Goal: Task Accomplishment & Management: Use online tool/utility

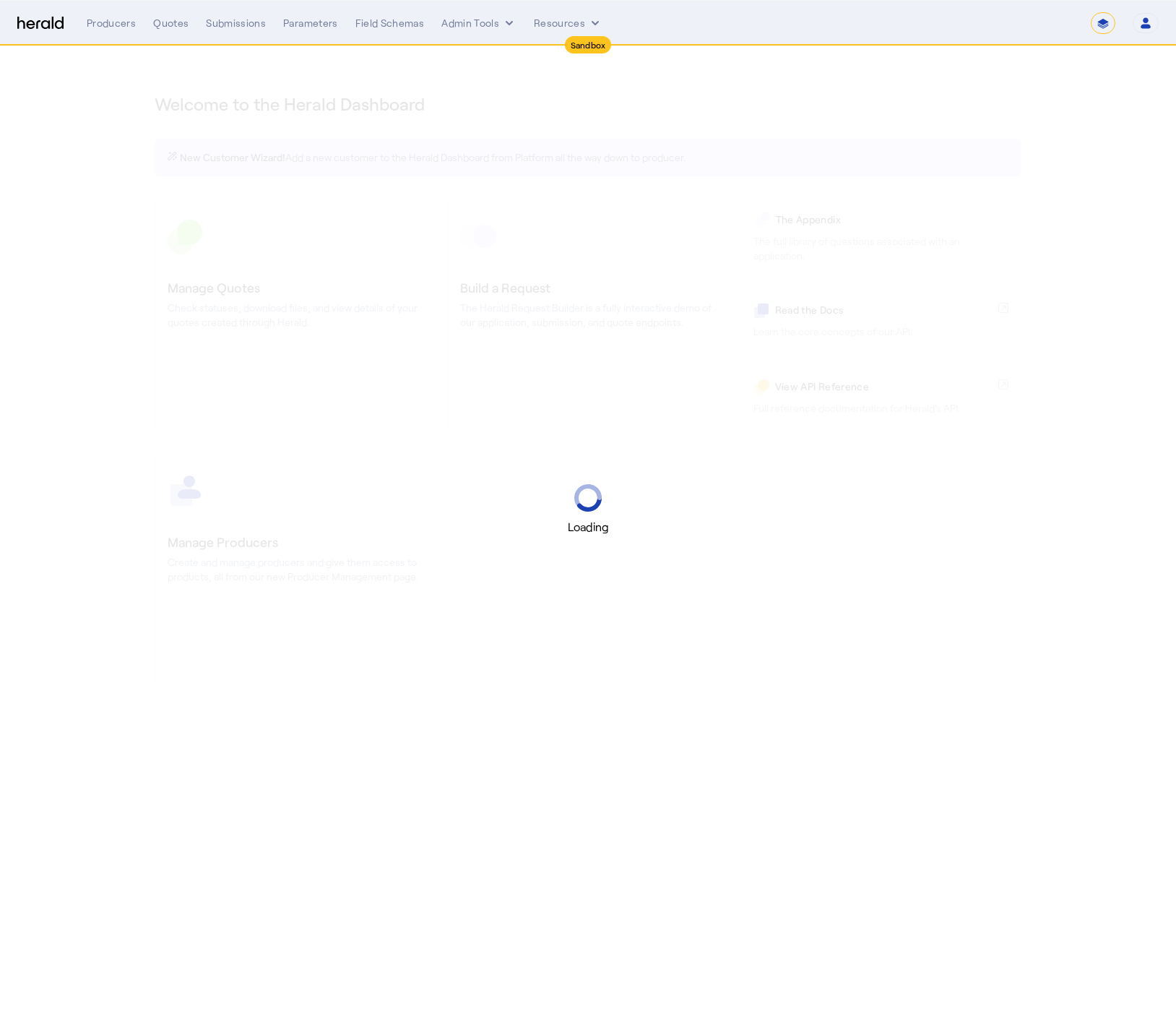
select select "*******"
select select "pfm_2v8p_herald_api"
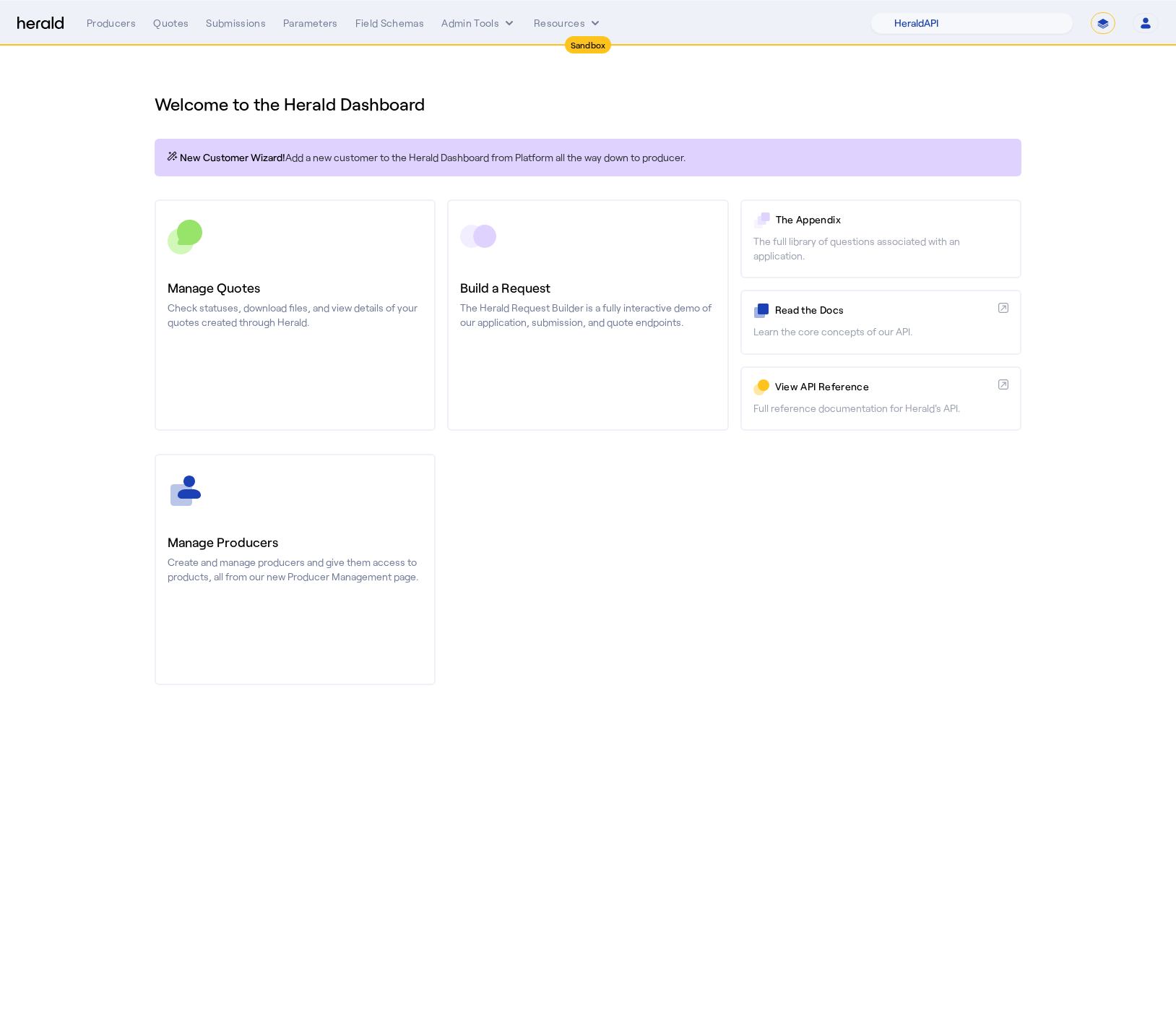
click at [1106, 24] on select "**********" at bounding box center [1103, 22] width 25 height 21
click at [521, 31] on div "Producers Quotes Submissions Parameters Field Schemas Admin Tools Resources 1Fo…" at bounding box center [623, 22] width 1072 height 21
click at [497, 23] on button "Admin Tools" at bounding box center [479, 23] width 75 height 15
click at [494, 83] on span "Products Manager" at bounding box center [505, 88] width 105 height 18
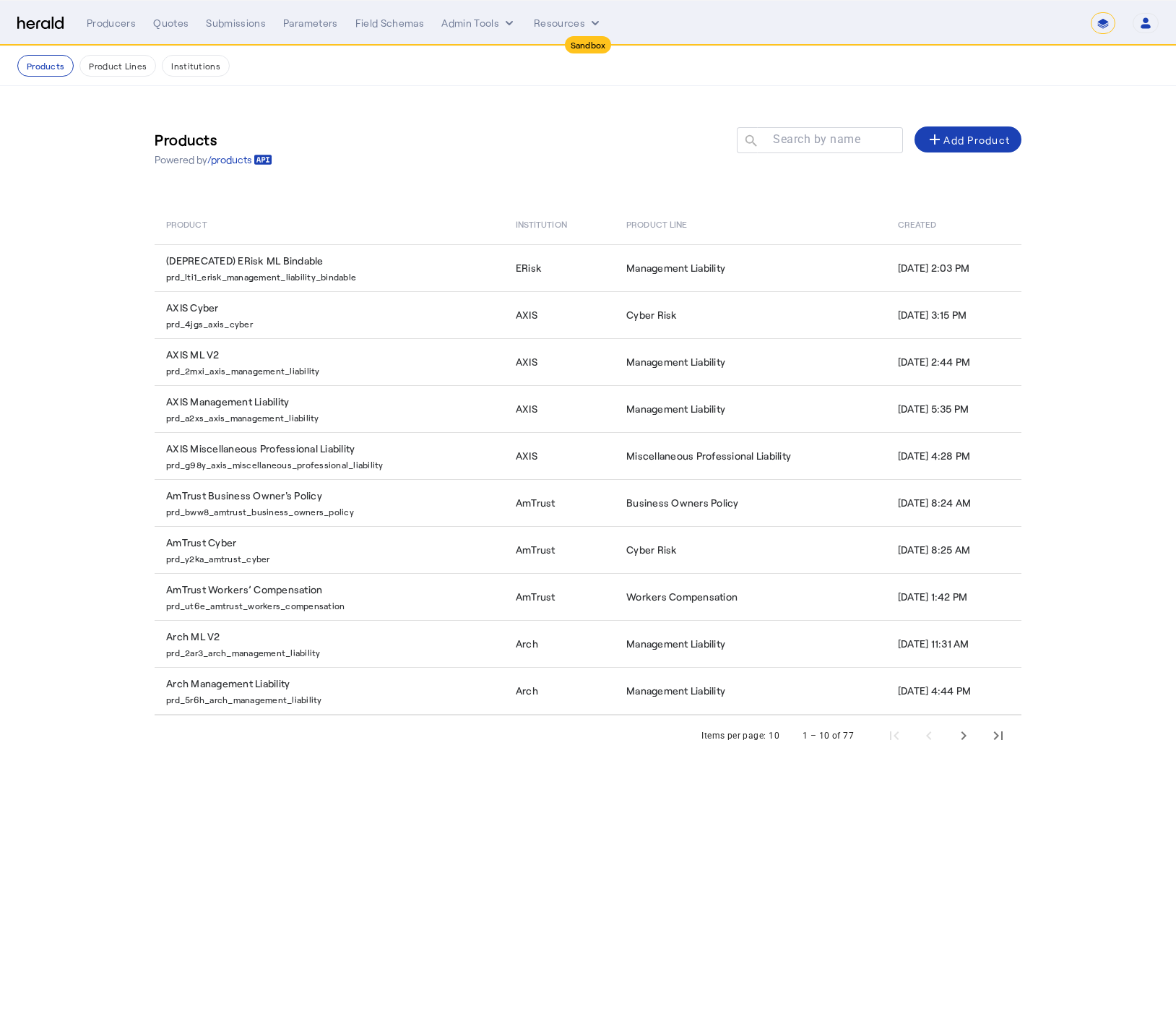
click at [551, 143] on div "Products Powered by /products Search by name search add Add Product" at bounding box center [588, 147] width 867 height 66
click at [832, 137] on mat-label "Search by name" at bounding box center [816, 139] width 88 height 14
click at [832, 137] on input "Search by name" at bounding box center [827, 139] width 130 height 18
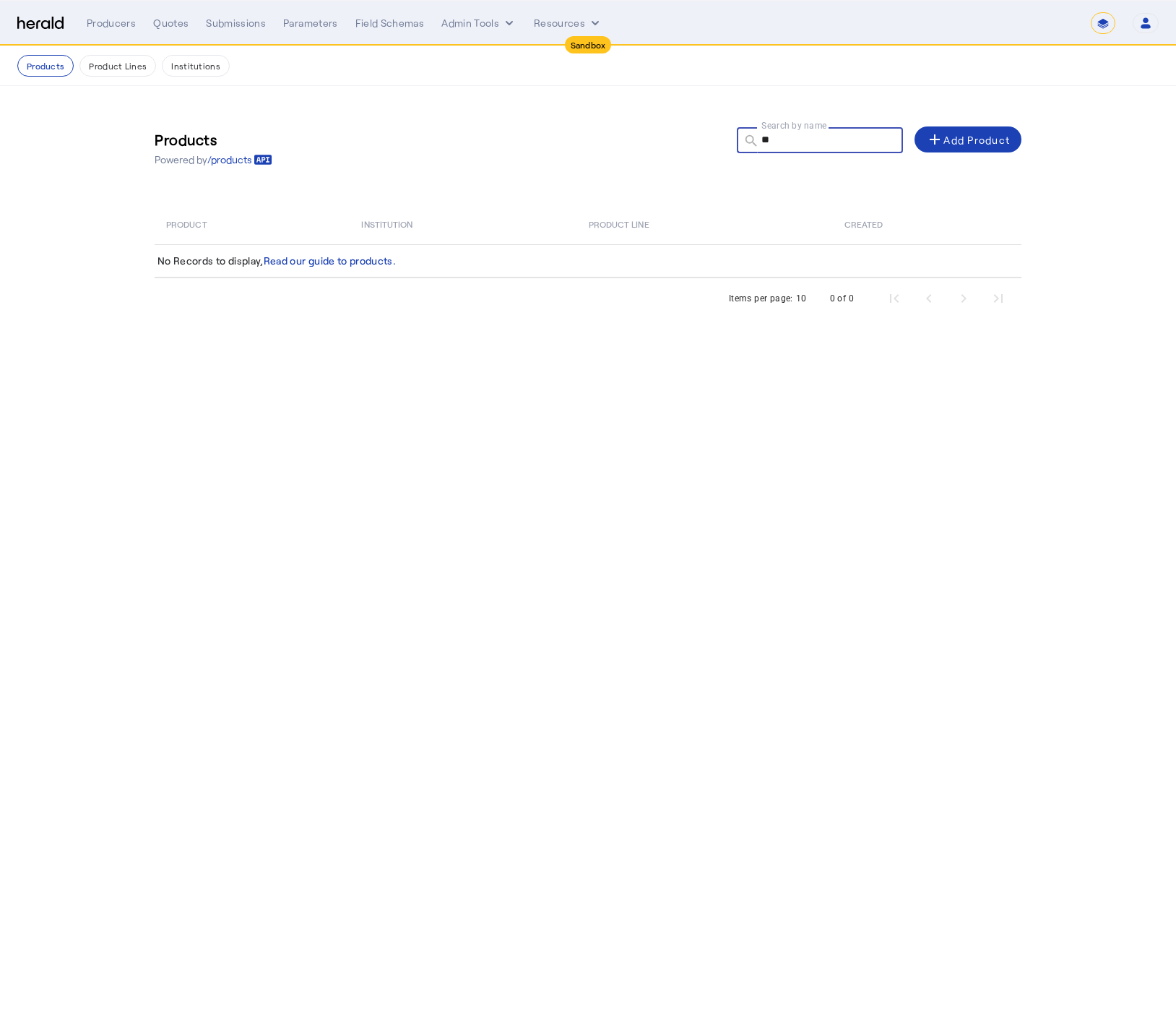
type input "*"
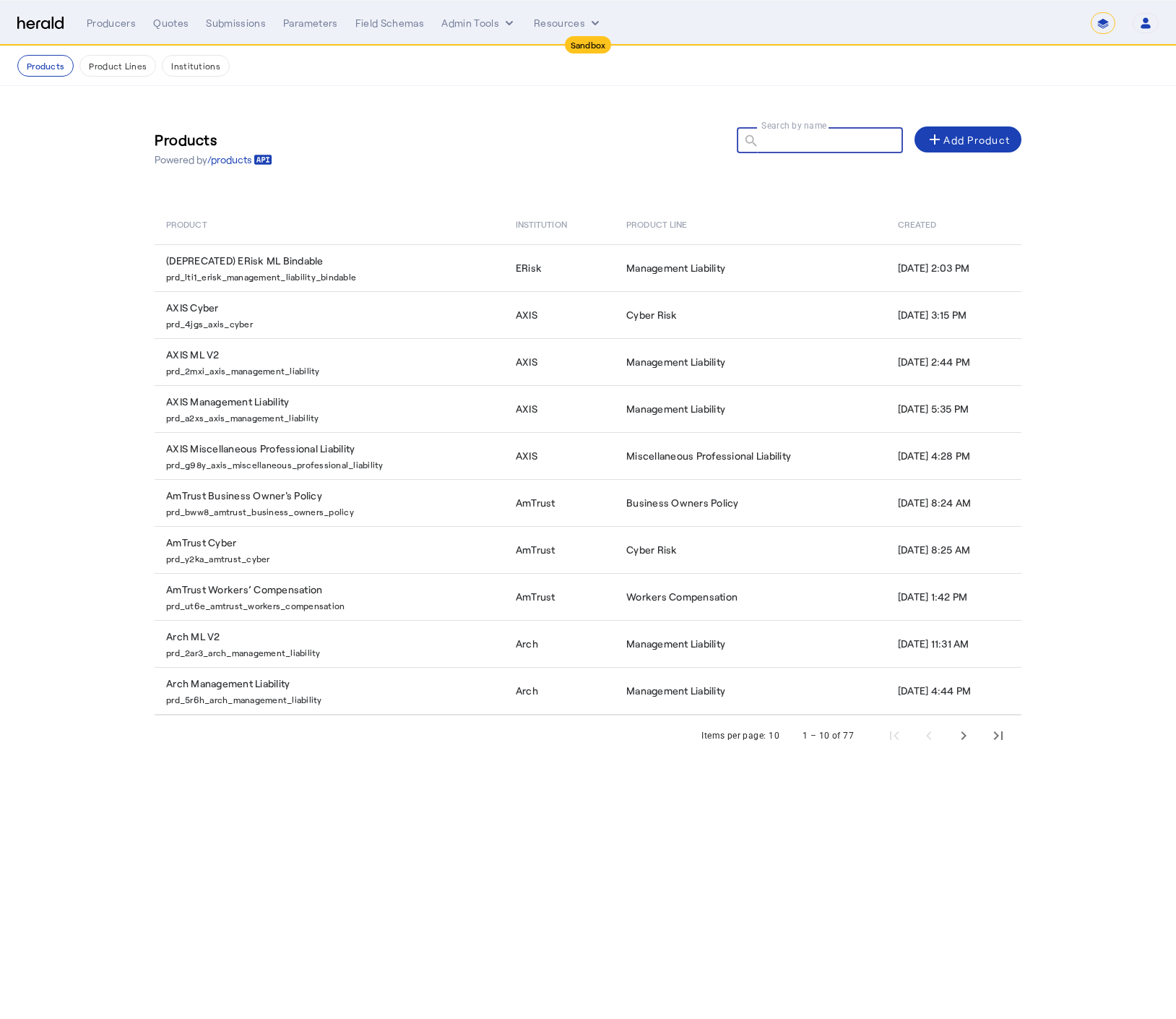
click at [515, 144] on div "Products Powered by /products Search by name search add Add Product" at bounding box center [588, 147] width 867 height 66
click at [945, 141] on div "add Add Product" at bounding box center [968, 139] width 84 height 18
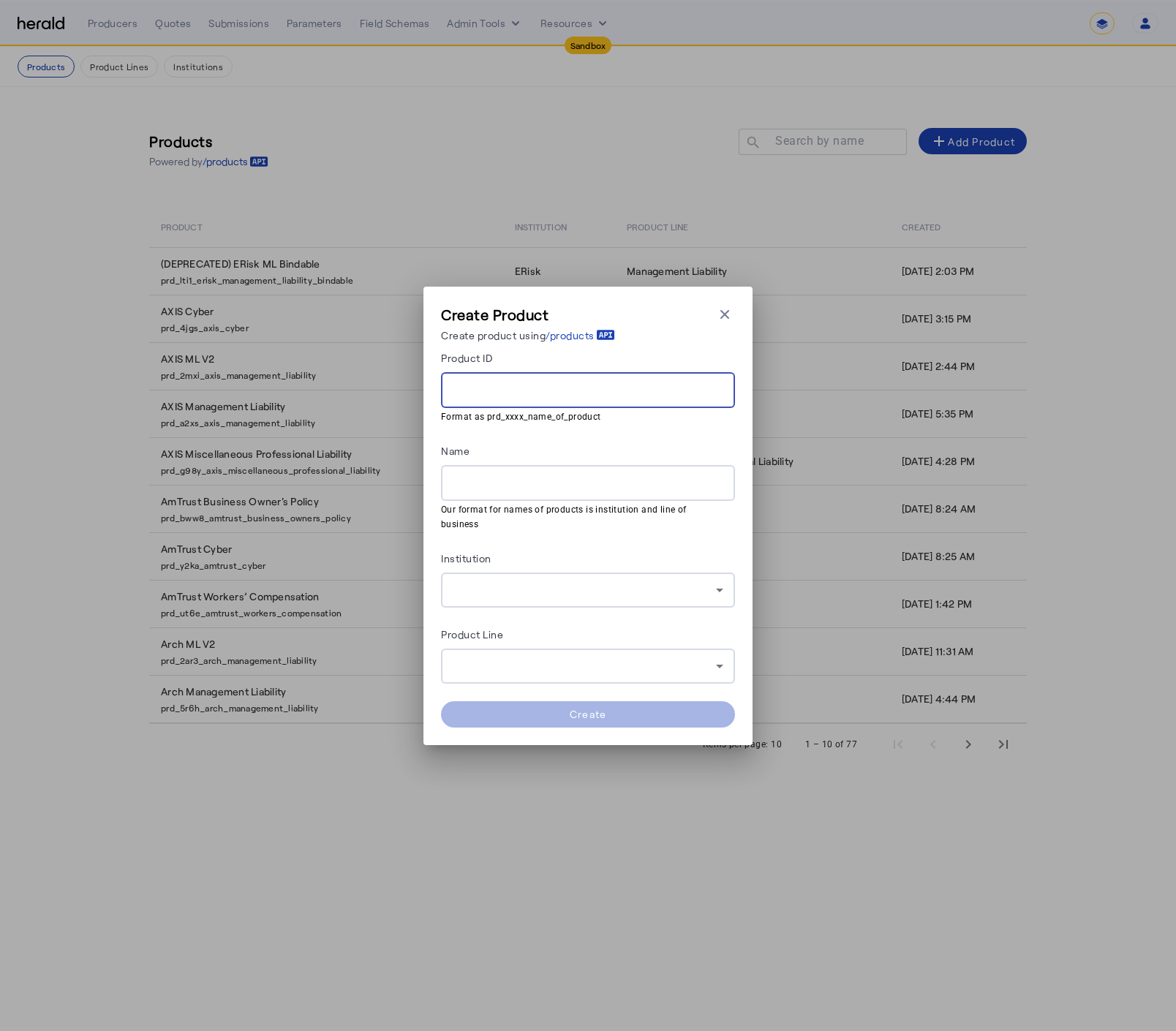
click at [594, 397] on input "Product ID" at bounding box center [588, 390] width 270 height 18
paste input "**********"
type input "**********"
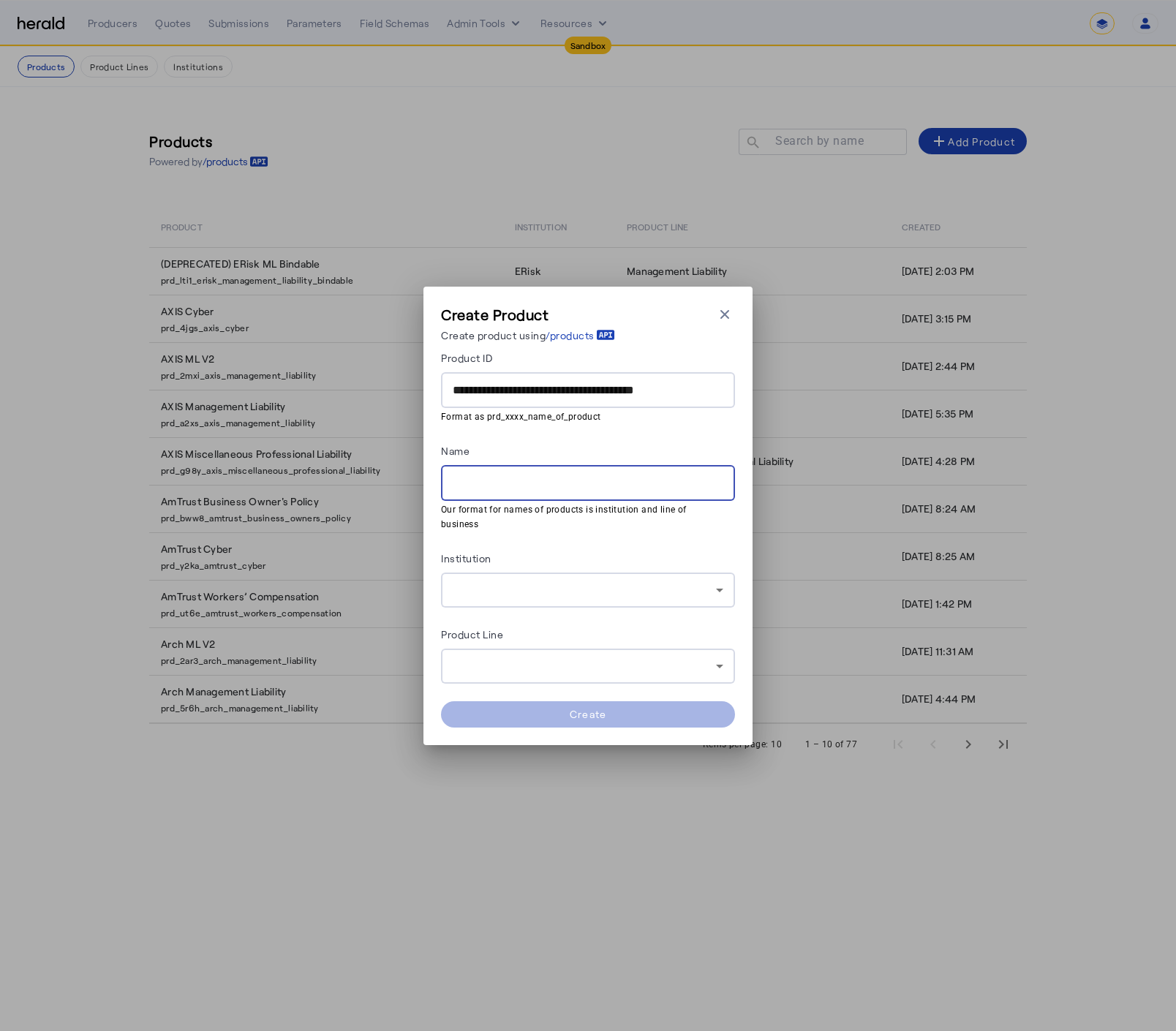
click at [562, 490] on input "Name" at bounding box center [588, 483] width 270 height 18
type input "**********"
click at [685, 564] on div "Institution" at bounding box center [588, 560] width 294 height 23
click at [668, 586] on div at bounding box center [584, 589] width 263 height 18
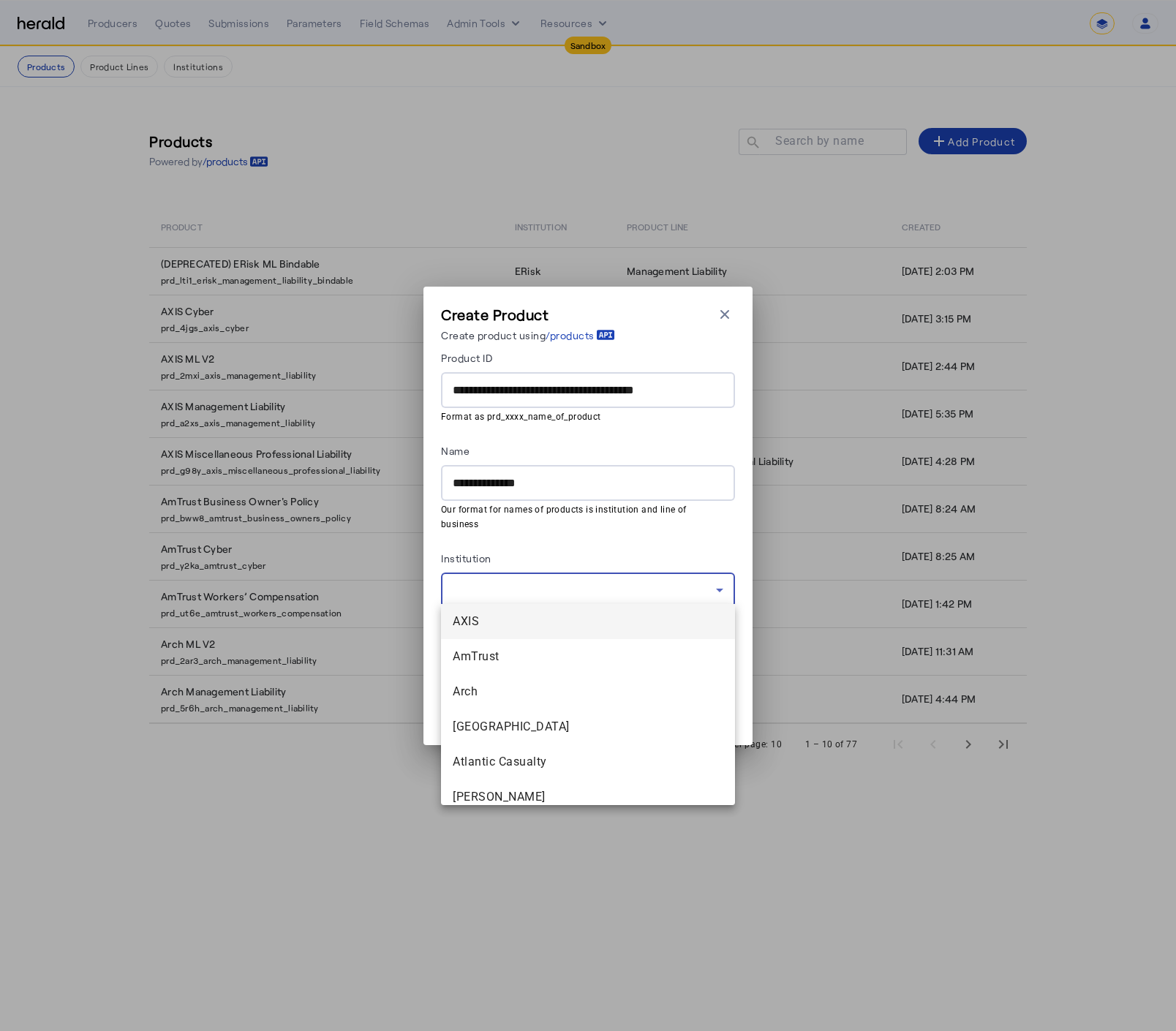
click at [589, 537] on div at bounding box center [588, 516] width 1176 height 1031
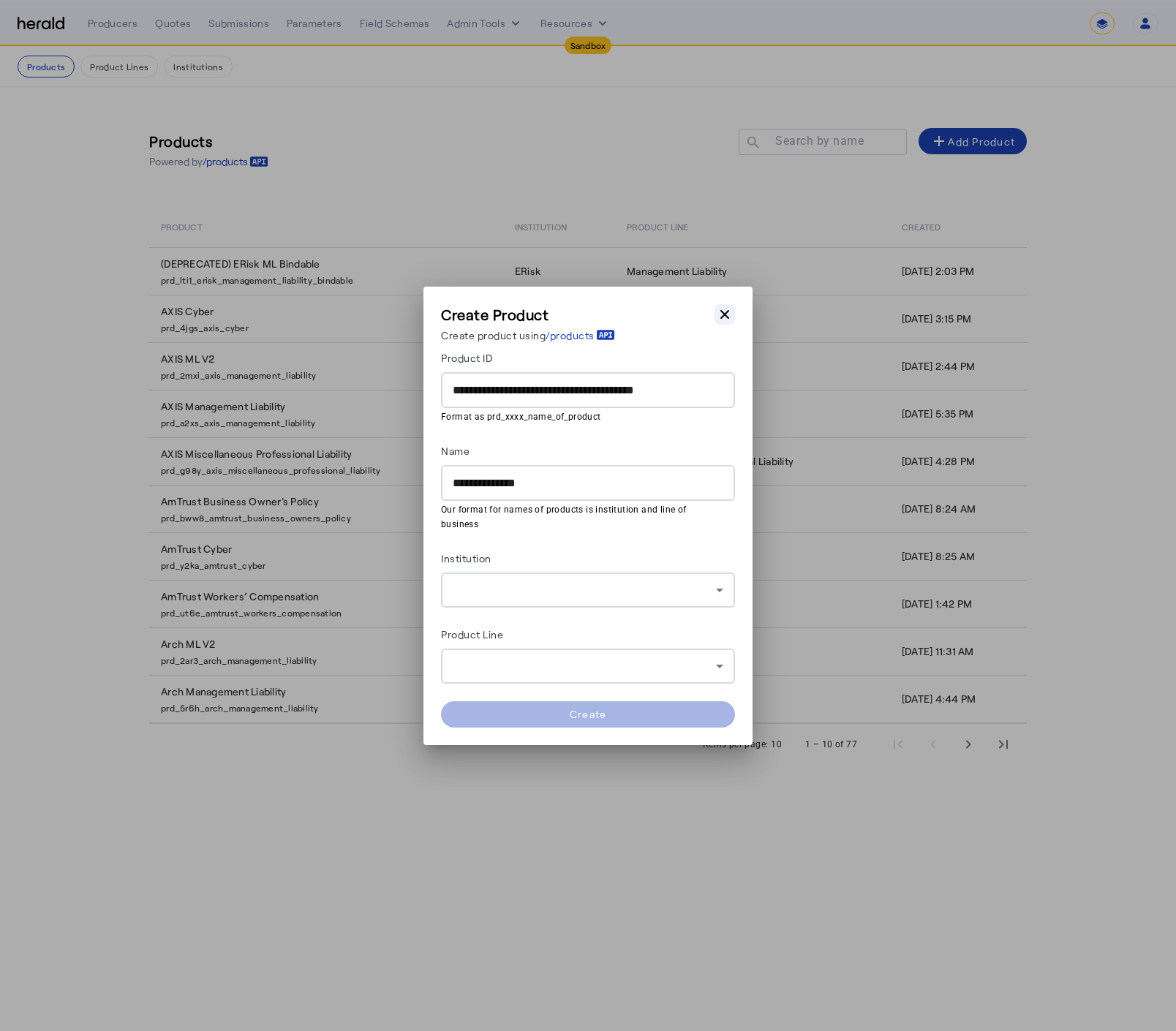
click at [727, 318] on icon "button" at bounding box center [724, 313] width 8 height 8
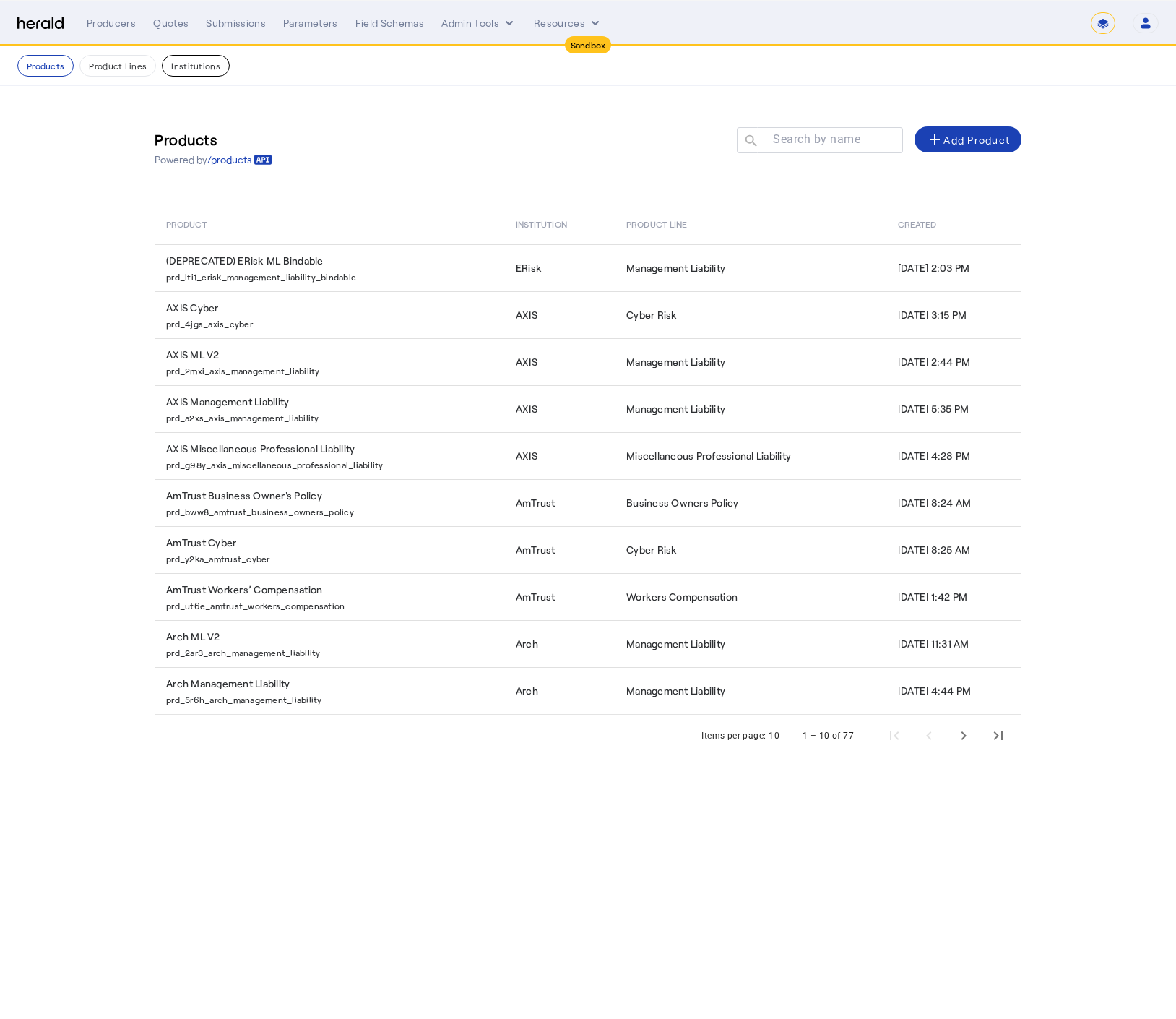
click at [184, 68] on button "Institutions" at bounding box center [195, 65] width 67 height 21
select select "pfm_2v8p_herald_api"
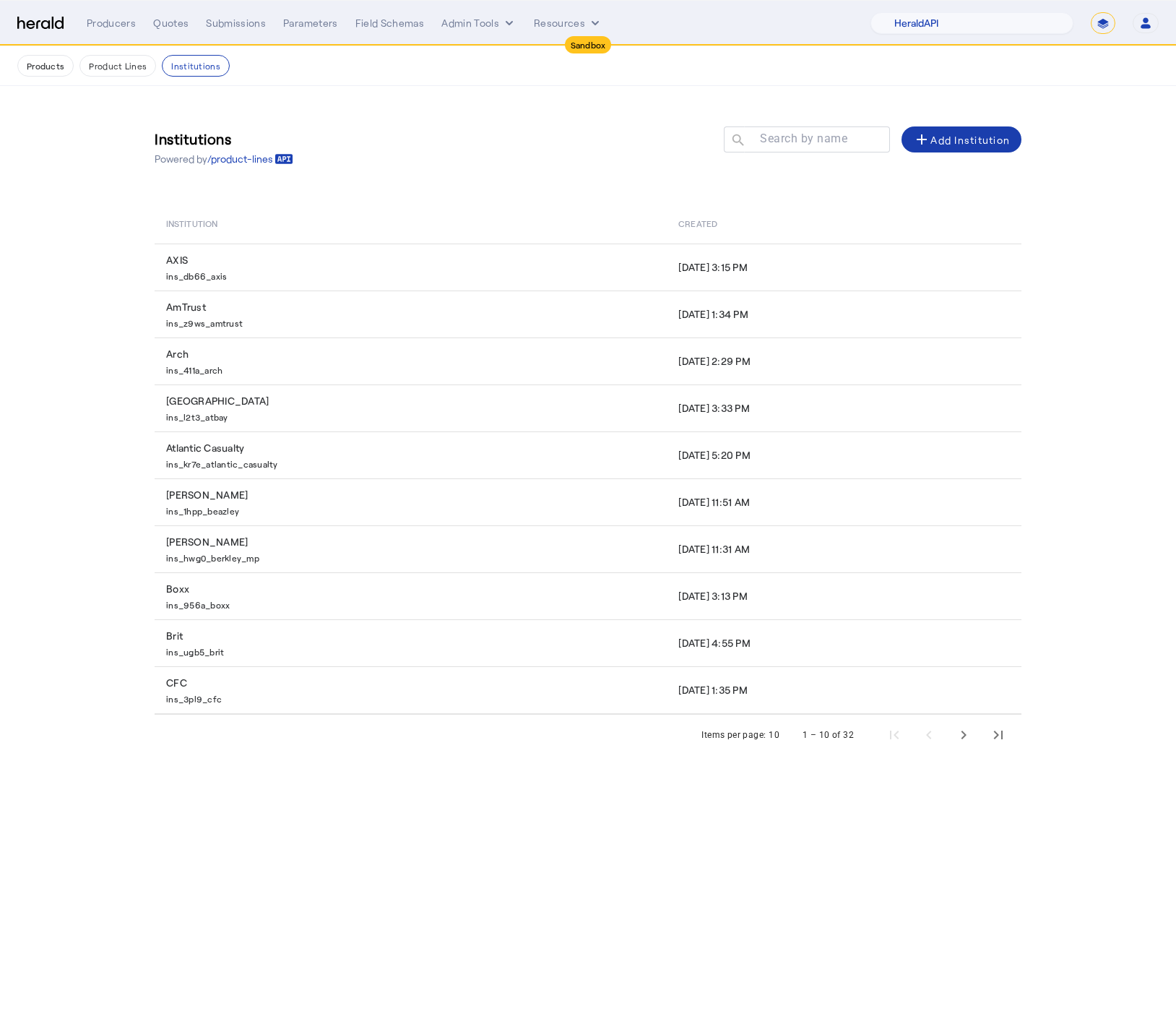
click at [976, 144] on div "add Add Institution" at bounding box center [962, 139] width 97 height 18
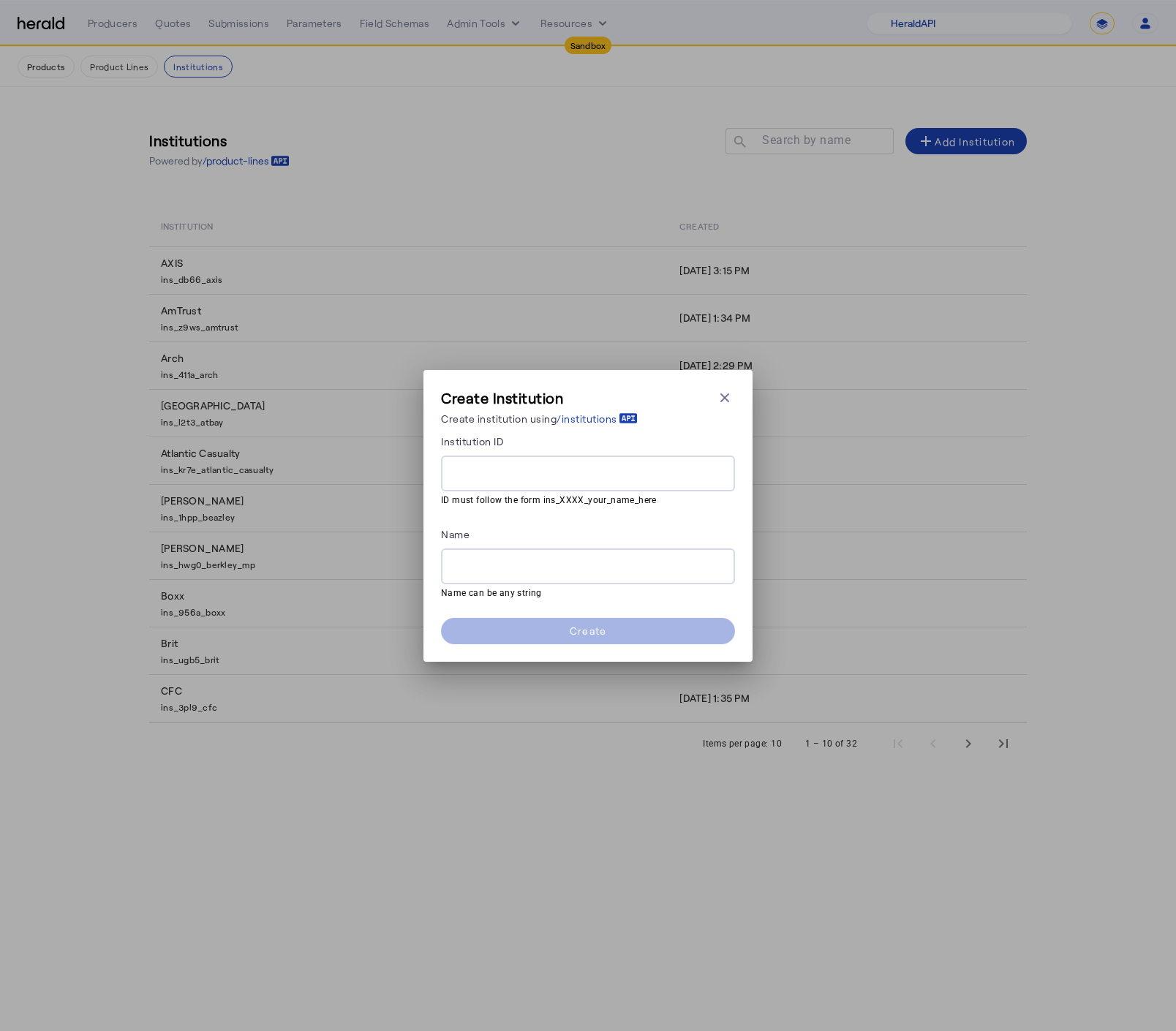
click at [508, 469] on input "Institution ID" at bounding box center [588, 473] width 270 height 18
paste input "**********"
type input "**********"
click at [530, 560] on input "Name" at bounding box center [588, 566] width 270 height 18
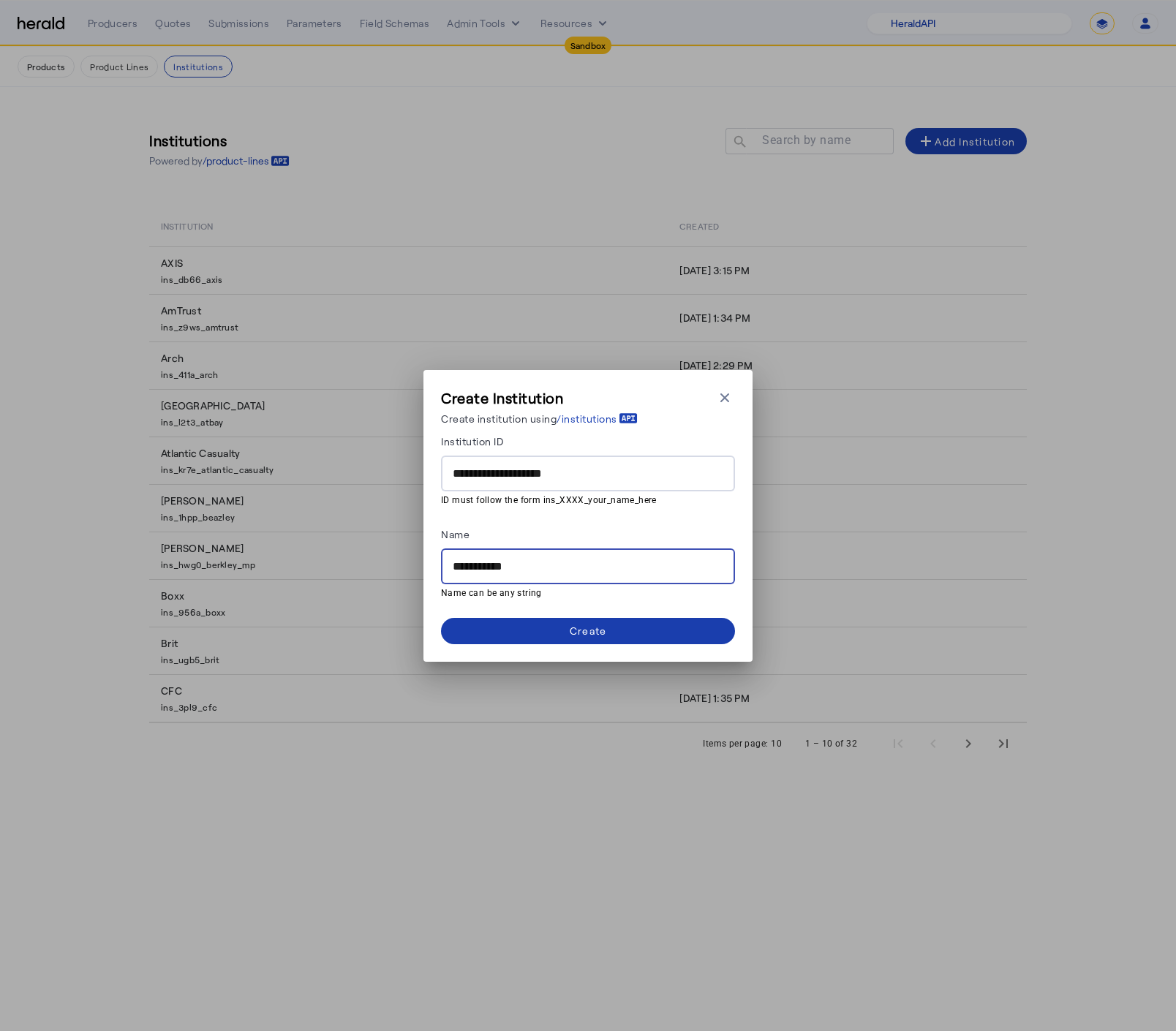
type input "**********"
click at [565, 630] on span at bounding box center [588, 632] width 294 height 36
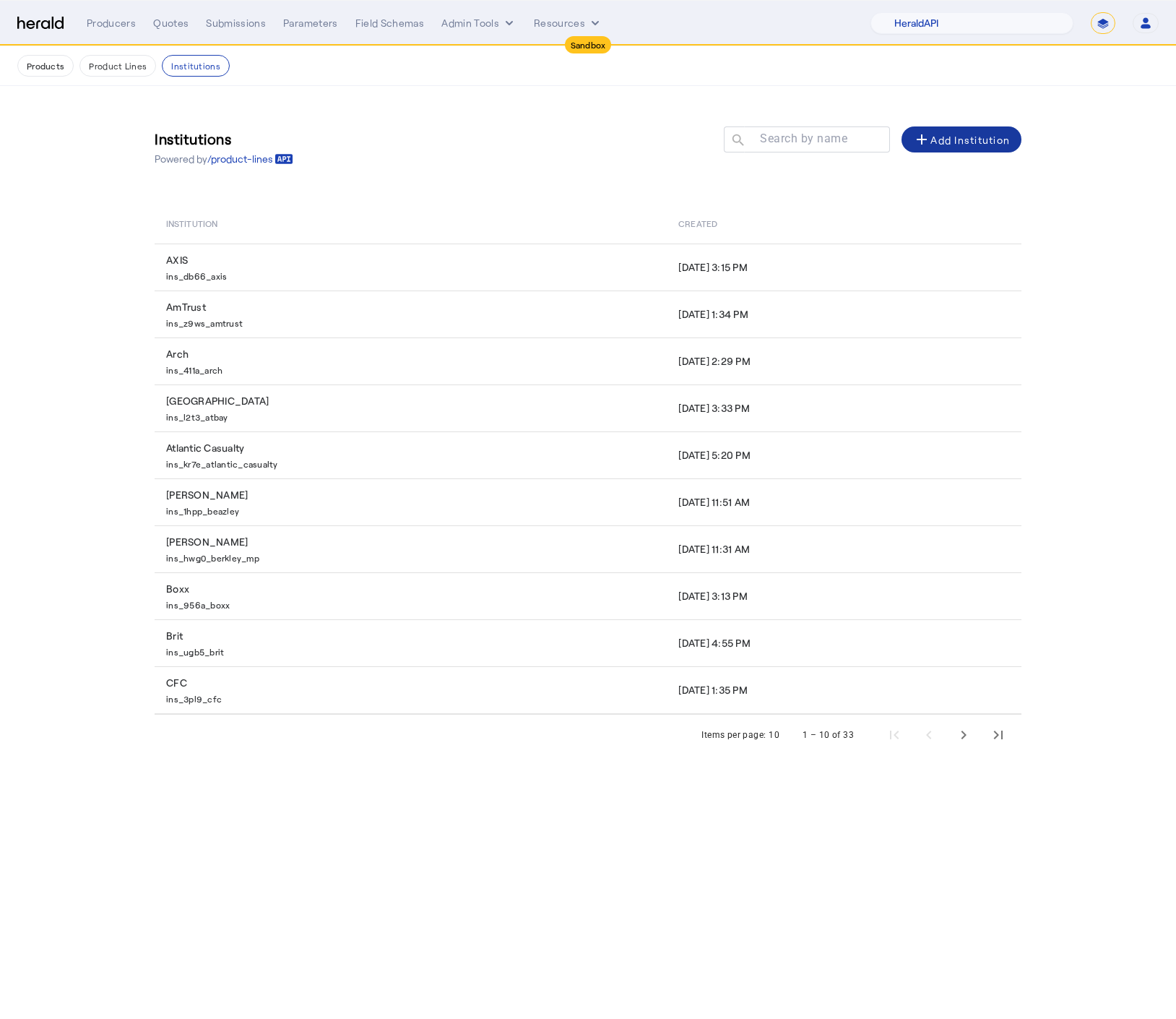
click at [452, 178] on div "Institutions Powered by /product-lines Search by name search add Add Institution" at bounding box center [588, 147] width 867 height 65
click at [62, 71] on button "Products" at bounding box center [45, 65] width 56 height 21
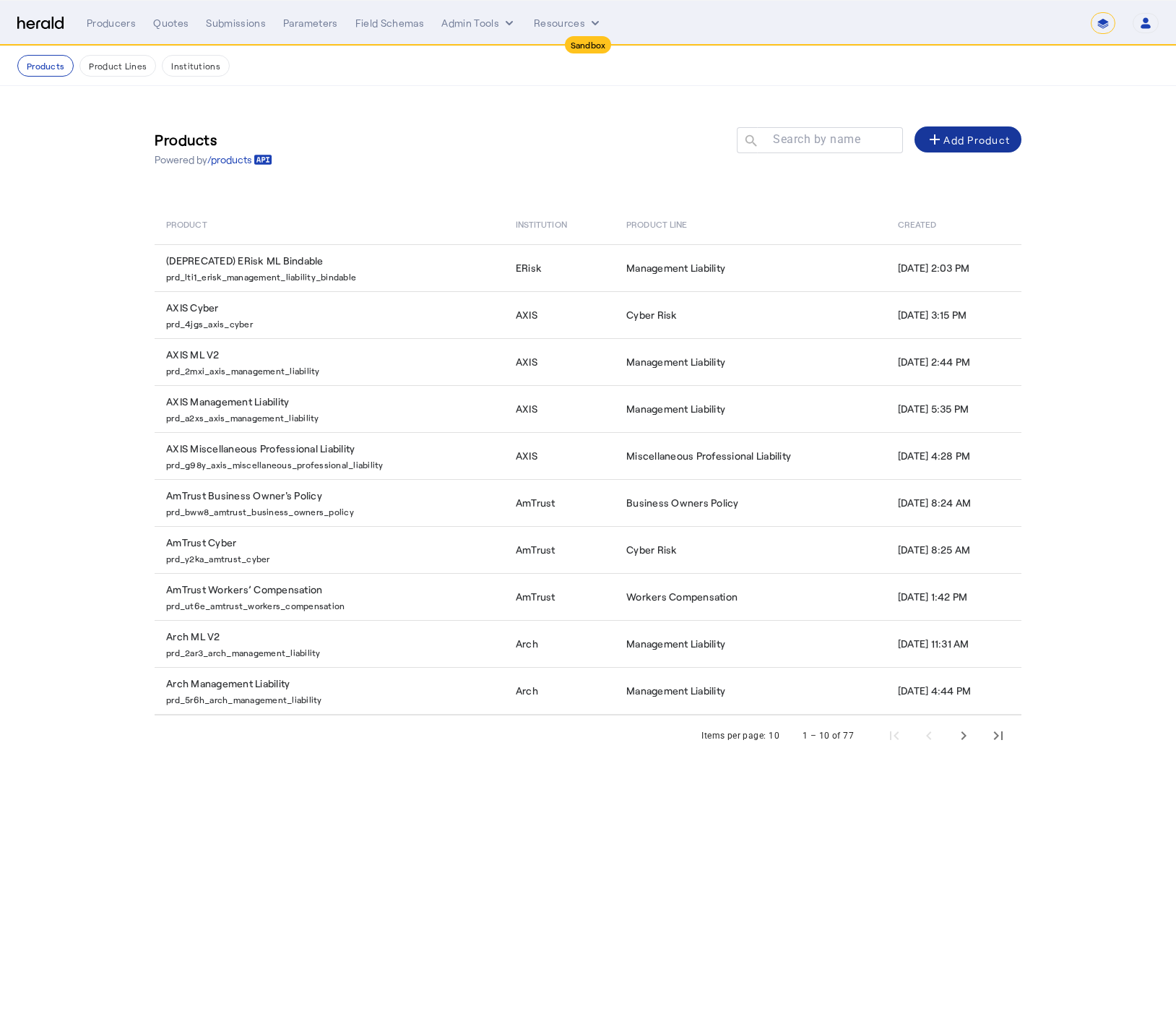
click at [926, 136] on mat-icon "add" at bounding box center [935, 139] width 18 height 18
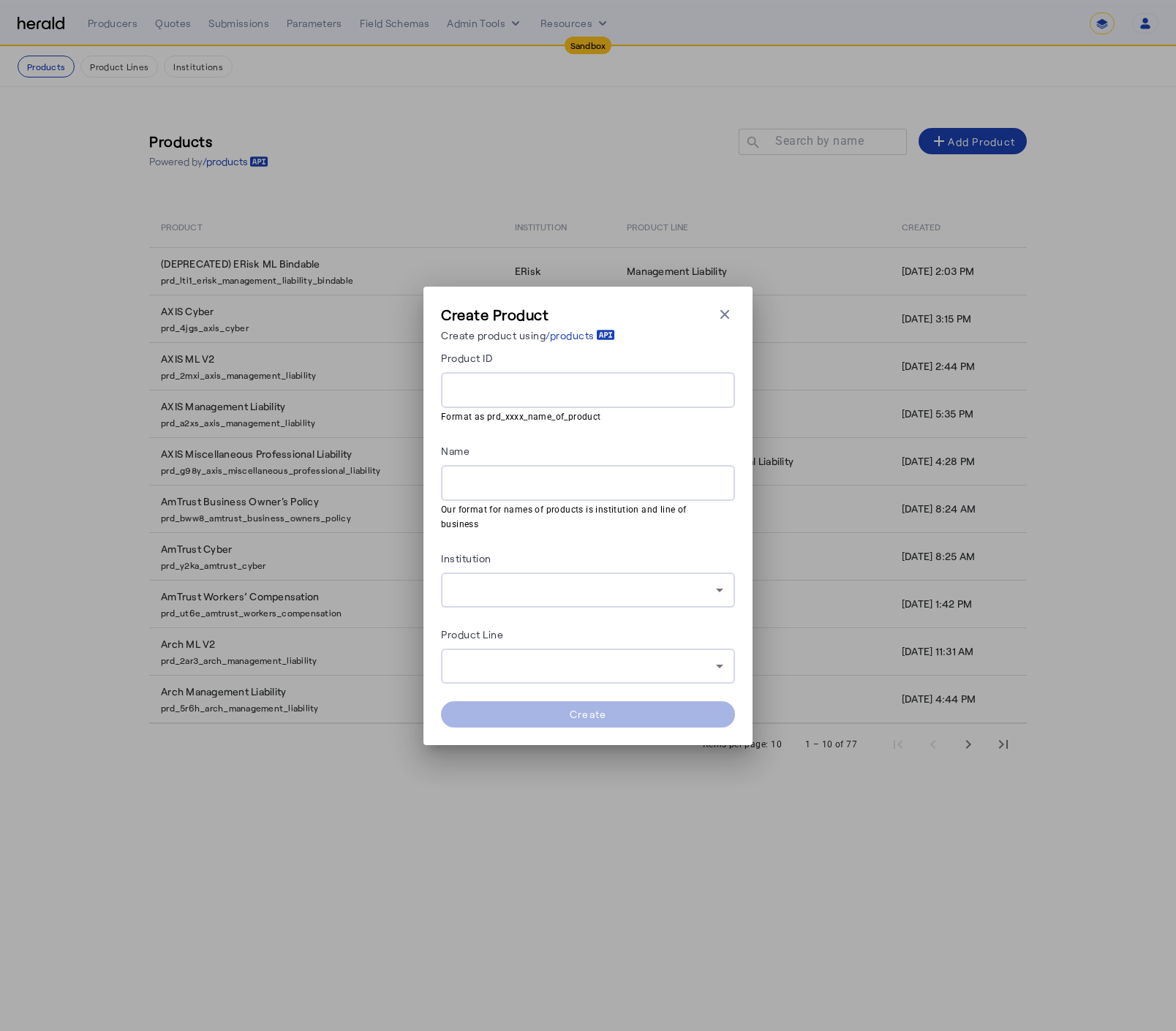
click at [511, 405] on div at bounding box center [588, 390] width 270 height 36
paste input "**********"
type input "**********"
click at [521, 501] on div at bounding box center [588, 483] width 270 height 36
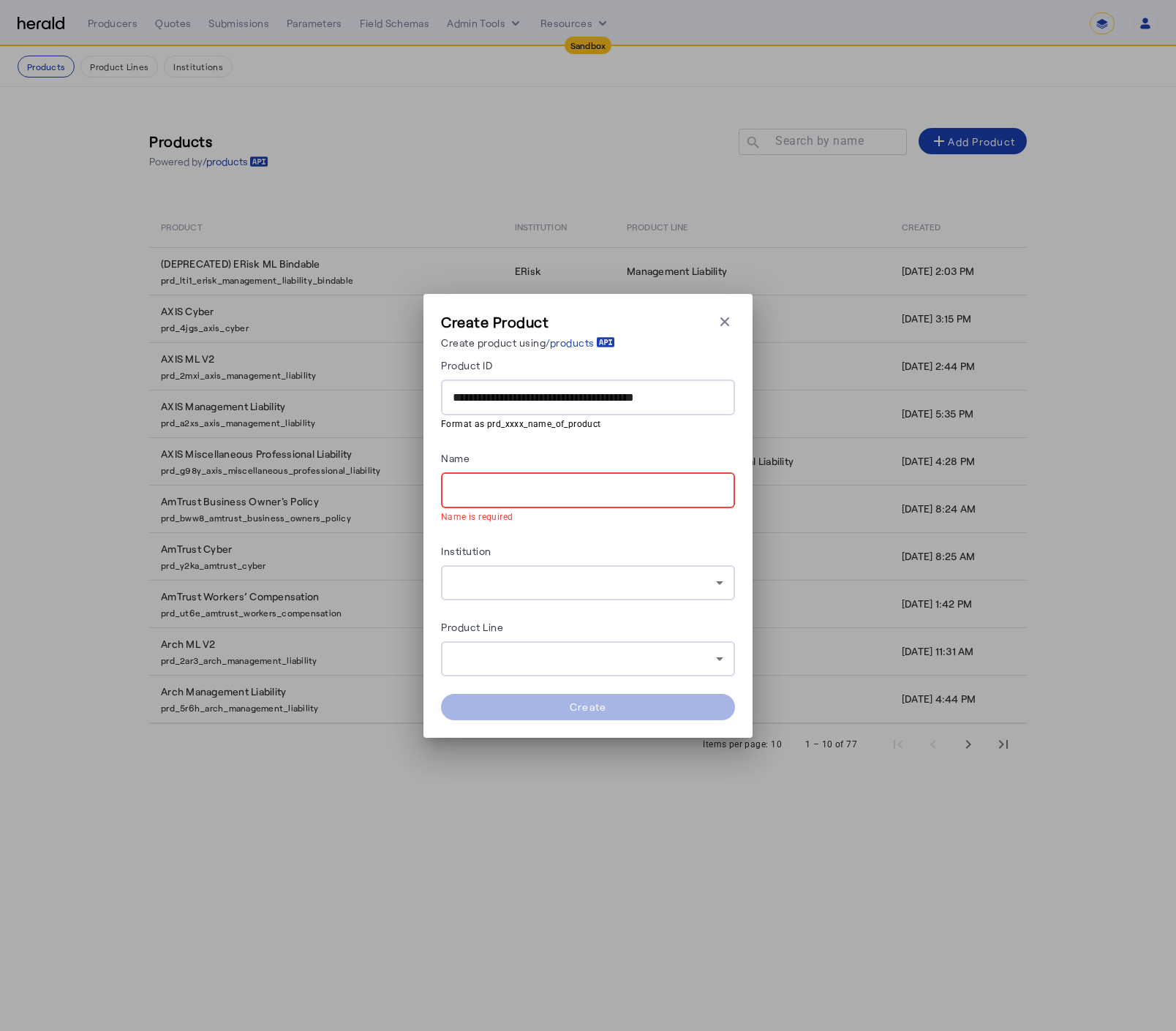
paste input "**********"
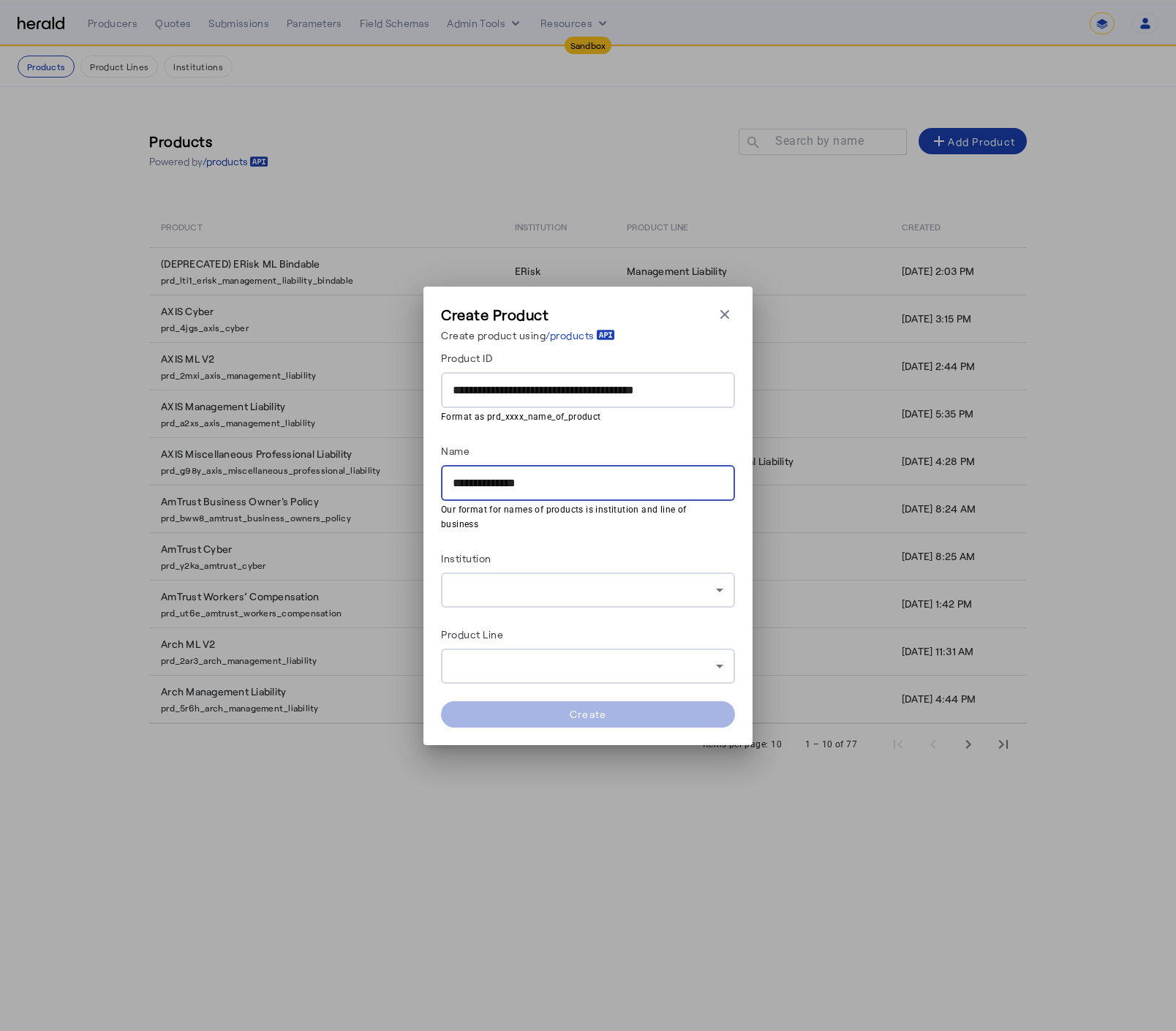
type input "**********"
click at [525, 587] on div at bounding box center [584, 589] width 263 height 18
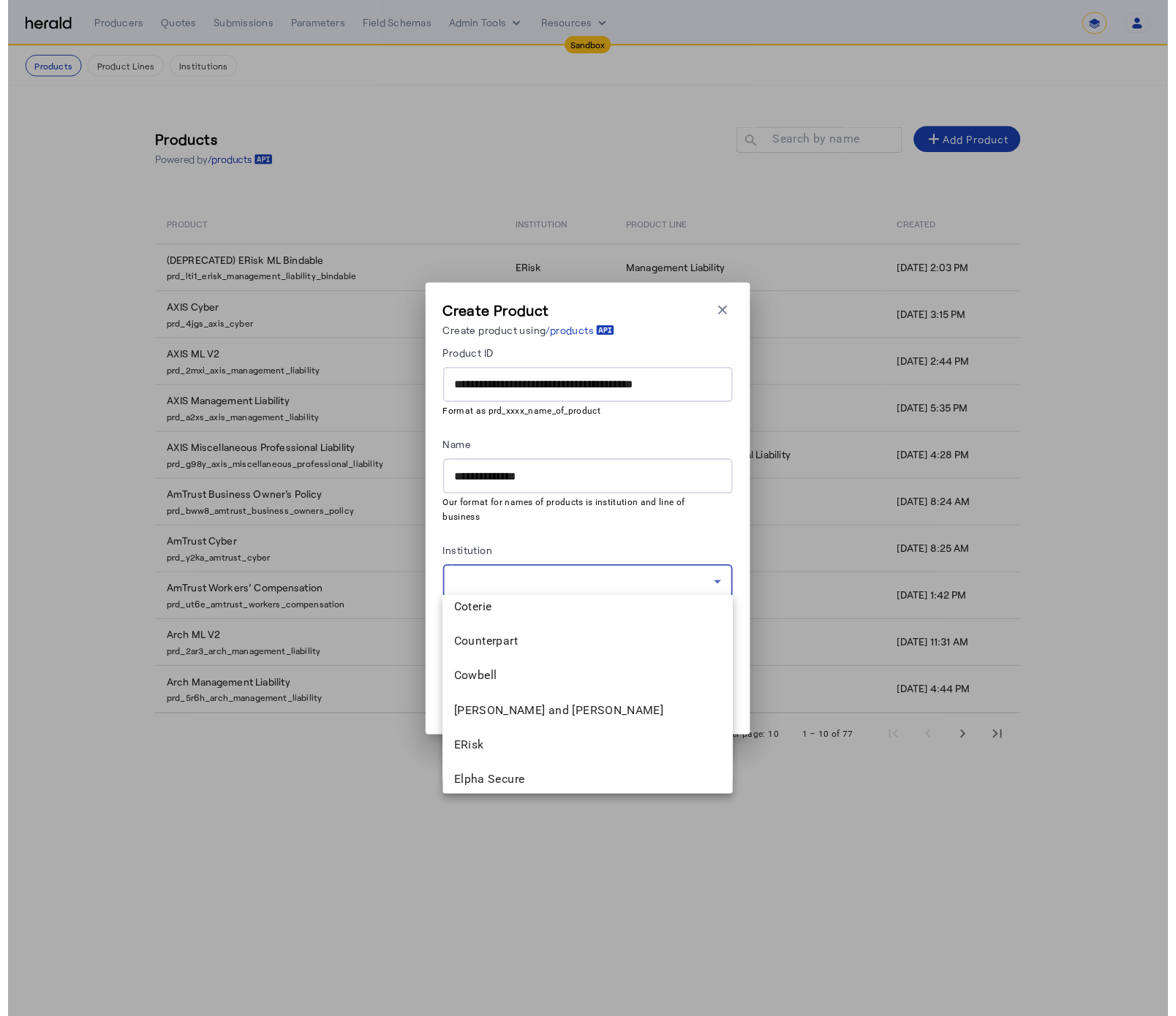
scroll to position [957, 0]
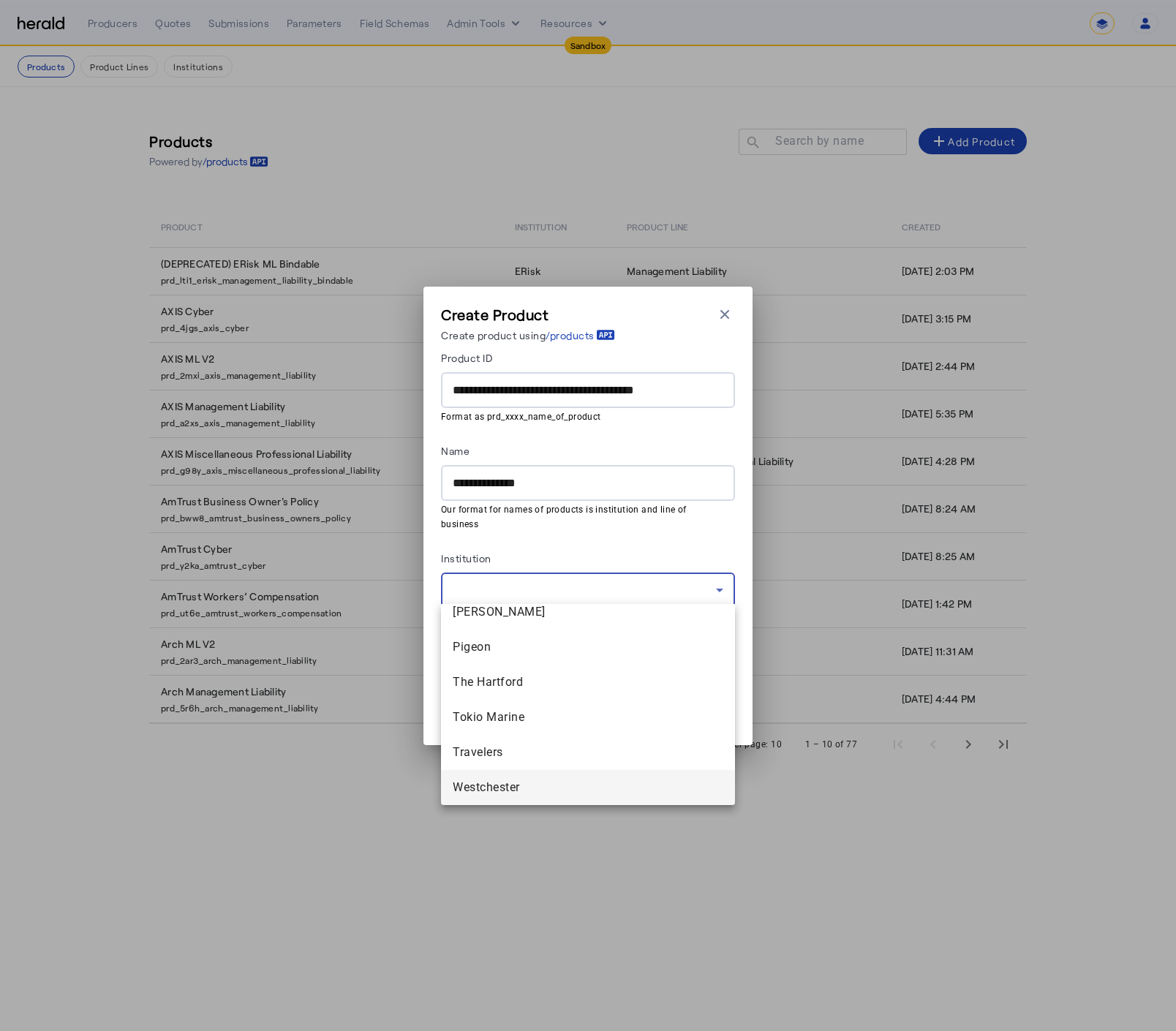
click at [541, 776] on mat-option "Westchester" at bounding box center [588, 788] width 294 height 36
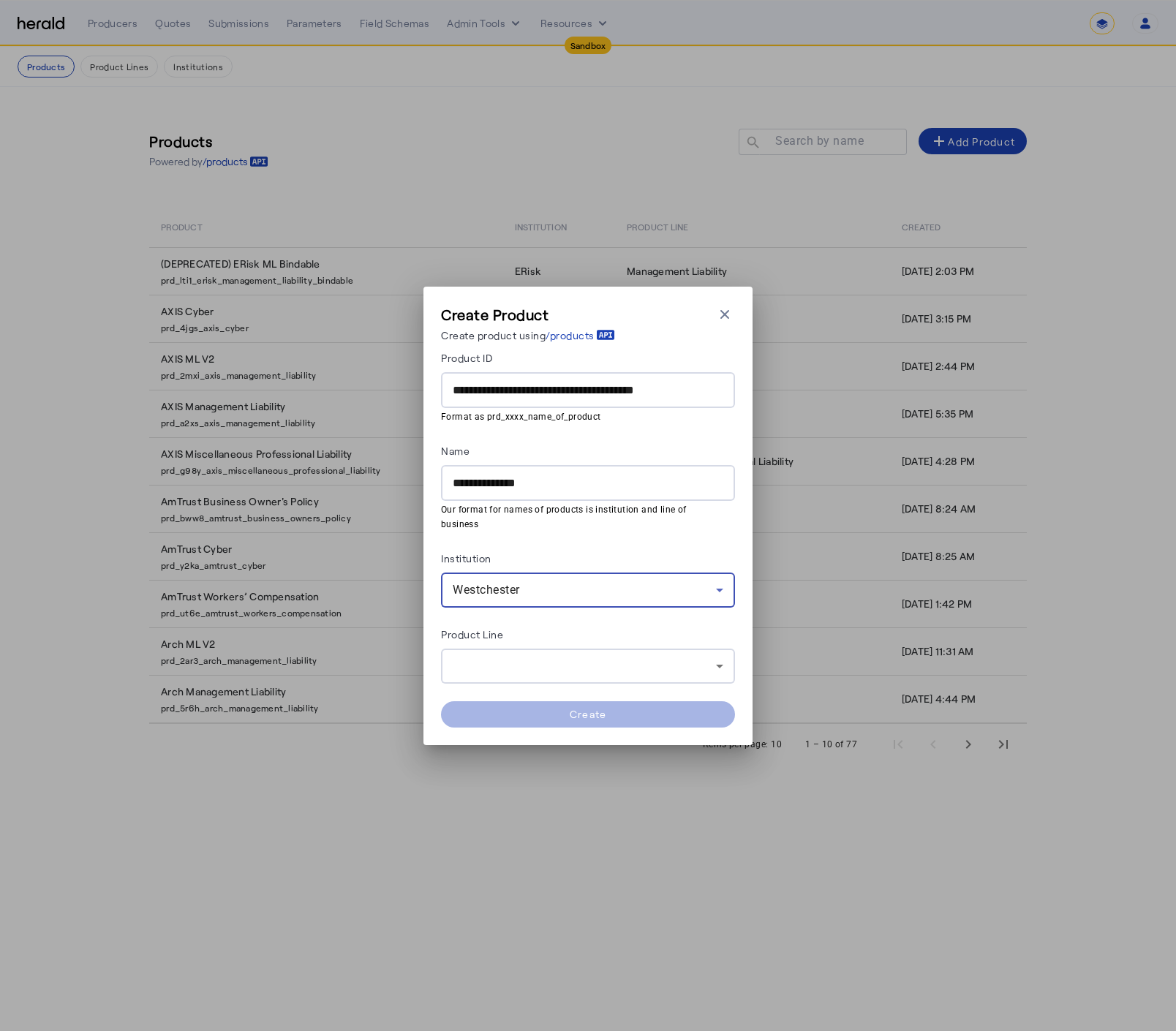
click at [541, 676] on div at bounding box center [588, 666] width 270 height 36
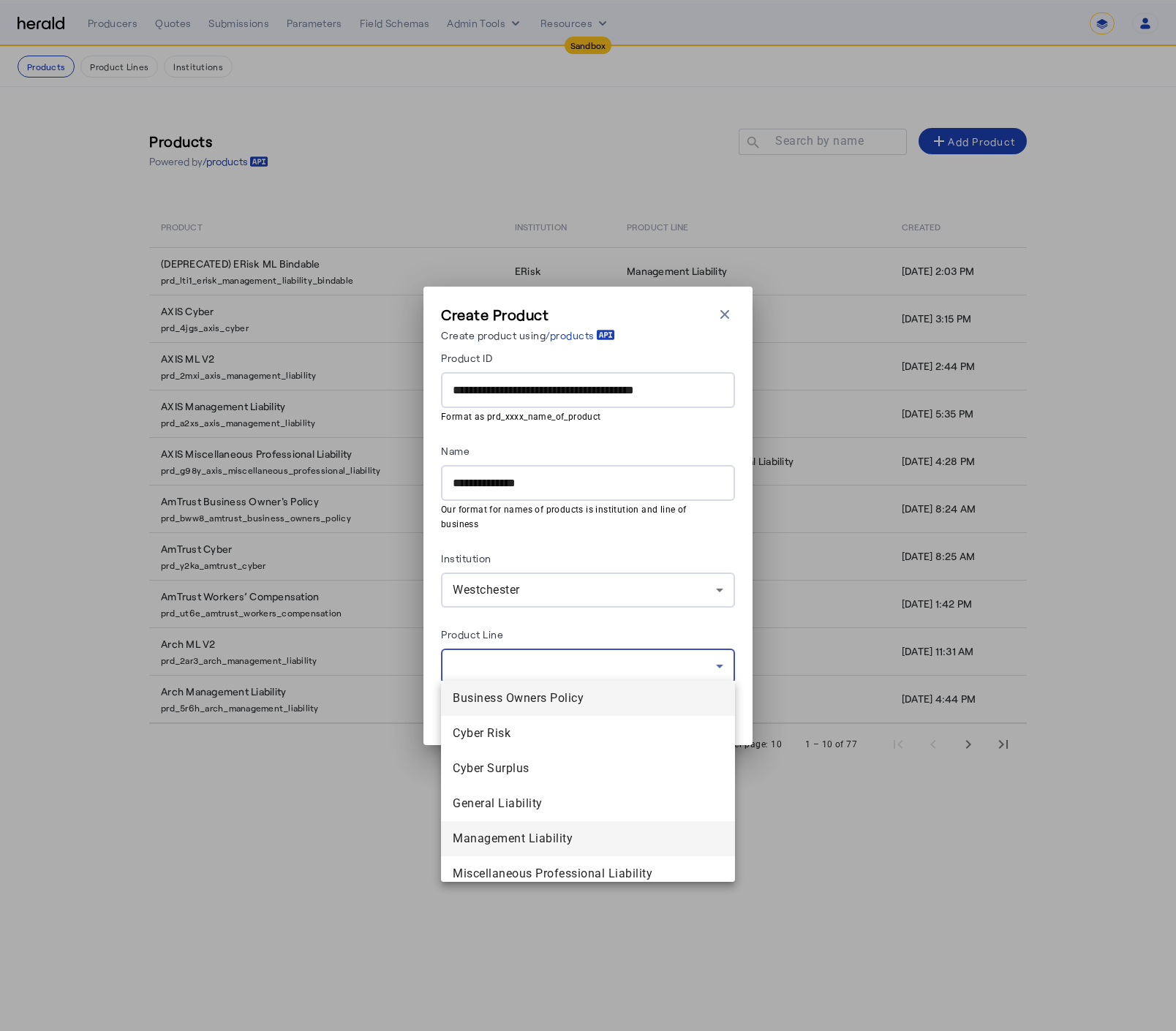
click at [570, 833] on span "Management Liability" at bounding box center [588, 838] width 270 height 18
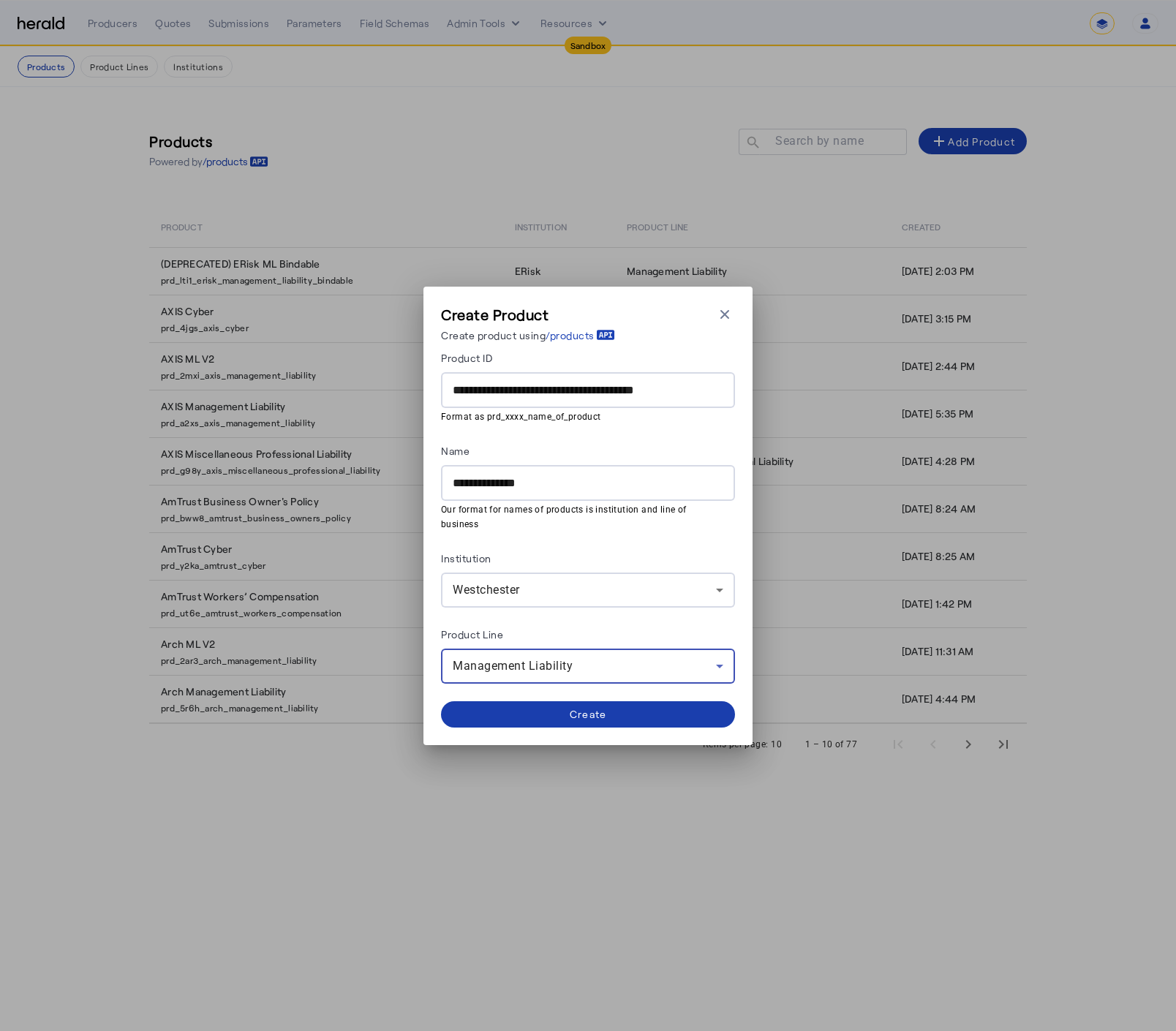
click at [577, 707] on div "Create" at bounding box center [588, 714] width 37 height 15
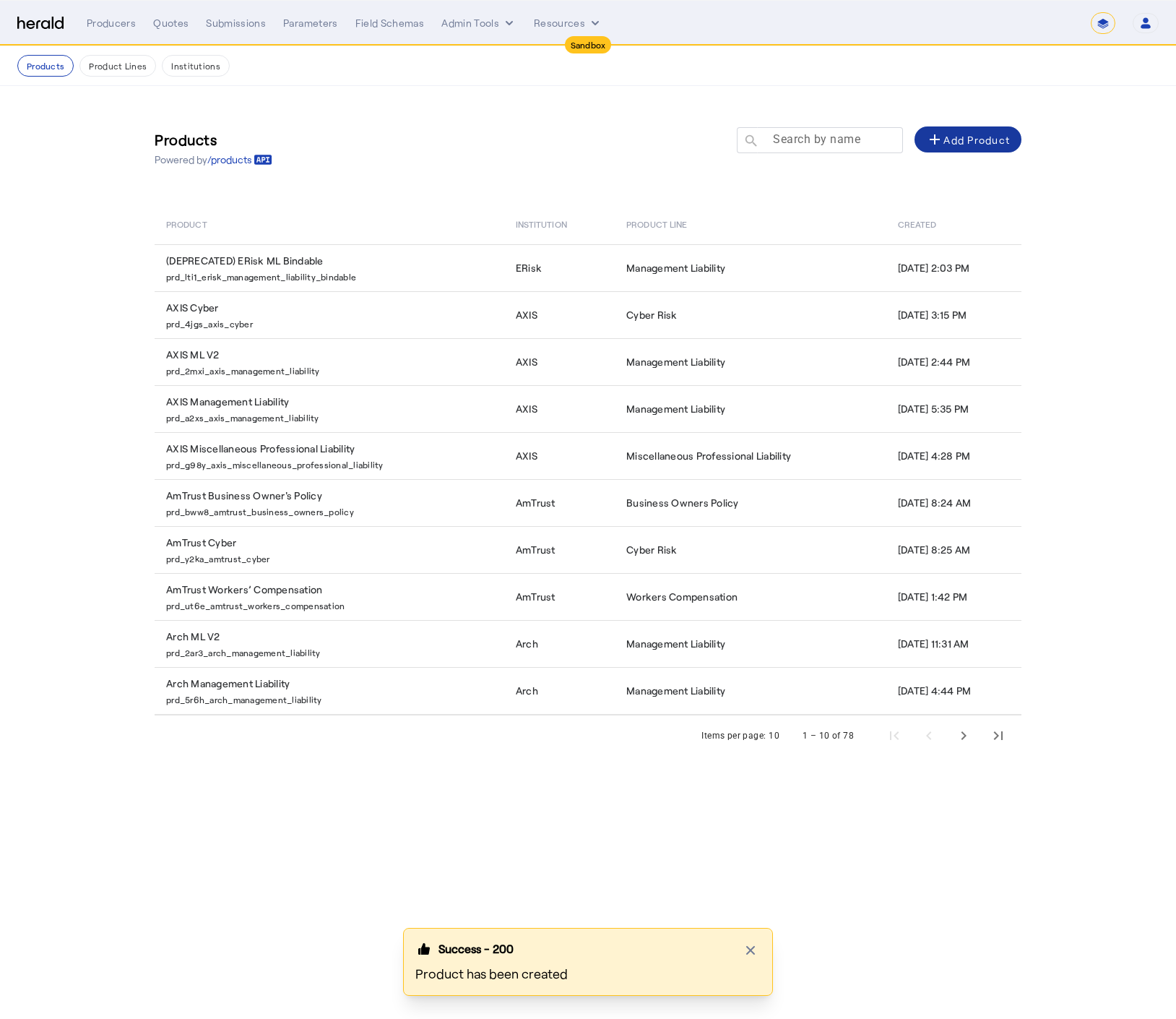
click at [815, 144] on mat-label "Search by name" at bounding box center [816, 139] width 88 height 14
click at [815, 144] on input "Search by name" at bounding box center [827, 139] width 130 height 18
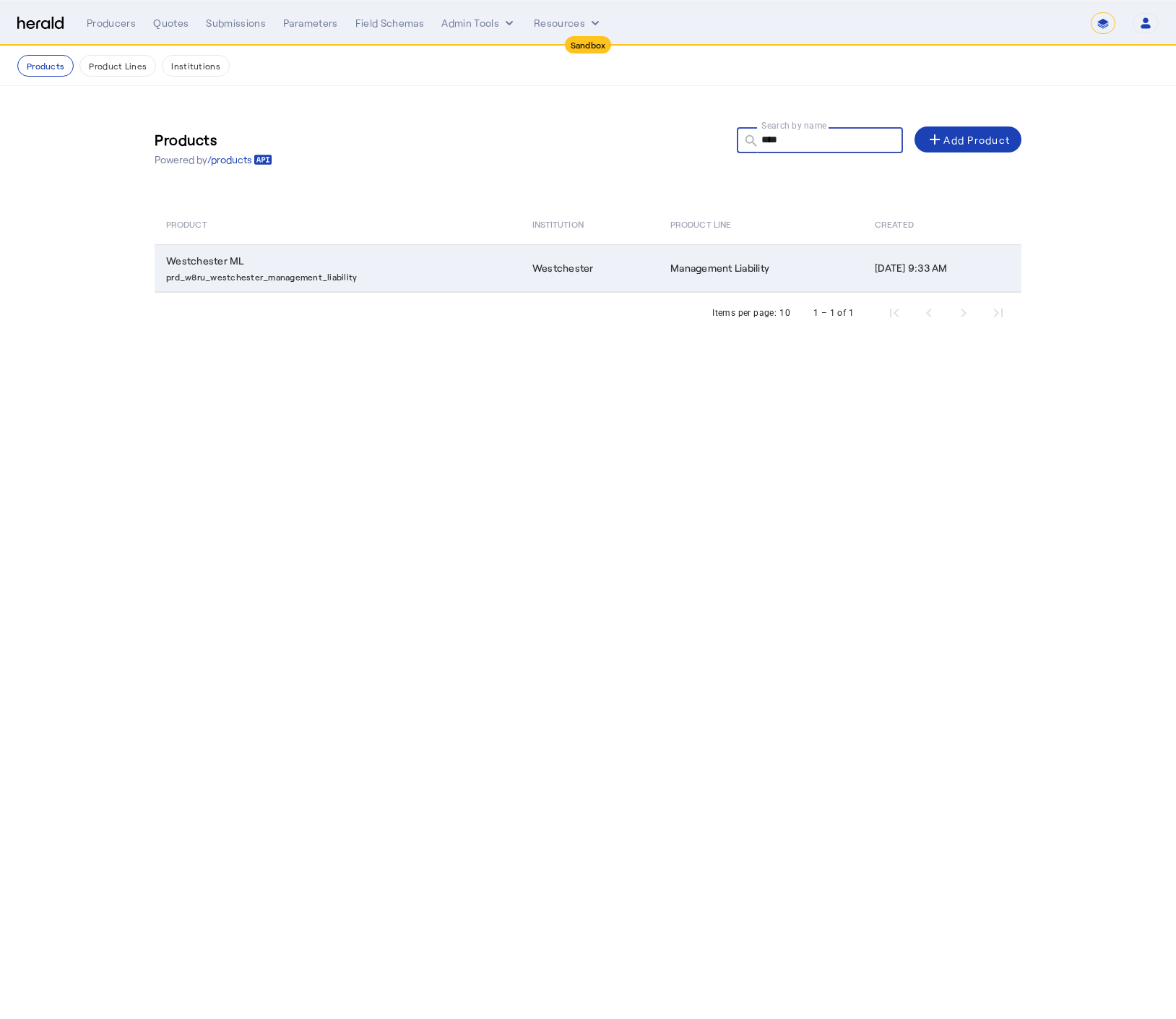
type input "****"
click at [419, 272] on p "prd_w8ru_westchester_management_liability" at bounding box center [341, 276] width 349 height 15
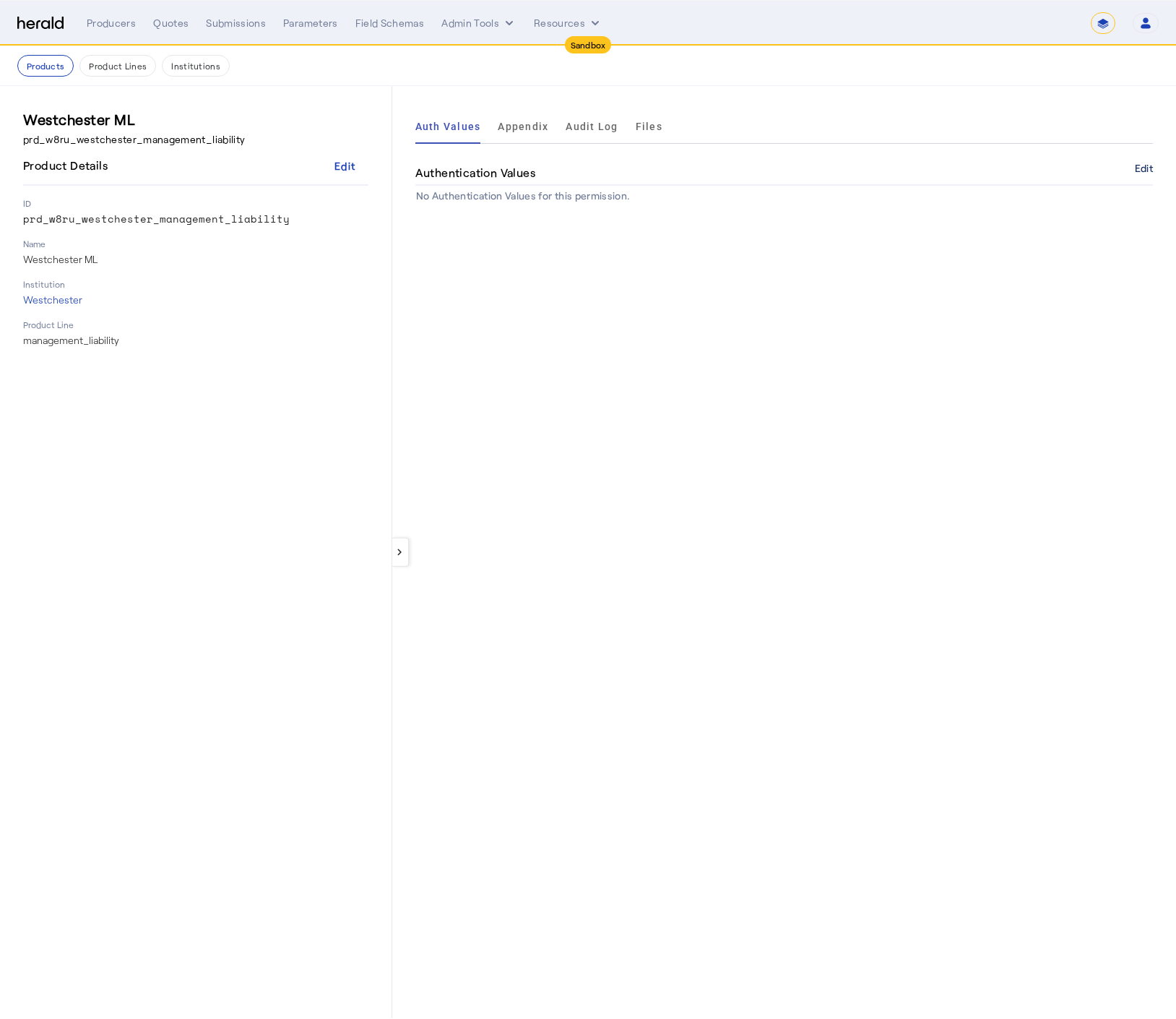
click at [1141, 173] on button "Edit" at bounding box center [1145, 167] width 18 height 8
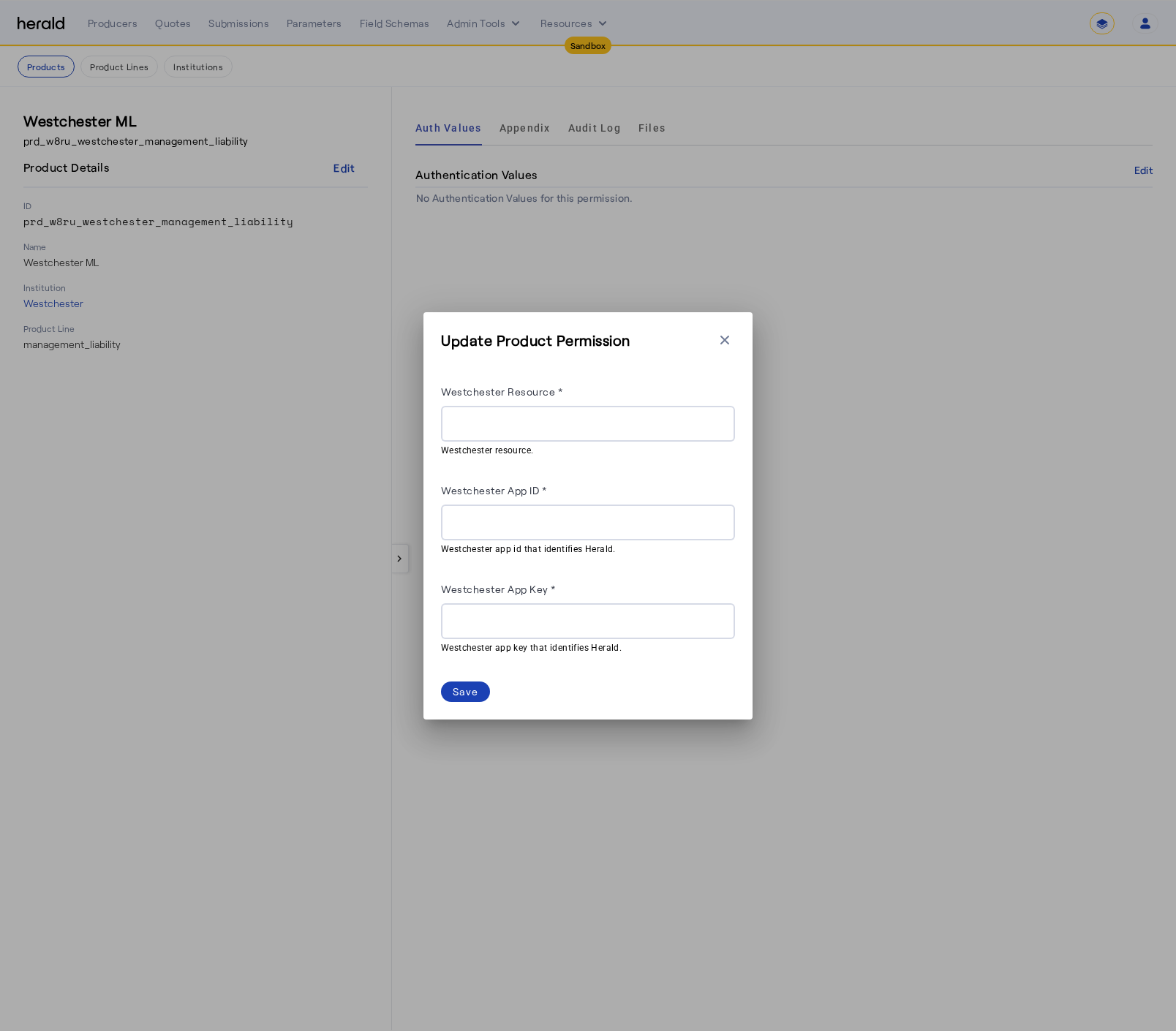
click at [591, 417] on input "Westchester Resource *" at bounding box center [588, 424] width 270 height 18
paste input "**********"
type input "**********"
click at [652, 530] on input "Westchester App ID *" at bounding box center [588, 522] width 270 height 18
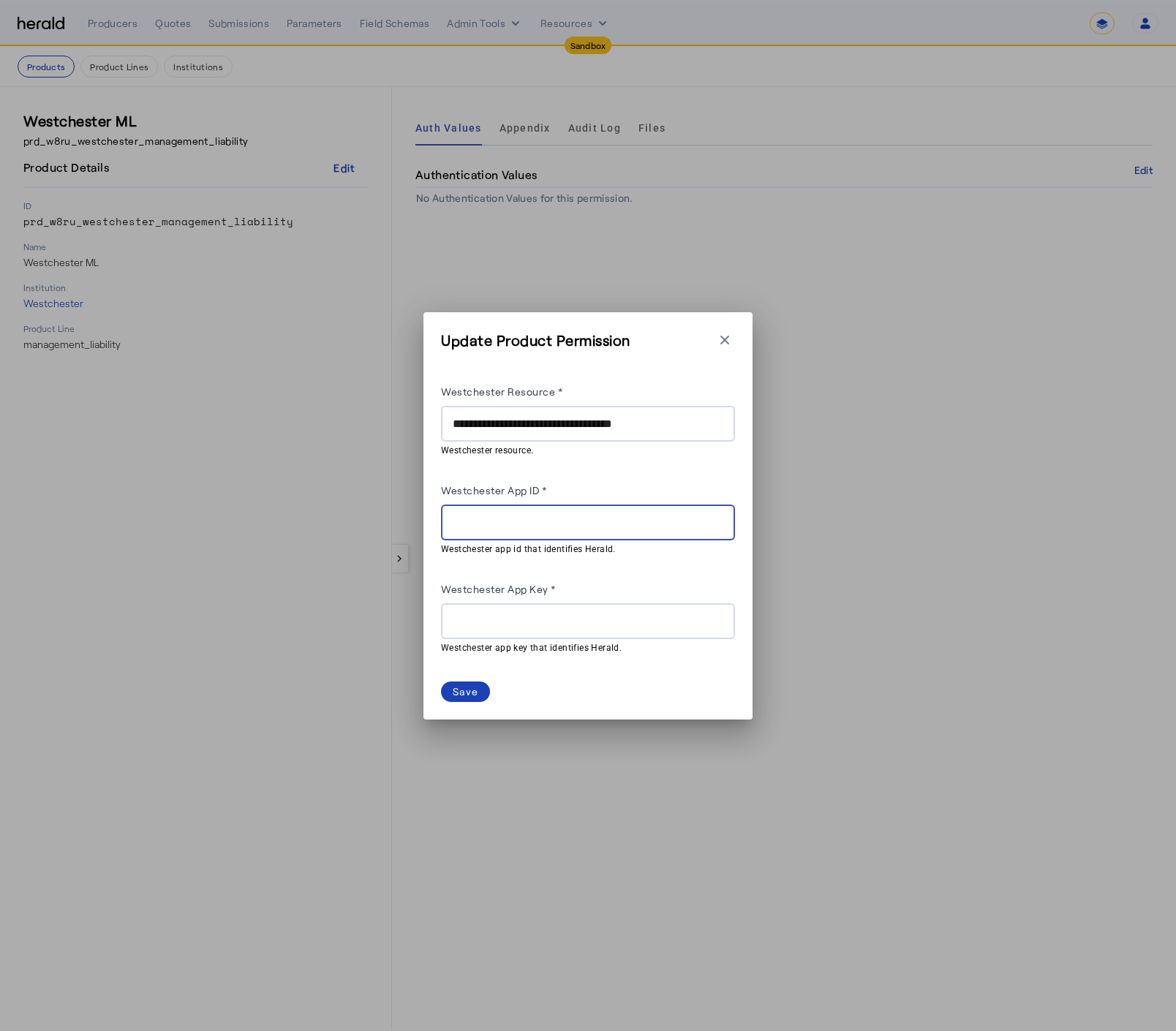
paste input "**********"
type input "**********"
click at [560, 621] on input "Westchester App Key *" at bounding box center [588, 621] width 270 height 18
paste input "**********"
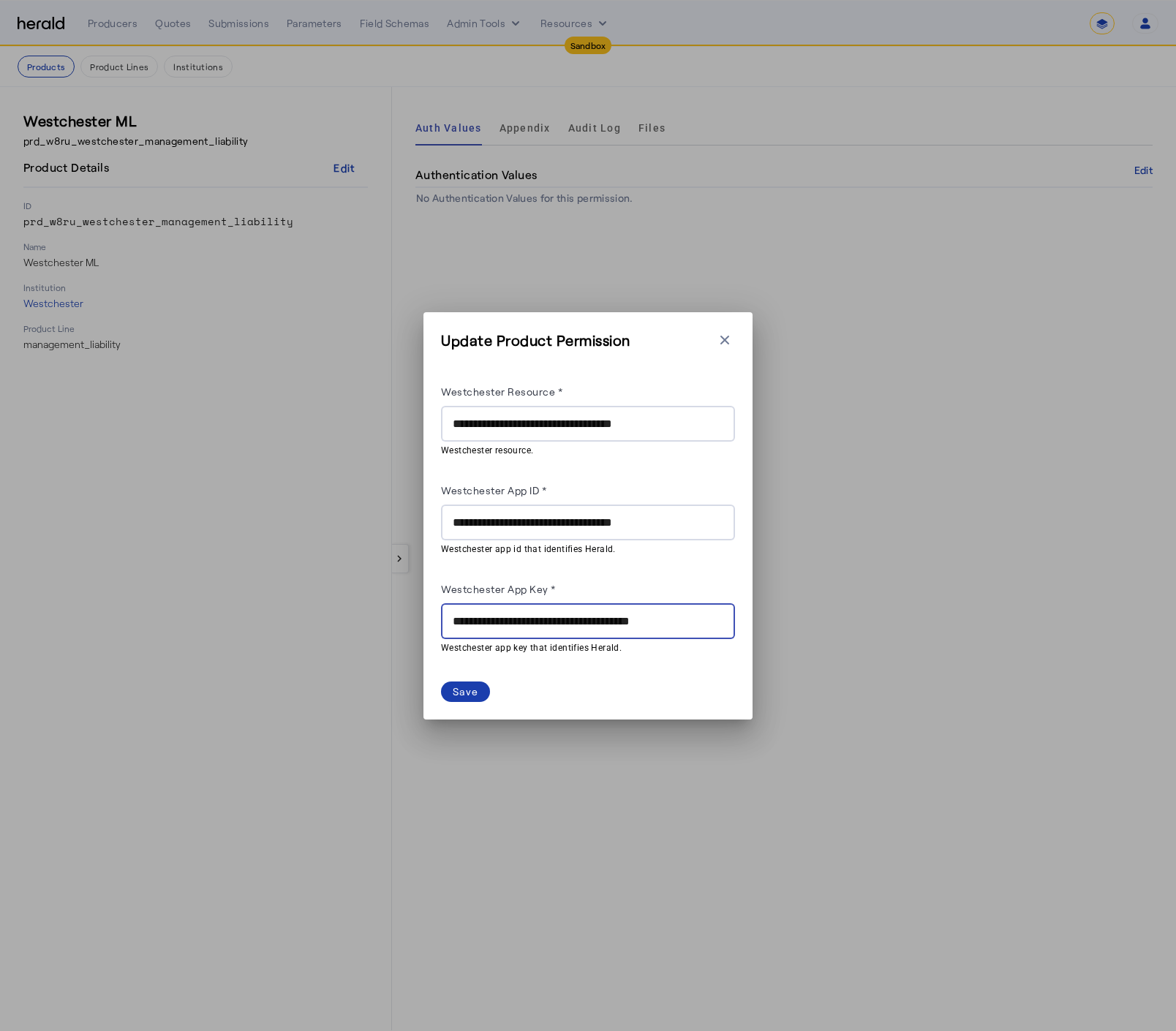
type input "**********"
click at [470, 694] on div "Save" at bounding box center [465, 691] width 25 height 15
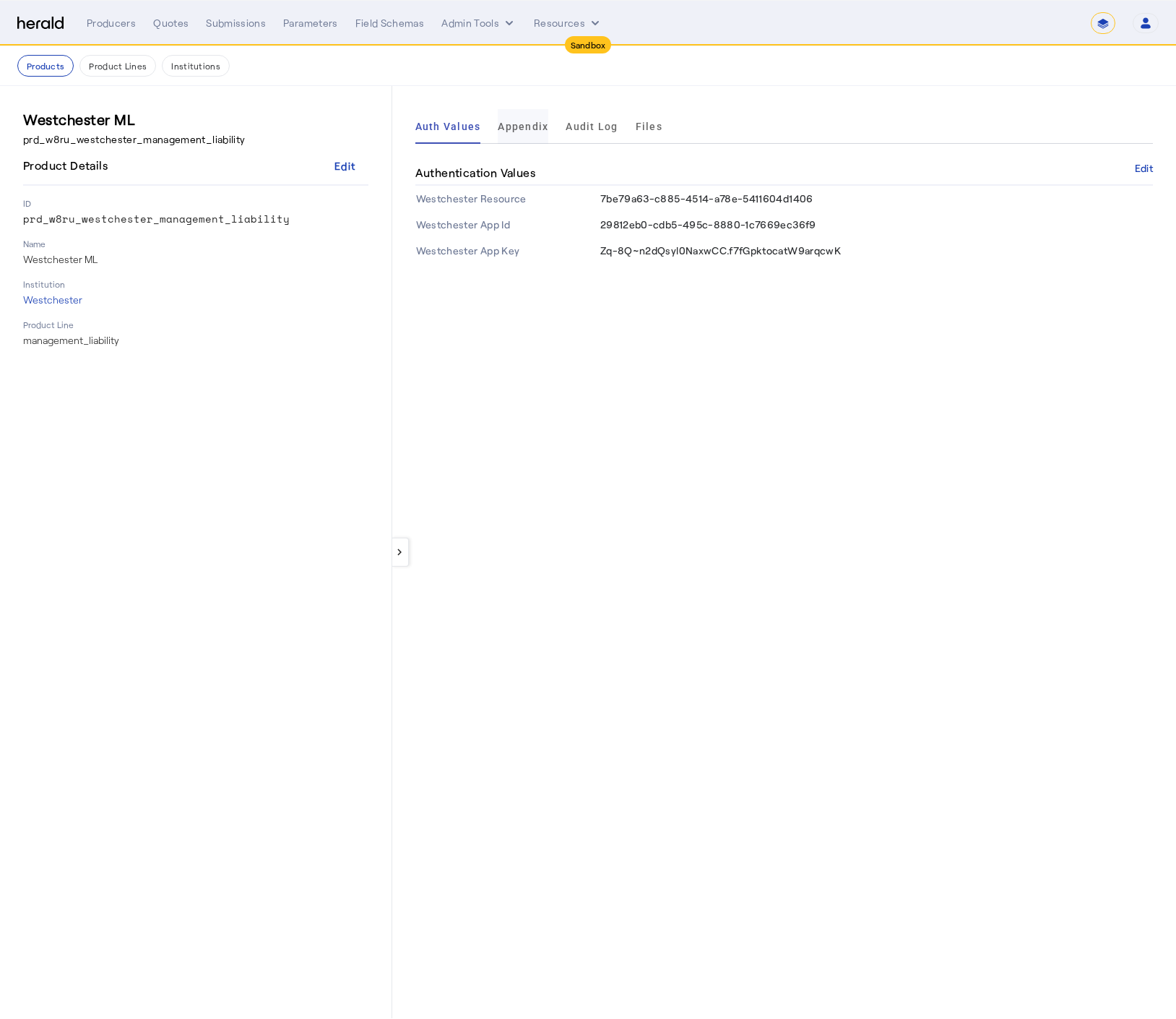
click at [511, 124] on span "Appendix" at bounding box center [523, 126] width 51 height 10
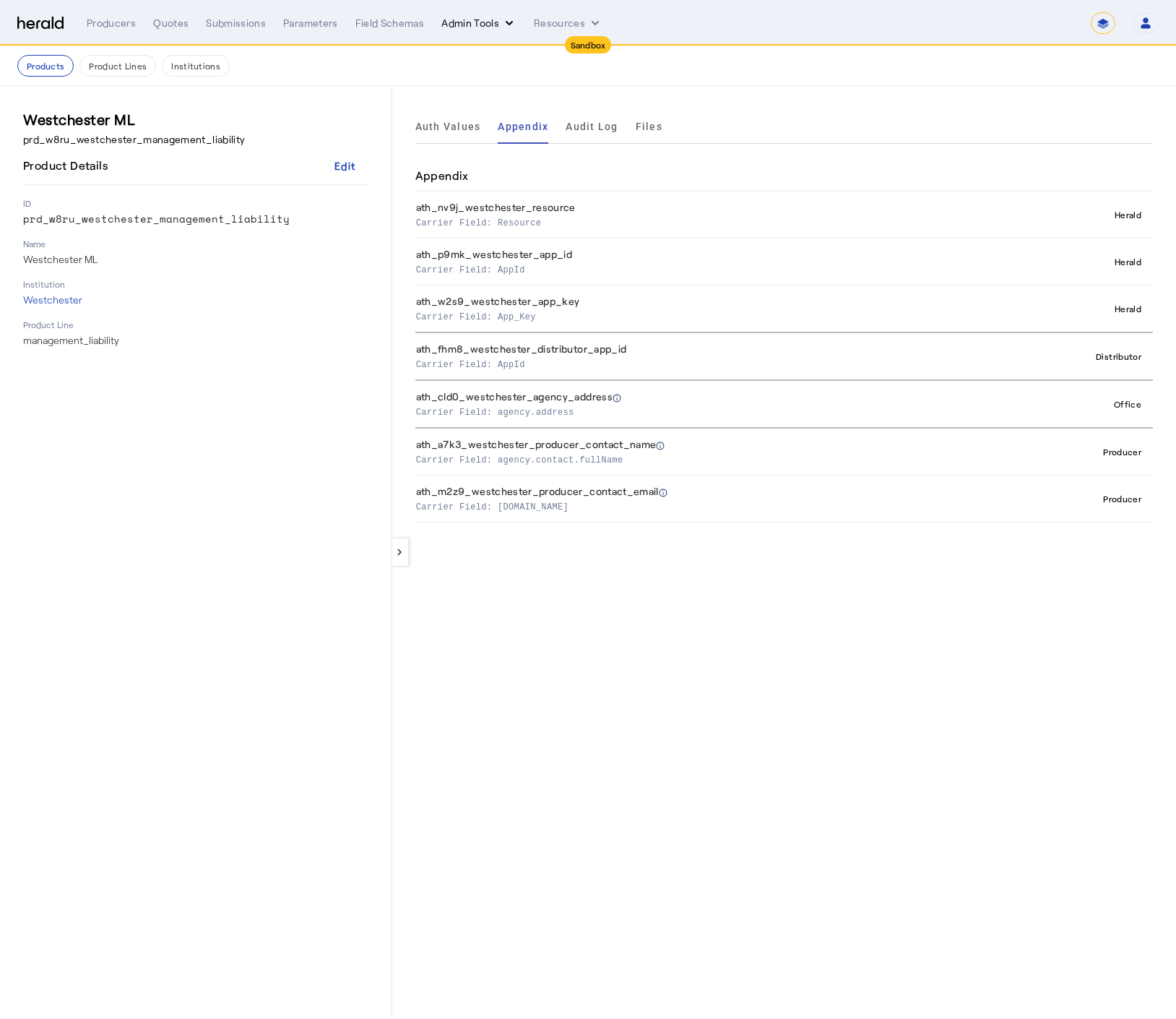
click at [493, 29] on button "Admin Tools" at bounding box center [479, 23] width 75 height 15
click at [495, 44] on span "Platforms Manager" at bounding box center [505, 53] width 105 height 18
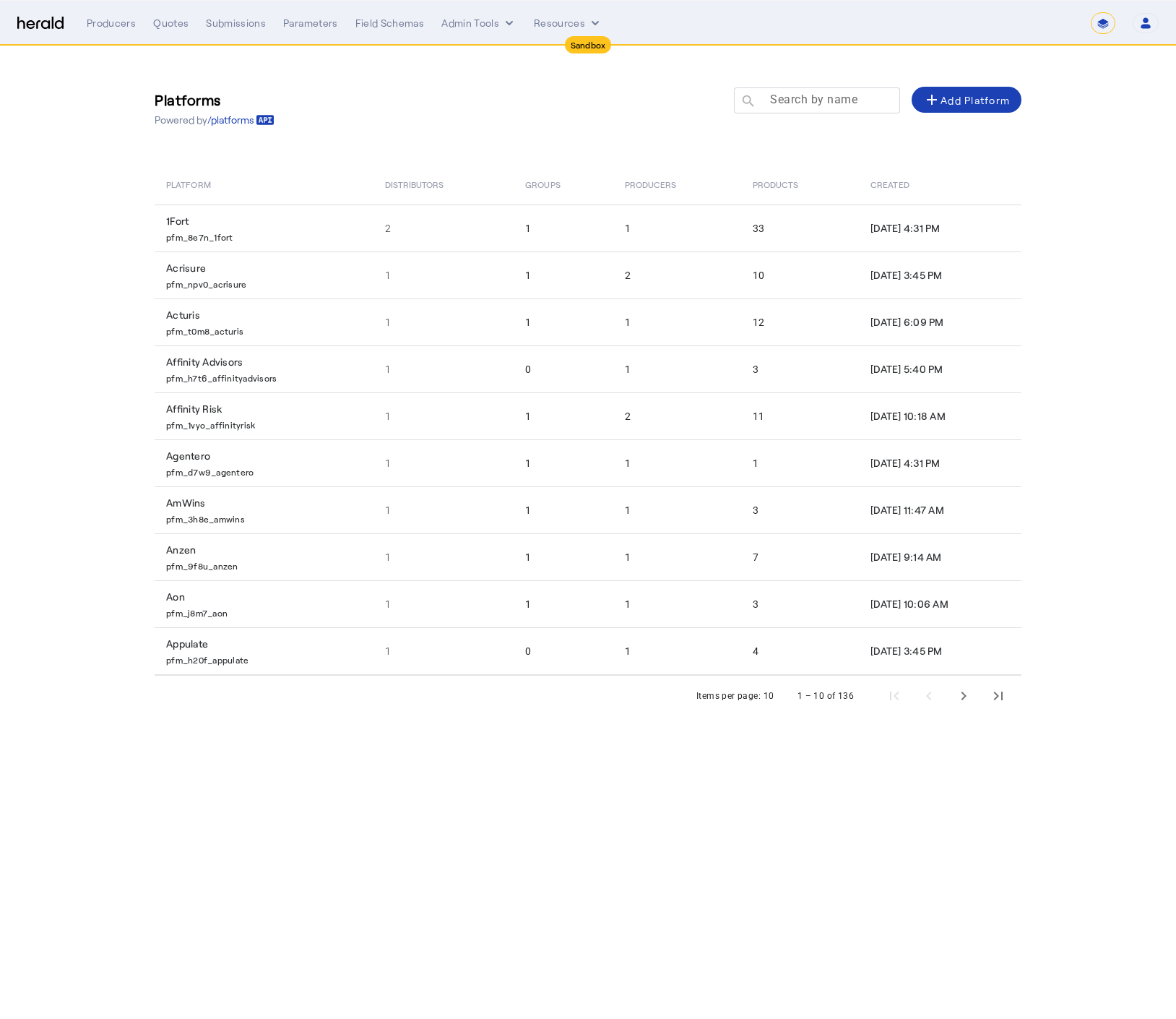
click at [805, 104] on mat-label "Search by name" at bounding box center [814, 99] width 88 height 14
click at [805, 104] on input "Search by name" at bounding box center [824, 99] width 130 height 18
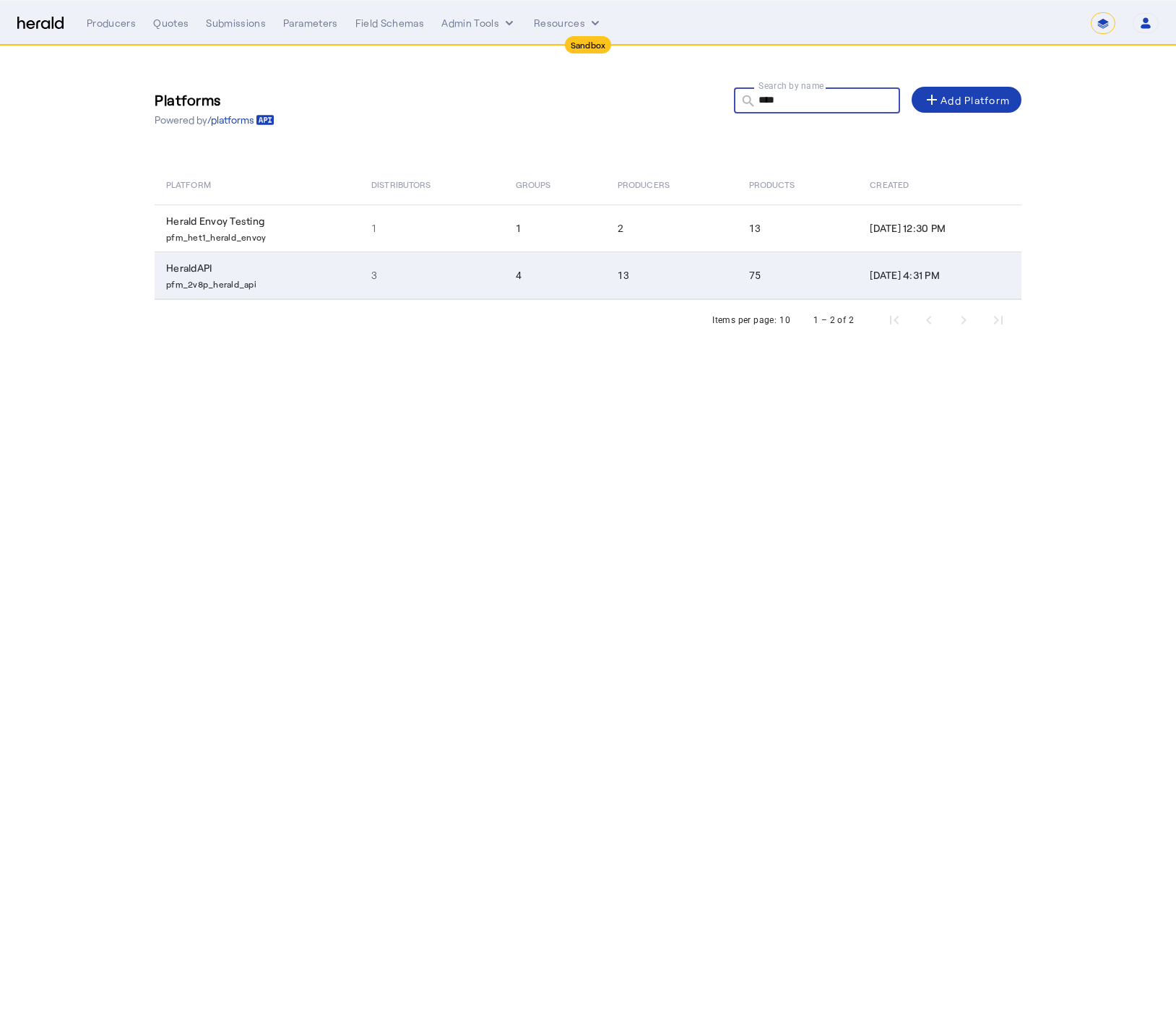
type input "****"
click at [305, 283] on p "pfm_2v8p_herald_api" at bounding box center [260, 283] width 188 height 15
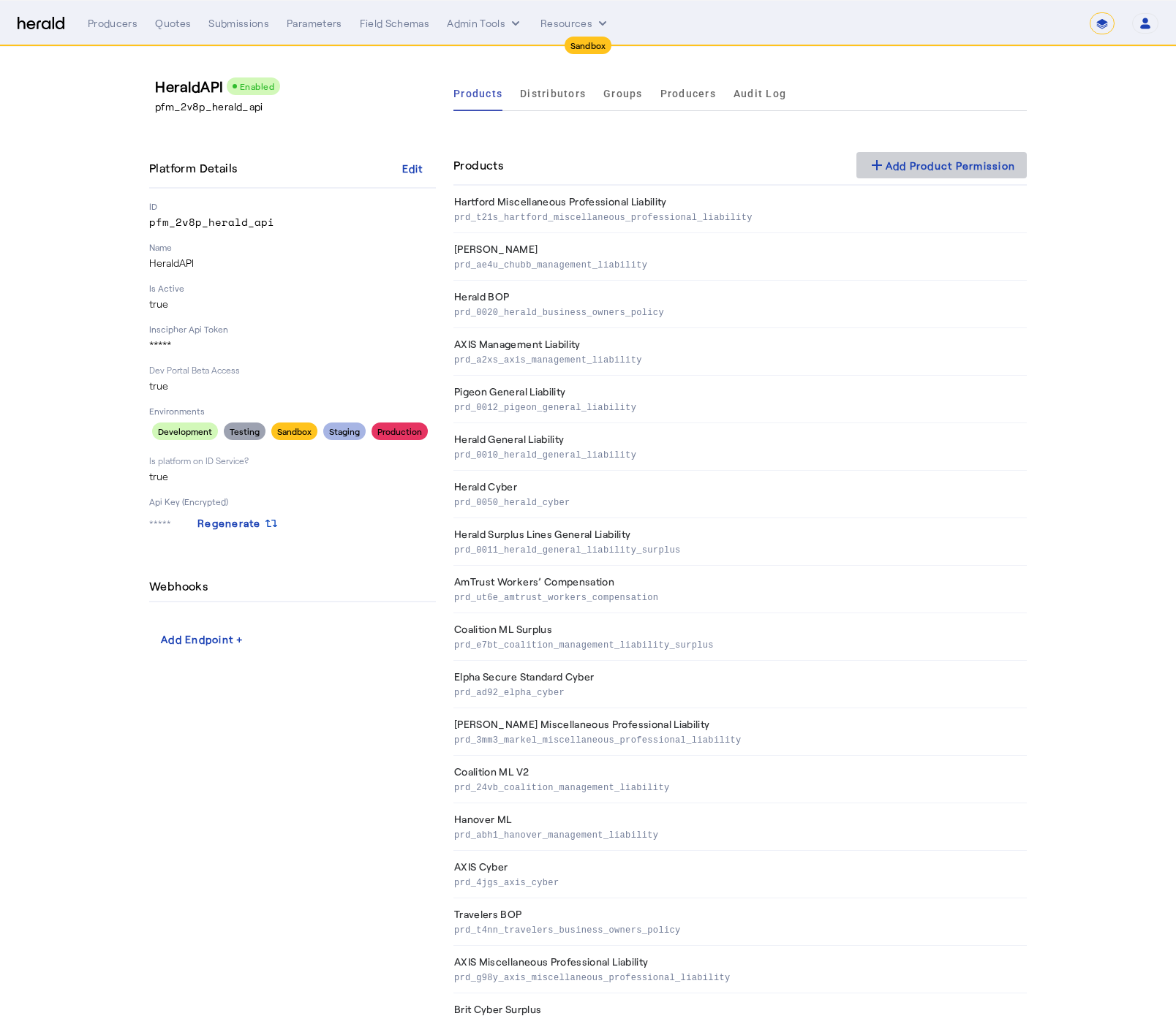
click at [977, 162] on div "add Add Product Permission" at bounding box center [942, 165] width 148 height 18
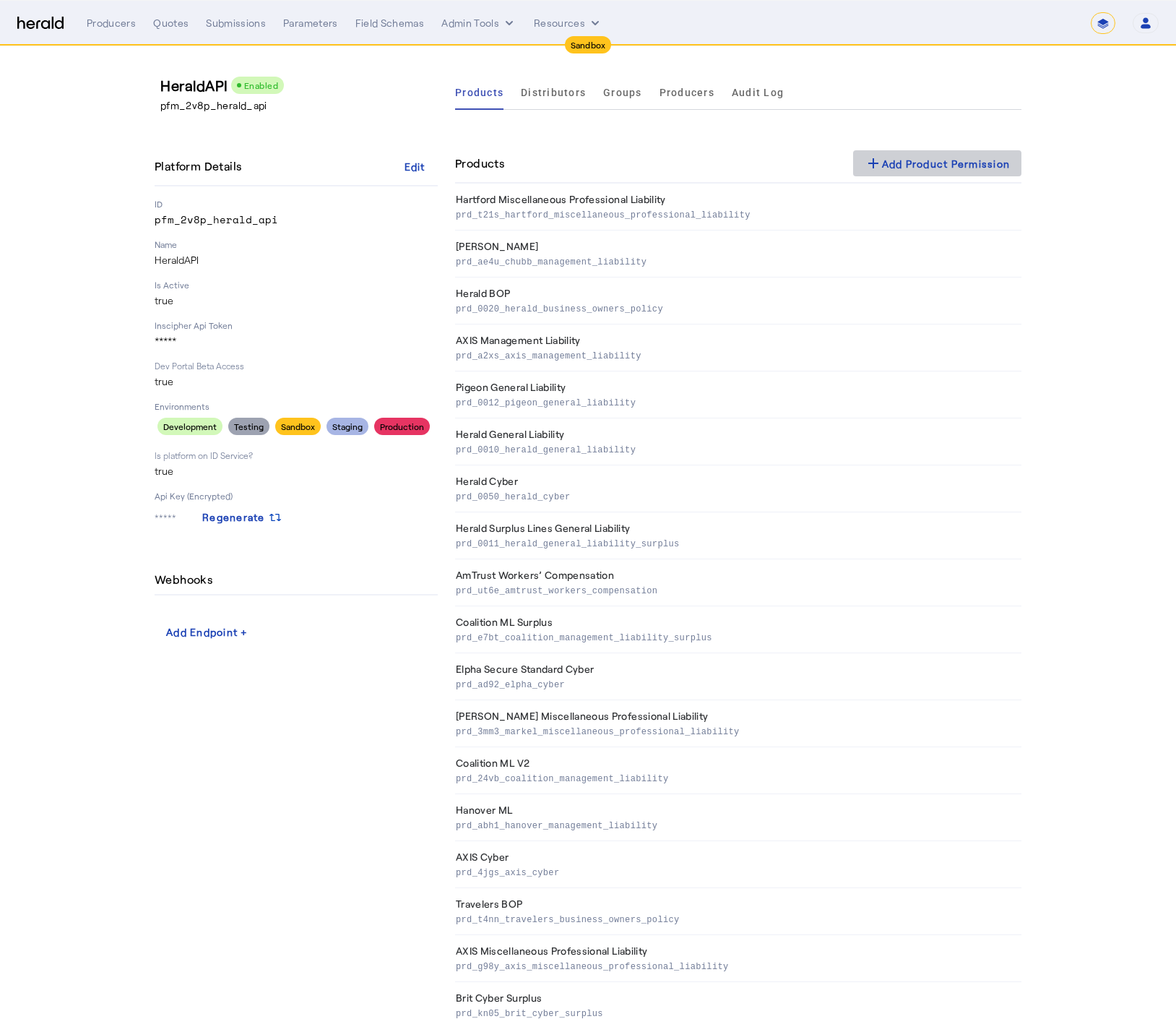
select select "pfm_2v8p_herald_api"
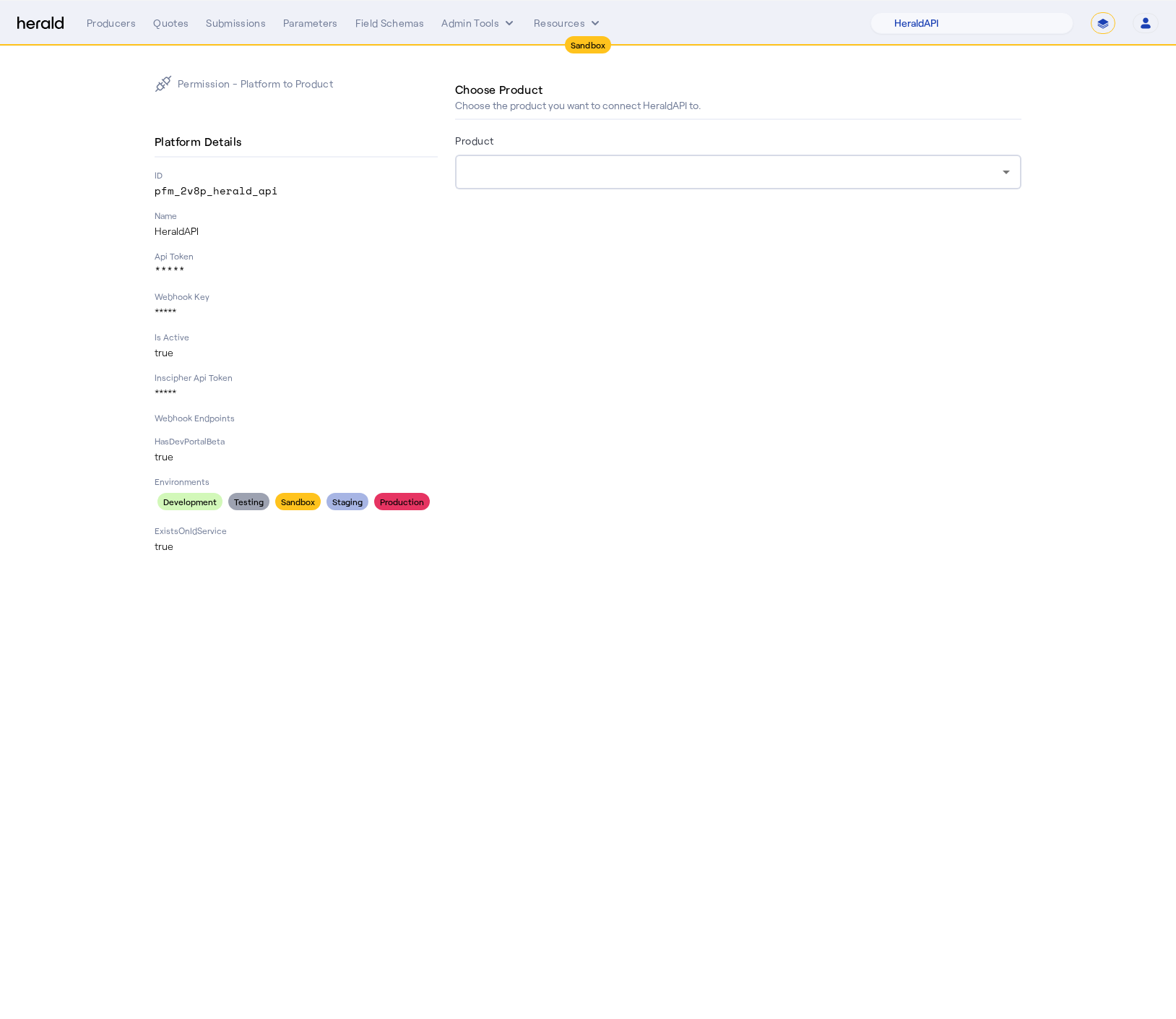
click at [573, 170] on div at bounding box center [735, 172] width 536 height 18
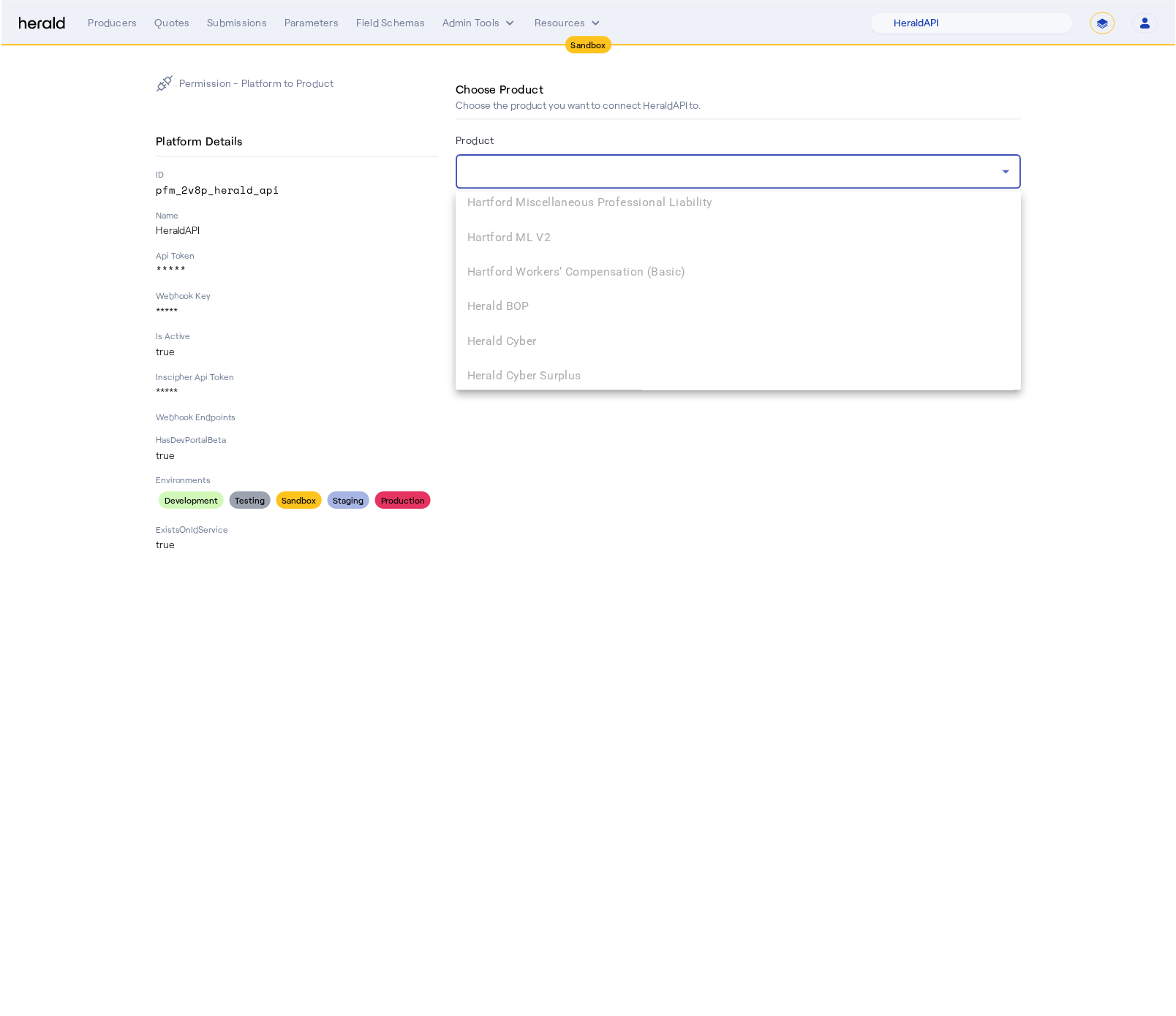
scroll to position [2536, 0]
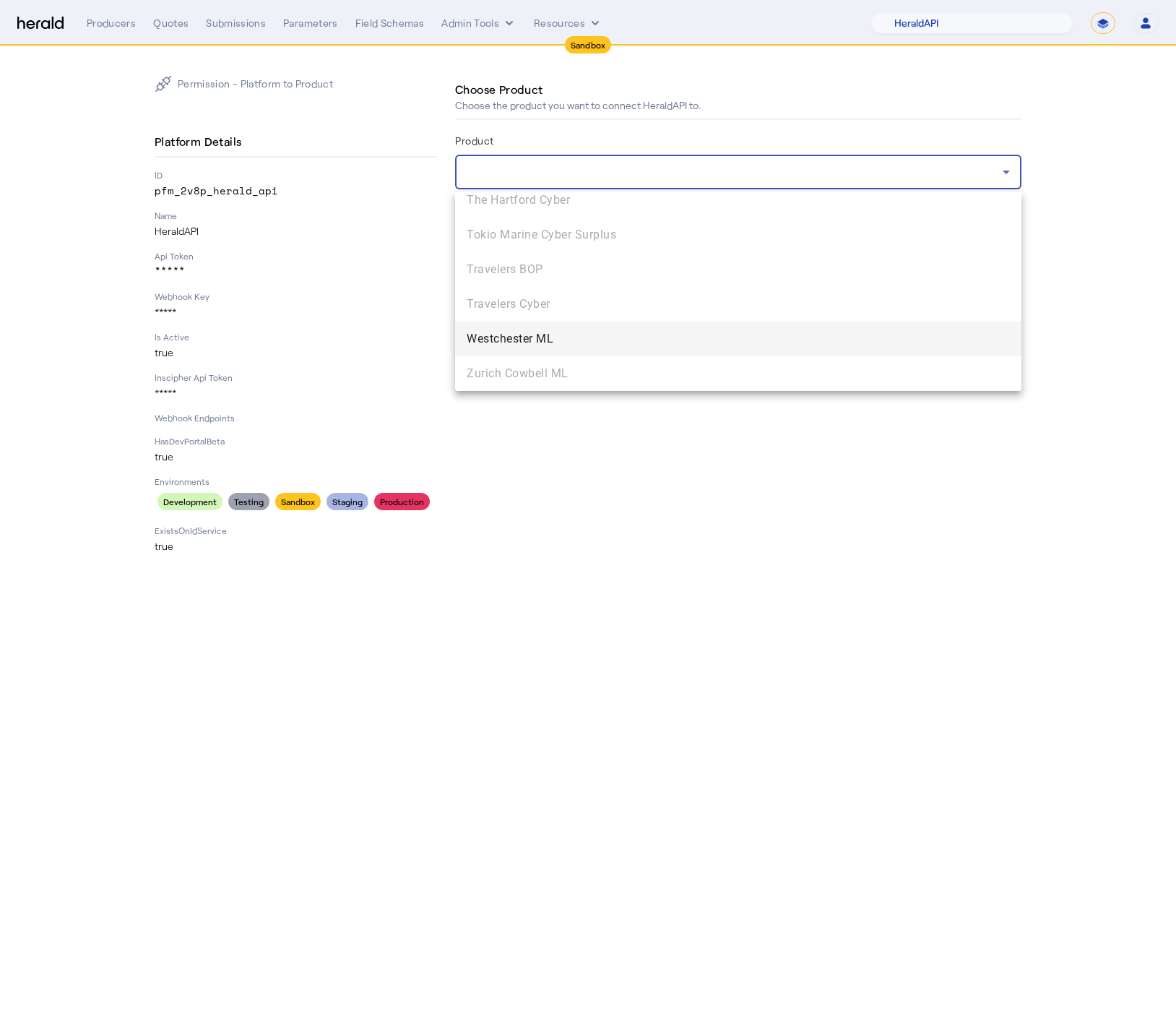
click at [562, 336] on span "Westchester ML" at bounding box center [739, 338] width 544 height 18
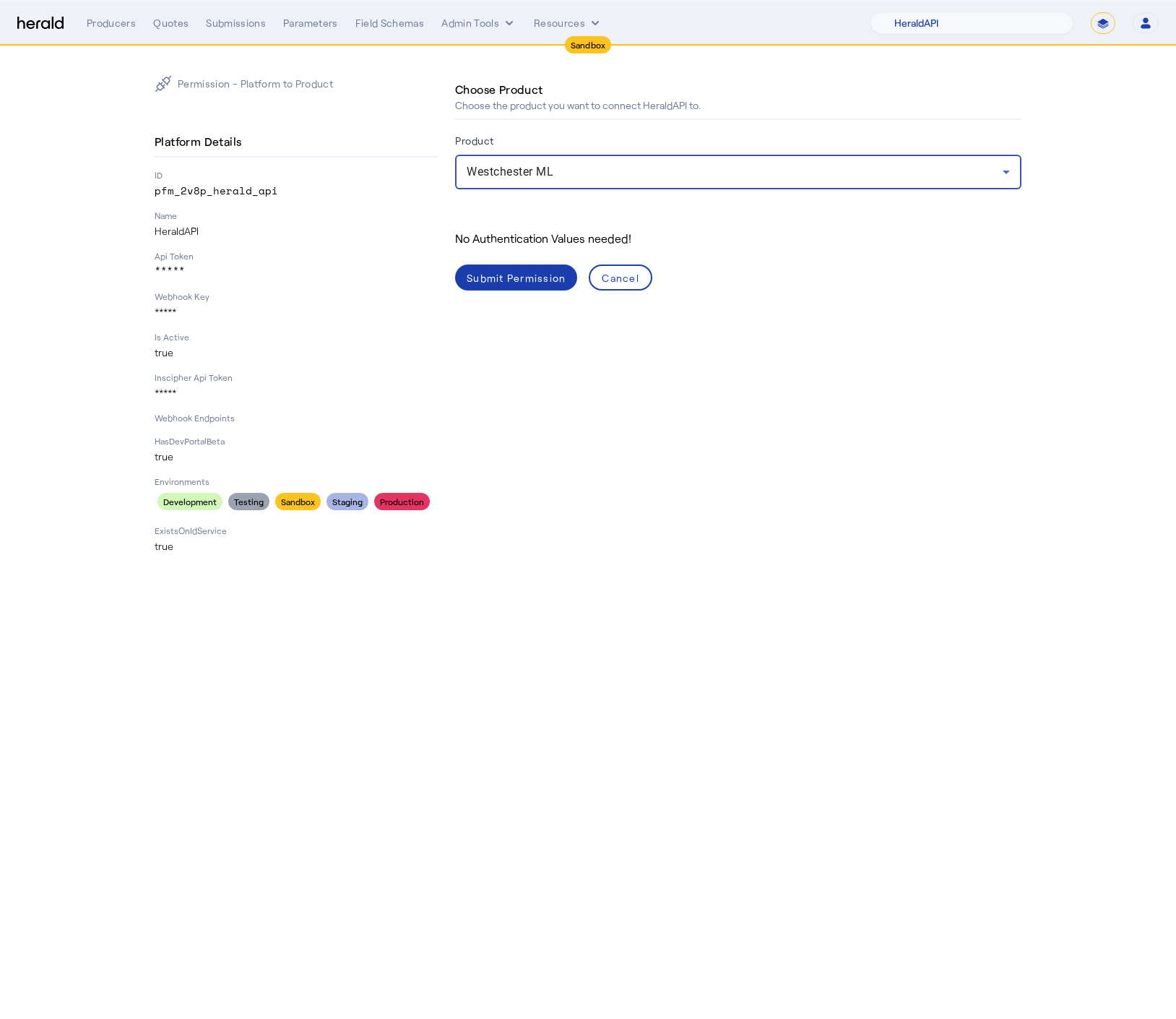
click at [524, 283] on div "Submit Permission" at bounding box center [516, 277] width 99 height 15
click at [509, 279] on div "Submit Permission" at bounding box center [516, 277] width 99 height 15
click at [488, 276] on div "Submit Permission" at bounding box center [516, 277] width 99 height 15
click at [727, 442] on div "Choose Product Choose the product you want to connect HeraldAPI to. Product Wes…" at bounding box center [738, 313] width 567 height 478
click at [845, 392] on div "Choose Product Choose the product you want to connect HeraldAPI to. Product Wes…" at bounding box center [738, 313] width 567 height 478
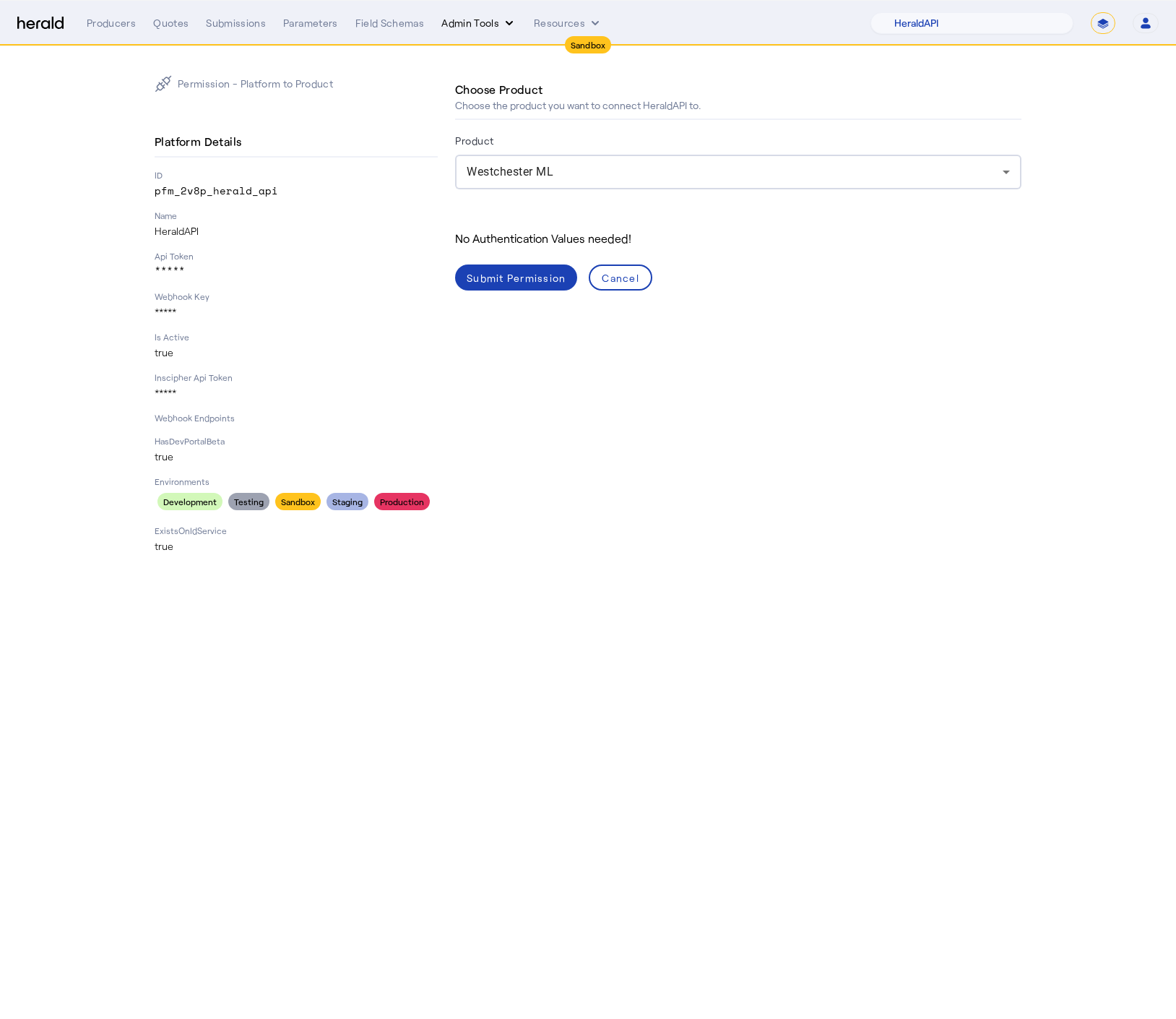
click at [484, 25] on button "Admin Tools" at bounding box center [479, 23] width 75 height 15
click at [510, 54] on span "Platforms Manager" at bounding box center [505, 53] width 105 height 18
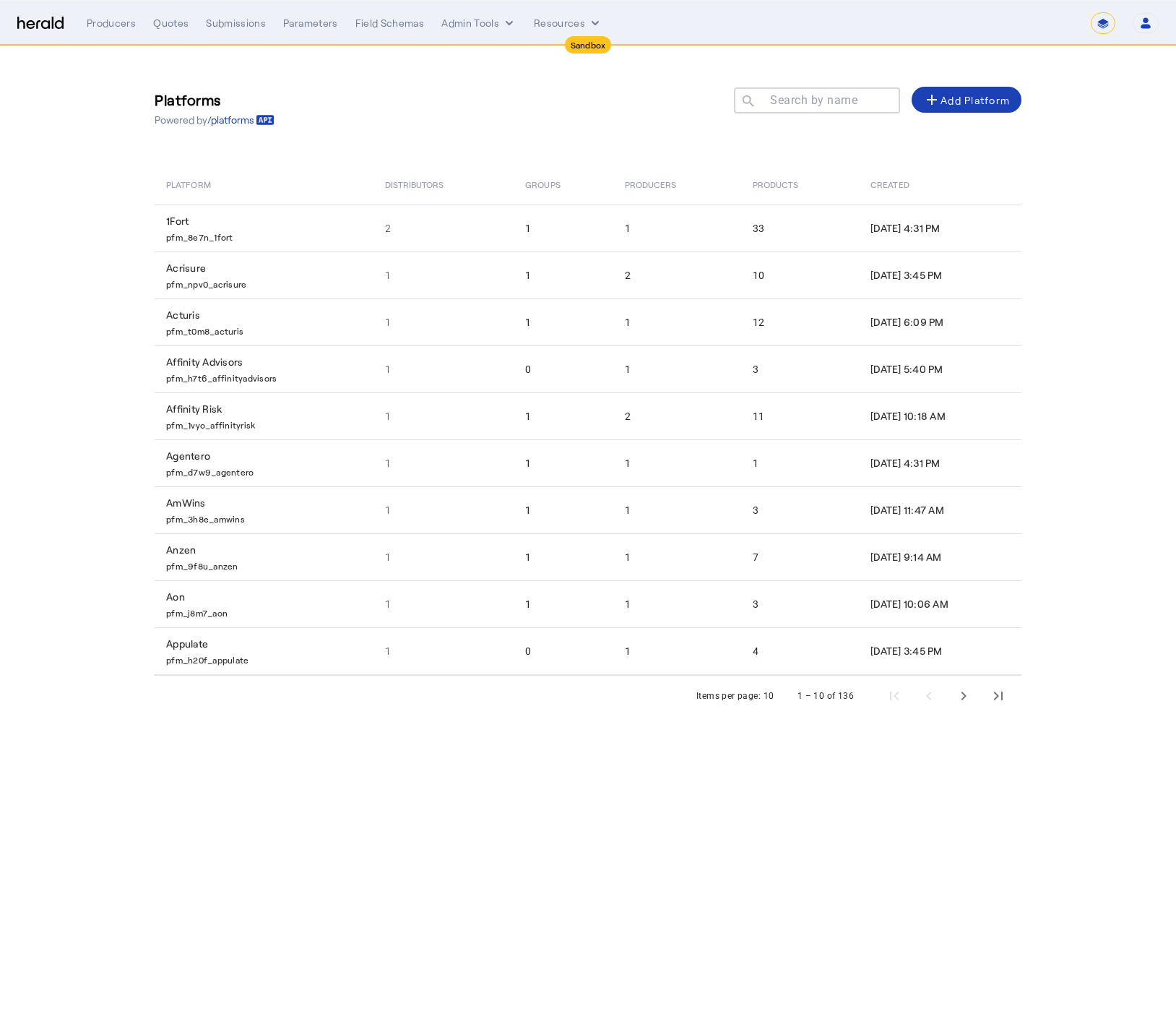
click at [821, 105] on mat-label "Search by name" at bounding box center [814, 100] width 88 height 14
click at [821, 105] on input "Search by name" at bounding box center [824, 99] width 130 height 18
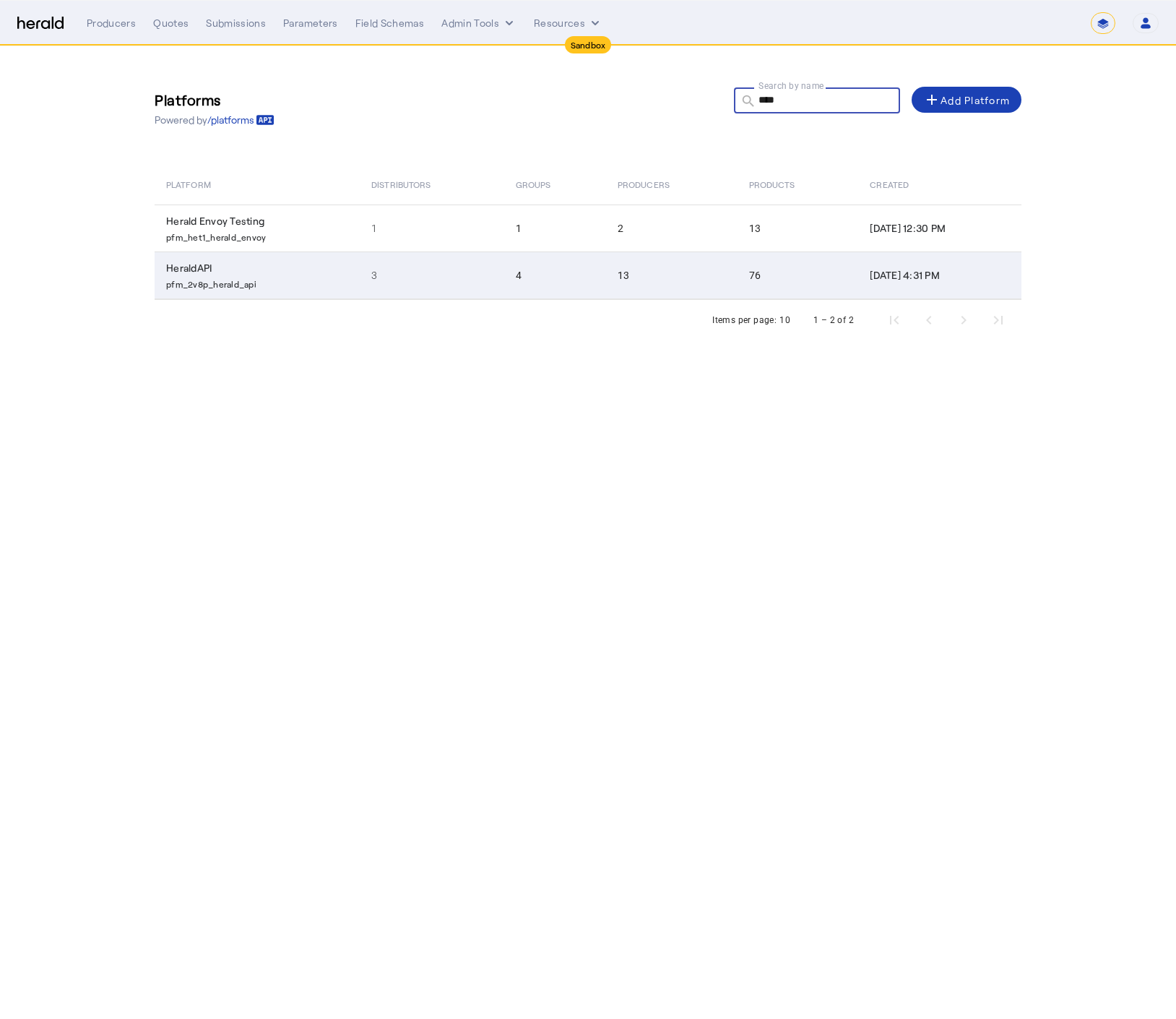
type input "****"
click at [260, 279] on p "pfm_2v8p_herald_api" at bounding box center [260, 283] width 188 height 15
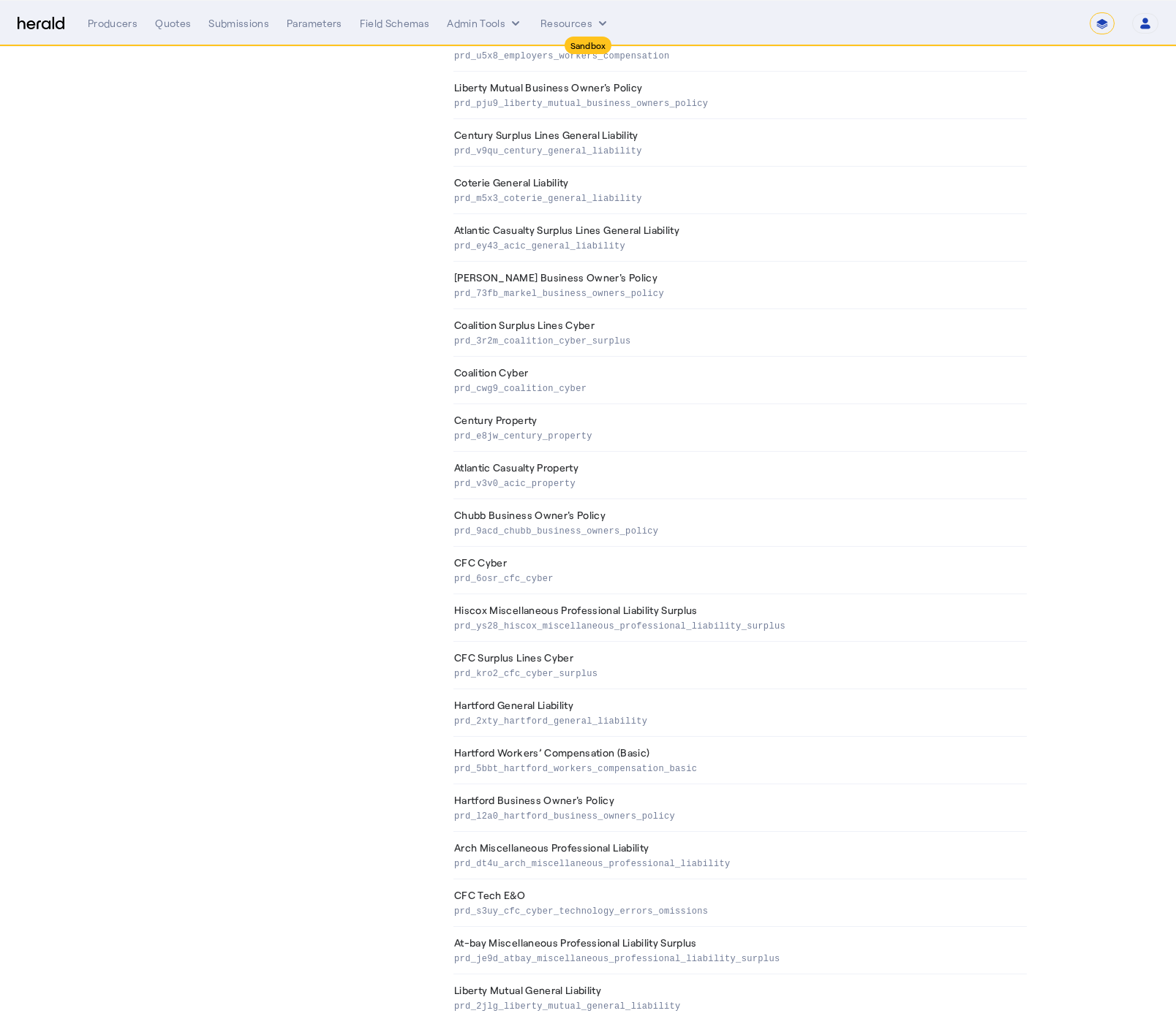
scroll to position [2829, 0]
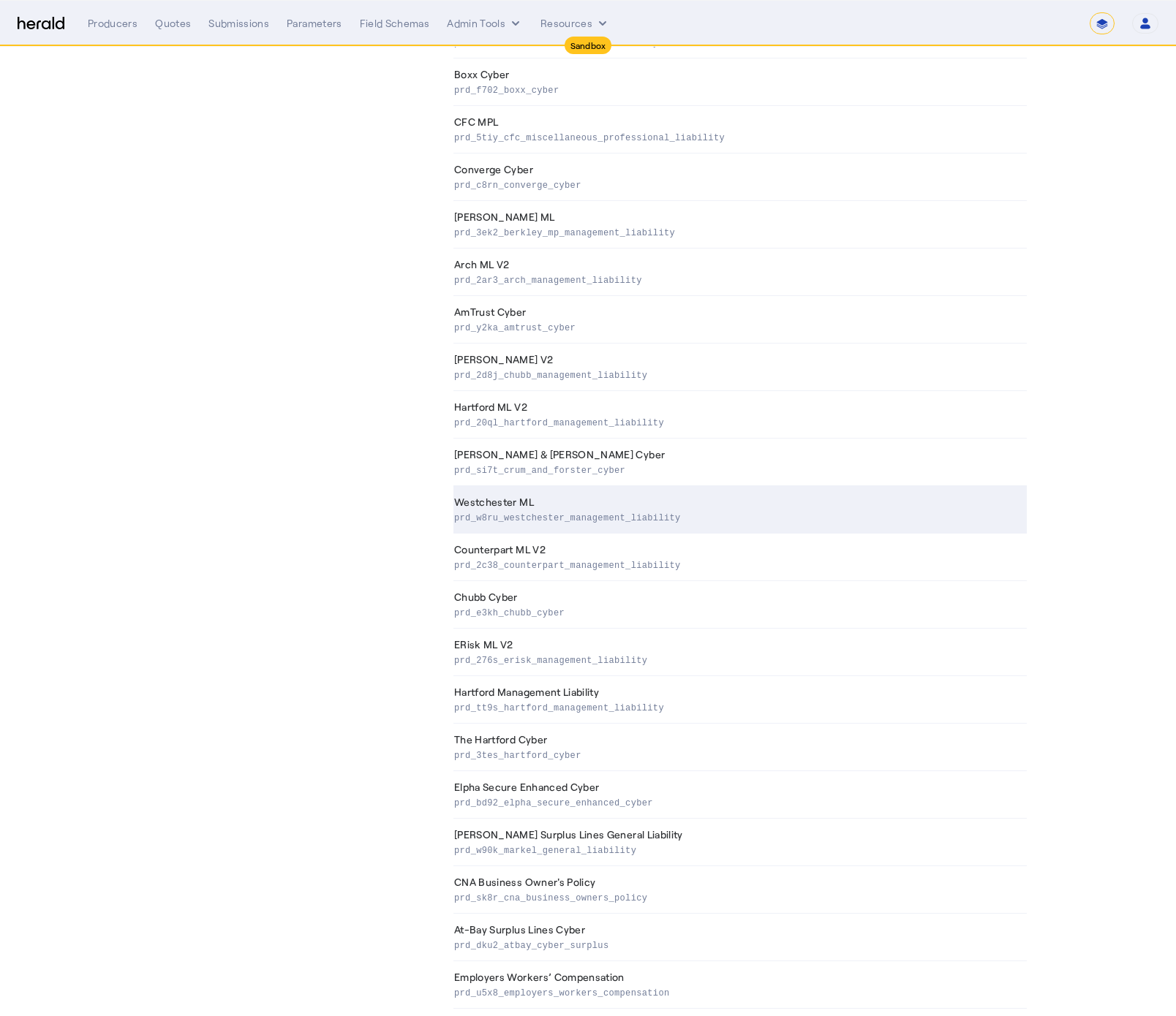
click at [528, 504] on th "Westchester ML prd_w8ru_westchester_management_liability" at bounding box center [740, 510] width 573 height 48
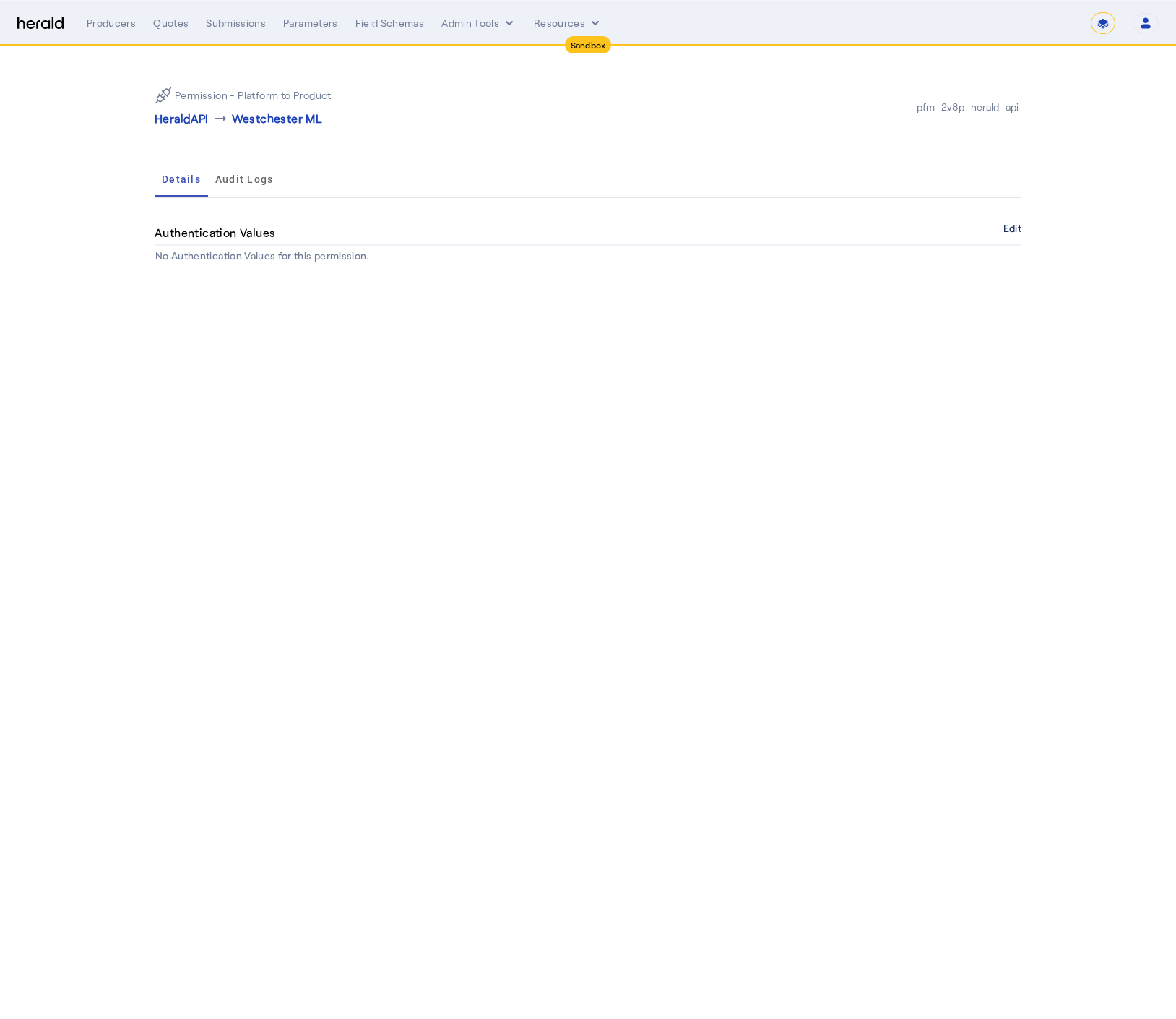
click at [1009, 224] on button "Edit" at bounding box center [1013, 227] width 18 height 8
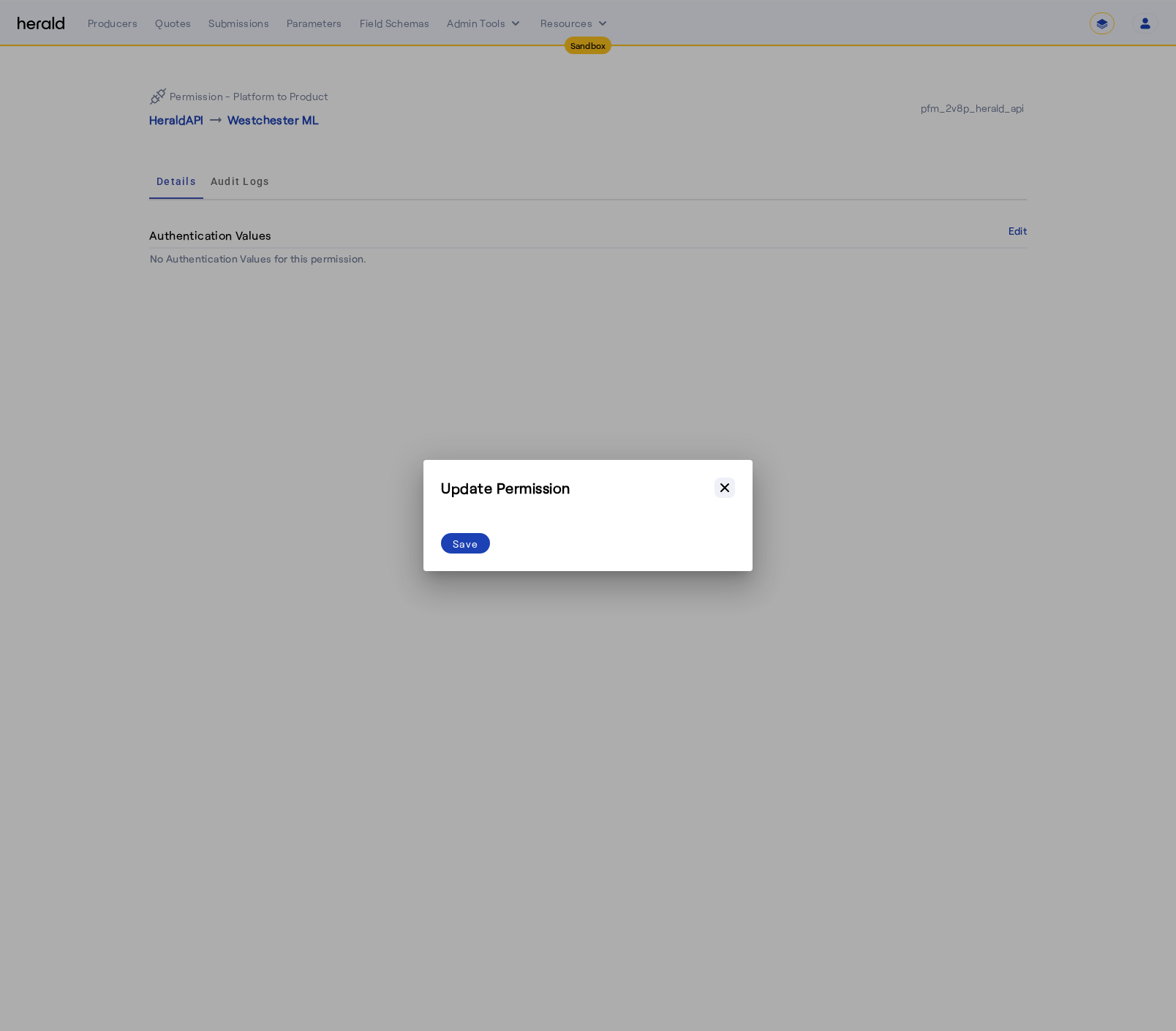
click at [721, 483] on icon "button" at bounding box center [725, 488] width 15 height 15
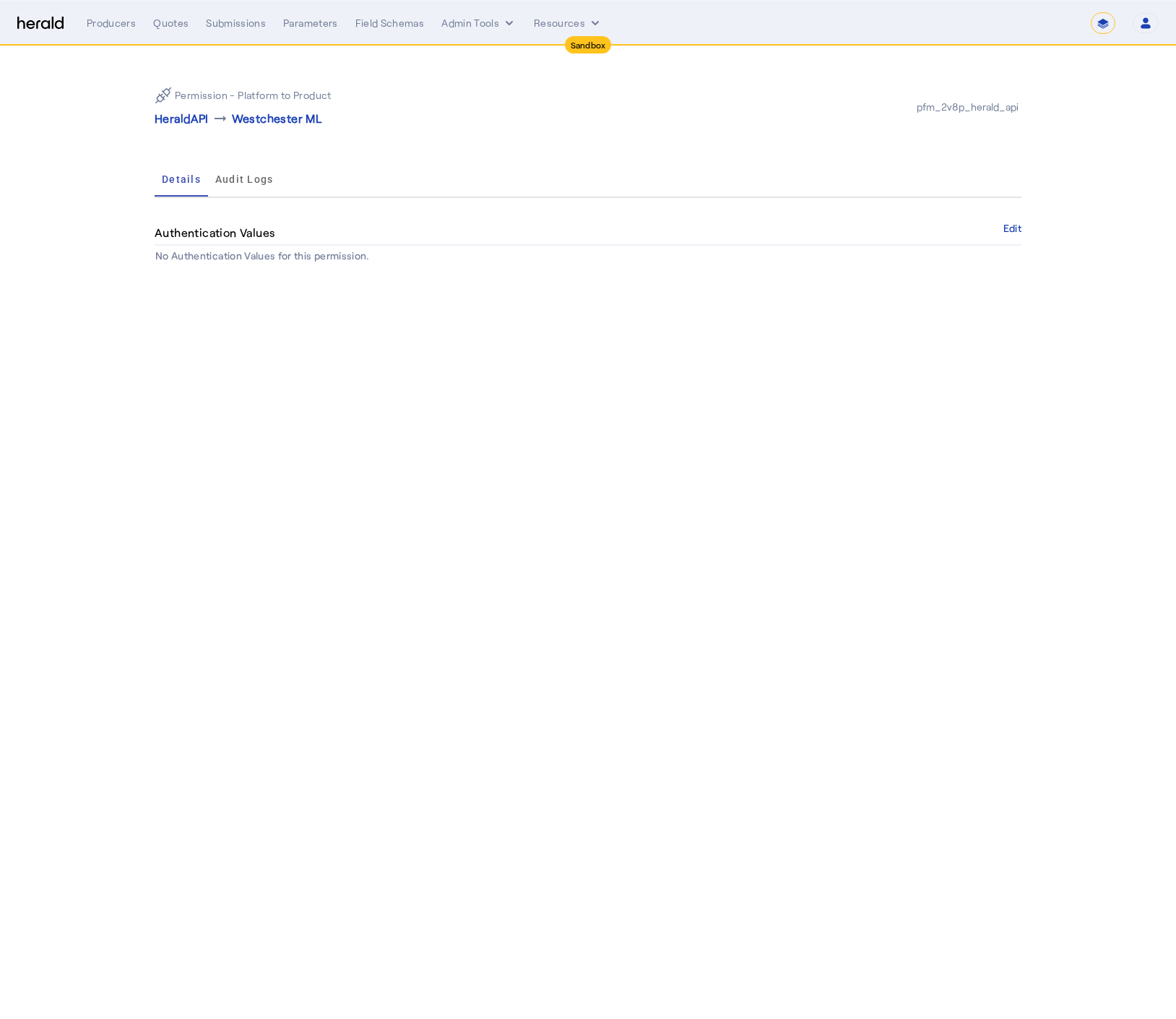
click at [539, 431] on body "**********" at bounding box center [588, 510] width 1176 height 1019
click at [519, 503] on body "**********" at bounding box center [588, 510] width 1176 height 1019
click at [175, 121] on p "HeraldAPI" at bounding box center [181, 118] width 55 height 18
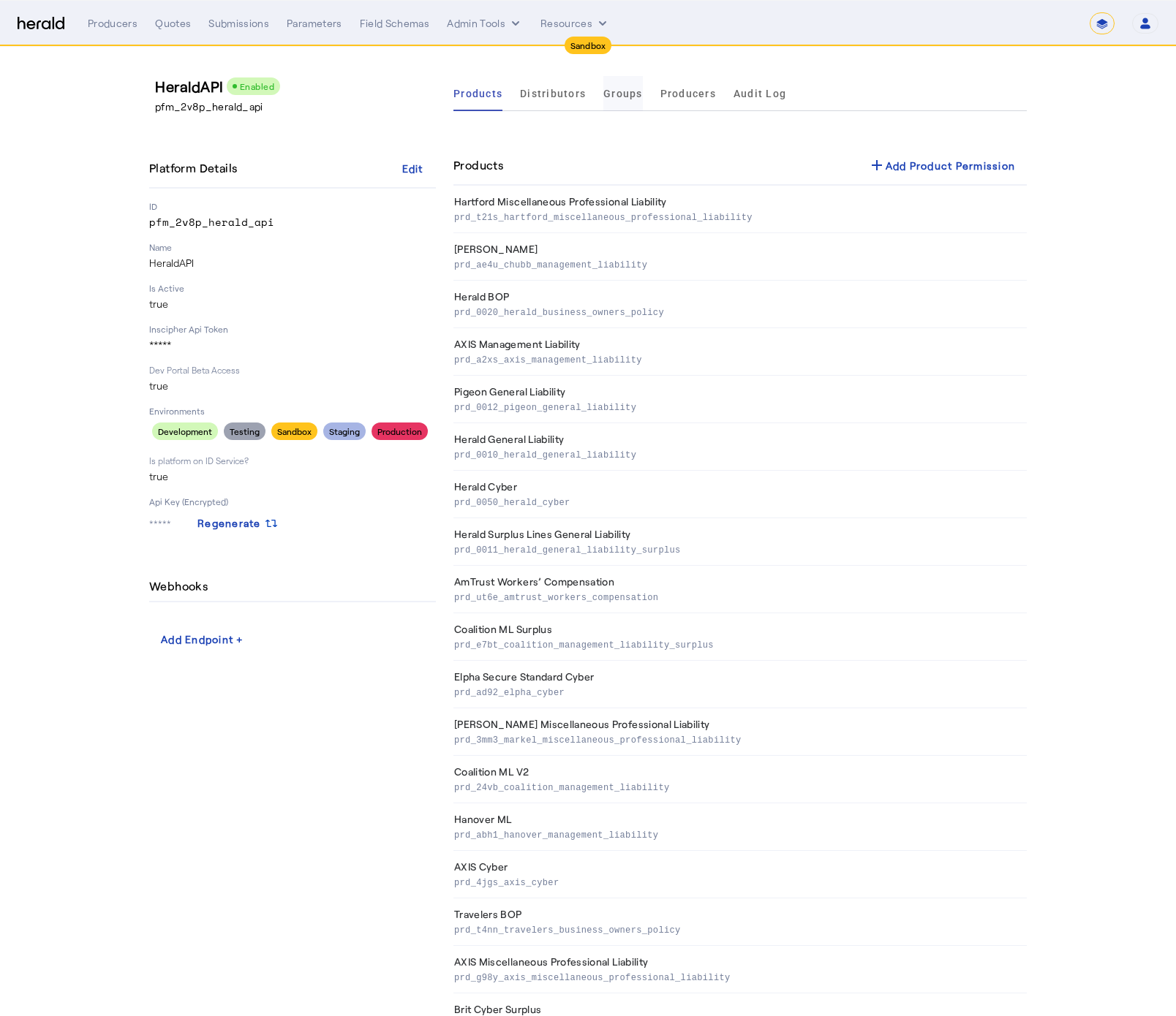
click at [617, 92] on span "Groups" at bounding box center [623, 94] width 39 height 10
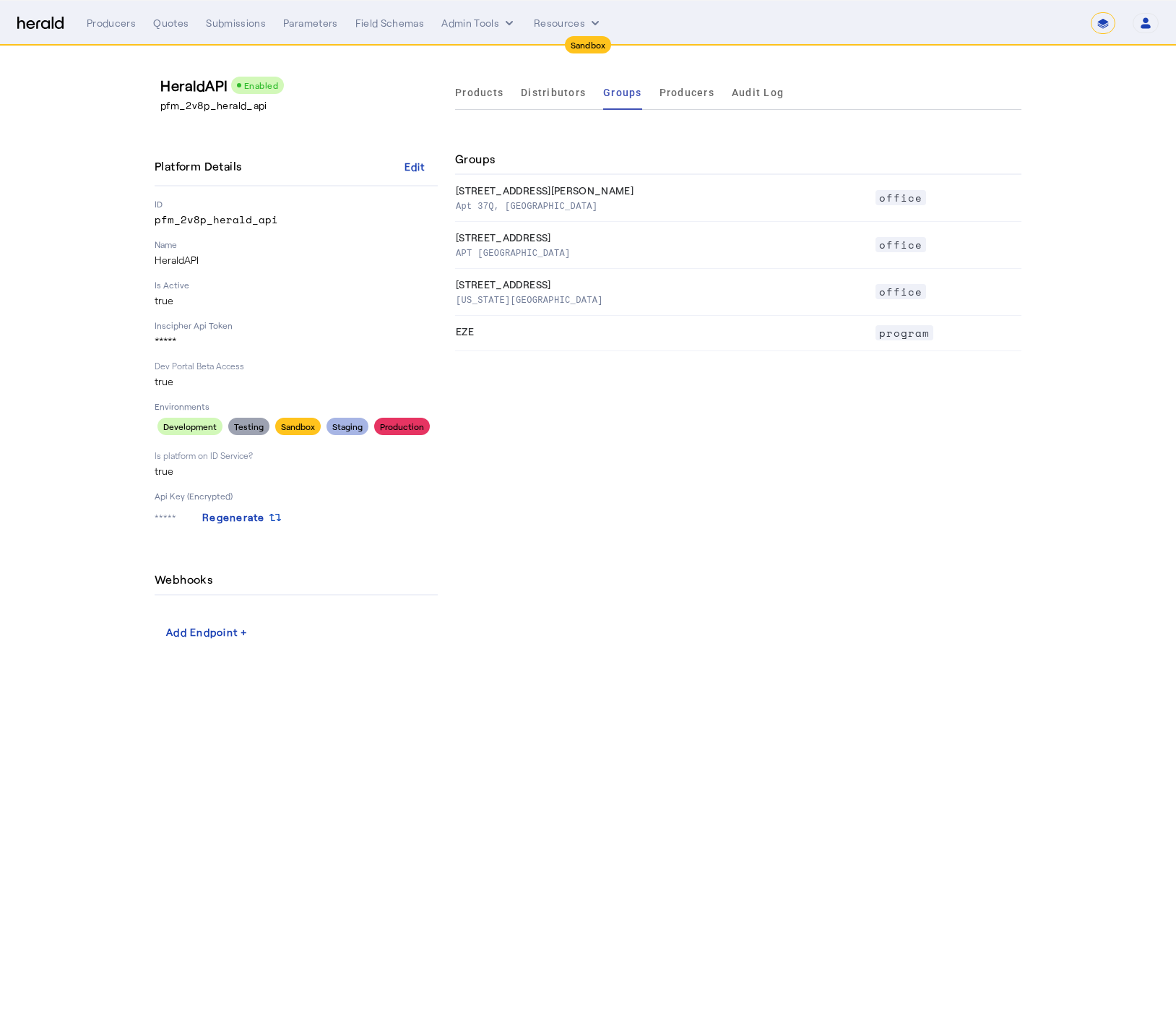
click at [602, 139] on div "Products Distributors Groups Producers Audit Log Groups 335 Schermerhorn St Apt…" at bounding box center [738, 360] width 567 height 570
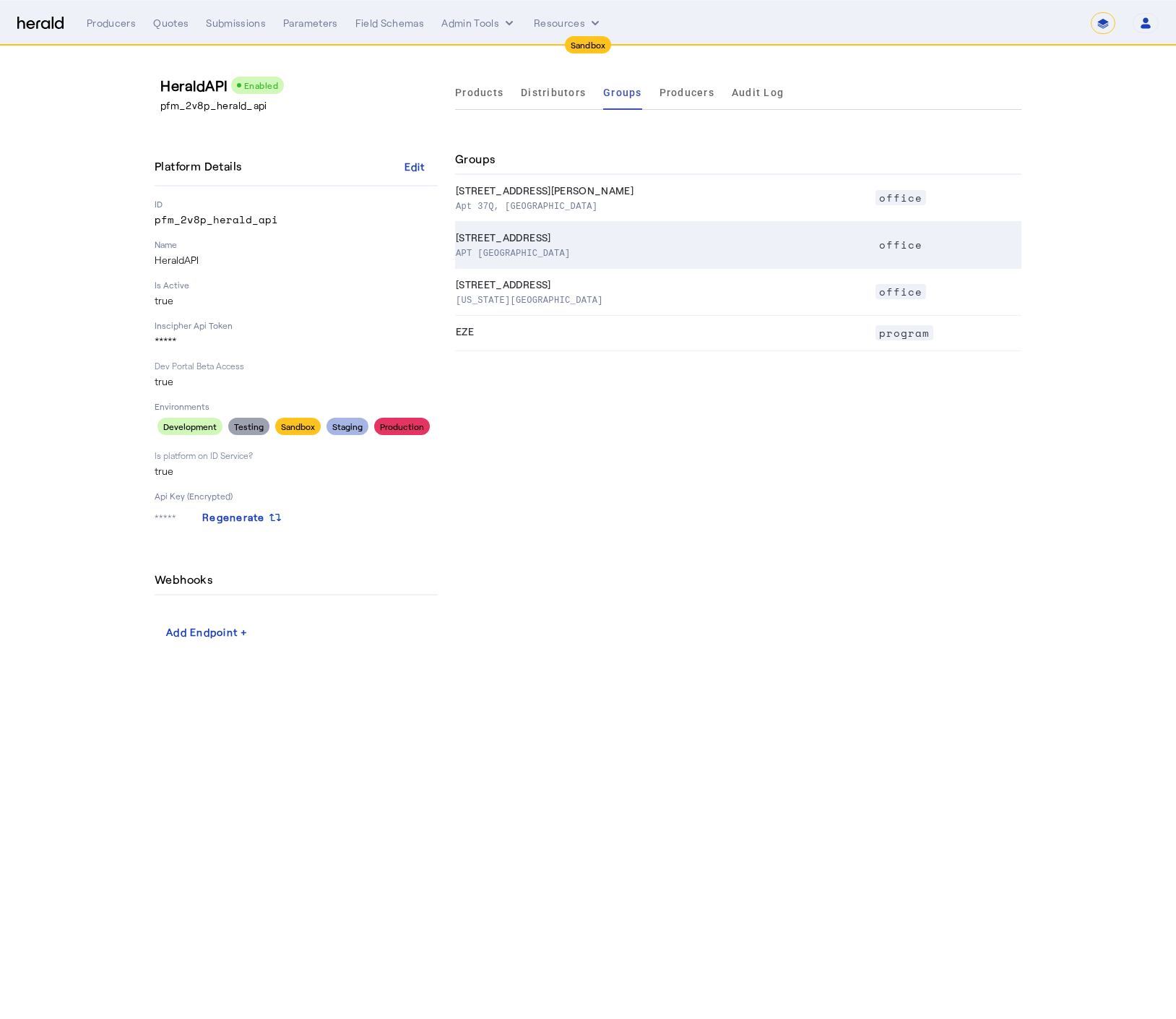
click at [584, 247] on p "APT 3, Somerville MA, 02143" at bounding box center [662, 252] width 413 height 15
select select "pfm_2v8p_herald_api"
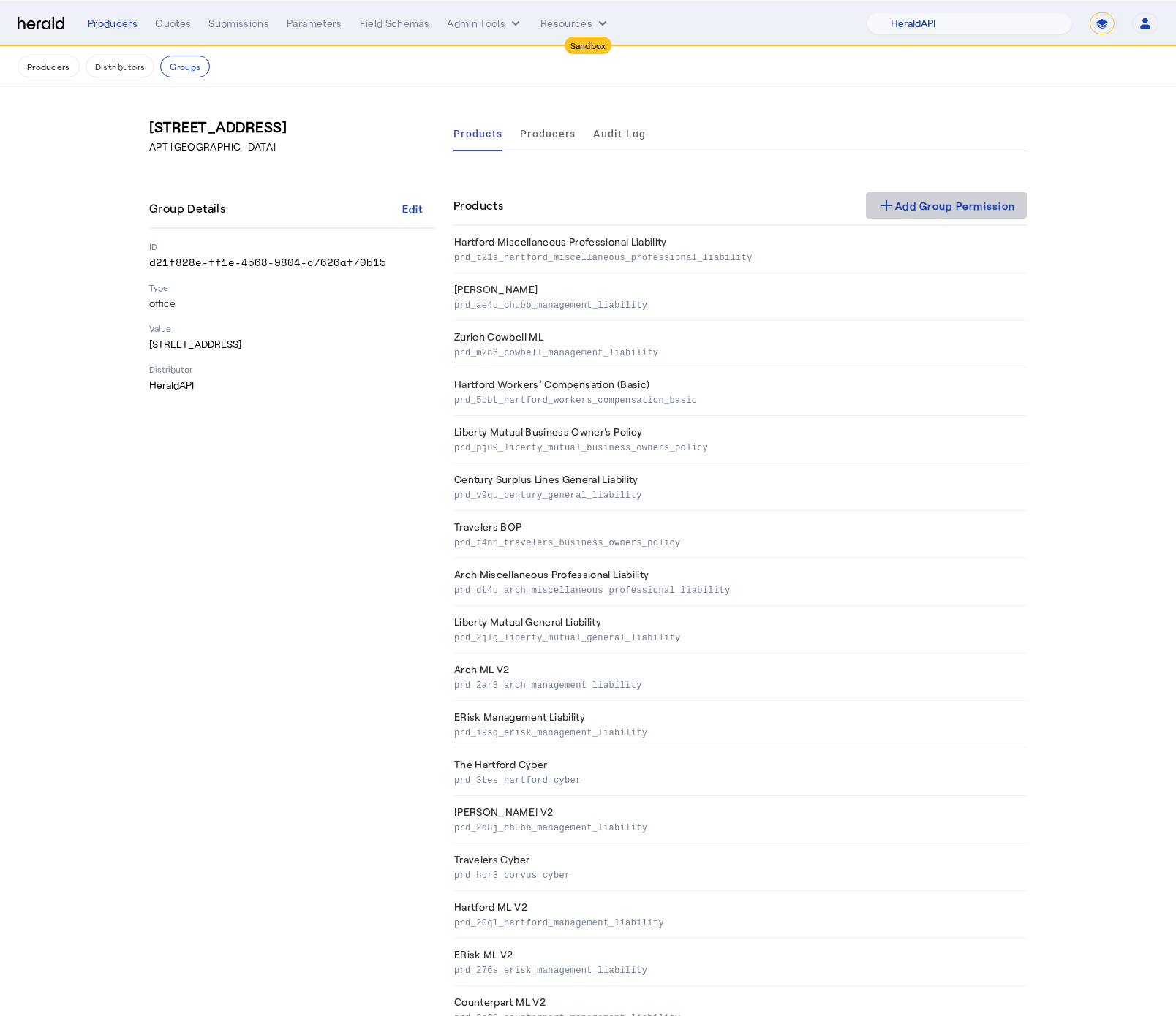
click at [936, 211] on div "add Add Group Permission" at bounding box center [946, 205] width 138 height 18
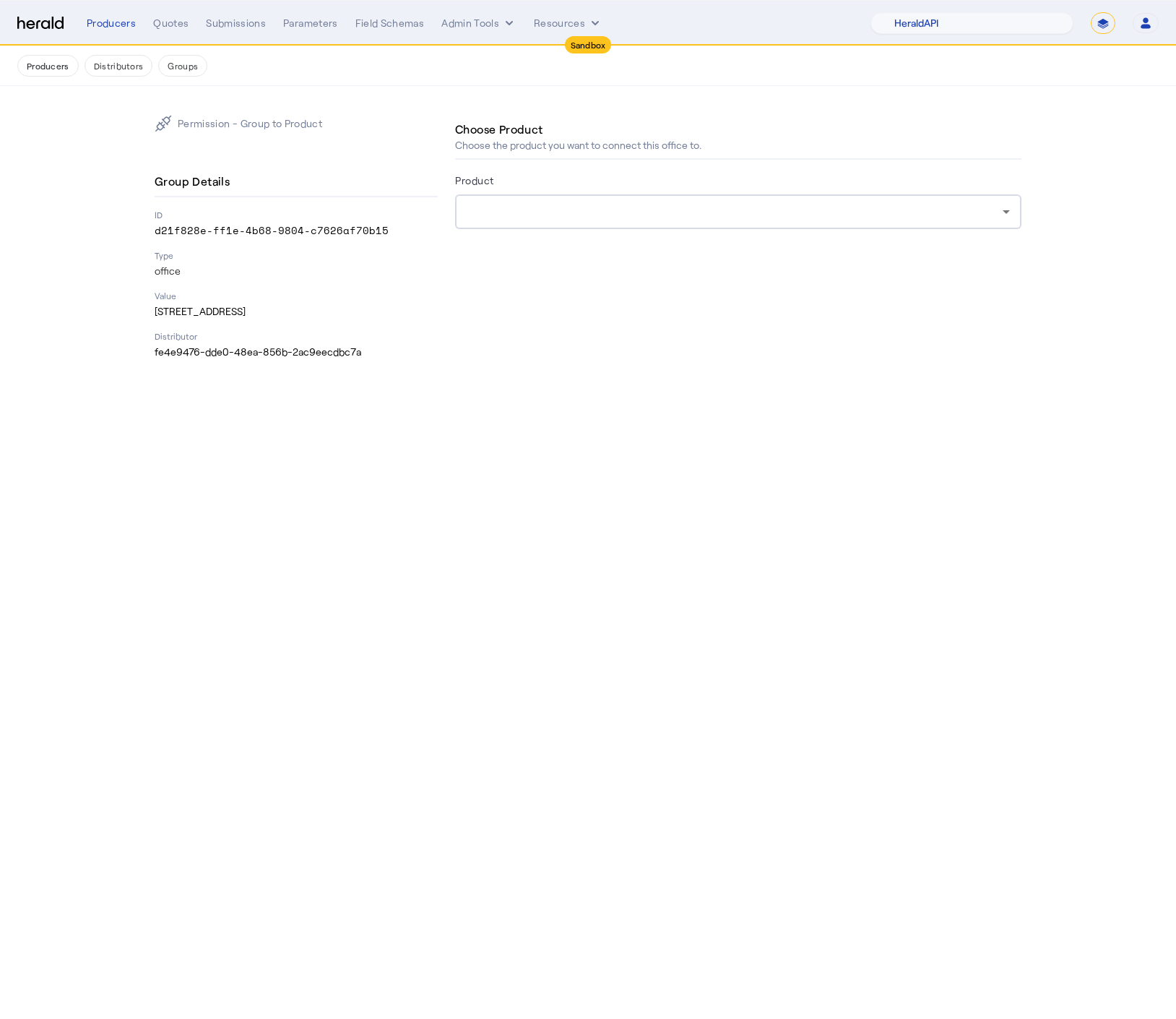
click at [705, 214] on div at bounding box center [735, 212] width 536 height 18
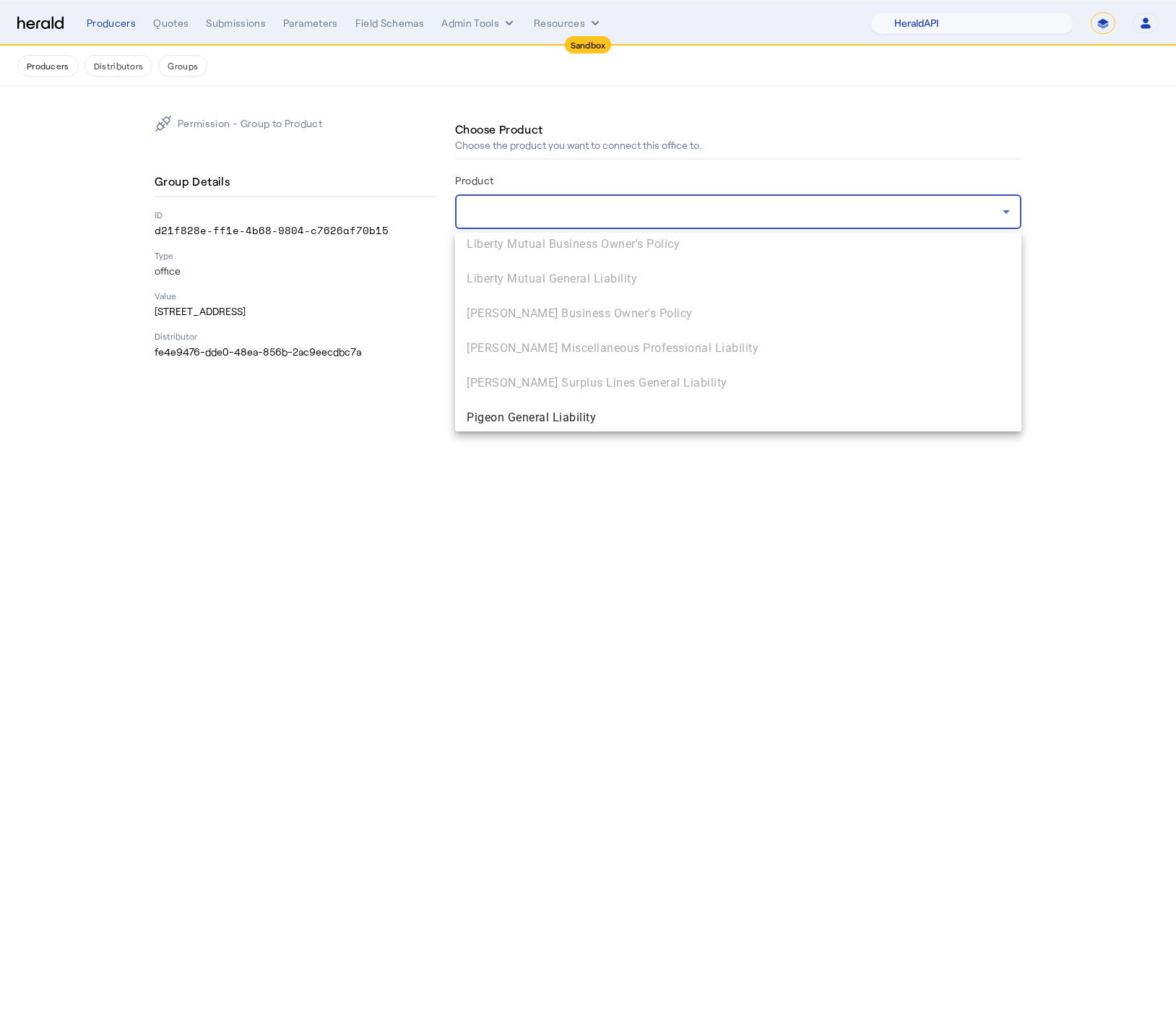
scroll to position [2507, 0]
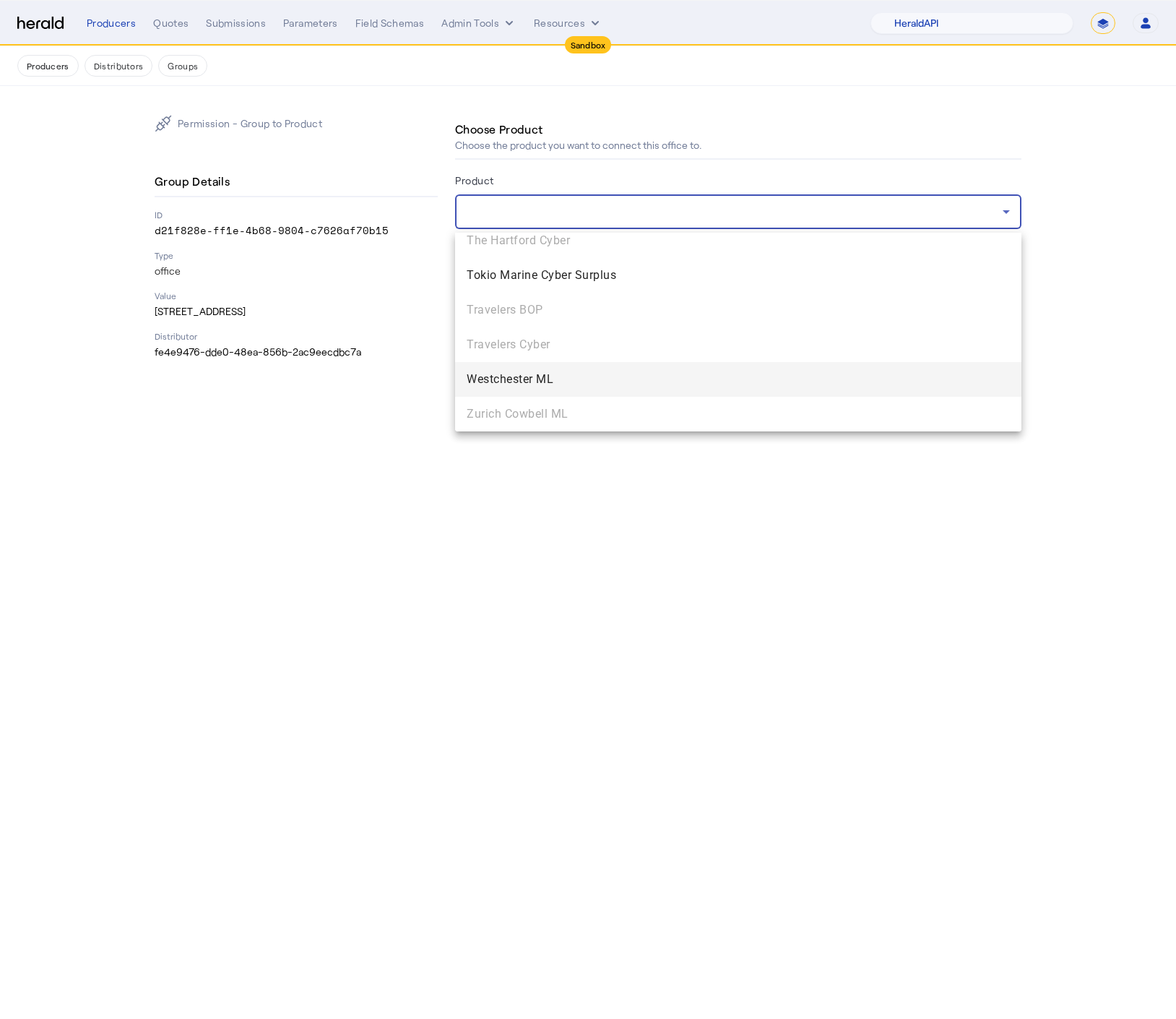
click at [616, 378] on span "Westchester ML" at bounding box center [739, 379] width 544 height 18
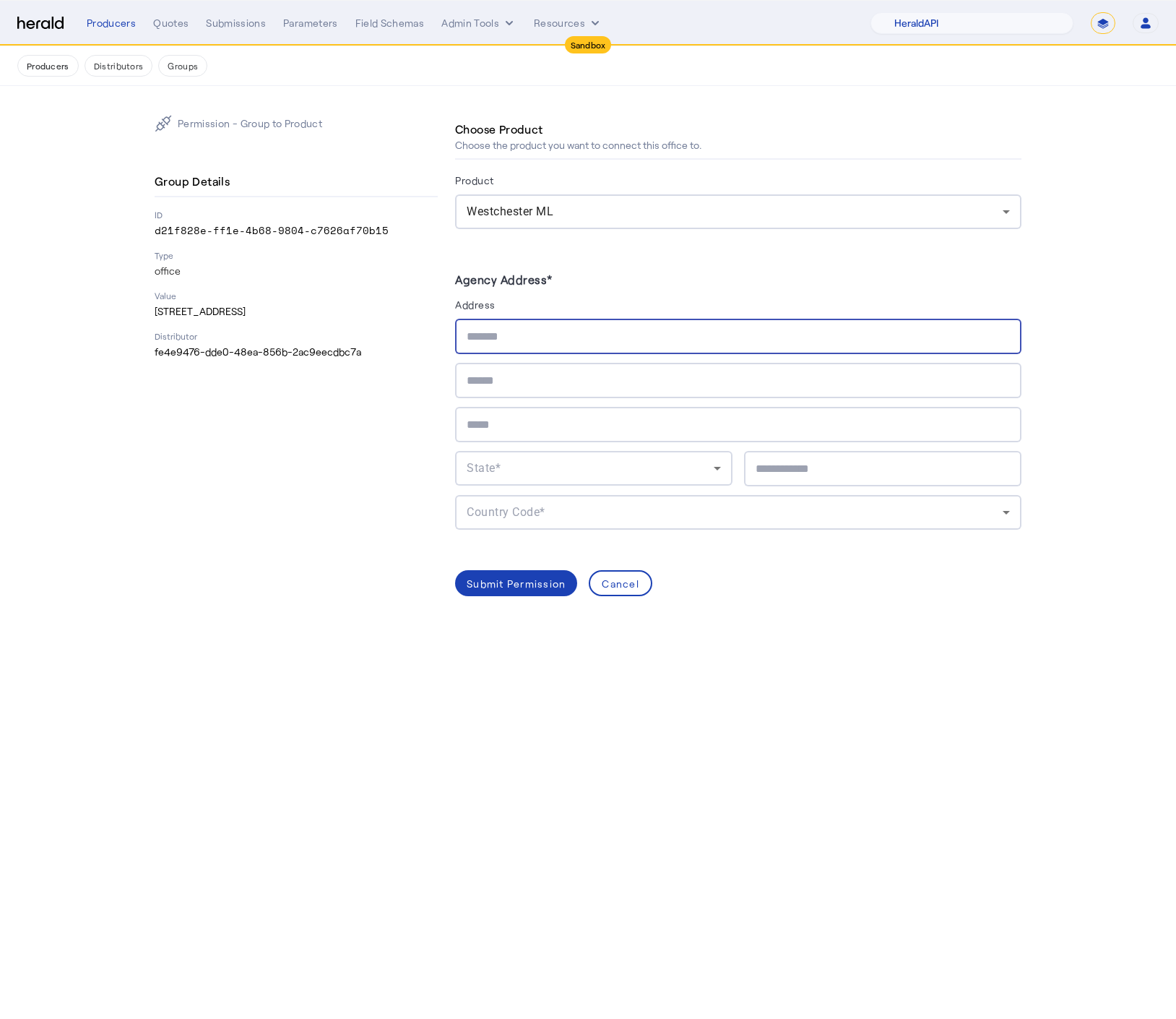
click at [510, 345] on input "text" at bounding box center [739, 337] width 544 height 18
type input "**********"
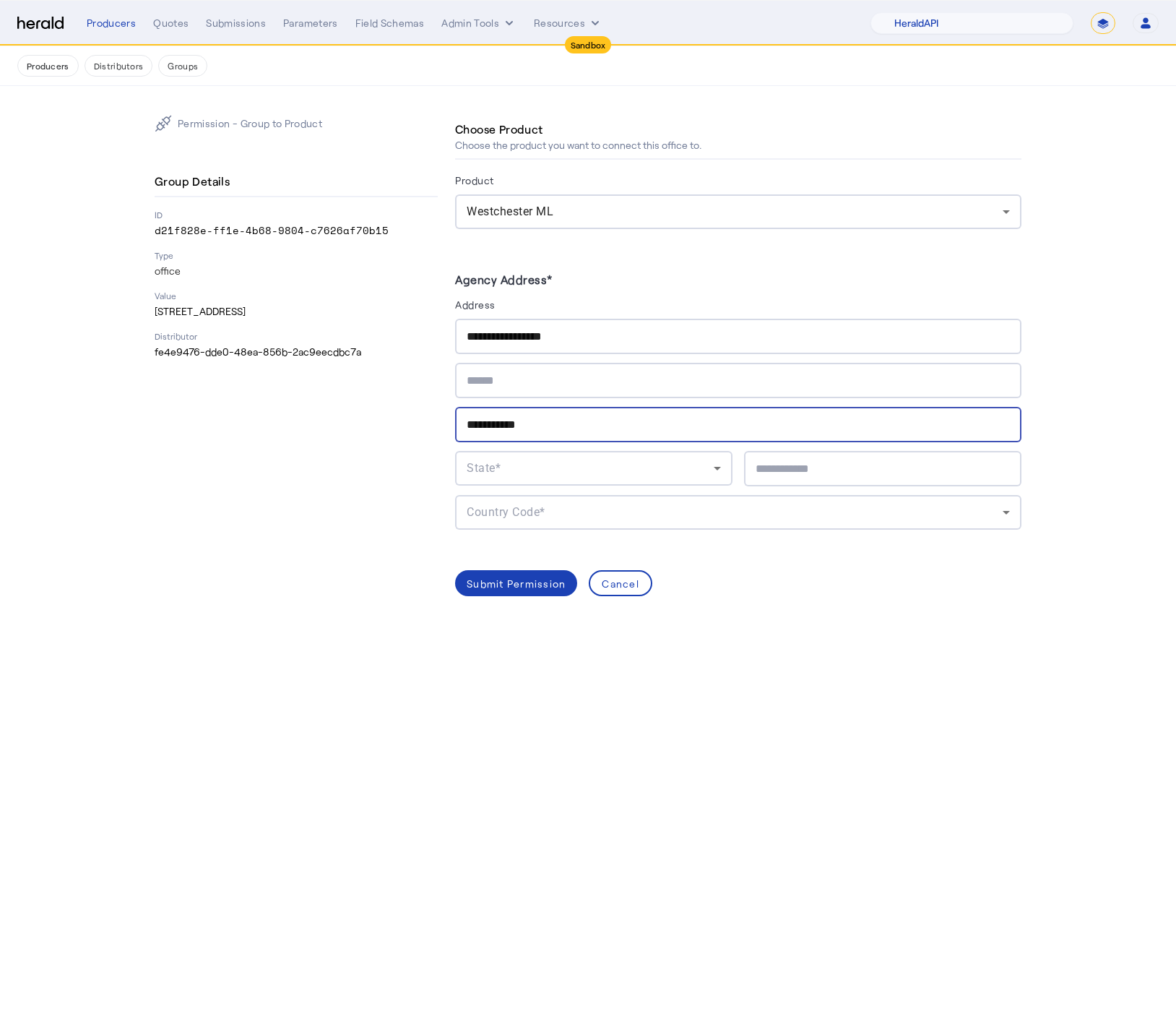
type input "**********"
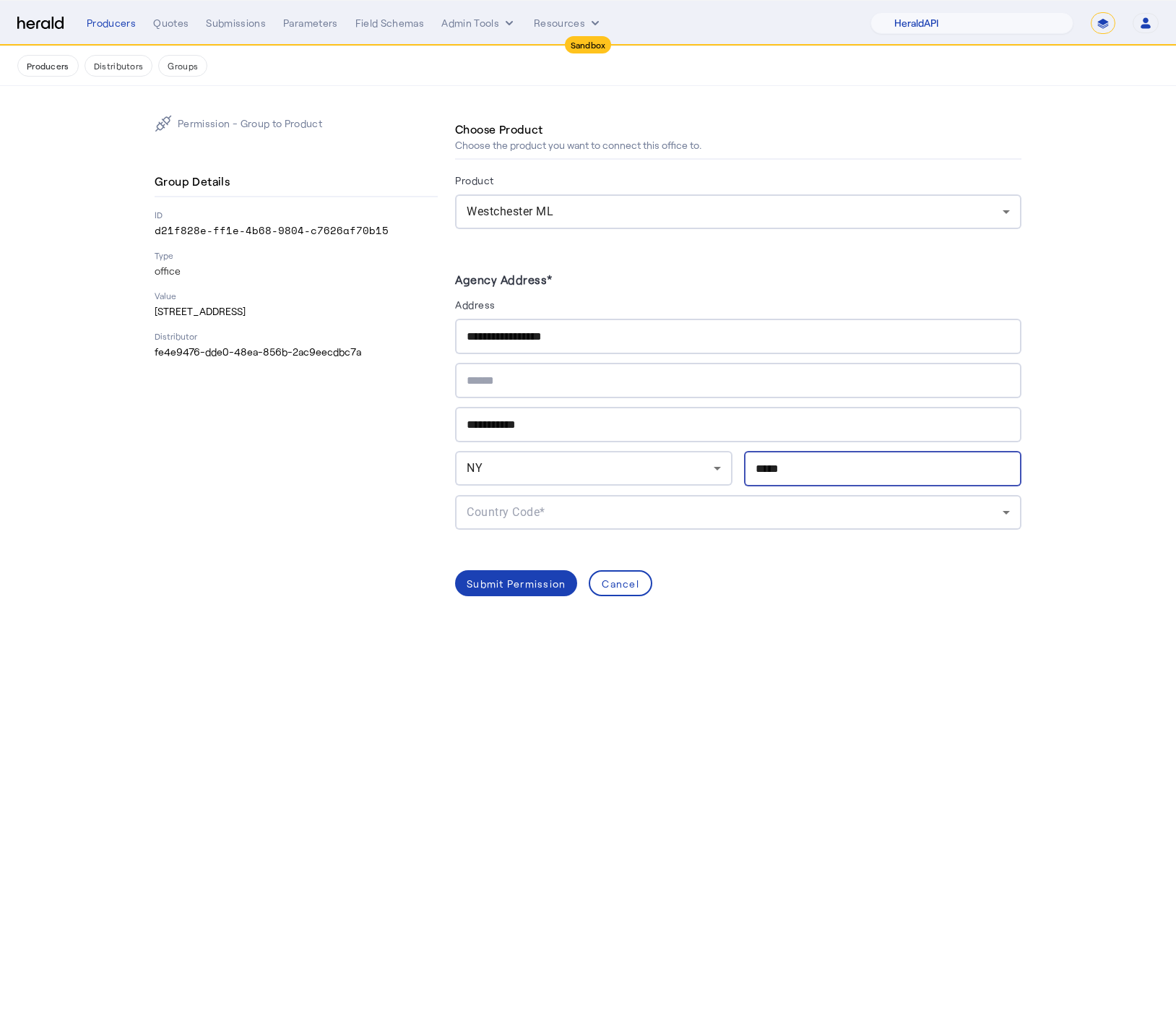
type input "*****"
click at [770, 584] on div "Submit Permission Cancel" at bounding box center [738, 583] width 567 height 26
click at [790, 506] on div "Country Code*" at bounding box center [735, 512] width 536 height 18
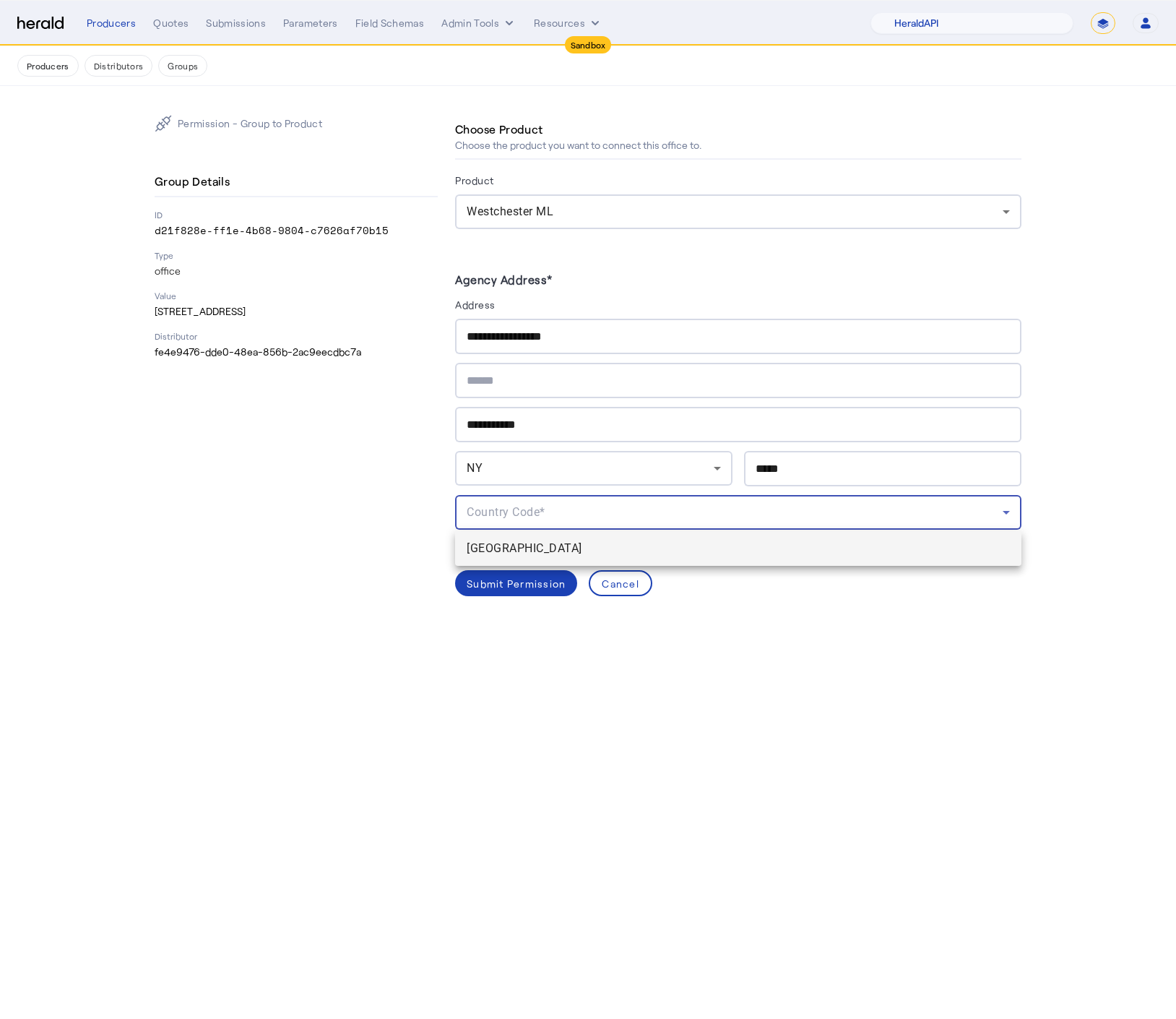
click at [685, 538] on mat-option "[GEOGRAPHIC_DATA]" at bounding box center [738, 548] width 567 height 35
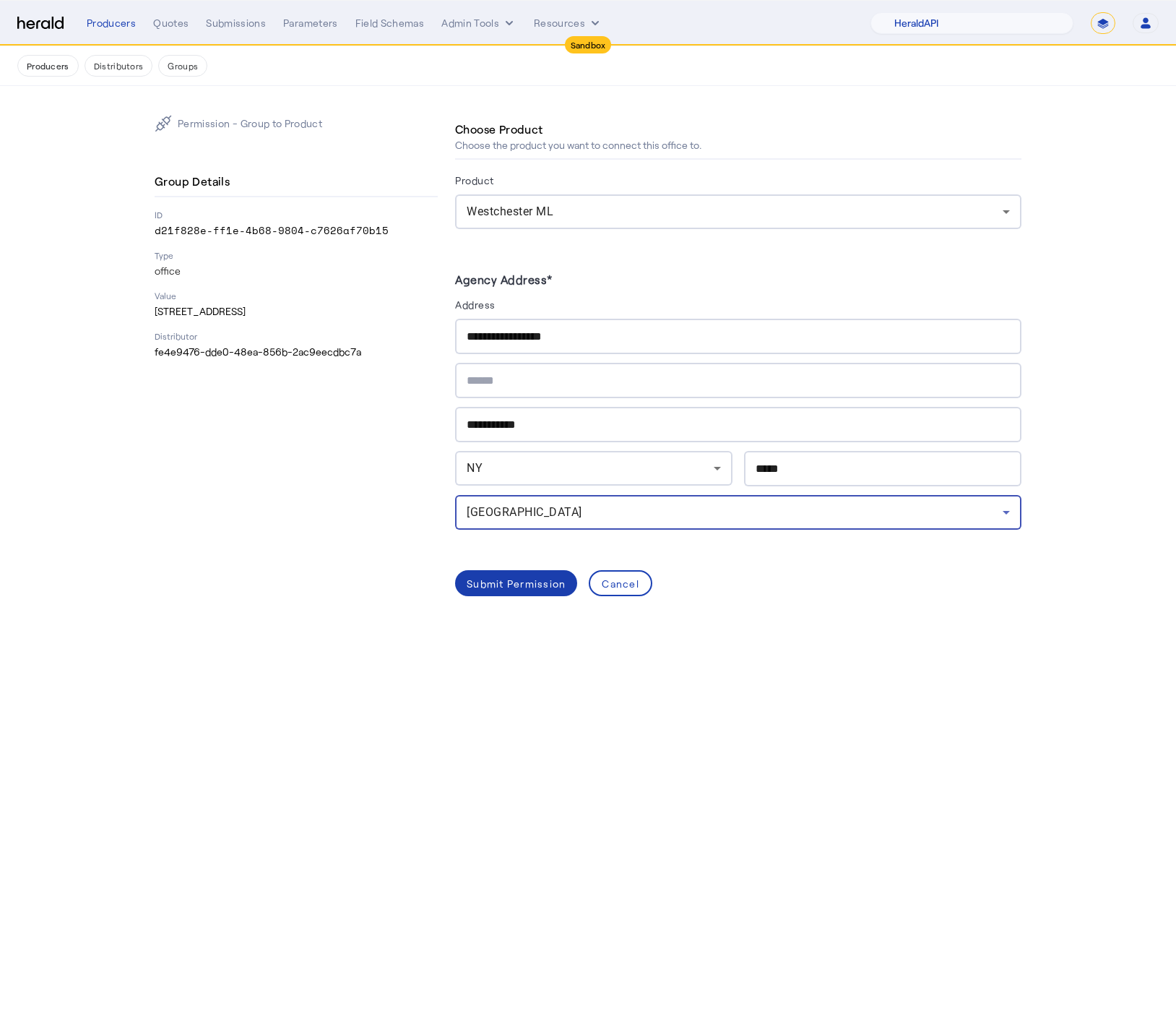
click at [538, 585] on div "Submit Permission" at bounding box center [516, 583] width 99 height 15
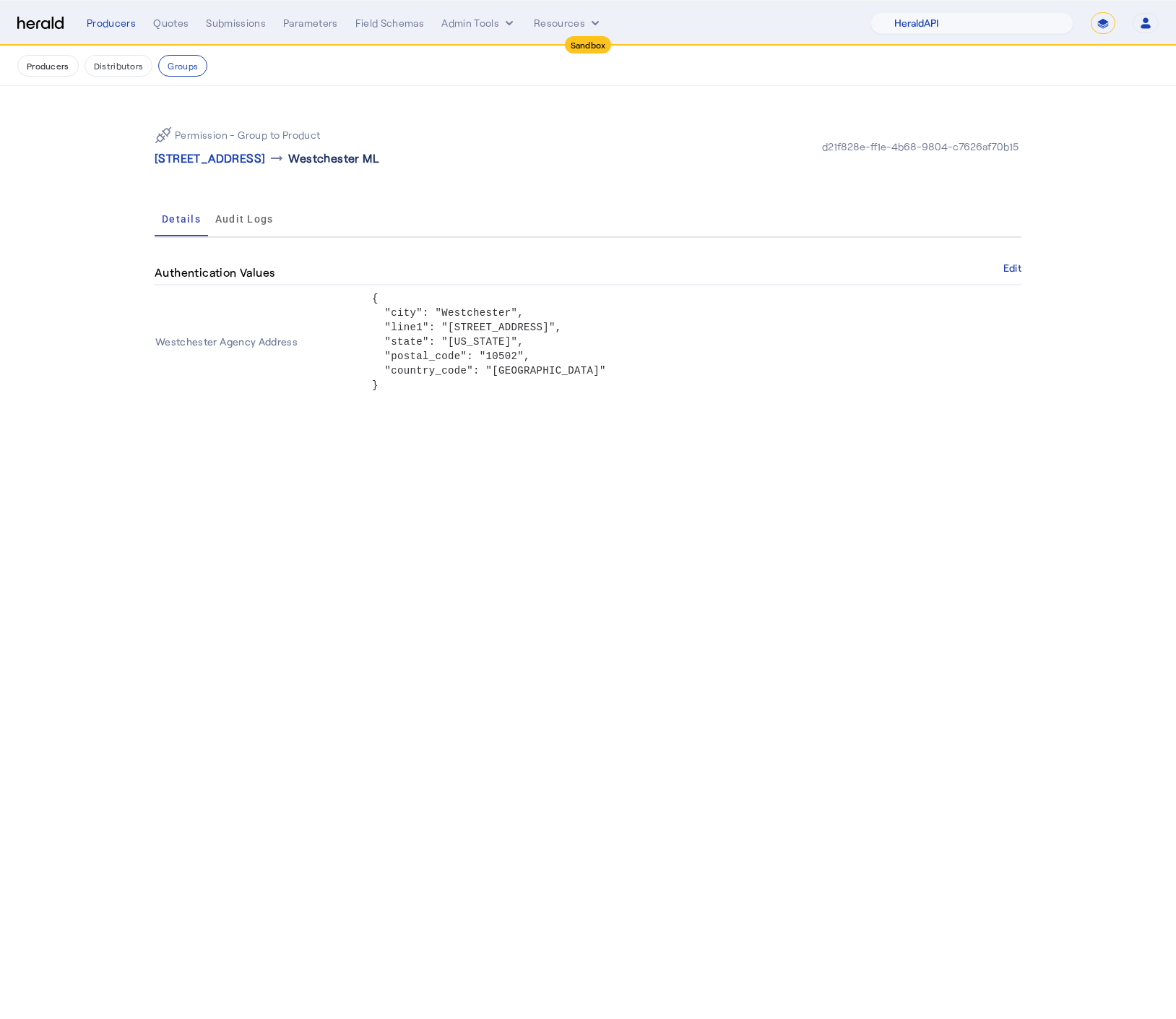
click at [379, 160] on p "Westchester ML" at bounding box center [334, 158] width 91 height 18
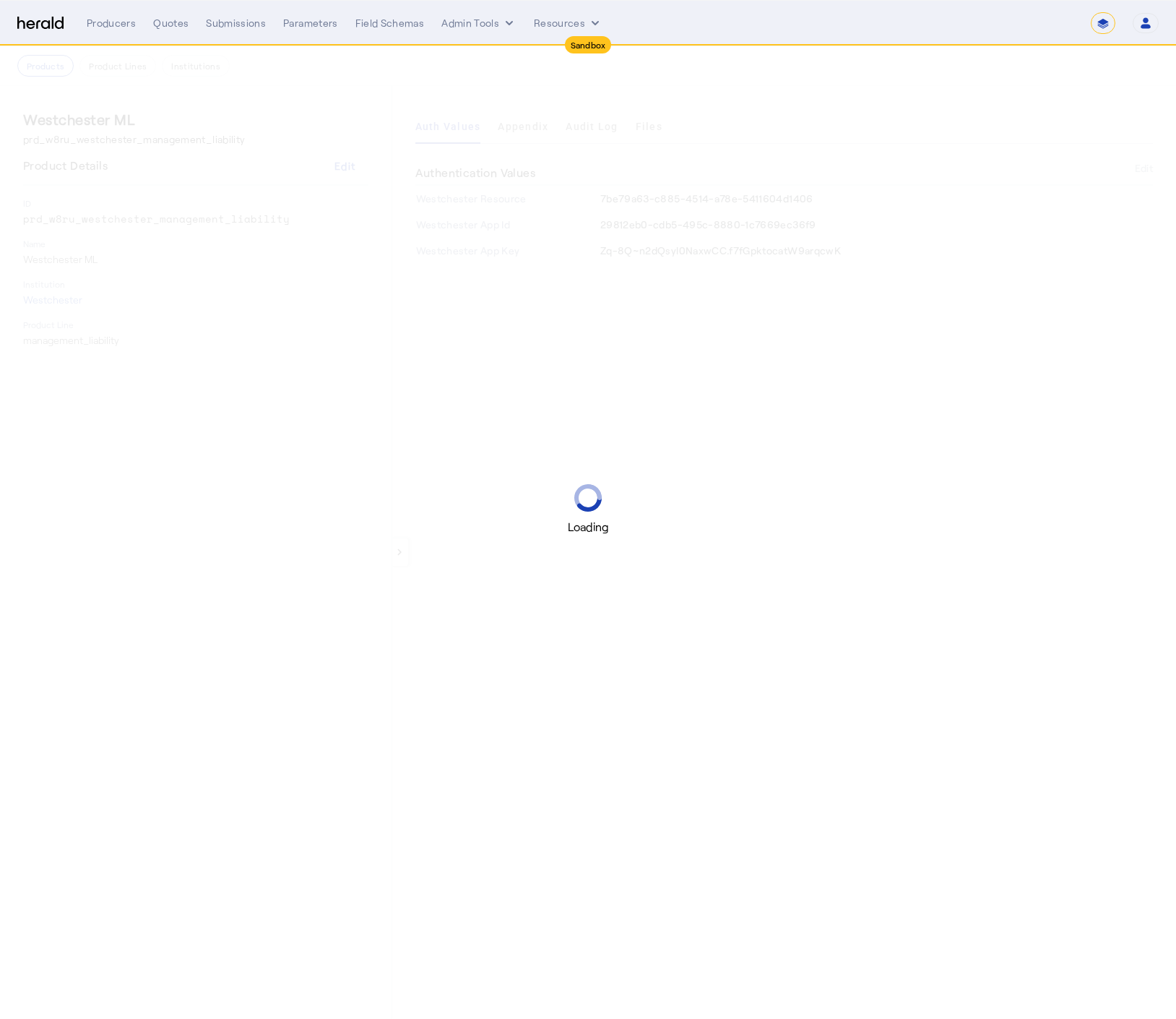
click at [526, 134] on div "Loading" at bounding box center [588, 510] width 1176 height 1019
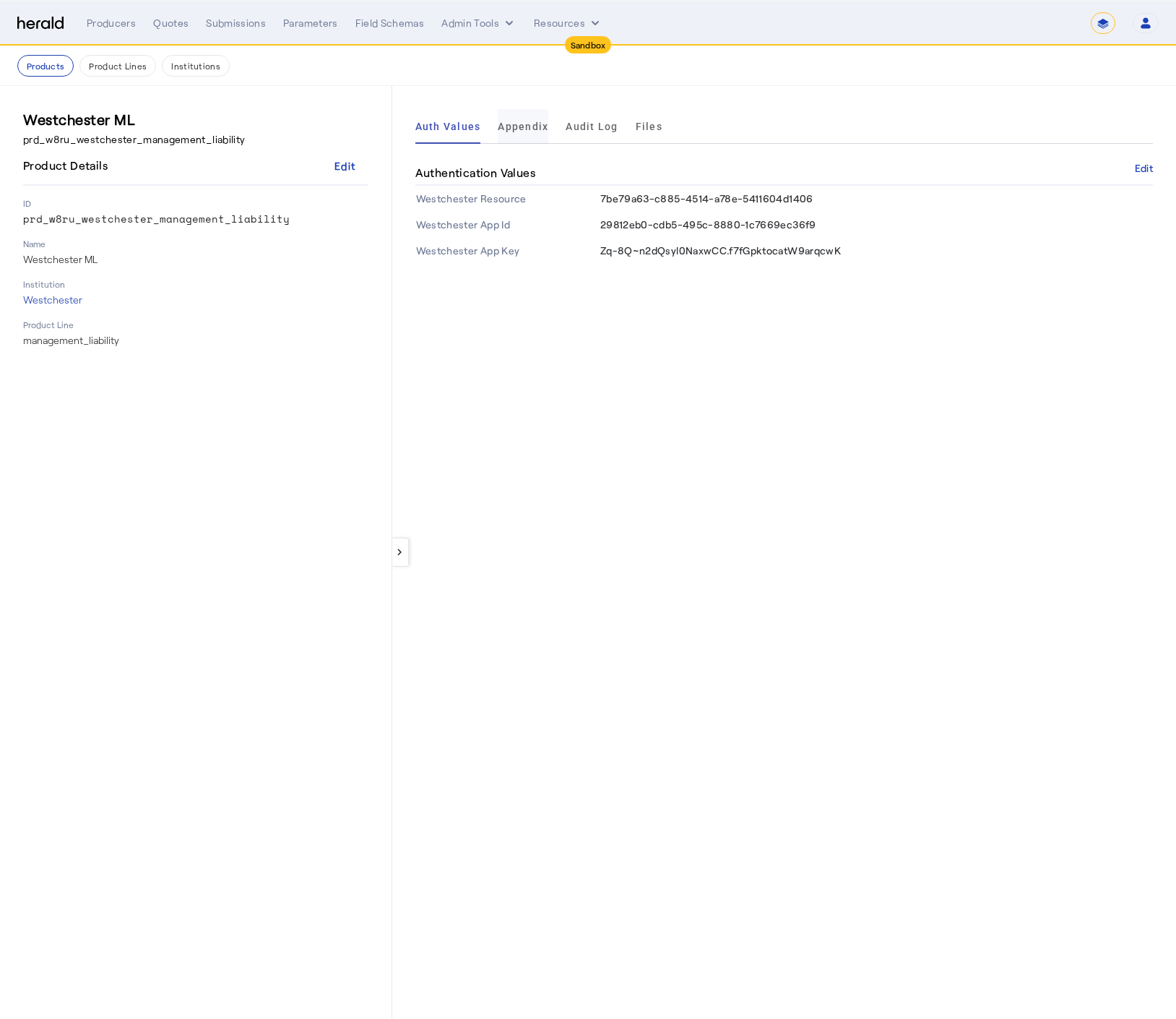
click at [530, 128] on span "Appendix" at bounding box center [523, 126] width 51 height 10
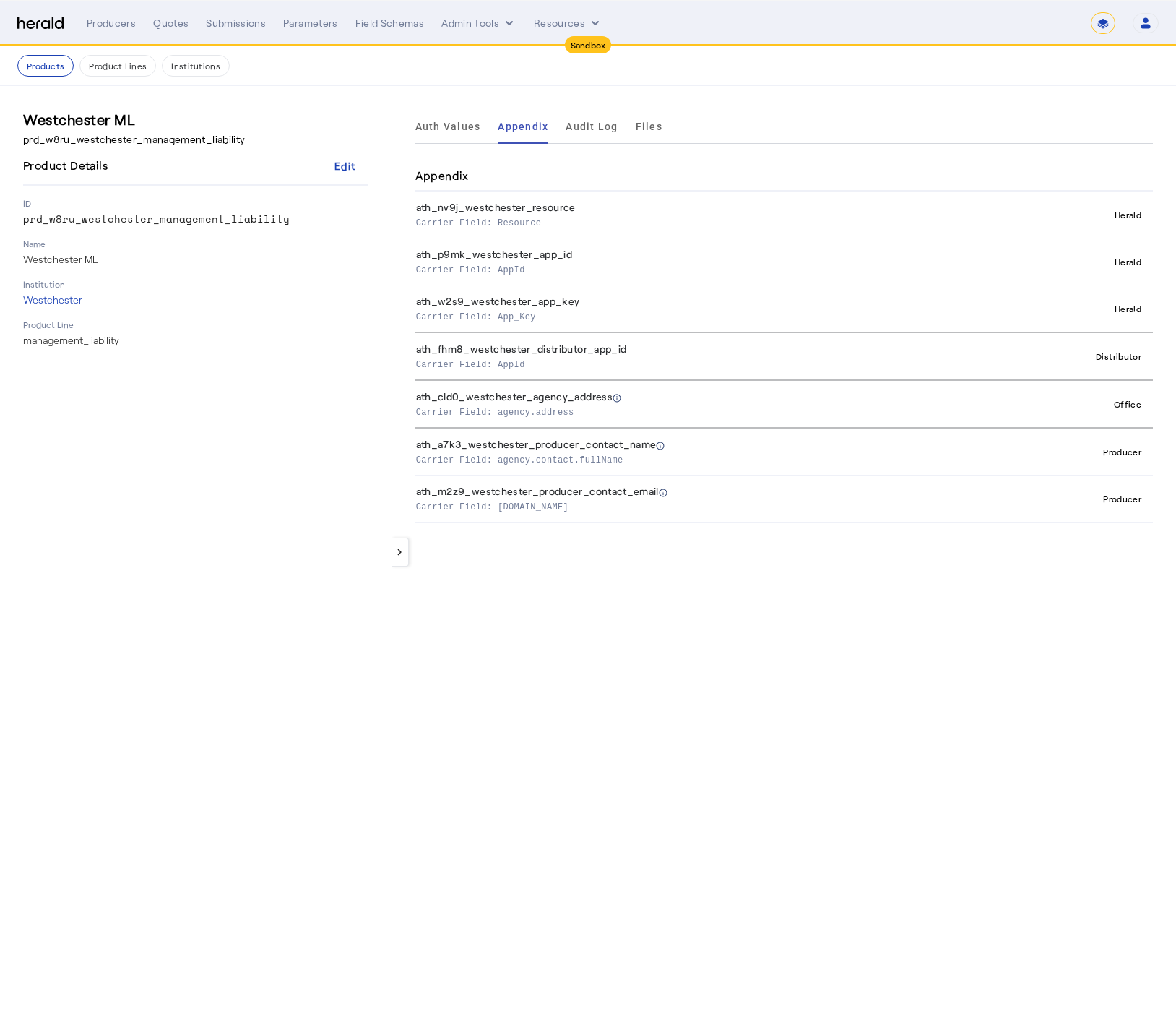
click at [279, 84] on nav "Products Product Lines Institutions" at bounding box center [588, 66] width 1176 height 40
click at [500, 31] on div "**********" at bounding box center [623, 22] width 1072 height 21
click at [502, 28] on icon "internal dropdown menu" at bounding box center [509, 23] width 15 height 15
click at [512, 52] on span "Platforms Manager" at bounding box center [505, 53] width 105 height 18
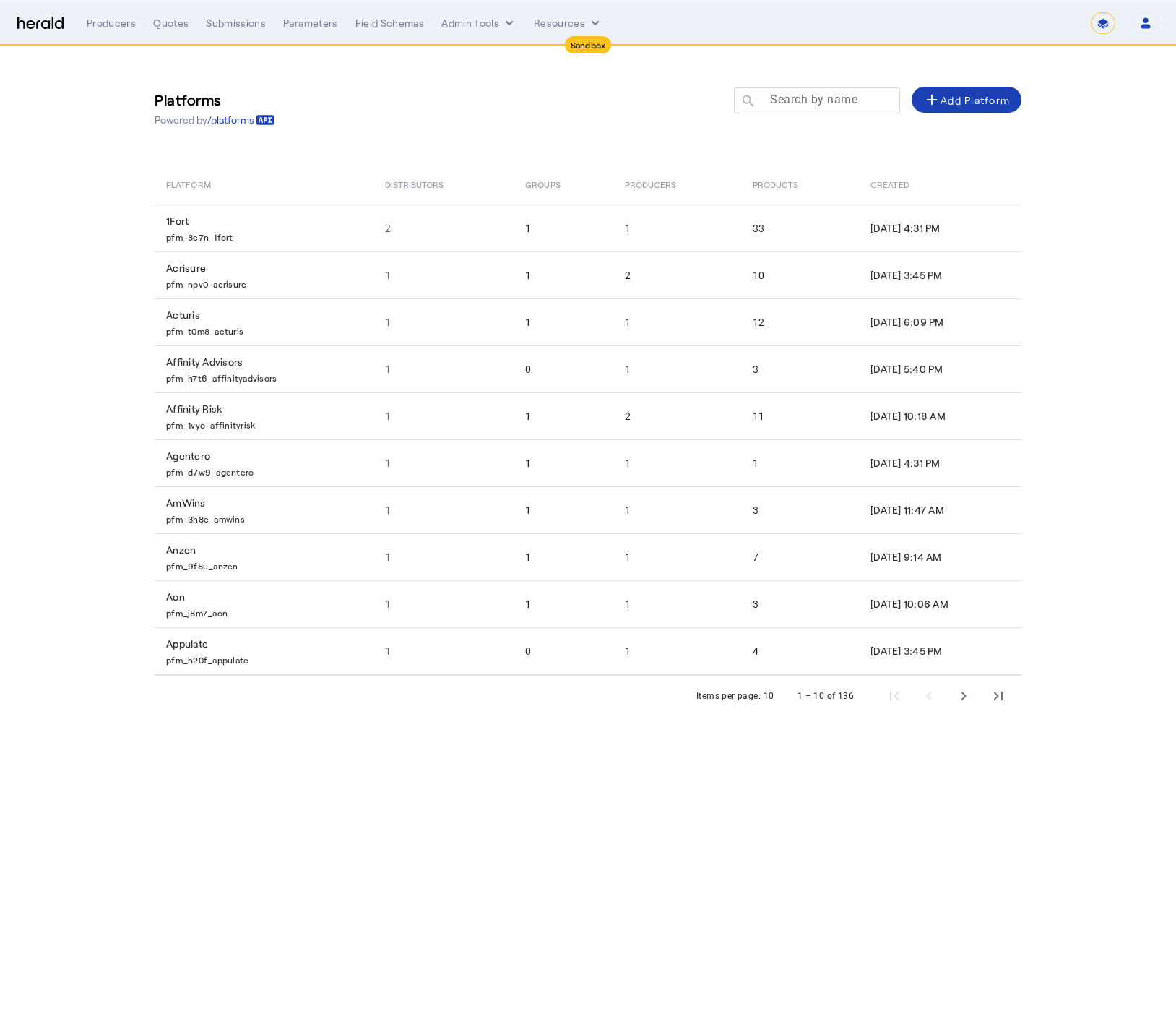
click at [805, 90] on div "Search by name search" at bounding box center [811, 101] width 154 height 26
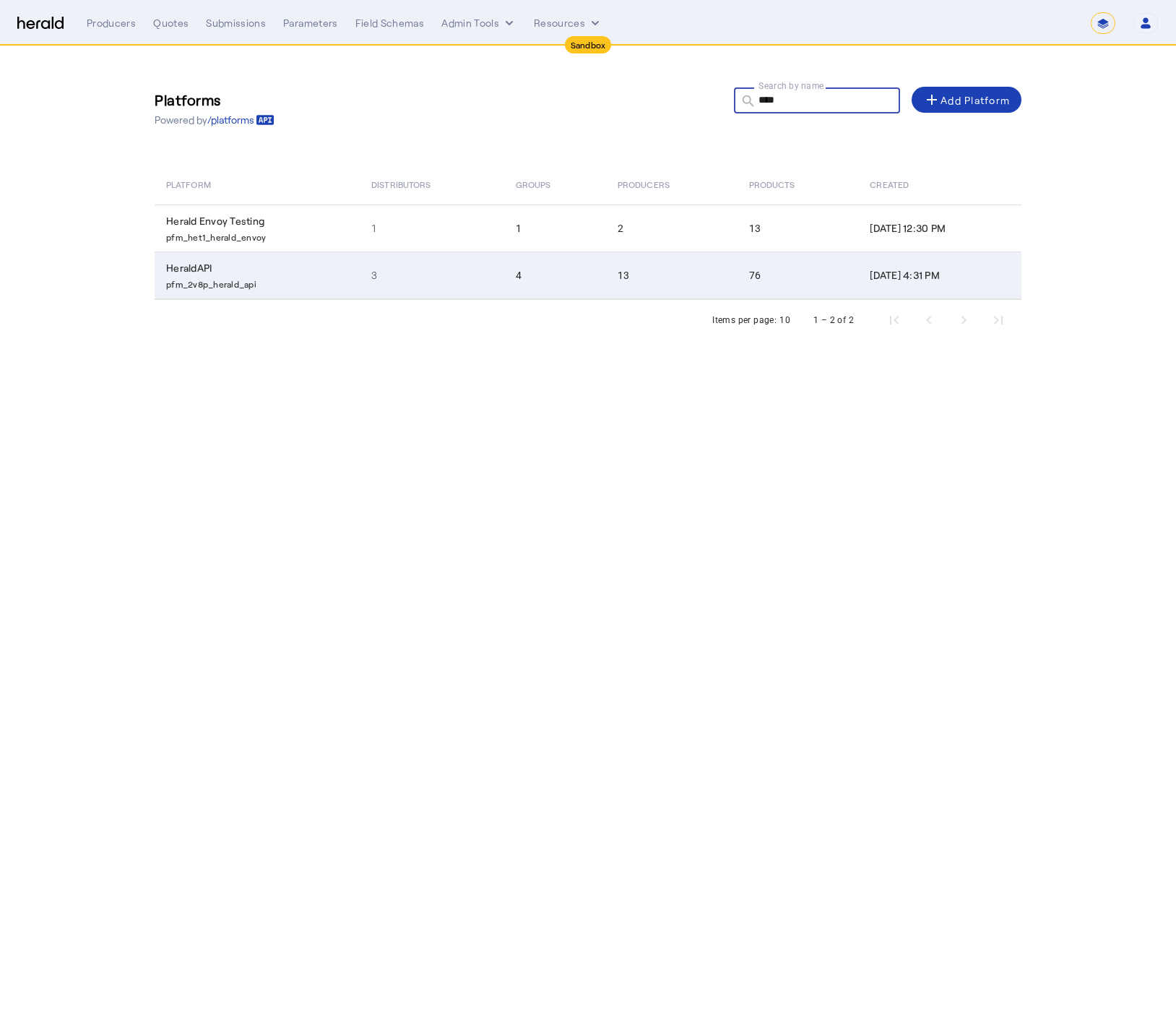
type input "****"
click at [360, 294] on td "3" at bounding box center [432, 276] width 144 height 48
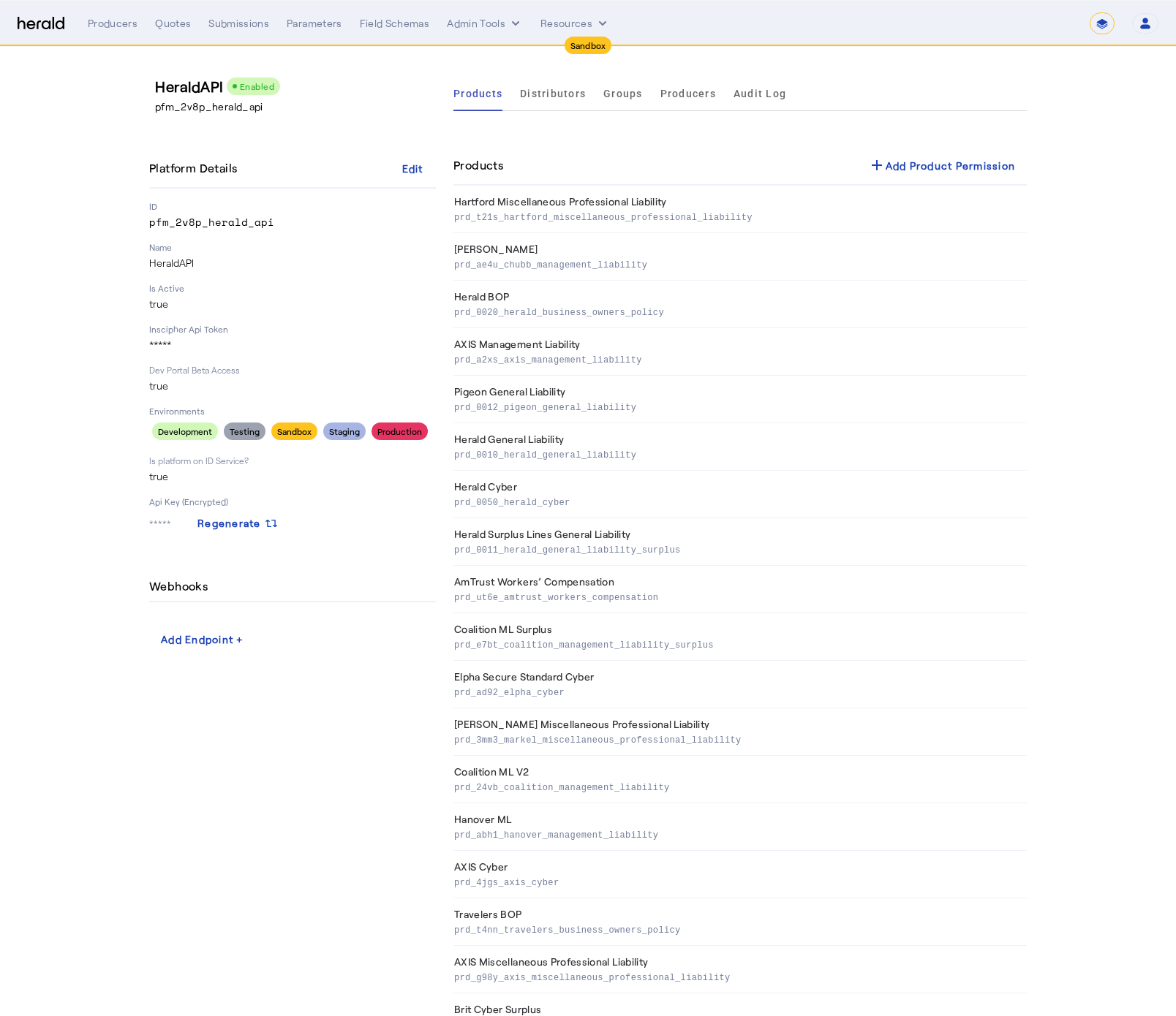
click at [668, 96] on span "Producers" at bounding box center [688, 94] width 55 height 10
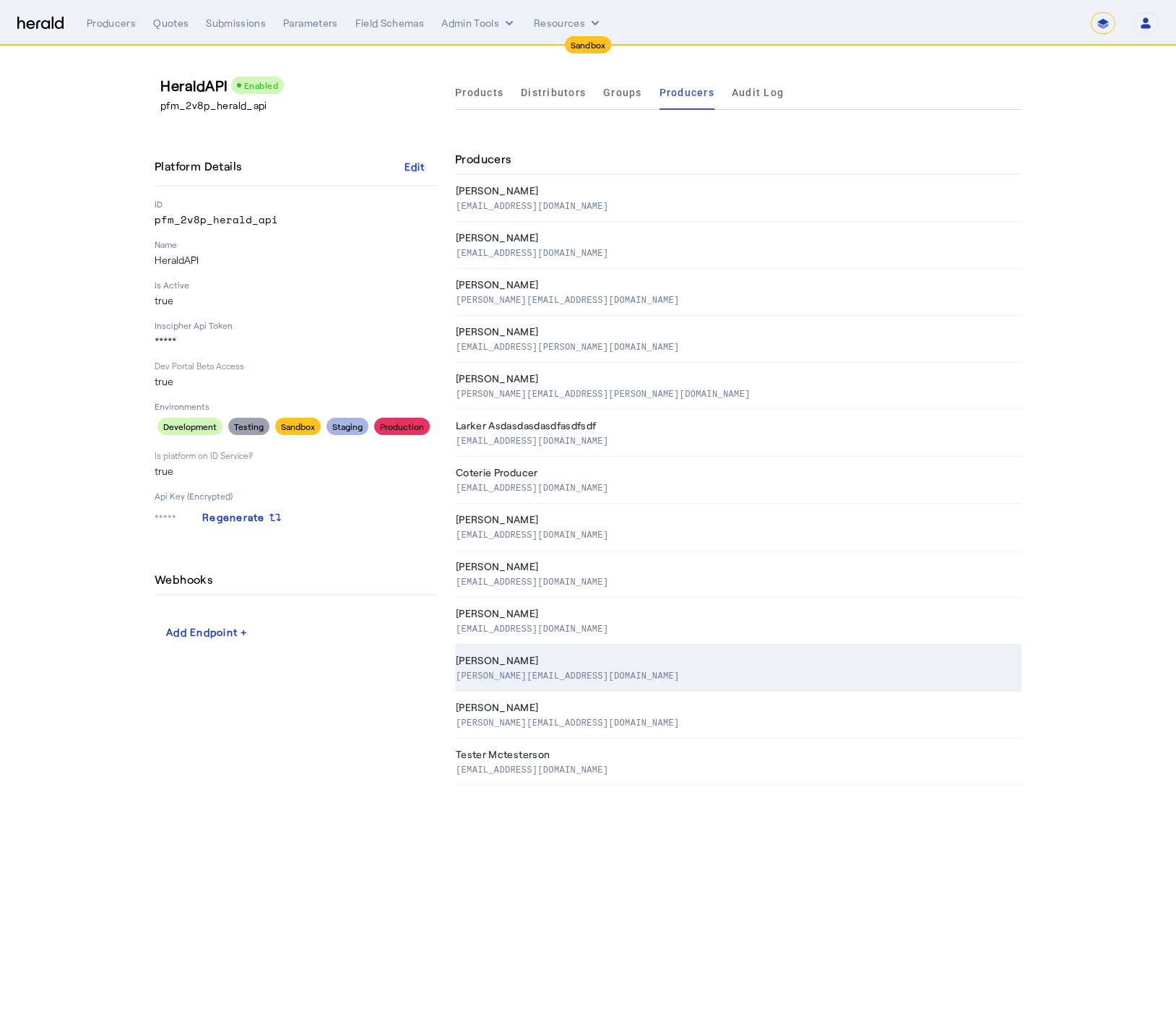
click at [543, 670] on p "duncan@heraldapi.com" at bounding box center [568, 675] width 224 height 15
select select "pfm_2v8p_herald_api"
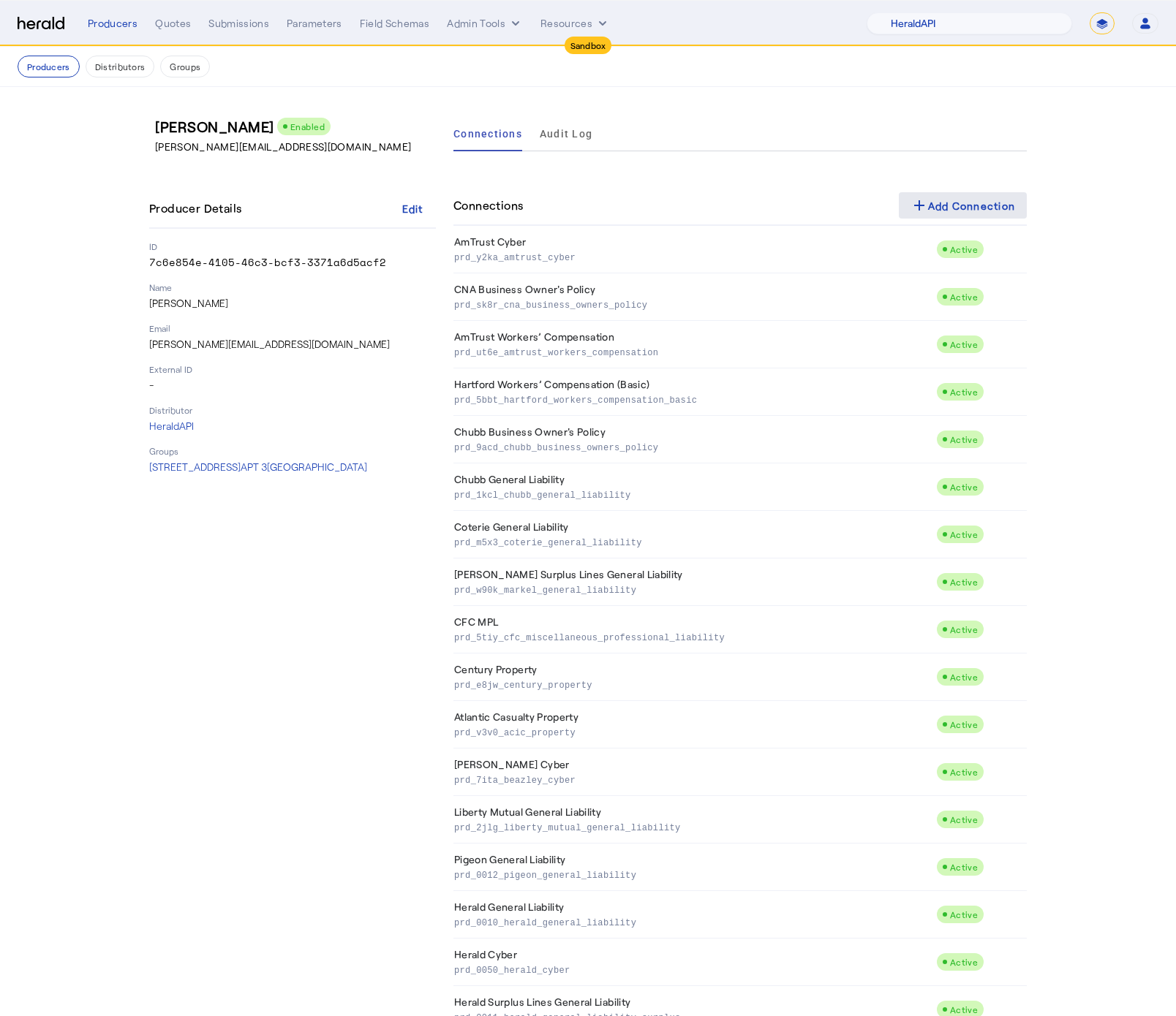
click at [982, 200] on div "add Add Connection" at bounding box center [963, 205] width 106 height 18
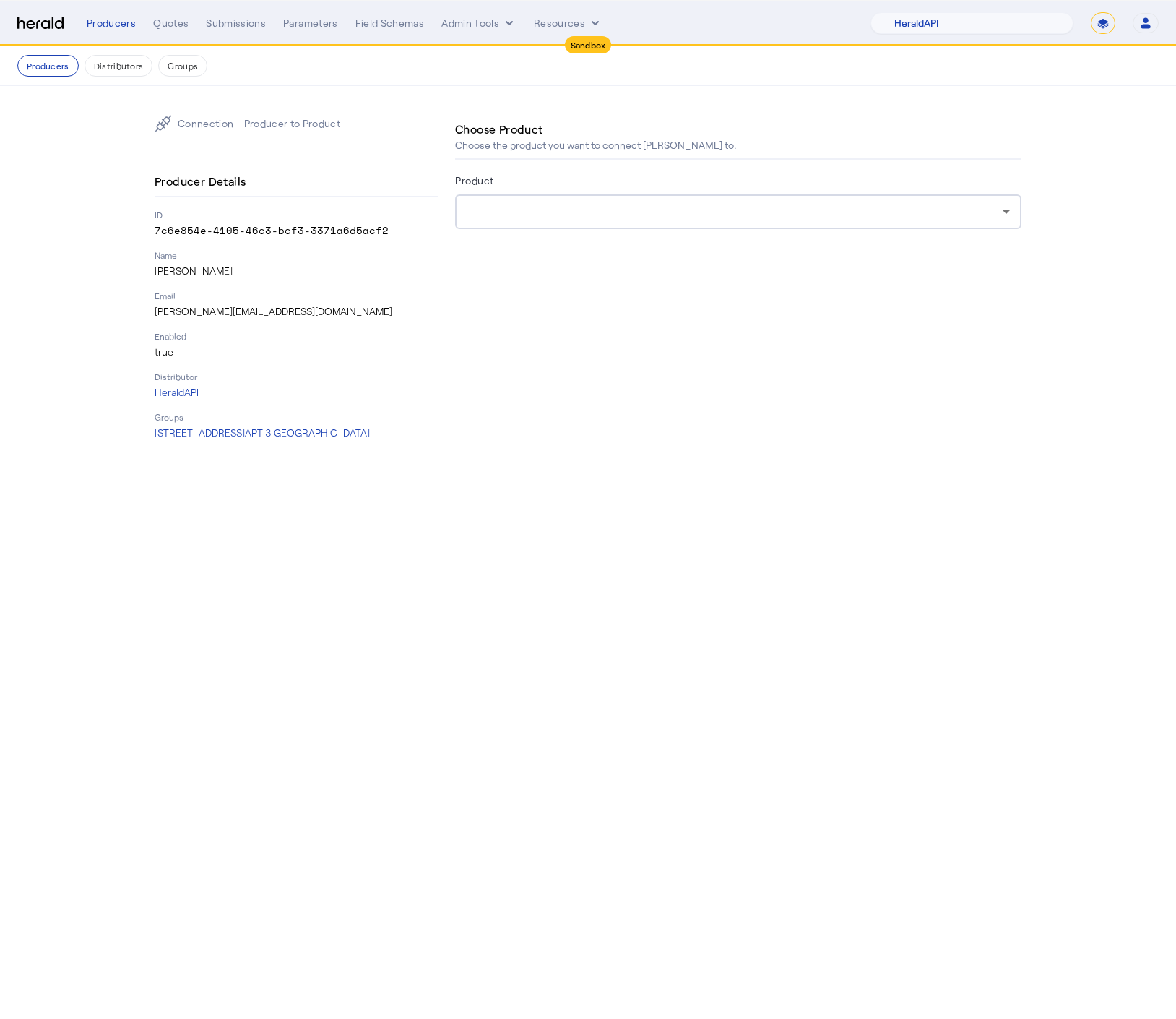
click at [652, 201] on div at bounding box center [739, 212] width 544 height 35
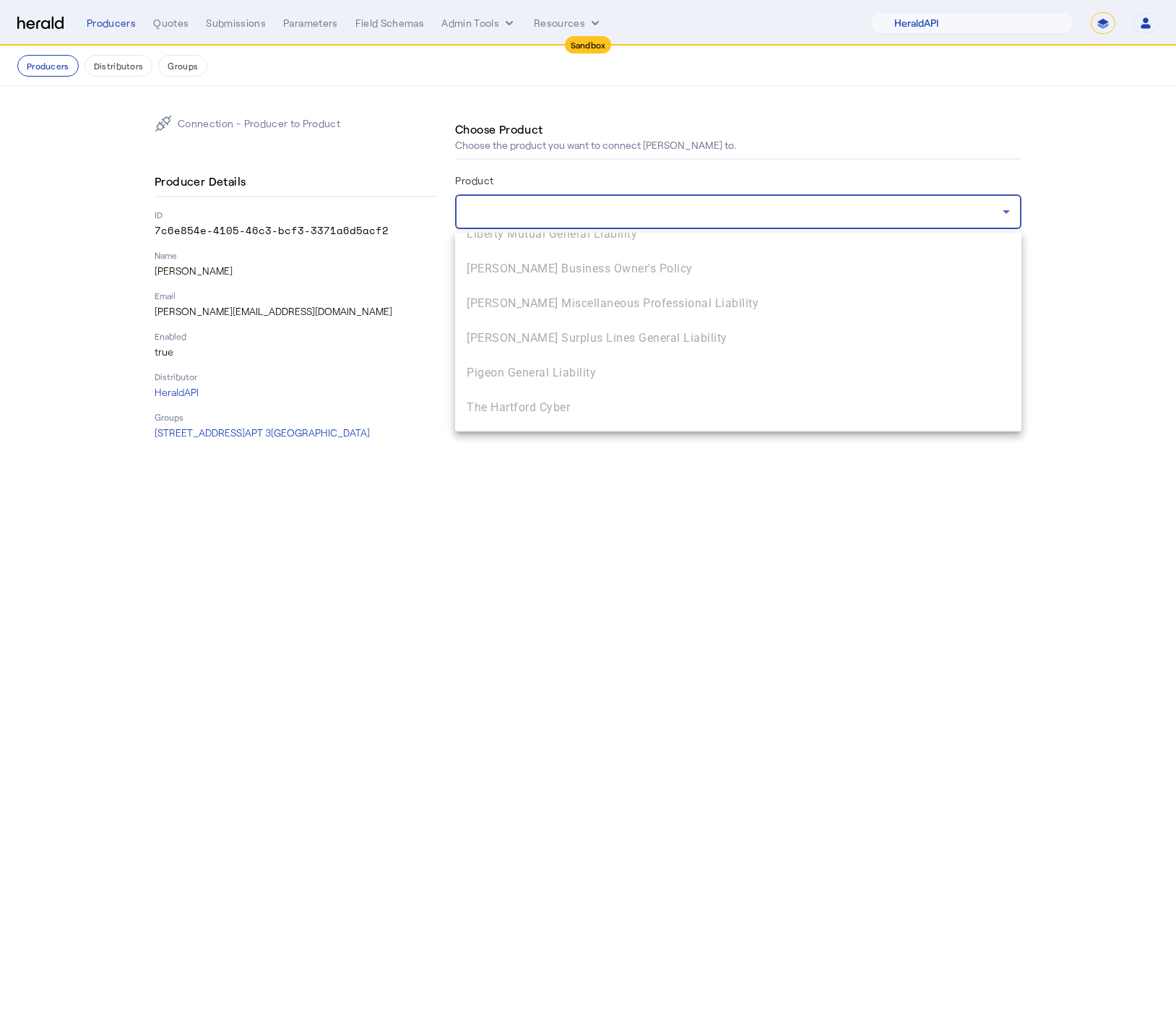
scroll to position [2507, 0]
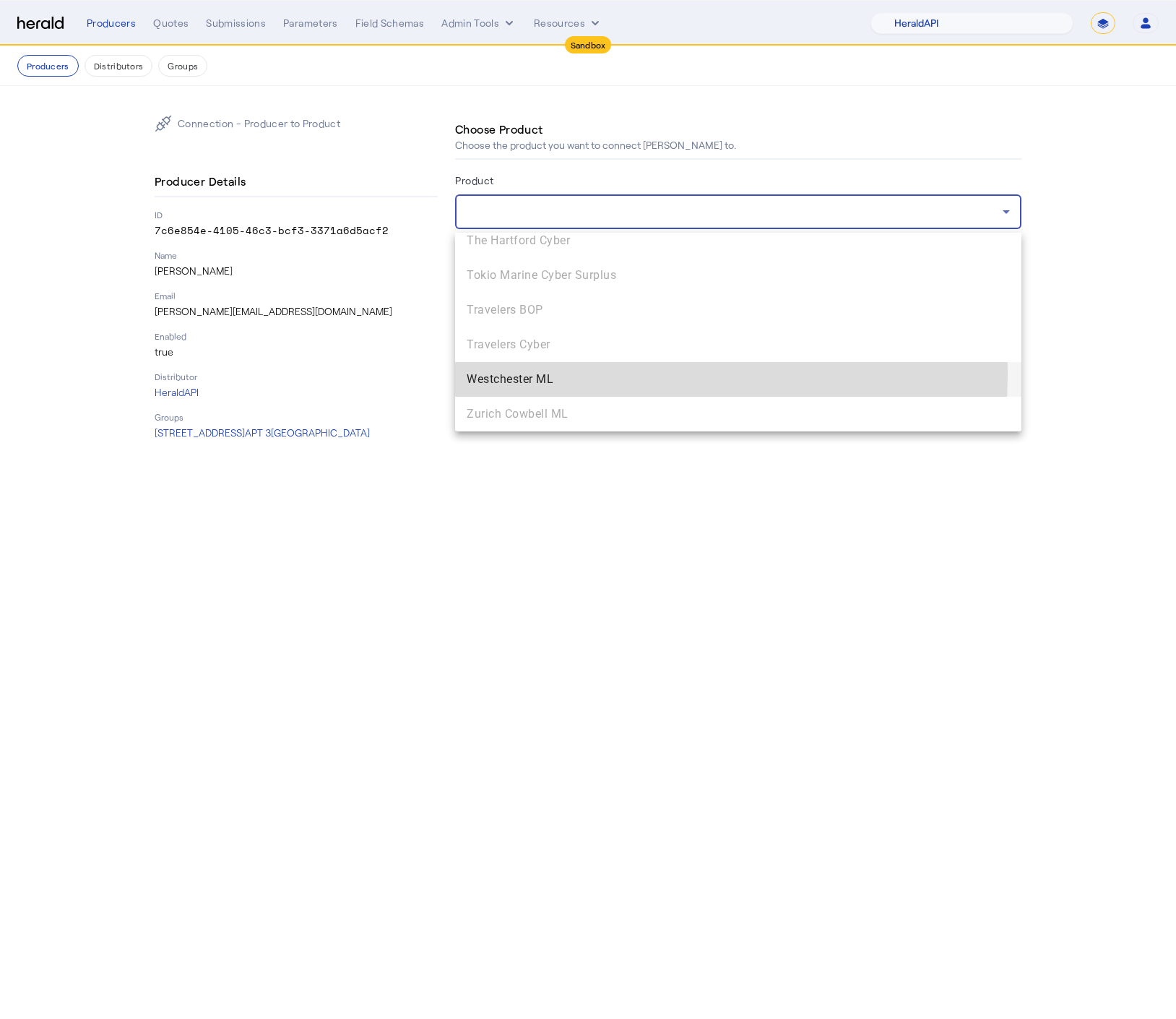
click at [624, 375] on span "Westchester ML" at bounding box center [739, 379] width 544 height 18
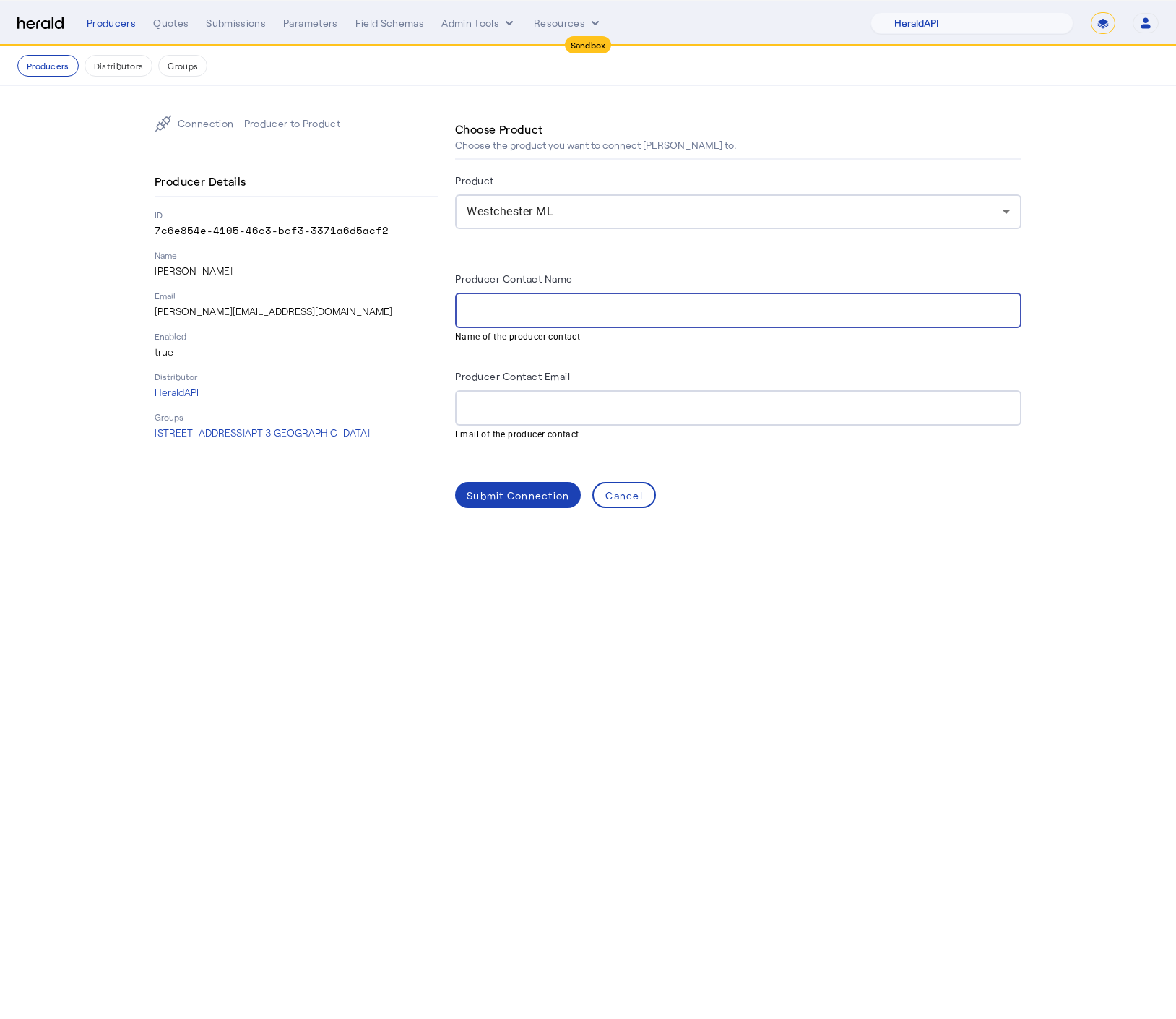
click at [557, 313] on input "Producer Contact Name" at bounding box center [739, 311] width 544 height 18
type input "**********"
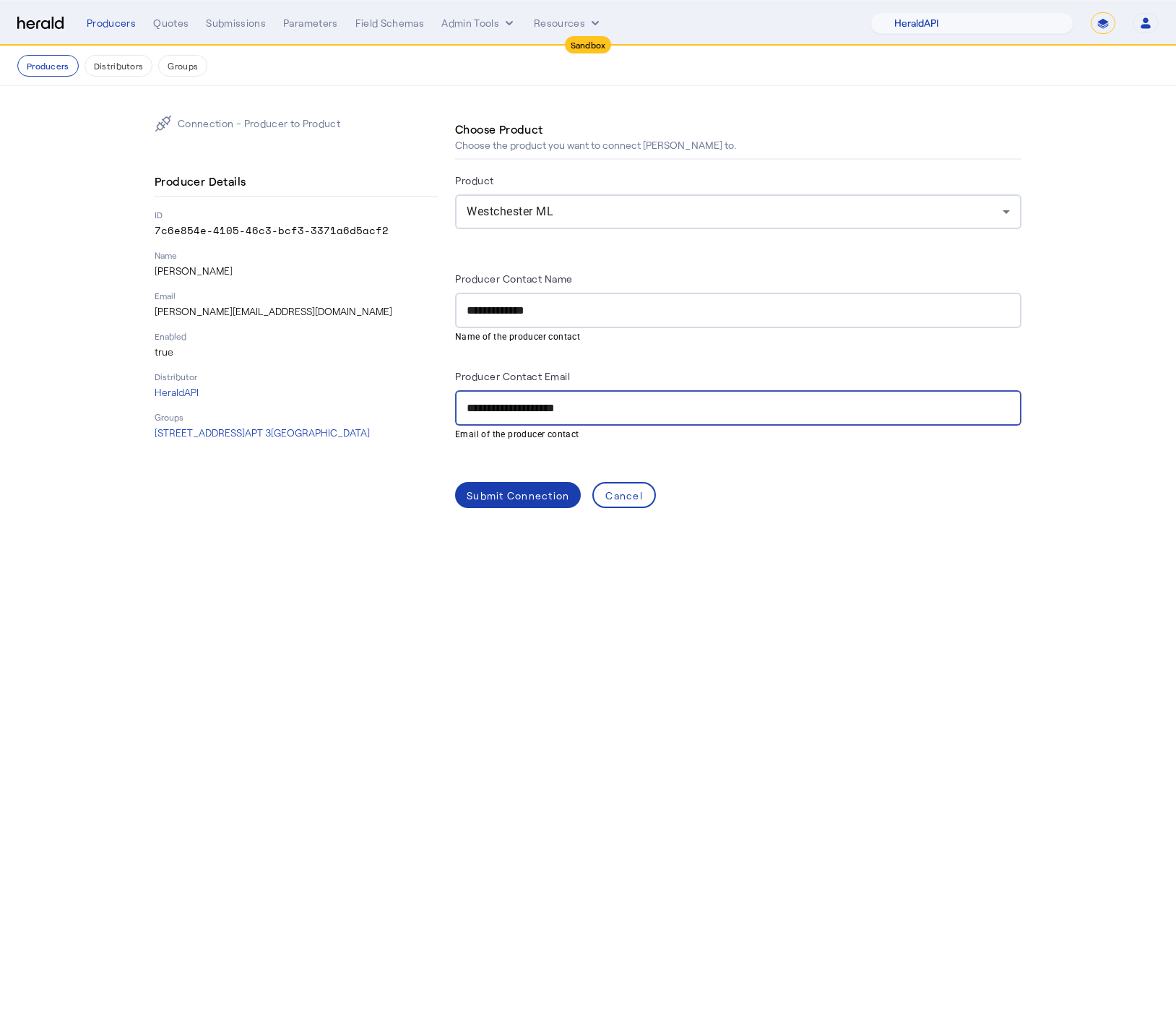
type input "**********"
click at [512, 491] on div "Submit Connection" at bounding box center [518, 496] width 103 height 15
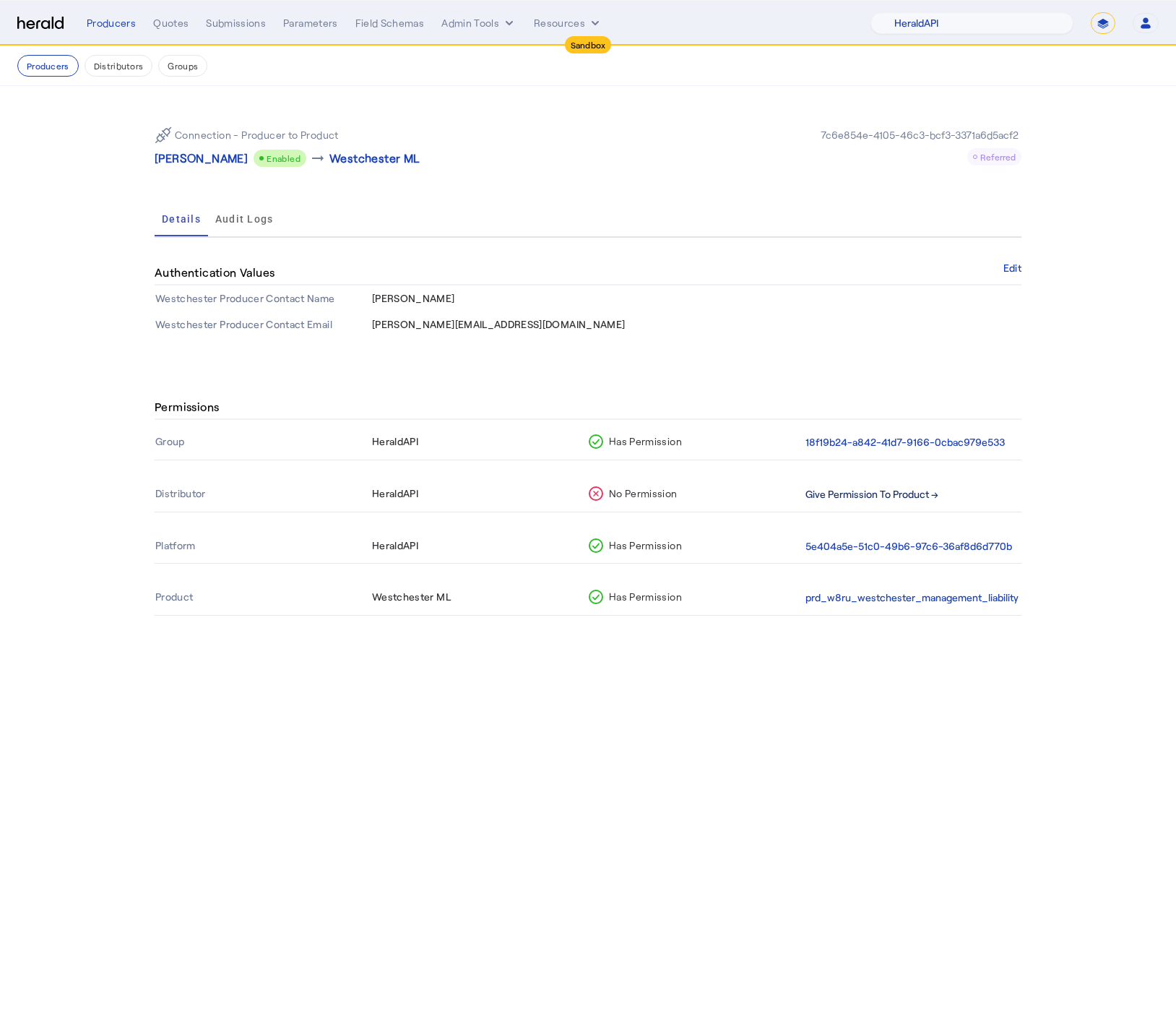
click at [900, 496] on button "Give Permission To Product →" at bounding box center [872, 495] width 133 height 17
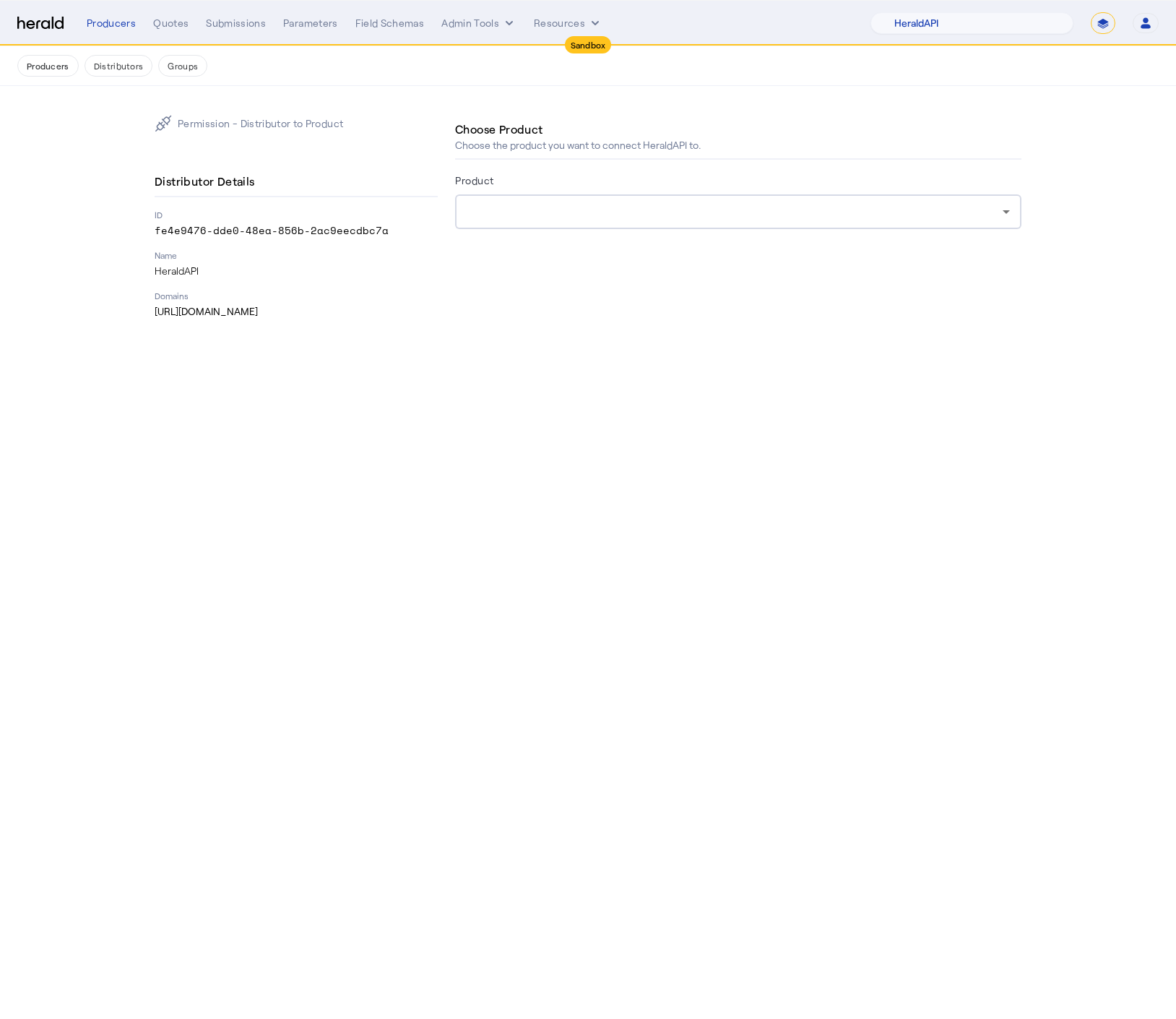
click at [858, 221] on div at bounding box center [739, 212] width 544 height 35
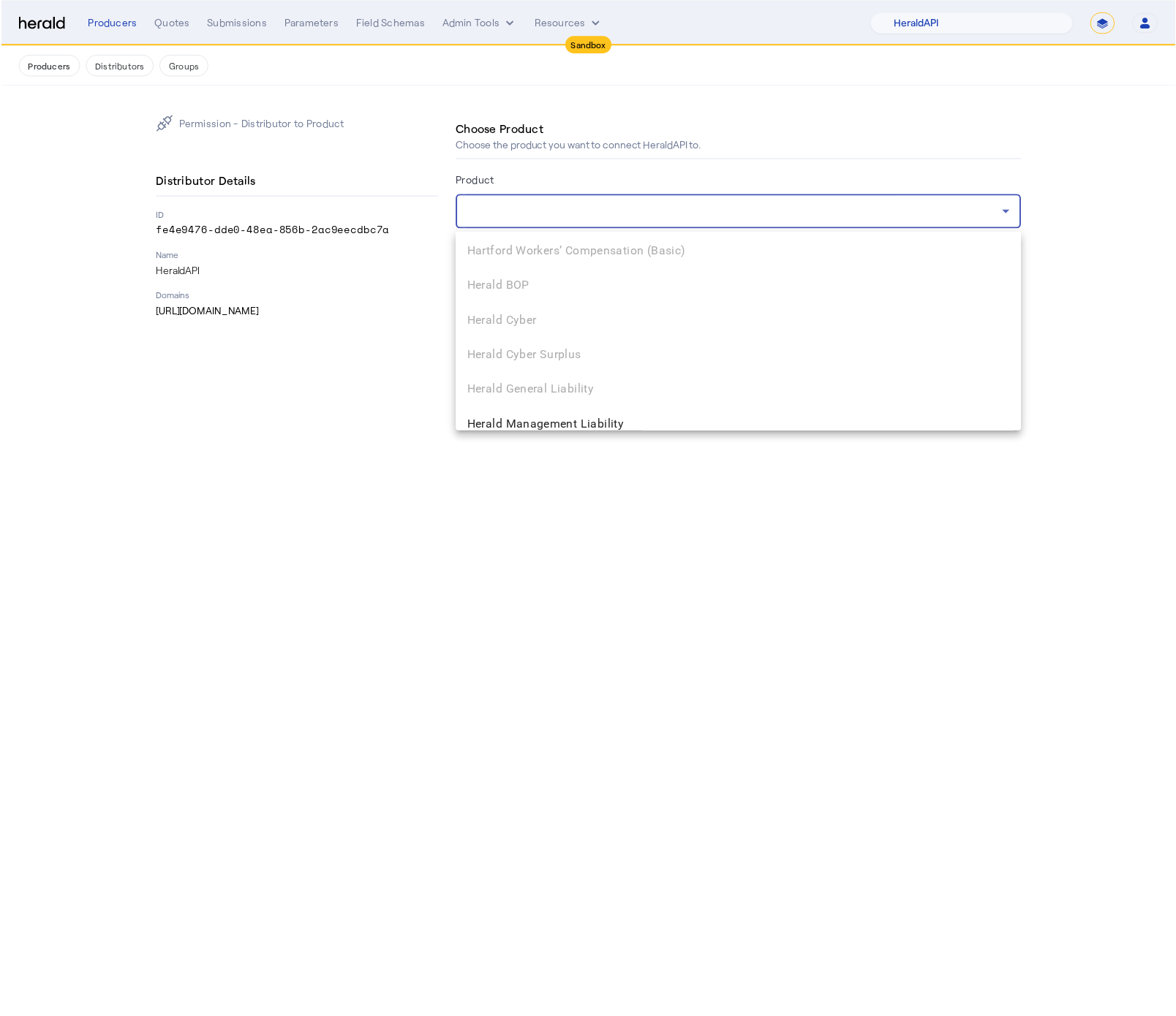
scroll to position [2536, 0]
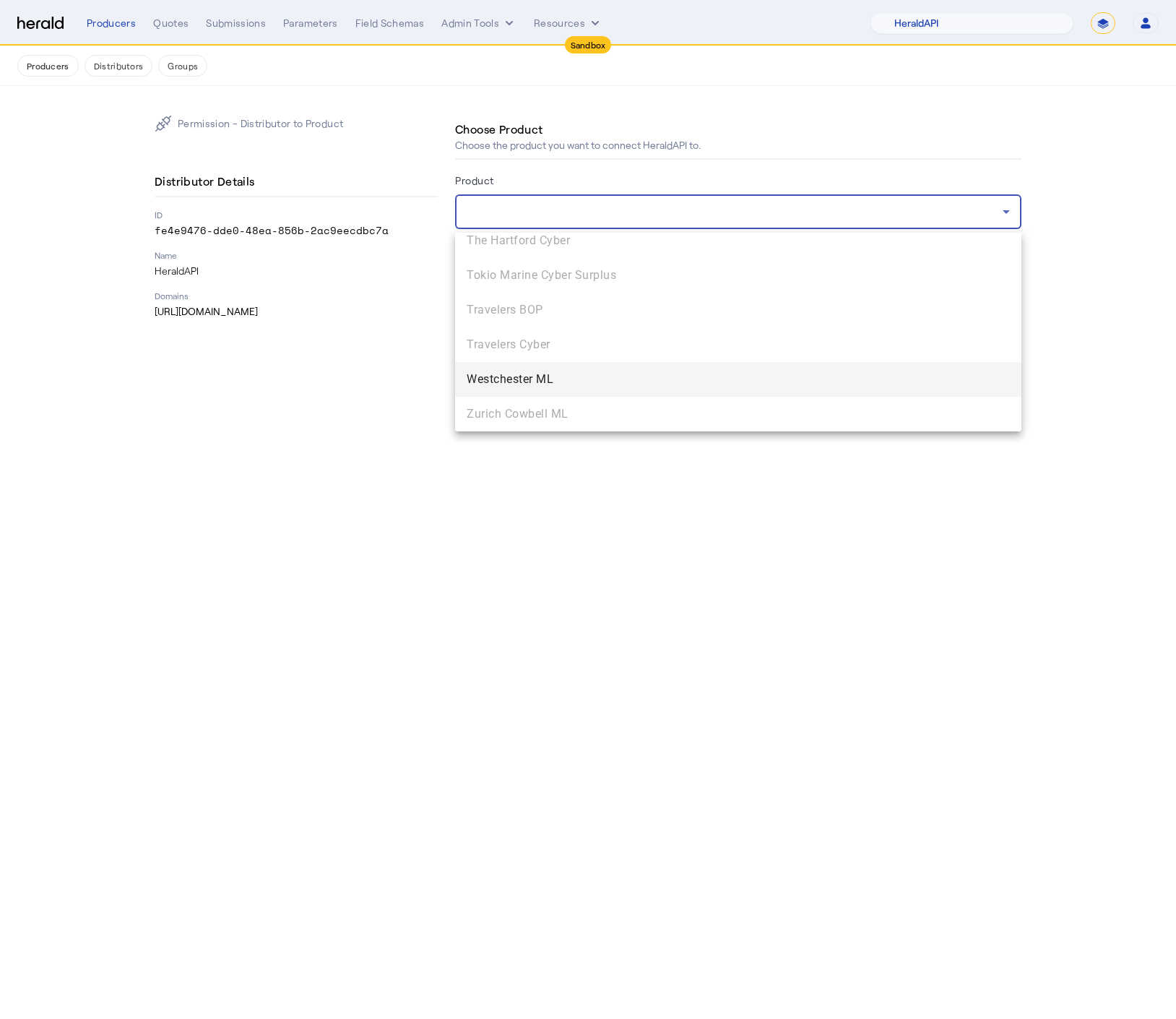
click at [563, 377] on span "Westchester ML" at bounding box center [739, 379] width 544 height 18
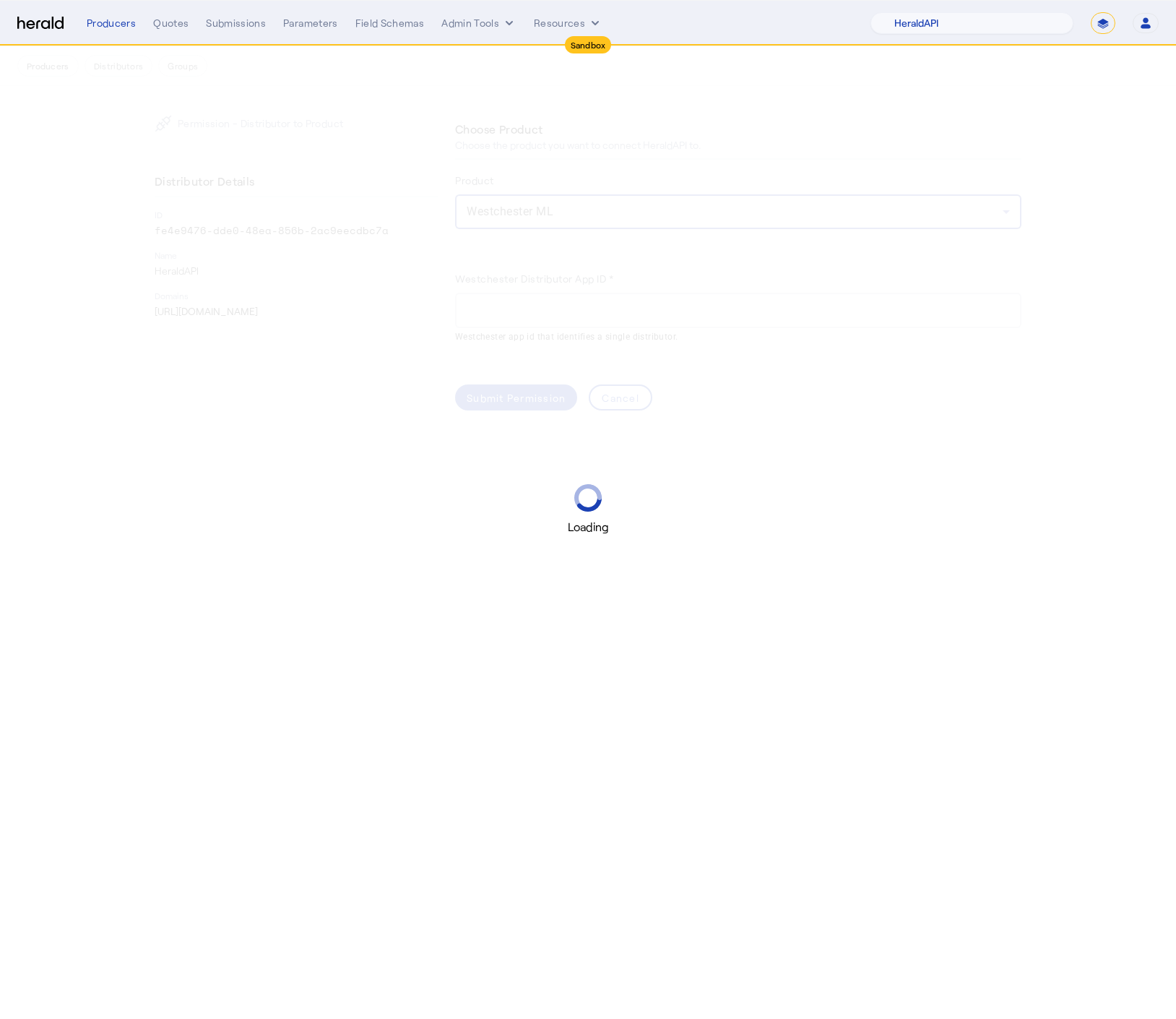
click at [999, 535] on div "Loading" at bounding box center [588, 510] width 1176 height 1019
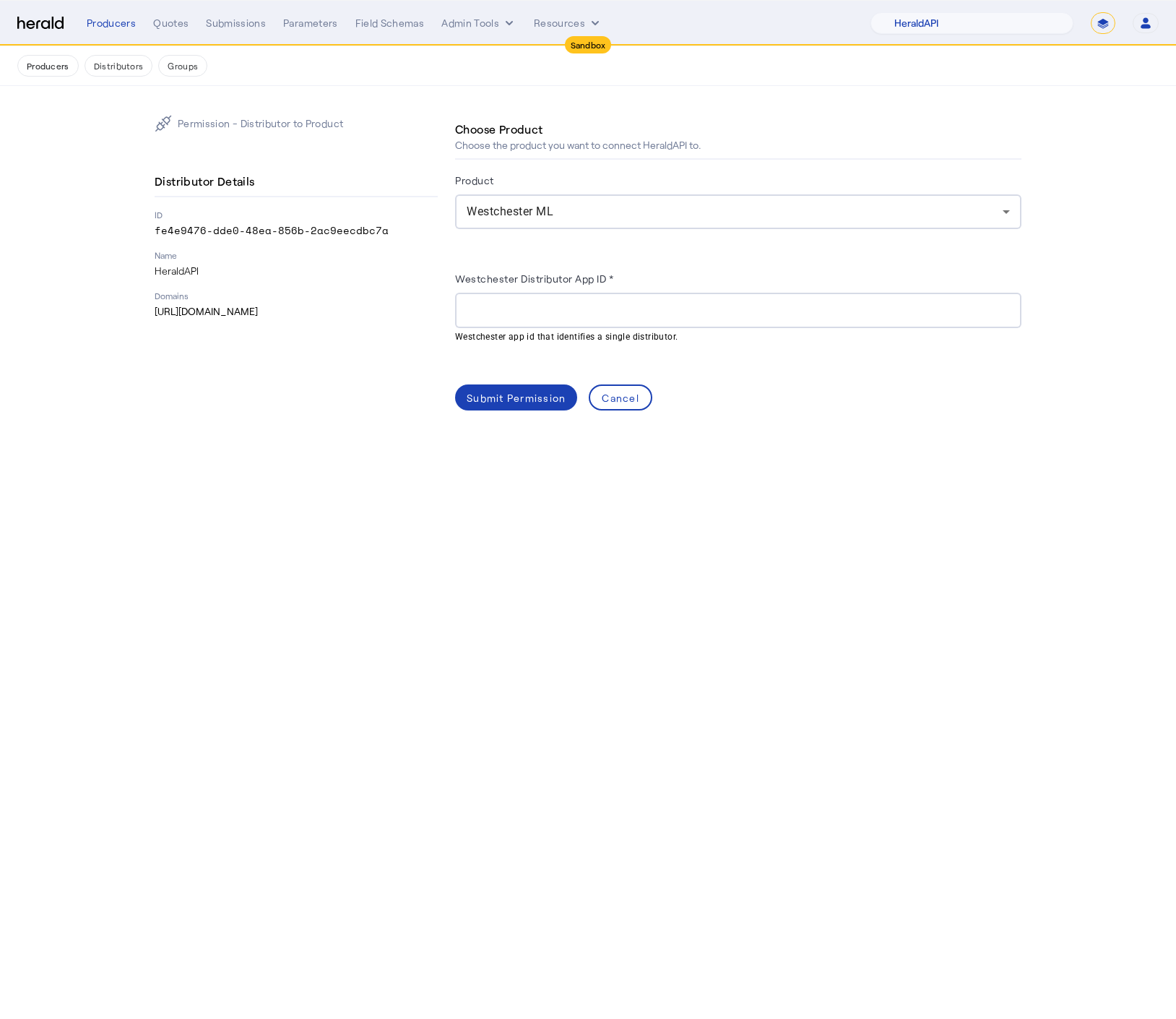
click at [579, 307] on input "Westchester Distributor App ID *" at bounding box center [739, 311] width 544 height 18
paste input "**********"
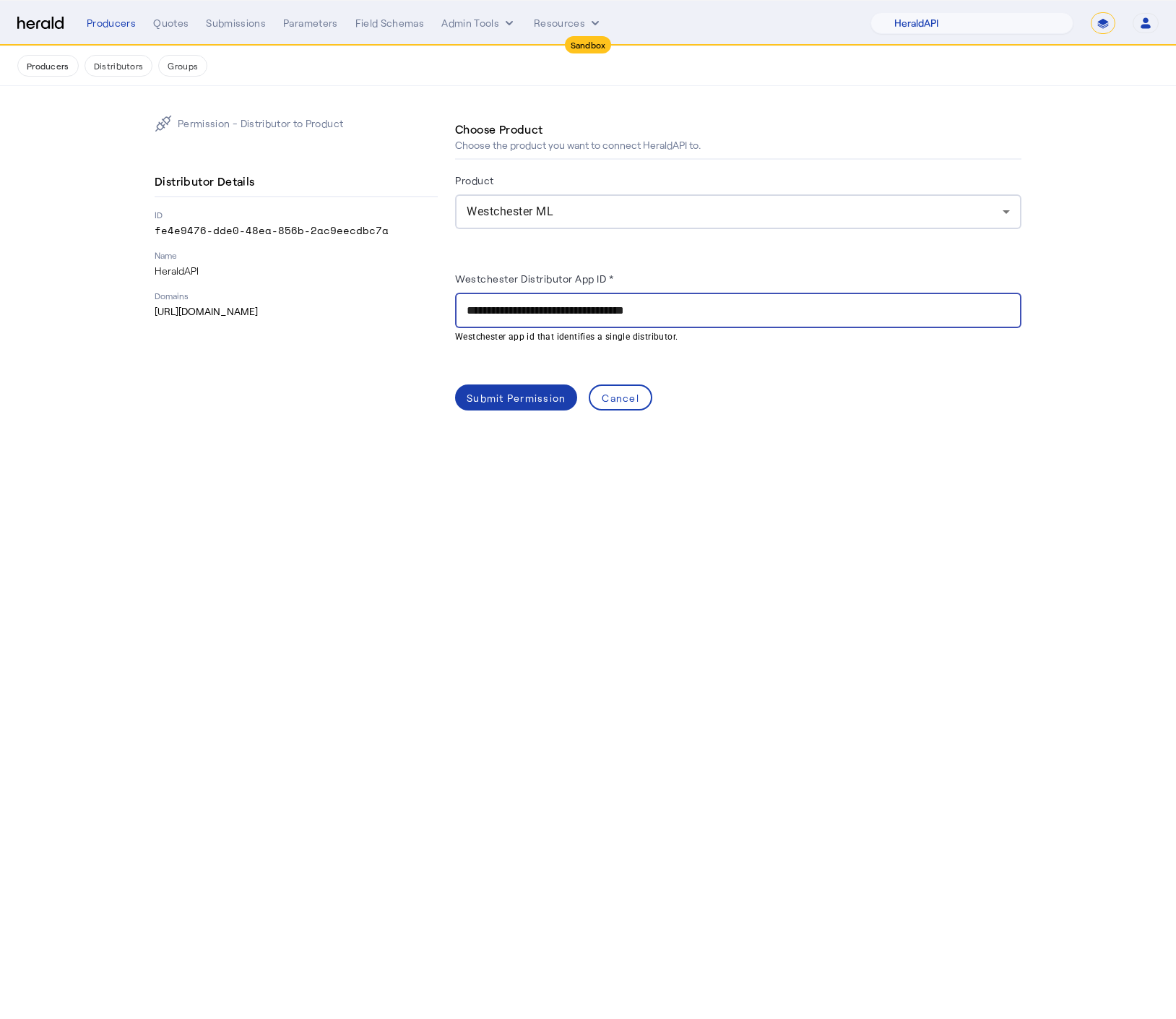
type input "**********"
click at [503, 399] on div "Submit Permission" at bounding box center [516, 398] width 99 height 15
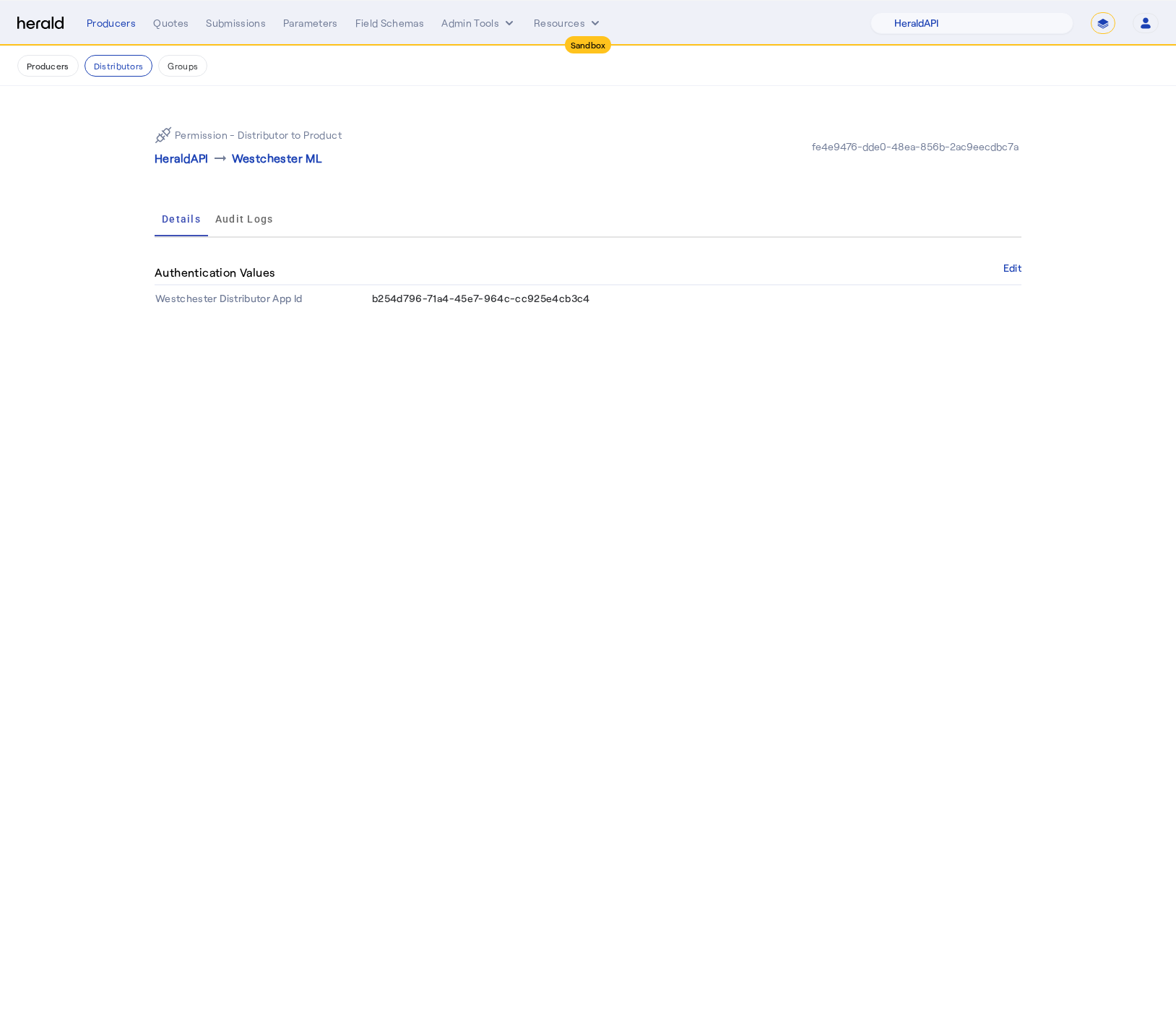
drag, startPoint x: 674, startPoint y: 413, endPoint x: 293, endPoint y: 359, distance: 384.8
click at [674, 413] on body "Sandbox Menu Producers Quotes Submissions Parameters Field Schemas Admin Tools …" at bounding box center [588, 510] width 1176 height 1019
click at [256, 166] on p "Westchester ML" at bounding box center [277, 158] width 91 height 18
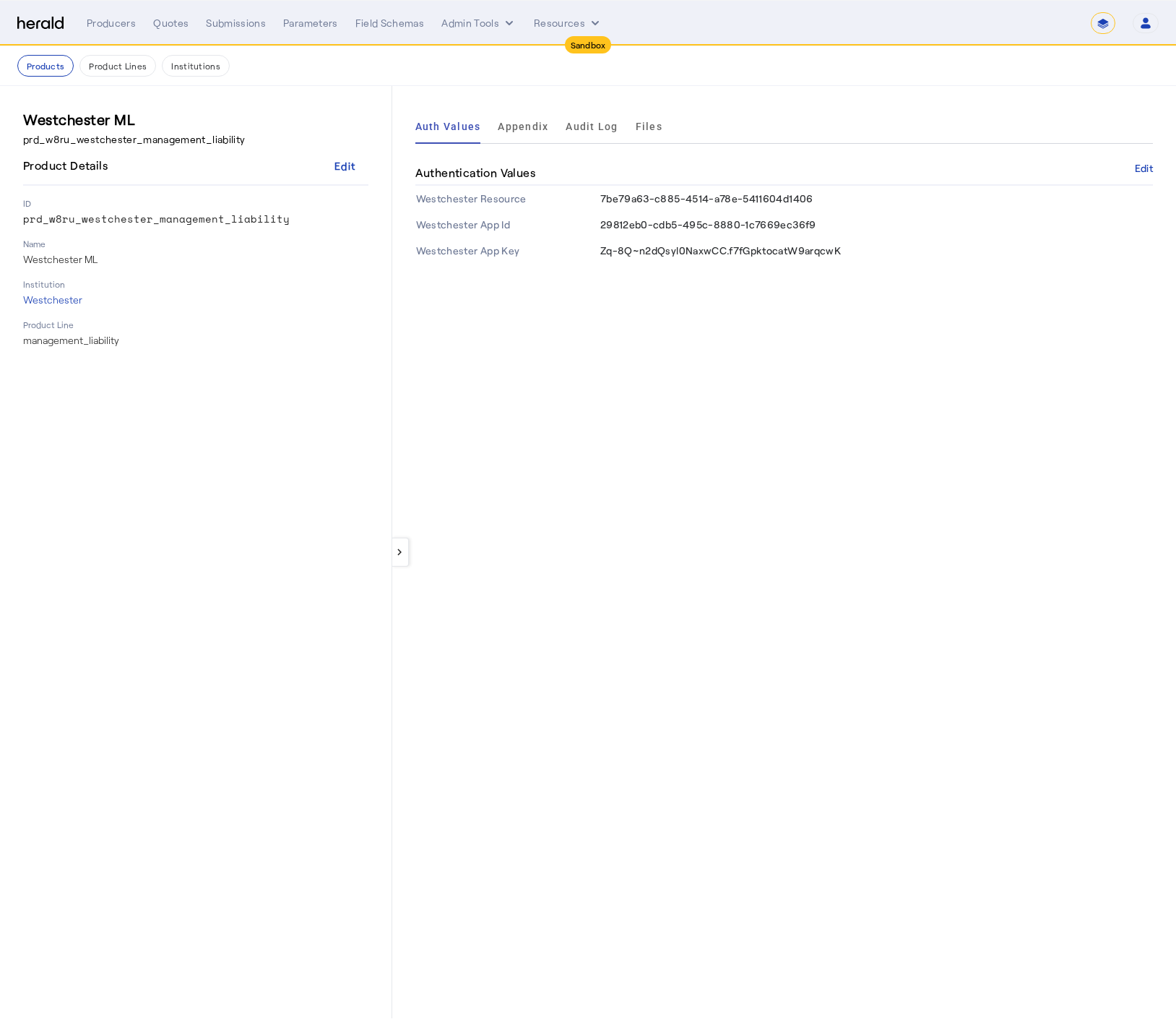
click at [42, 27] on img at bounding box center [41, 23] width 46 height 14
select select "pfm_2v8p_herald_api"
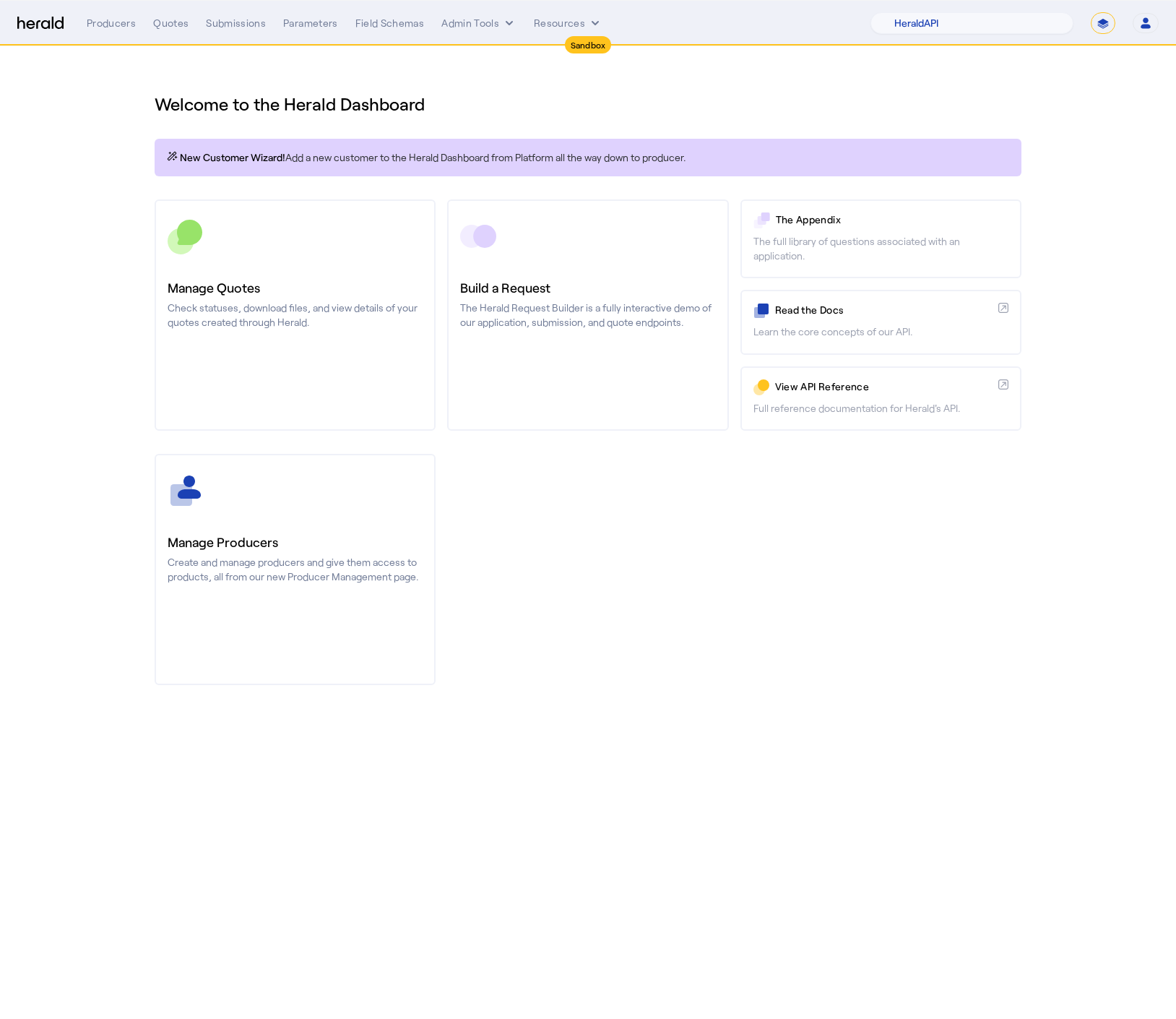
click at [732, 546] on div "Manage Producers Create and manage producers and give them access to products, …" at bounding box center [588, 570] width 867 height 231
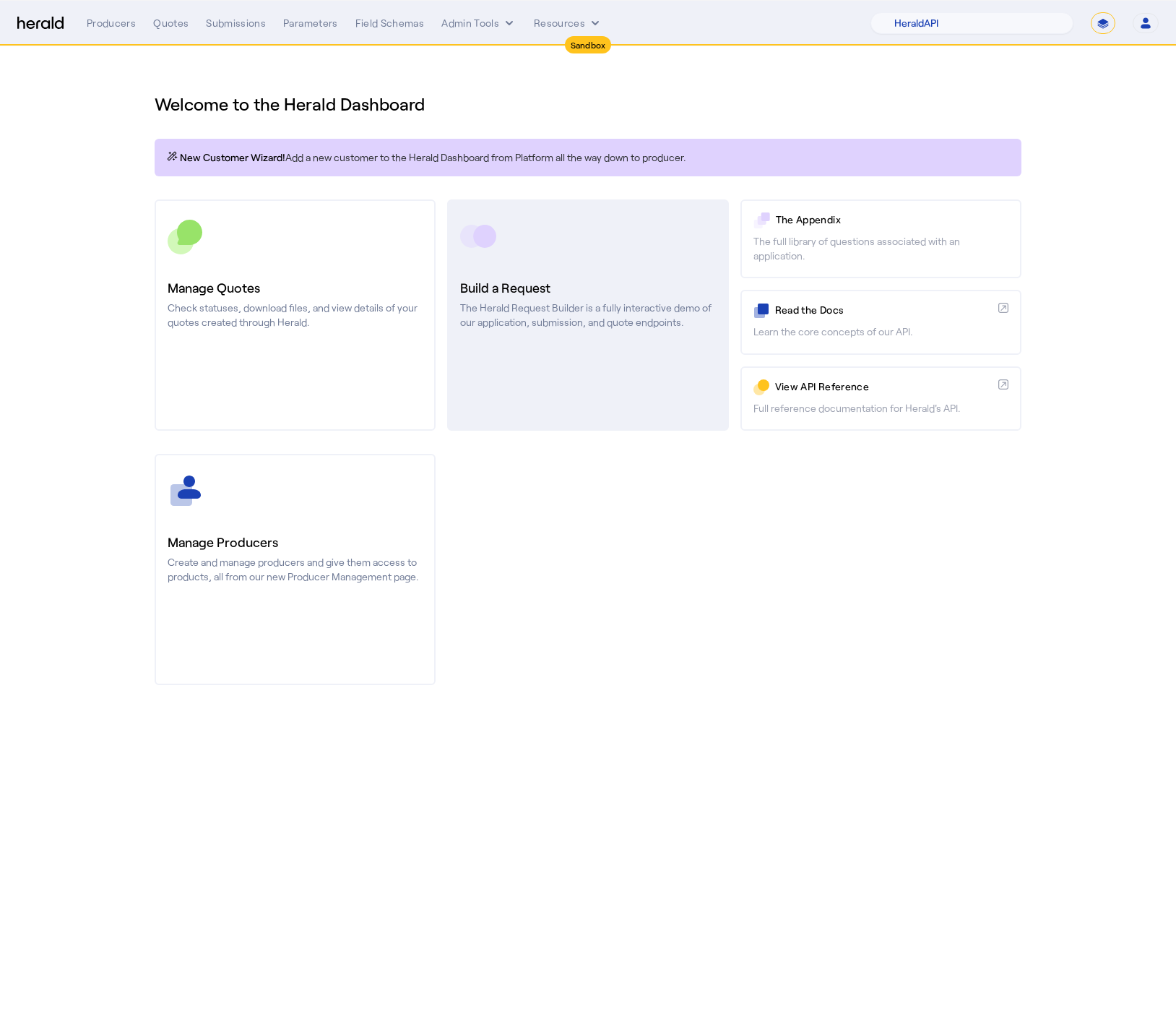
click at [662, 304] on p "The Herald Request Builder is a fully interactive demo of our application, subm…" at bounding box center [588, 314] width 255 height 29
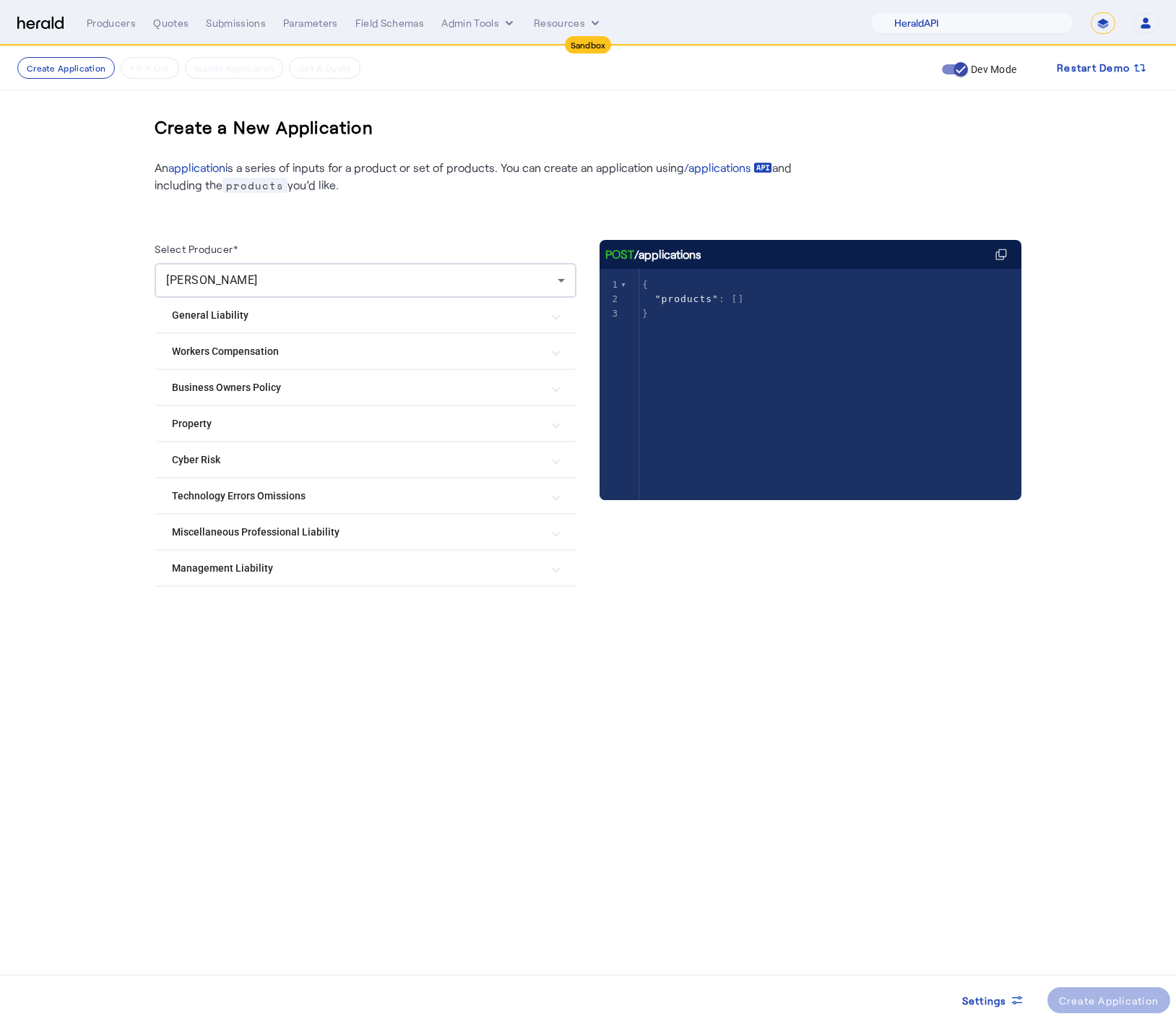
click at [187, 547] on div "General Liability Chubb General Liability Coterie General Liability Markel Surp…" at bounding box center [365, 442] width 422 height 289
click at [192, 561] on Liability "Management Liability" at bounding box center [357, 569] width 370 height 15
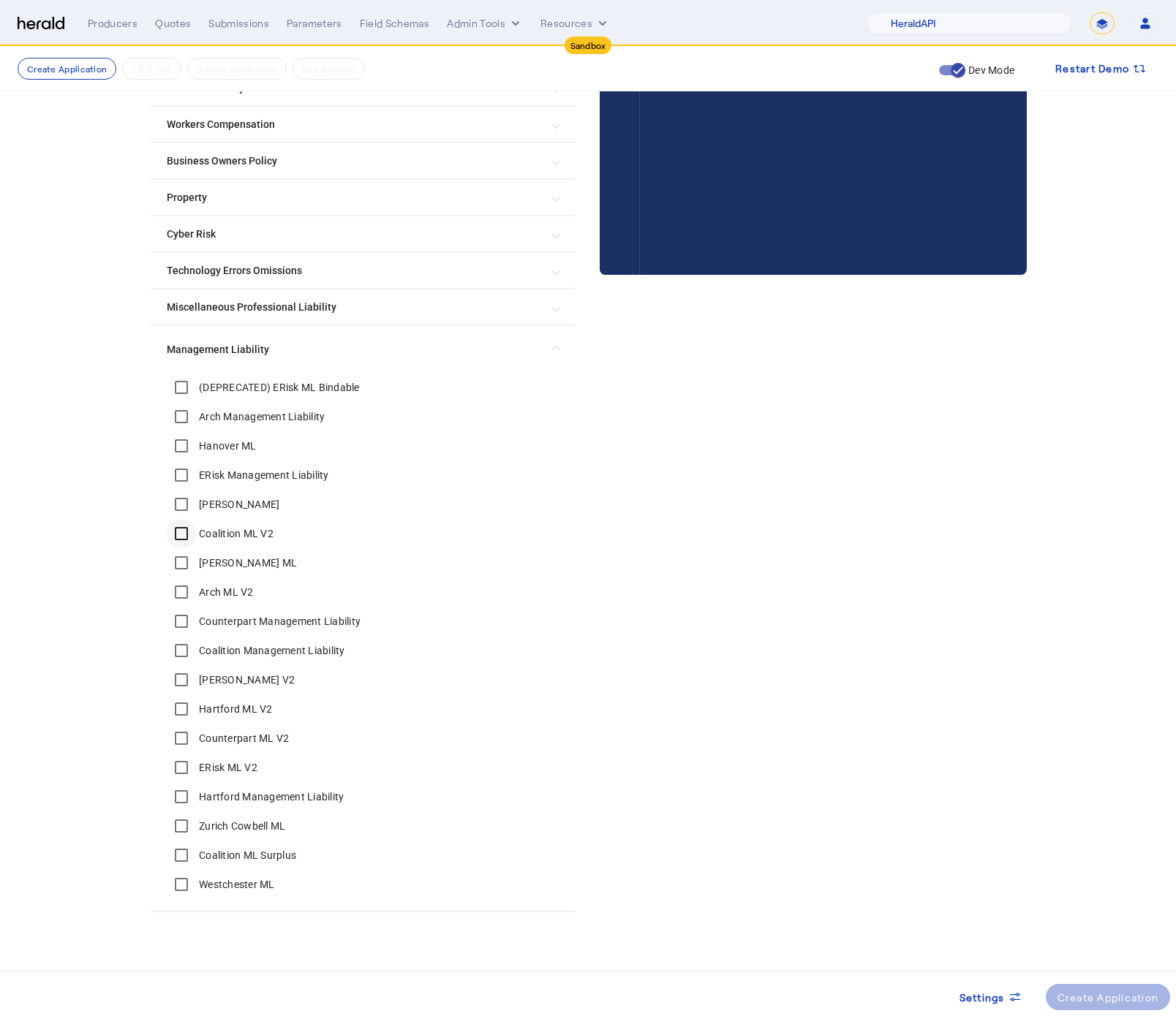
scroll to position [235, 0]
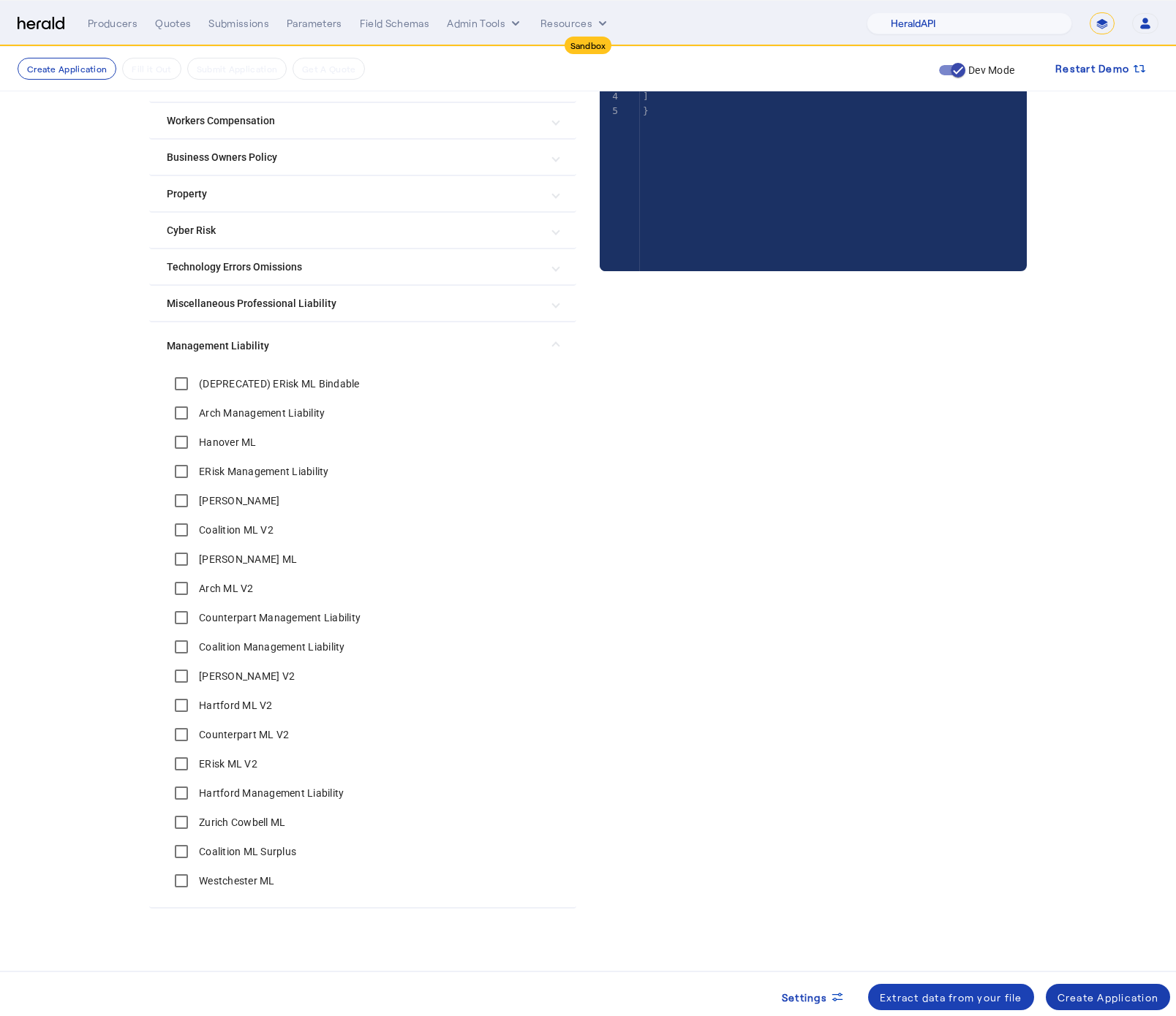
click at [1094, 997] on div "Create Application" at bounding box center [1108, 997] width 102 height 15
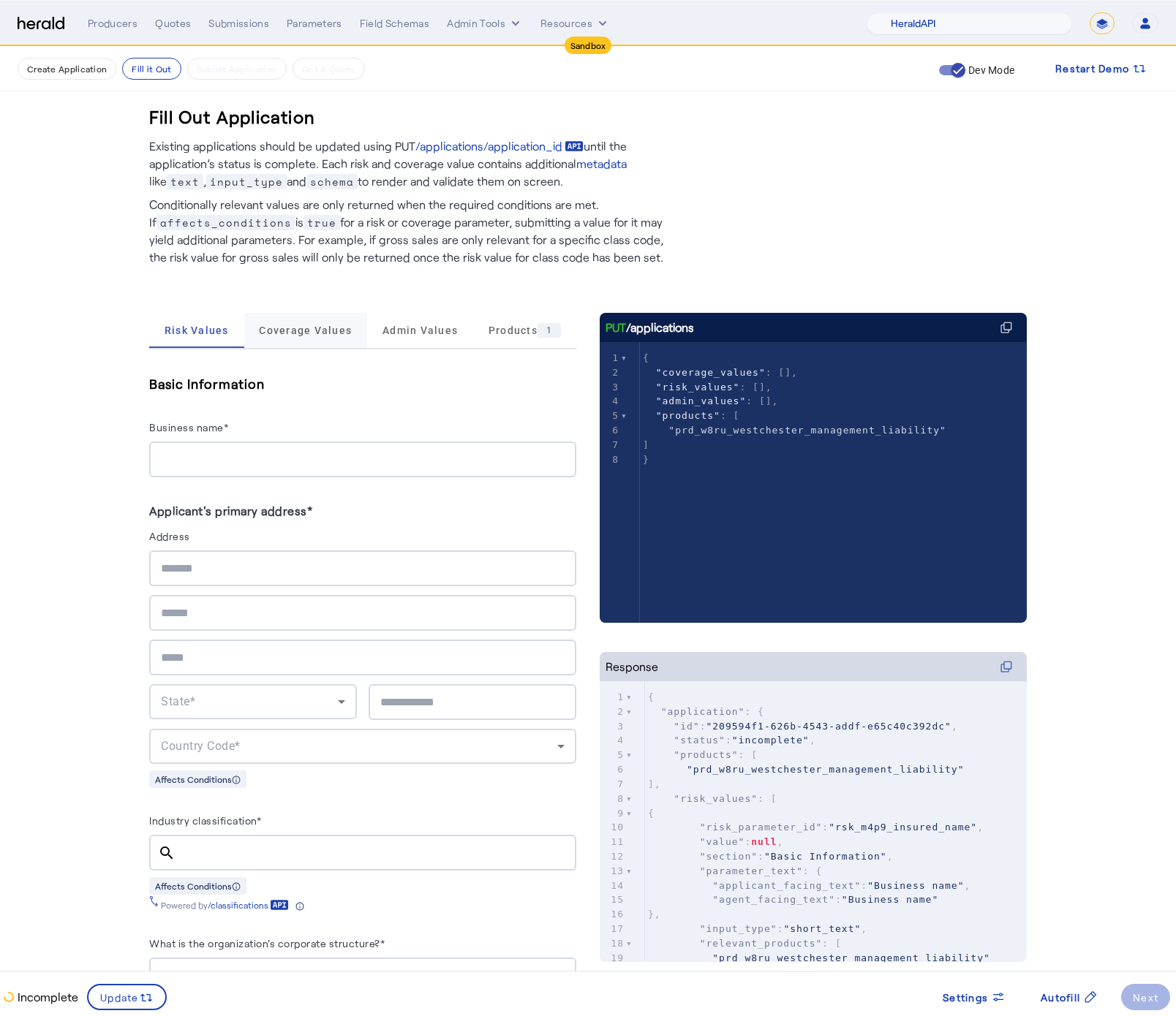
click at [344, 341] on span "Coverage Values" at bounding box center [305, 331] width 93 height 36
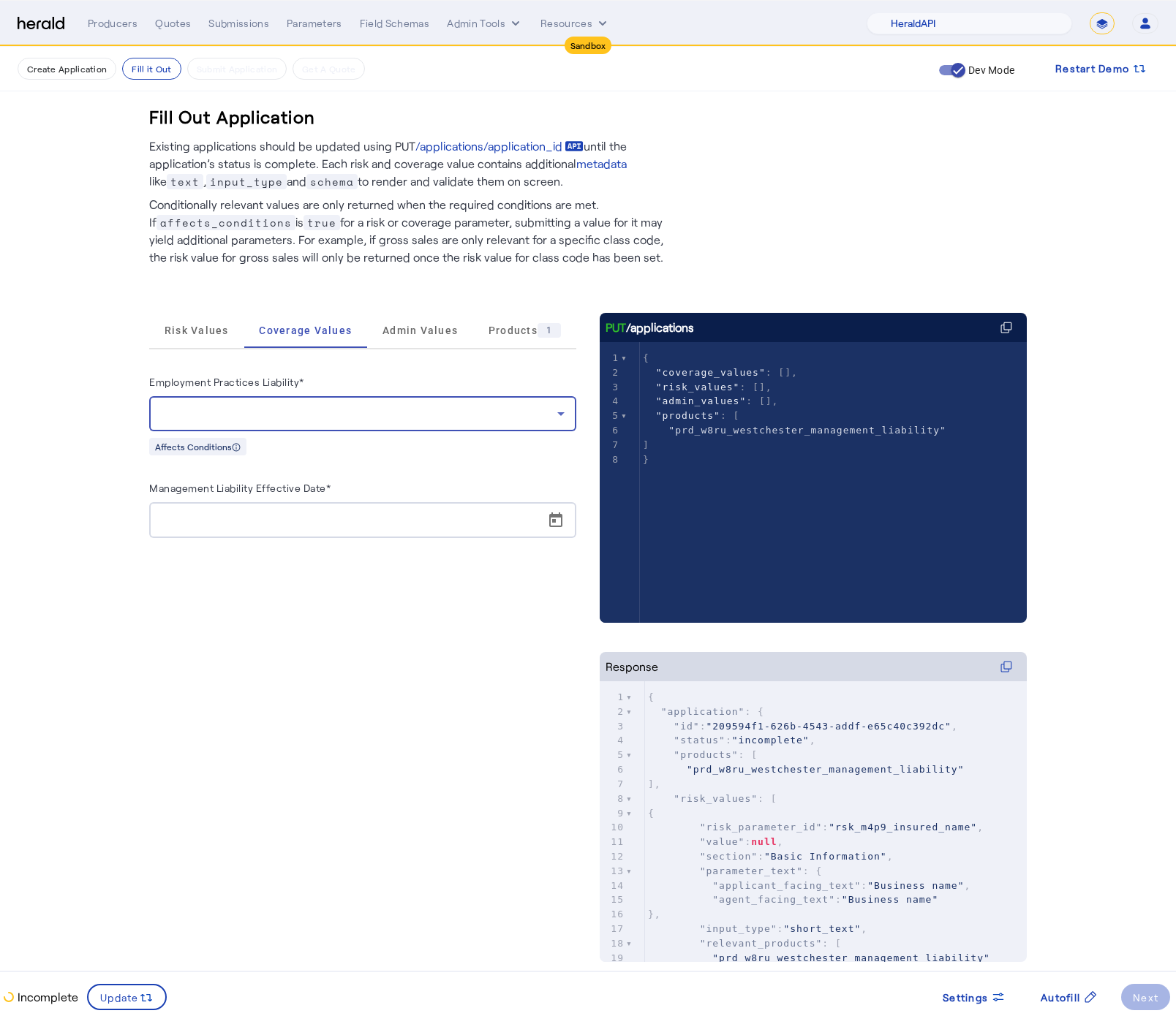
click at [368, 412] on div at bounding box center [359, 414] width 397 height 18
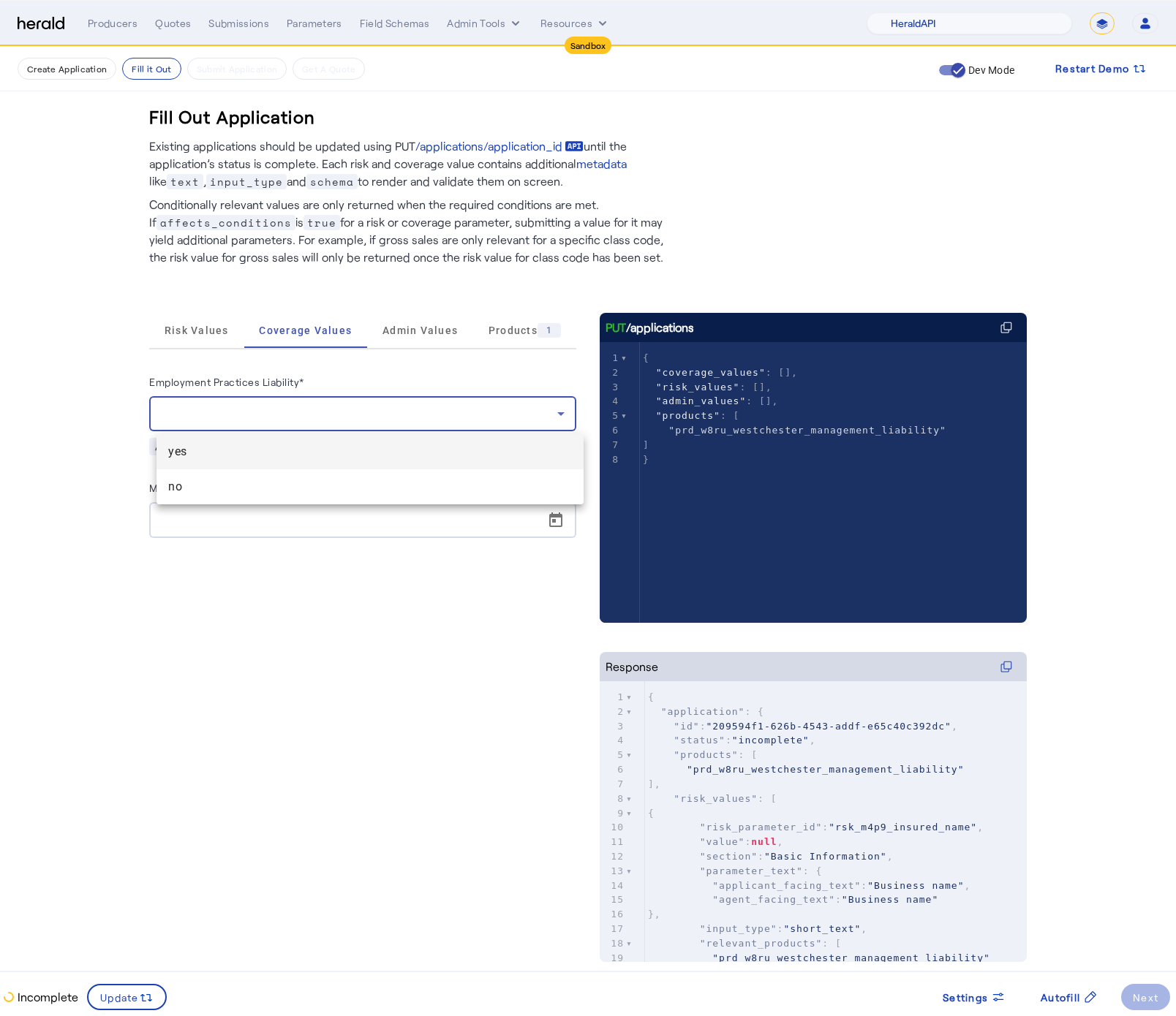
click at [327, 460] on span "yes" at bounding box center [370, 452] width 403 height 18
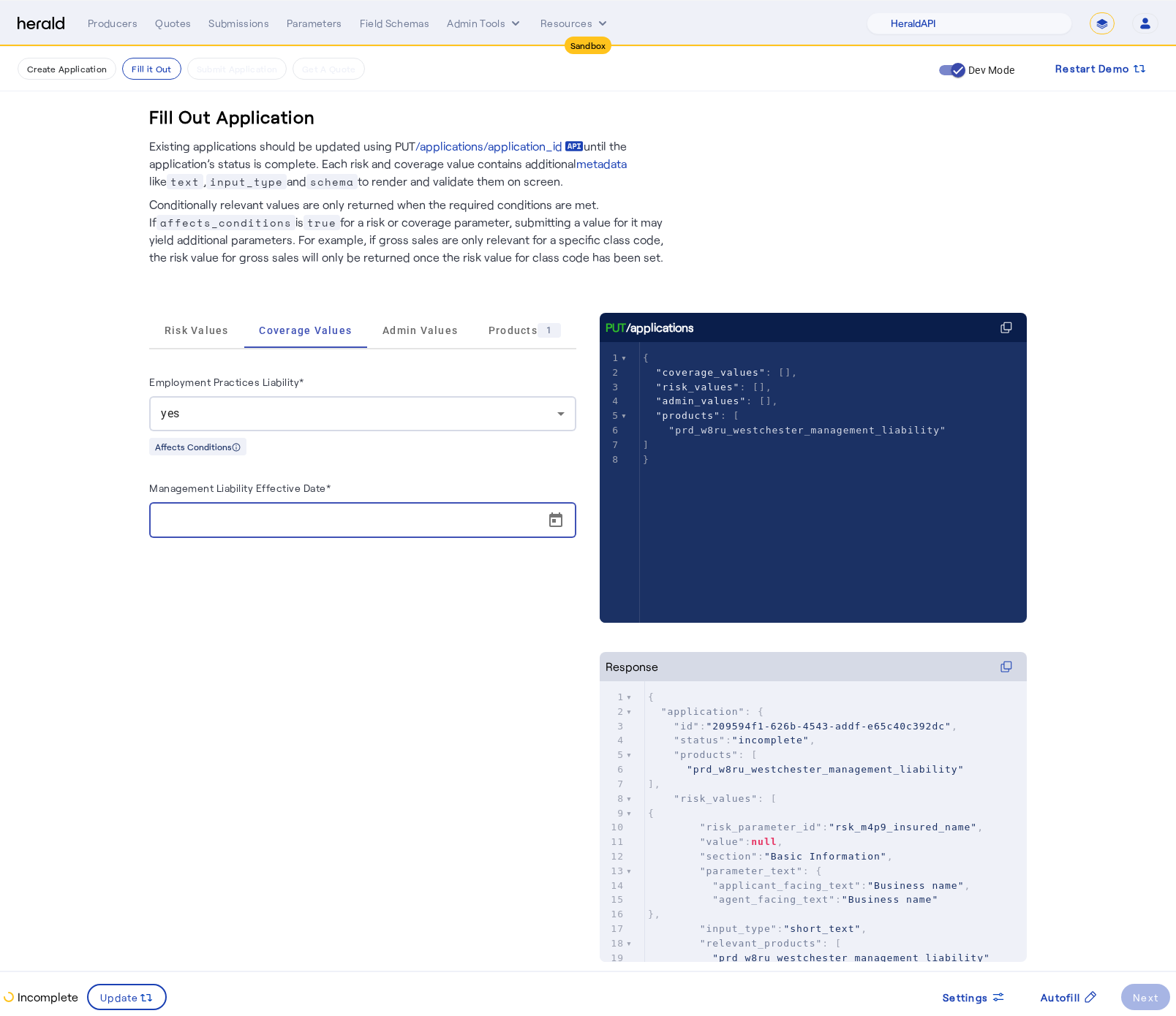
click at [526, 521] on input "Management Liability Effective Date*" at bounding box center [367, 520] width 413 height 18
click at [568, 525] on span "Open calendar" at bounding box center [556, 521] width 36 height 36
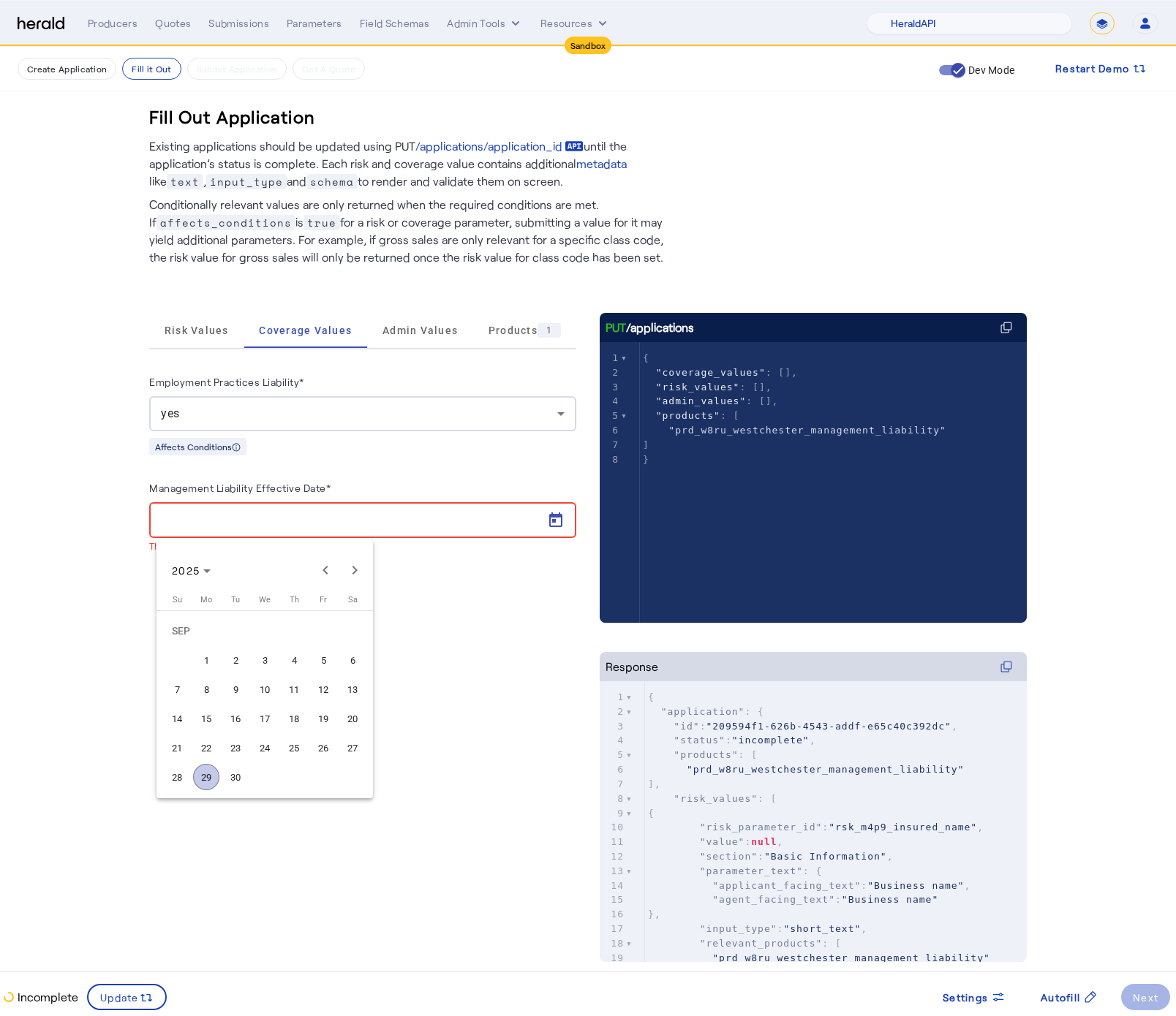
click at [223, 770] on button "30" at bounding box center [235, 777] width 29 height 29
type input "**********"
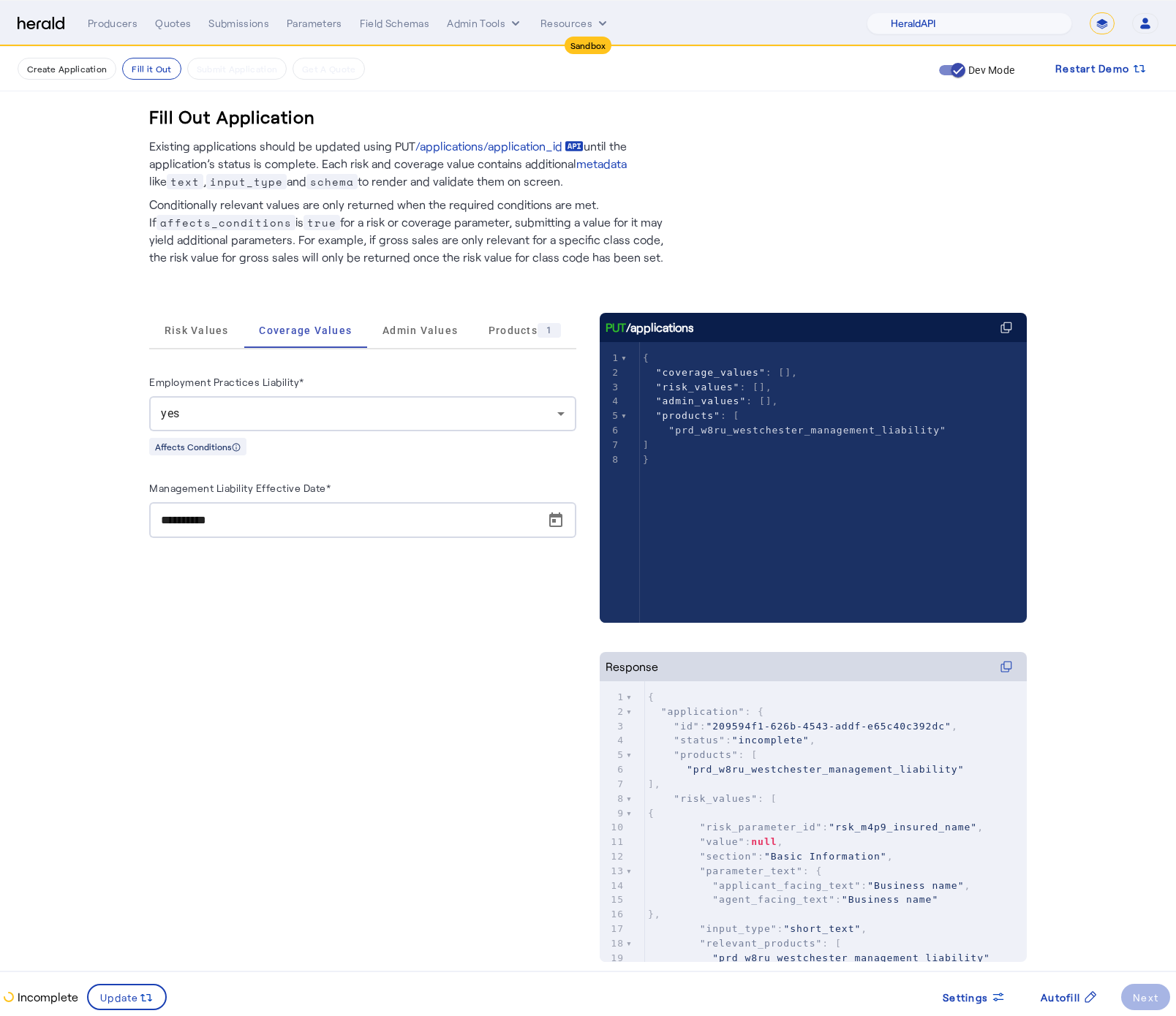
click at [126, 1016] on div "Incomplete Update Settings Autofill Next" at bounding box center [588, 994] width 1176 height 45
click at [126, 1006] on span at bounding box center [127, 997] width 77 height 36
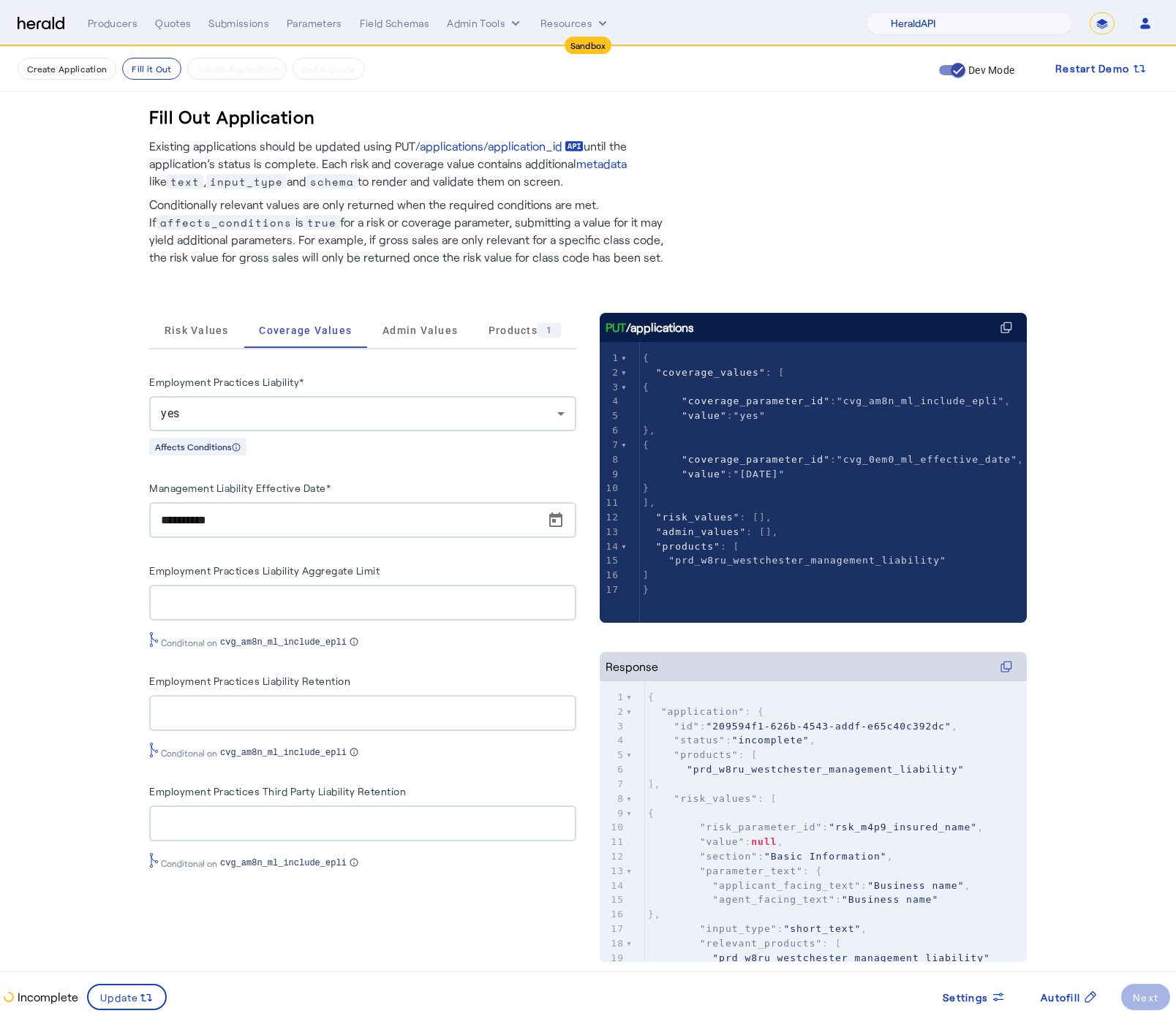
click at [140, 342] on div "**********" at bounding box center [588, 548] width 936 height 1003
click at [206, 336] on span "Risk Values" at bounding box center [196, 330] width 65 height 10
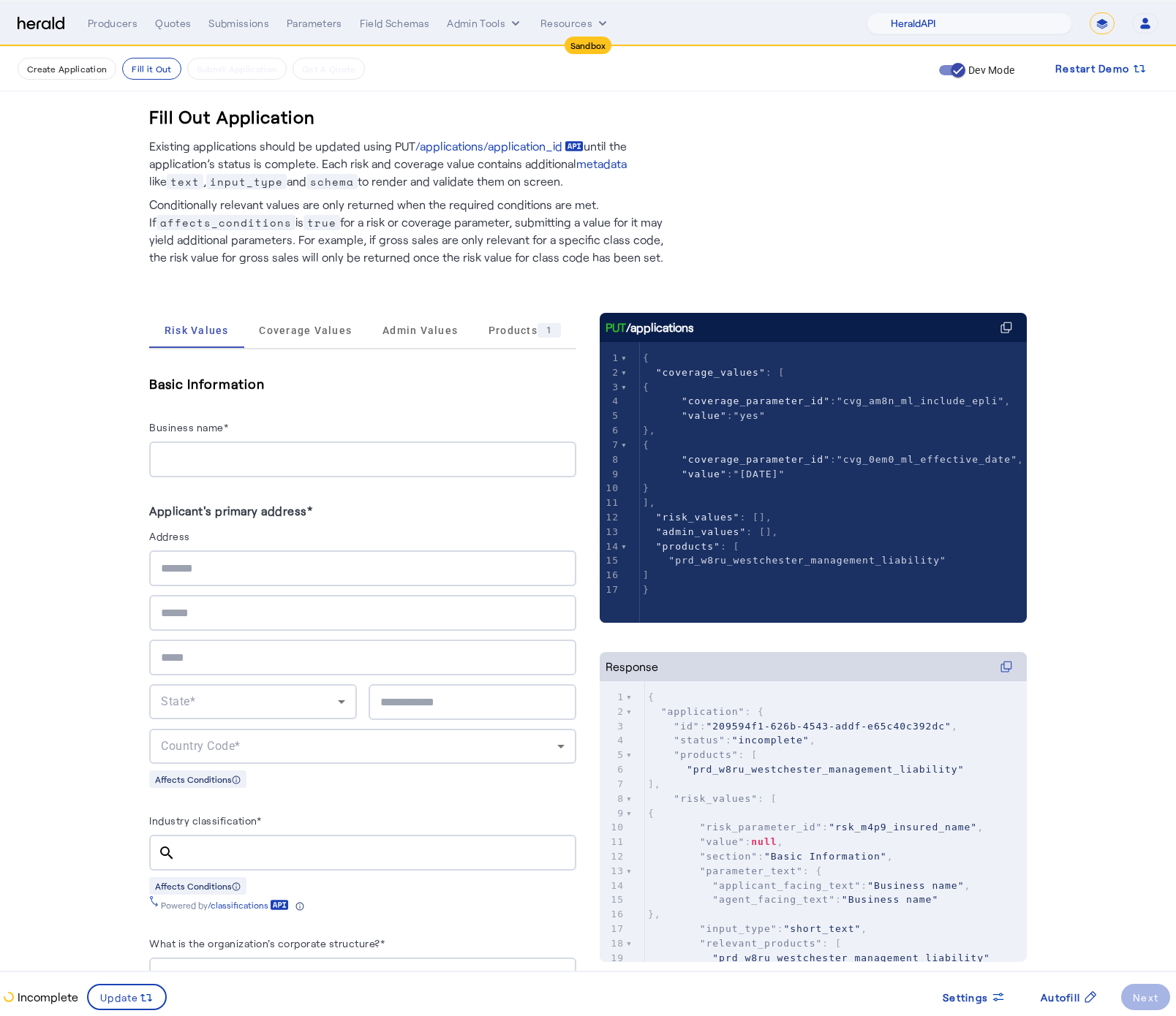
click at [312, 440] on div "Business name*" at bounding box center [362, 429] width 427 height 23
click at [309, 446] on div at bounding box center [362, 459] width 403 height 36
type input "**********"
type input "********"
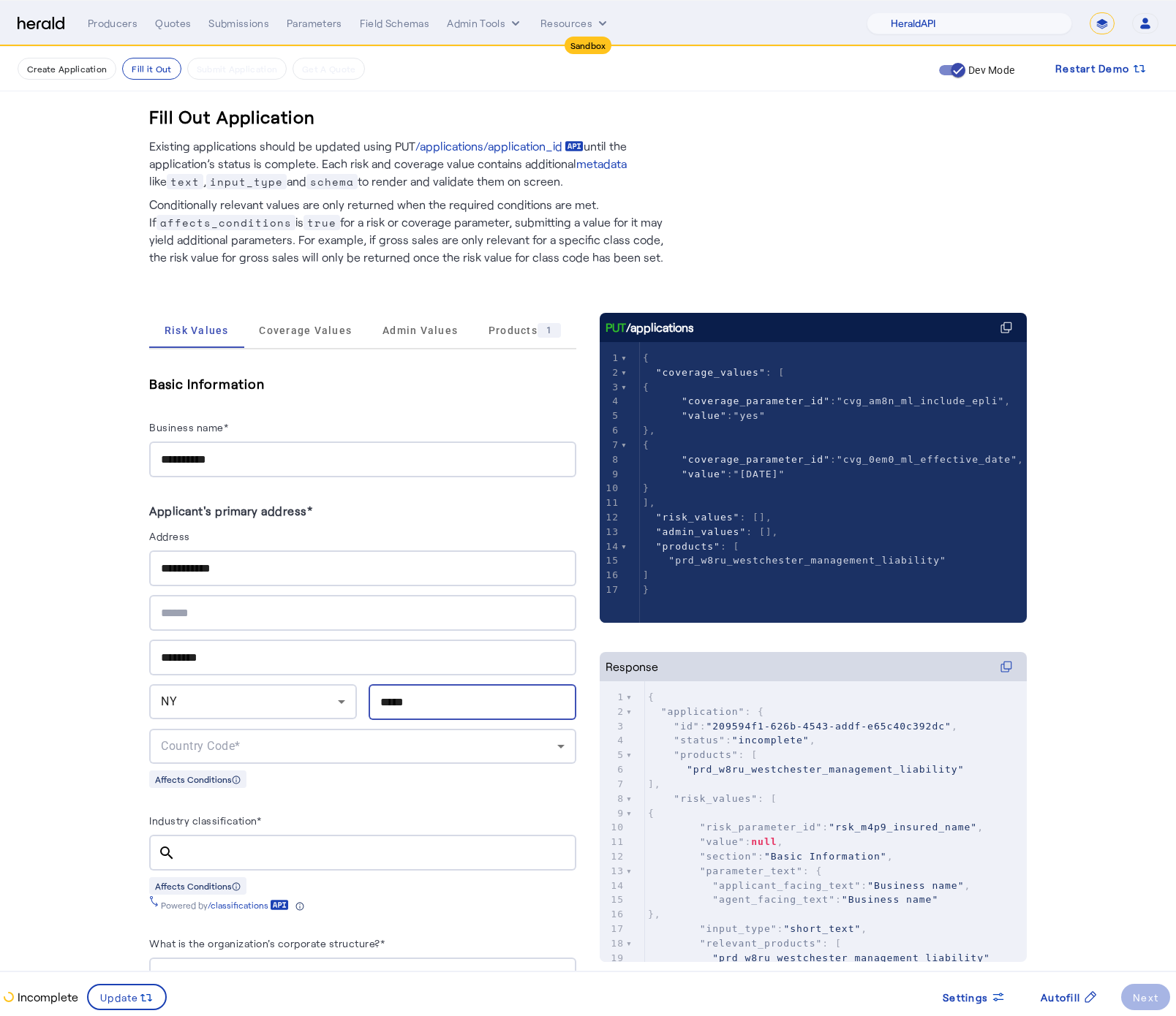
type input "*****"
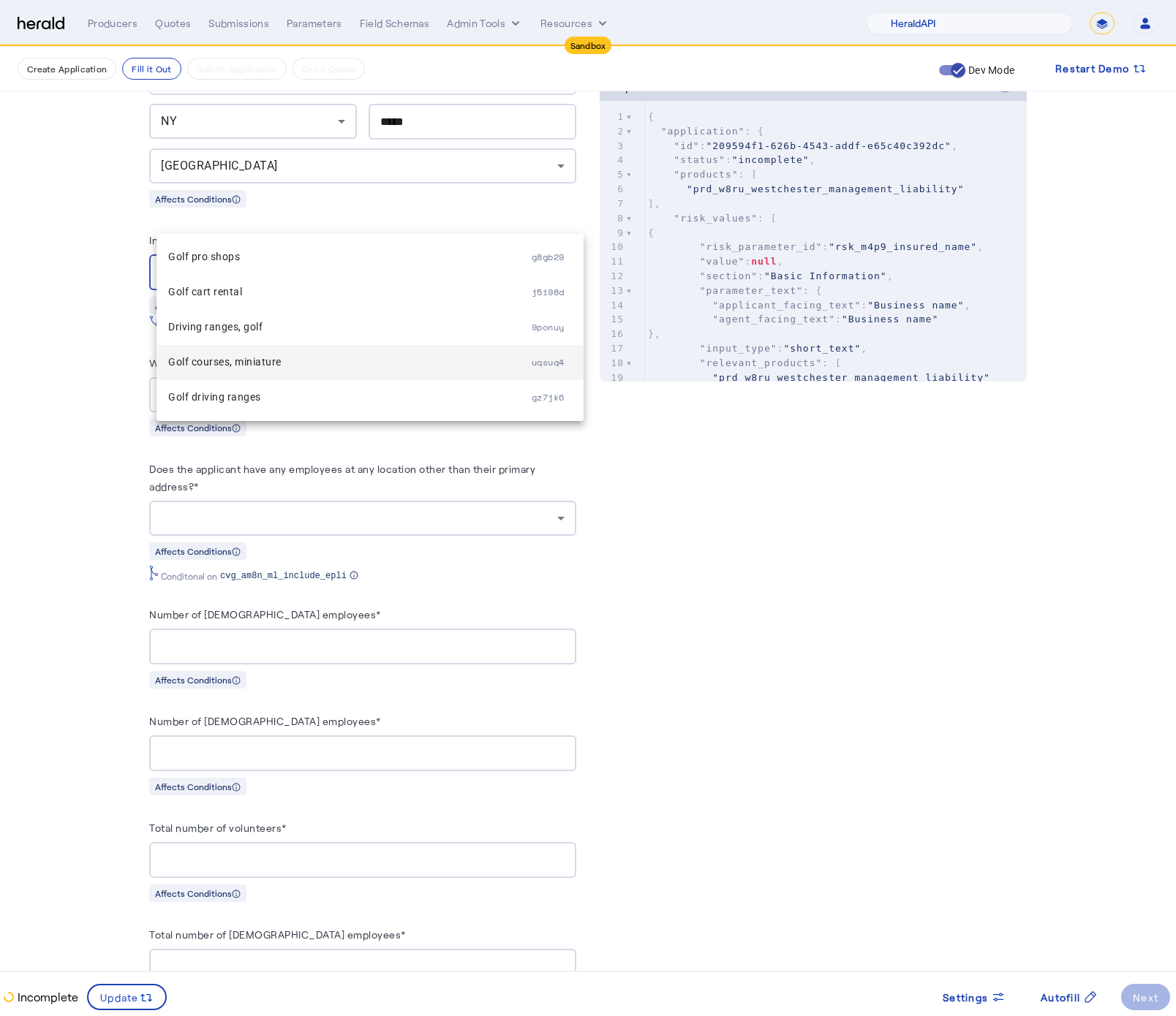
scroll to position [568, 0]
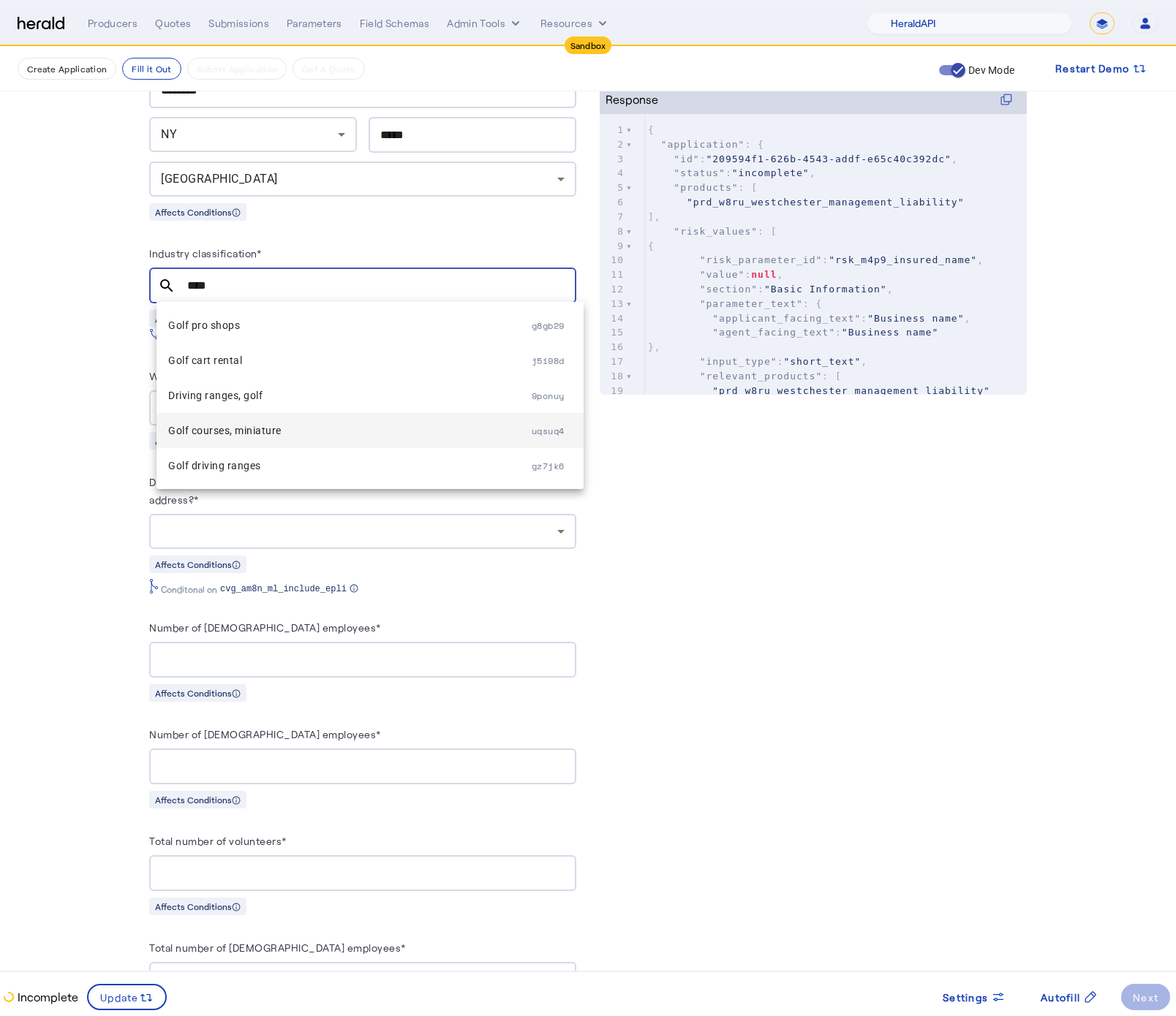
type input "****"
click at [356, 437] on span "Golf courses, miniature" at bounding box center [350, 430] width 363 height 18
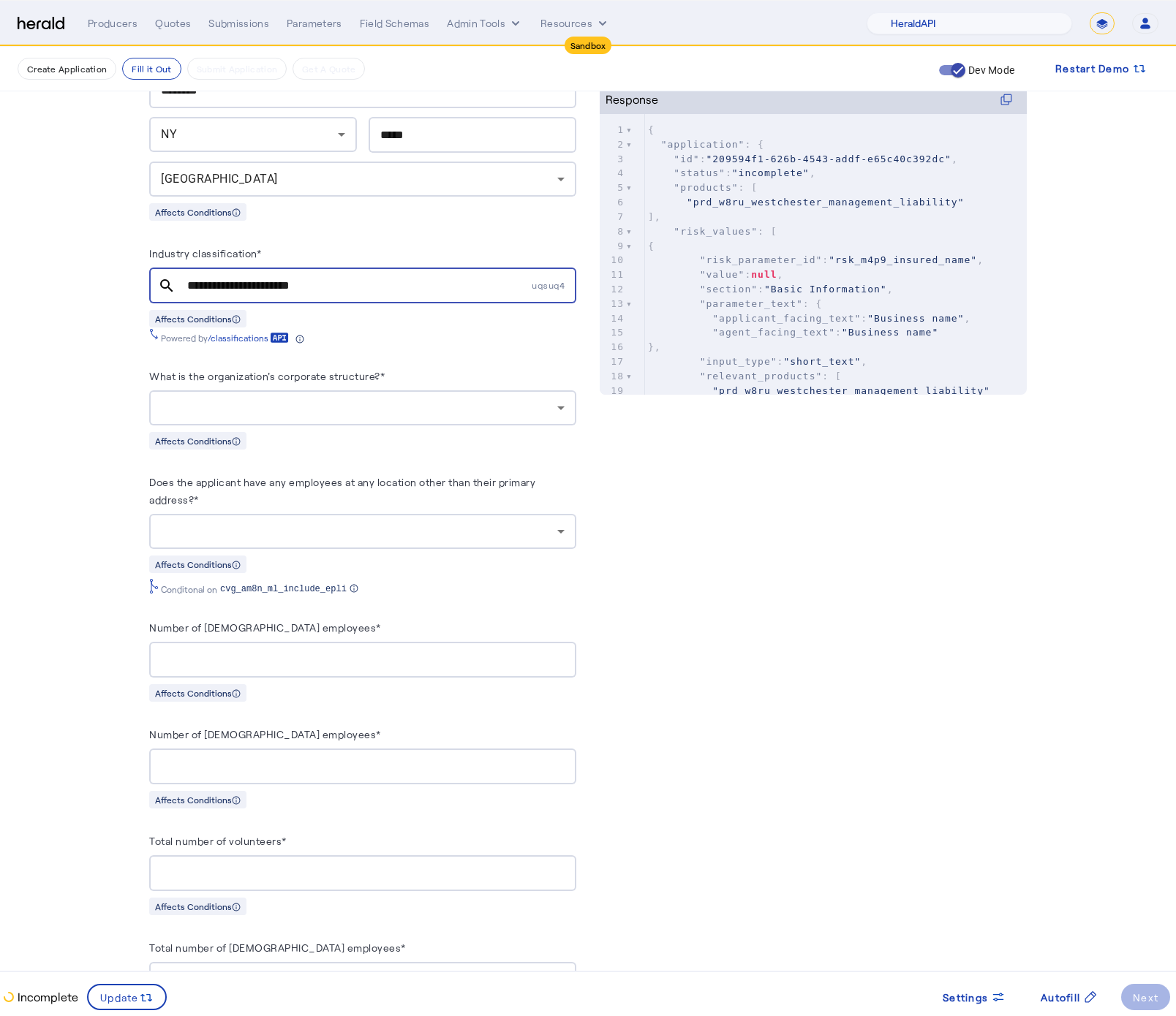
click at [441, 541] on div at bounding box center [359, 531] width 397 height 18
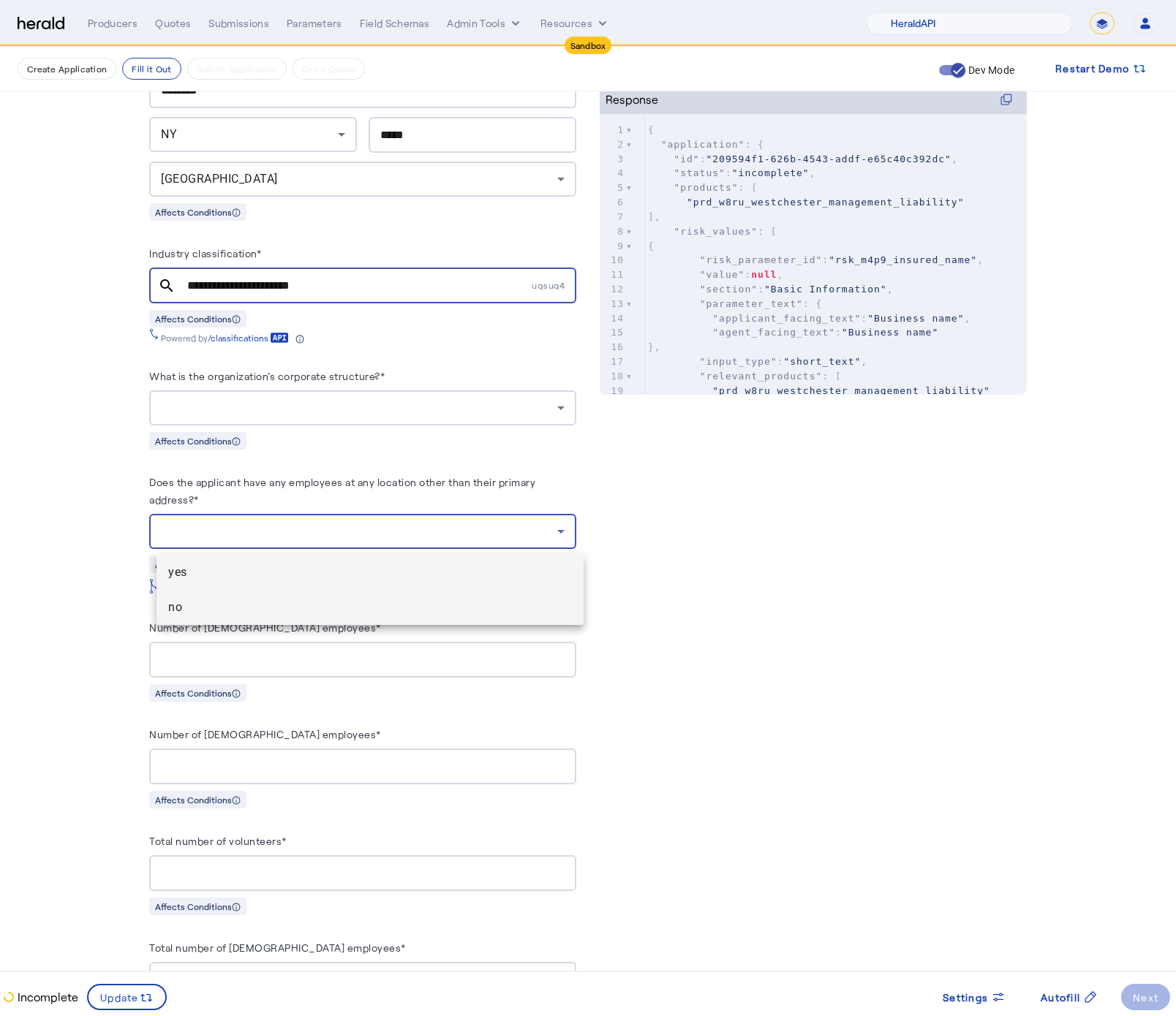
click at [334, 604] on span "no" at bounding box center [370, 607] width 403 height 18
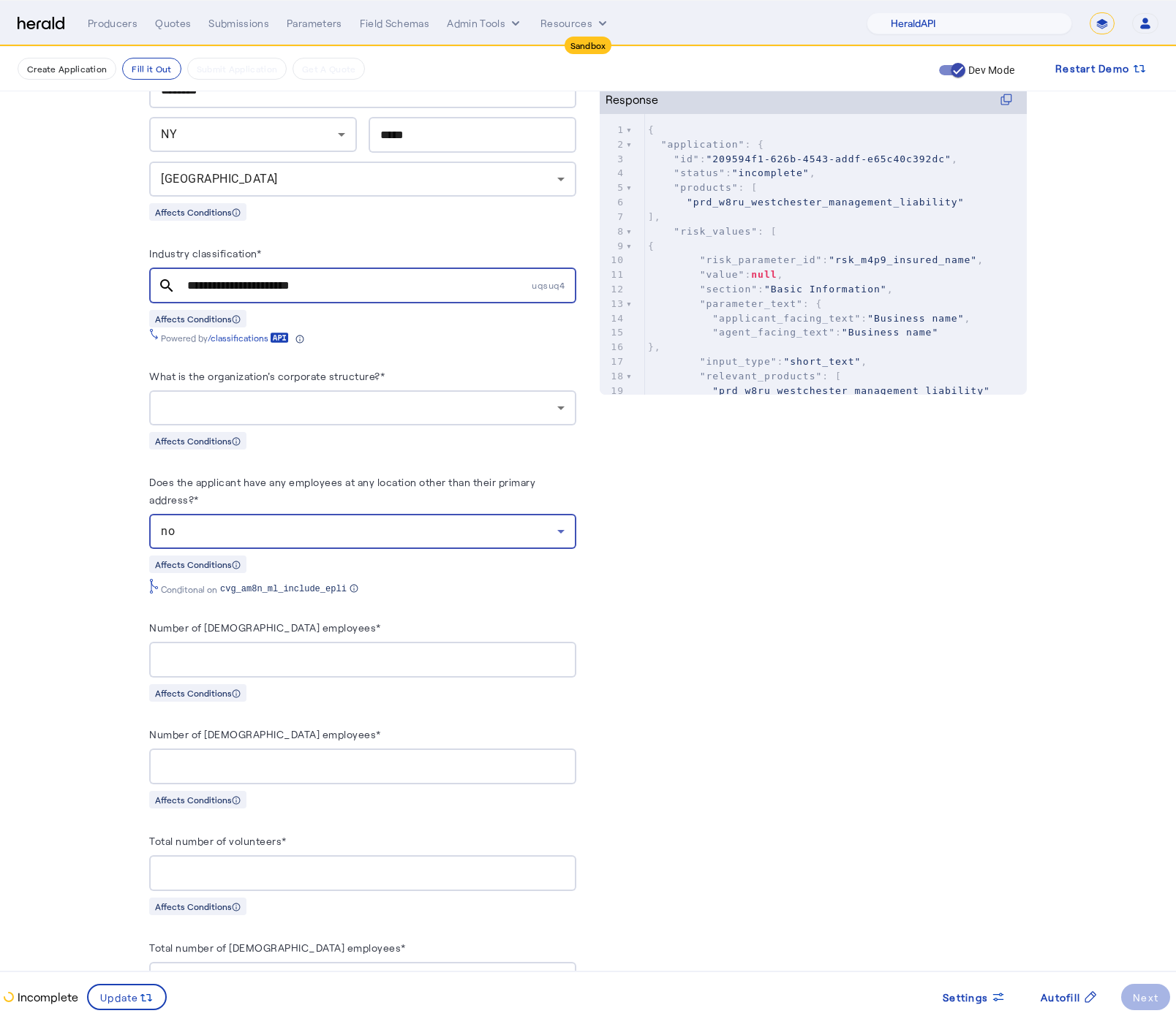
click at [337, 422] on div at bounding box center [362, 408] width 403 height 36
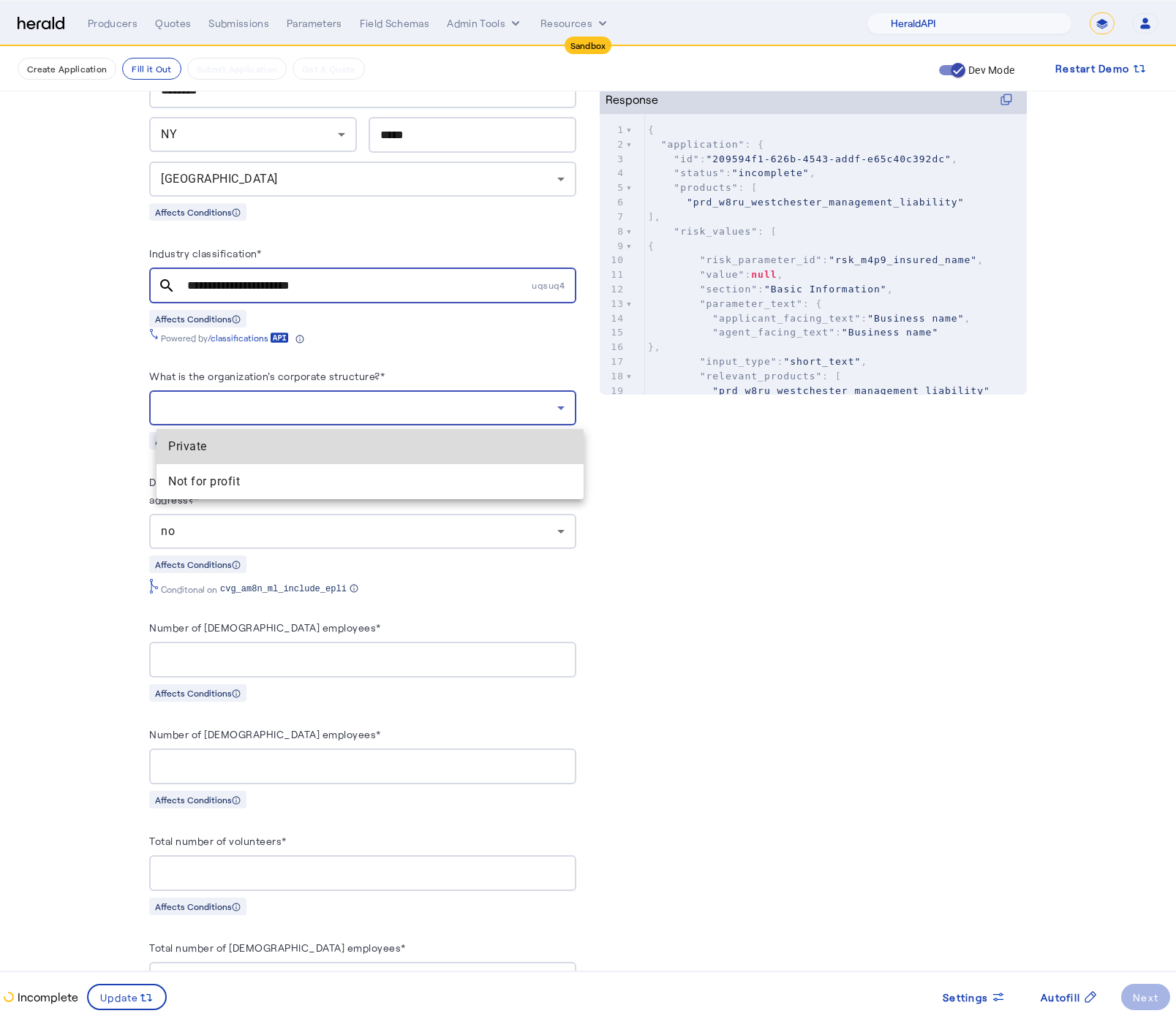
click at [298, 452] on span "Private" at bounding box center [370, 446] width 403 height 18
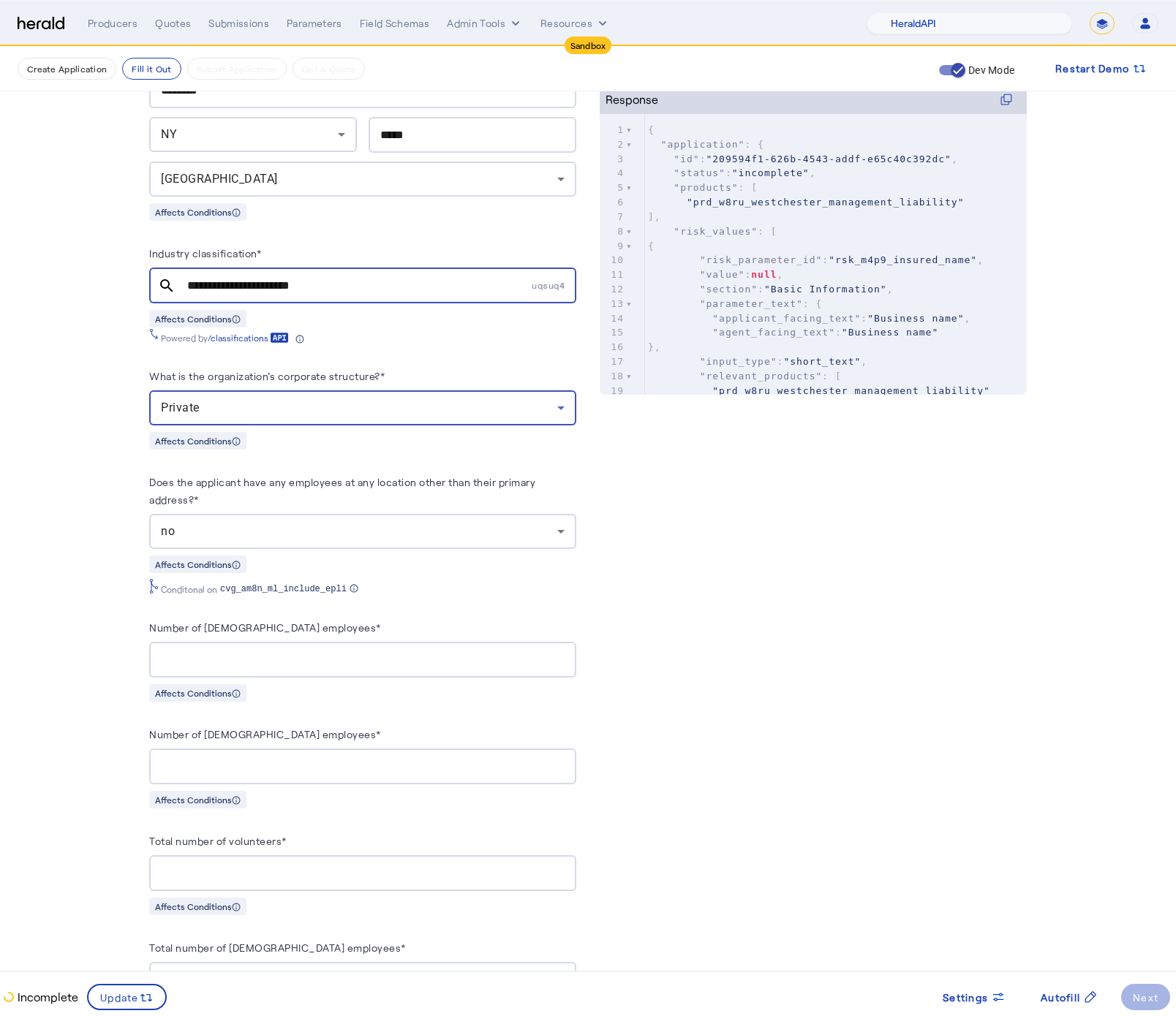
click at [343, 669] on input "Number of full-time employees*" at bounding box center [362, 660] width 403 height 18
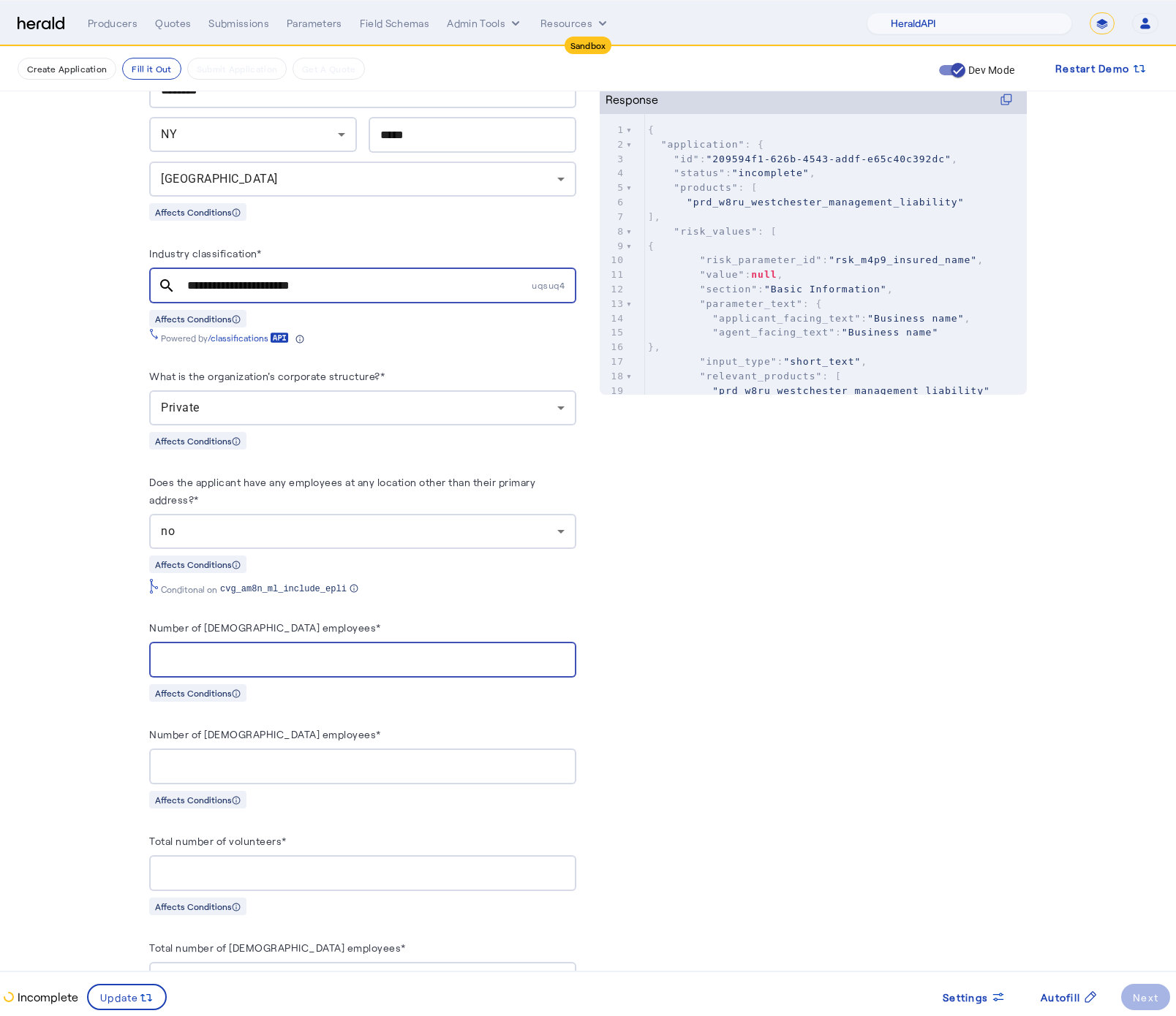
type input "**"
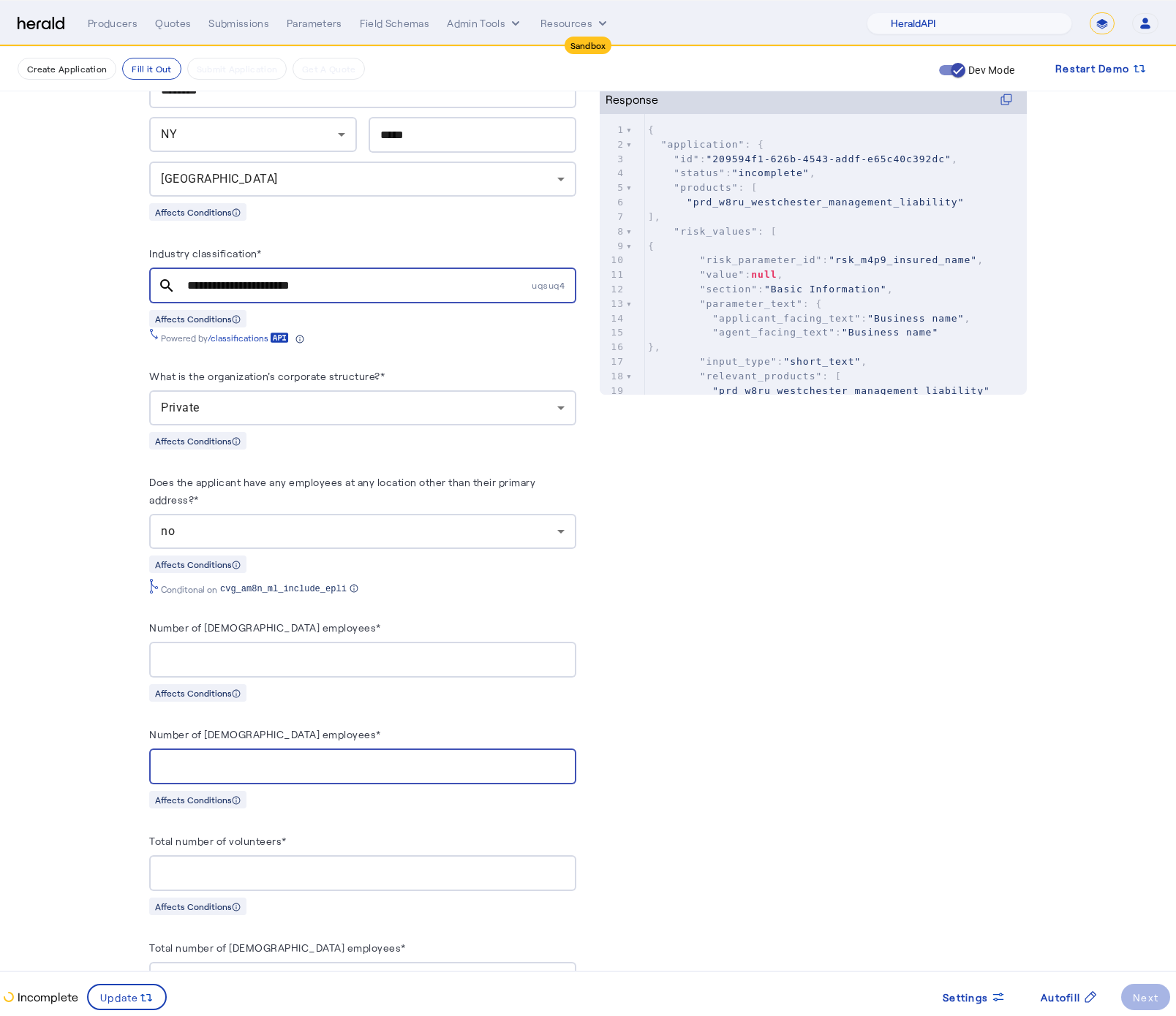
type input "*"
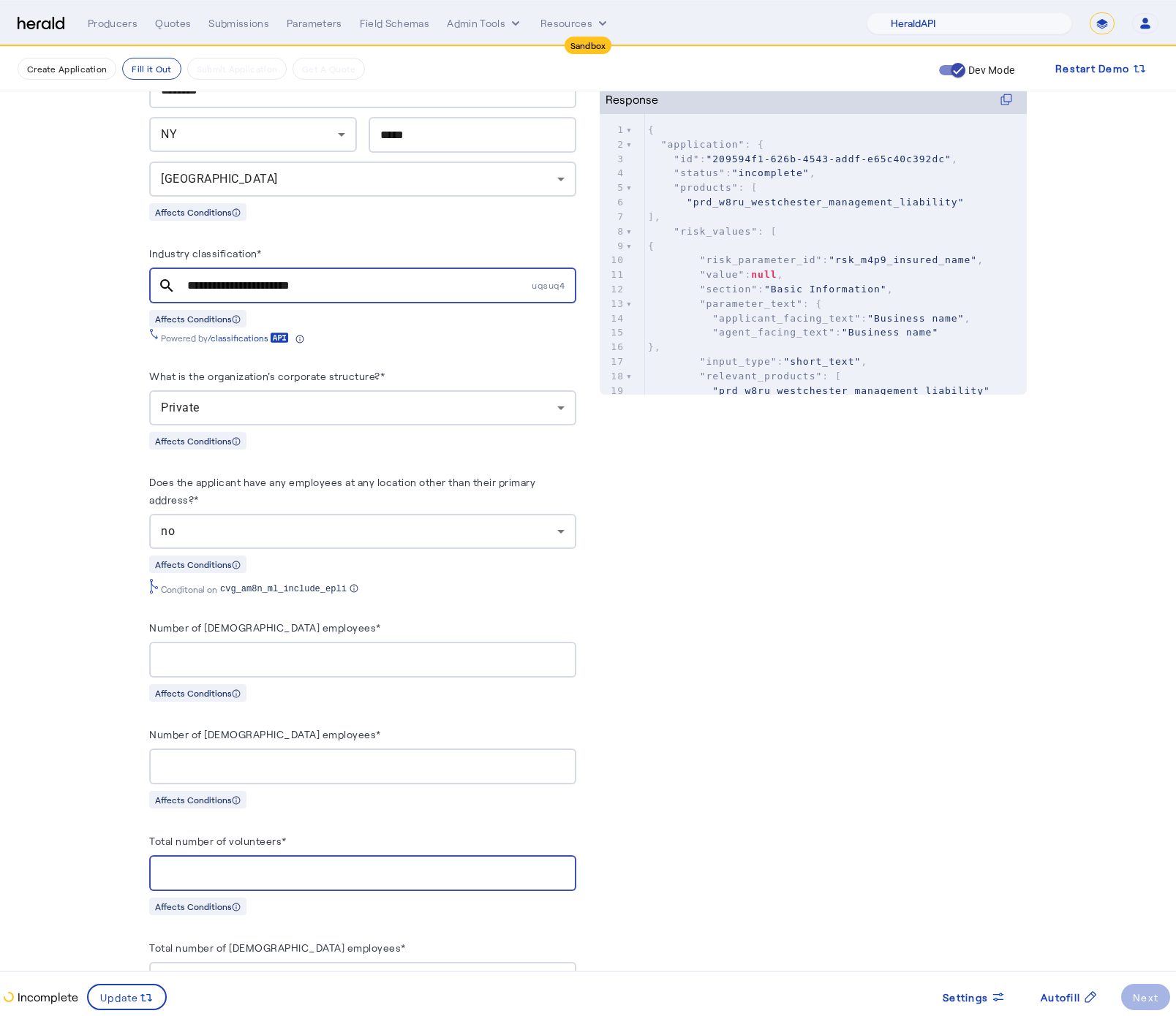
type input "*"
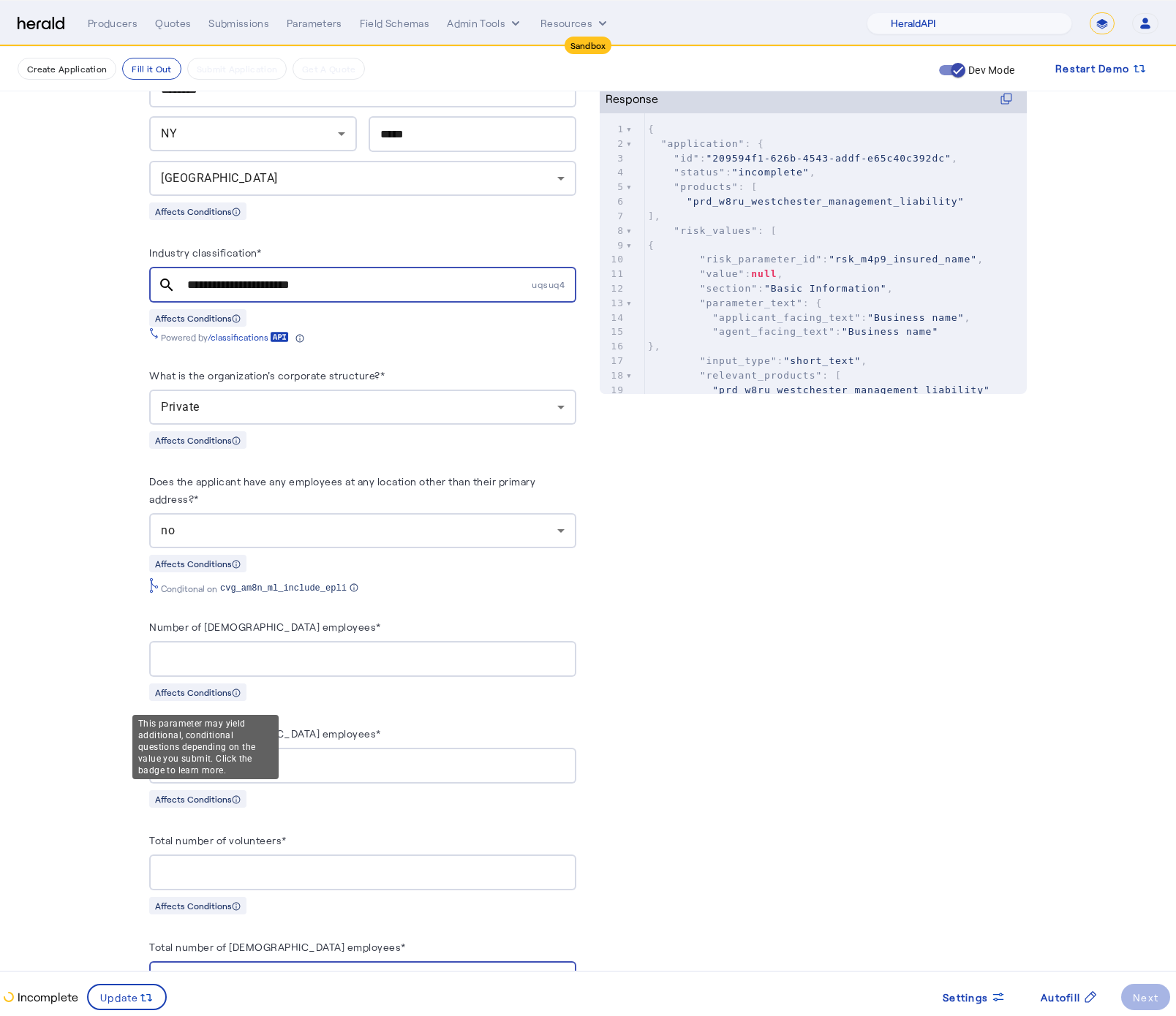
scroll to position [1001, 0]
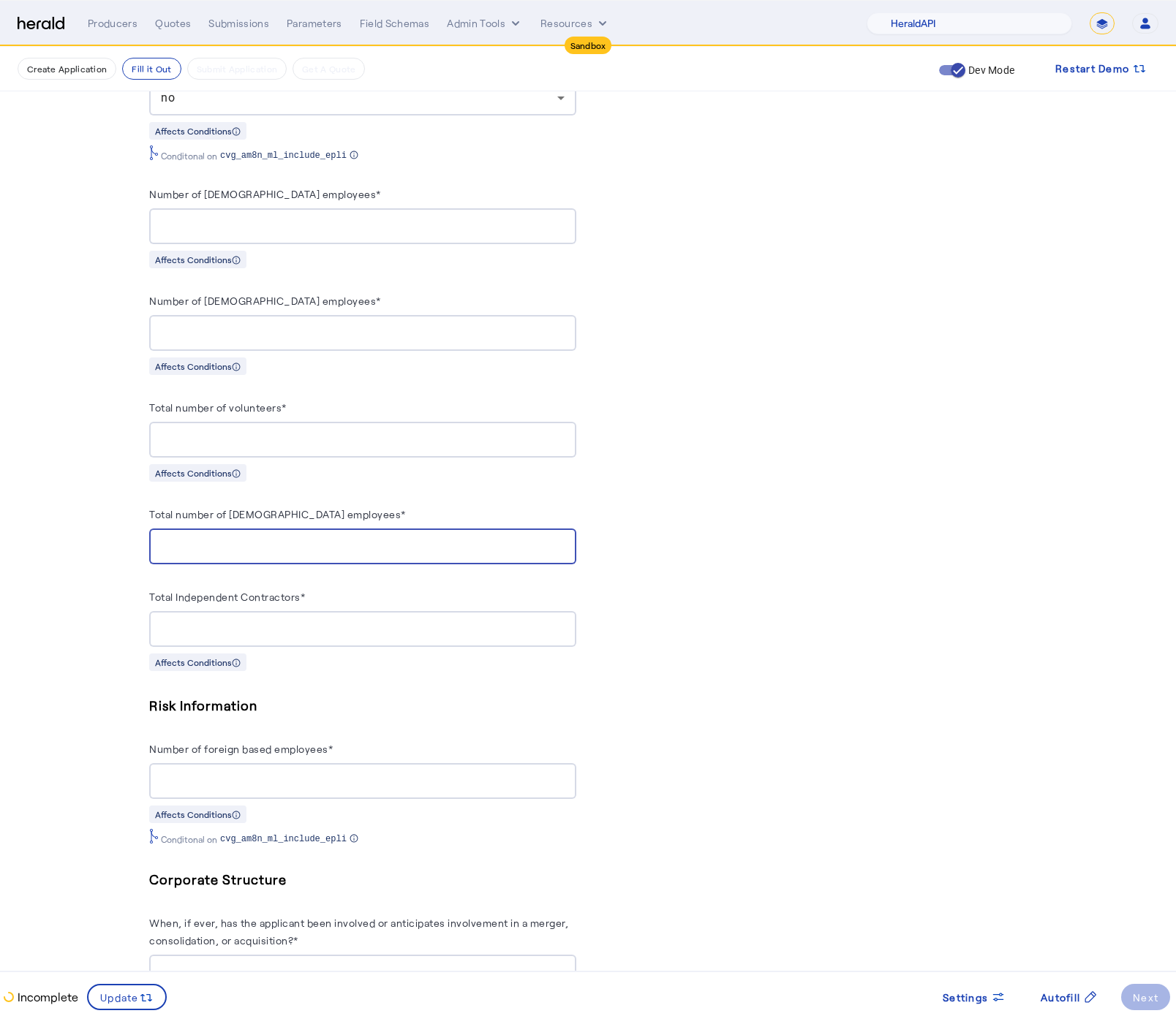
type input "*"
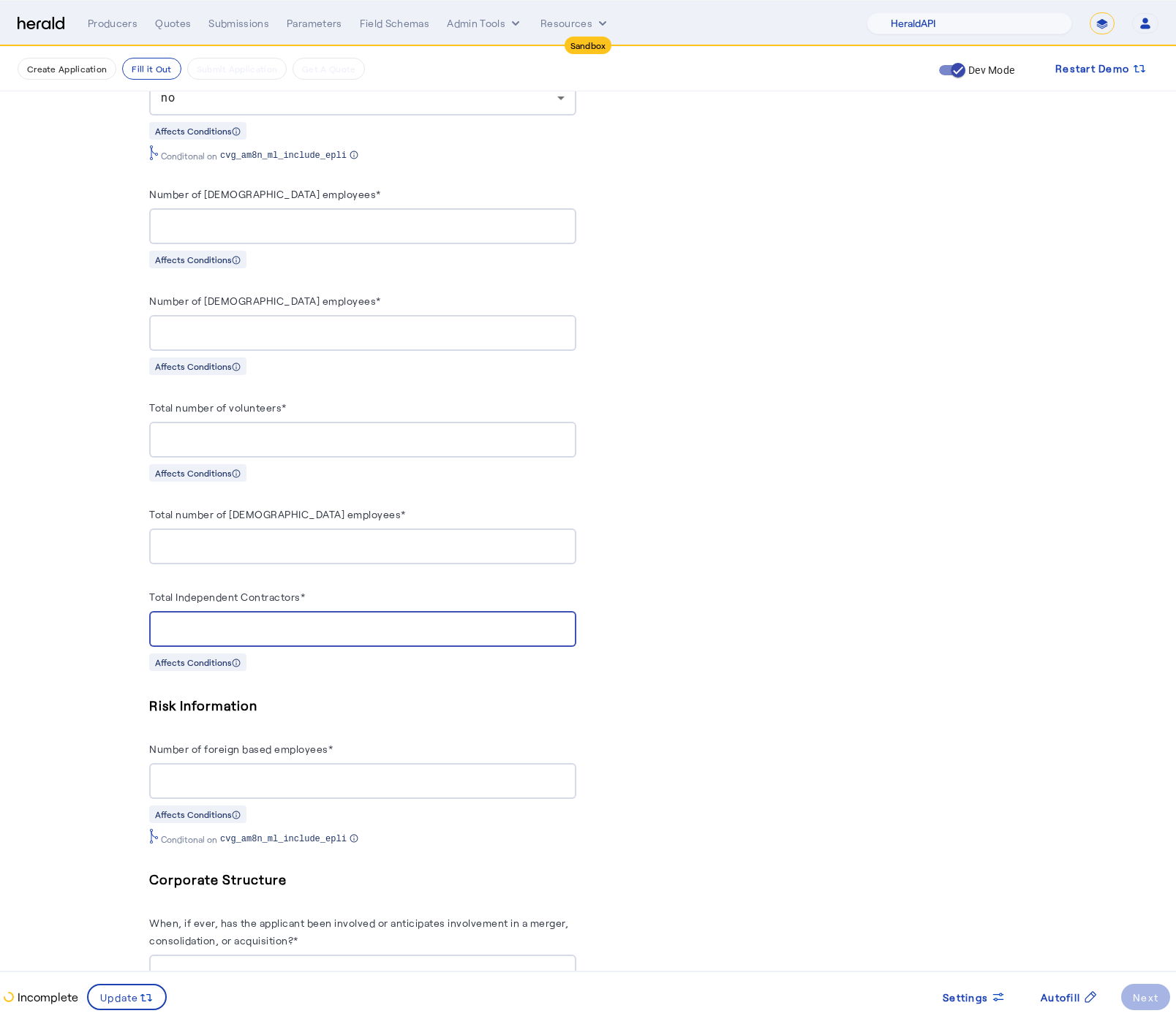
type input "*"
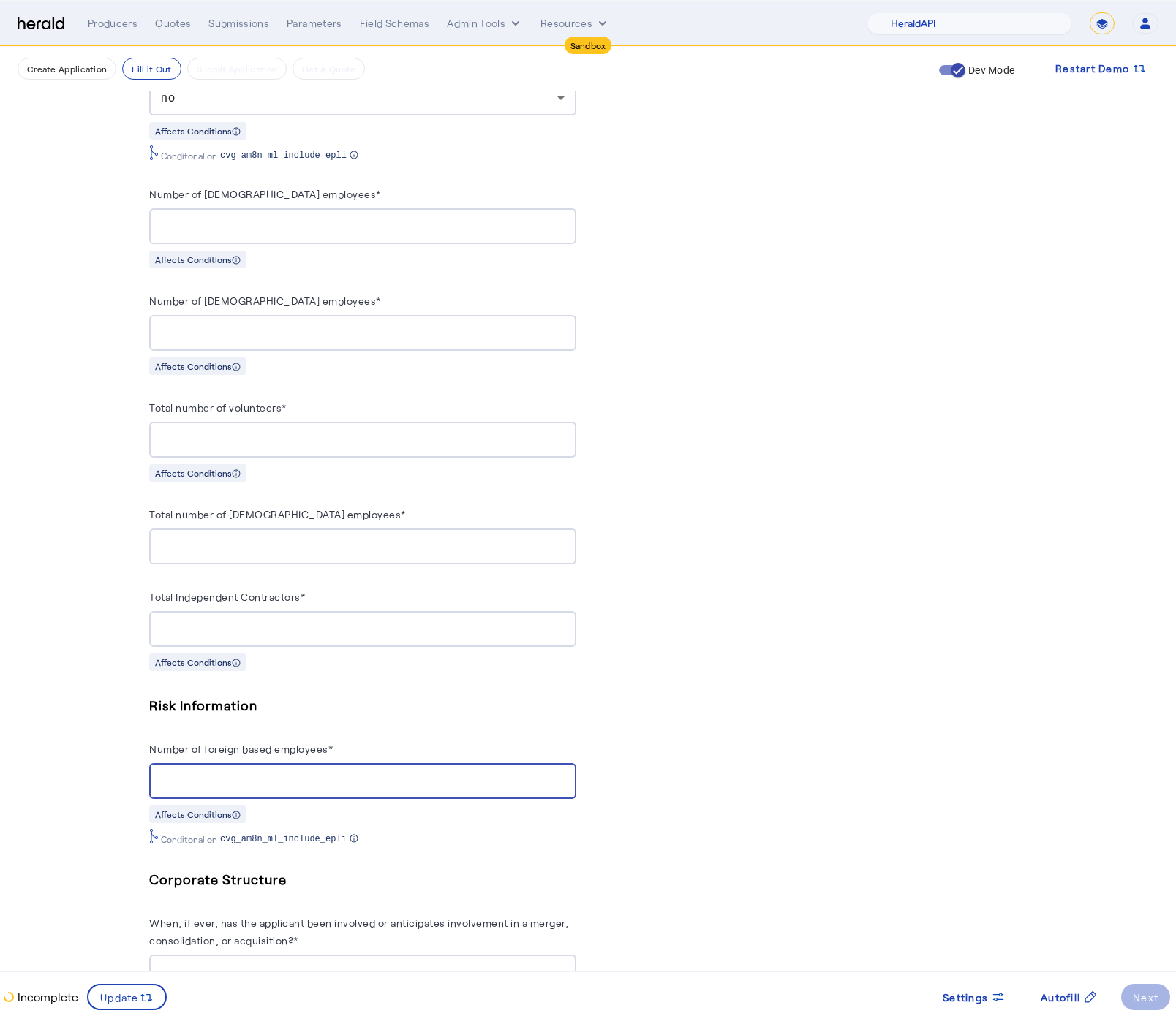
type input "*"
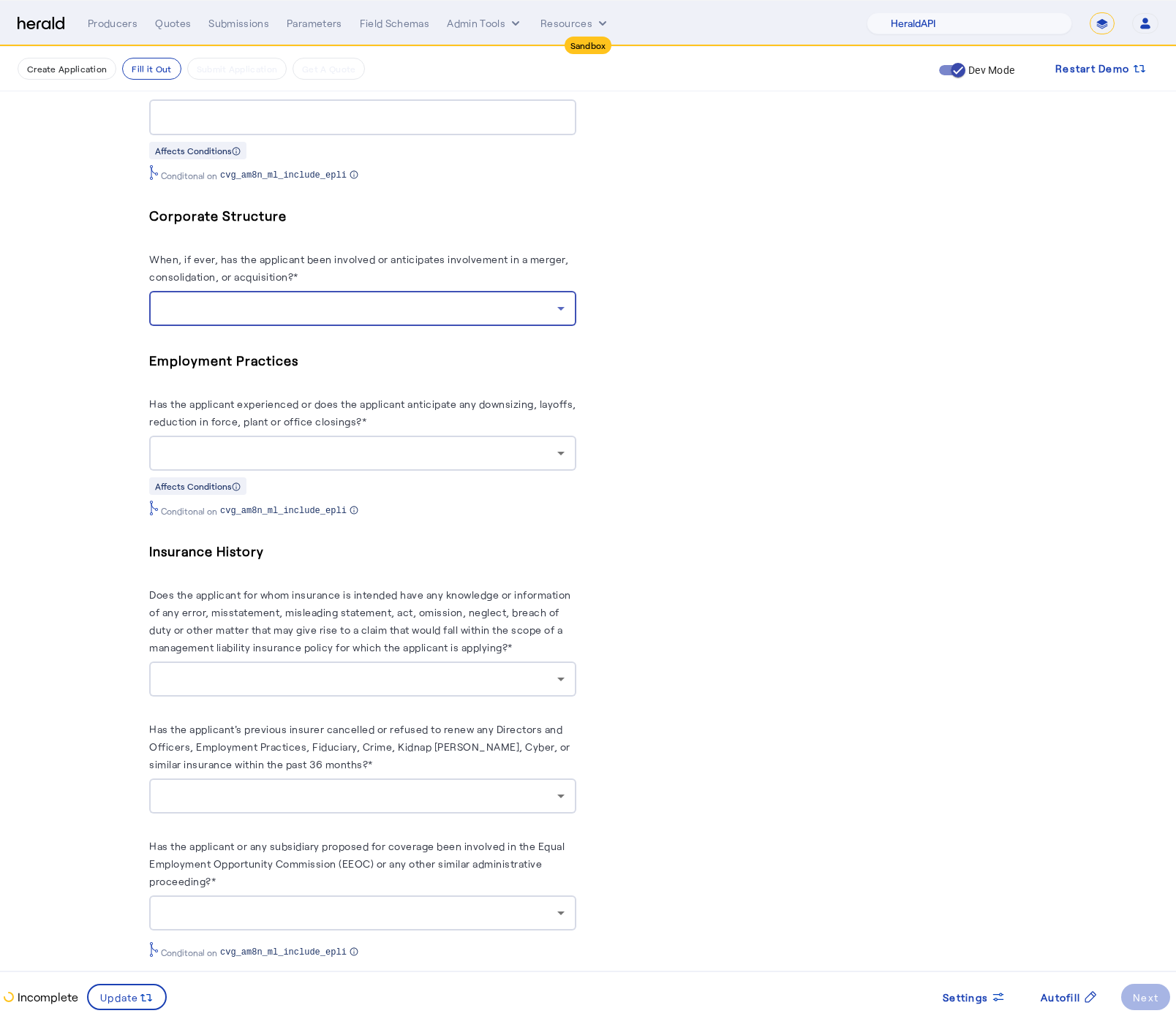
scroll to position [1644, 0]
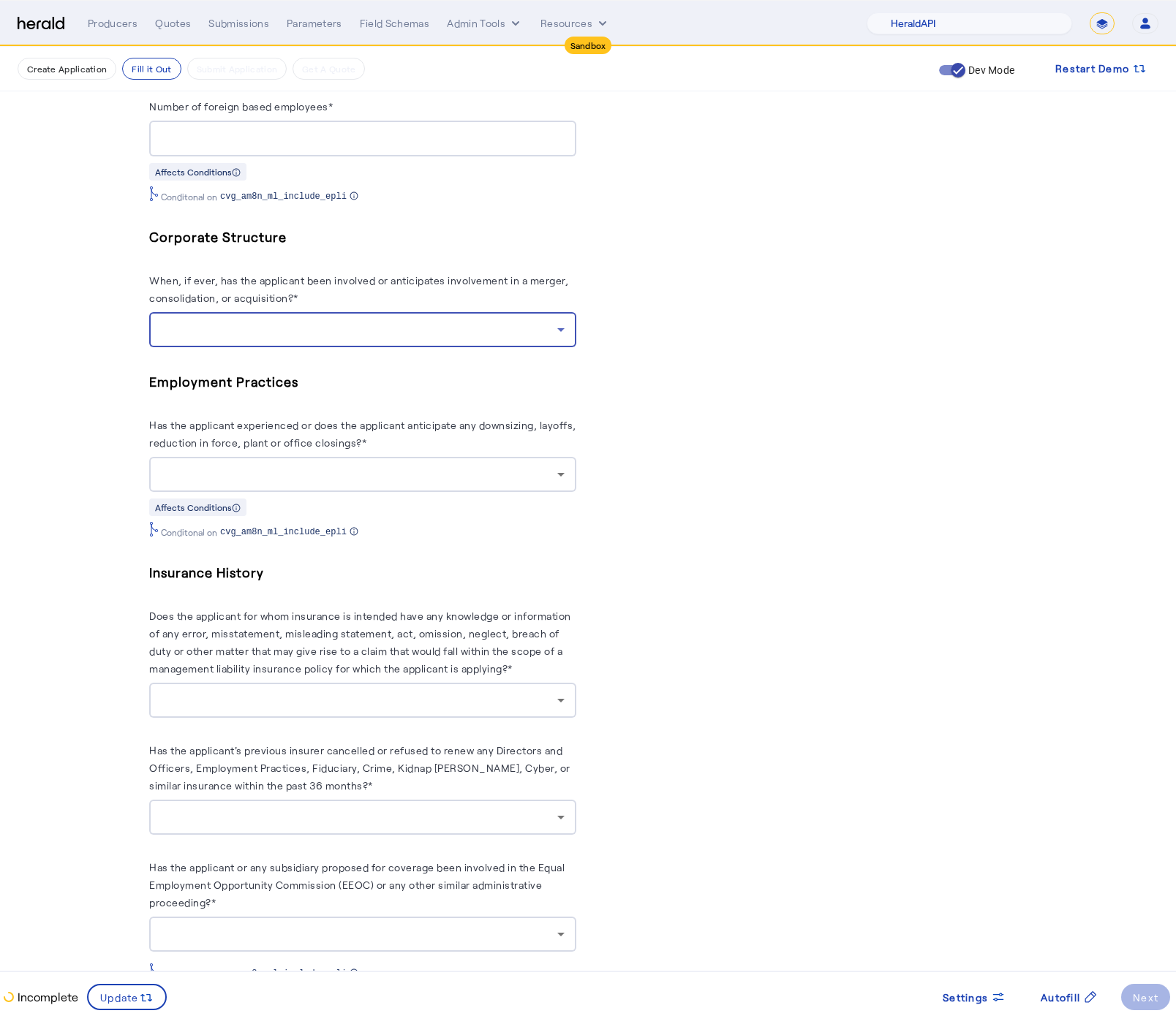
click at [437, 333] on div at bounding box center [359, 329] width 397 height 18
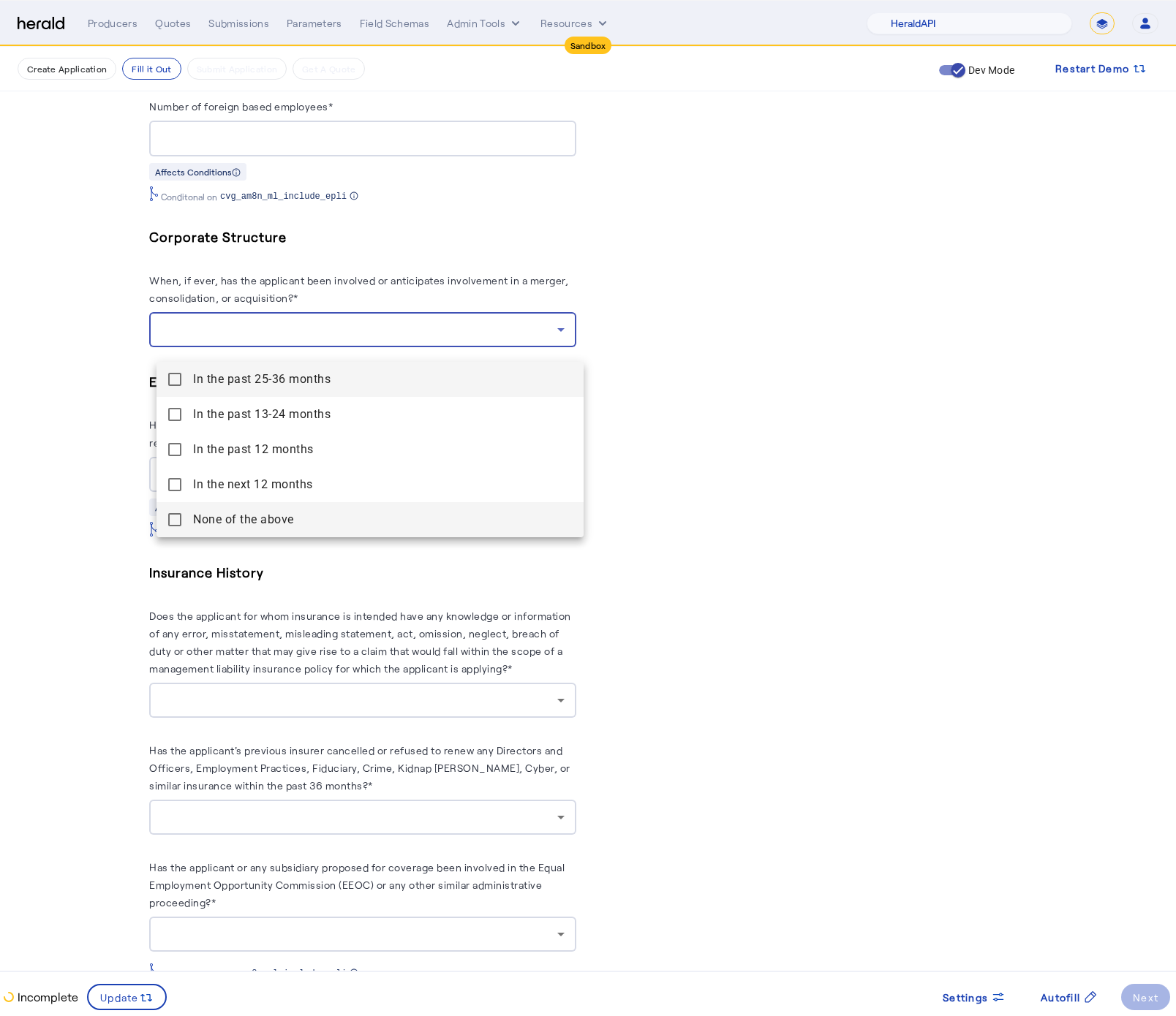
click at [211, 521] on span "None of the above" at bounding box center [382, 519] width 379 height 18
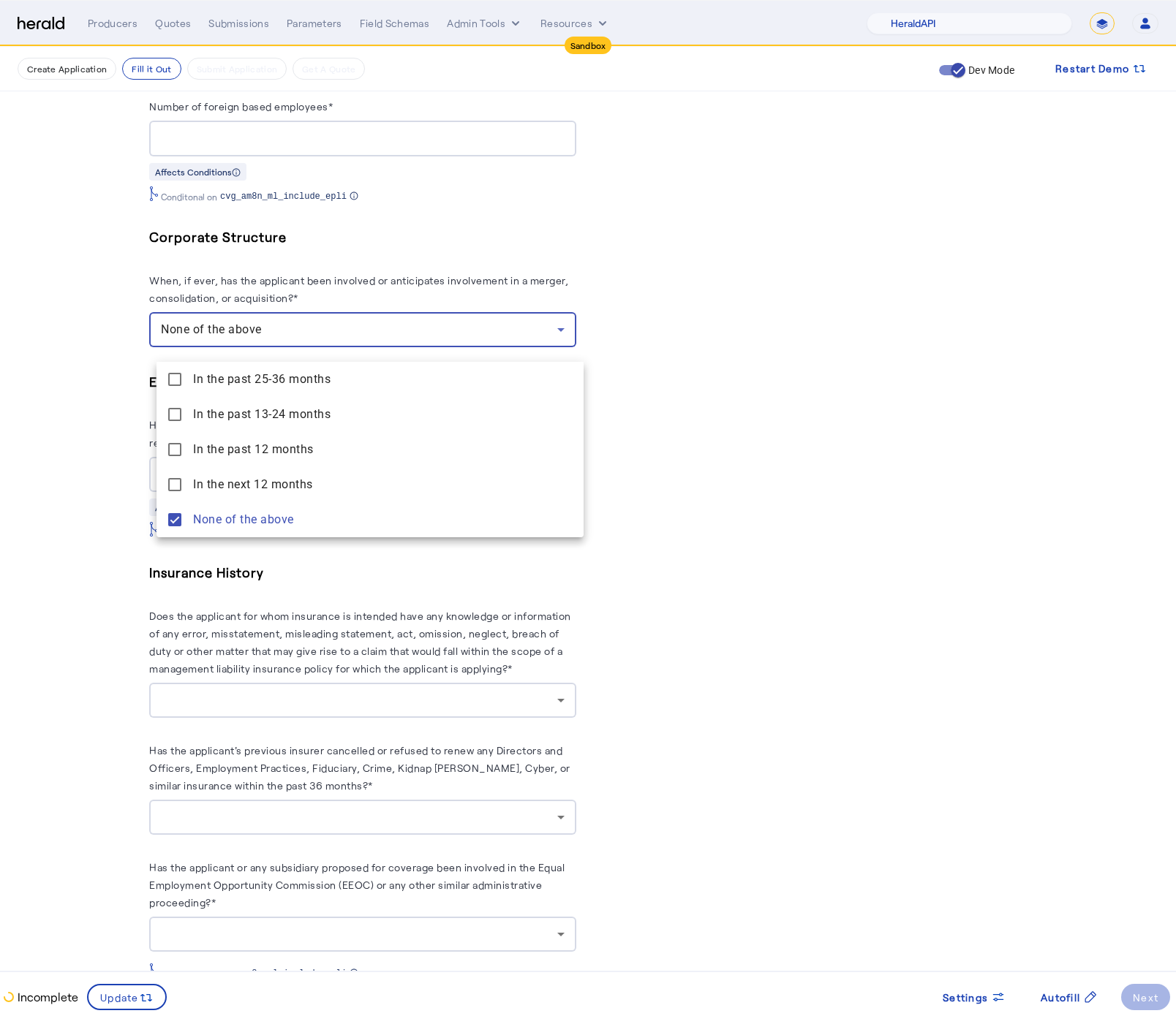
click at [123, 504] on div at bounding box center [588, 508] width 1176 height 1016
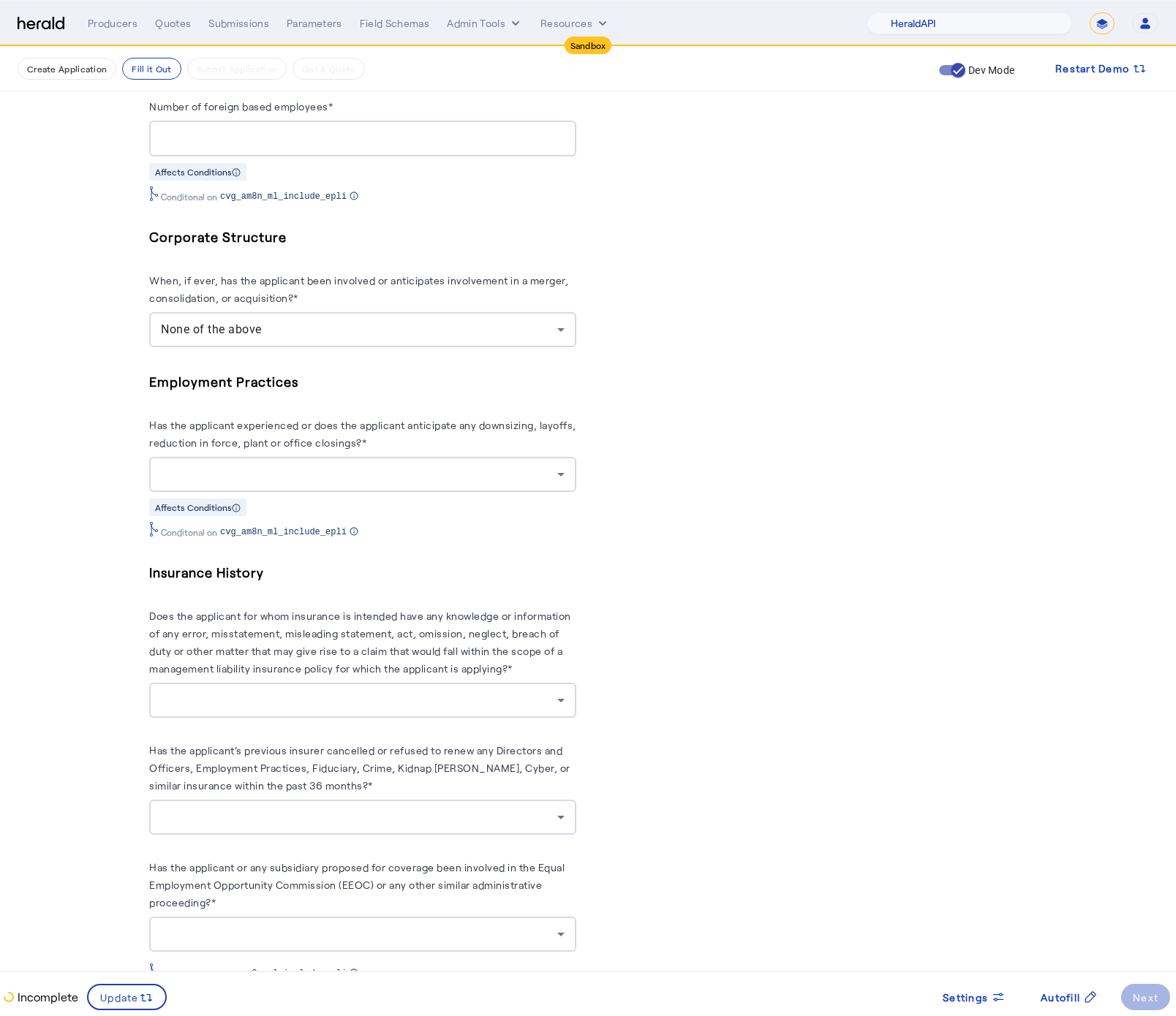
click at [279, 484] on div at bounding box center [359, 474] width 397 height 18
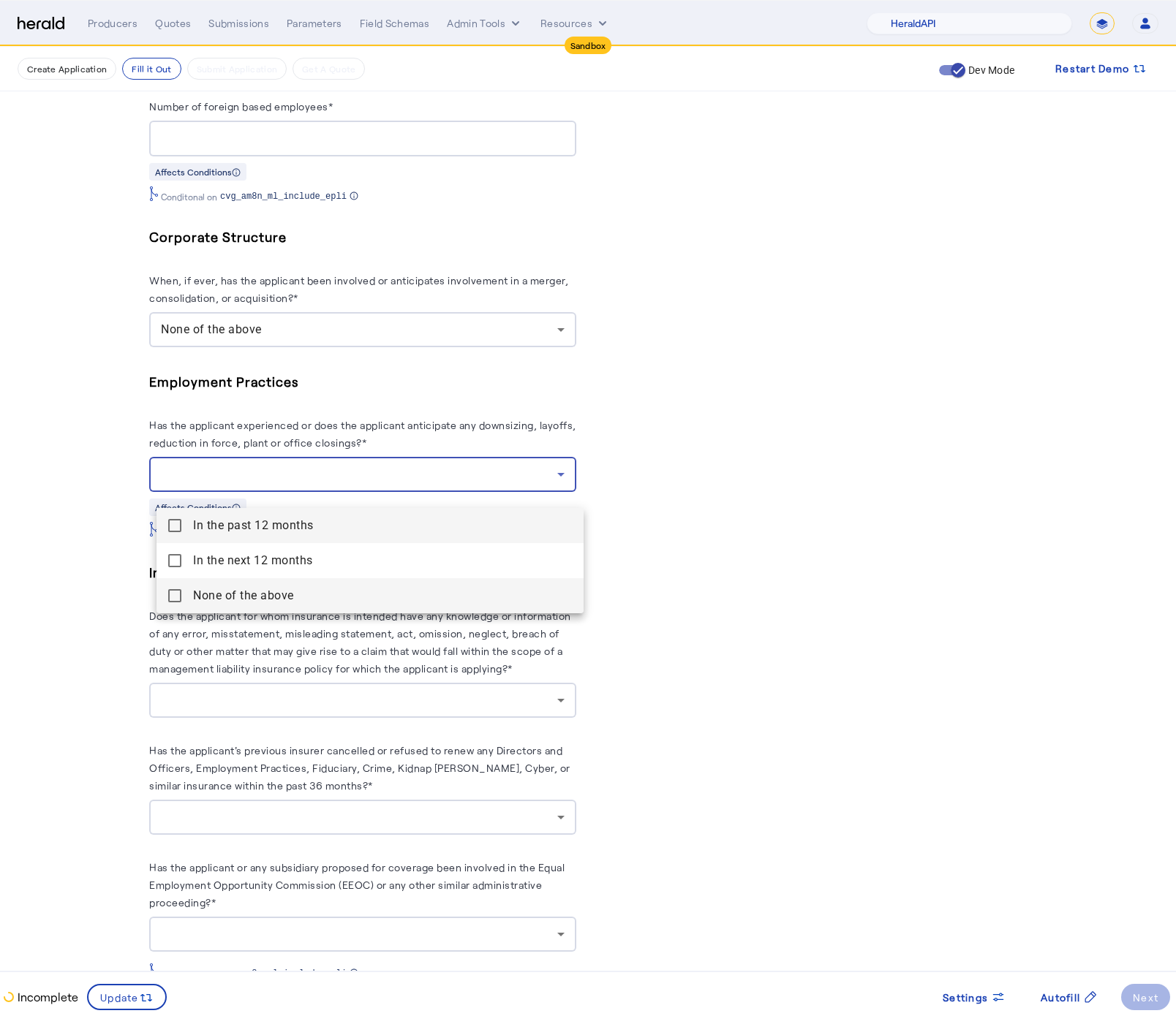
click at [189, 589] on above "None of the above" at bounding box center [370, 596] width 427 height 36
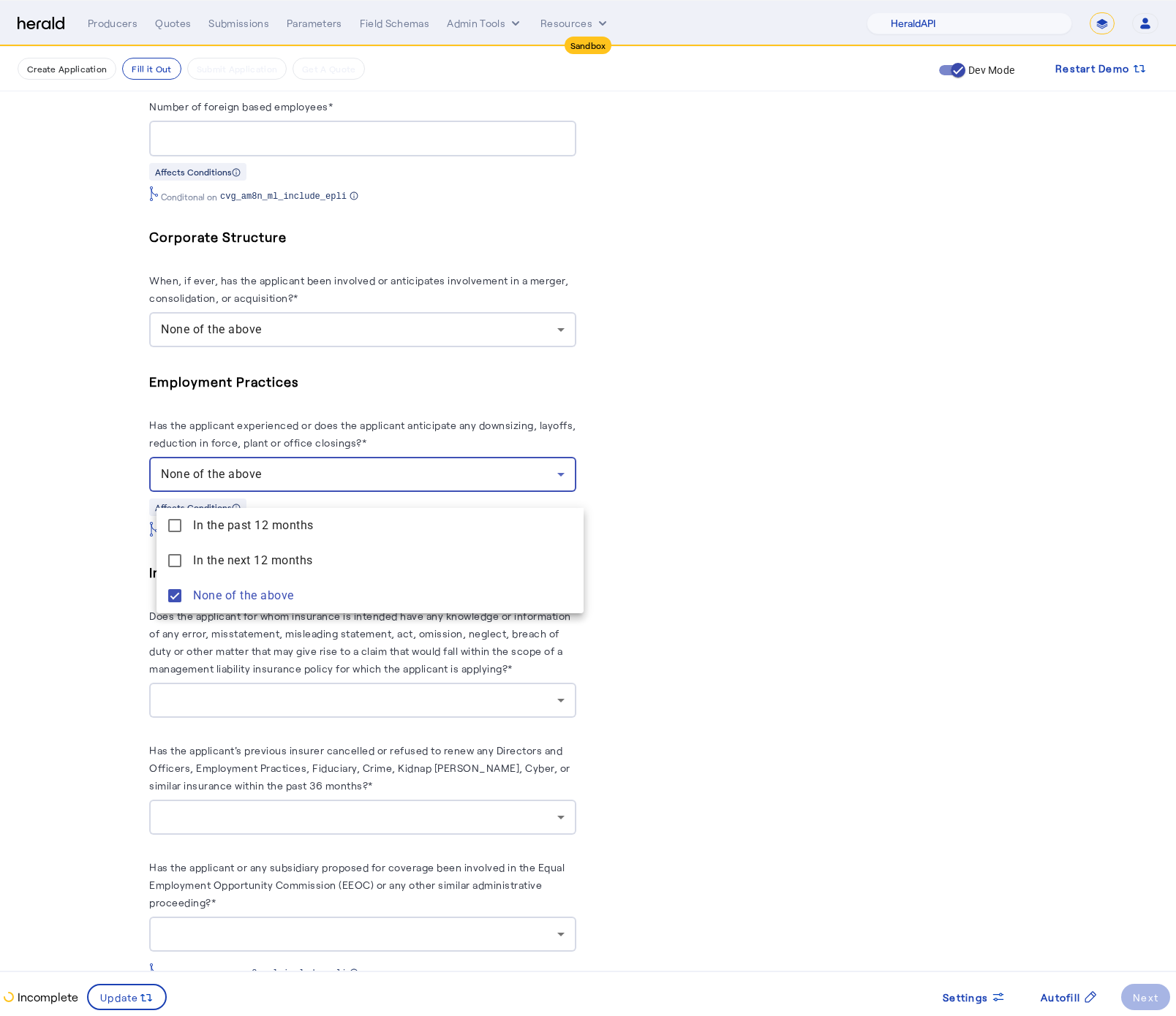
click at [62, 562] on div at bounding box center [588, 508] width 1176 height 1016
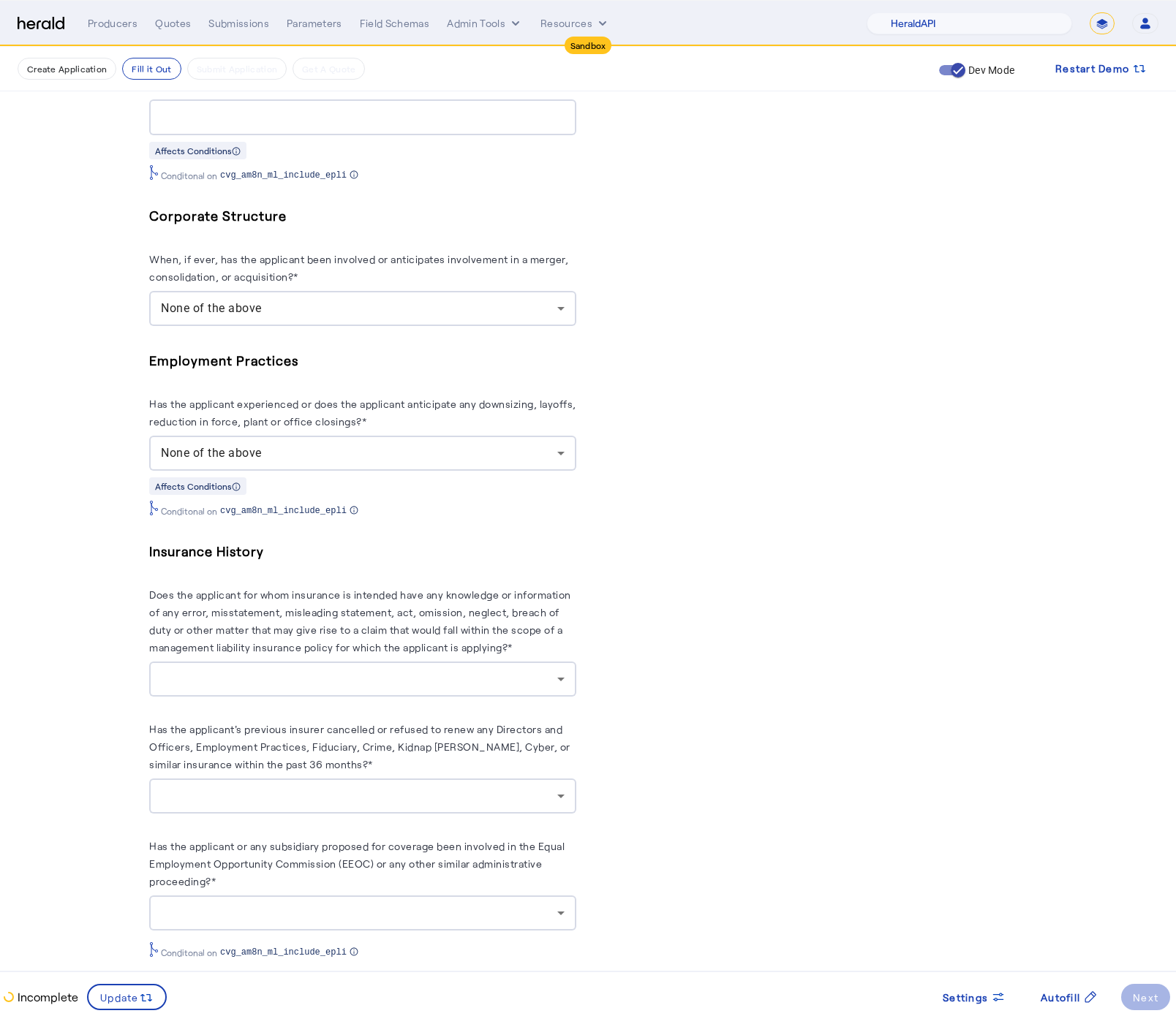
scroll to position [1711, 0]
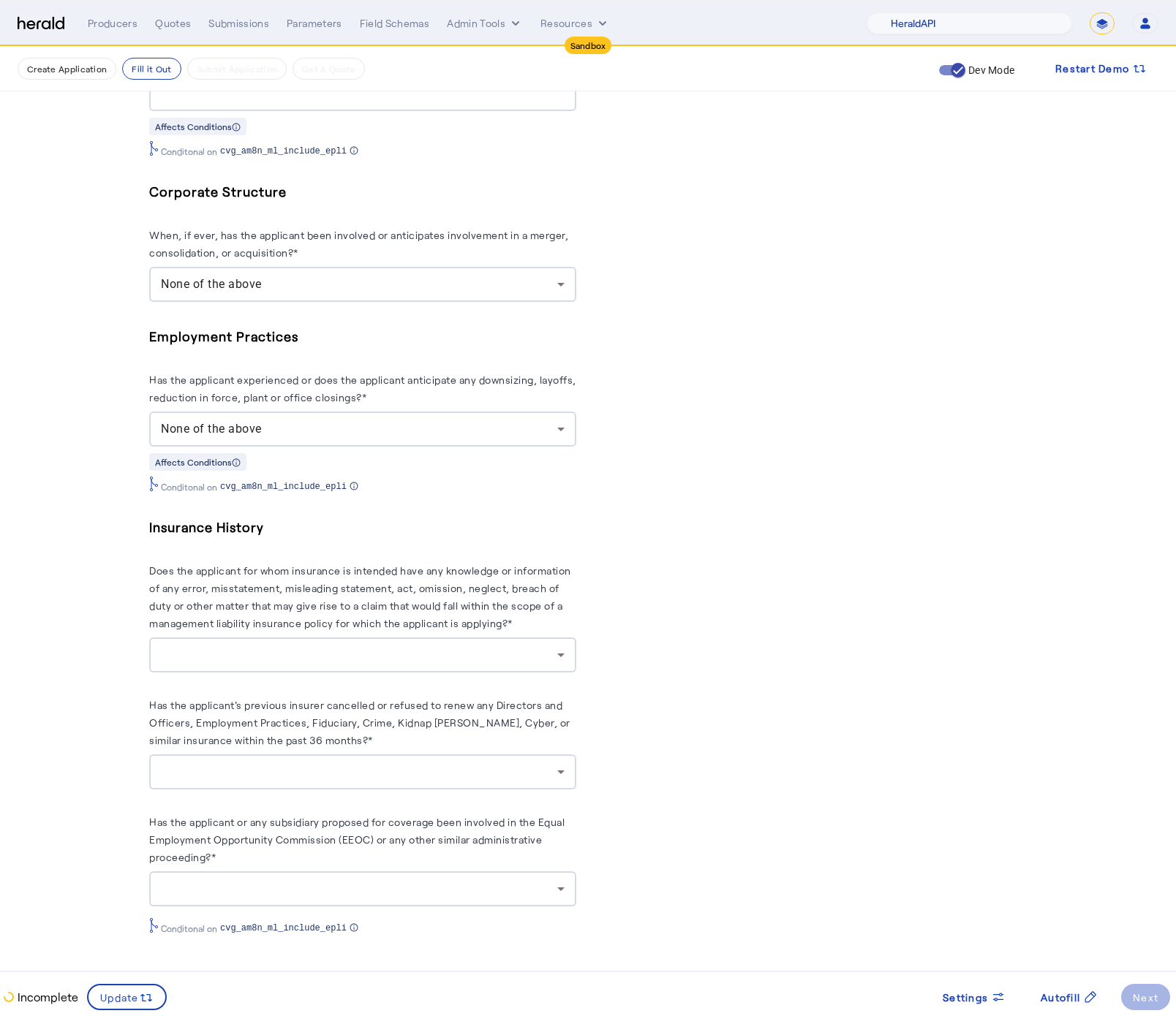
click at [450, 639] on div at bounding box center [362, 656] width 403 height 36
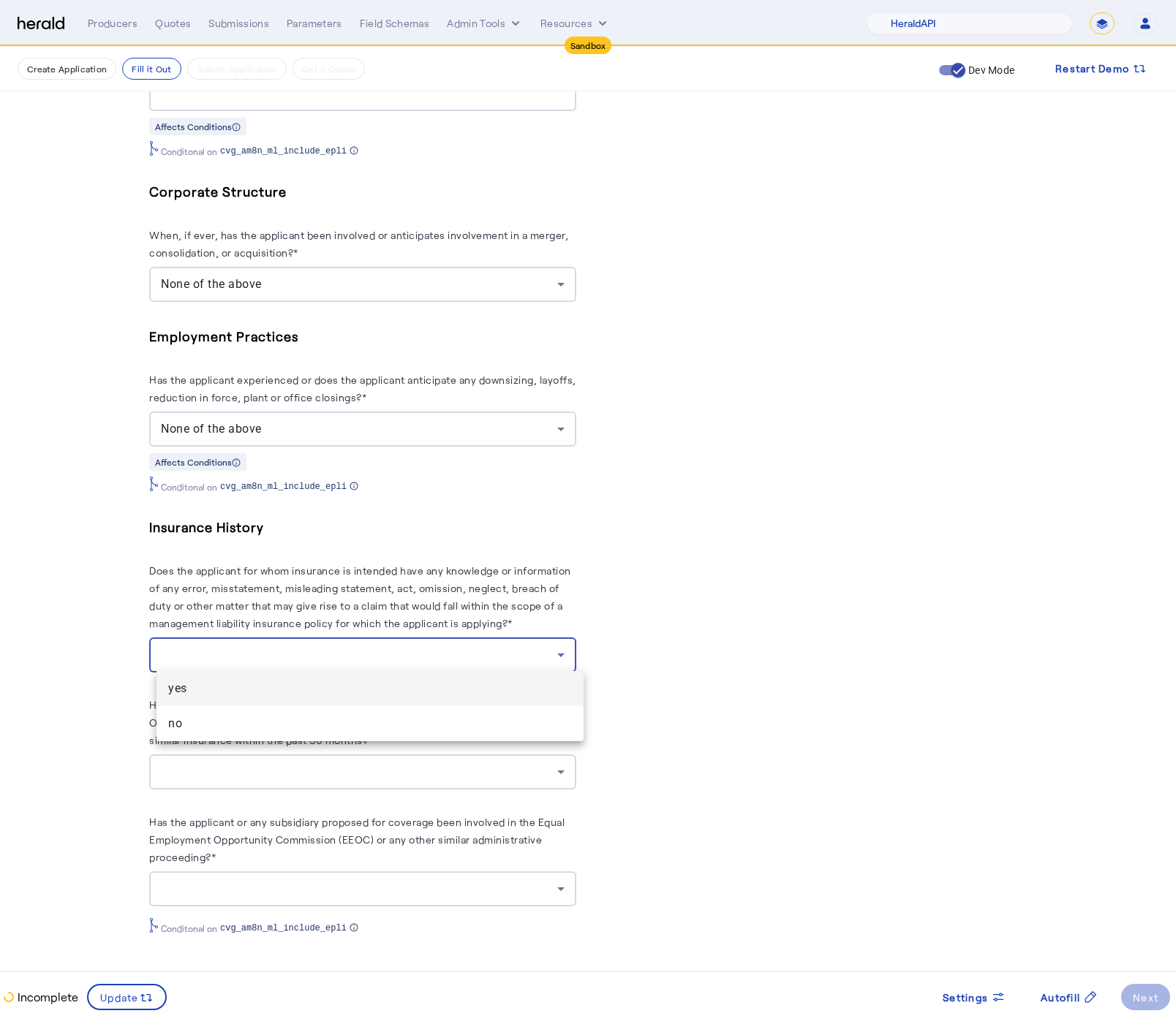
drag, startPoint x: 282, startPoint y: 732, endPoint x: 324, endPoint y: 758, distance: 49.4
click at [283, 732] on span "no" at bounding box center [370, 723] width 403 height 18
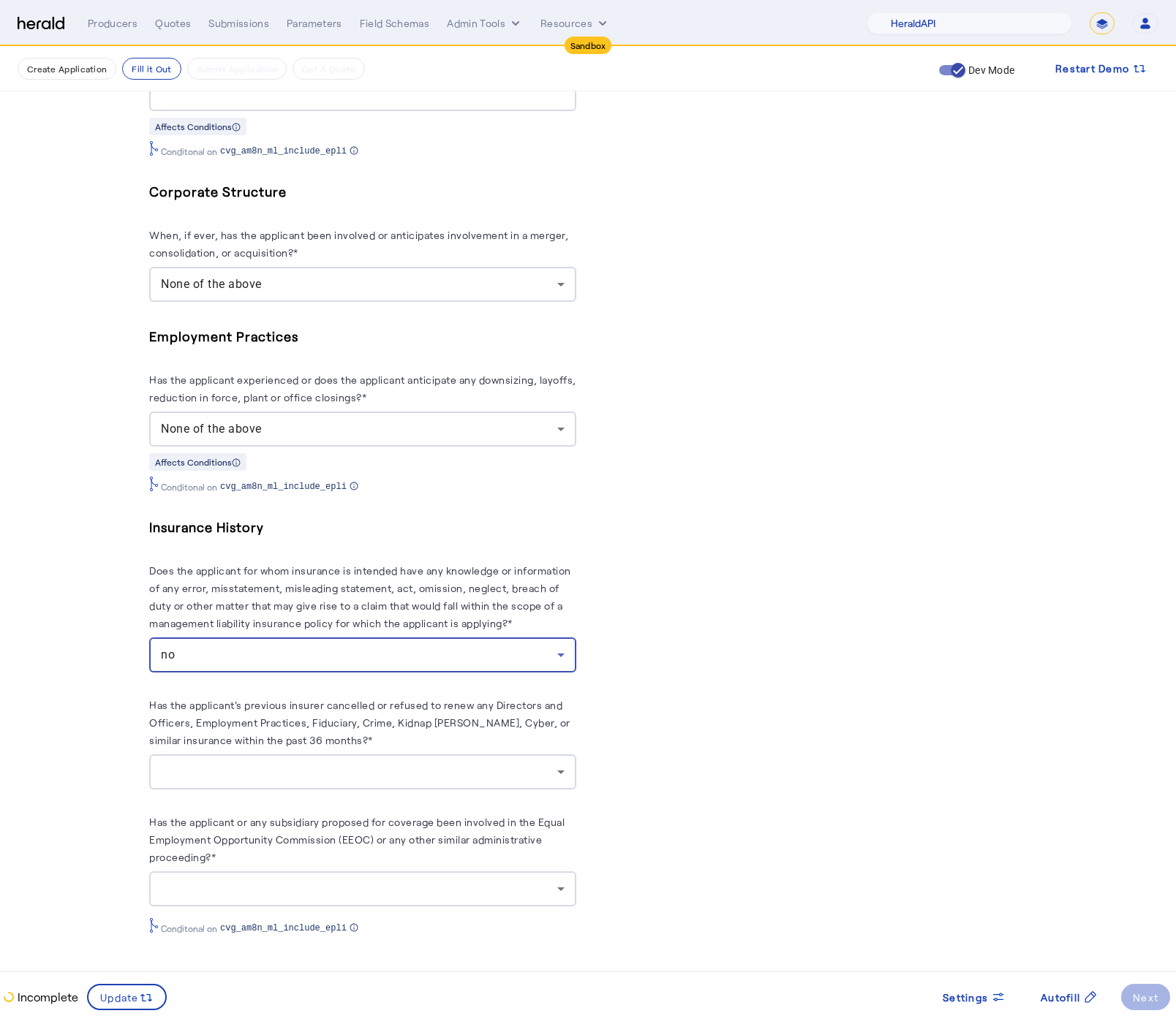
click at [344, 770] on div at bounding box center [359, 772] width 397 height 18
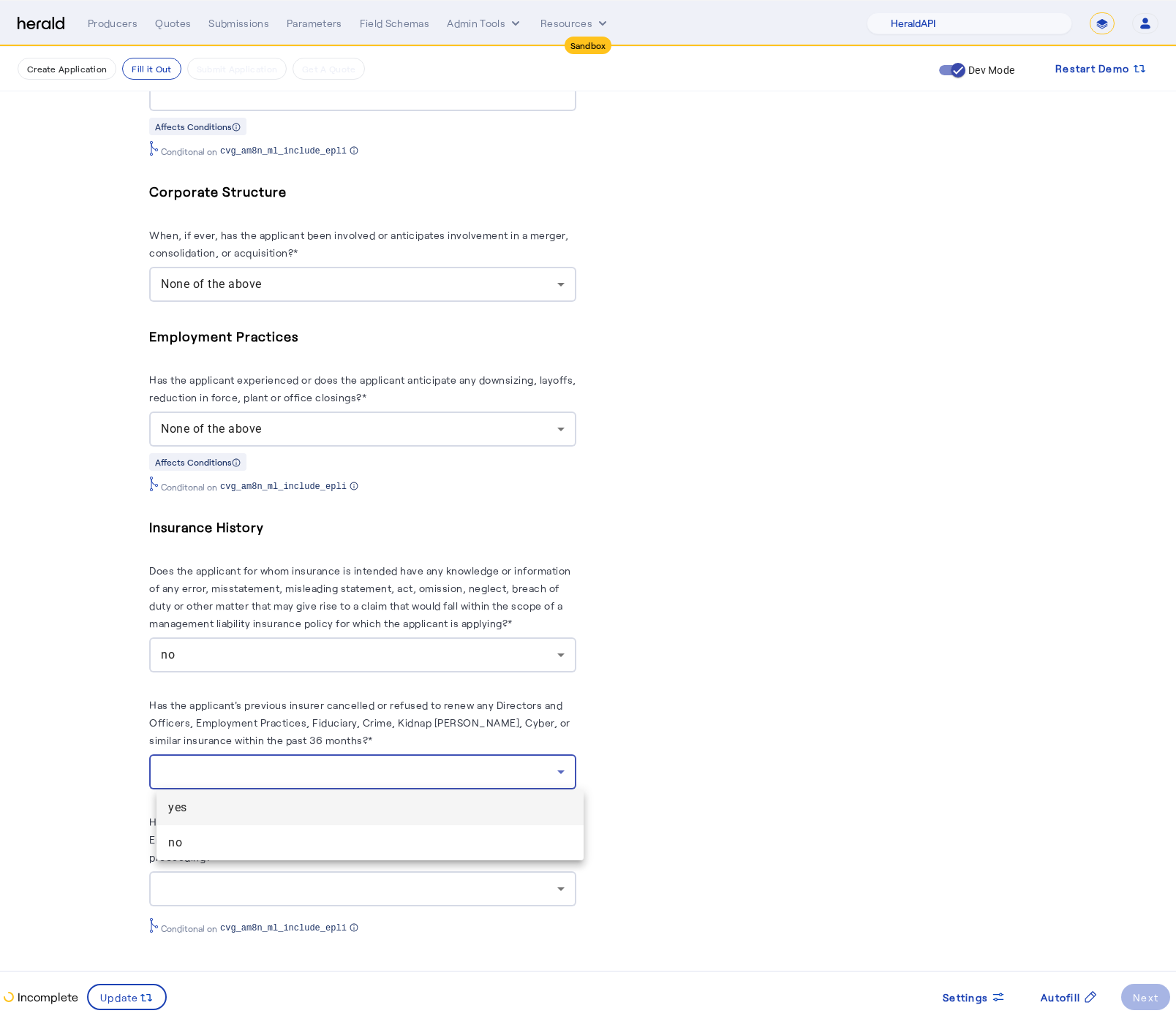
click at [337, 849] on span "no" at bounding box center [370, 843] width 403 height 18
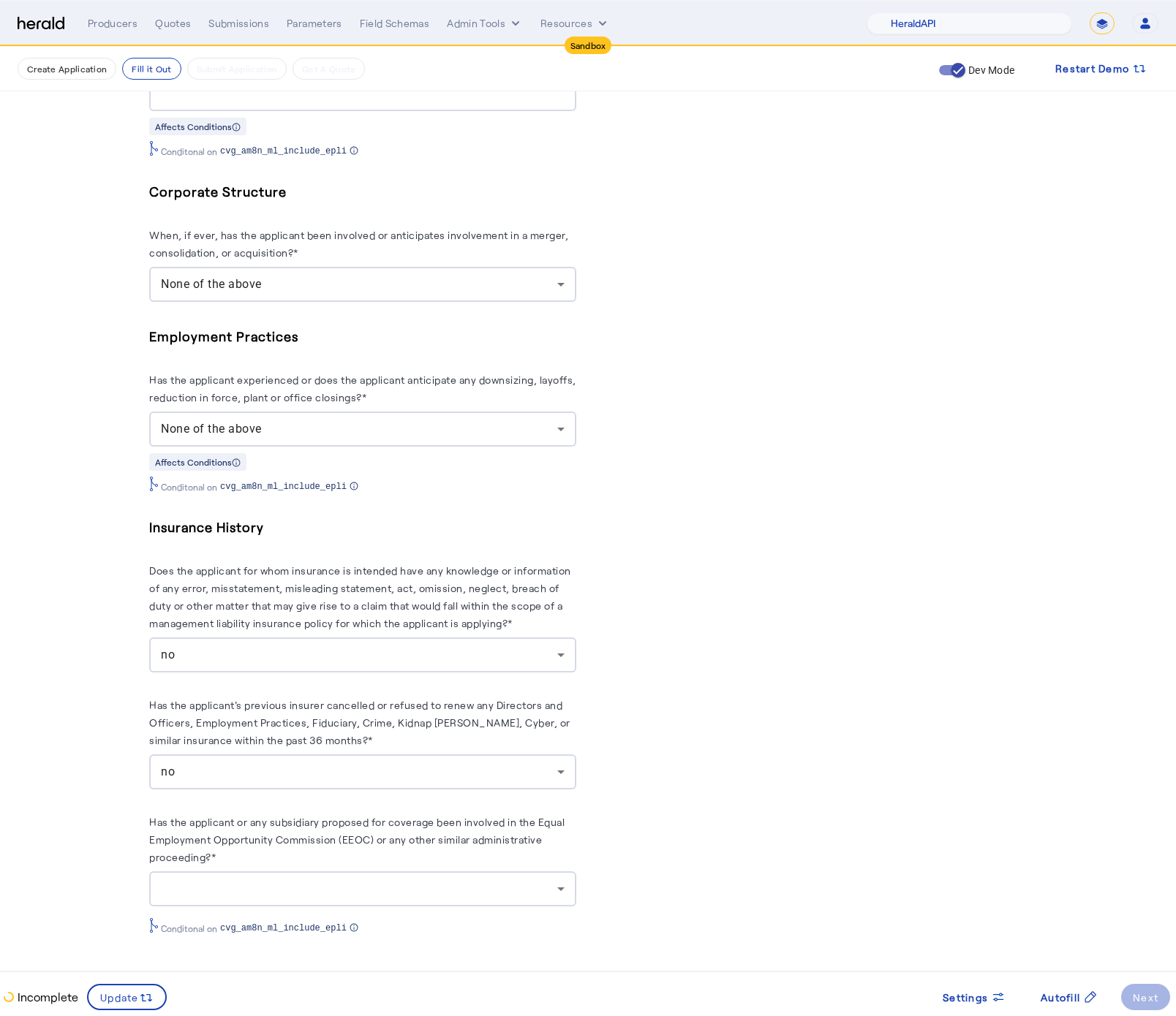
click at [419, 910] on div "Has the applicant or any subsidiary proposed for coverage been involved in the …" at bounding box center [362, 874] width 427 height 122
click at [414, 896] on div at bounding box center [359, 889] width 397 height 18
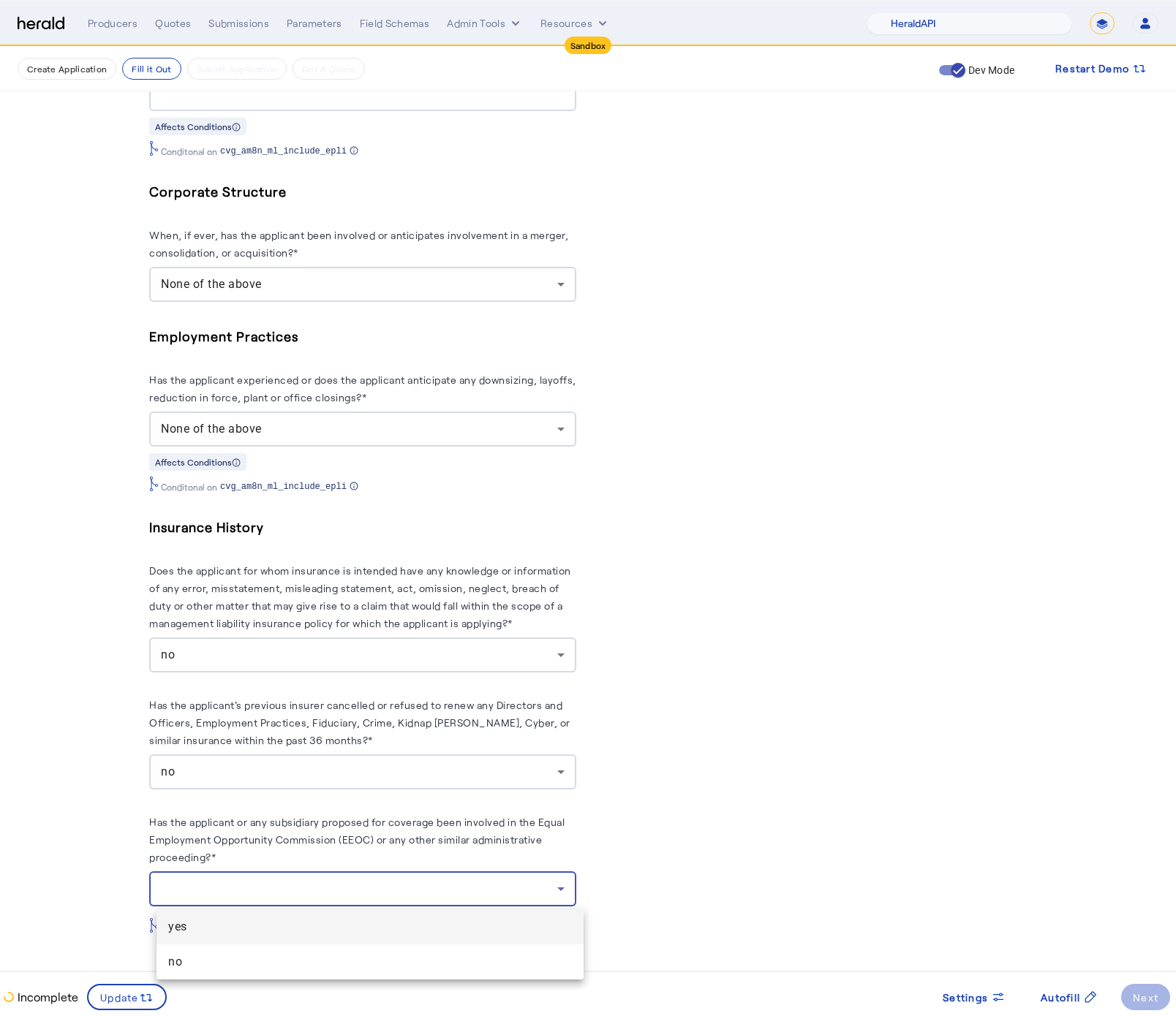
click at [361, 942] on mat-option "yes" at bounding box center [370, 927] width 427 height 36
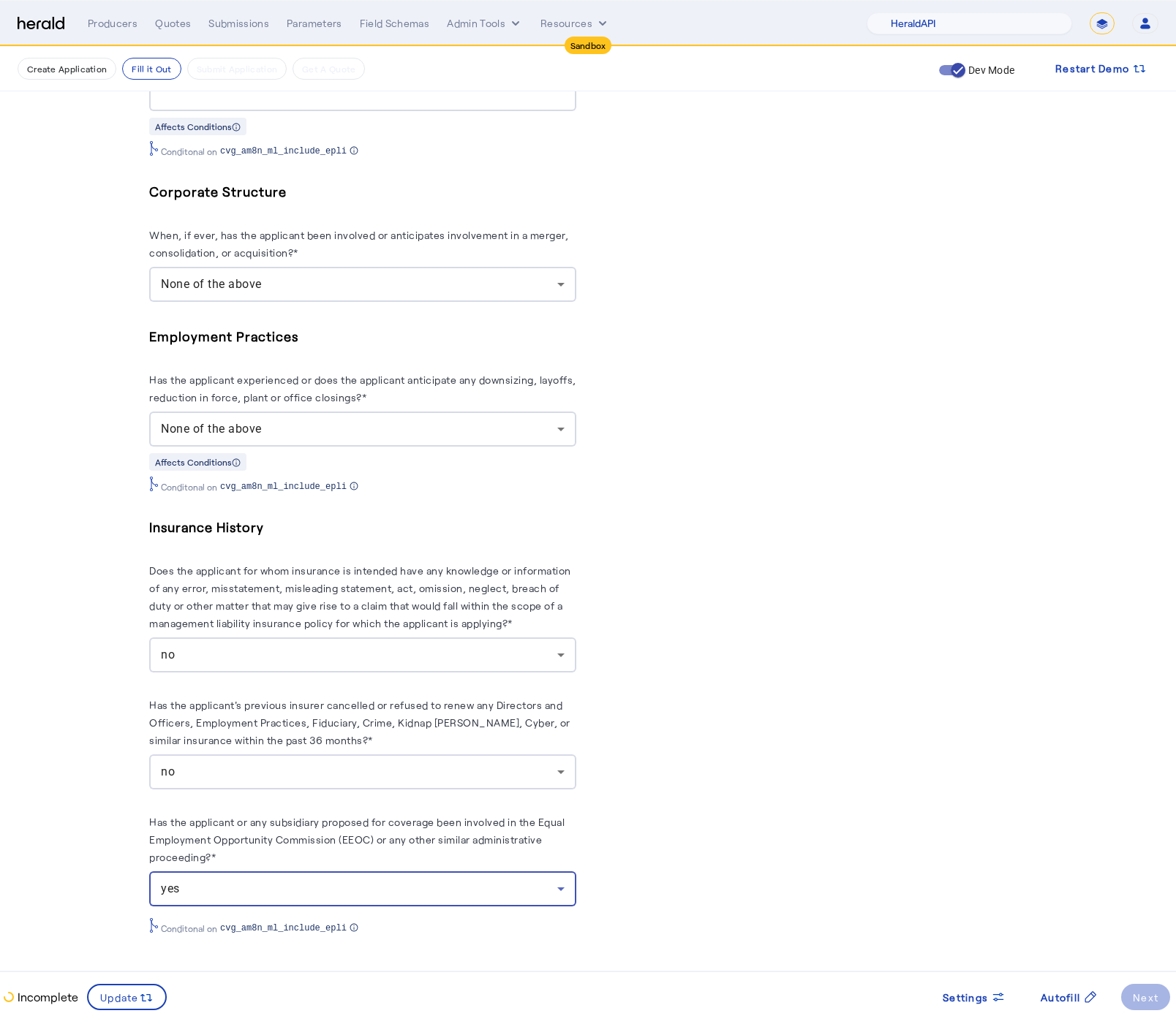
click at [414, 872] on div "yes" at bounding box center [362, 890] width 403 height 36
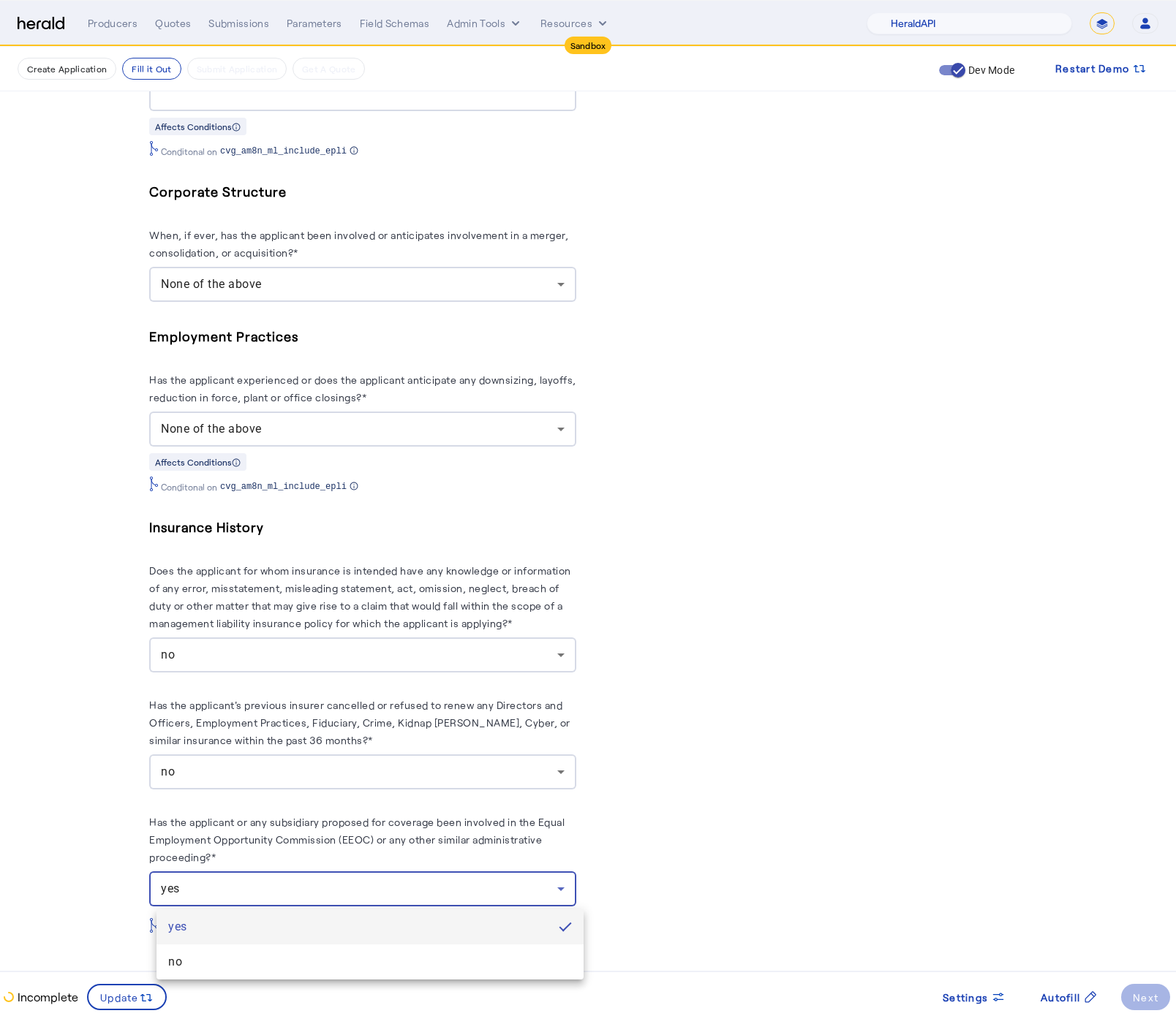
click at [394, 942] on mat-option "yes" at bounding box center [370, 927] width 427 height 36
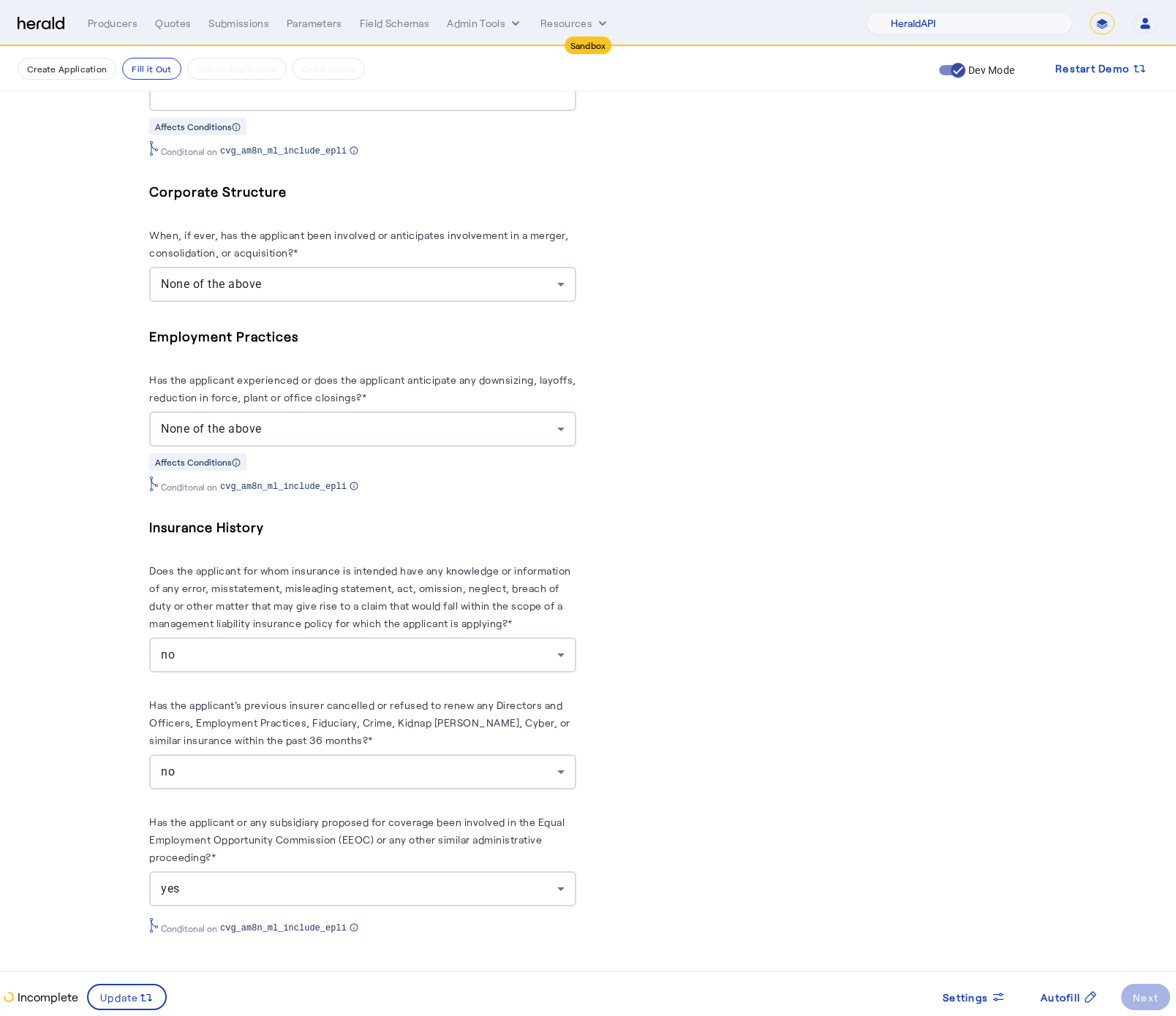
click at [407, 899] on div "yes" at bounding box center [362, 890] width 403 height 36
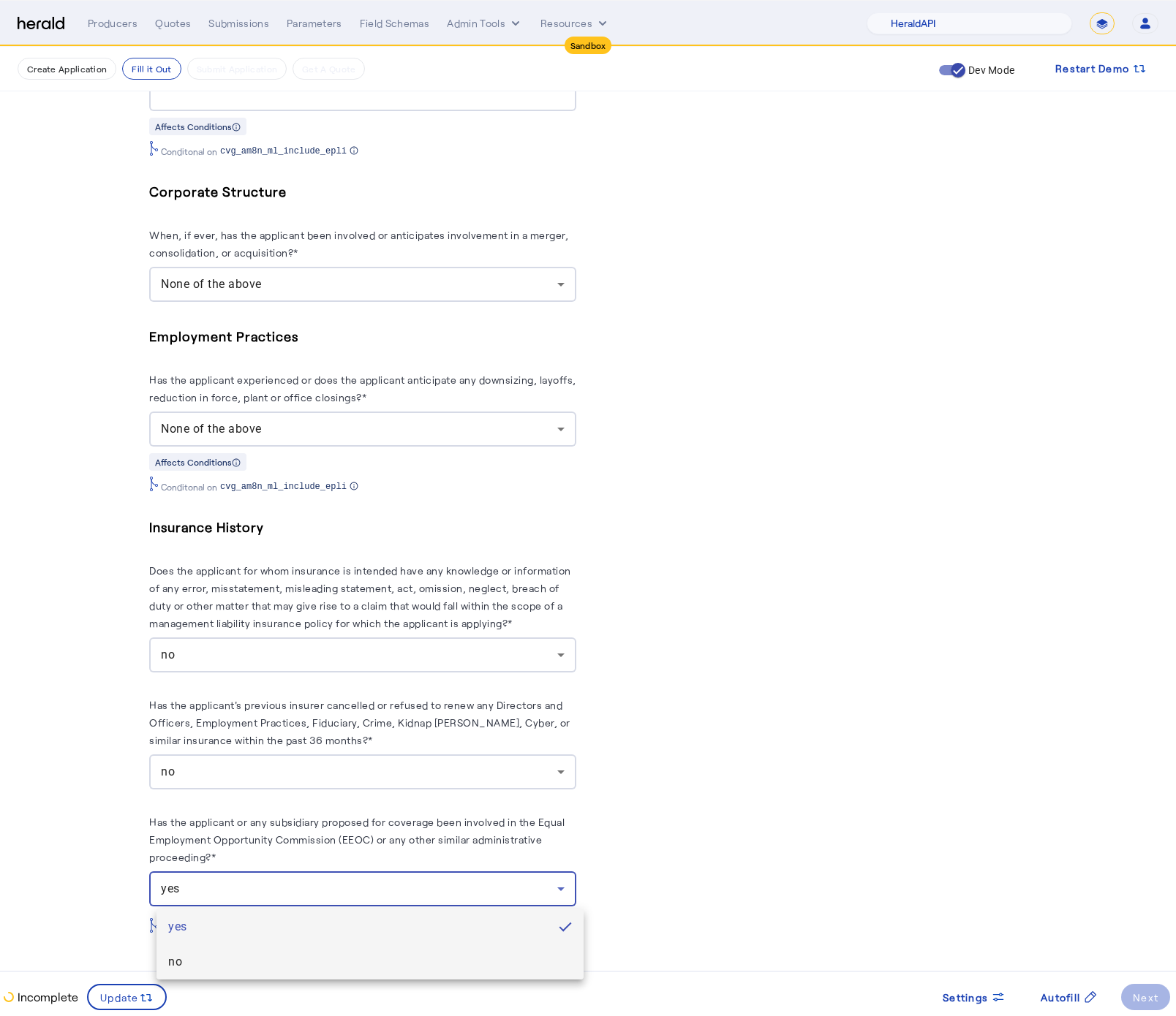
click at [356, 963] on span "no" at bounding box center [370, 962] width 403 height 18
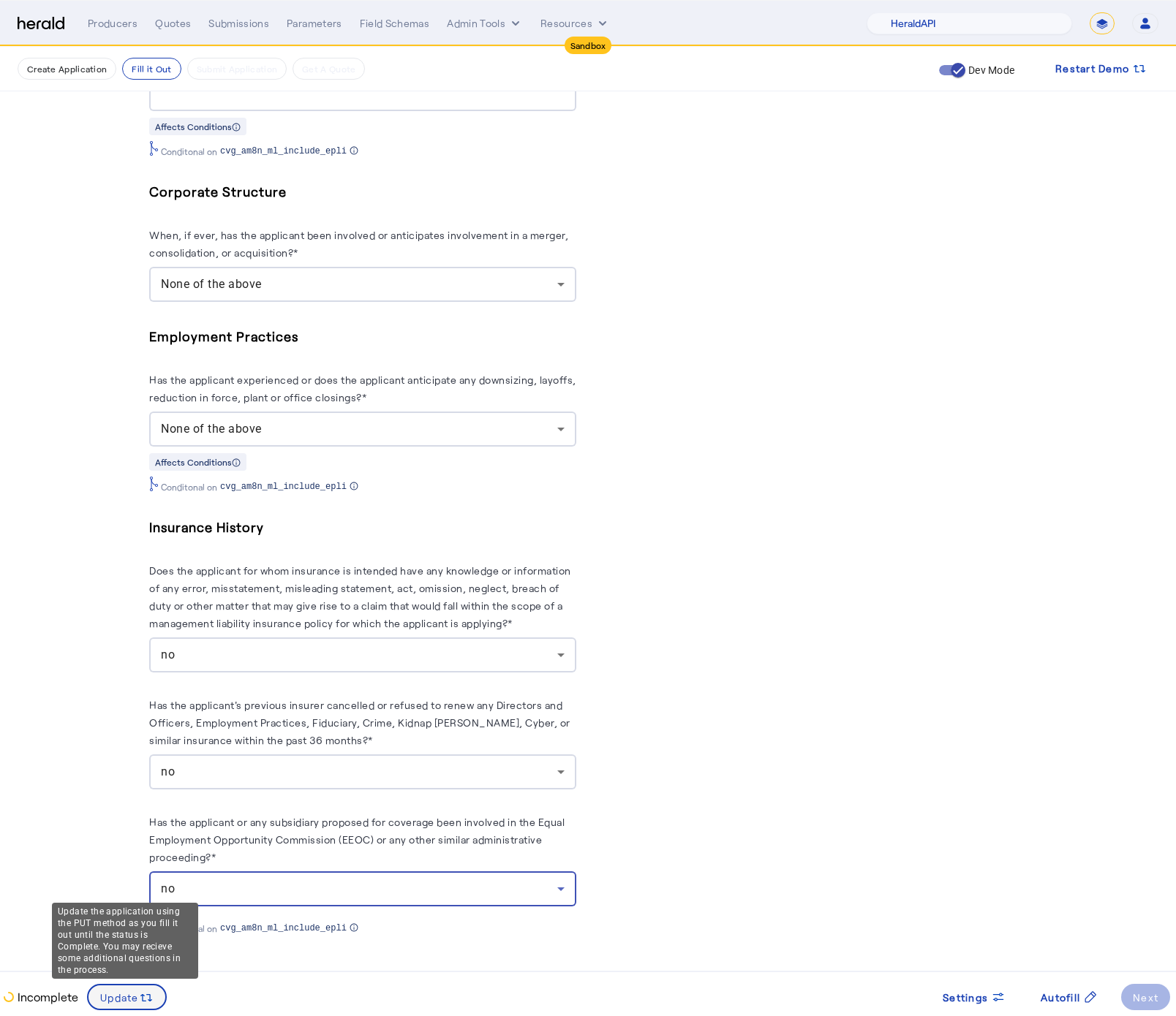
click at [141, 1010] on span at bounding box center [127, 997] width 77 height 36
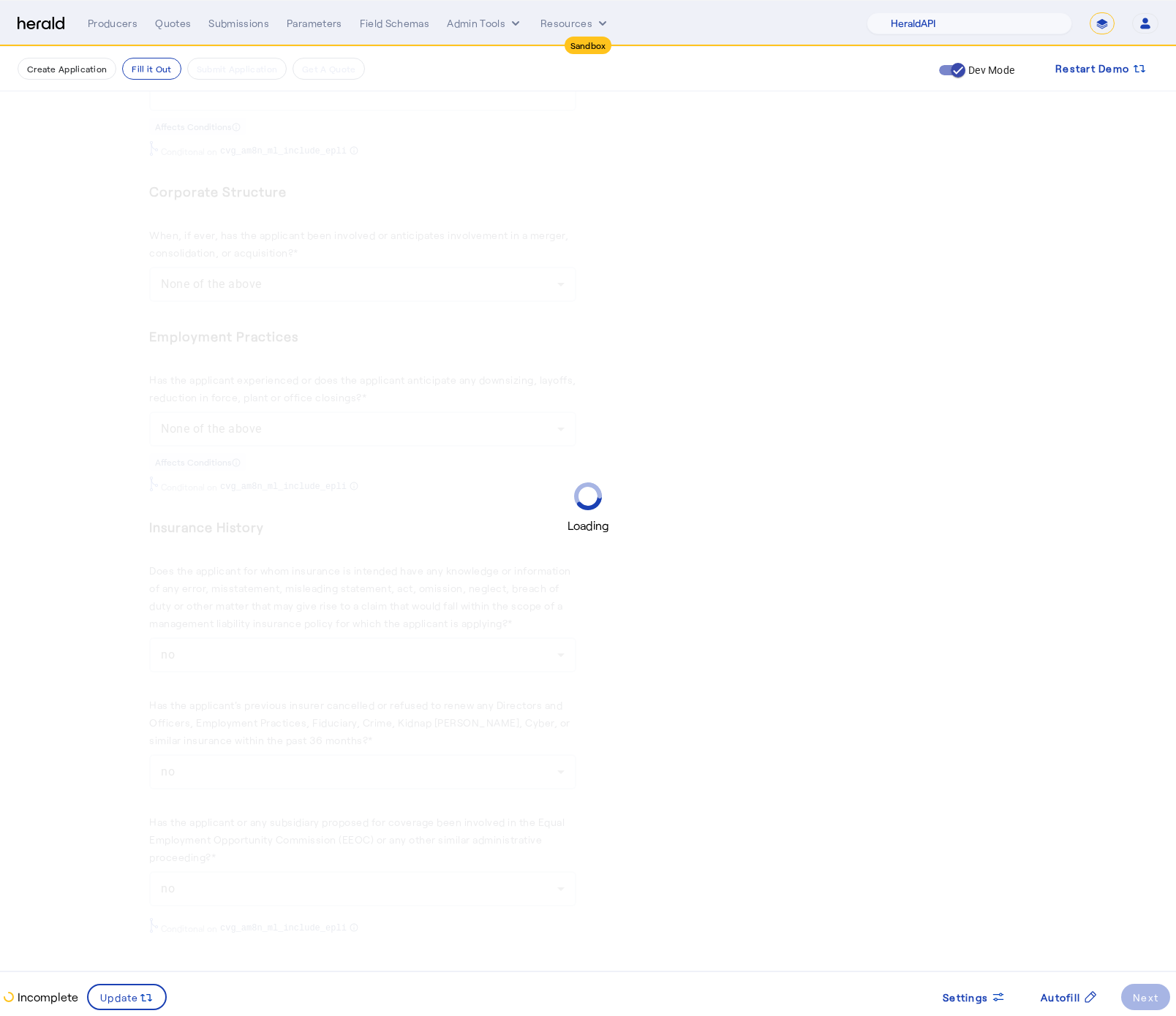
scroll to position [0, 0]
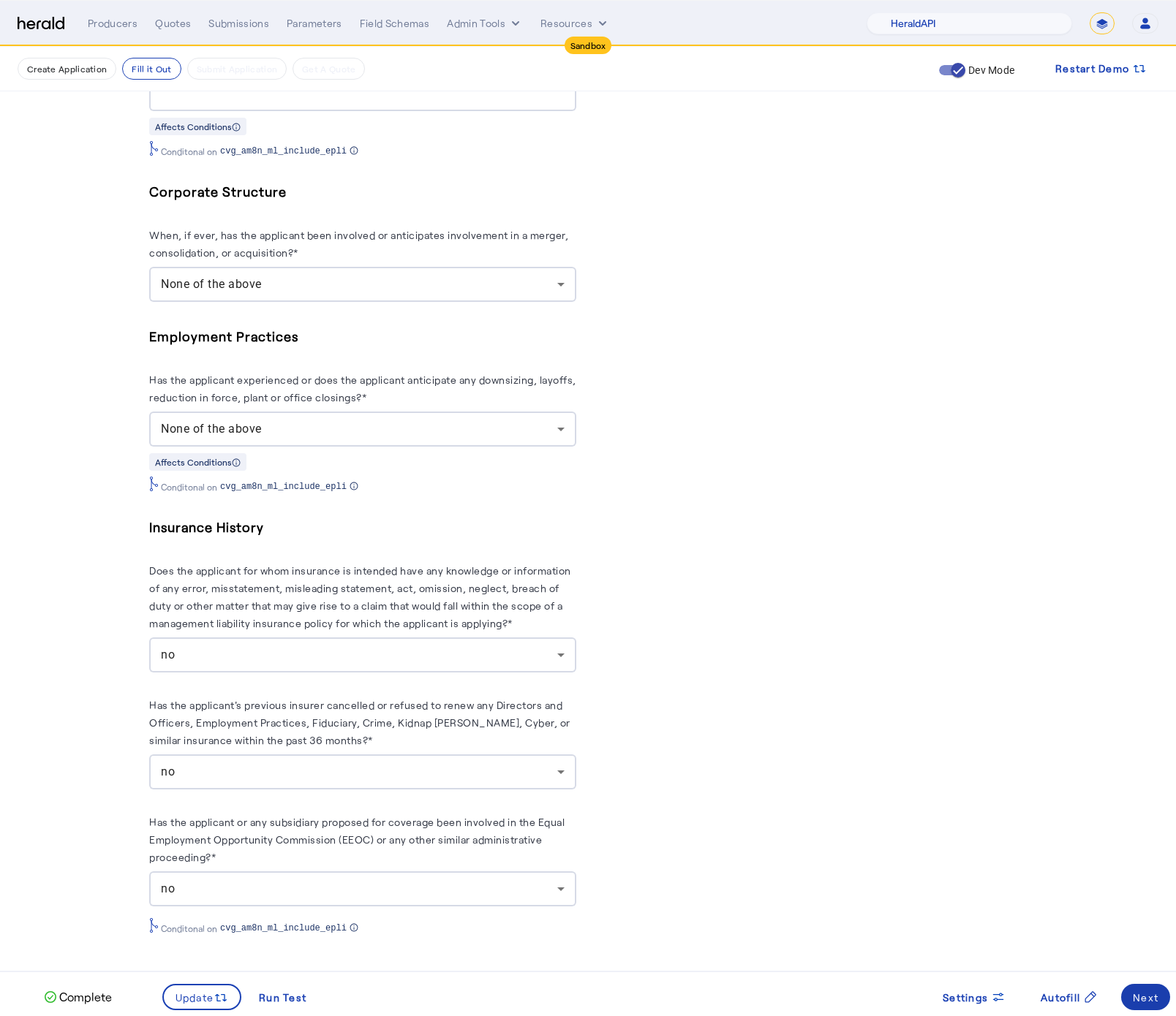
click at [1150, 1013] on span at bounding box center [1145, 997] width 49 height 36
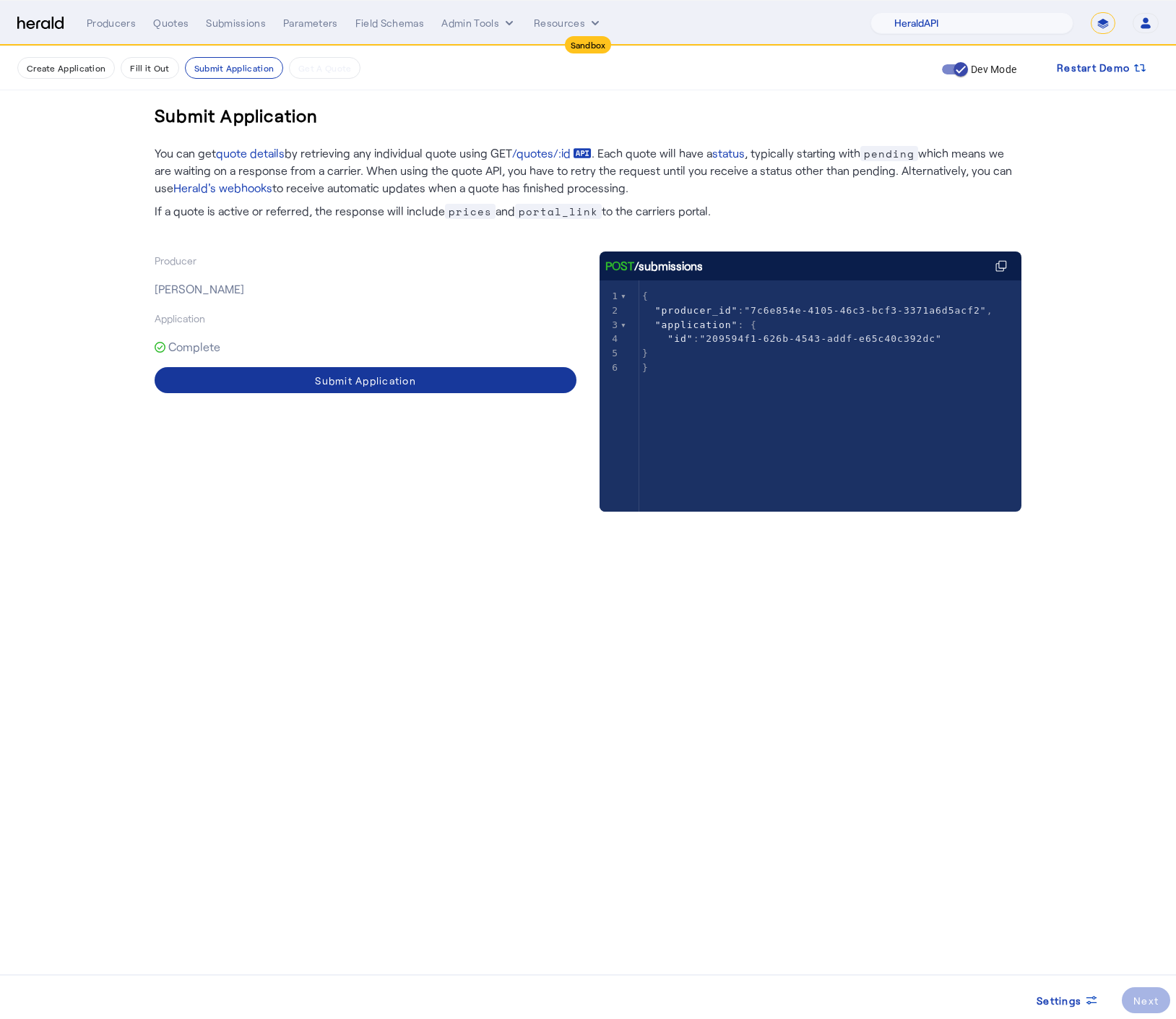
click at [454, 383] on span at bounding box center [365, 380] width 422 height 35
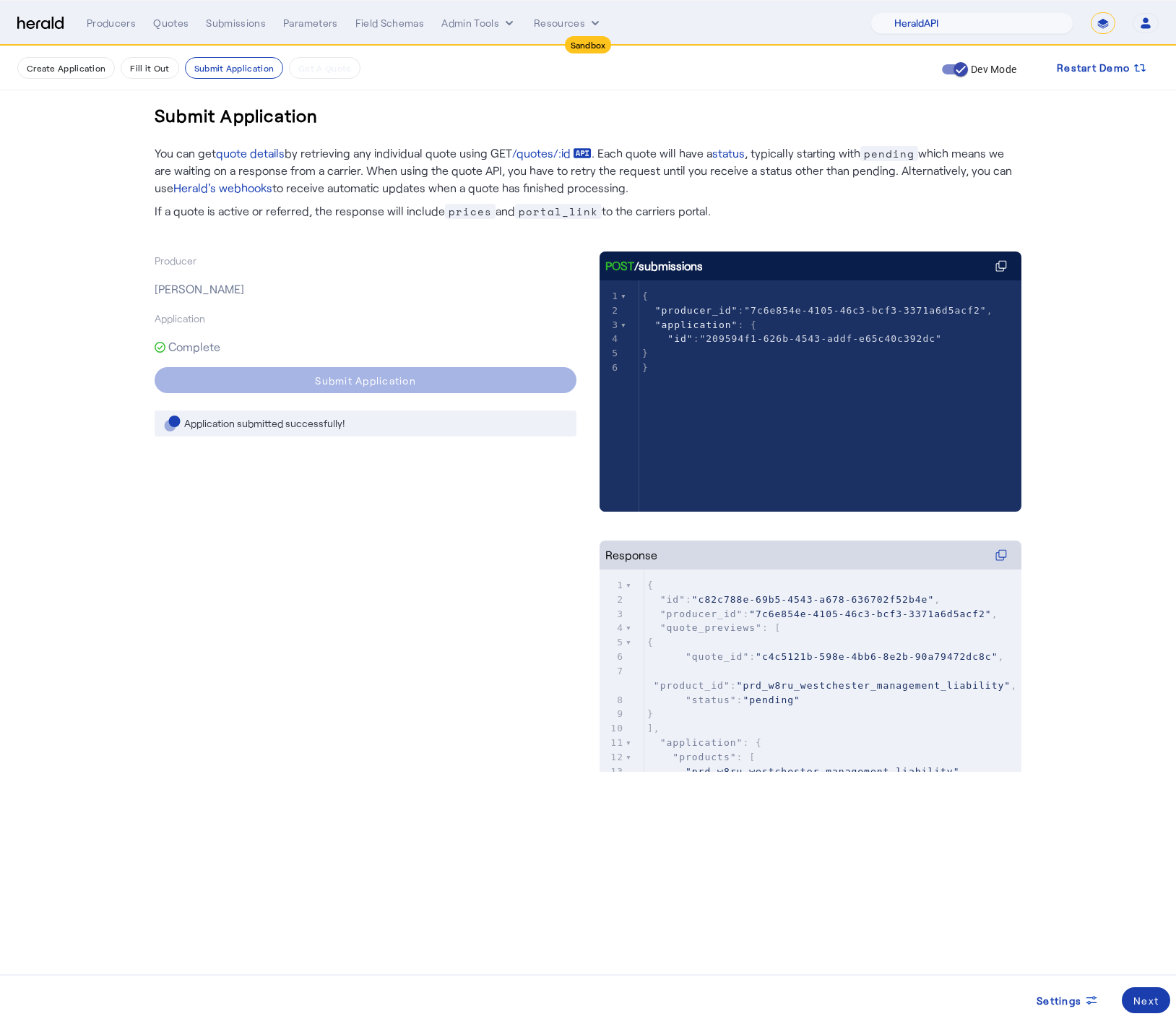
click at [1137, 1004] on button "Next" at bounding box center [1146, 1001] width 48 height 26
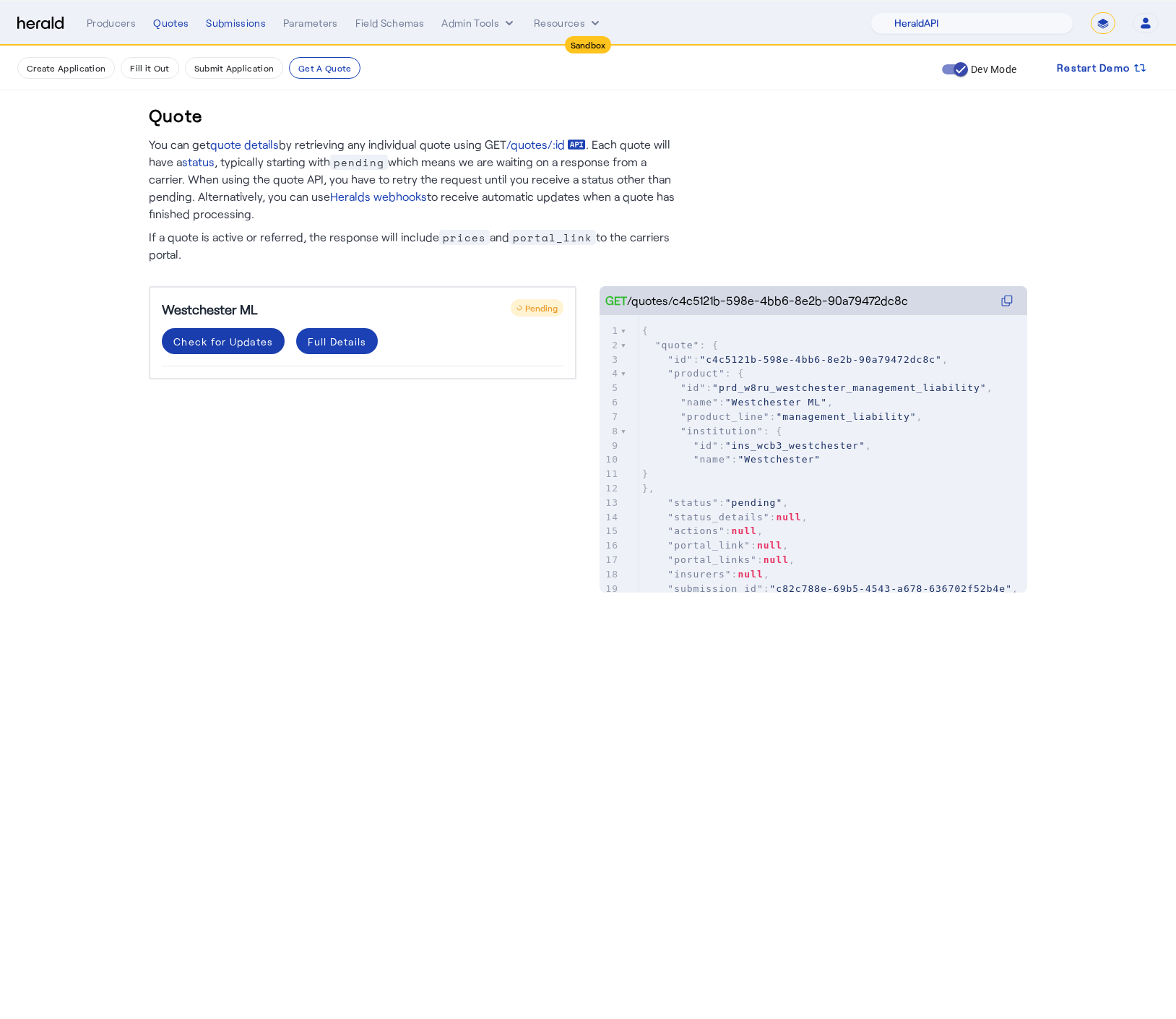
click at [241, 344] on div "Check for Updates" at bounding box center [224, 341] width 100 height 15
click at [240, 345] on div "Check for Updates" at bounding box center [224, 341] width 100 height 15
click at [389, 498] on div "Westchester ML Pending Check for Updates Full Details" at bounding box center [362, 425] width 428 height 277
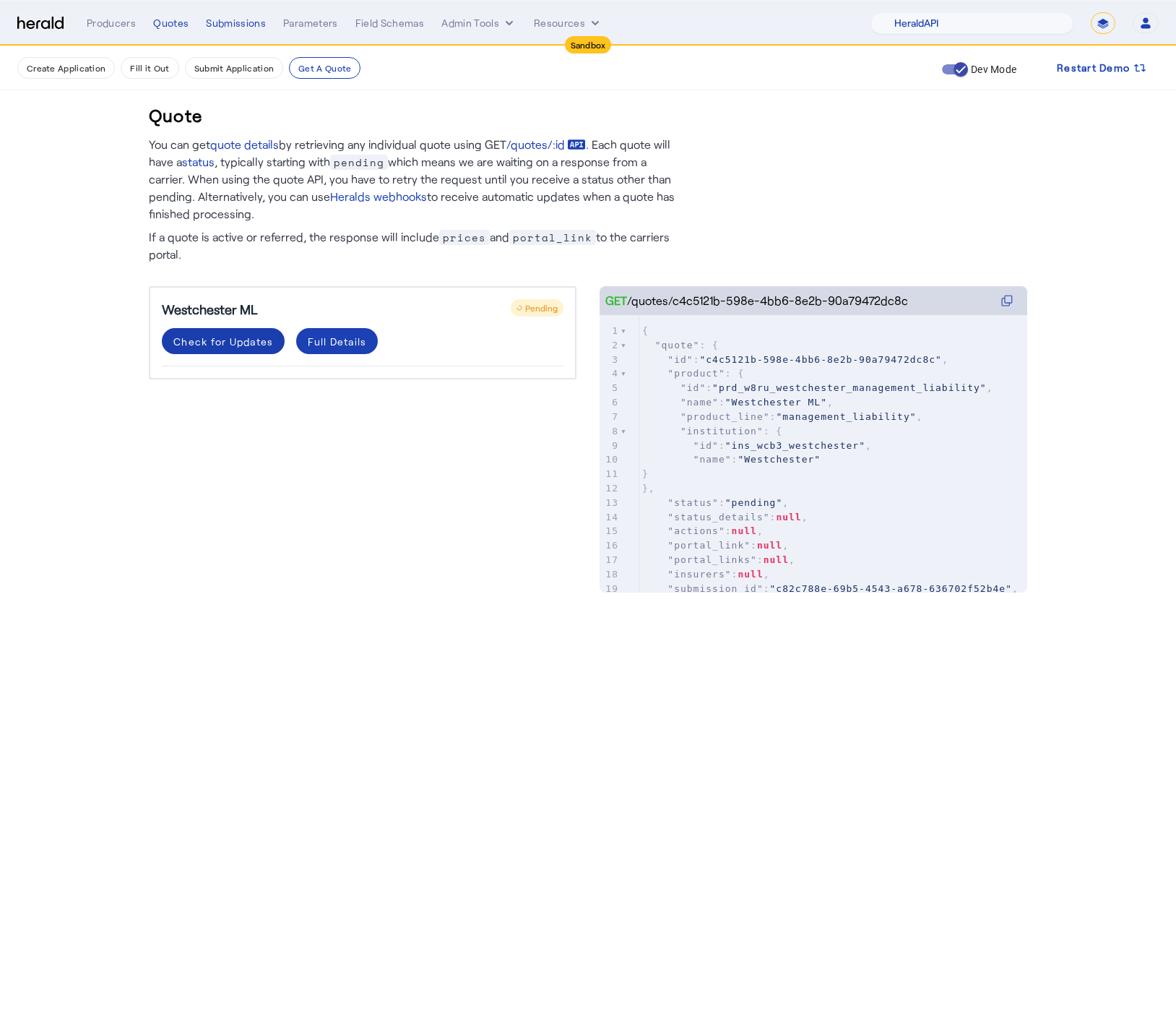
click at [208, 336] on div "Check for Updates" at bounding box center [224, 341] width 100 height 15
click at [409, 520] on div "Westchester ML Pending Check for Updates Full Details" at bounding box center [362, 425] width 428 height 277
click at [220, 341] on div "Check for Updates" at bounding box center [224, 341] width 100 height 15
click at [320, 343] on div "Full Details" at bounding box center [337, 341] width 58 height 15
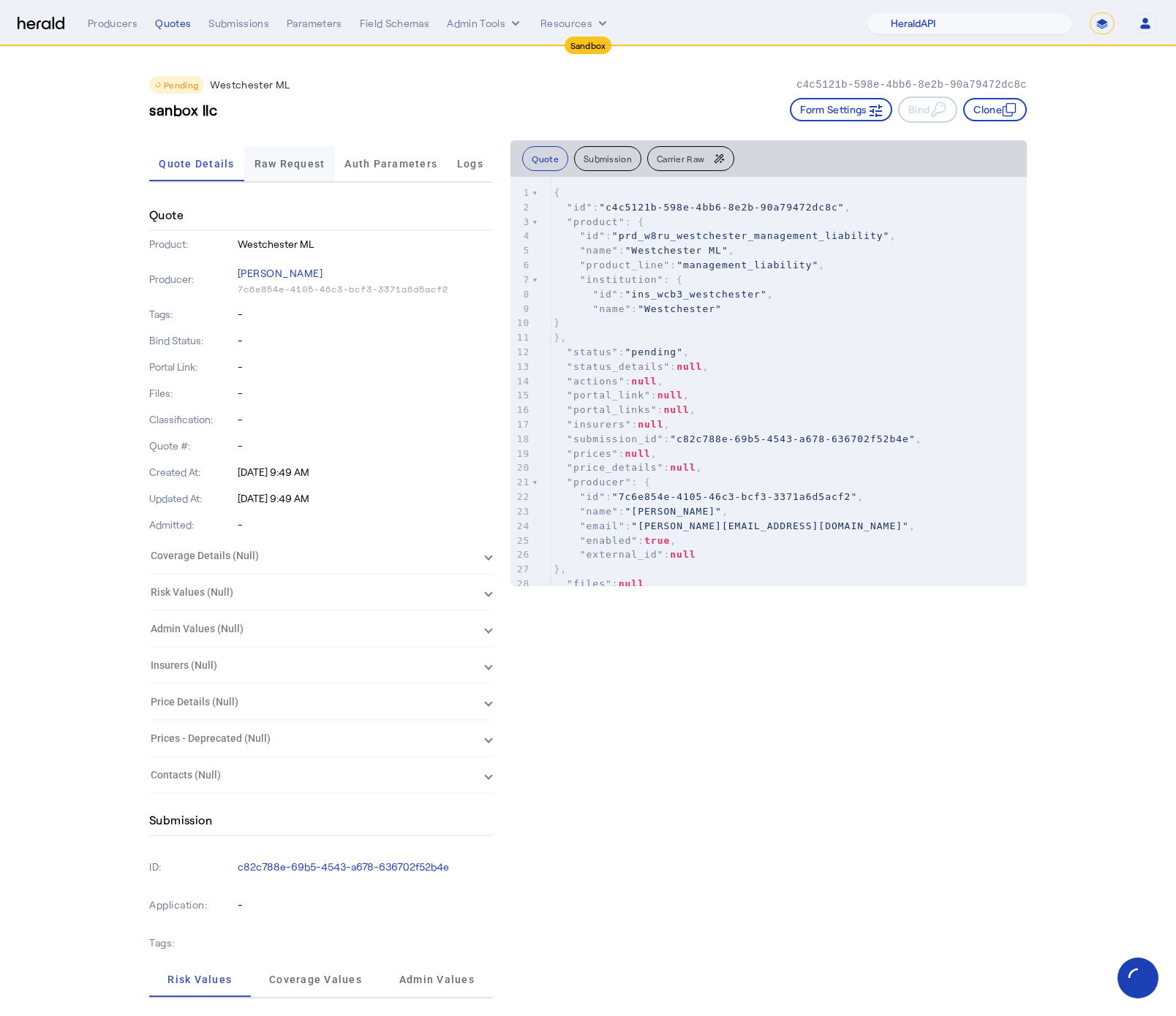
click at [283, 159] on span "Raw Request" at bounding box center [290, 164] width 71 height 10
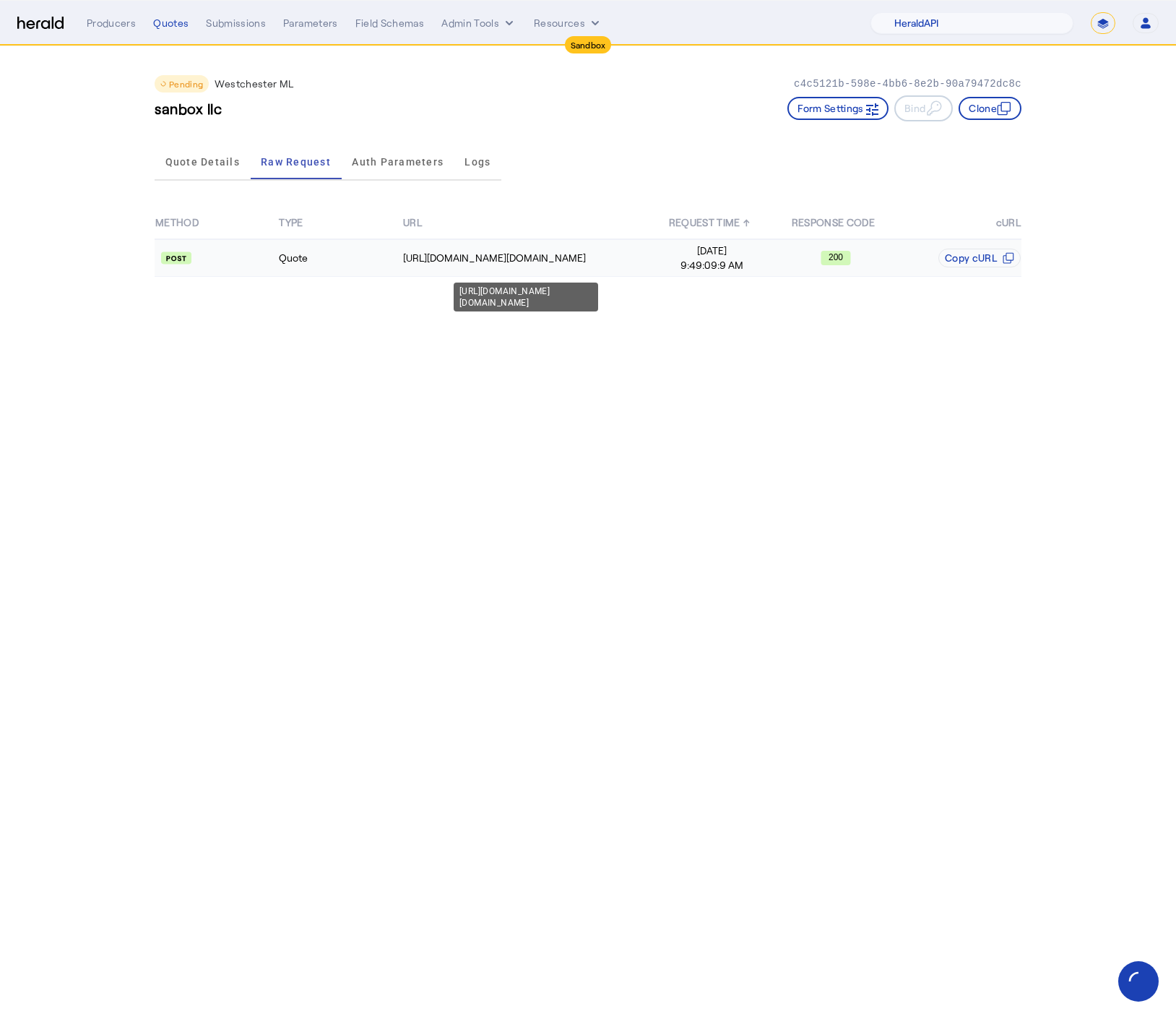
click at [481, 243] on td "https://uat.studiogateway.chubb.com/enterprise.operations.authorization" at bounding box center [526, 258] width 248 height 38
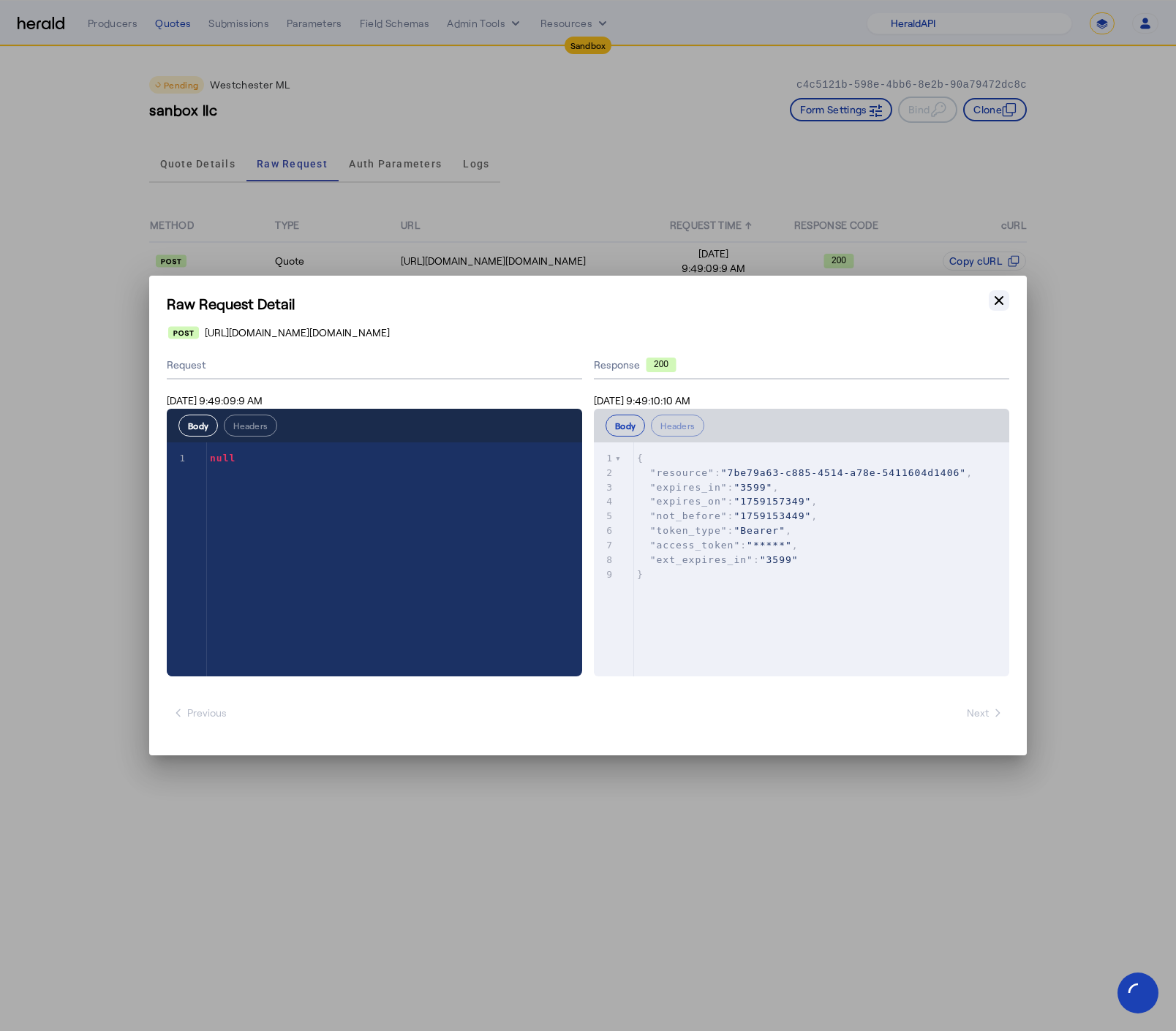
click at [1000, 297] on icon "button" at bounding box center [999, 300] width 15 height 15
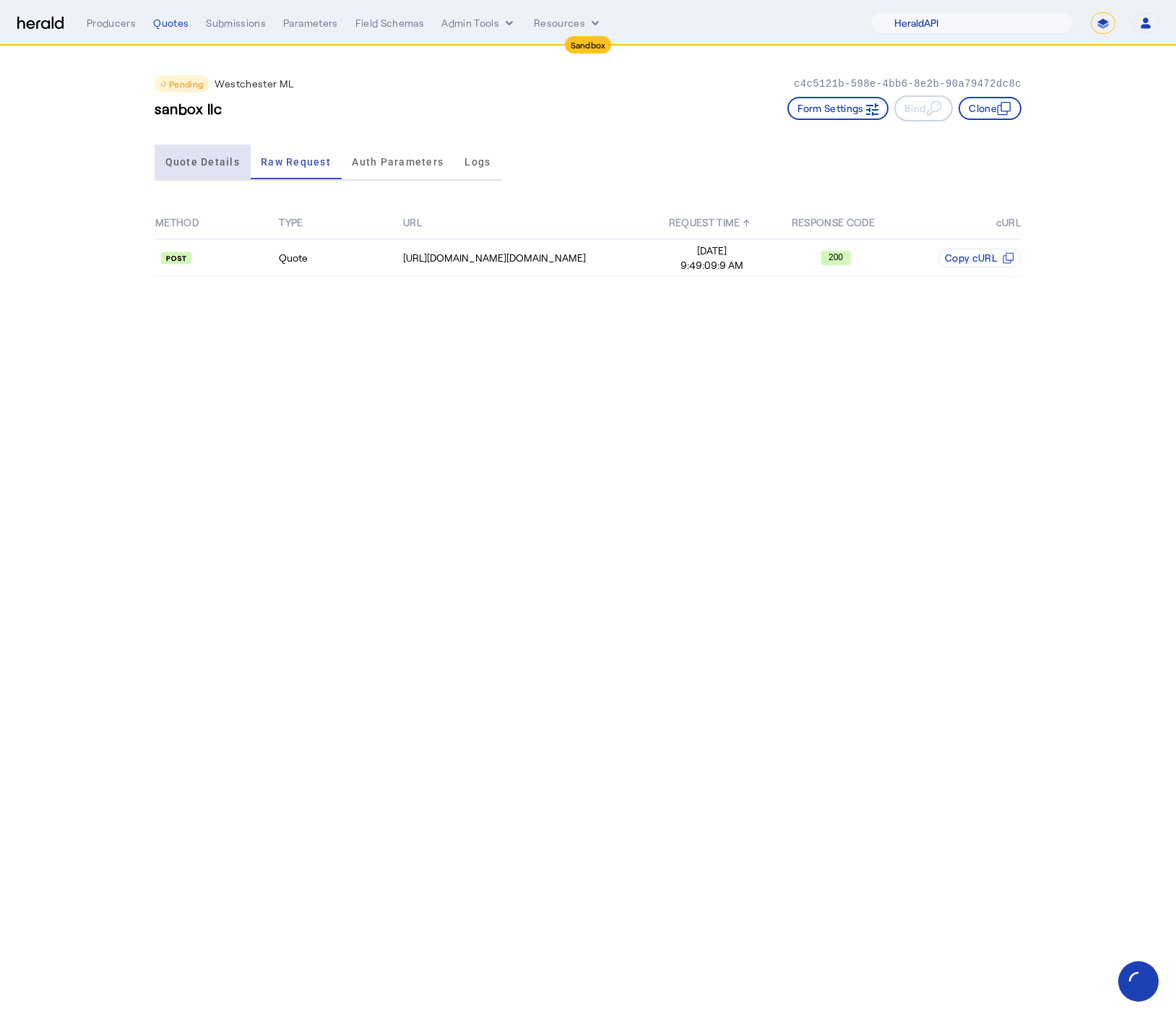
click at [192, 152] on span "Quote Details" at bounding box center [202, 162] width 75 height 35
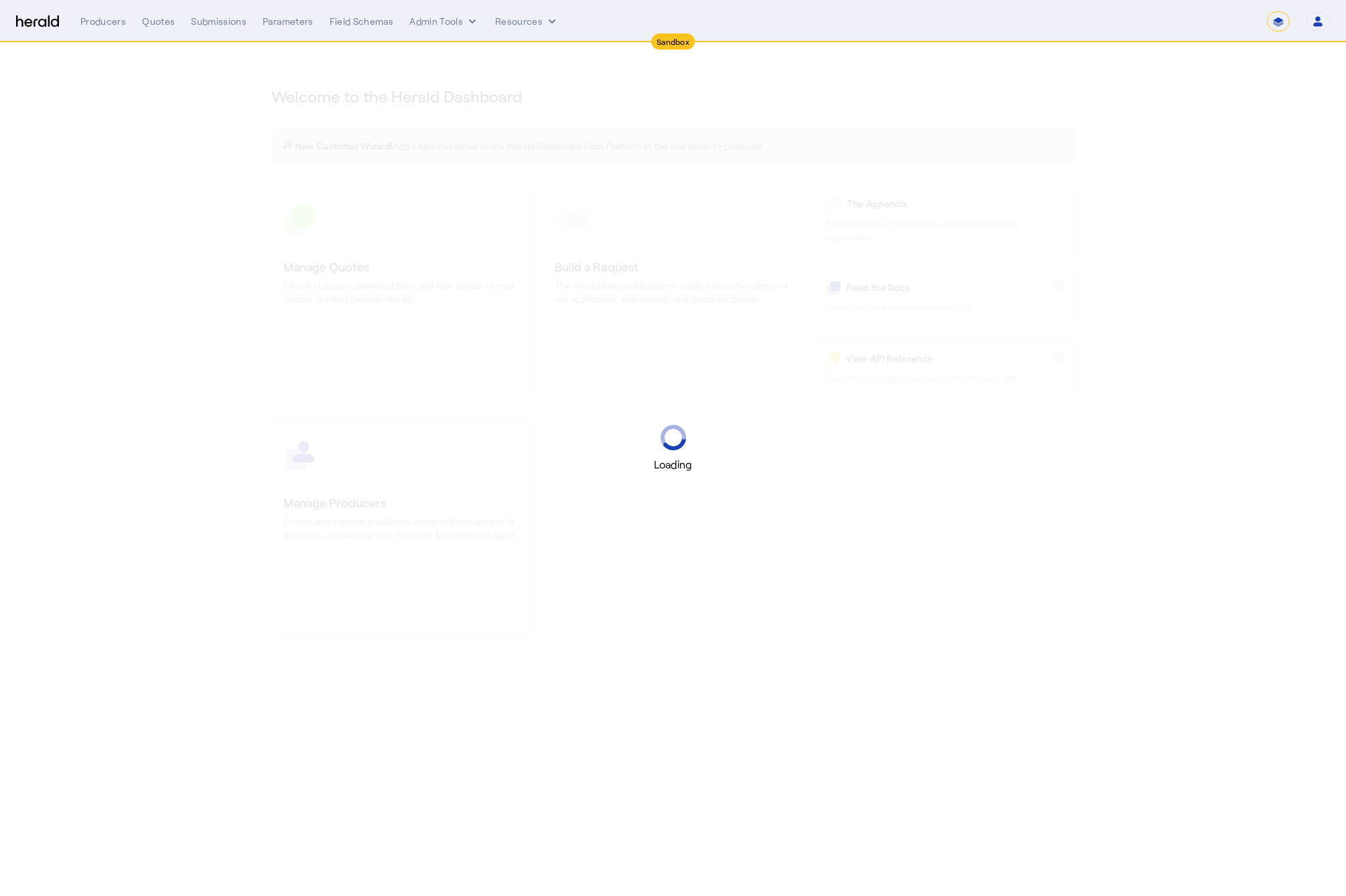
select select "*******"
select select "pfm_2v8p_herald_api"
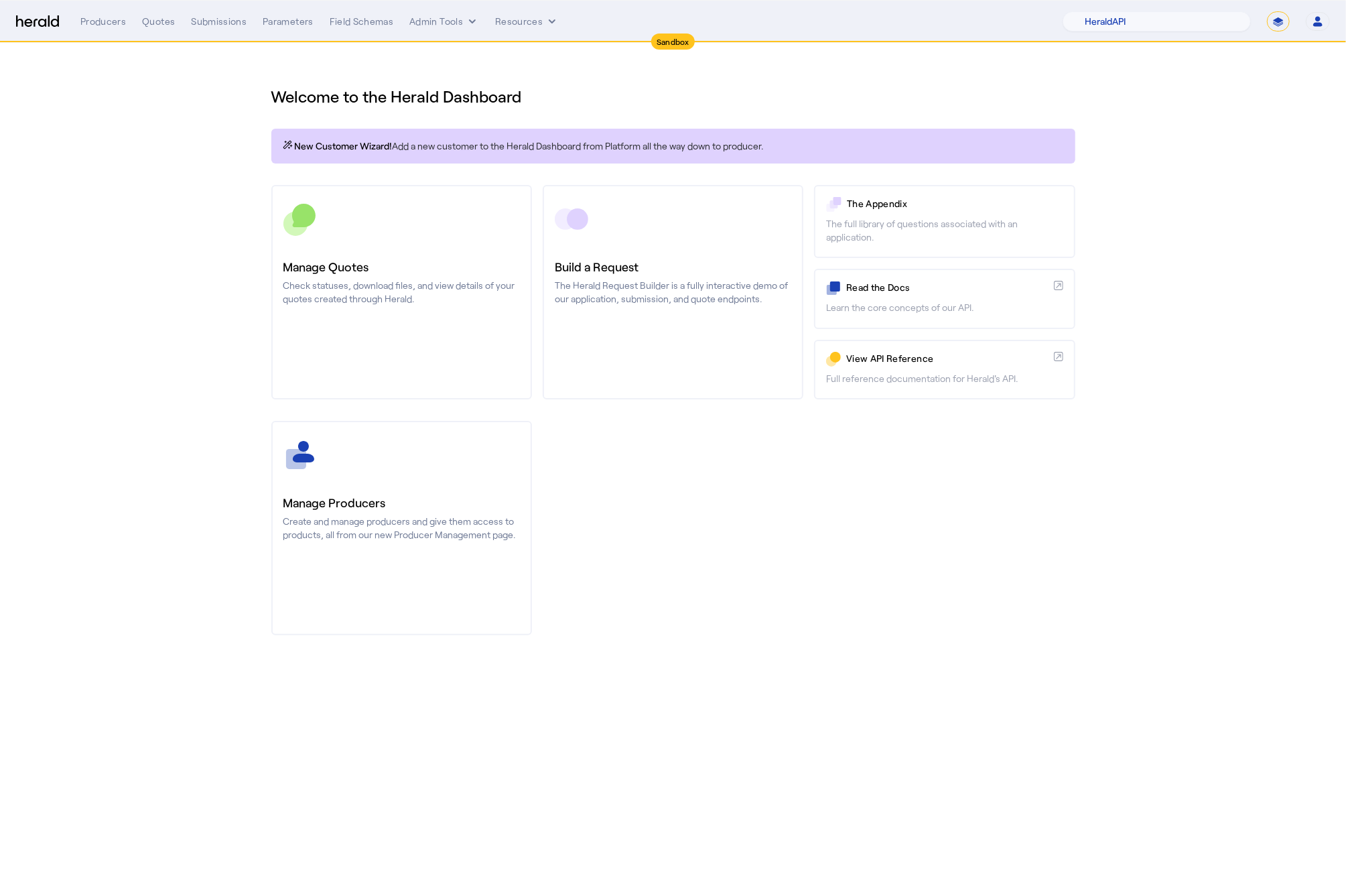
click at [1281, 23] on select "**********" at bounding box center [1278, 21] width 23 height 20
select select "**********"
click at [1267, 11] on select "**********" at bounding box center [1278, 21] width 23 height 20
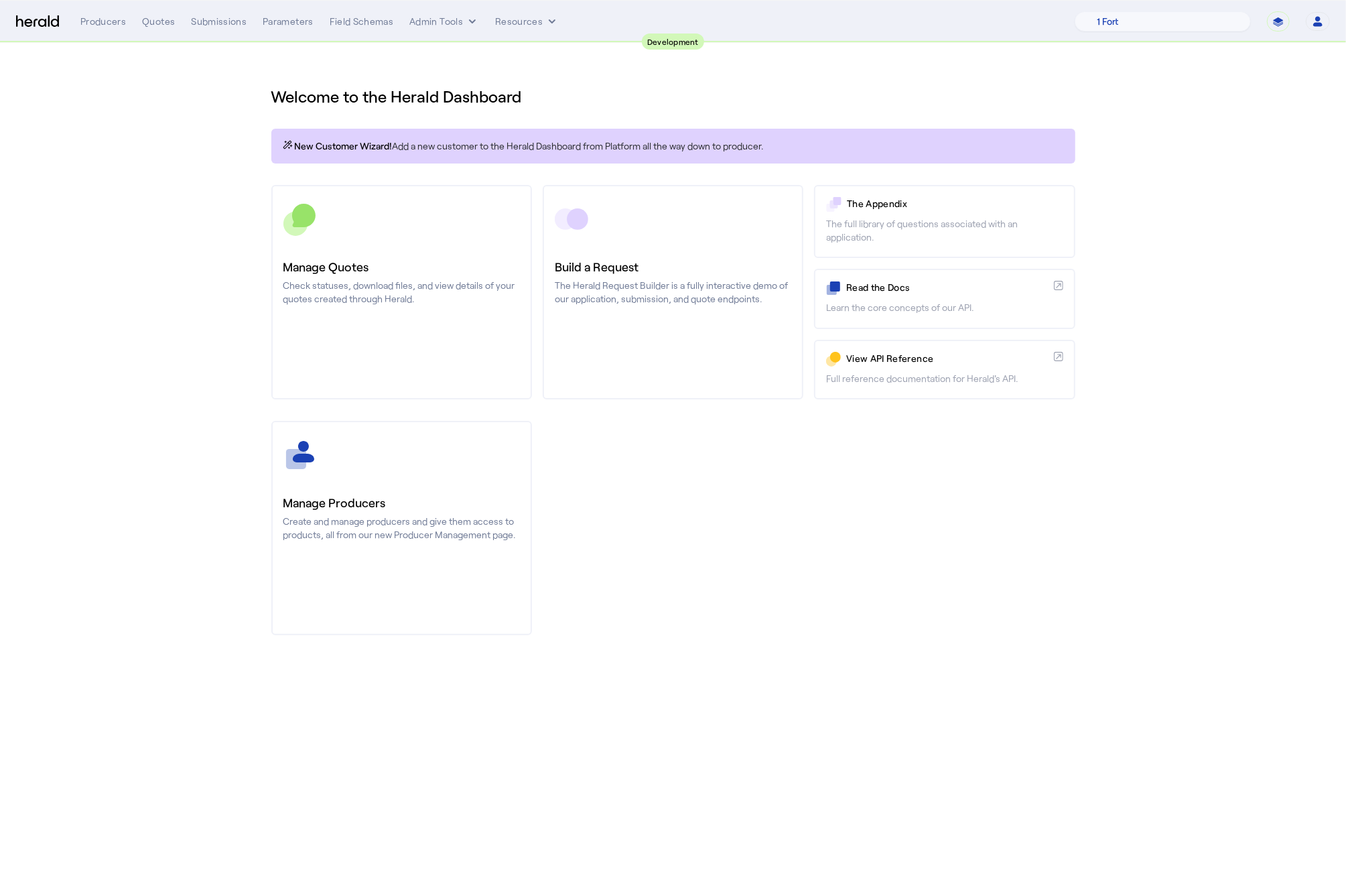
click at [480, 35] on nav "**********" at bounding box center [673, 21] width 1346 height 41
click at [456, 23] on button "Admin Tools" at bounding box center [444, 21] width 69 height 14
click at [450, 79] on span "Products Manager" at bounding box center [468, 81] width 98 height 16
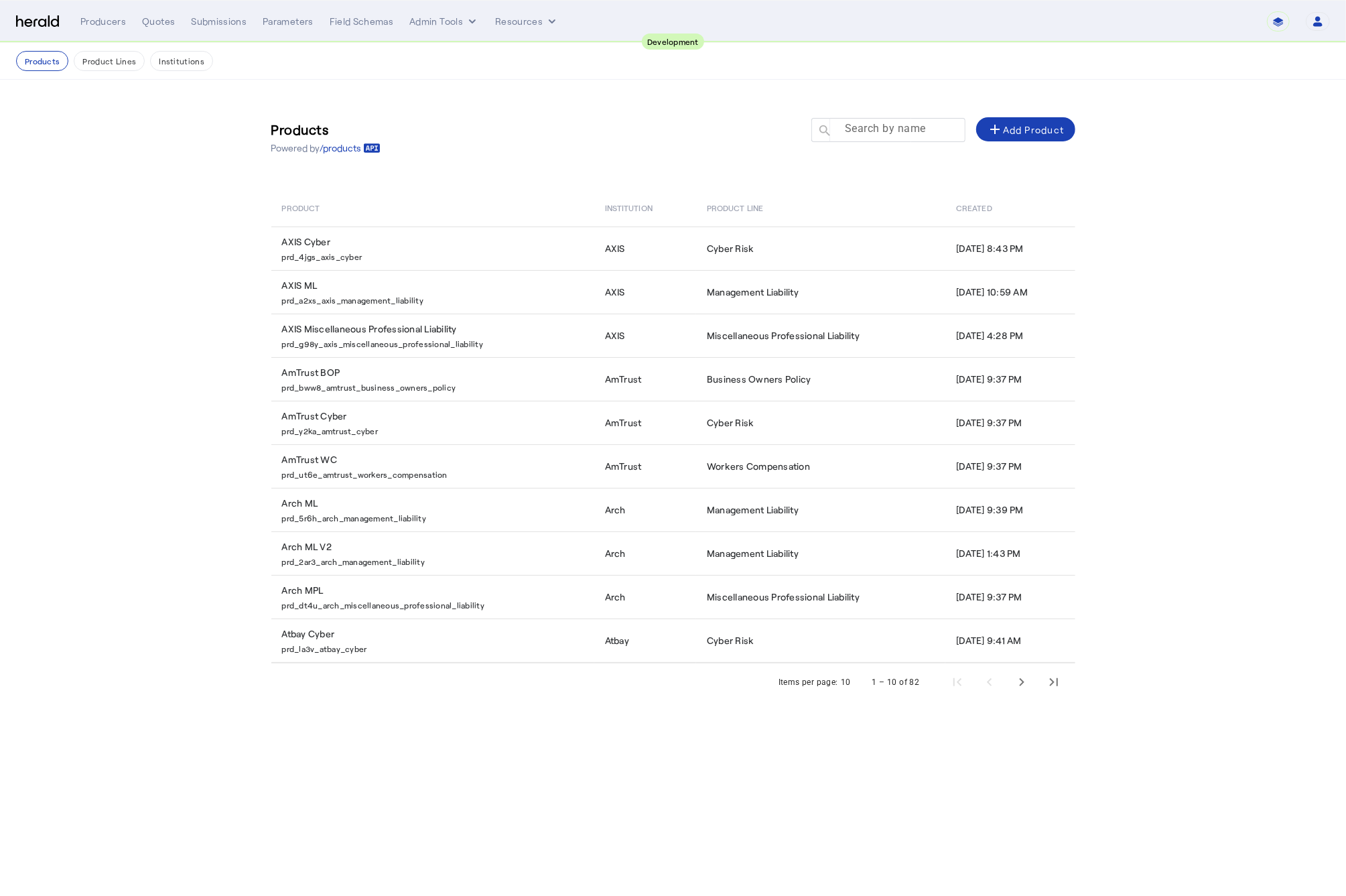
click at [868, 128] on mat-label "Search by name" at bounding box center [886, 129] width 81 height 13
click at [868, 128] on input "Search by name" at bounding box center [894, 129] width 121 height 16
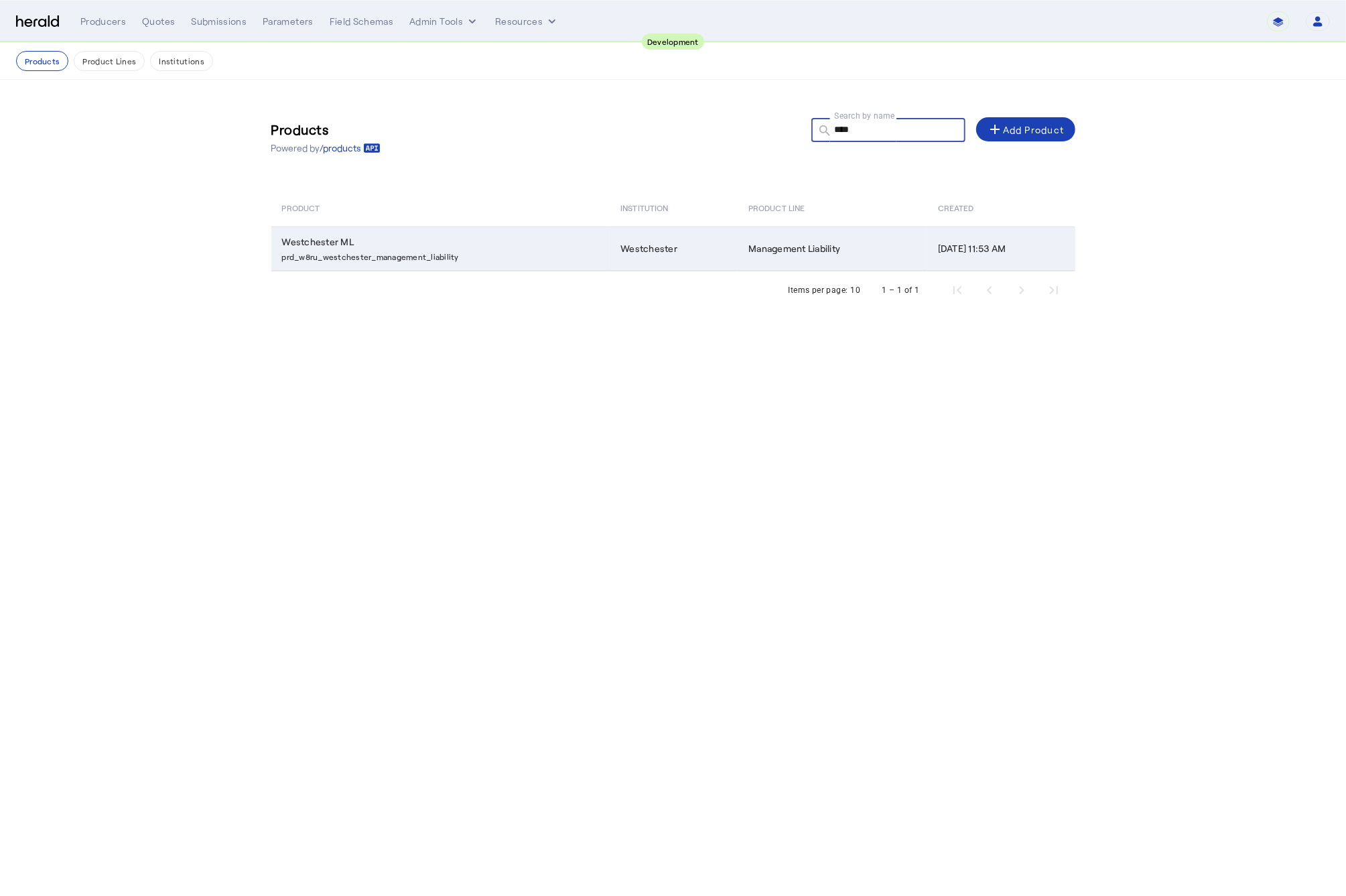
type input "****"
click at [502, 250] on p "prd_w8ru_westchester_management_liability" at bounding box center [443, 256] width 323 height 14
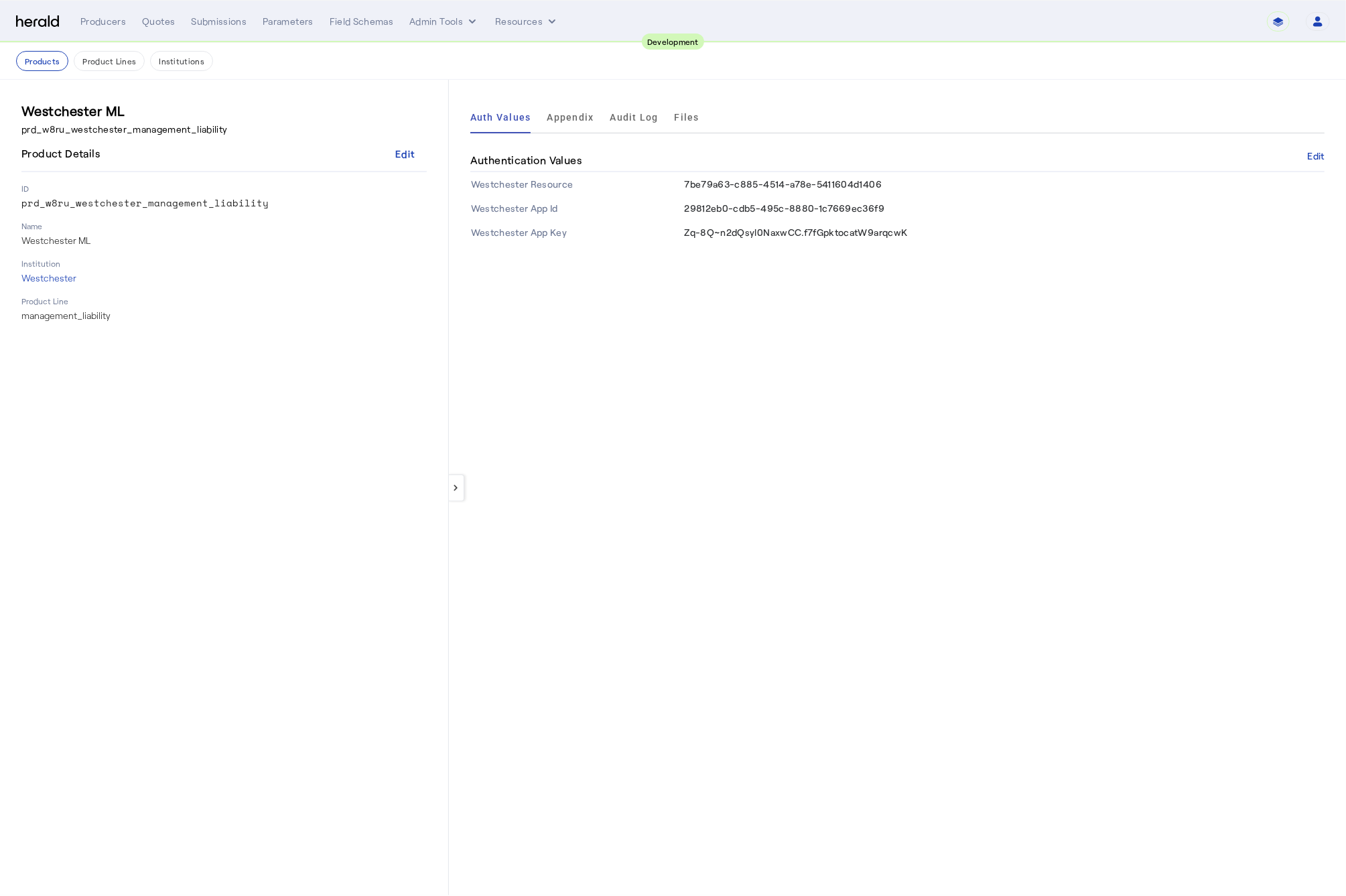
click at [99, 121] on div "Westchester ML prd_w8ru_westchester_management_liability" at bounding box center [224, 118] width 406 height 35
click at [103, 134] on p "prd_w8ru_westchester_management_liability" at bounding box center [224, 129] width 406 height 14
copy p "prd_w8ru_westchester_management_liability"
click at [57, 275] on p "Westchester" at bounding box center [224, 279] width 406 height 14
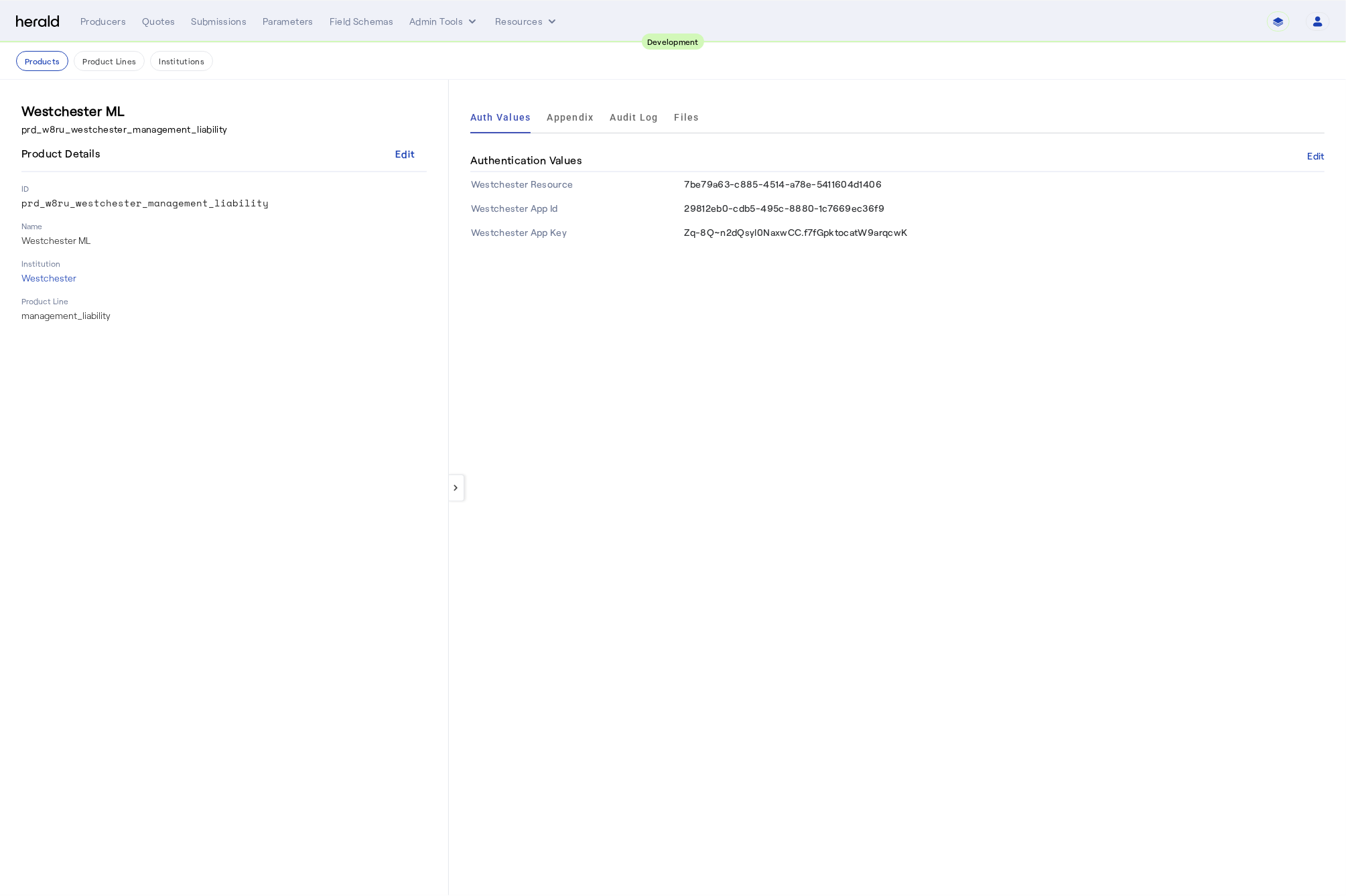
select select "pfm_2v8p_herald_api"
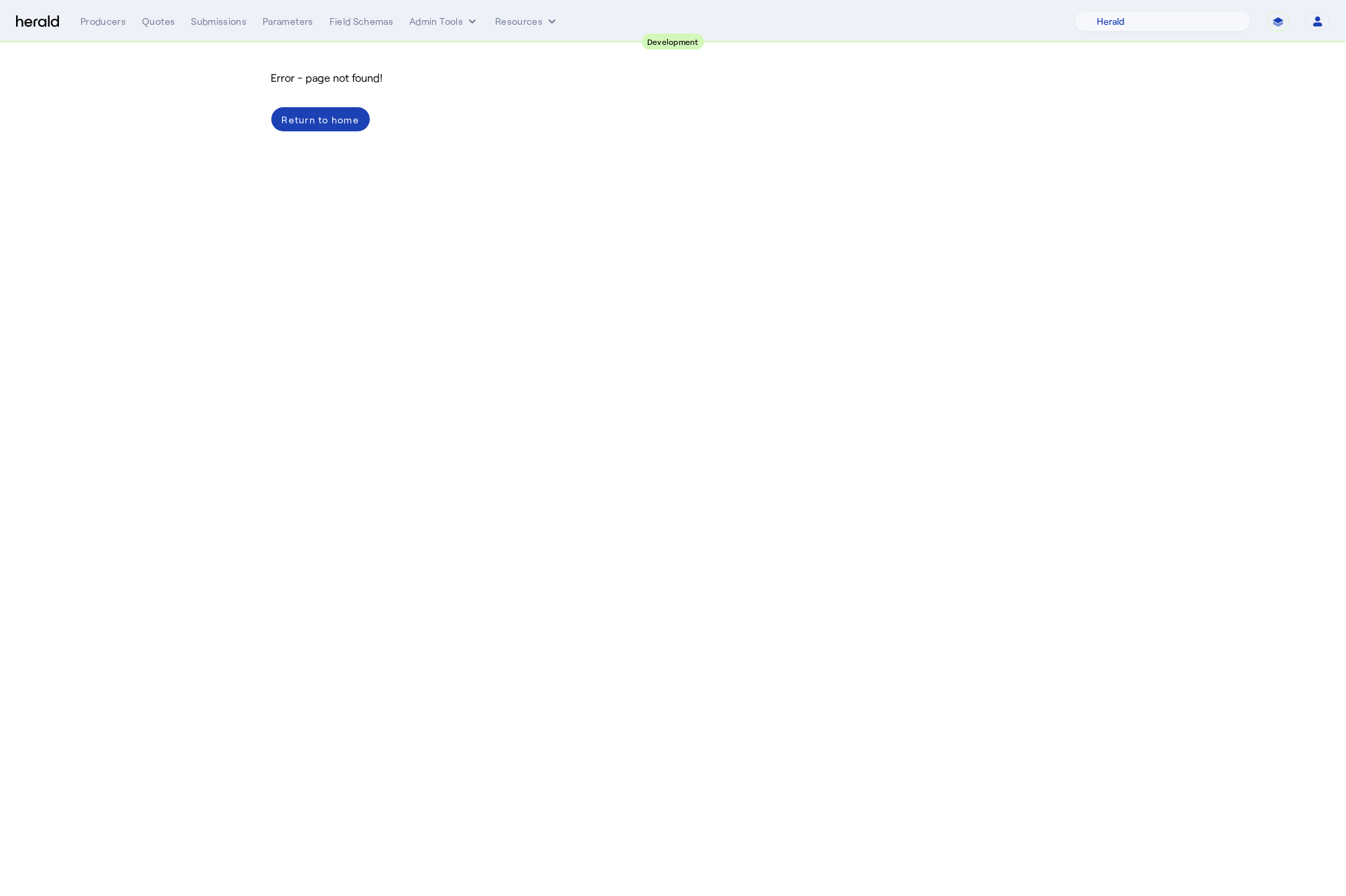
click at [214, 200] on body "**********" at bounding box center [673, 448] width 1346 height 896
click at [333, 113] on div "Return to home" at bounding box center [321, 119] width 78 height 14
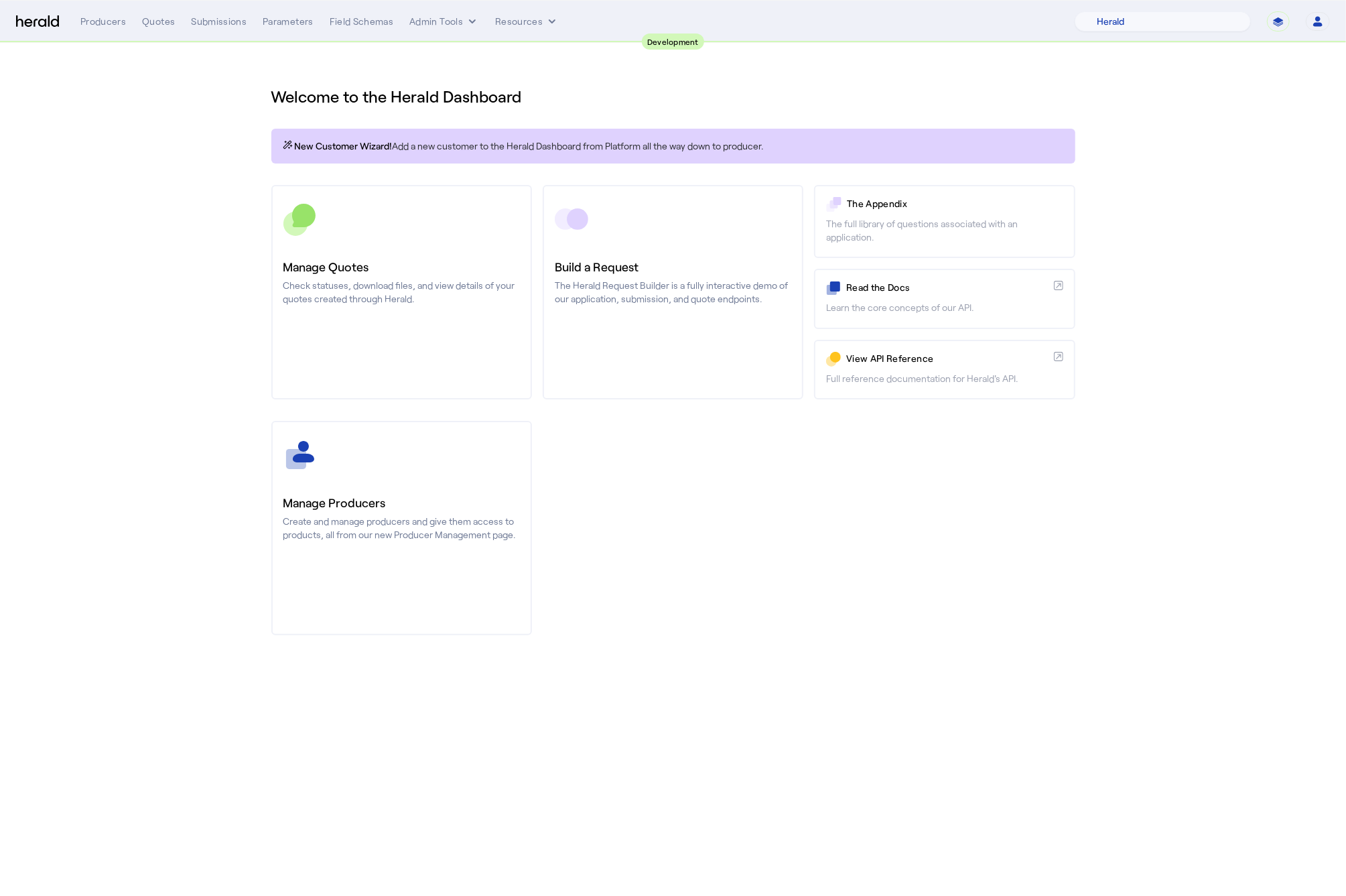
click at [926, 596] on div "Manage Producers Create and manage producers and give them access to products, …" at bounding box center [674, 528] width 804 height 214
click at [148, 20] on div "Quotes" at bounding box center [159, 21] width 33 height 14
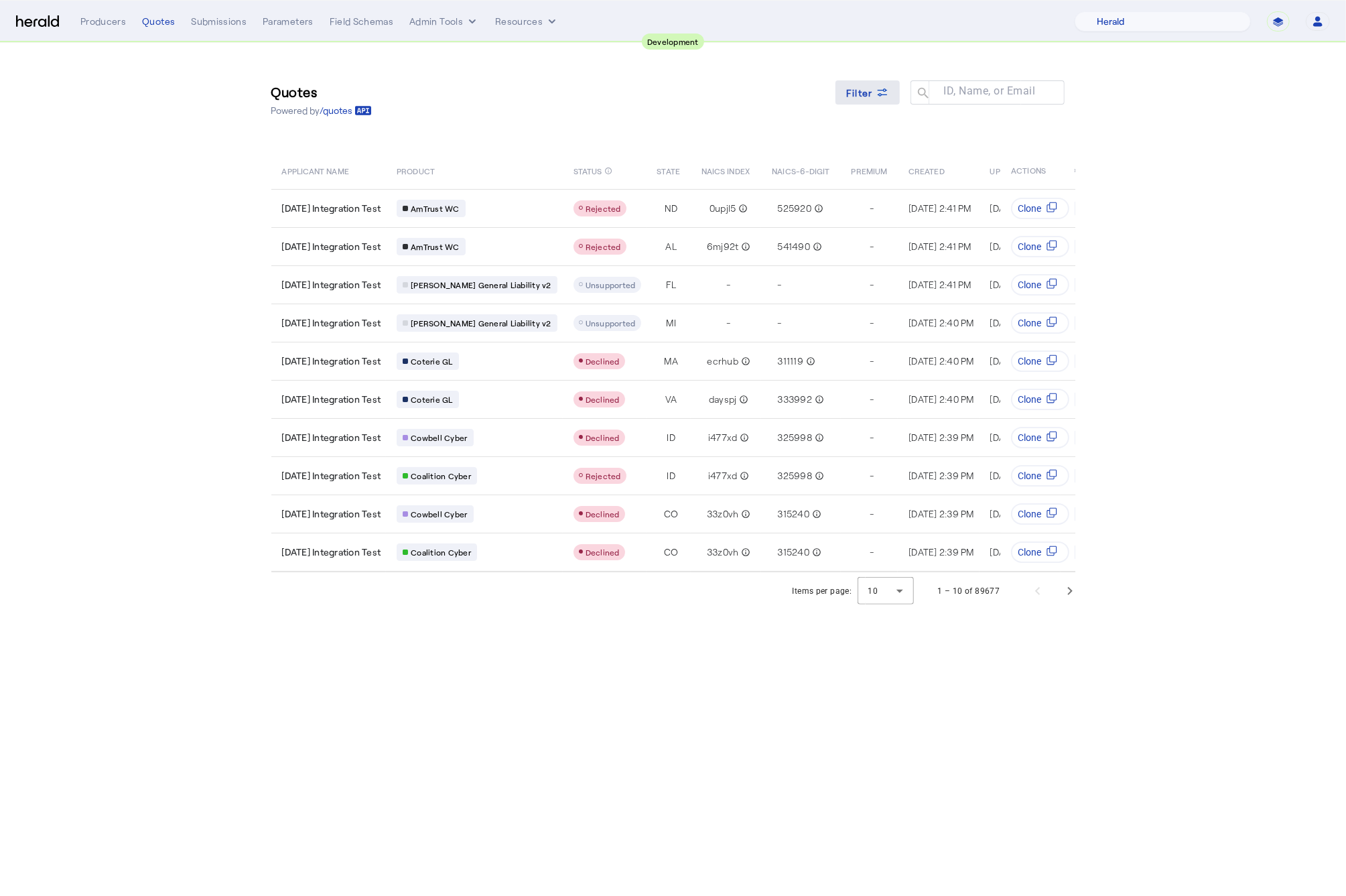
click at [865, 97] on span "Filter" at bounding box center [859, 93] width 27 height 14
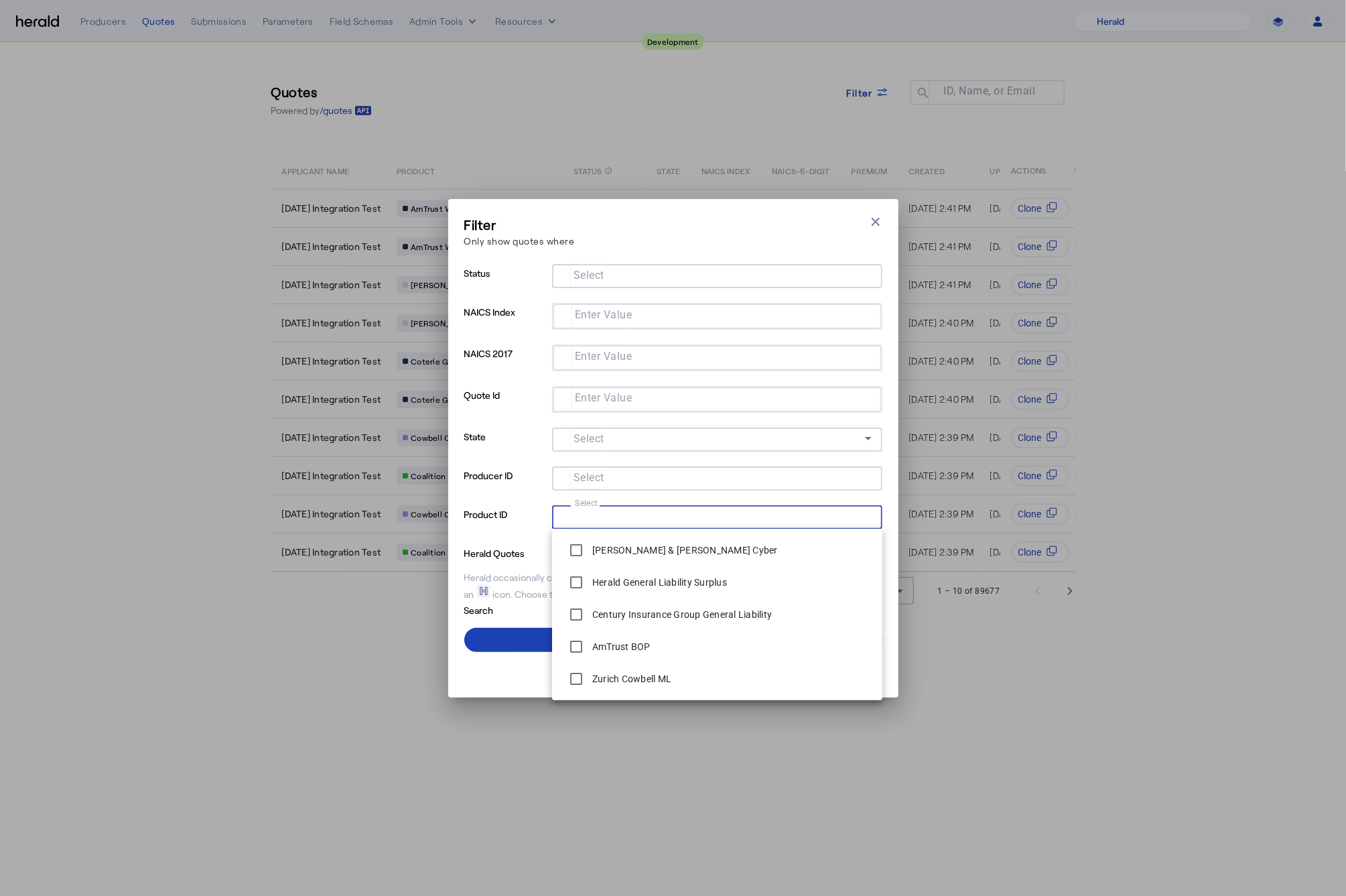
click at [624, 523] on input "Select" at bounding box center [715, 515] width 303 height 16
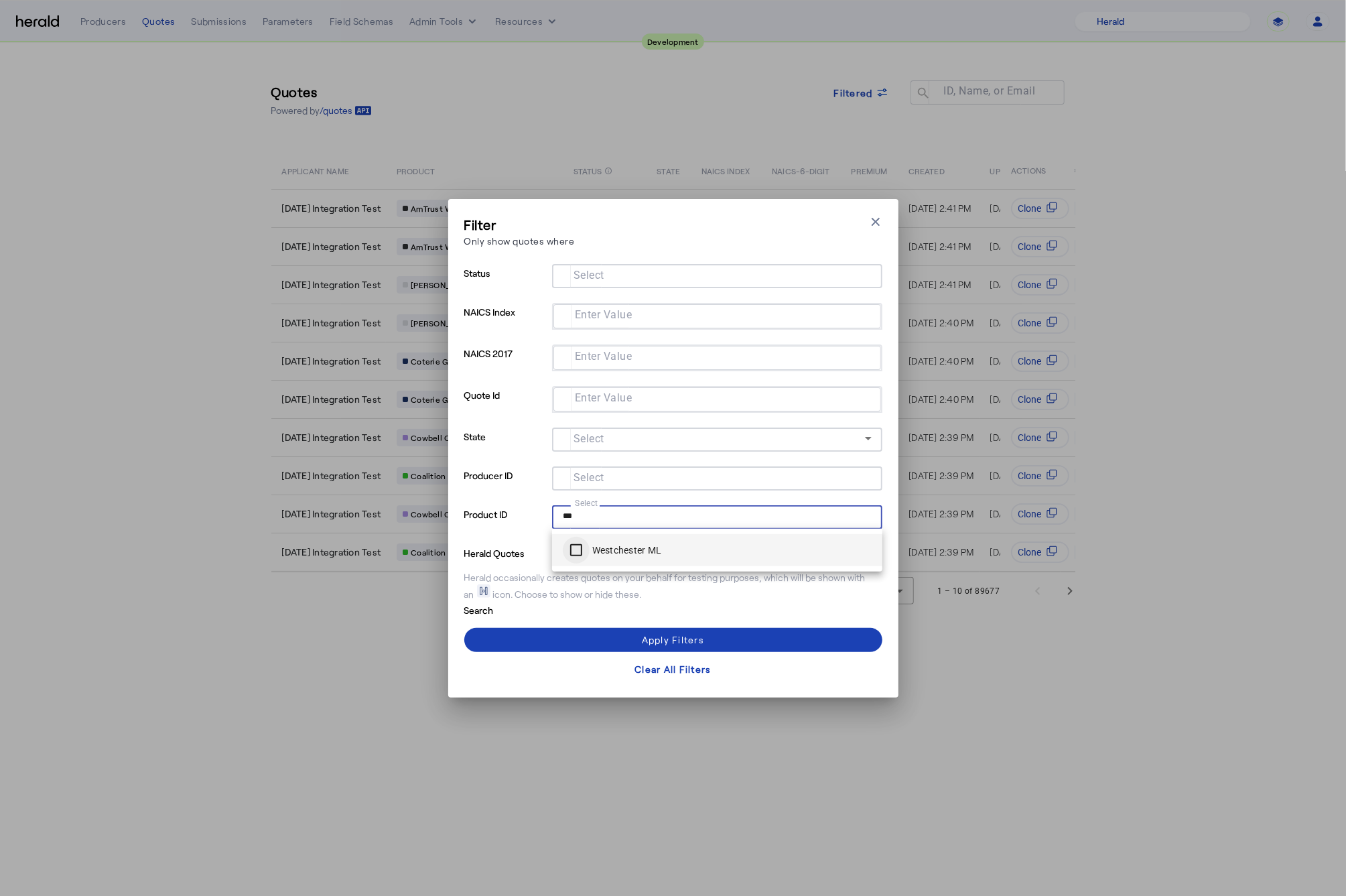
type input "***"
click at [560, 542] on div at bounding box center [576, 550] width 33 height 33
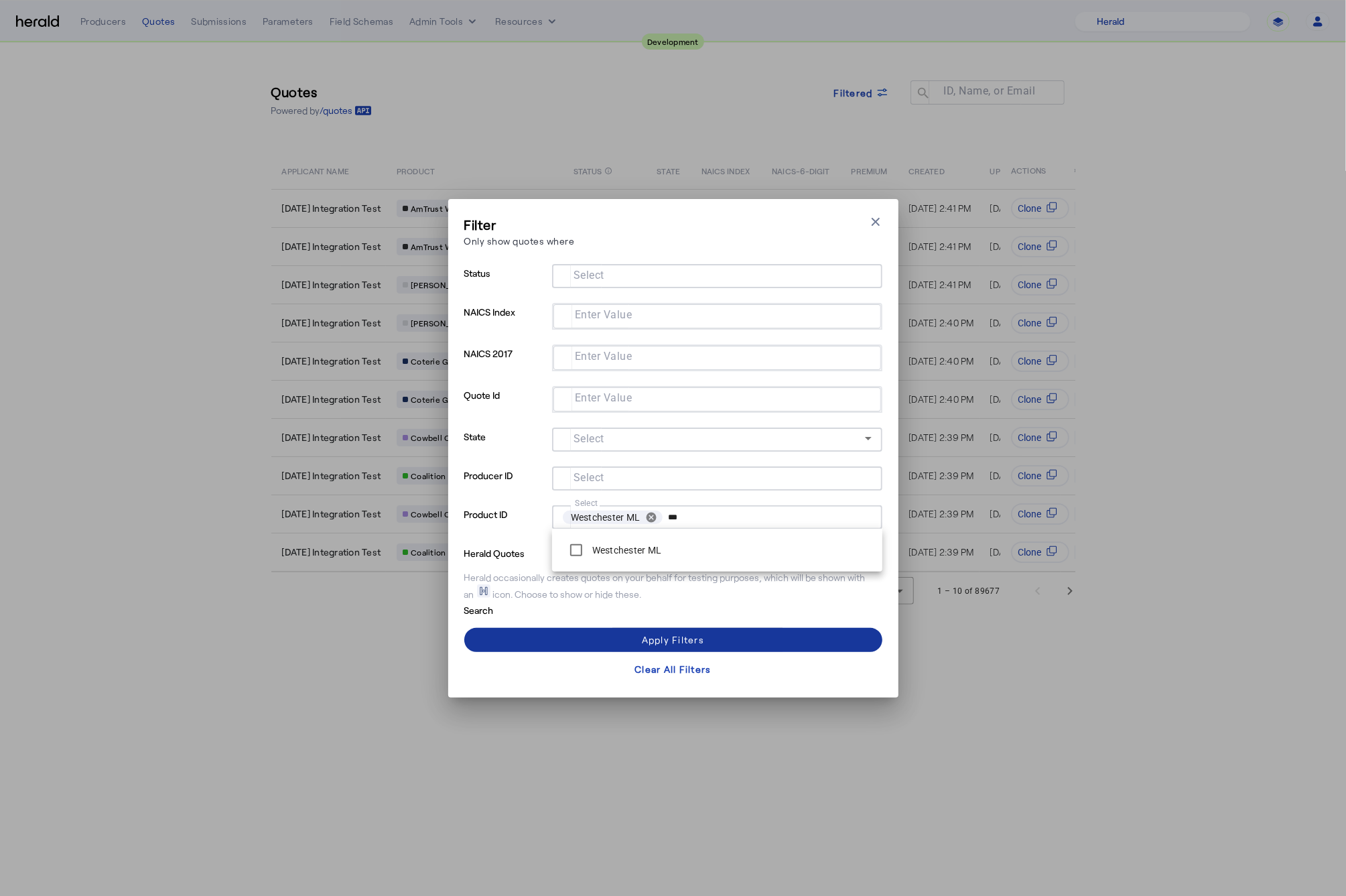
click at [663, 626] on span at bounding box center [674, 640] width 418 height 33
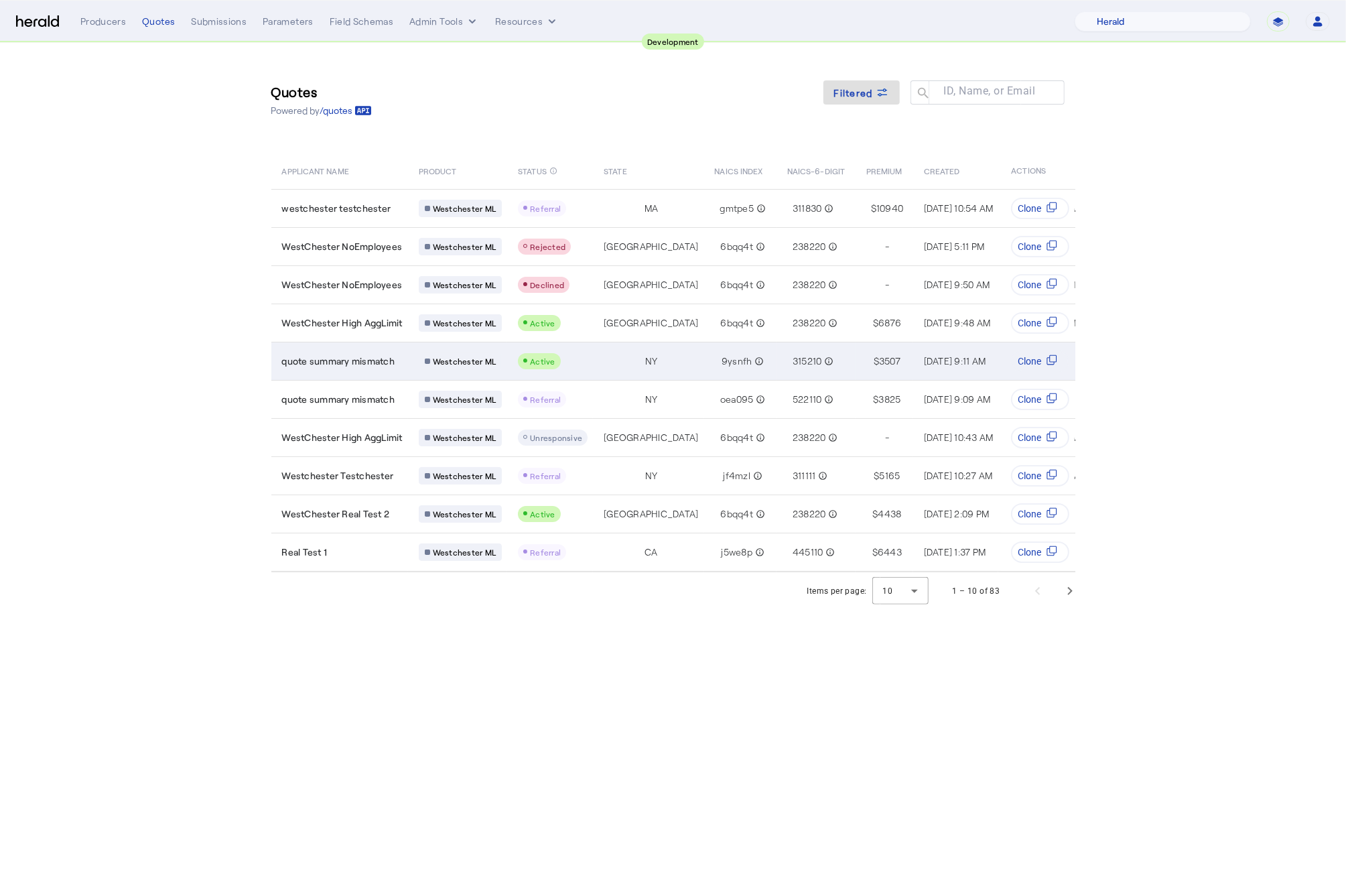
click at [346, 372] on td "quote summary mismatch" at bounding box center [340, 361] width 136 height 39
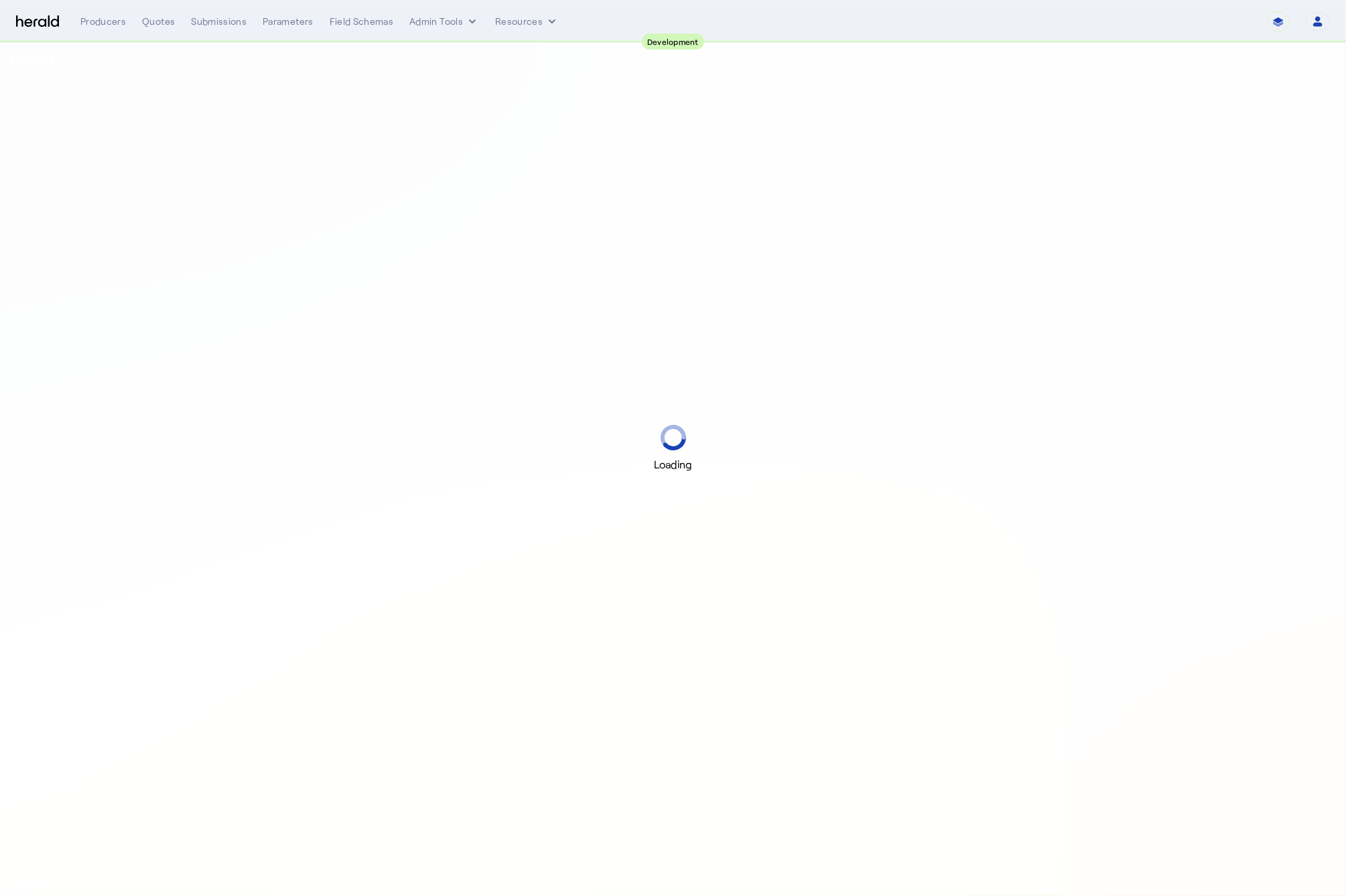
select select "pfm_2v8p_herald_api"
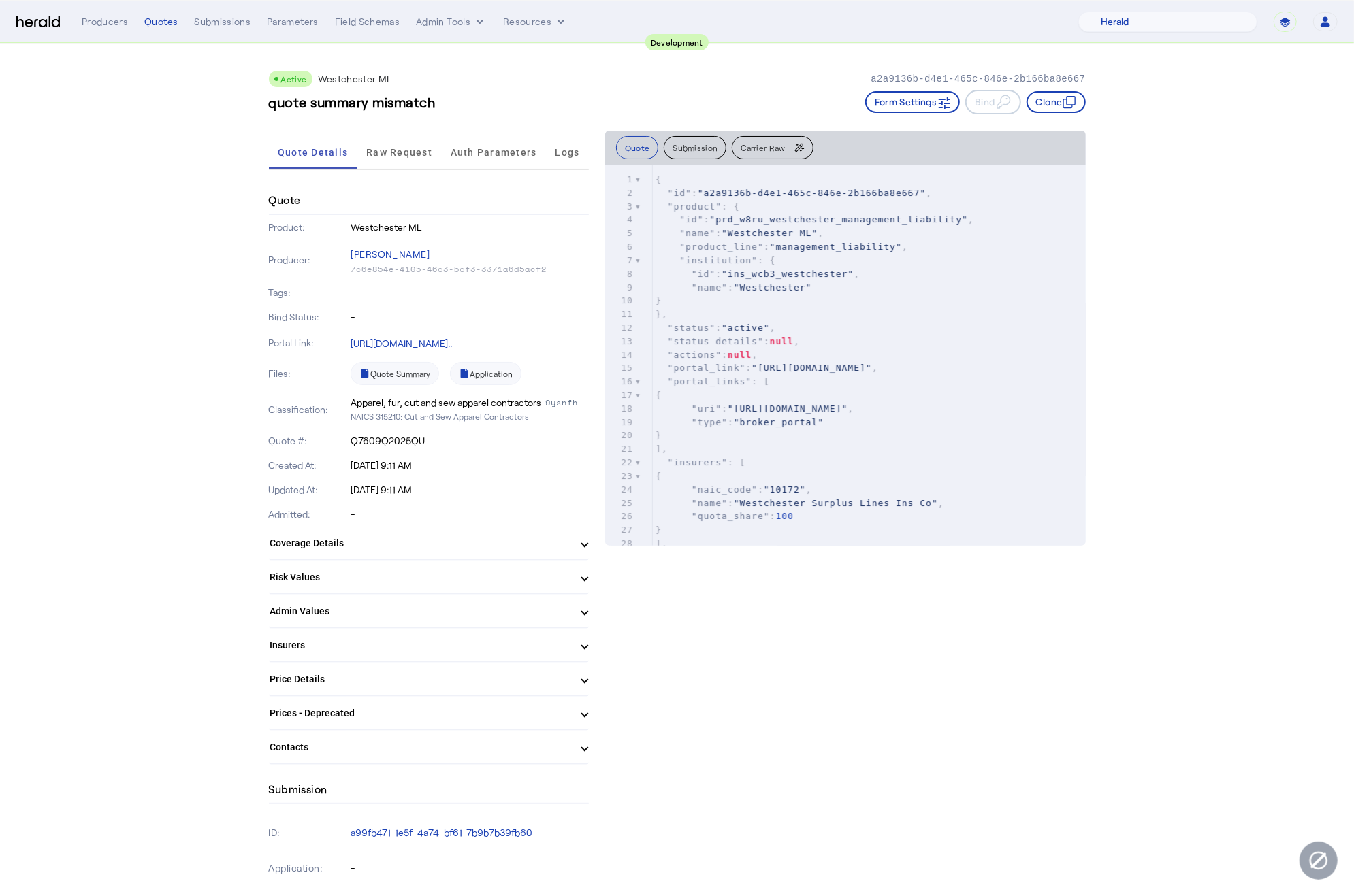
click at [803, 275] on span ""ins_wcb3_westchester"" at bounding box center [788, 274] width 132 height 10
type textarea "**********"
click at [803, 275] on span ""ins_wcb3_westchester"" at bounding box center [788, 274] width 132 height 10
click at [840, 221] on span ""prd_w8ru_westchester_management_liability"" at bounding box center [838, 219] width 259 height 10
click at [839, 221] on span ""prd_w8ru_westchester_management_liability"" at bounding box center [838, 219] width 259 height 10
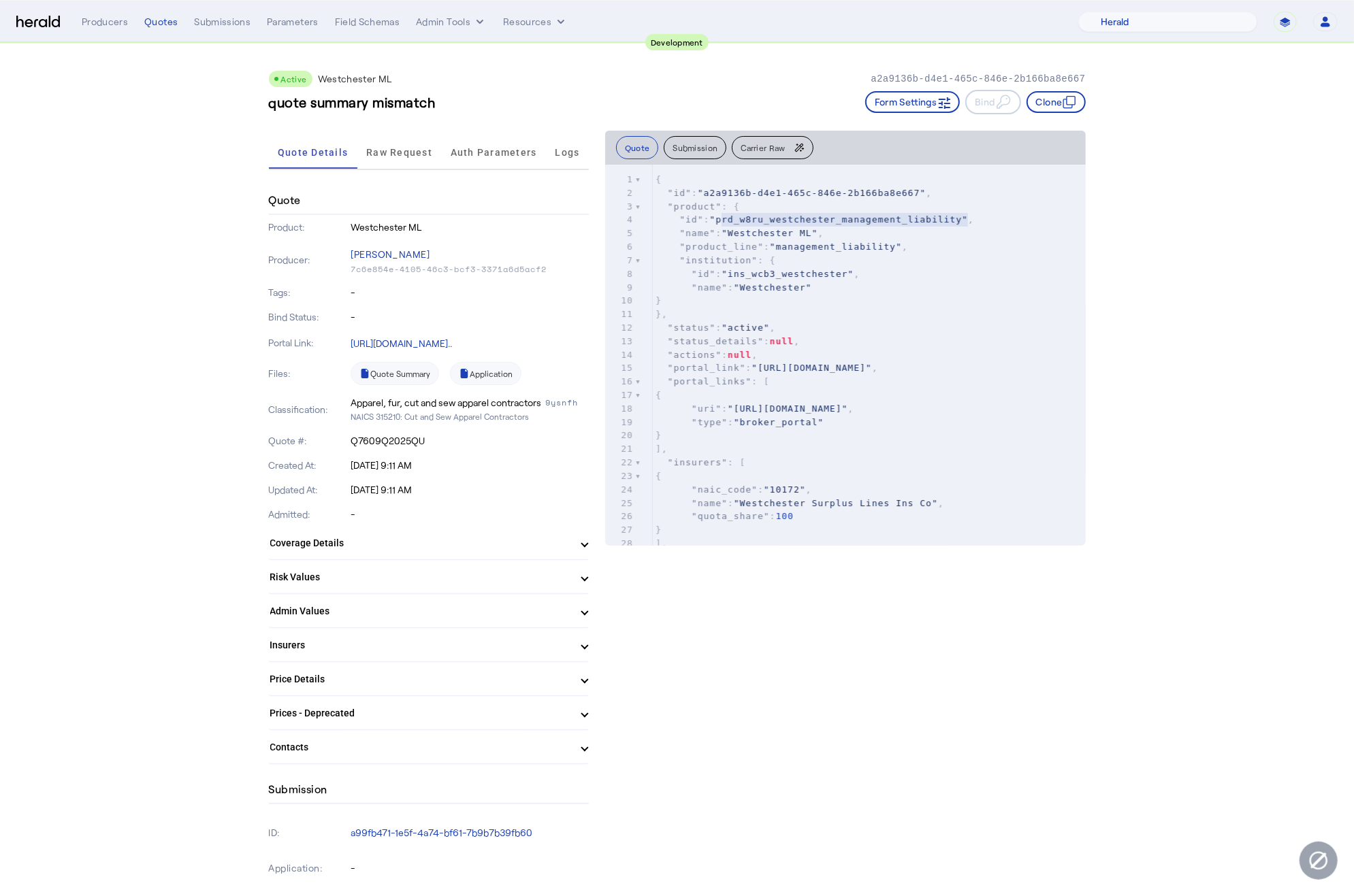
click at [781, 228] on span ""Westchester ML"" at bounding box center [770, 233] width 96 height 10
type textarea "**********"
click at [781, 228] on span ""Westchester ML"" at bounding box center [770, 233] width 96 height 10
click at [801, 241] on span ""management_liability"" at bounding box center [836, 246] width 132 height 10
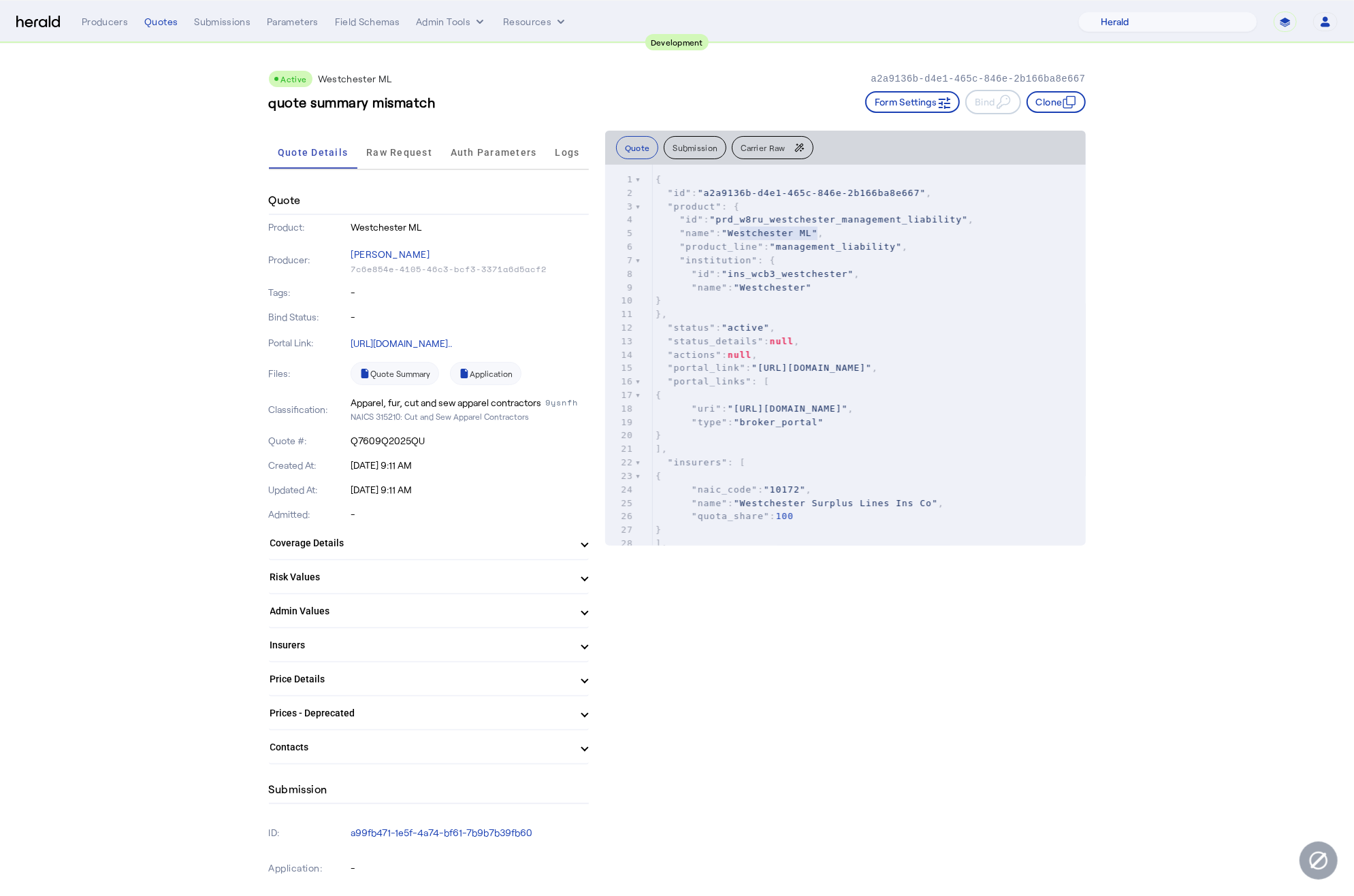
type textarea "**********"
drag, startPoint x: 813, startPoint y: 232, endPoint x: 732, endPoint y: 234, distance: 81.0
click at [732, 234] on span ""Westchester ML"" at bounding box center [770, 233] width 96 height 10
type textarea "**********"
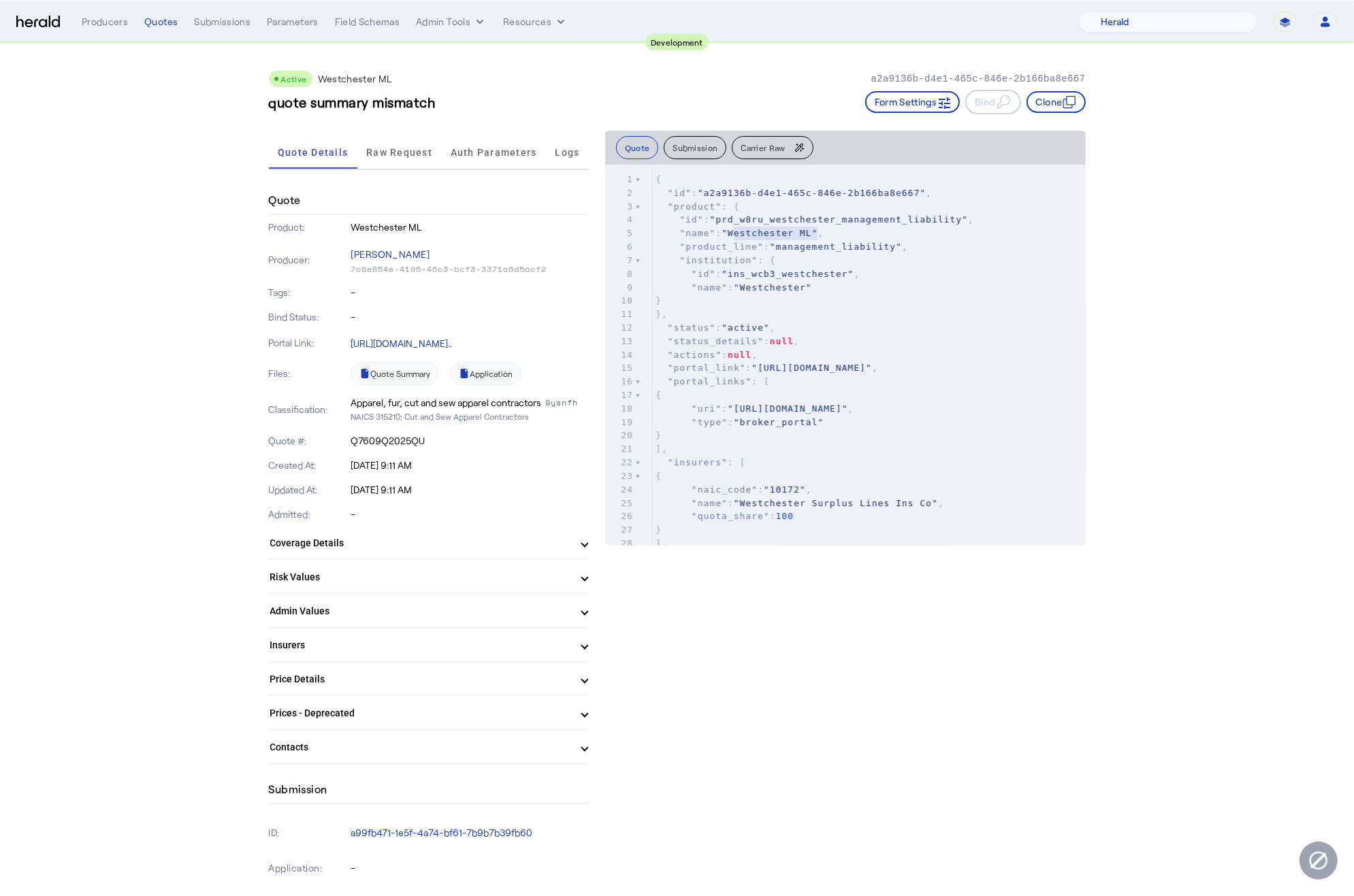
drag, startPoint x: 814, startPoint y: 232, endPoint x: 732, endPoint y: 232, distance: 82.0
click at [732, 232] on span ""Westchester ML"" at bounding box center [770, 233] width 96 height 10
click at [481, 32] on nav "**********" at bounding box center [677, 22] width 1354 height 42
click at [474, 29] on div "**********" at bounding box center [710, 21] width 1256 height 20
click at [469, 20] on button "Admin Tools" at bounding box center [451, 22] width 71 height 14
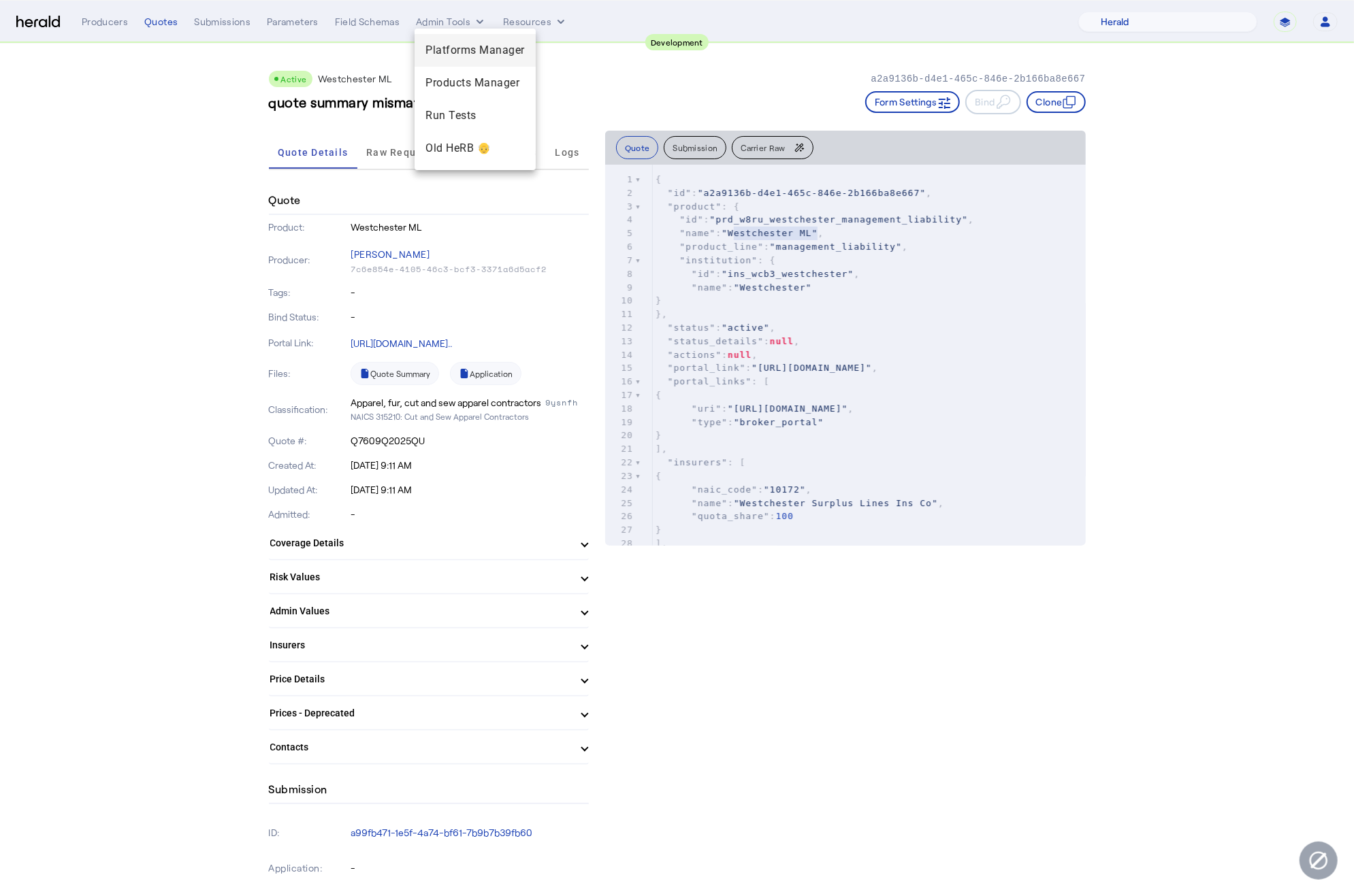
click at [494, 46] on span "Platforms Manager" at bounding box center [475, 50] width 99 height 17
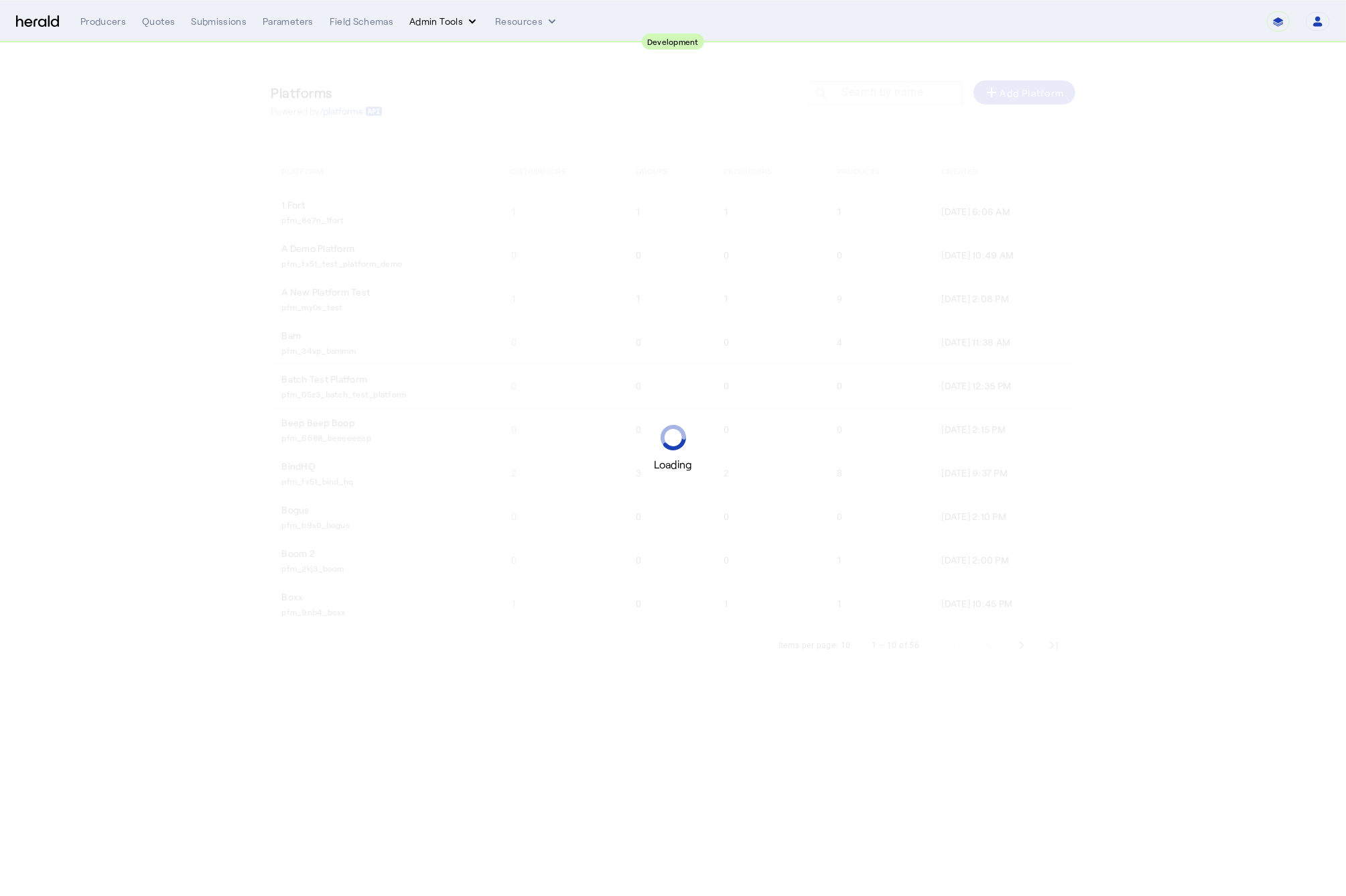
click at [436, 24] on button "Admin Tools" at bounding box center [444, 21] width 69 height 14
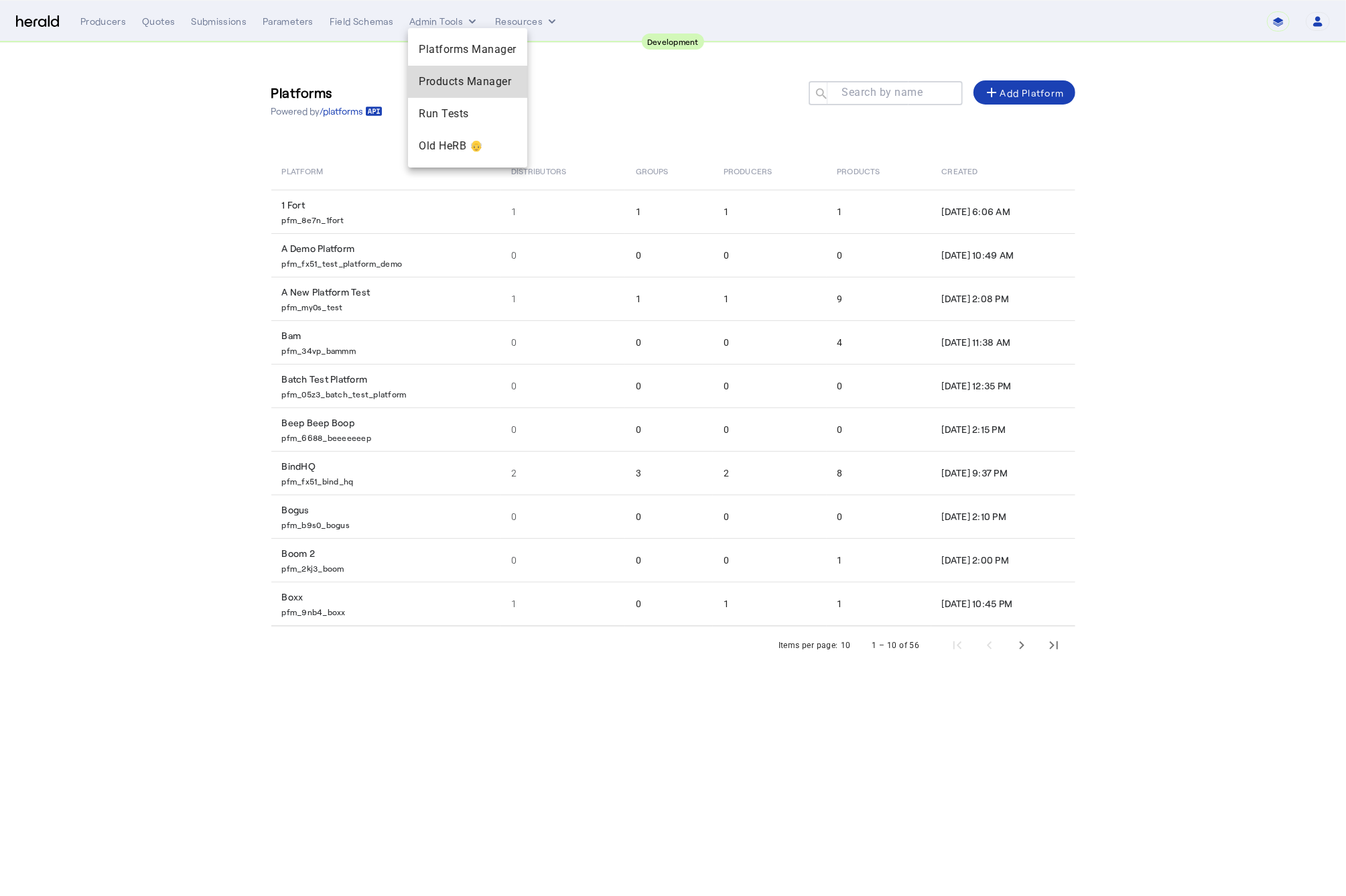
click at [457, 70] on div "Products Manager" at bounding box center [467, 82] width 119 height 33
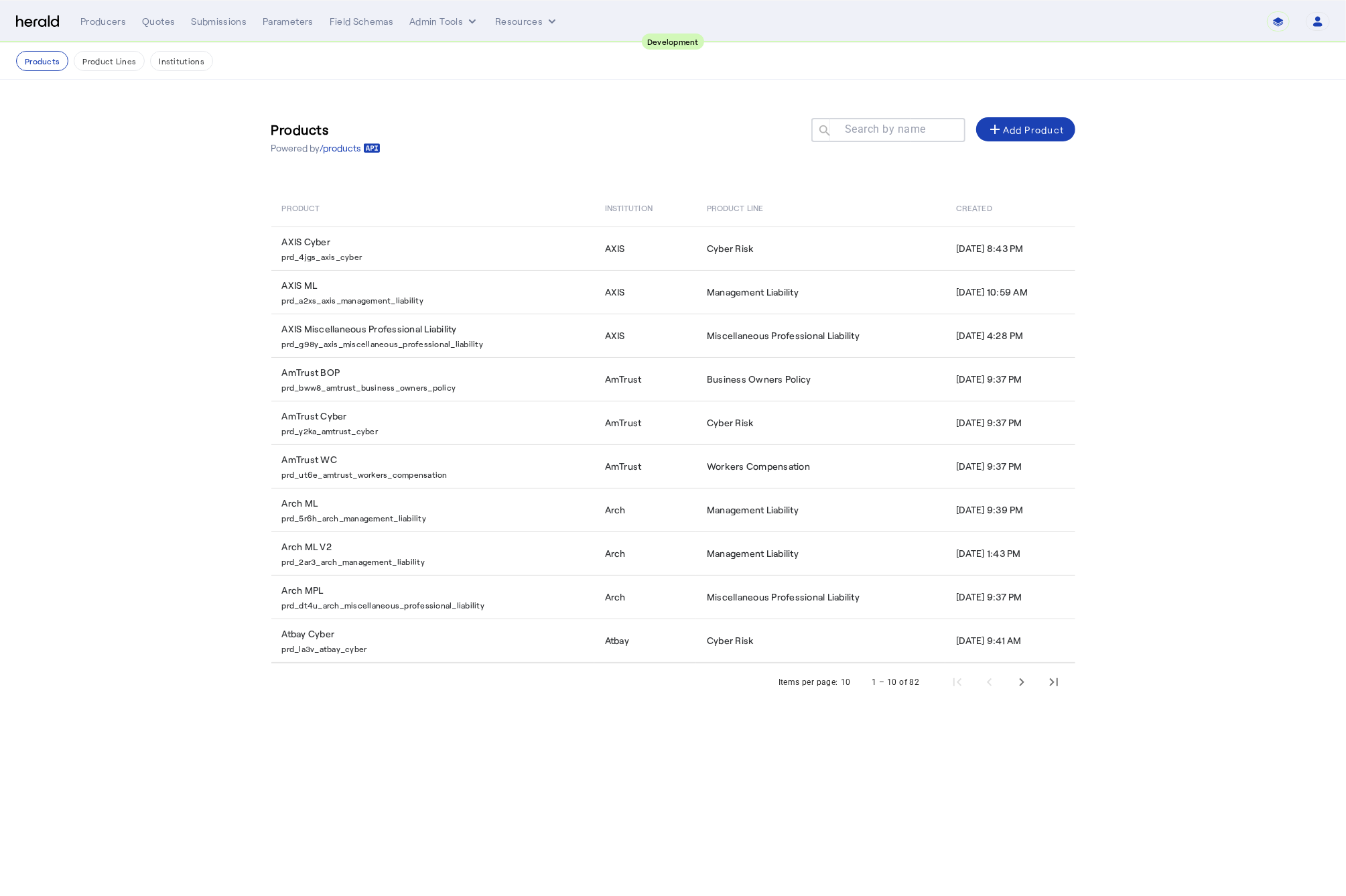
click at [856, 133] on mat-label "Search by name" at bounding box center [886, 129] width 81 height 13
click at [856, 133] on input "Search by name" at bounding box center [894, 129] width 121 height 16
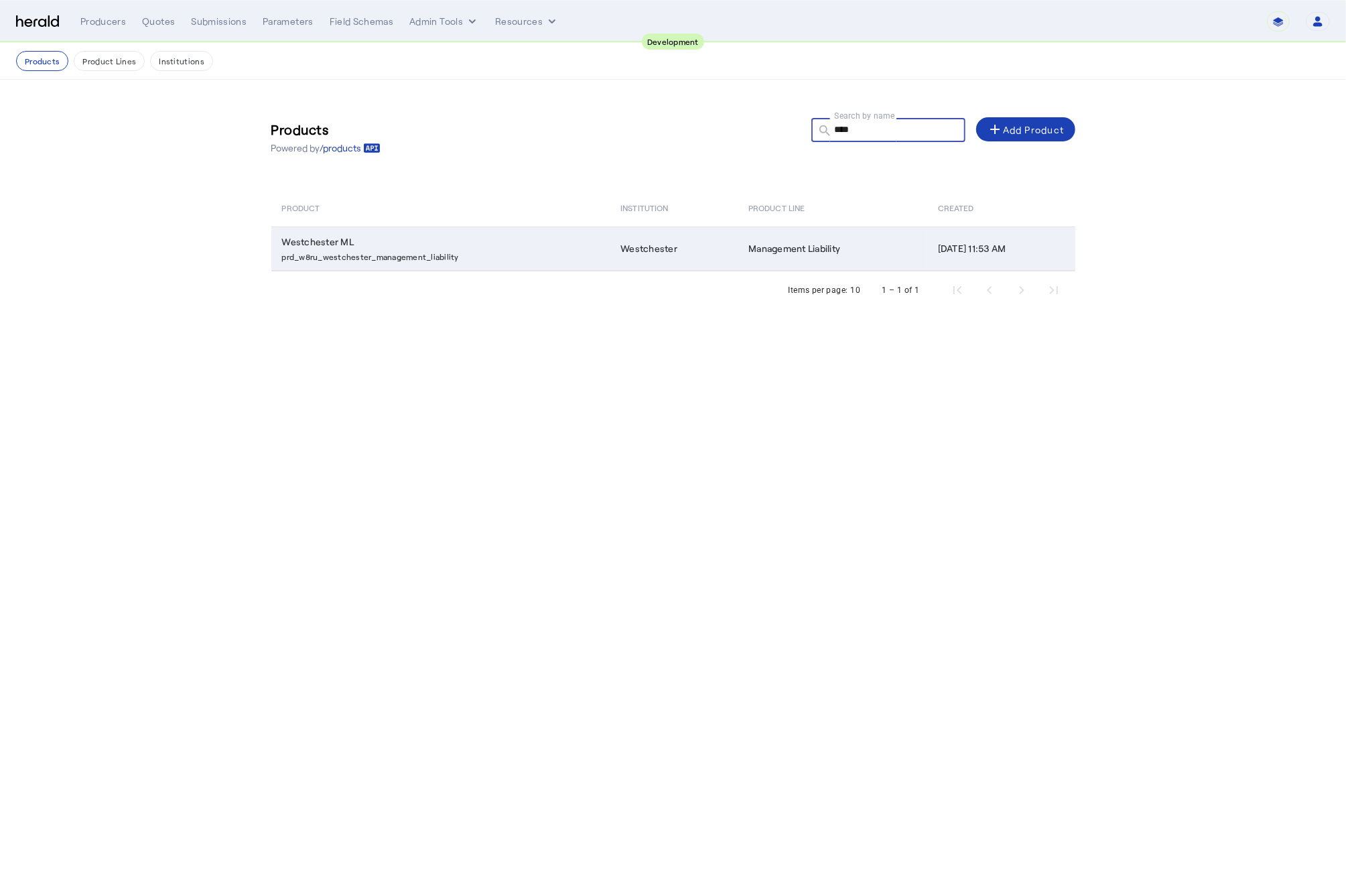
type input "****"
click at [536, 253] on p "prd_w8ru_westchester_management_liability" at bounding box center [443, 256] width 323 height 14
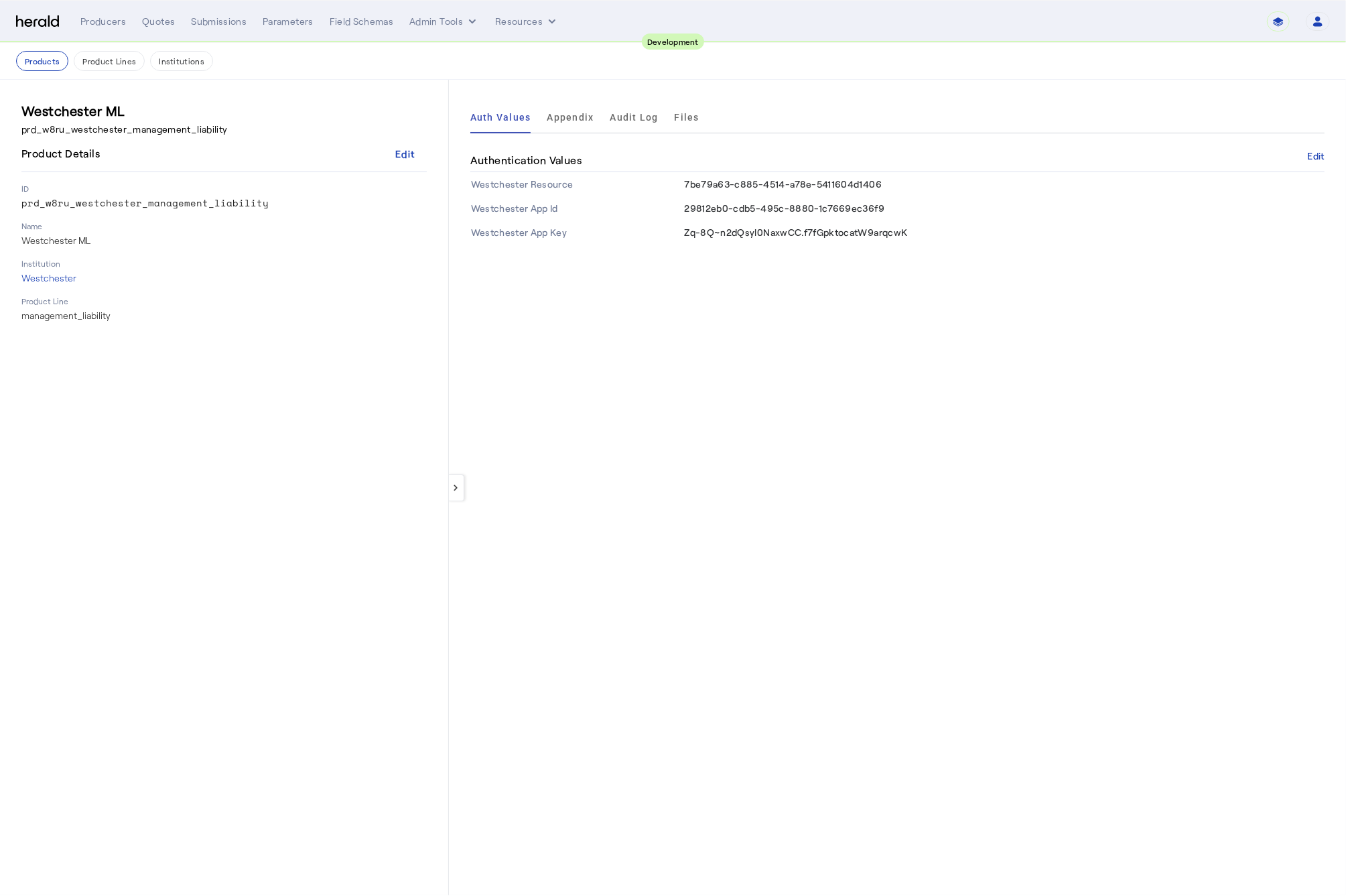
click at [830, 185] on span "7be79a63-c885-4514-a78e-5411604d1406" at bounding box center [783, 183] width 198 height 11
copy span "7be79a63-c885-4514-a78e-5411604d1406"
click at [750, 208] on span "29812eb0-cdb5-495c-8880-1c7669ec36f9" at bounding box center [784, 207] width 201 height 11
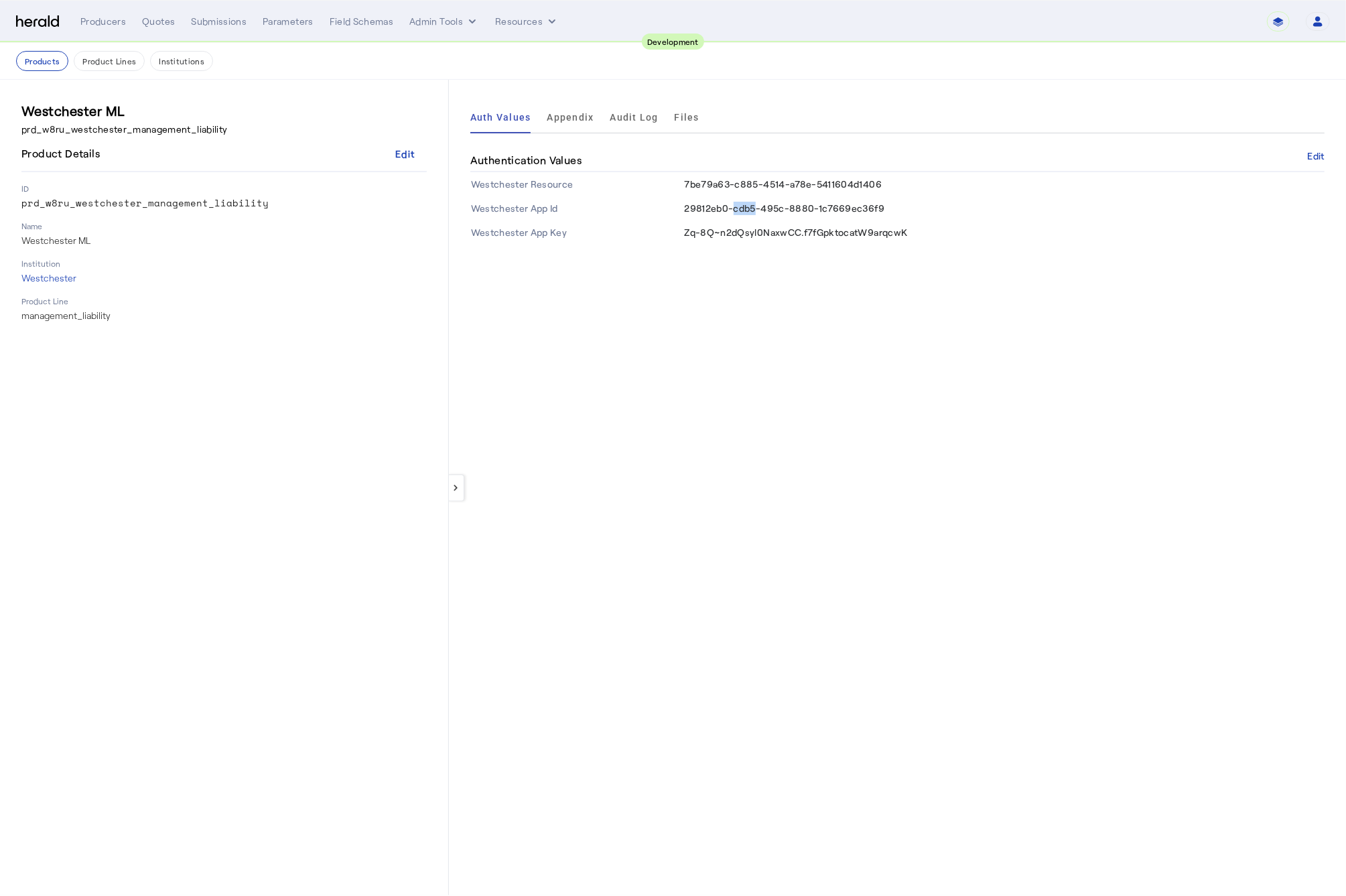
click at [750, 208] on span "29812eb0-cdb5-495c-8880-1c7669ec36f9" at bounding box center [784, 207] width 201 height 11
copy span "29812eb0-cdb5-495c-8880-1c7669ec36f9"
click at [792, 229] on span "Zq-8Q~n2dQsyl0NaxwCC.f7fGpktocatW9arqcwK" at bounding box center [796, 232] width 223 height 11
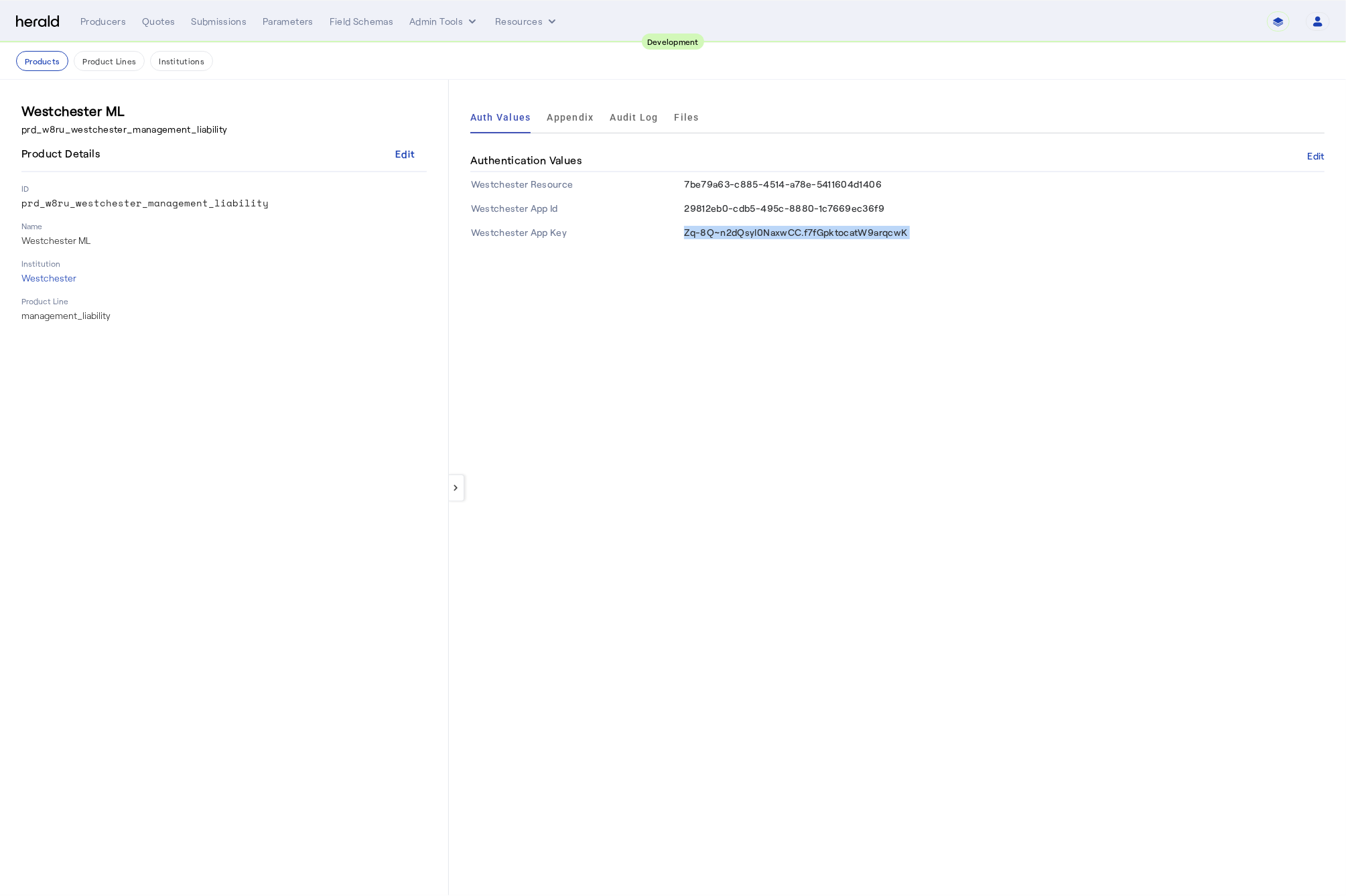
click at [792, 229] on span "Zq-8Q~n2dQsyl0NaxwCC.f7fGpktocatW9arqcwK" at bounding box center [796, 232] width 223 height 11
copy body "Zq-8Q~n2dQsyl0NaxwCC.f7fGpktocatW9arqcwK"
click at [466, 26] on icon "internal dropdown menu" at bounding box center [472, 21] width 14 height 14
click at [478, 57] on span "Platforms Manager" at bounding box center [468, 49] width 98 height 16
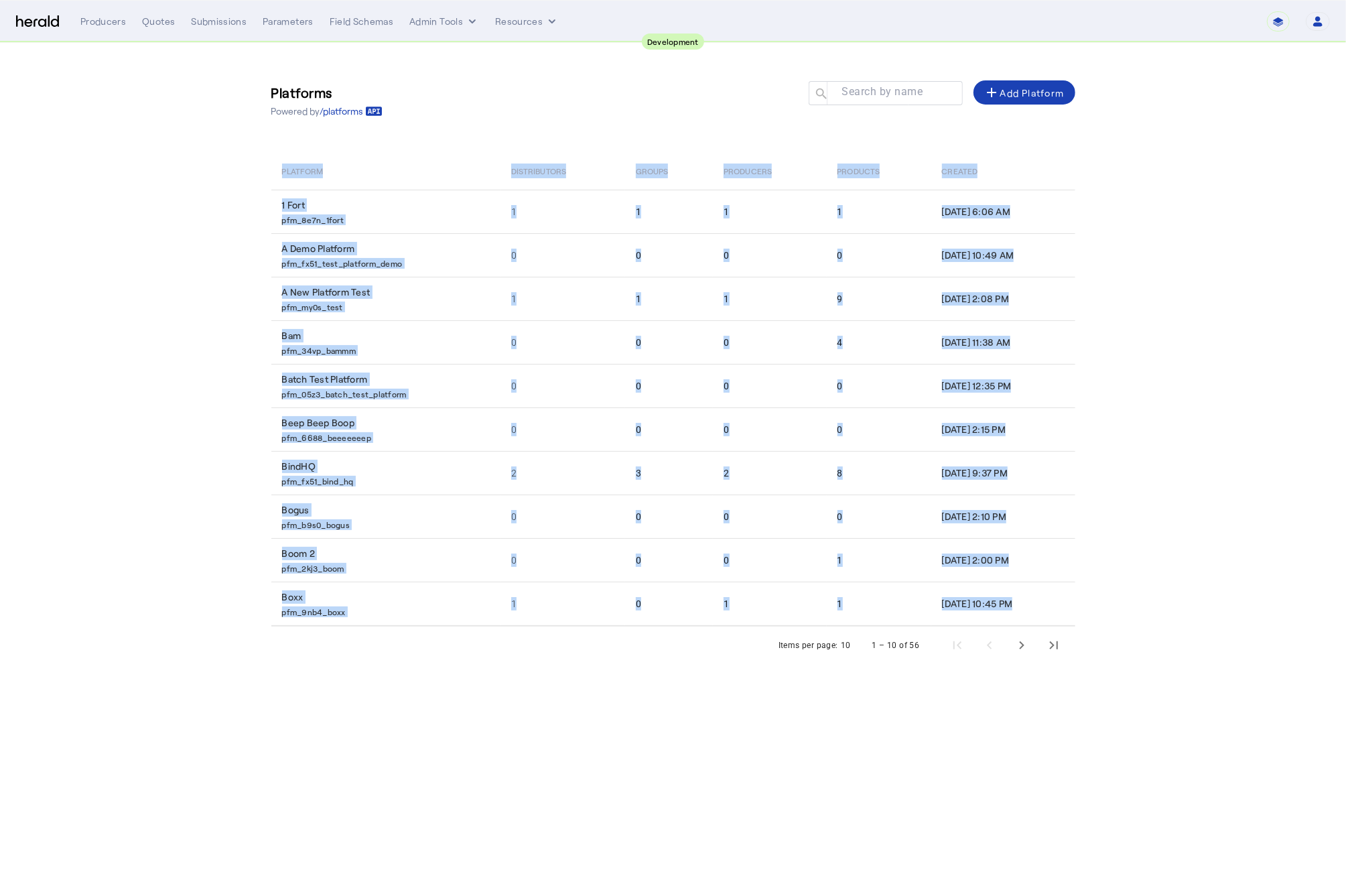
click at [1115, 175] on section "Platforms Powered by /platforms Search by name search add Add Platform Platform…" at bounding box center [673, 367] width 1346 height 648
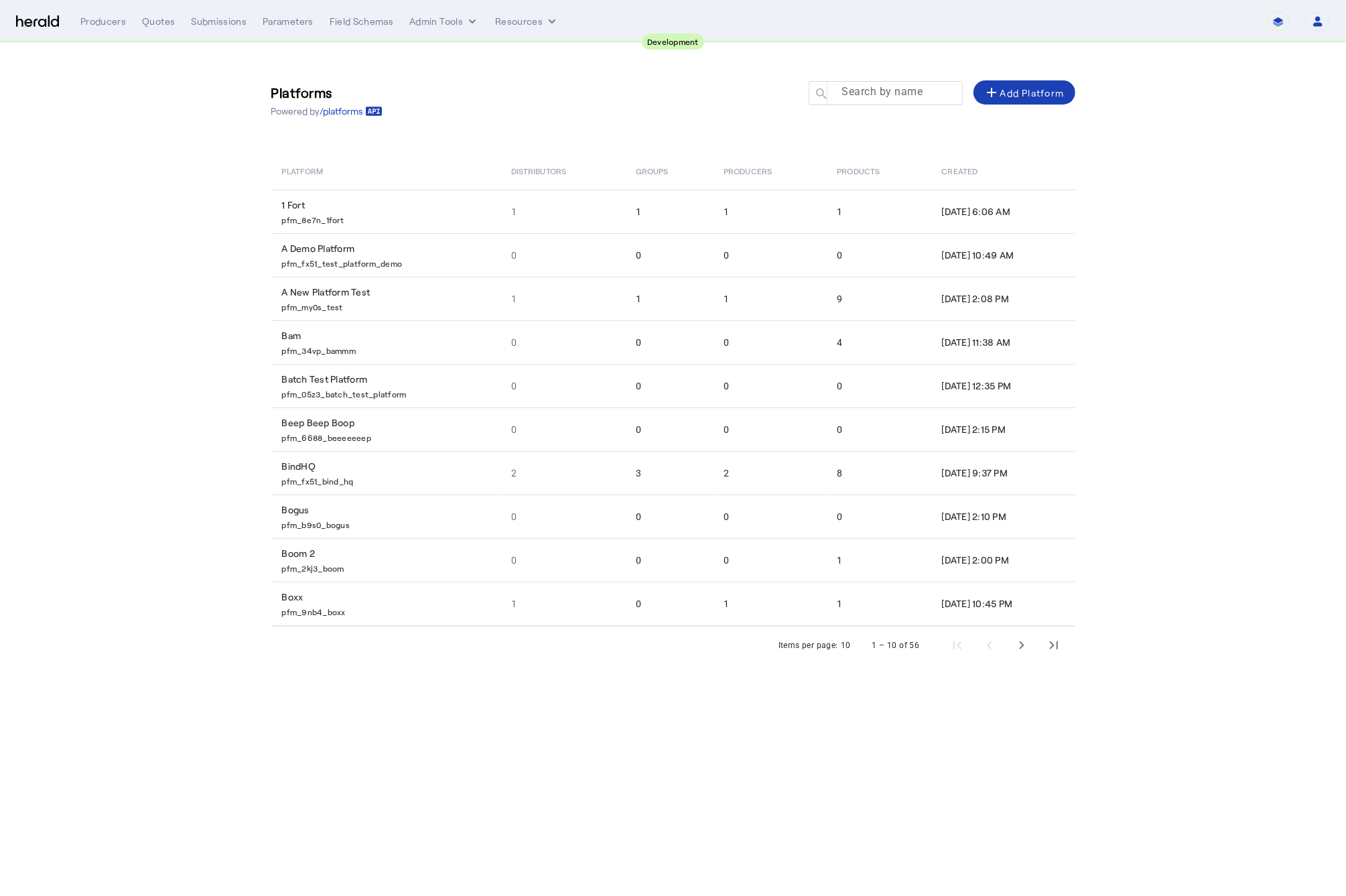
click at [894, 99] on mat-label "Search by name" at bounding box center [882, 92] width 81 height 13
click at [894, 99] on input "Search by name" at bounding box center [892, 92] width 121 height 16
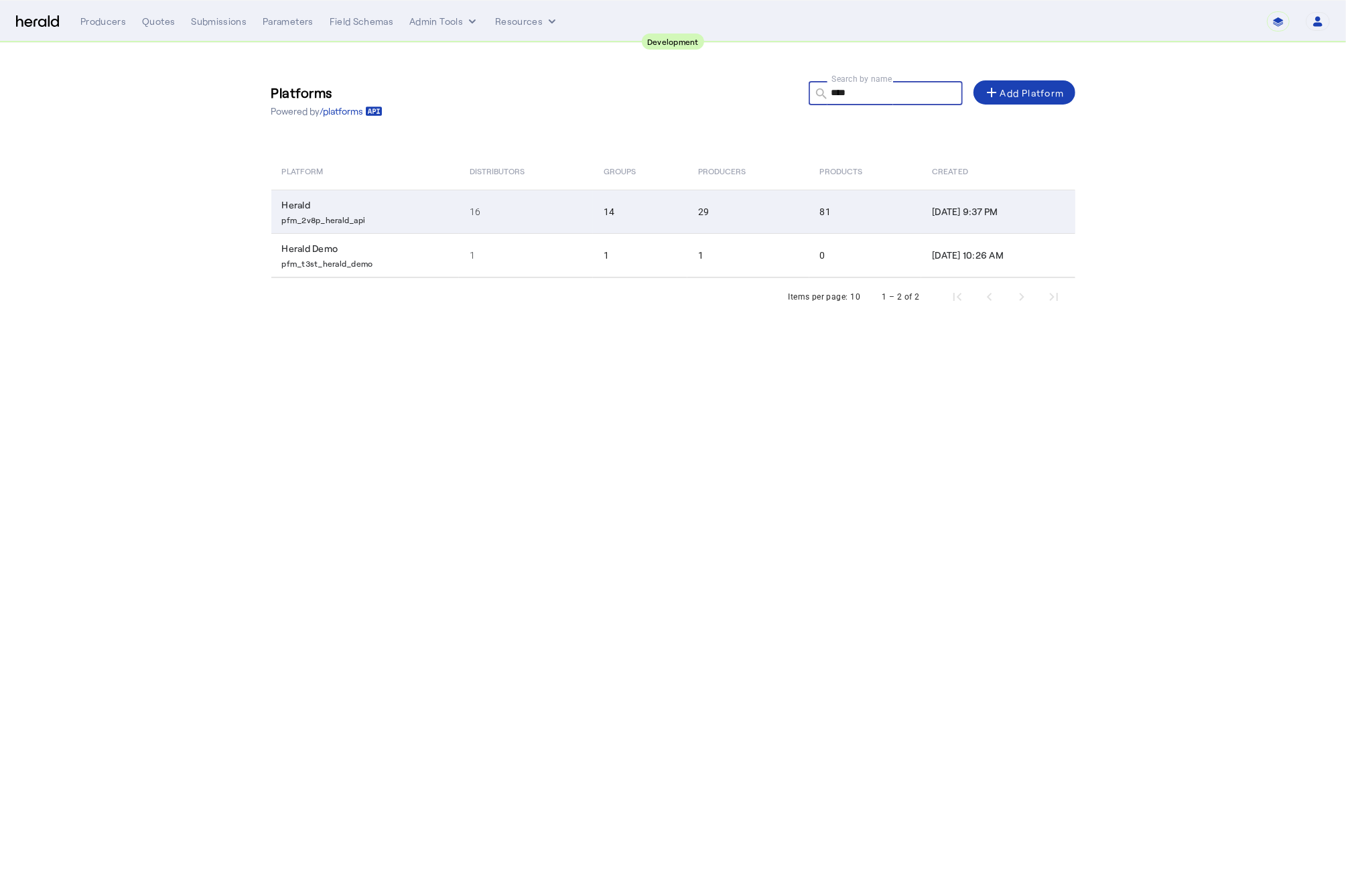
type input "****"
click at [392, 217] on p "pfm_2v8p_herald_api" at bounding box center [368, 219] width 171 height 14
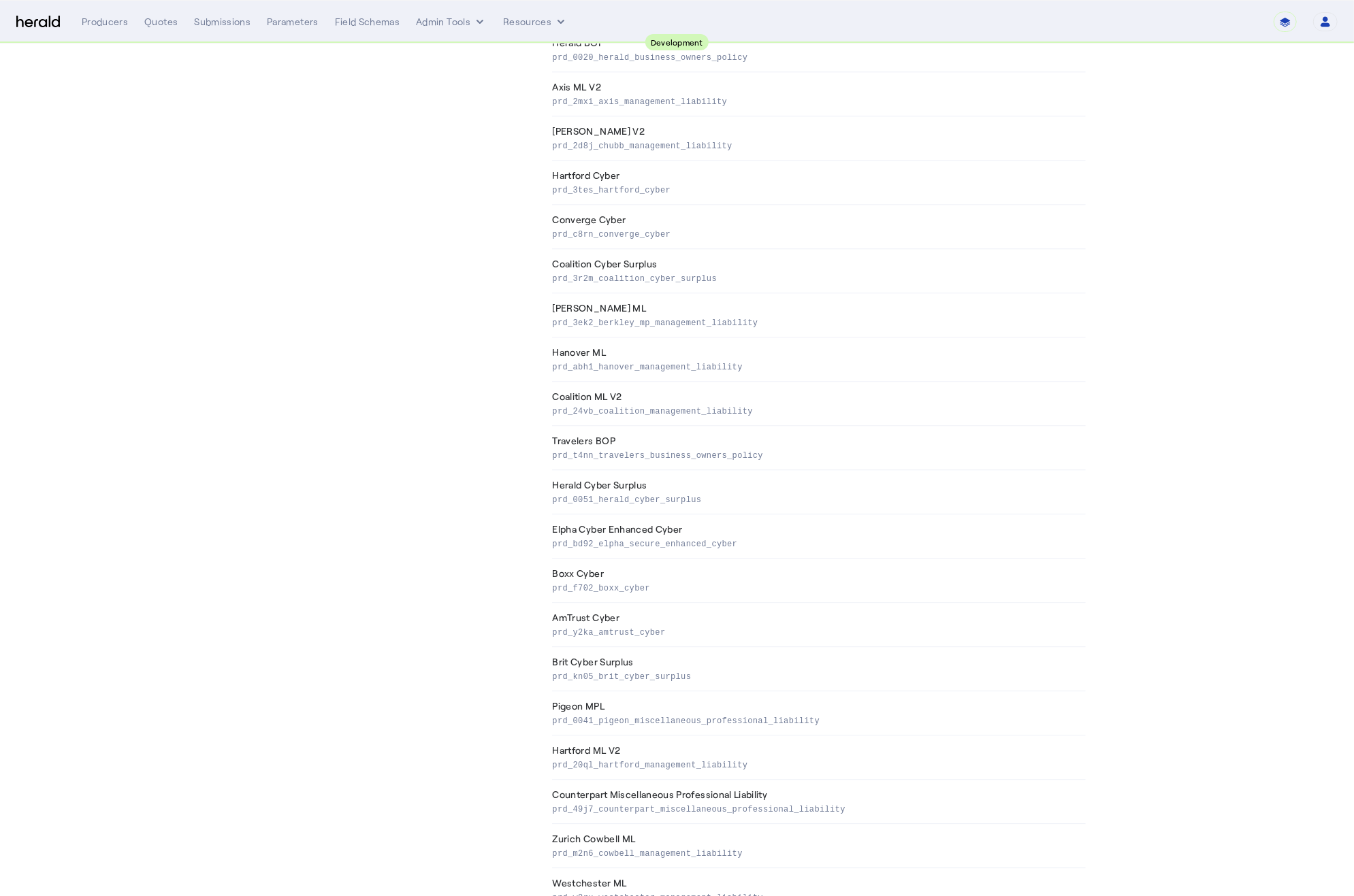
scroll to position [2906, 0]
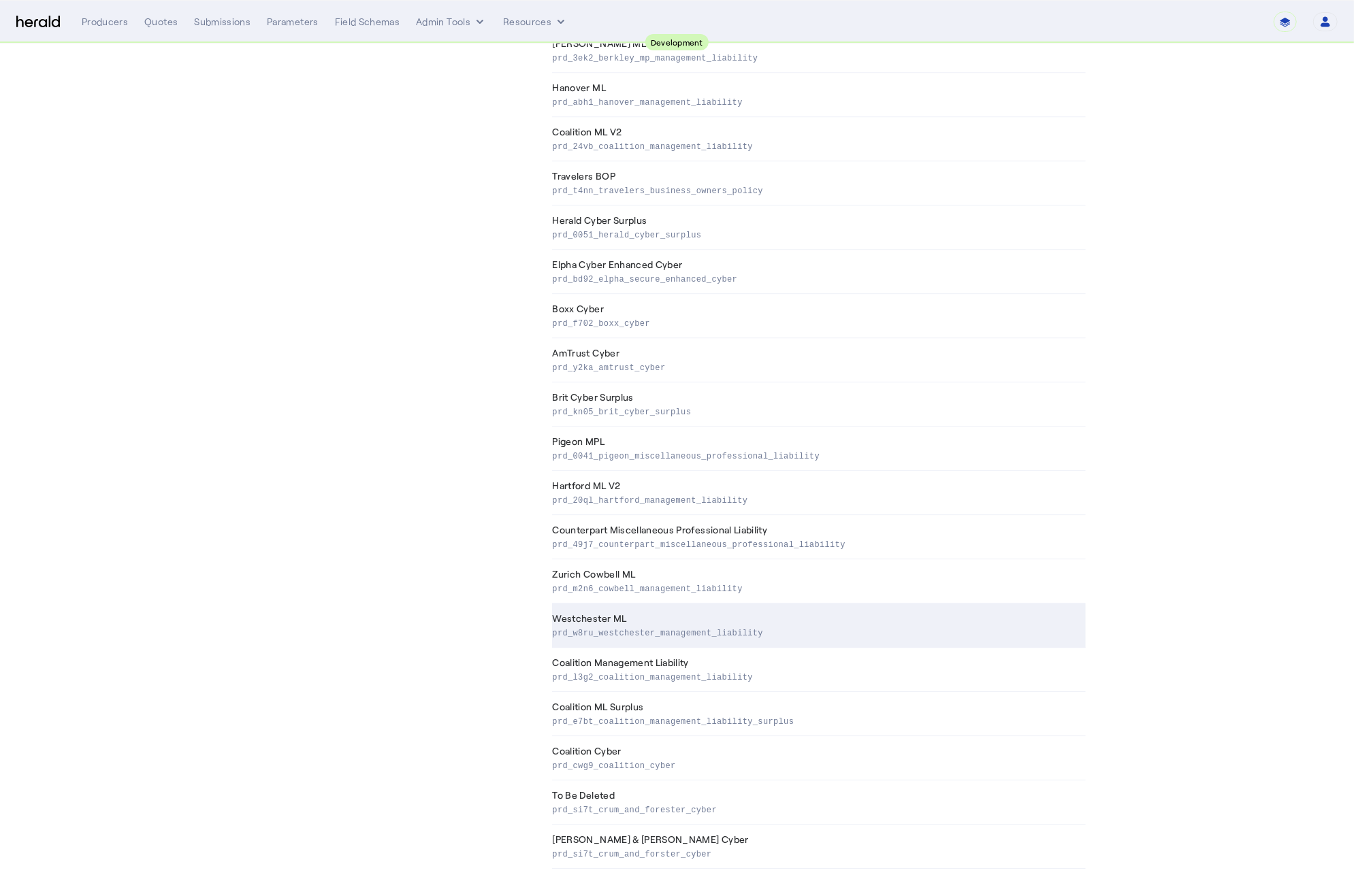
click at [622, 618] on th "Westchester ML prd_w8ru_westchester_management_liability" at bounding box center [818, 625] width 534 height 44
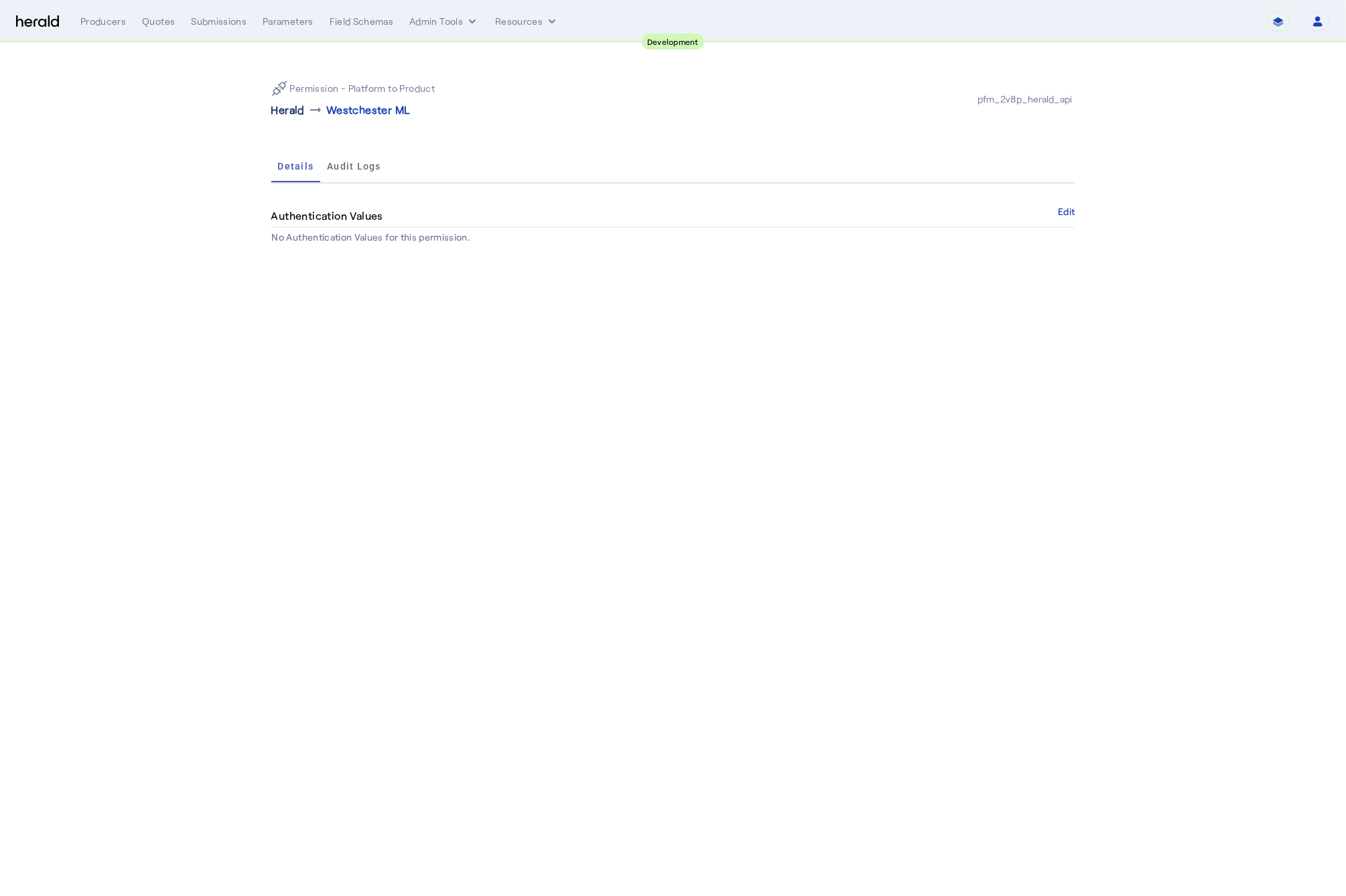
click at [280, 112] on p "Herald" at bounding box center [288, 110] width 33 height 16
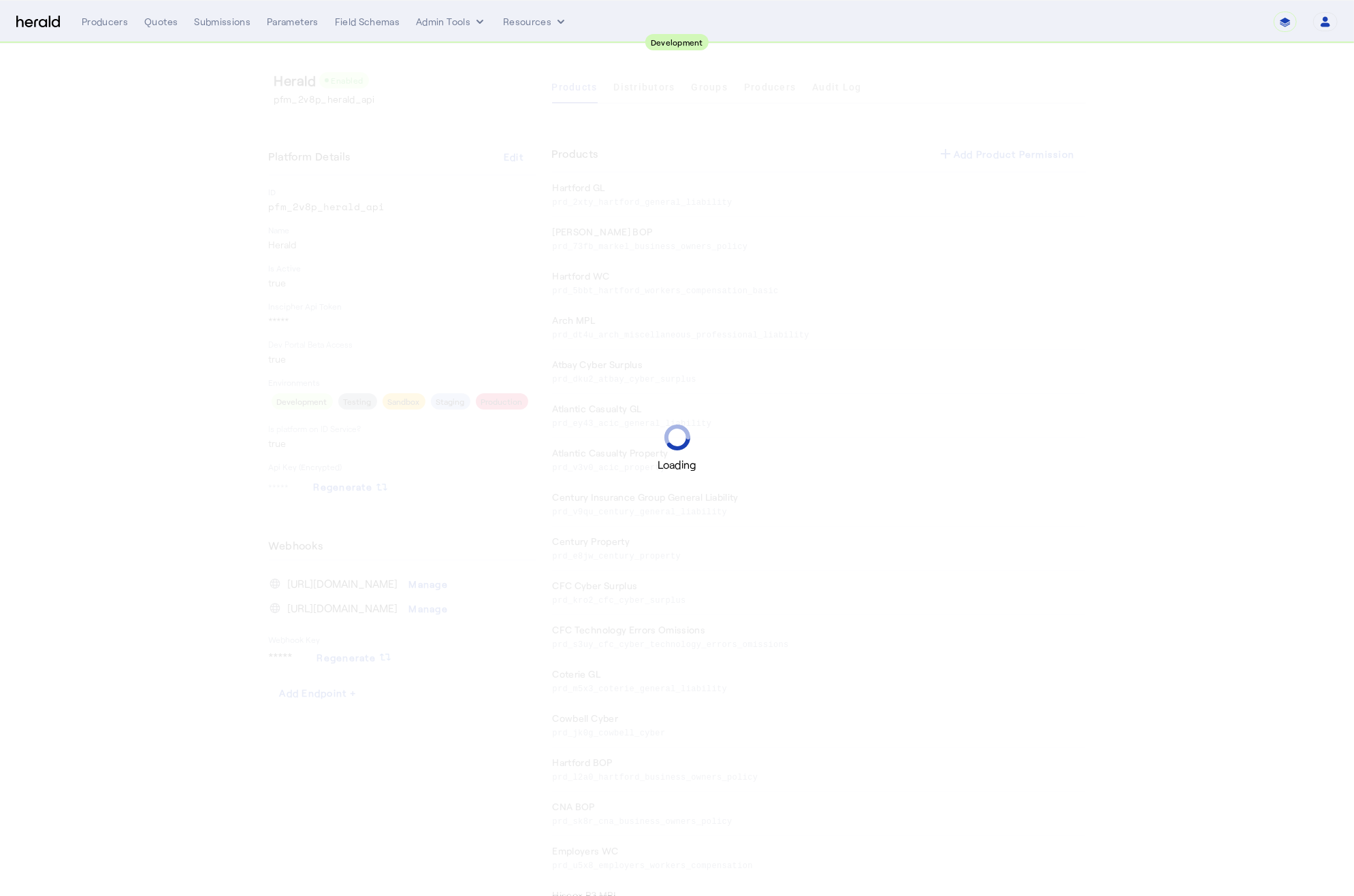
click at [628, 92] on div "Loading" at bounding box center [677, 448] width 1354 height 896
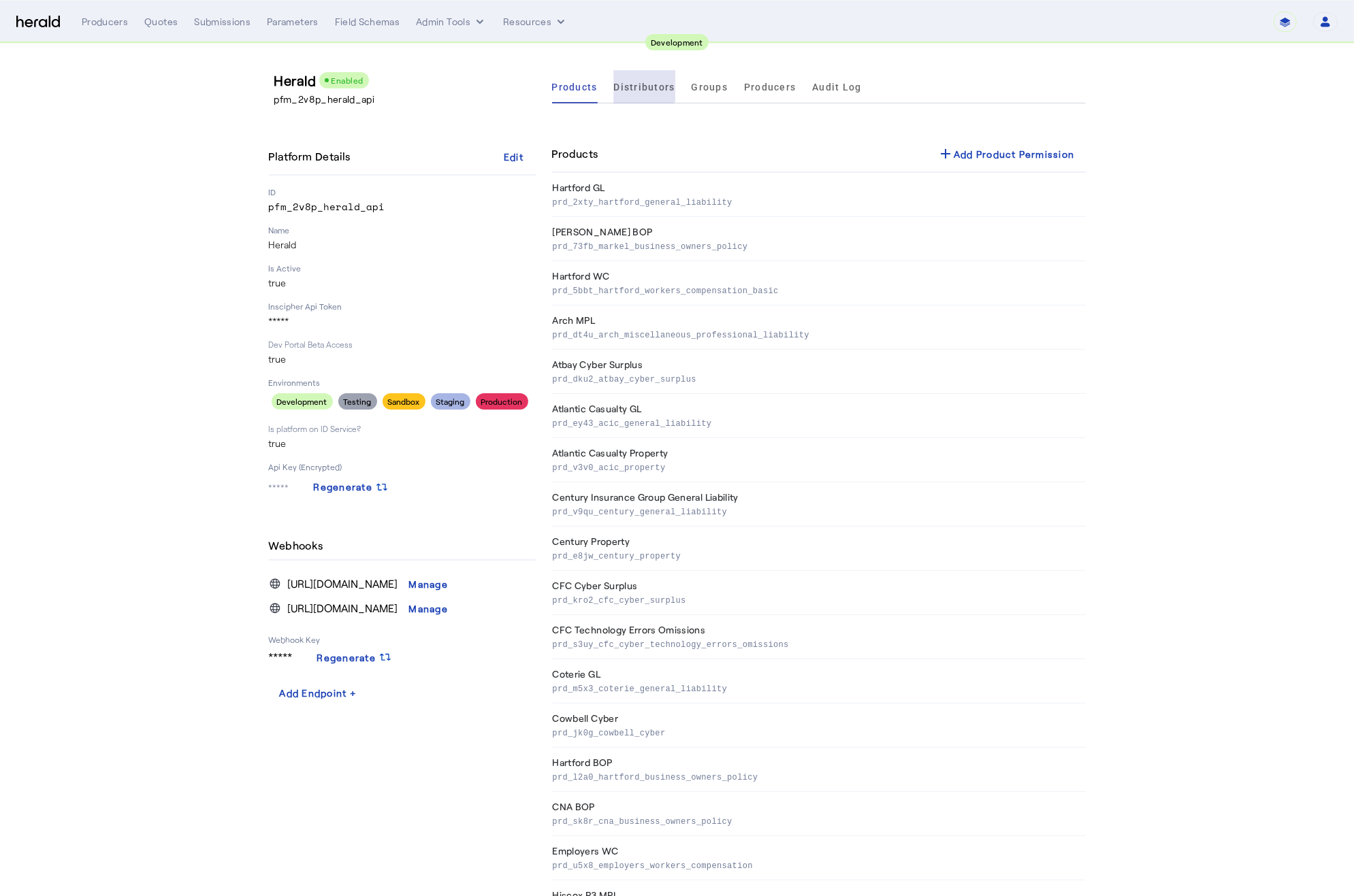
click at [640, 84] on span "Distributors" at bounding box center [644, 87] width 61 height 10
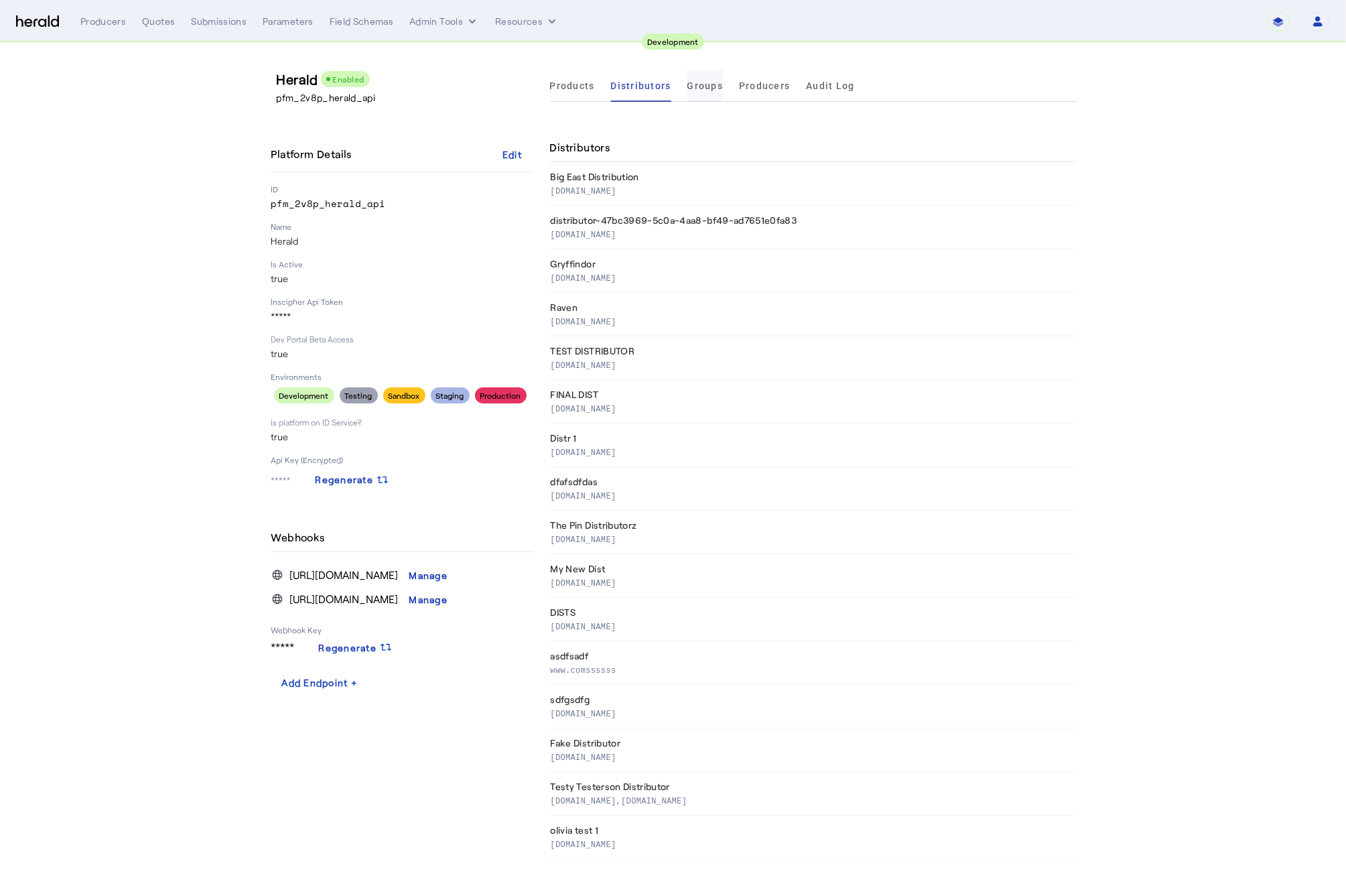
click at [696, 91] on span "Groups" at bounding box center [706, 86] width 36 height 33
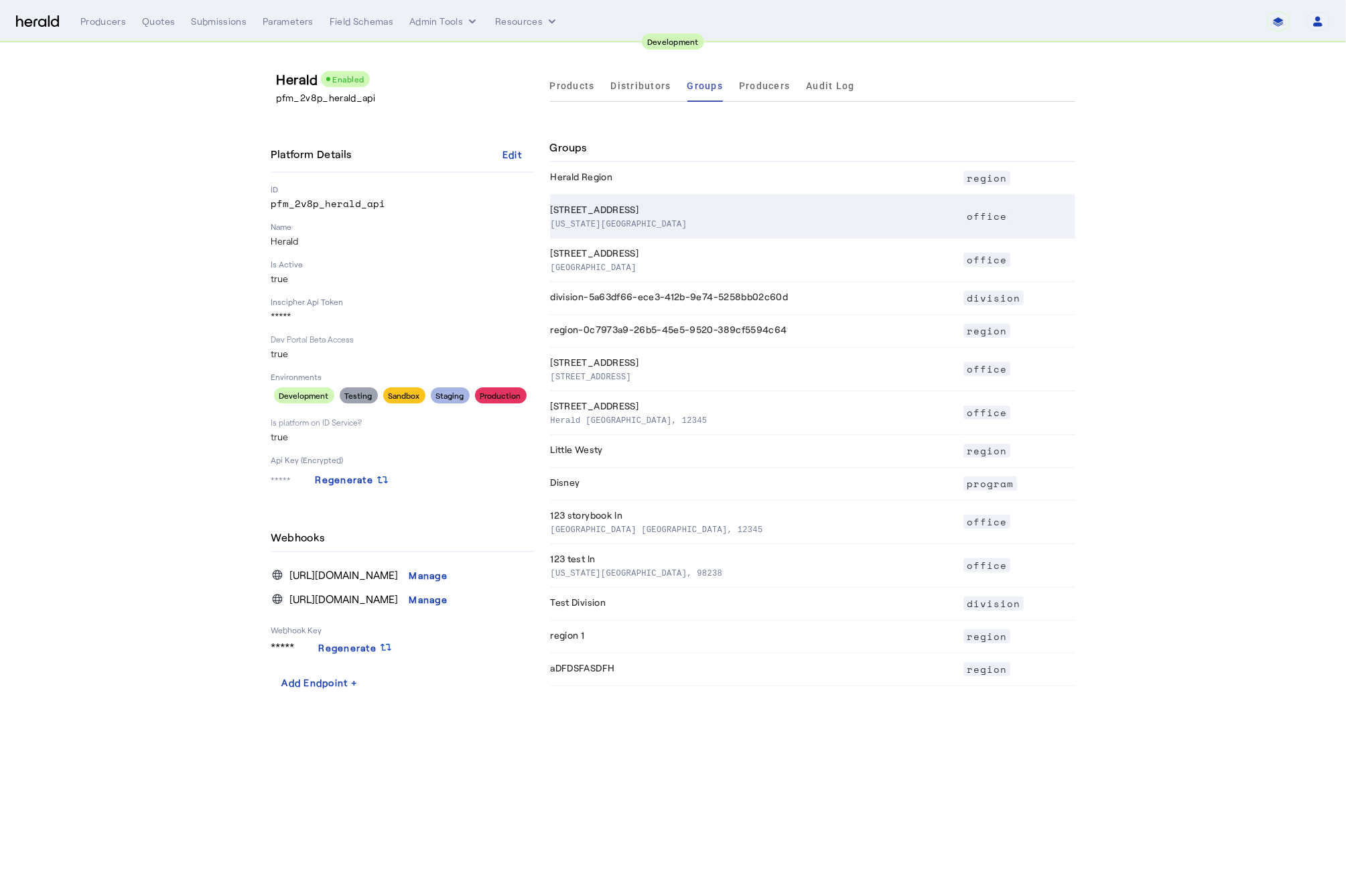
click at [719, 226] on p "New York NY, 10016" at bounding box center [754, 223] width 406 height 14
select select "pfm_2v8p_herald_api"
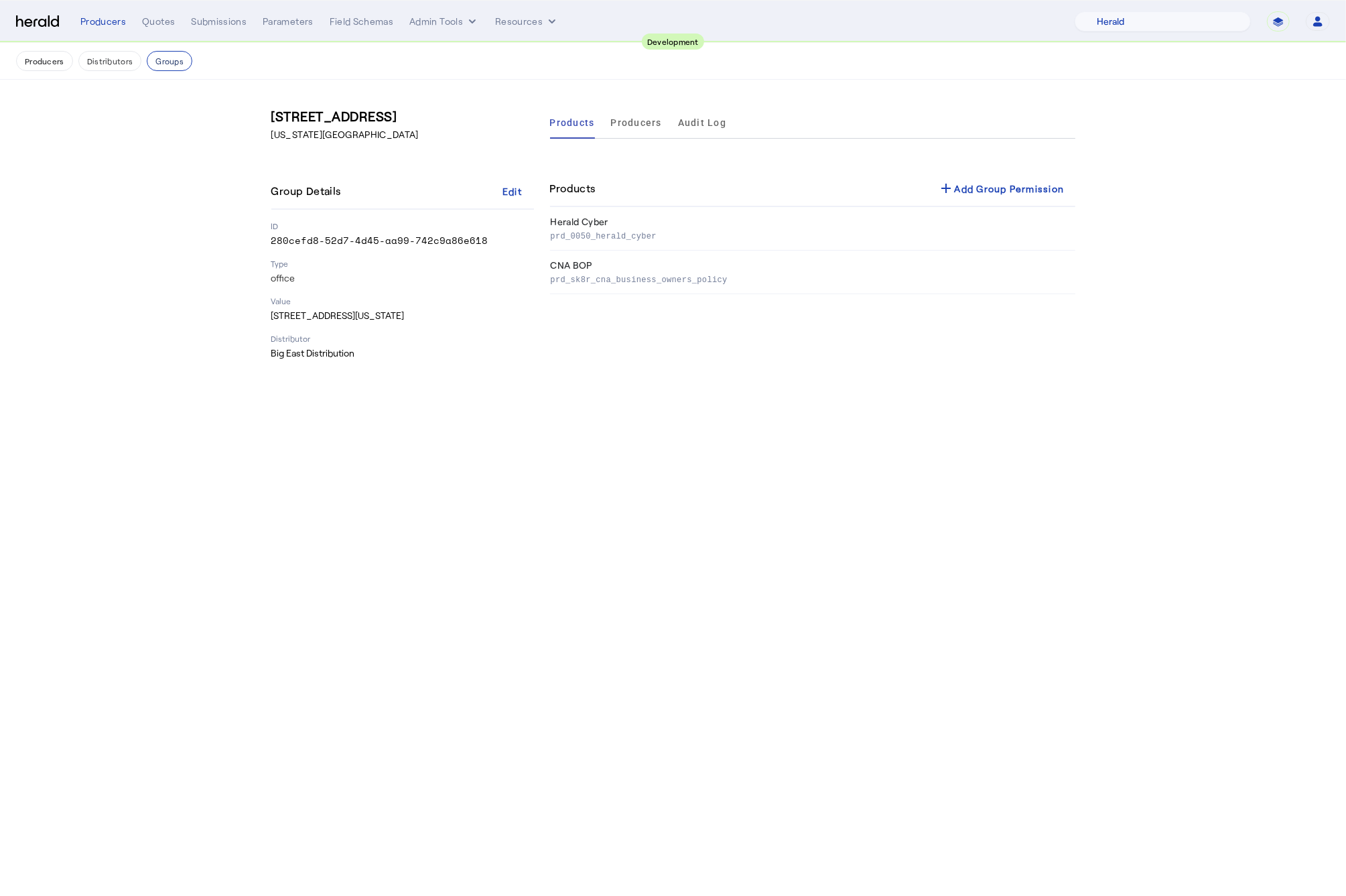
click at [161, 69] on button "Groups" at bounding box center [169, 60] width 45 height 20
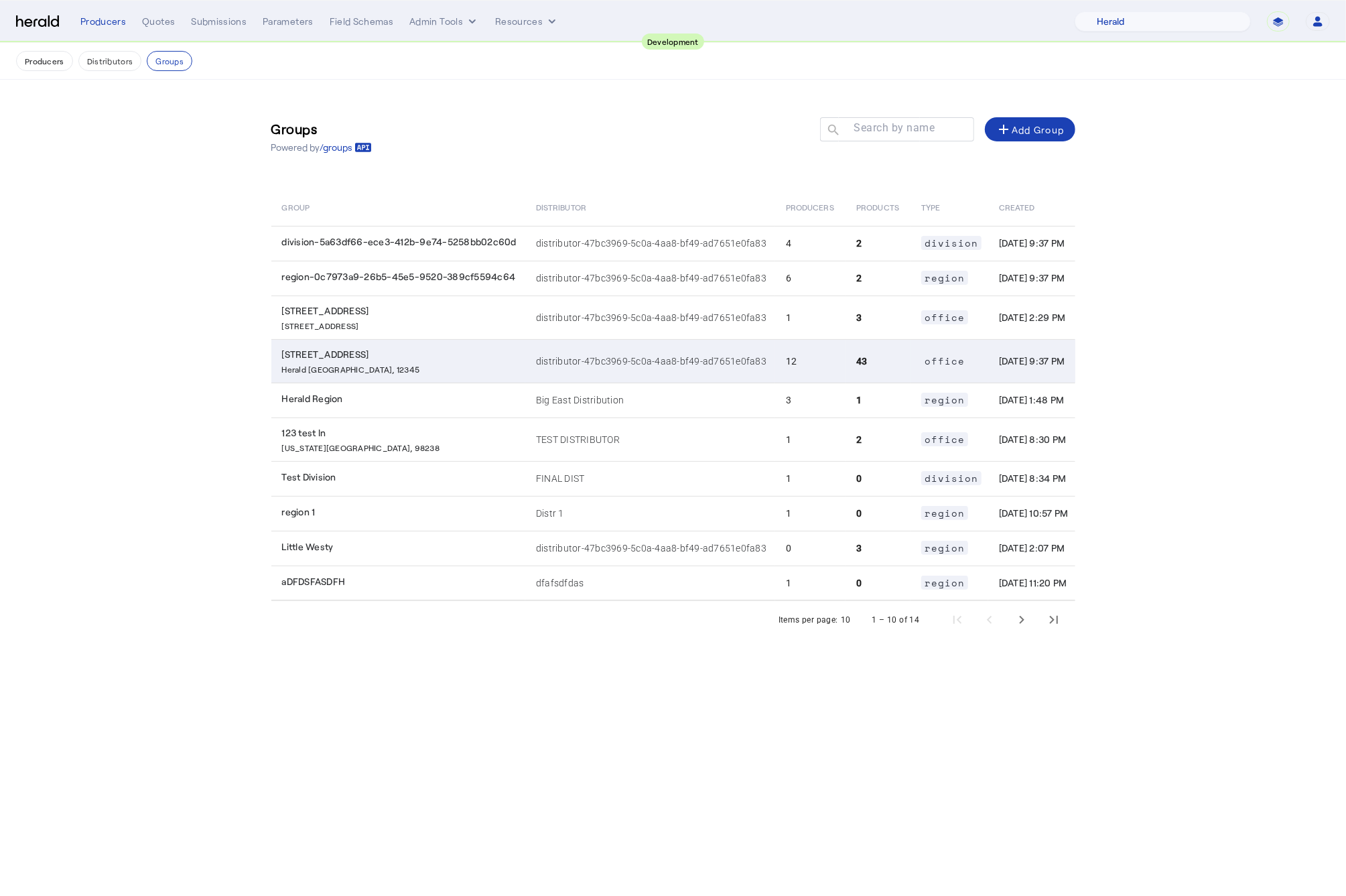
click at [430, 375] on p "Herald TX, 12345" at bounding box center [400, 368] width 237 height 14
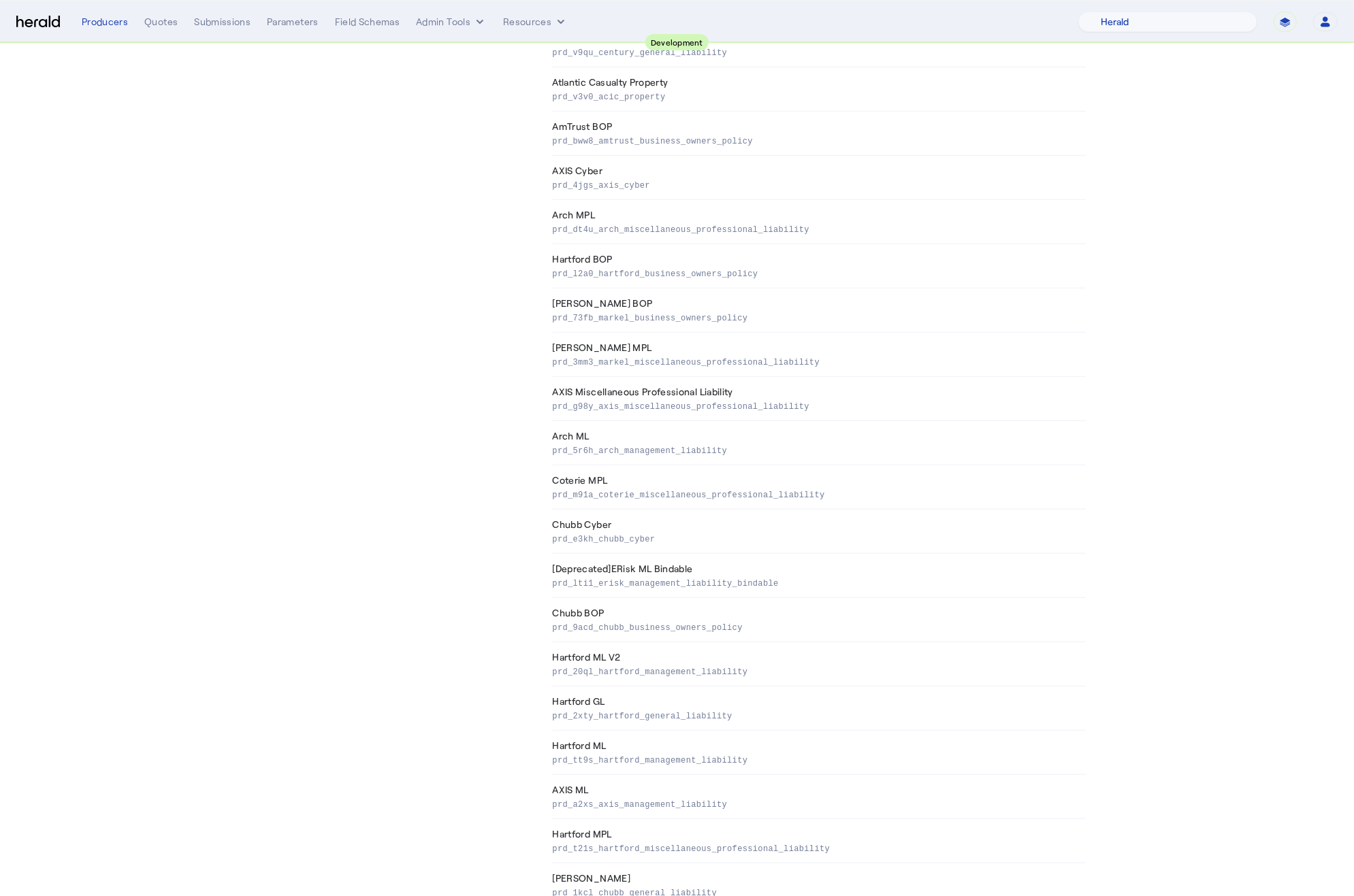
scroll to position [1254, 0]
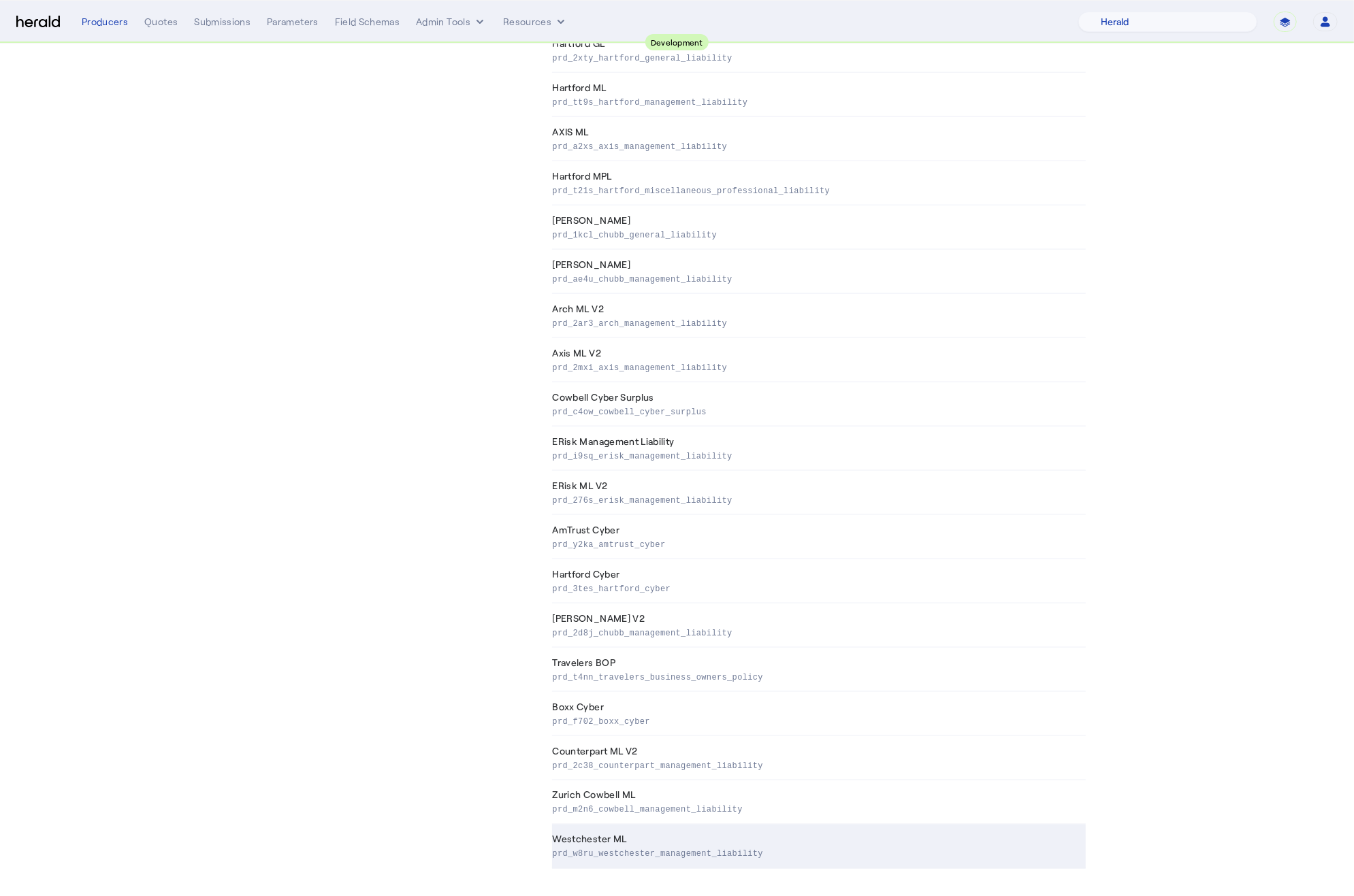
click at [663, 846] on p "prd_w8ru_westchester_management_liability" at bounding box center [817, 853] width 528 height 14
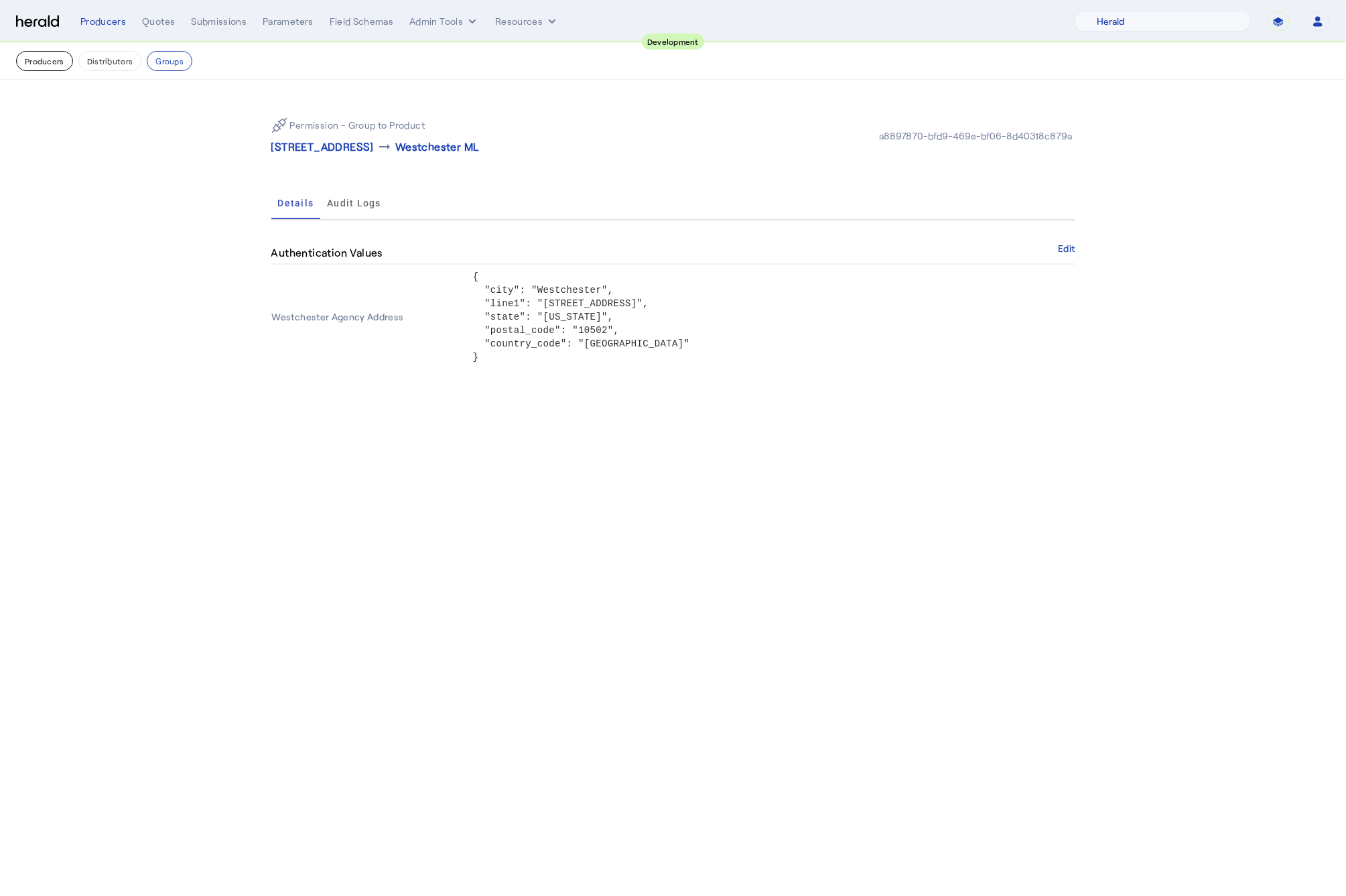
click at [38, 60] on button "Producers" at bounding box center [45, 60] width 57 height 20
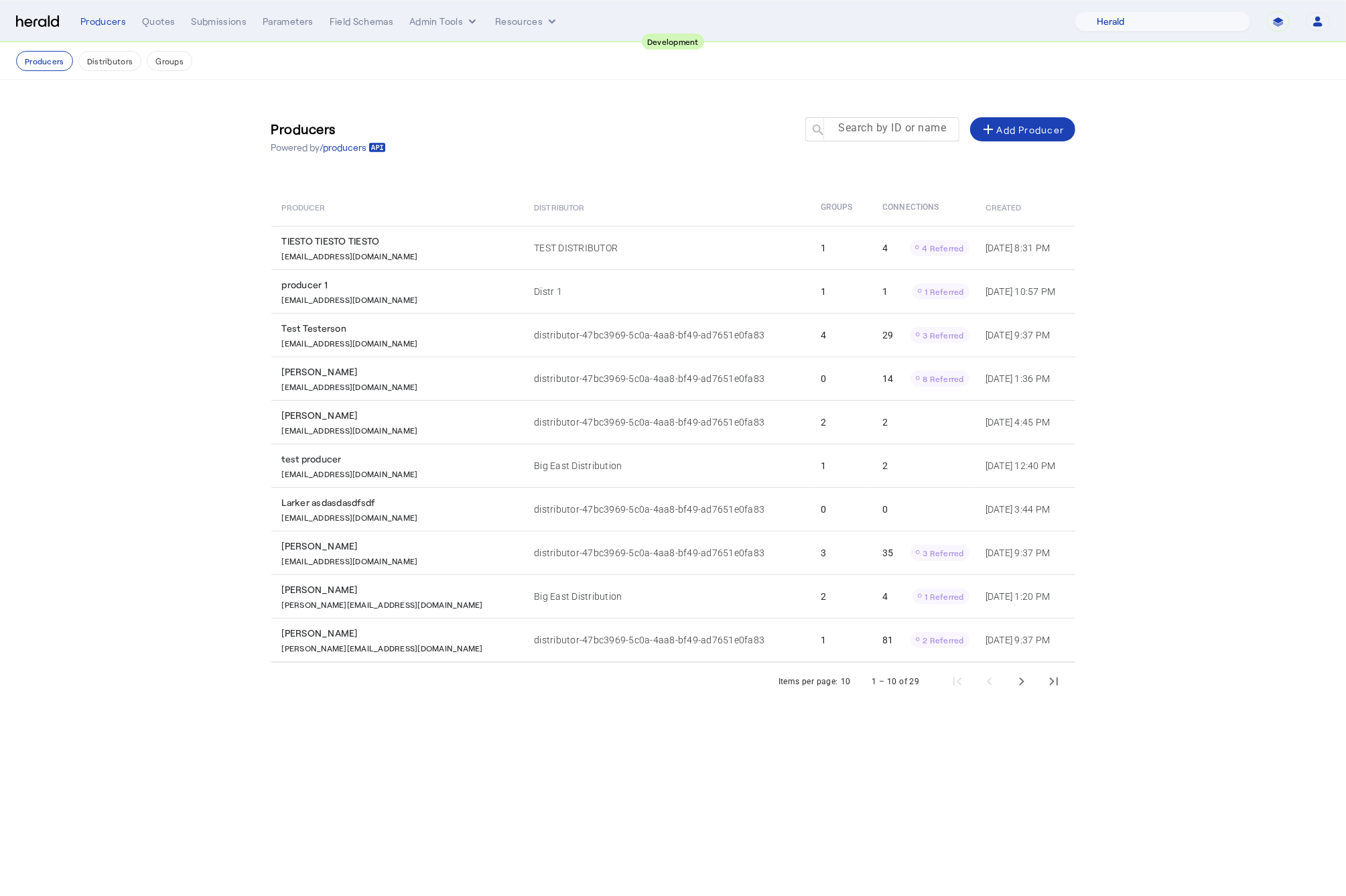
click at [901, 132] on mat-label "Search by ID or name" at bounding box center [893, 128] width 108 height 13
click at [901, 132] on input "Search by ID or name" at bounding box center [888, 129] width 121 height 16
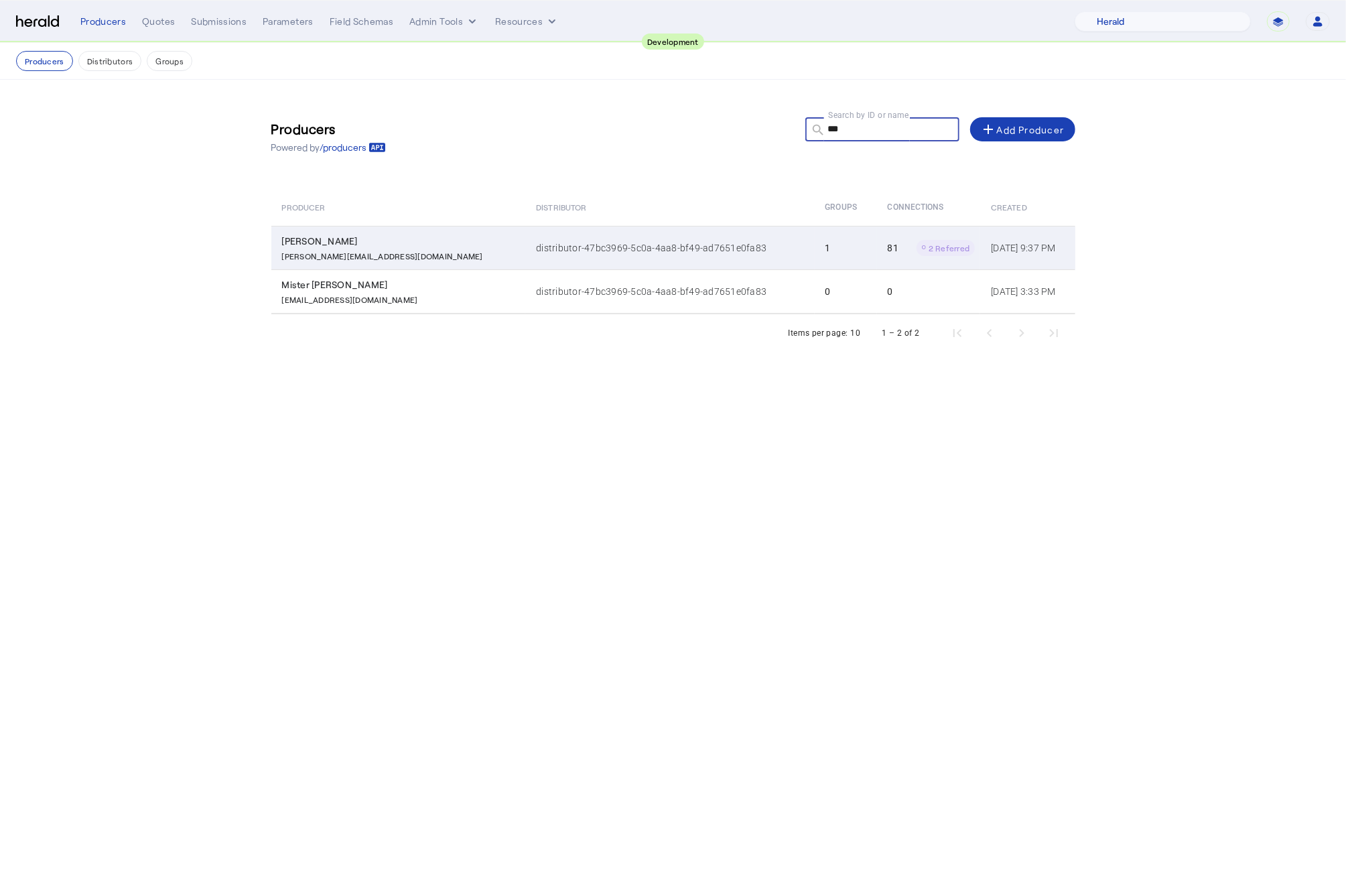
type input "***"
click at [670, 255] on td "distributor-47bc3969-5c0a-4aa8-bf49-ad7651e0fa83" at bounding box center [670, 247] width 289 height 44
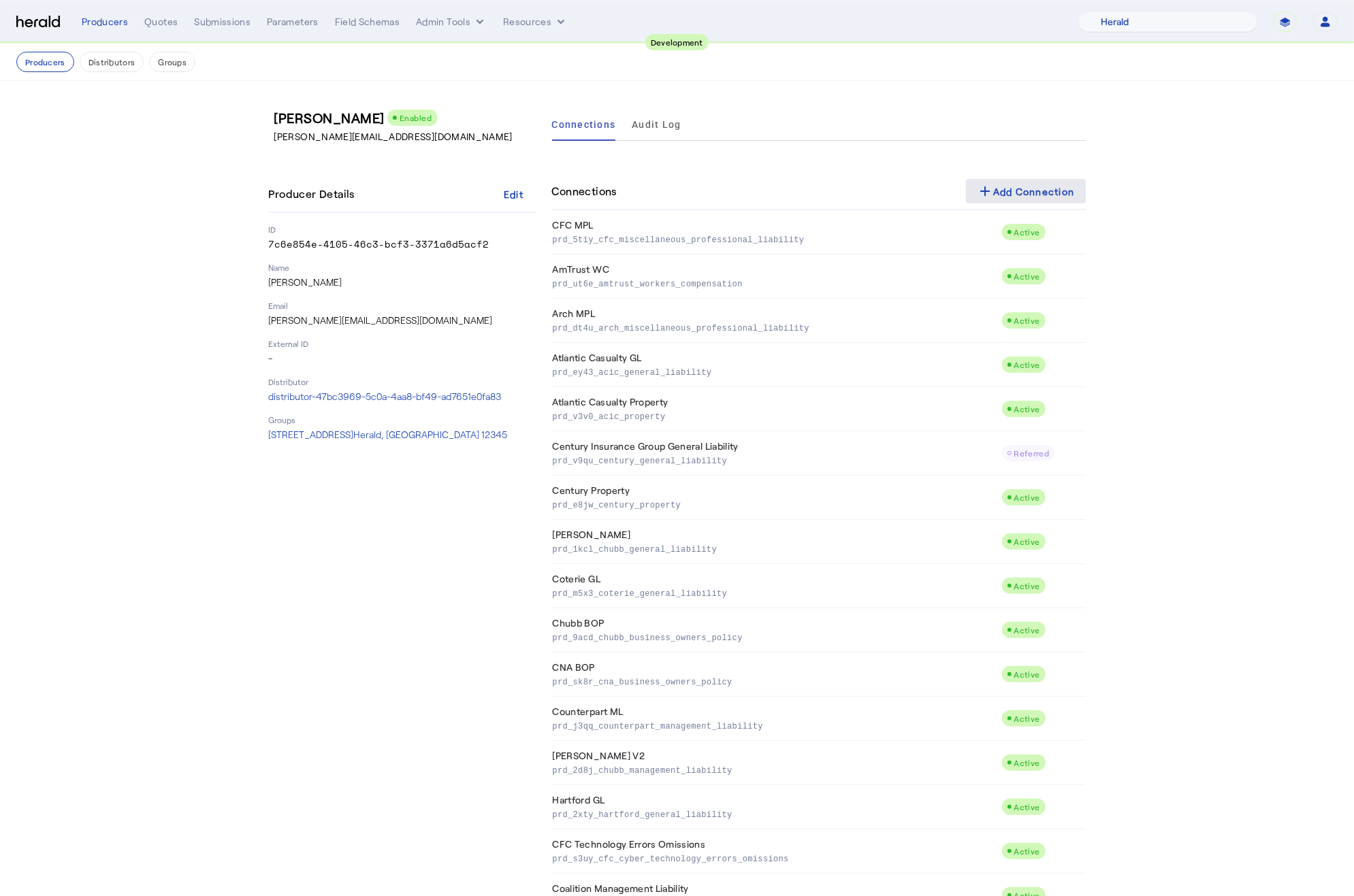
click at [993, 185] on mat-icon "add" at bounding box center [985, 191] width 17 height 17
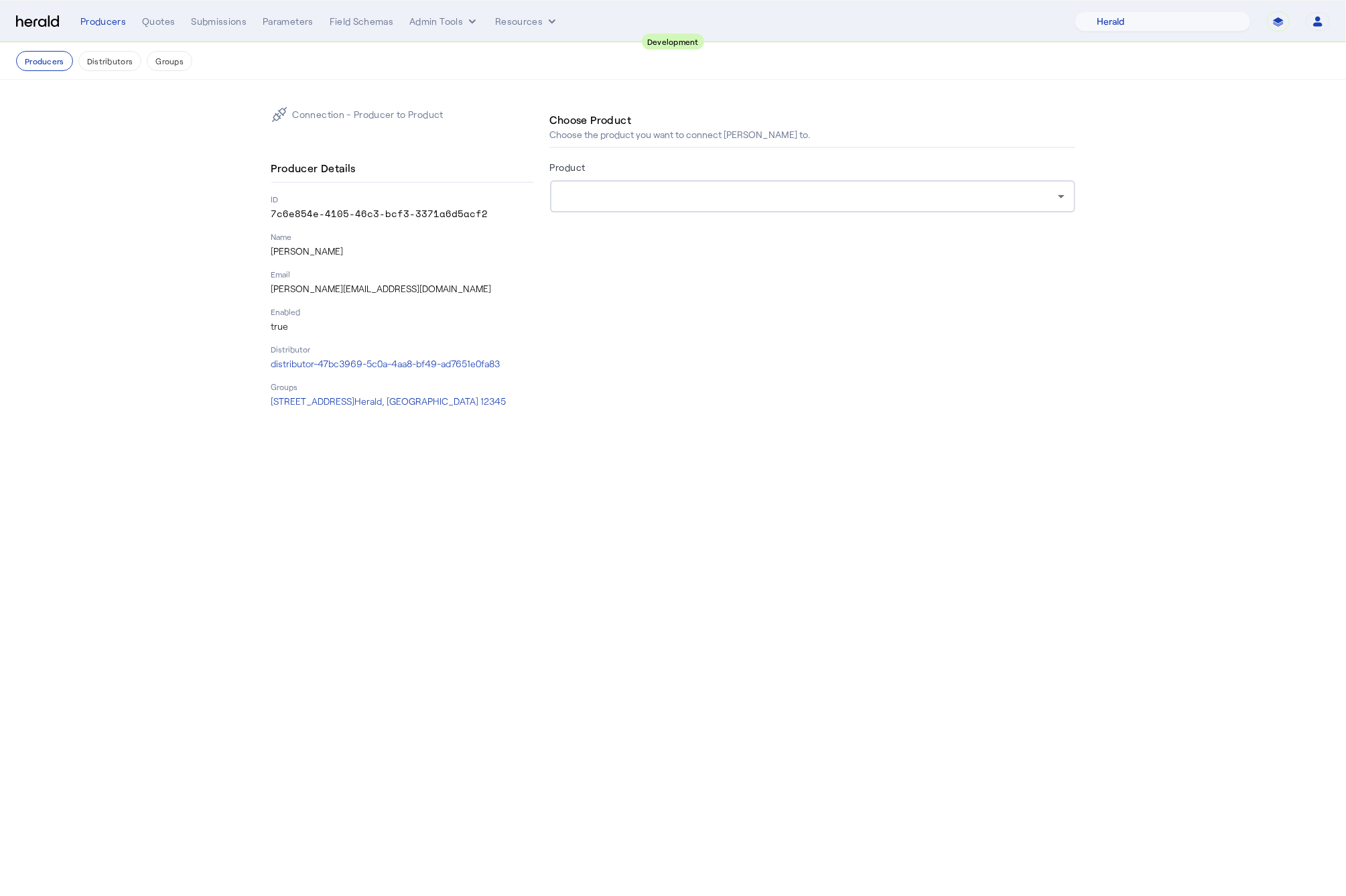
click at [576, 217] on form "Product" at bounding box center [813, 204] width 526 height 91
click at [581, 203] on div at bounding box center [809, 196] width 497 height 16
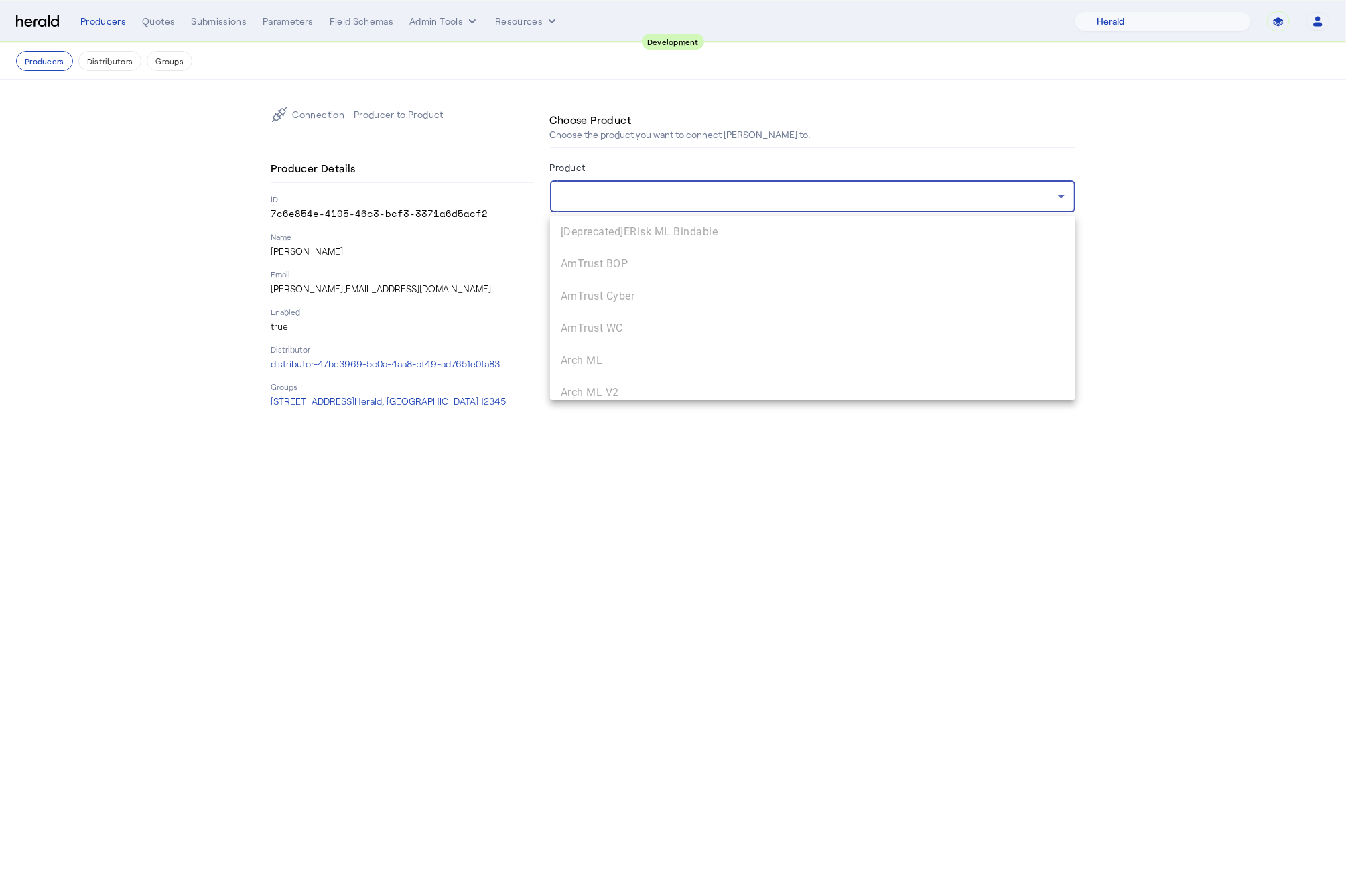
click at [203, 290] on div at bounding box center [673, 448] width 1346 height 896
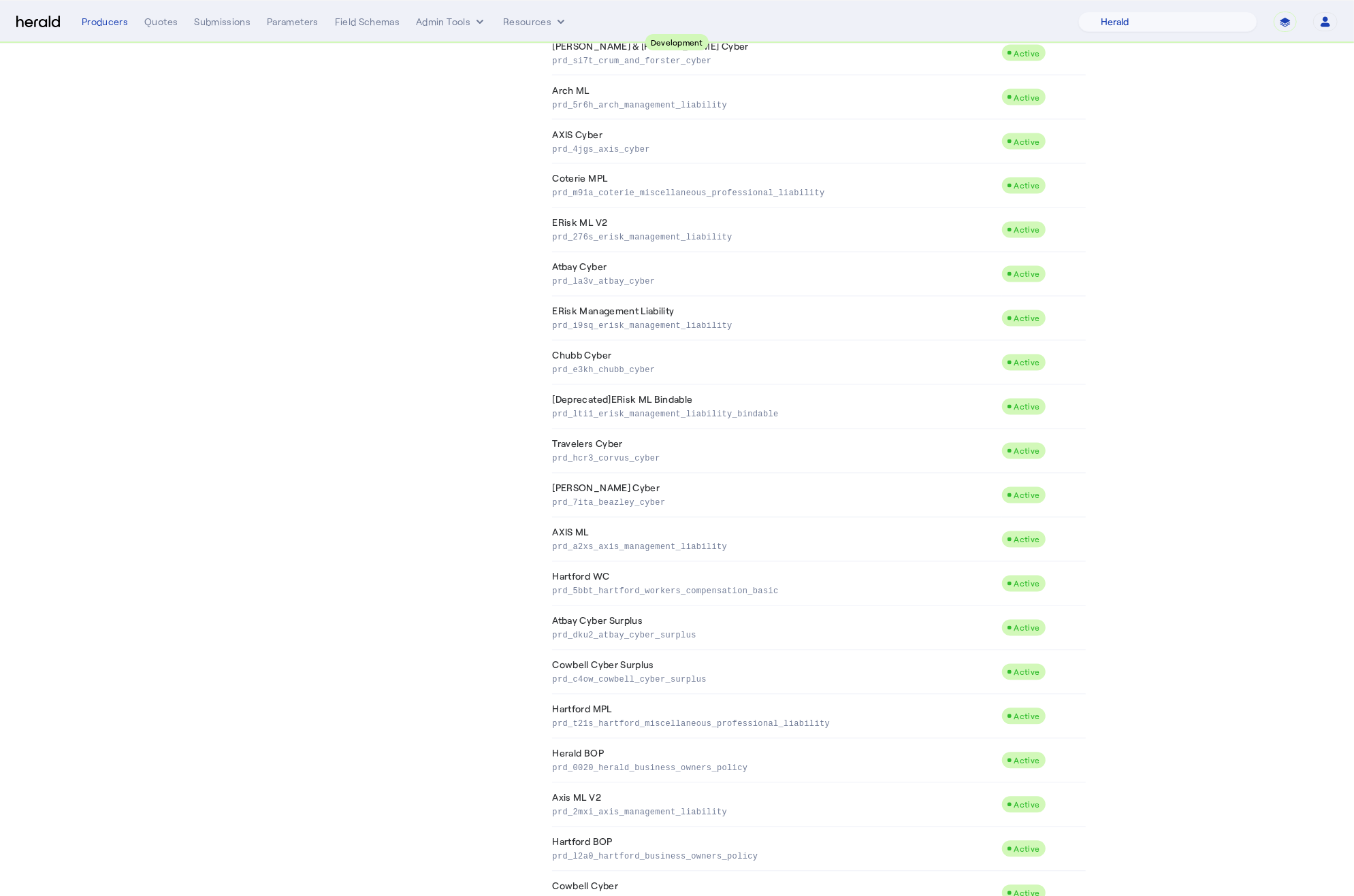
scroll to position [2943, 0]
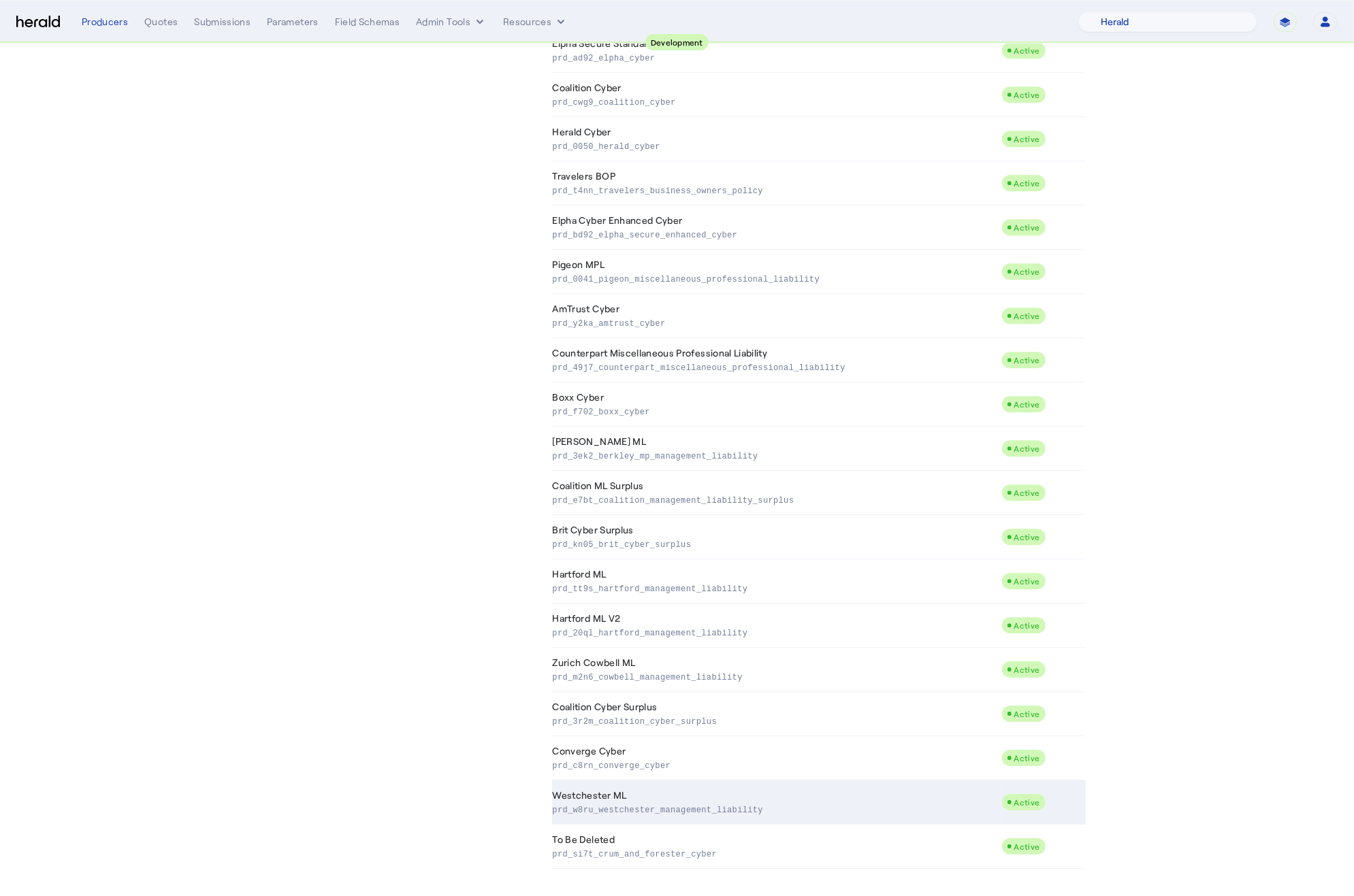
click at [664, 805] on p "prd_w8ru_westchester_management_liability" at bounding box center [774, 810] width 443 height 14
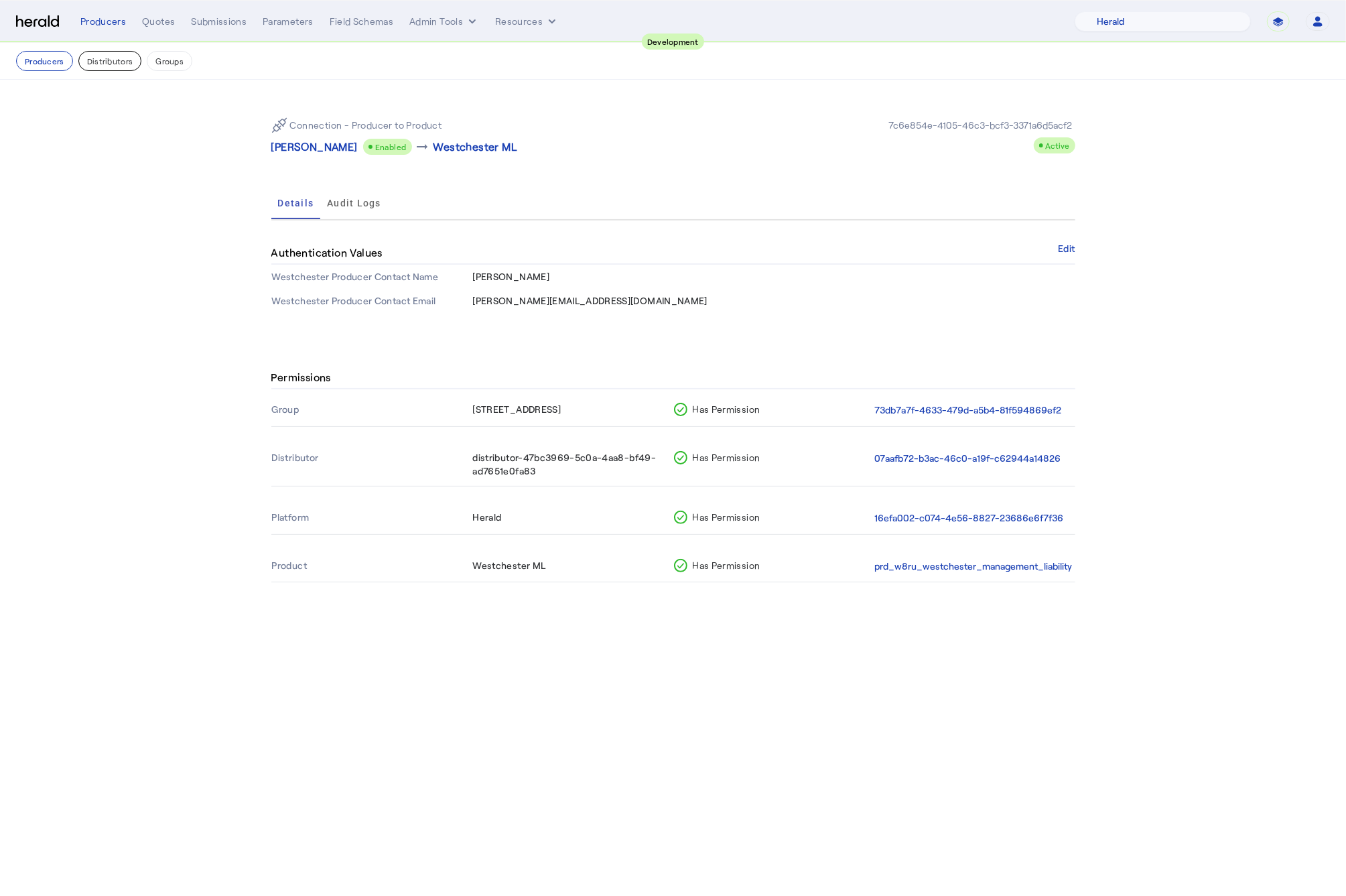
click at [109, 68] on button "Distributors" at bounding box center [110, 60] width 63 height 20
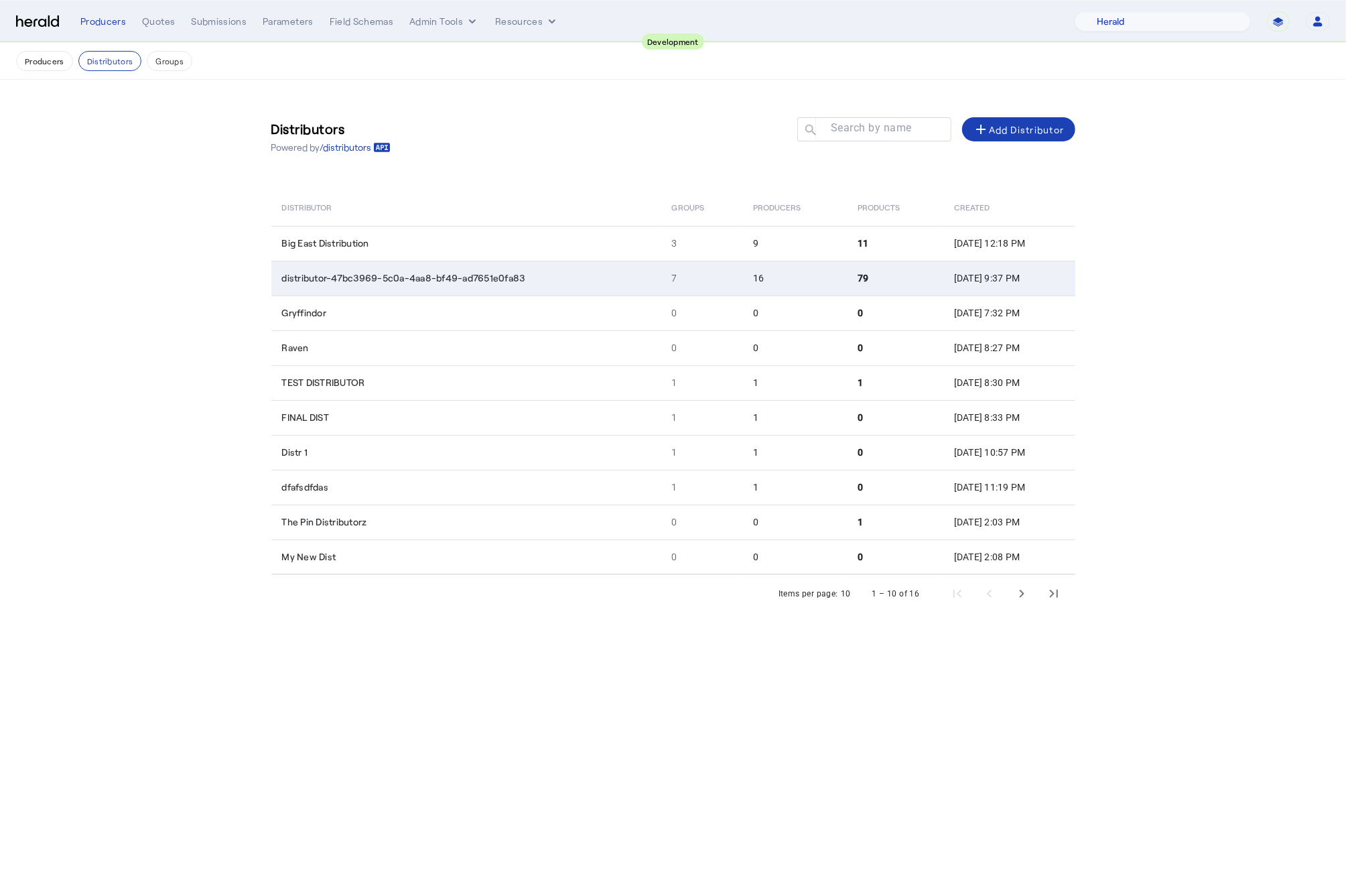
click at [531, 277] on td "distributor-47bc3969-5c0a-4aa8-bf49-ad7651e0fa83" at bounding box center [466, 278] width 390 height 35
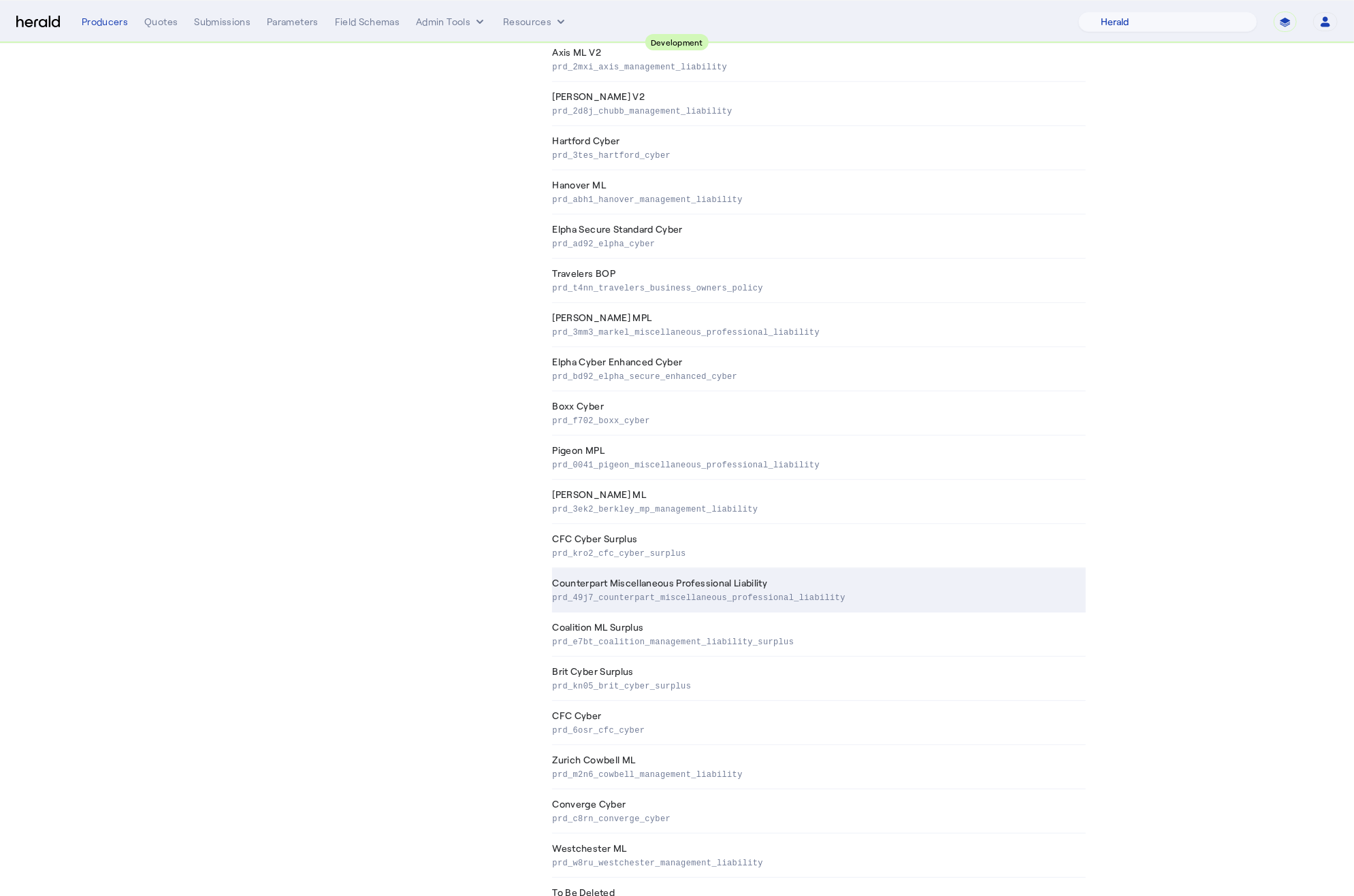
scroll to position [2854, 0]
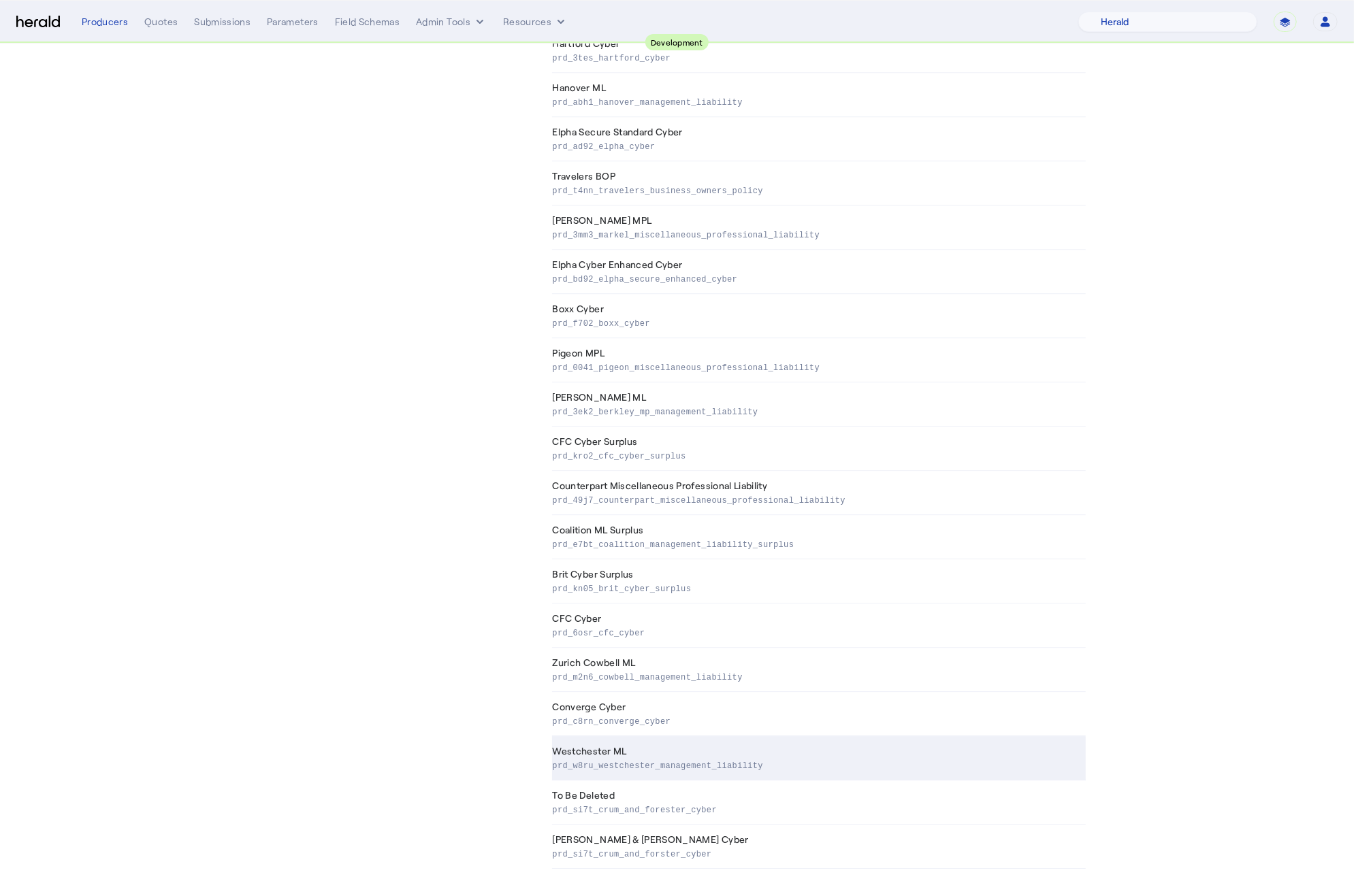
click at [663, 774] on td "Westchester ML prd_w8ru_westchester_management_liability" at bounding box center [818, 758] width 534 height 44
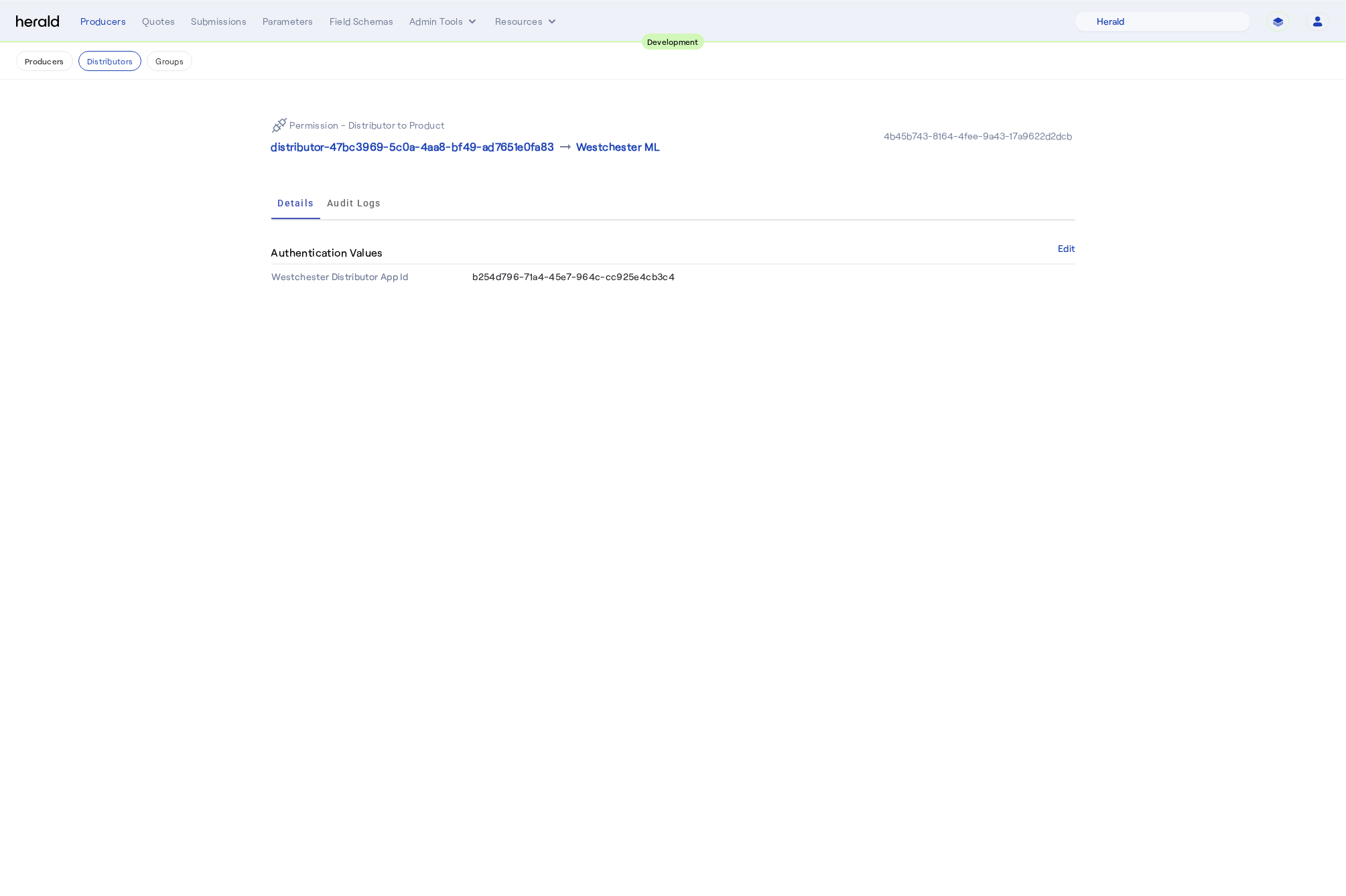
click at [354, 474] on body "**********" at bounding box center [673, 448] width 1346 height 896
click at [573, 280] on span "b254d796-71a4-45e7-964c-cc925e4cb3c4" at bounding box center [574, 276] width 202 height 11
copy span "b254d796-71a4-45e7-964c-cc925e4cb3c4"
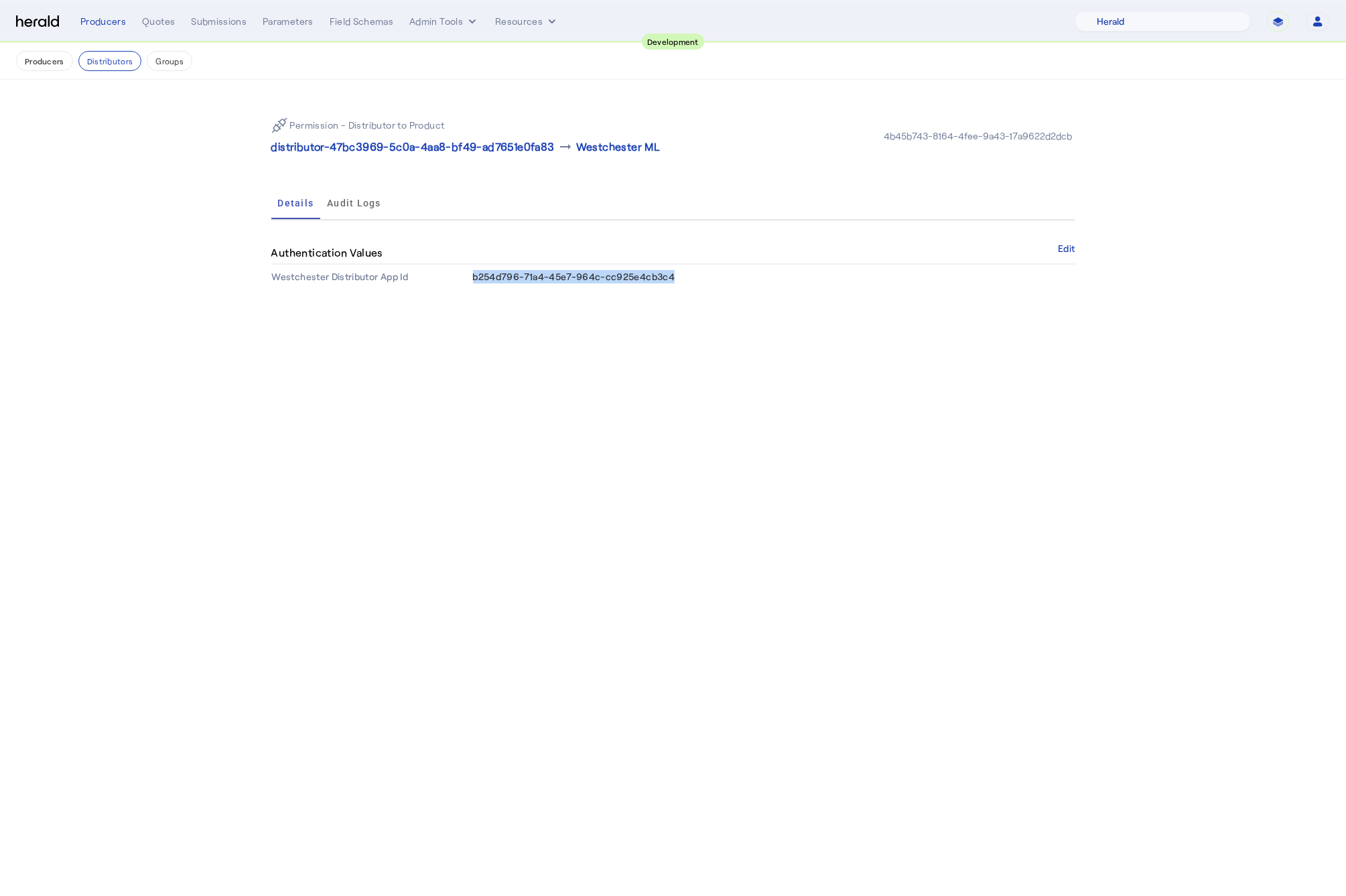
click at [44, 19] on img at bounding box center [38, 21] width 43 height 13
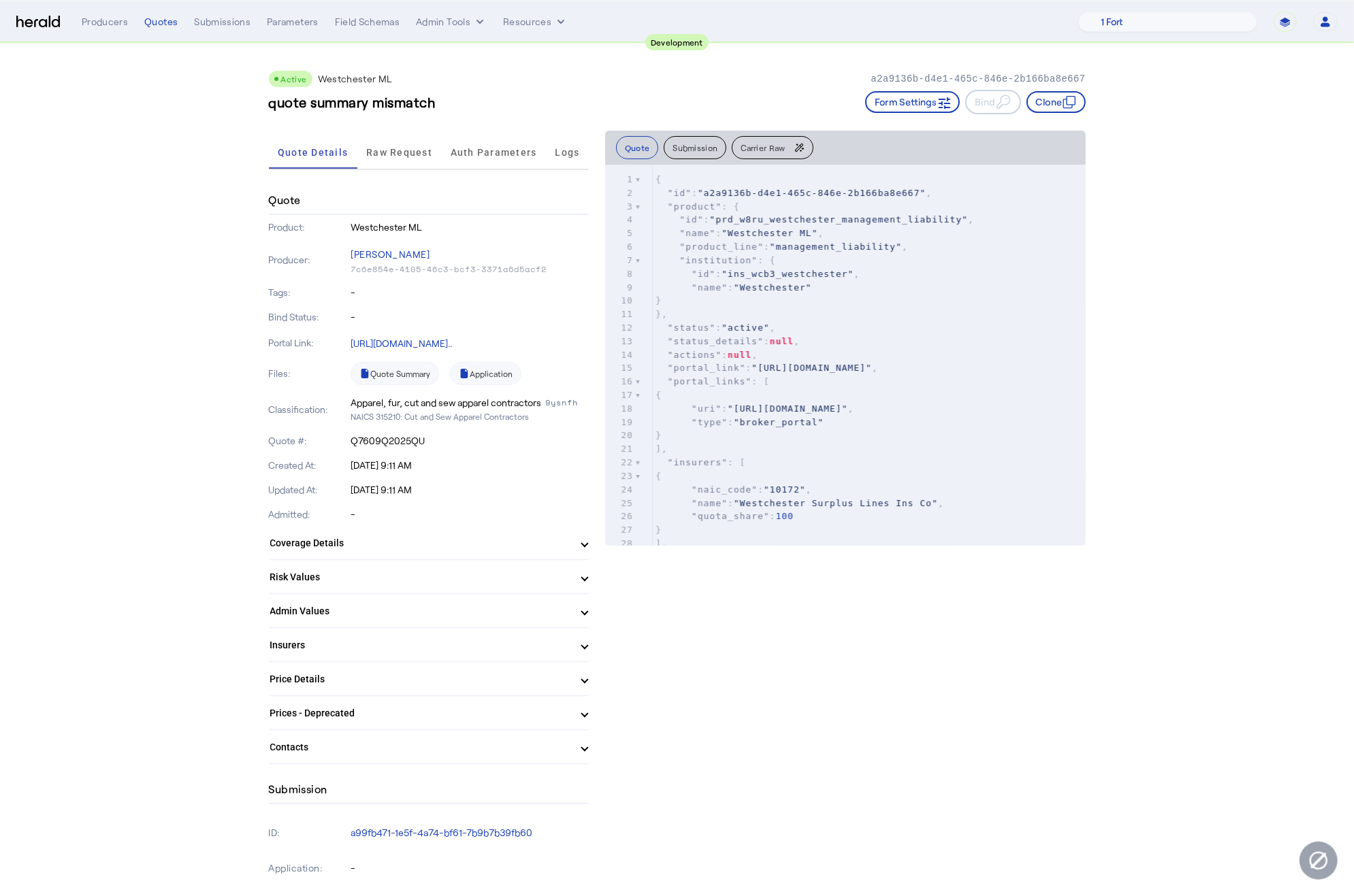
click at [53, 20] on img at bounding box center [38, 22] width 44 height 13
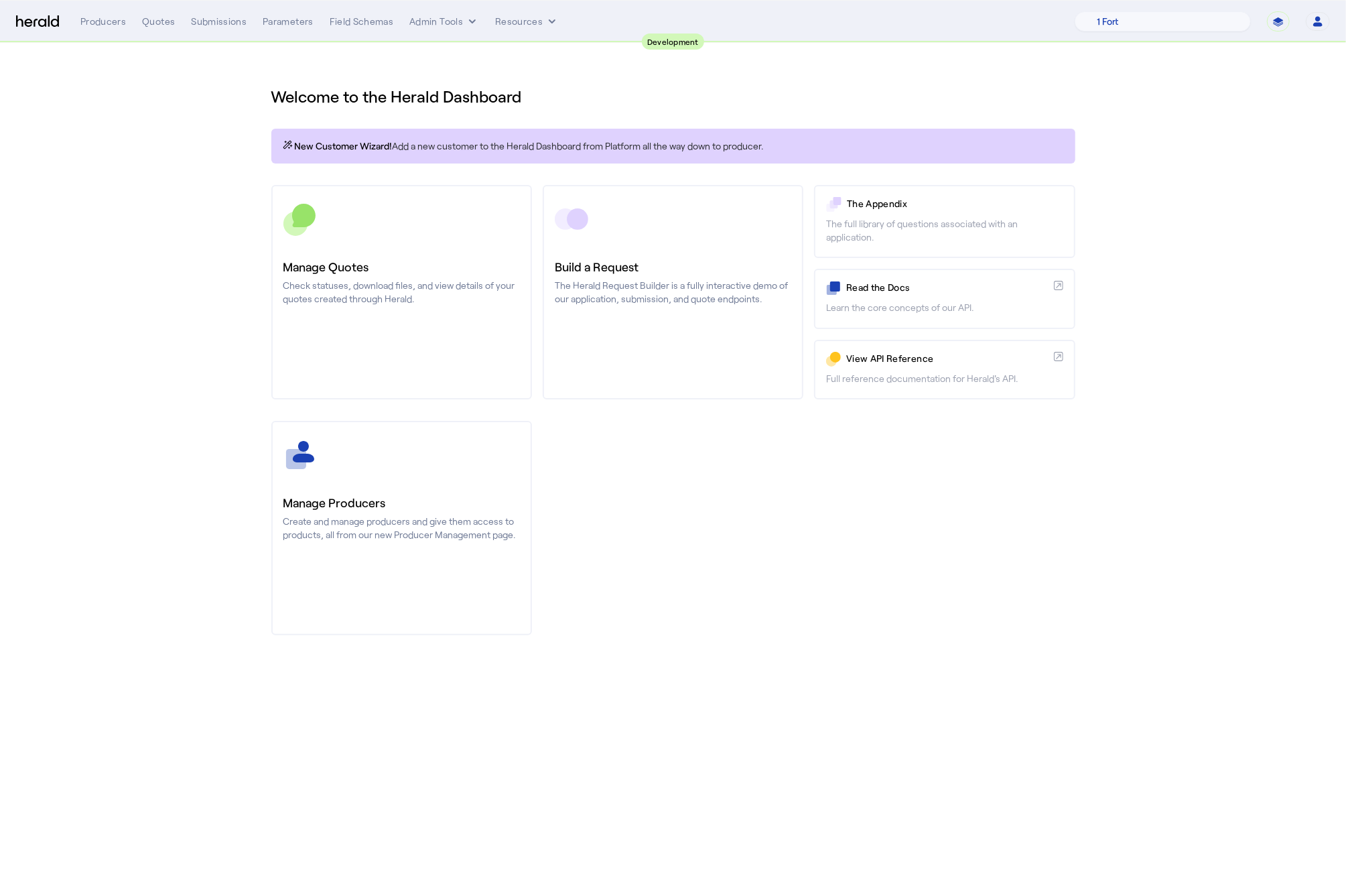
click at [1276, 23] on select "**********" at bounding box center [1278, 21] width 23 height 20
select select "*******"
click at [1267, 11] on select "**********" at bounding box center [1278, 21] width 23 height 20
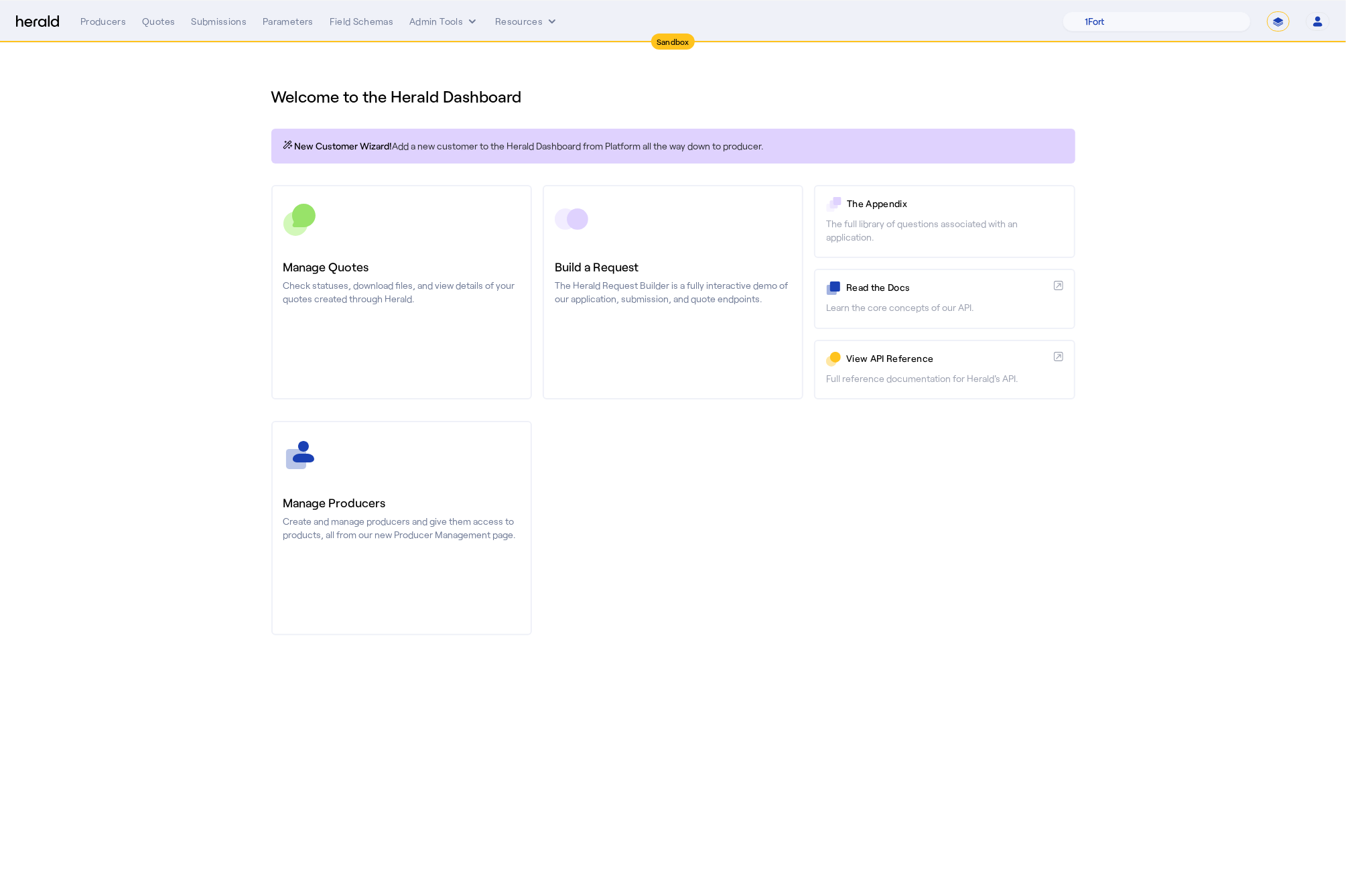
click at [1184, 8] on nav "Sandbox Menu Producers Quotes Submissions Parameters Field Schemas Admin Tools …" at bounding box center [673, 21] width 1346 height 41
click at [1178, 19] on select "1Fort Acrisure Acturis Affinity Advisors Affinity Risk Agentero AmWins Anzen Ao…" at bounding box center [1157, 21] width 189 height 20
select select "pfm_129z_babbix"
click at [1098, 11] on select "1Fort Acrisure Acturis Affinity Advisors Affinity Risk Agentero AmWins Anzen Ao…" at bounding box center [1157, 21] width 189 height 20
click at [460, 15] on button "Admin Tools" at bounding box center [444, 21] width 69 height 14
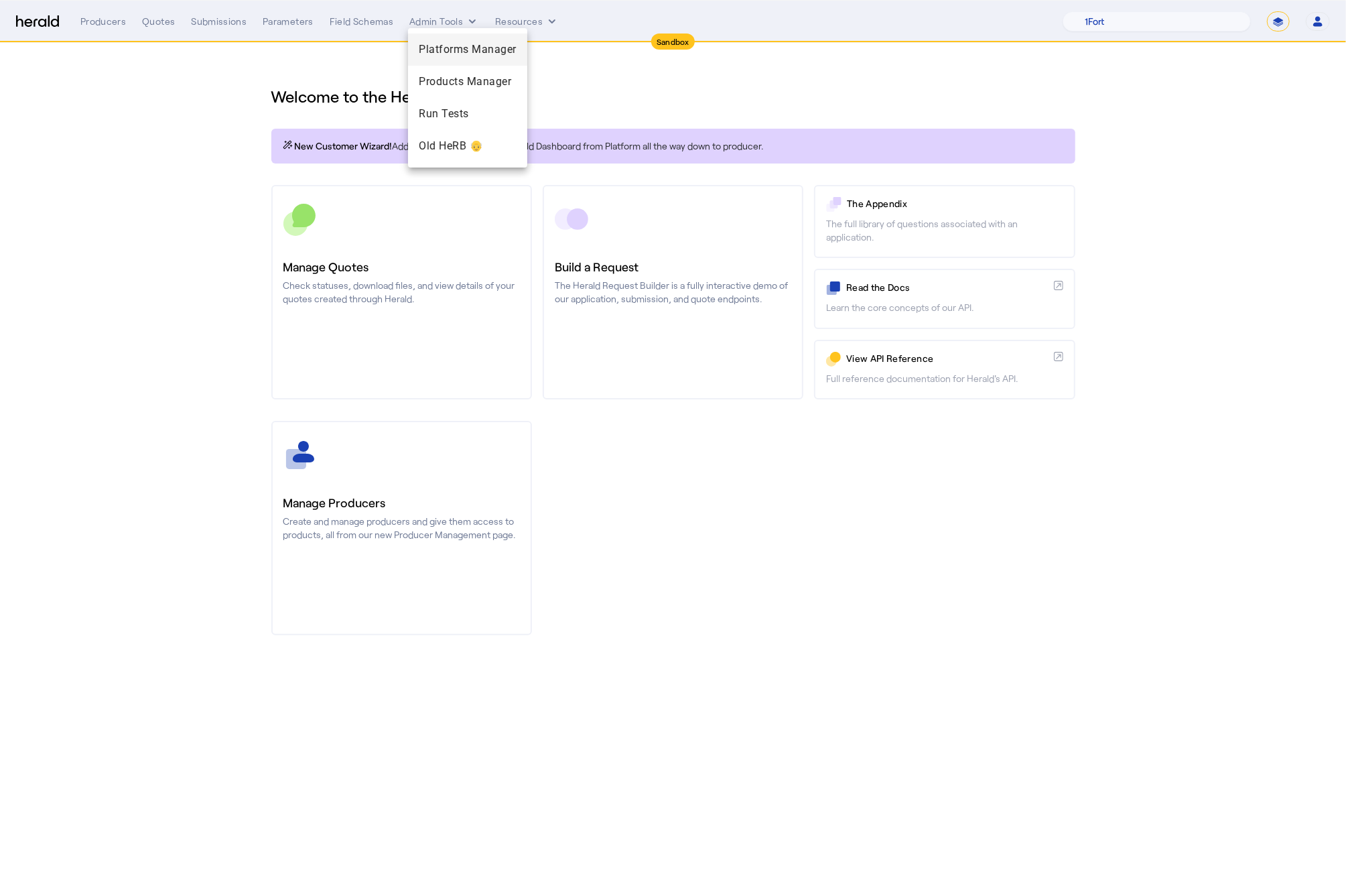
click at [465, 41] on span "Platforms Manager" at bounding box center [468, 49] width 98 height 16
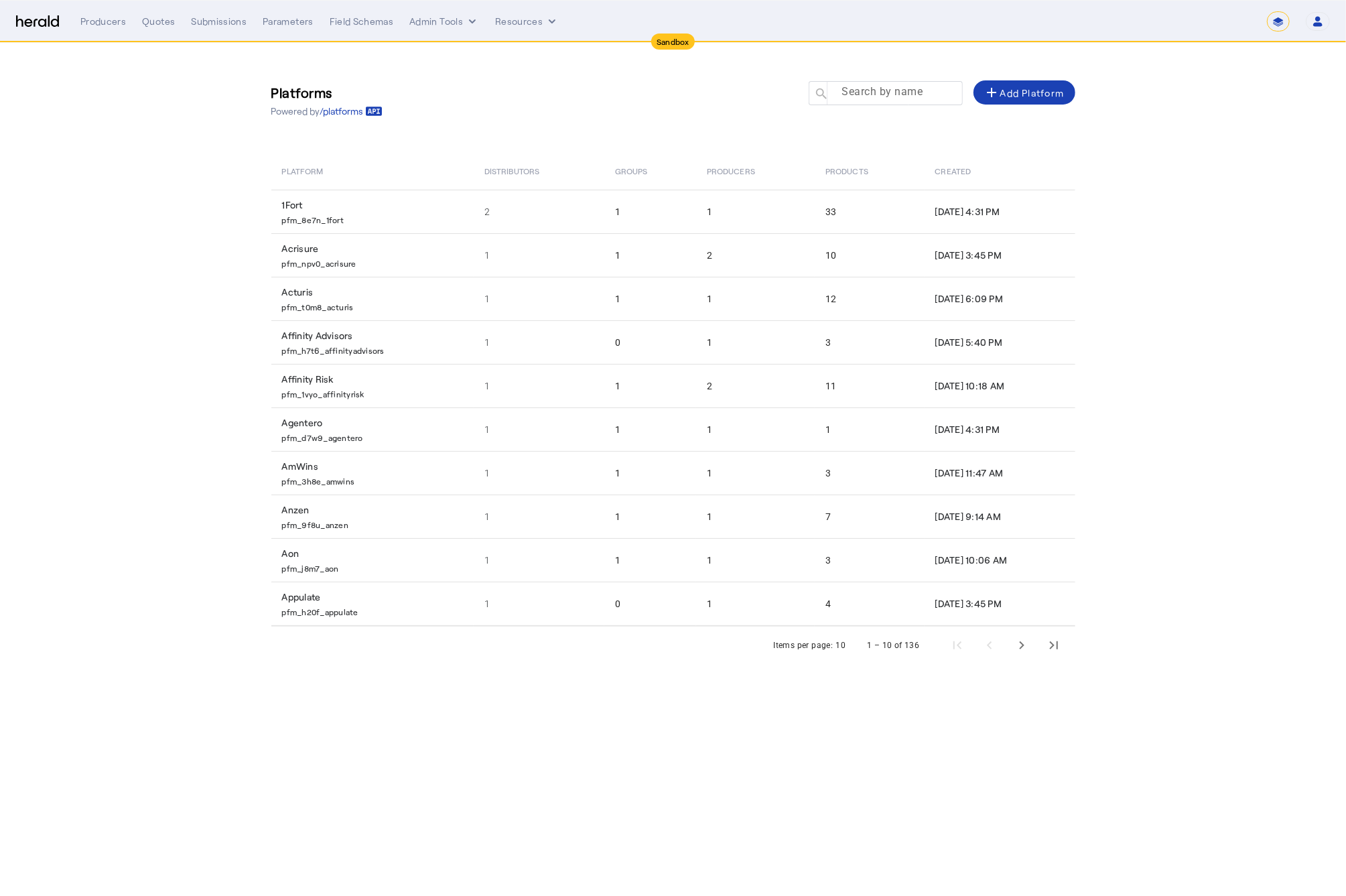
click at [874, 88] on mat-label "Search by name" at bounding box center [882, 92] width 81 height 13
click at [874, 88] on input "Search by name" at bounding box center [892, 92] width 121 height 16
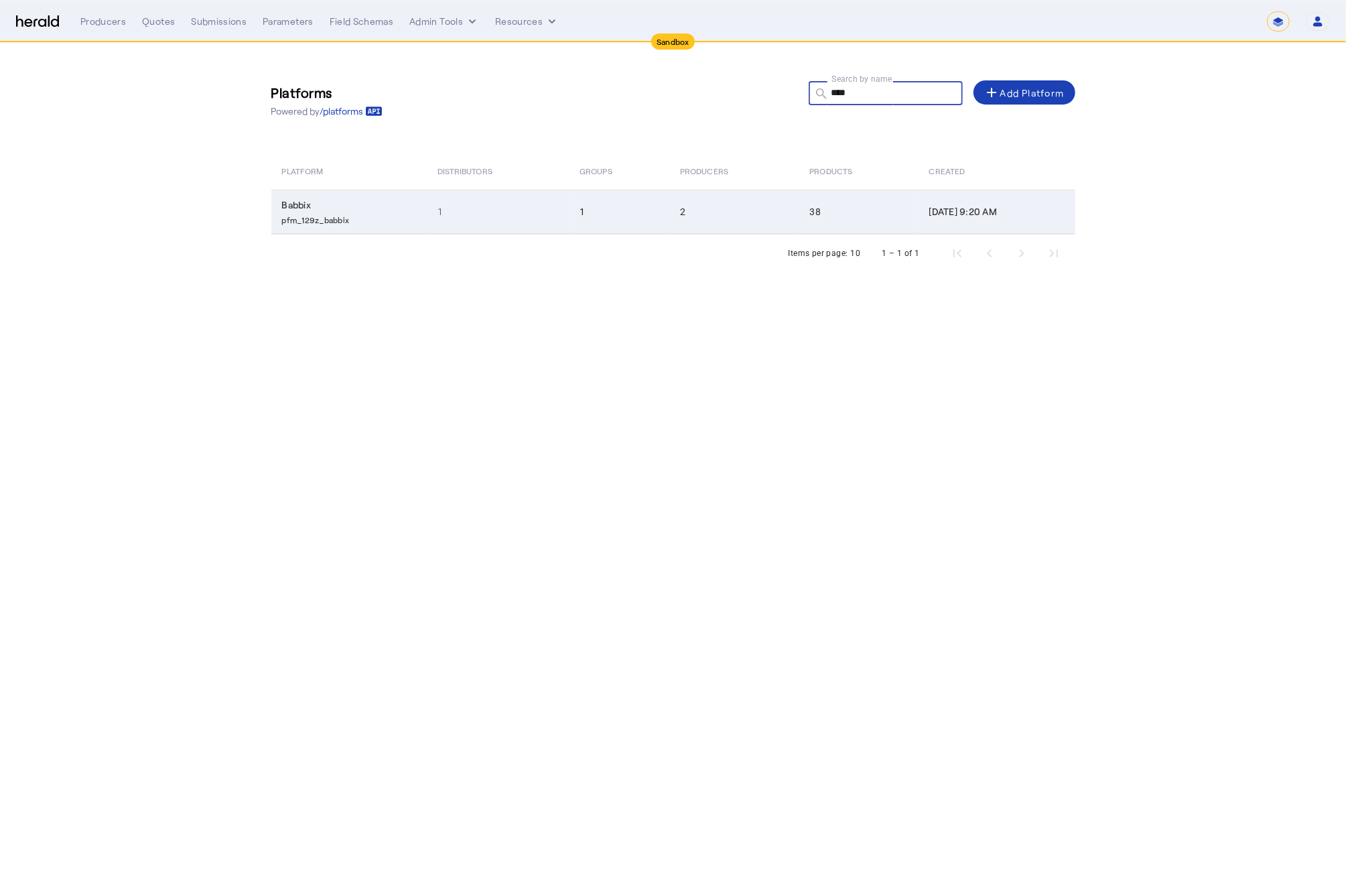
type input "****"
click at [499, 219] on td "1" at bounding box center [498, 212] width 142 height 45
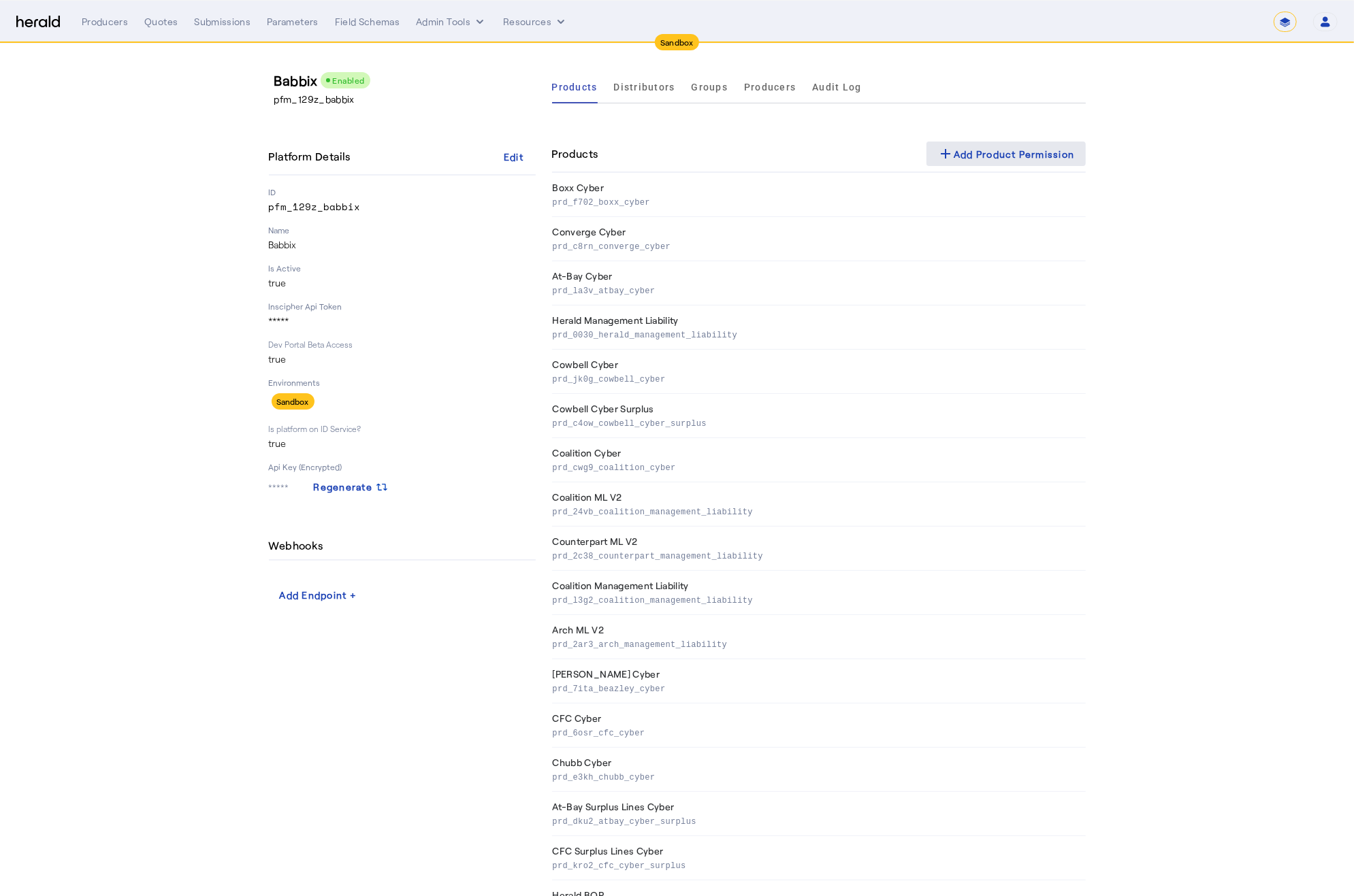
click at [1036, 148] on div "add Add Product Permission" at bounding box center [1006, 153] width 138 height 17
select select "pfm_129z_babbix"
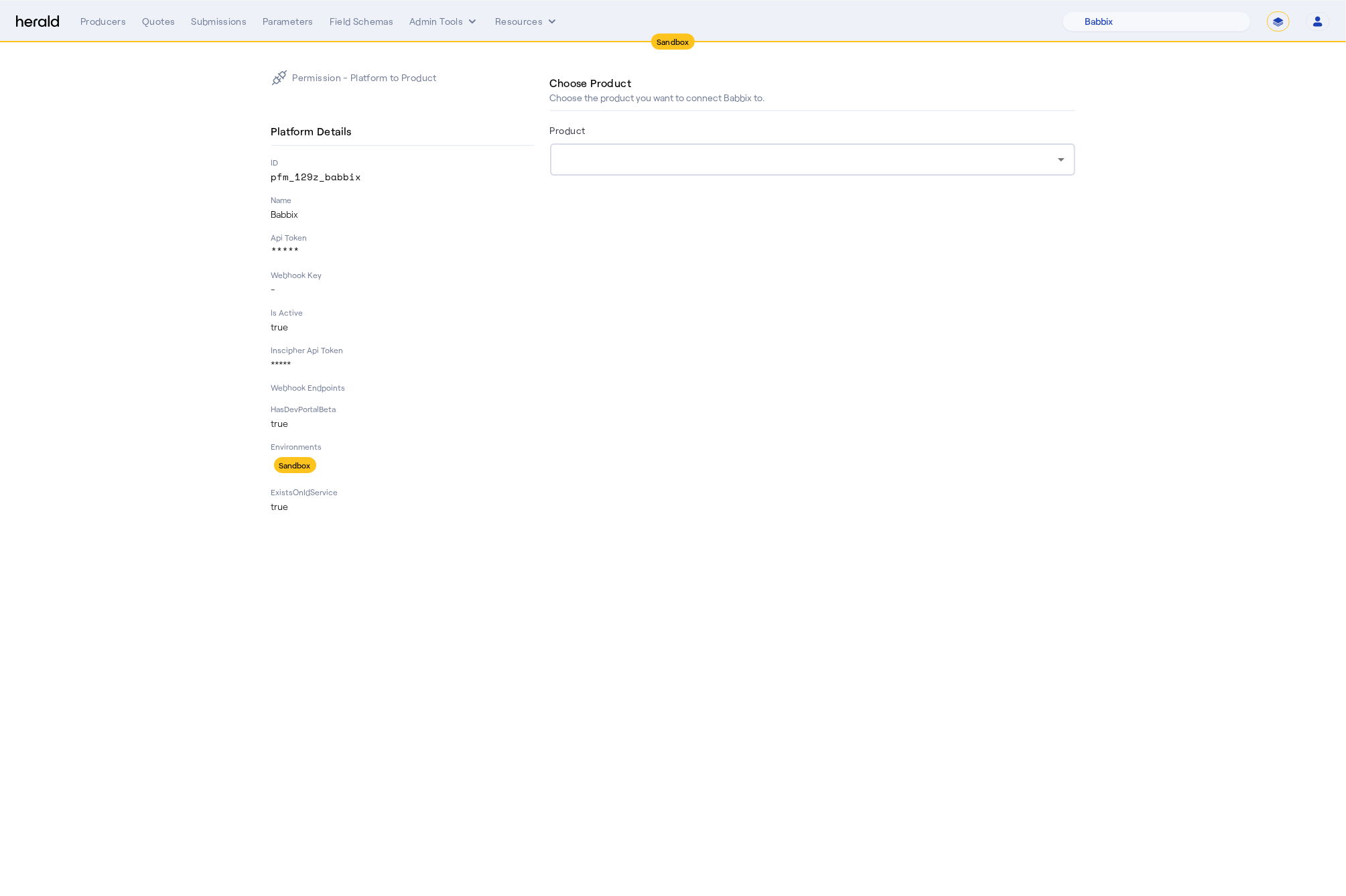
click at [919, 175] on div at bounding box center [813, 159] width 504 height 33
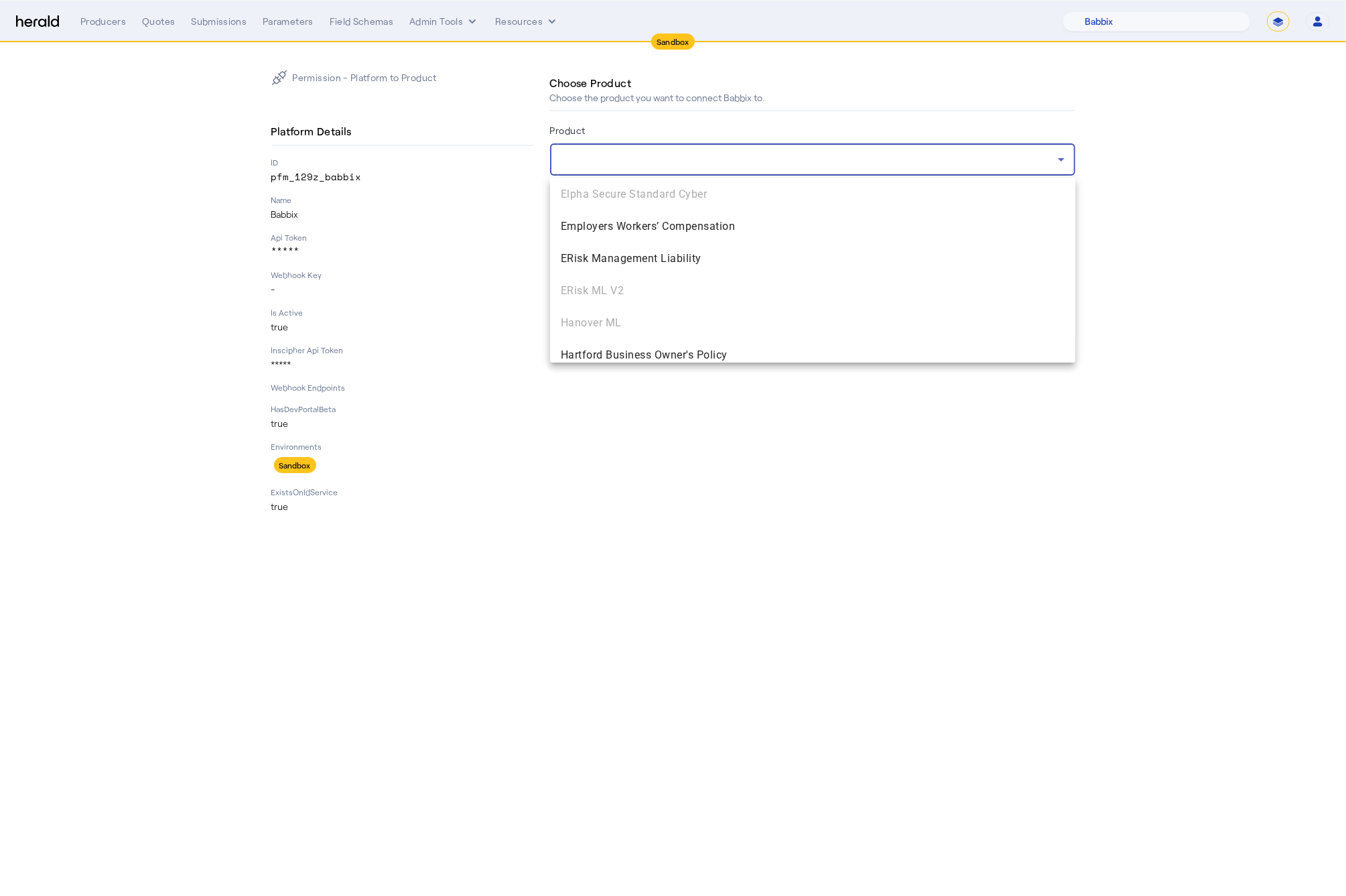
scroll to position [2324, 0]
click at [674, 317] on span "Westchester ML" at bounding box center [813, 314] width 504 height 16
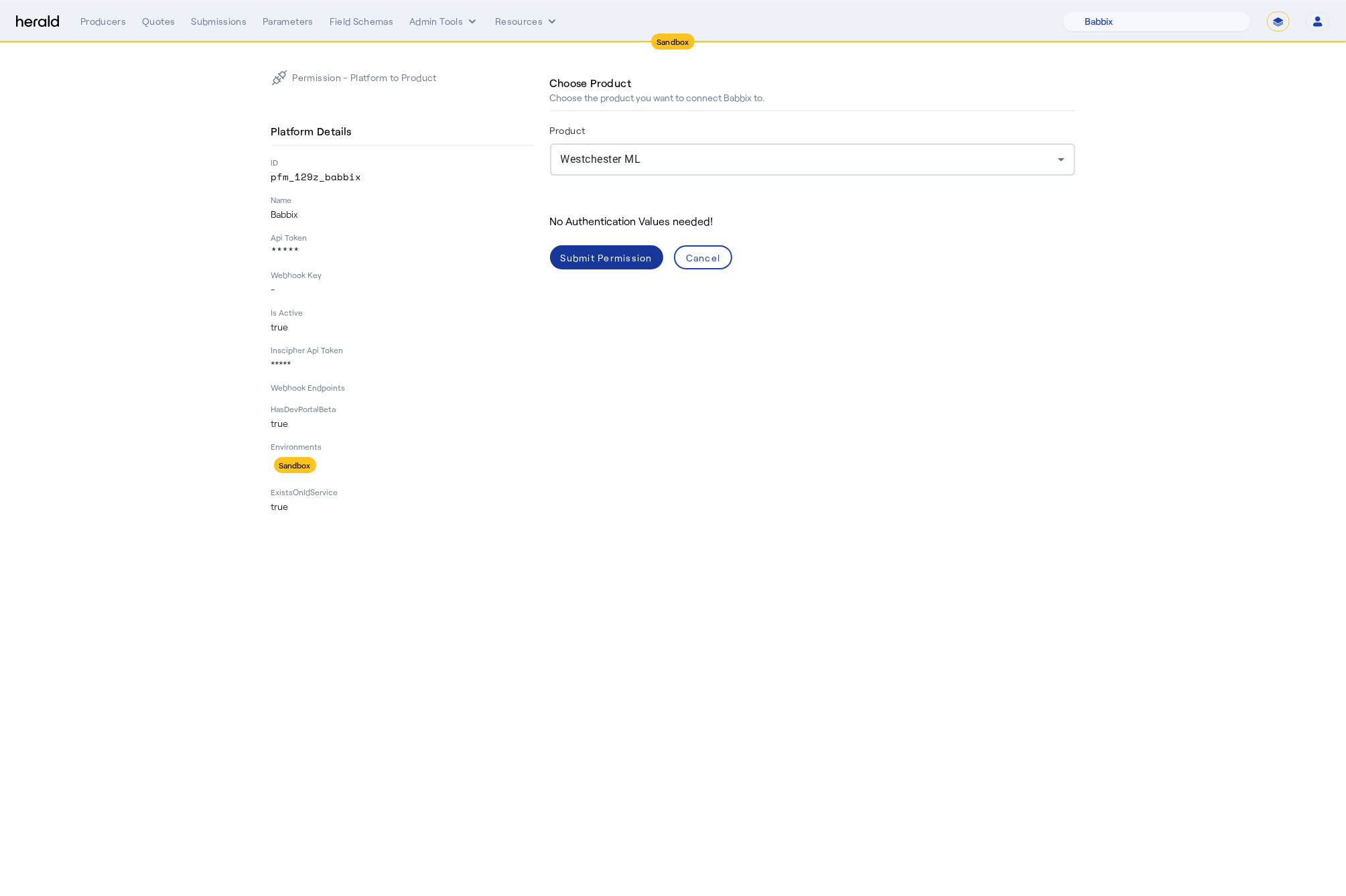
click at [574, 255] on div "Submit Permission" at bounding box center [606, 257] width 92 height 14
click at [430, 16] on button "Admin Tools" at bounding box center [444, 21] width 69 height 14
click at [482, 45] on span "Platforms Manager" at bounding box center [468, 49] width 98 height 16
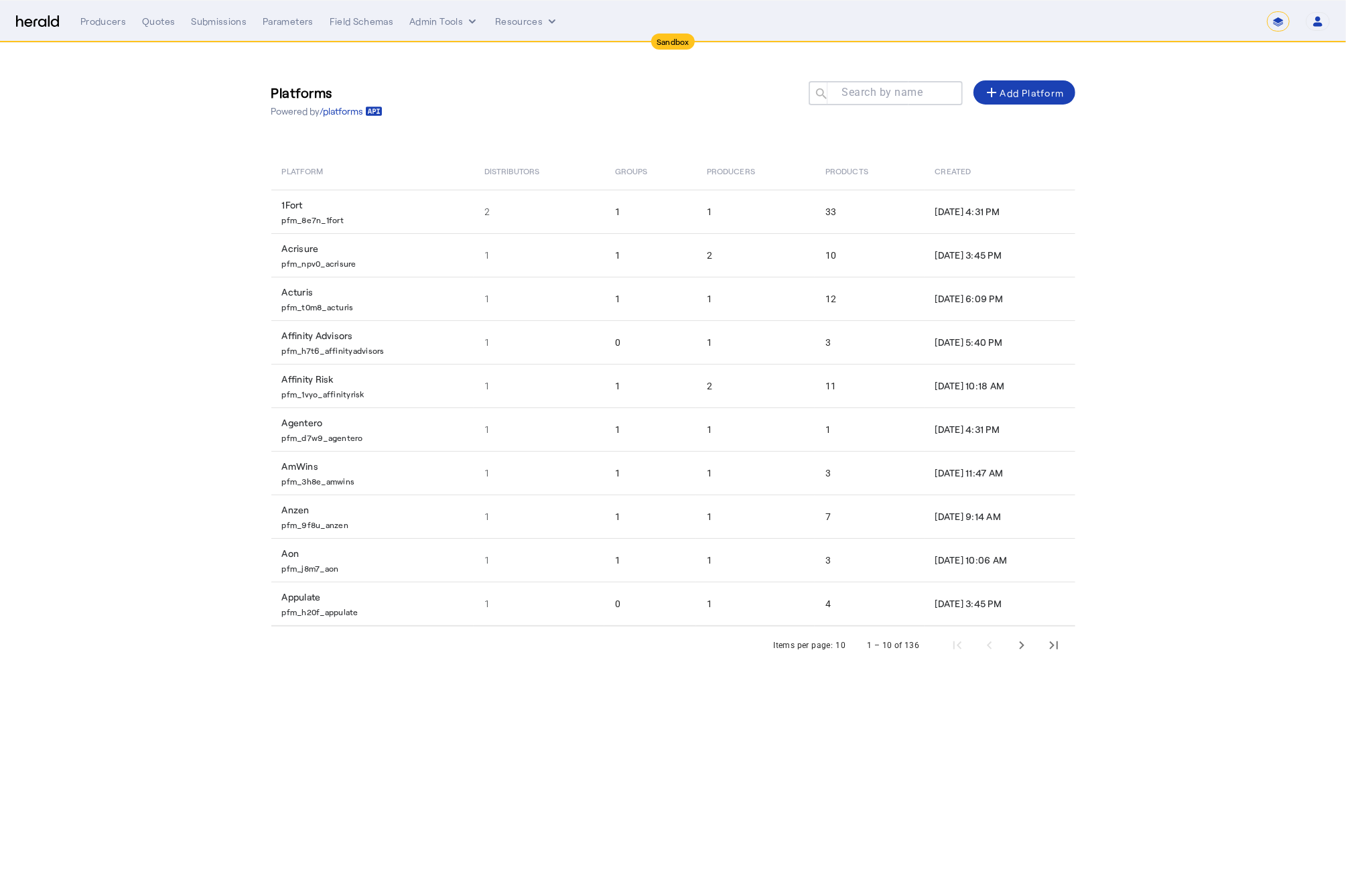
click at [880, 85] on input "Search by name" at bounding box center [892, 92] width 121 height 16
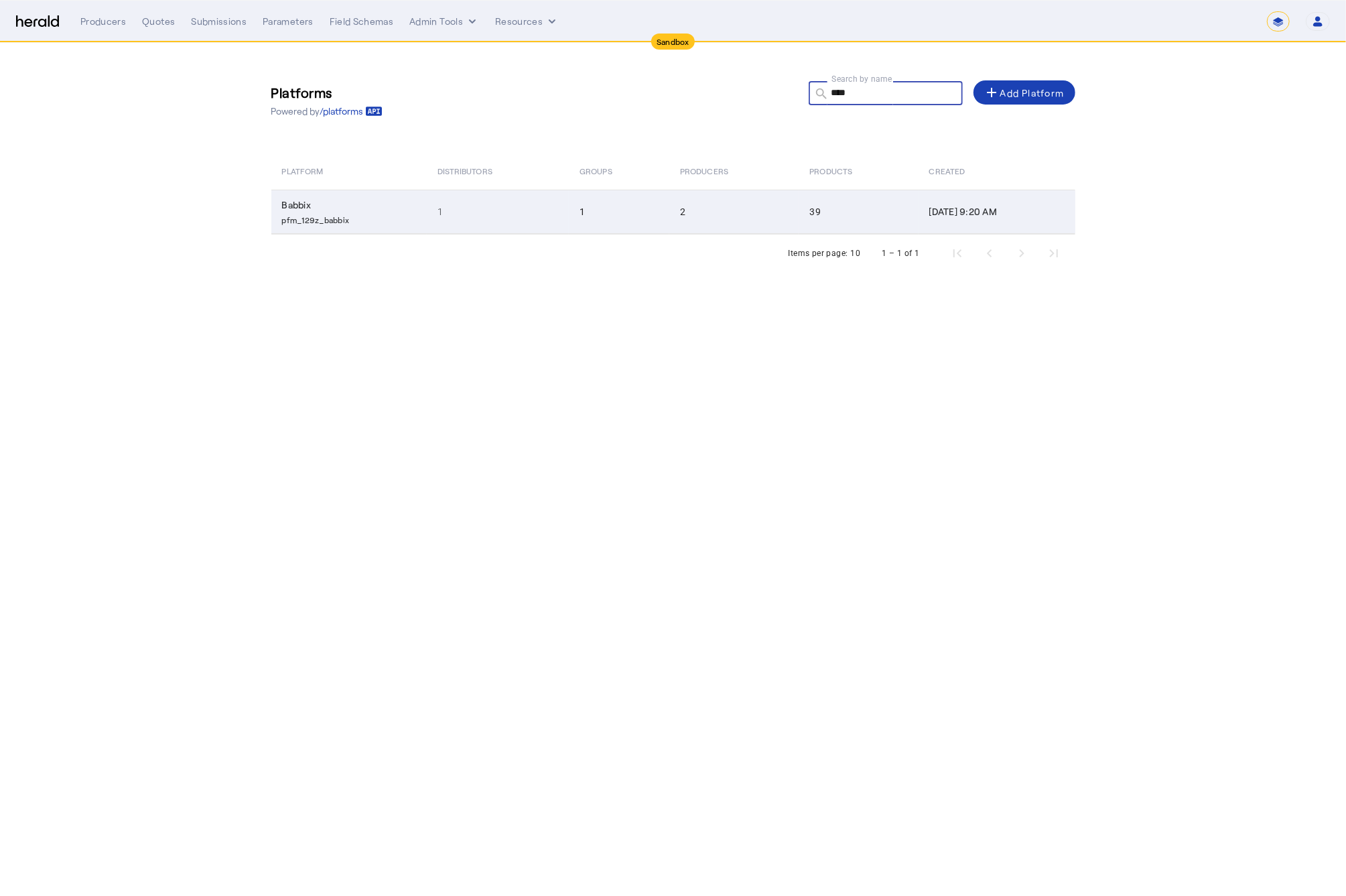
type input "****"
click at [416, 211] on td "Babbix pfm_129z_babbix" at bounding box center [349, 212] width 155 height 45
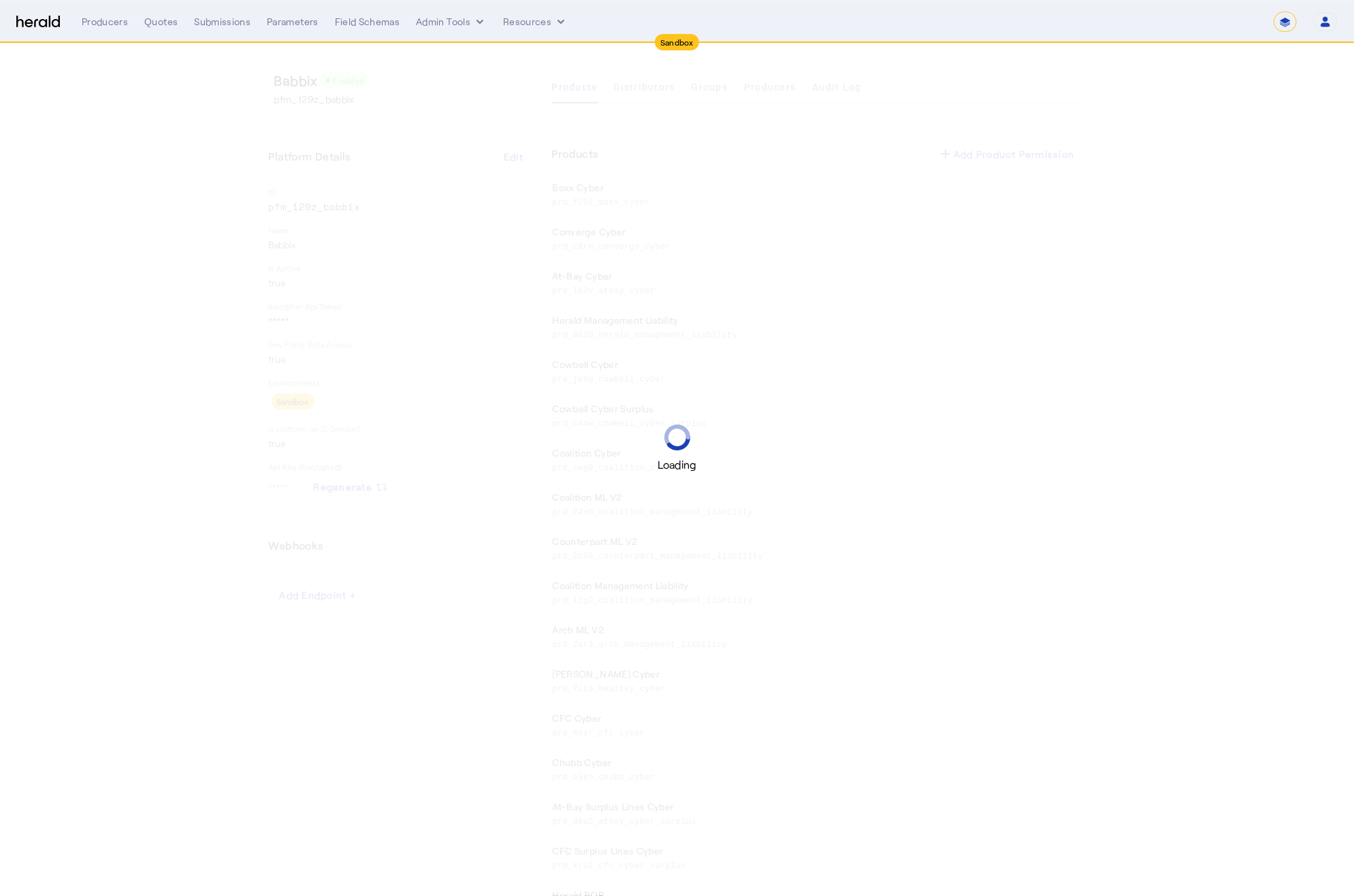
click at [659, 90] on div "Loading" at bounding box center [677, 448] width 1354 height 896
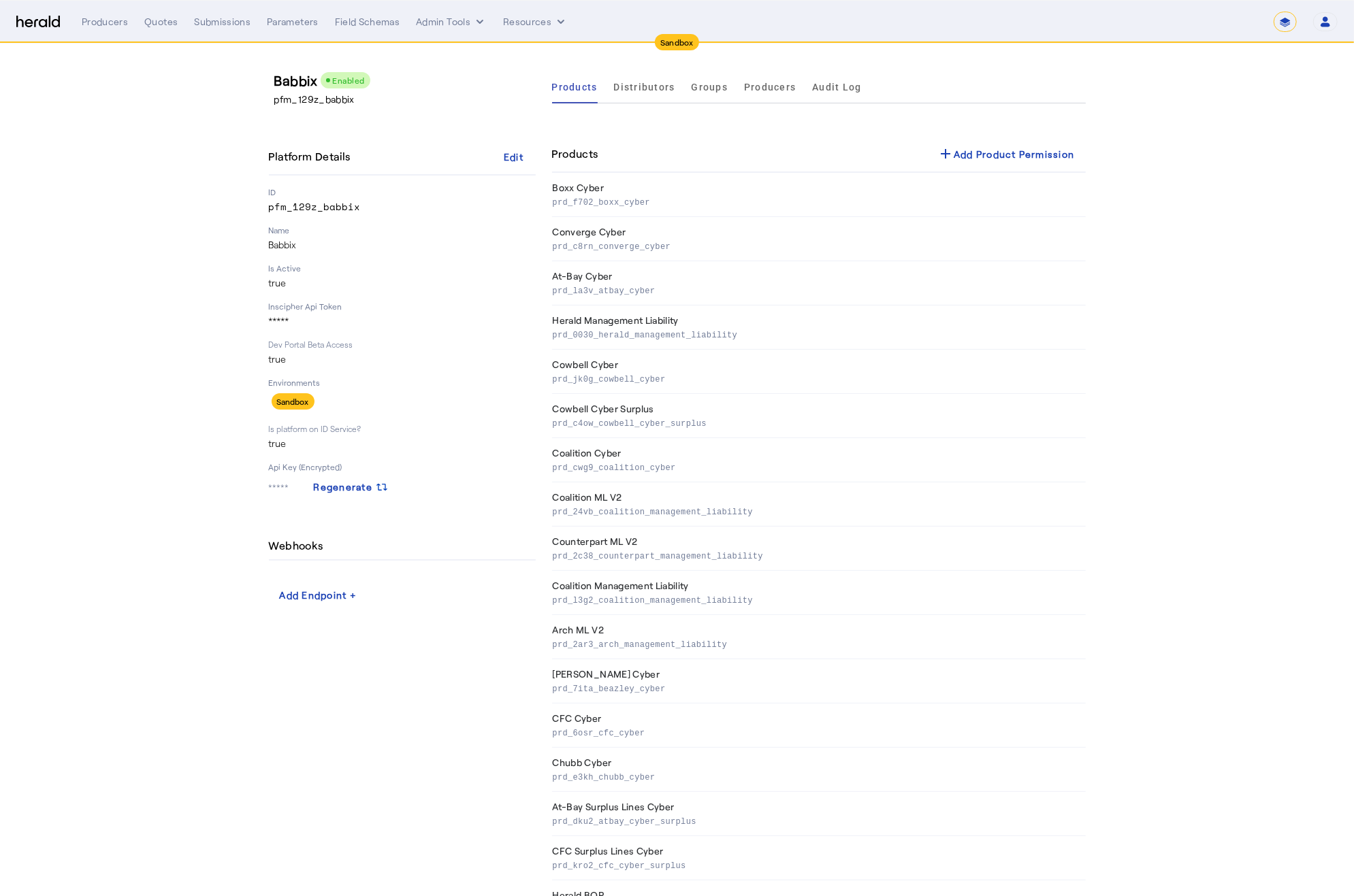
click at [652, 92] on span "Distributors" at bounding box center [644, 87] width 61 height 33
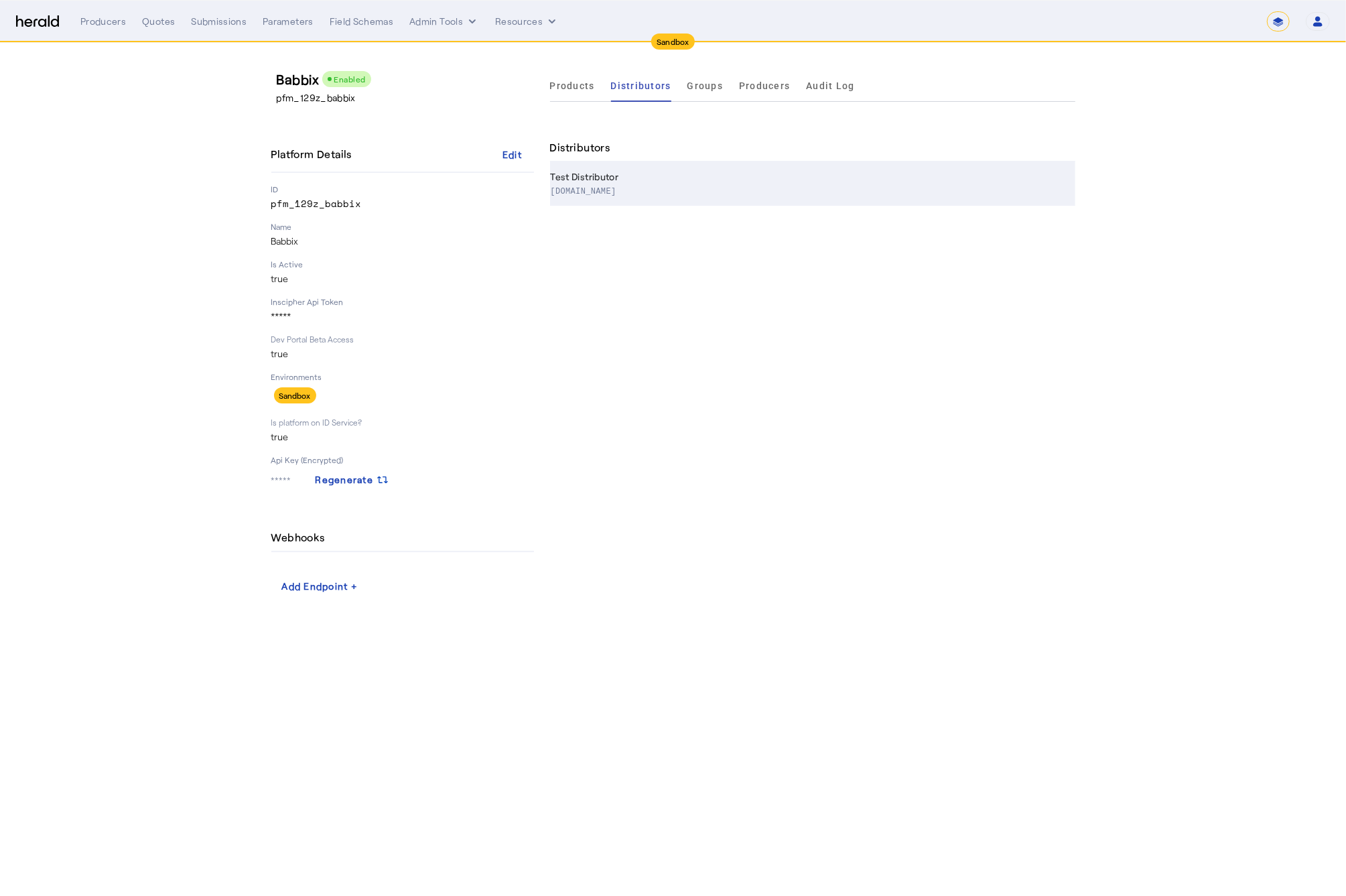
click at [676, 173] on th "Test Distributor pizzatest.com" at bounding box center [813, 183] width 526 height 44
select select "pfm_129z_babbix"
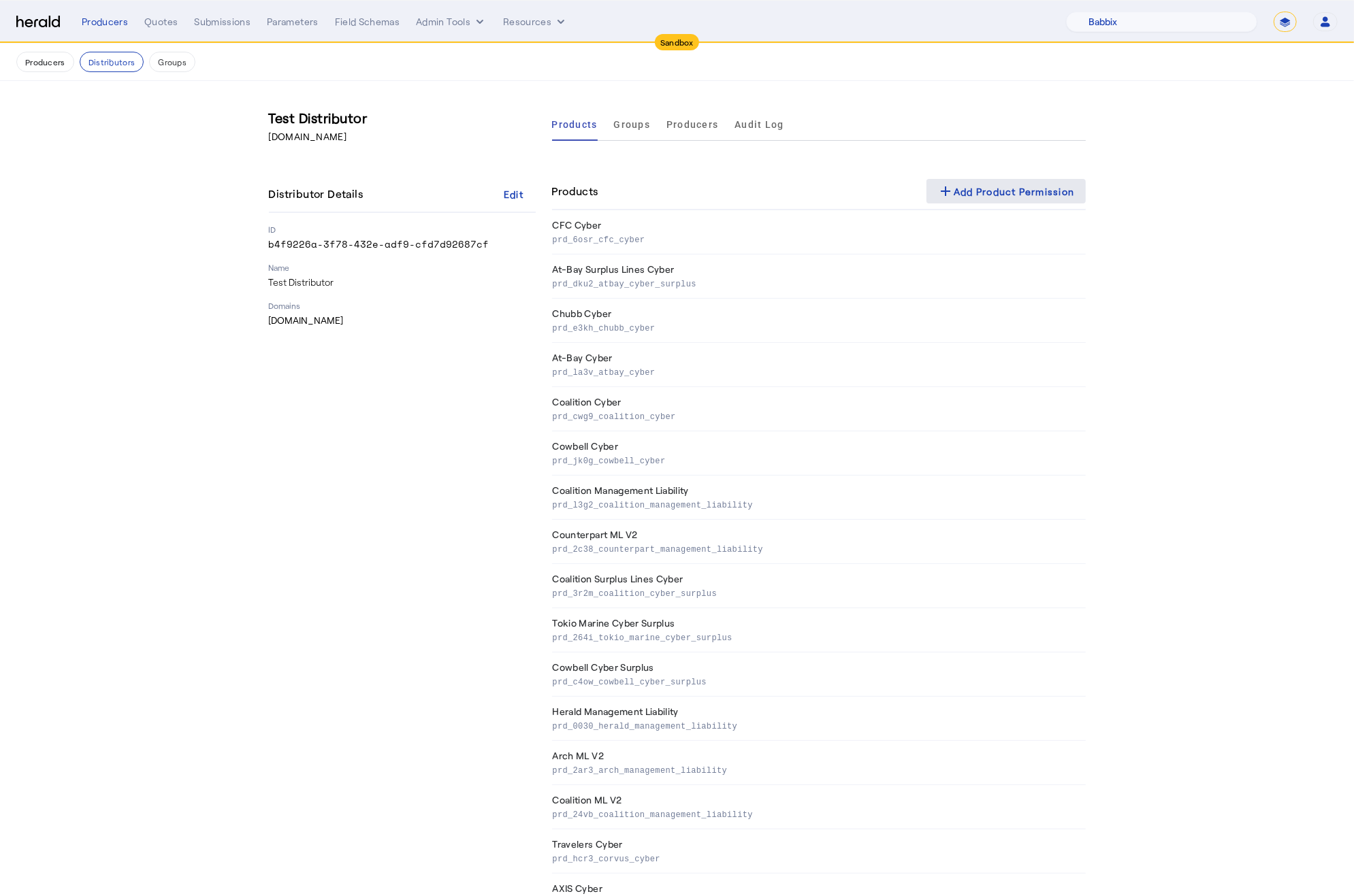
click at [974, 195] on div "add Add Product Permission" at bounding box center [1006, 191] width 138 height 17
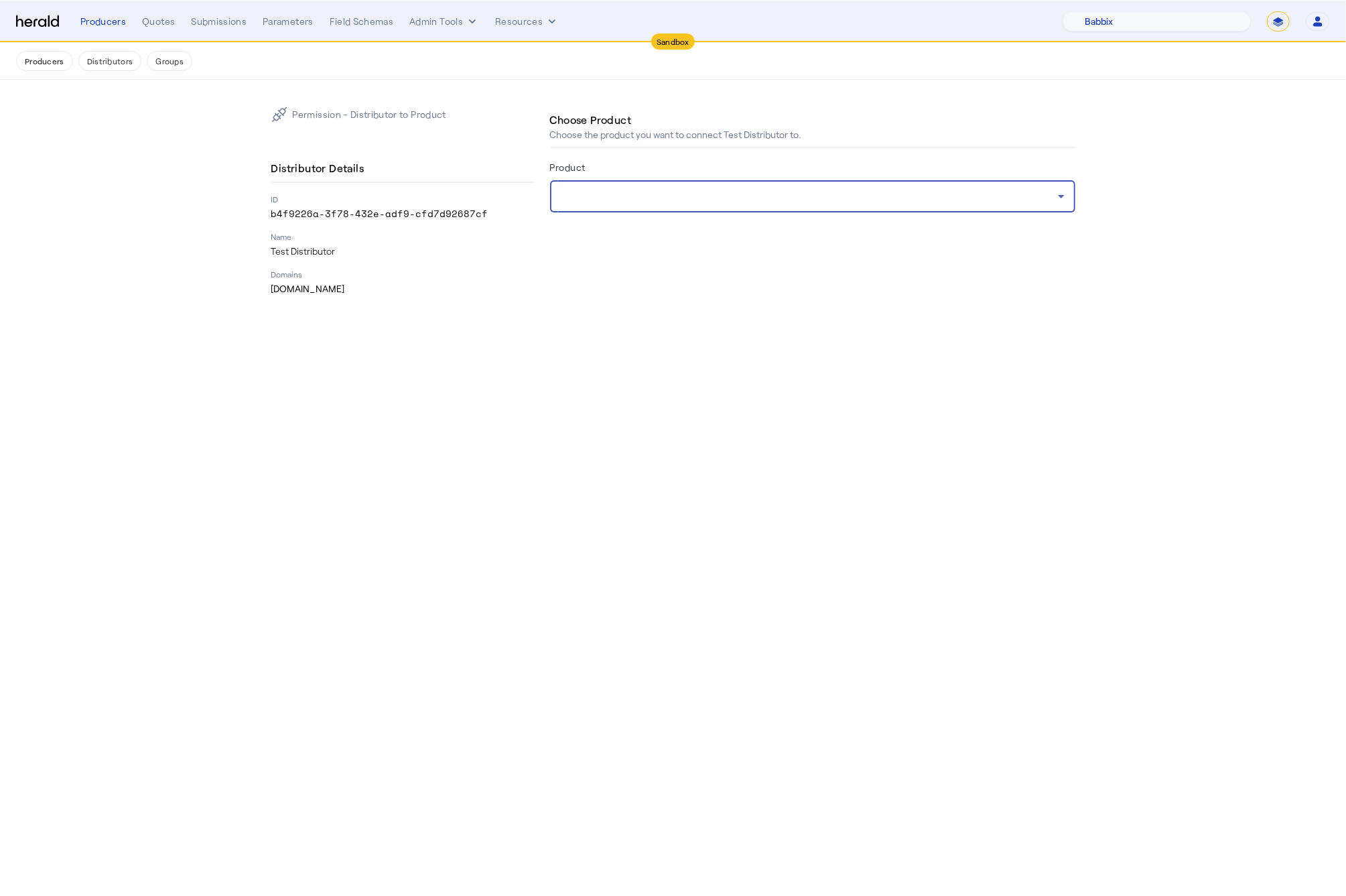
click at [651, 196] on div at bounding box center [809, 196] width 497 height 16
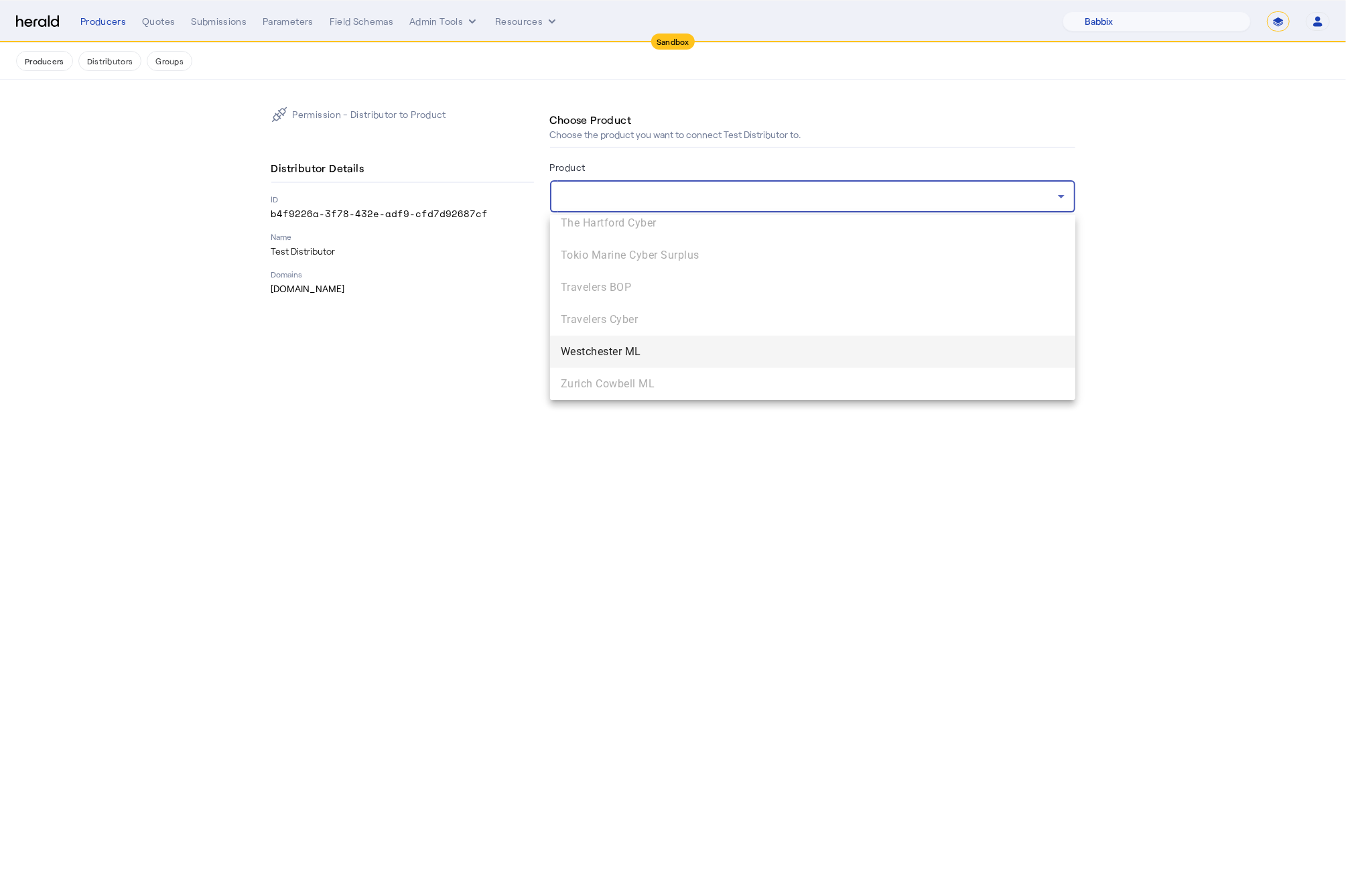
click at [713, 346] on span "Westchester ML" at bounding box center [813, 352] width 504 height 16
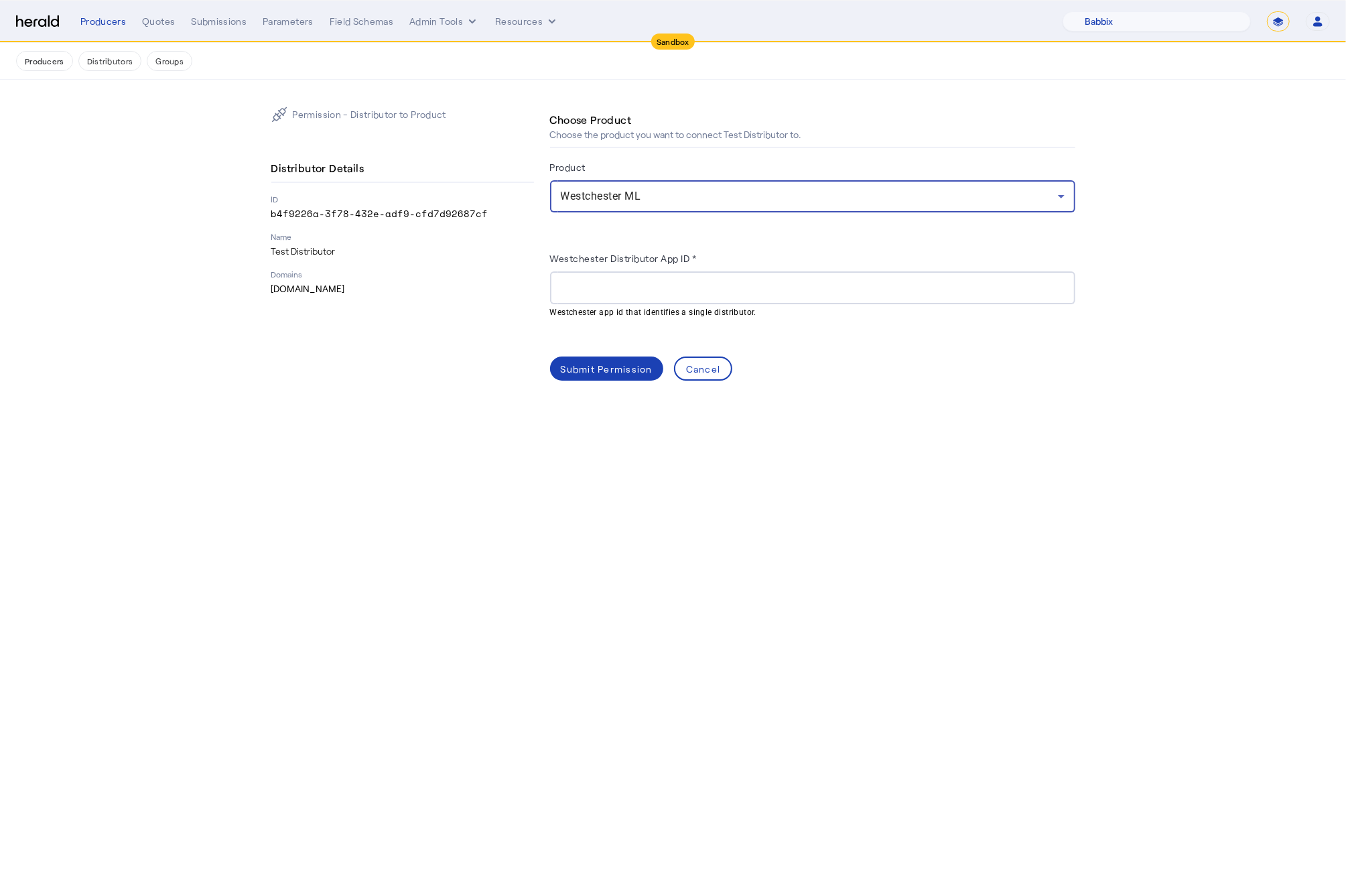
click at [592, 290] on input "Westchester Distributor App ID *" at bounding box center [813, 288] width 504 height 16
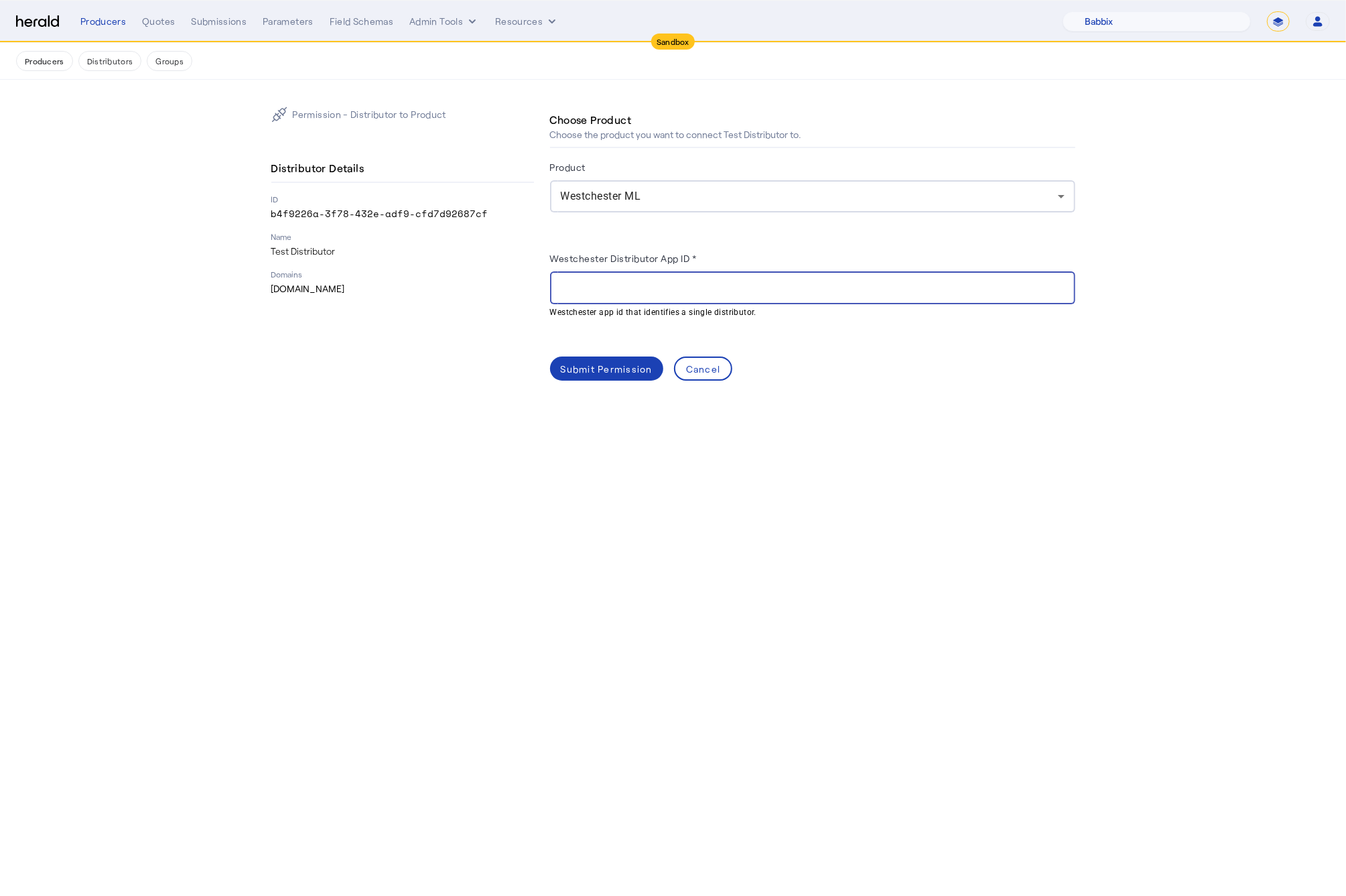
paste input "**********"
type input "**********"
click at [616, 376] on div "Submit Permission" at bounding box center [606, 369] width 92 height 14
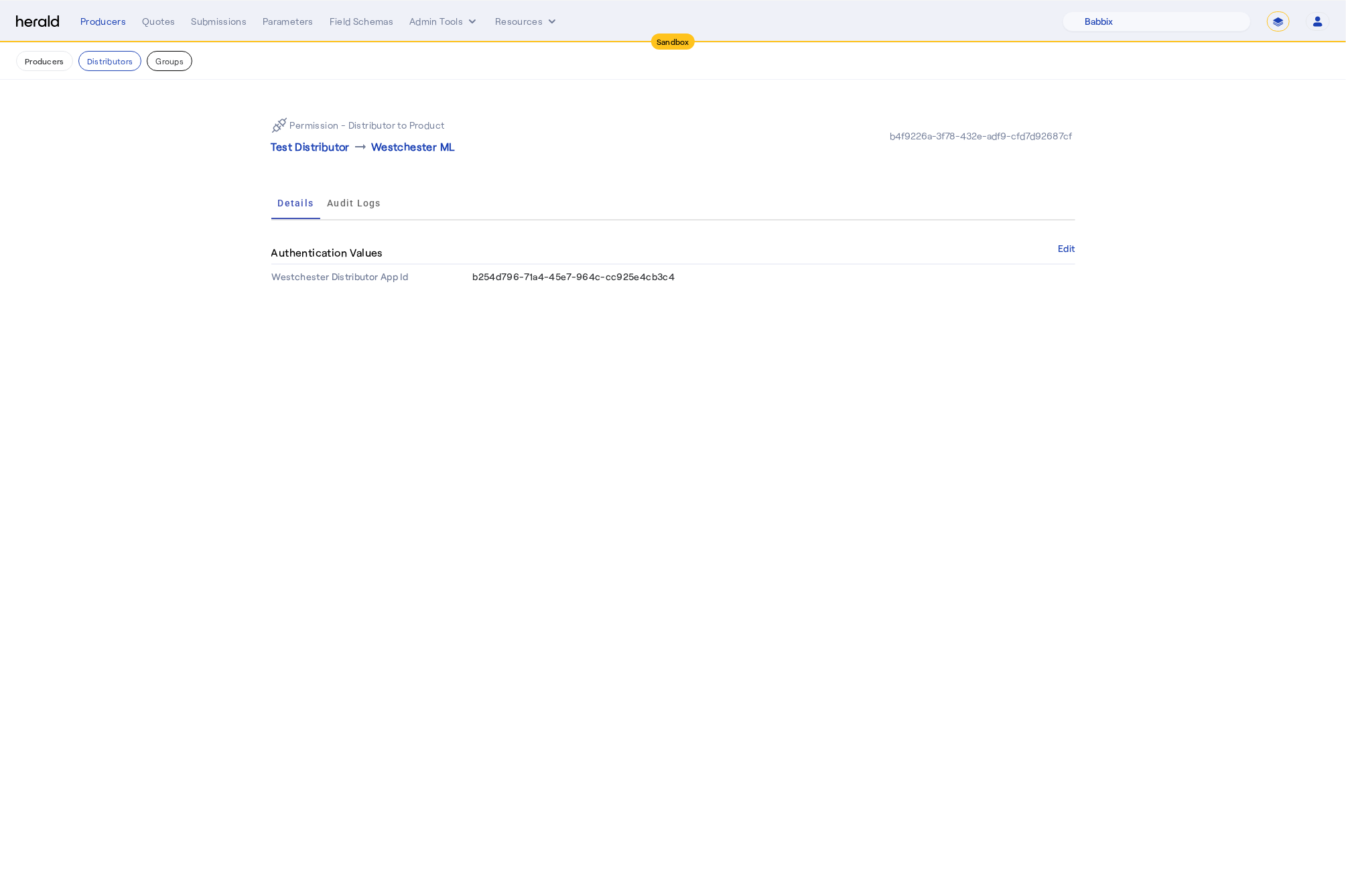
click at [173, 62] on button "Groups" at bounding box center [169, 60] width 45 height 20
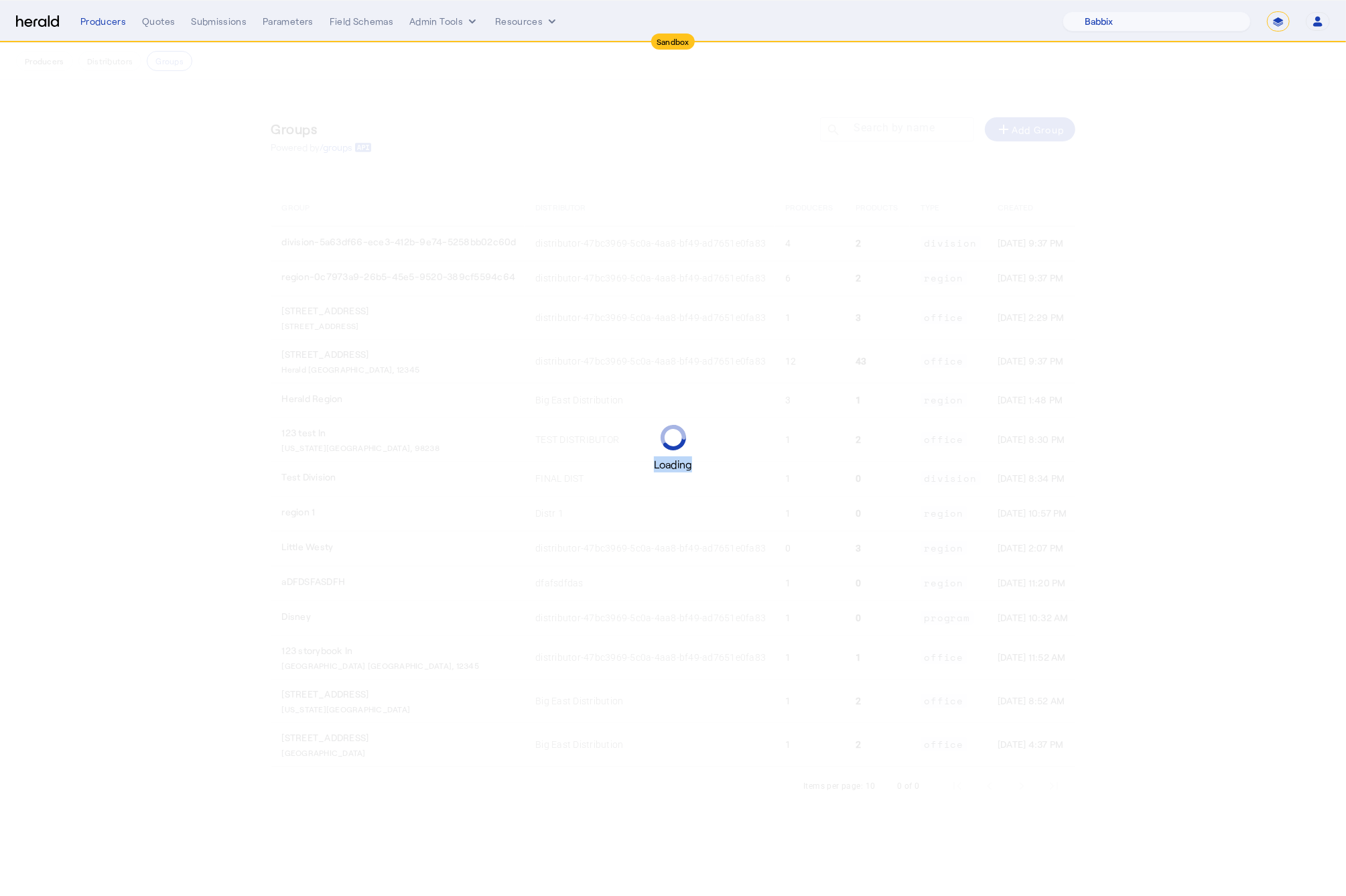
click at [173, 62] on div "Loading" at bounding box center [673, 448] width 1346 height 896
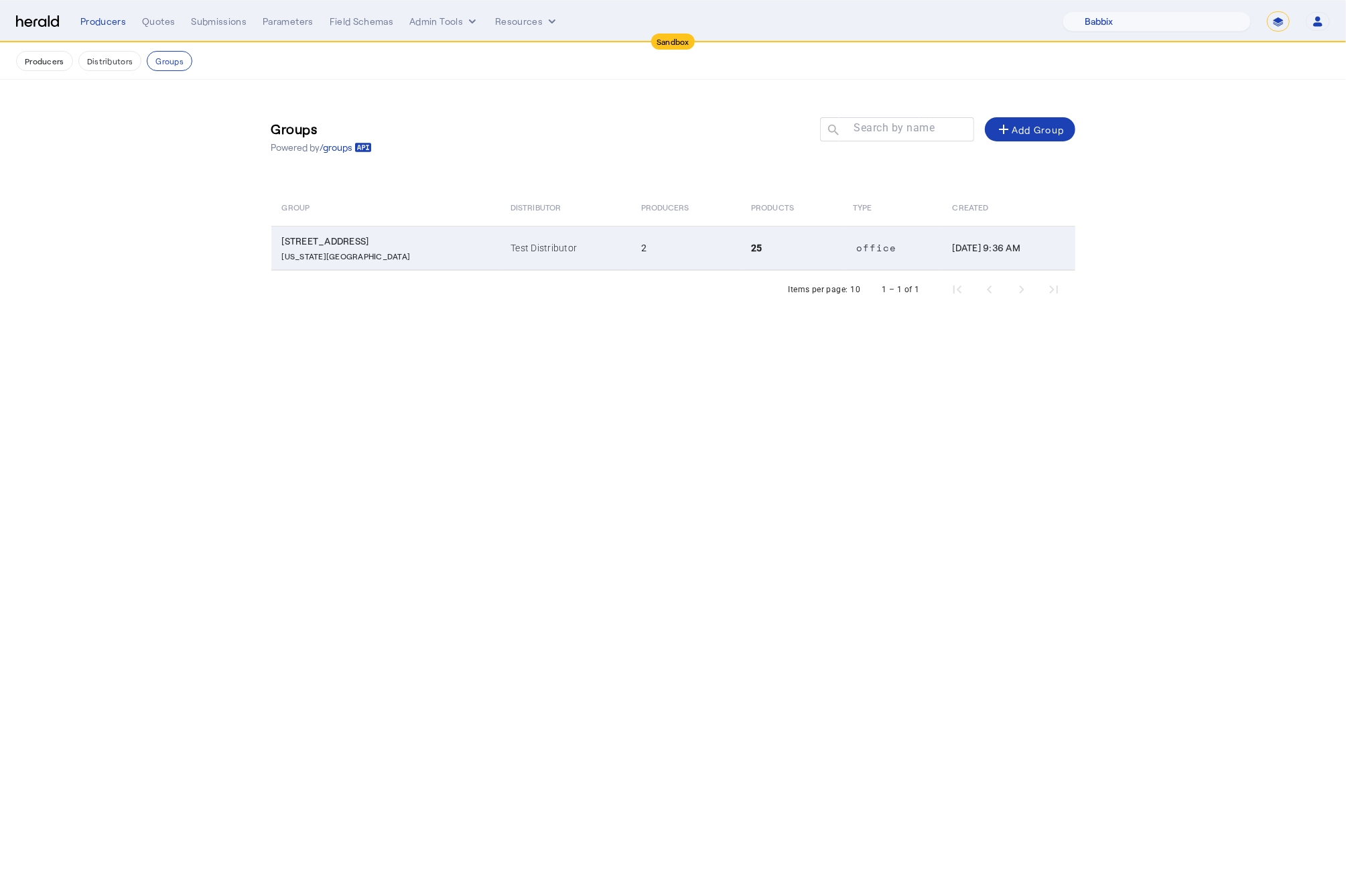
click at [630, 238] on td "2" at bounding box center [685, 248] width 110 height 45
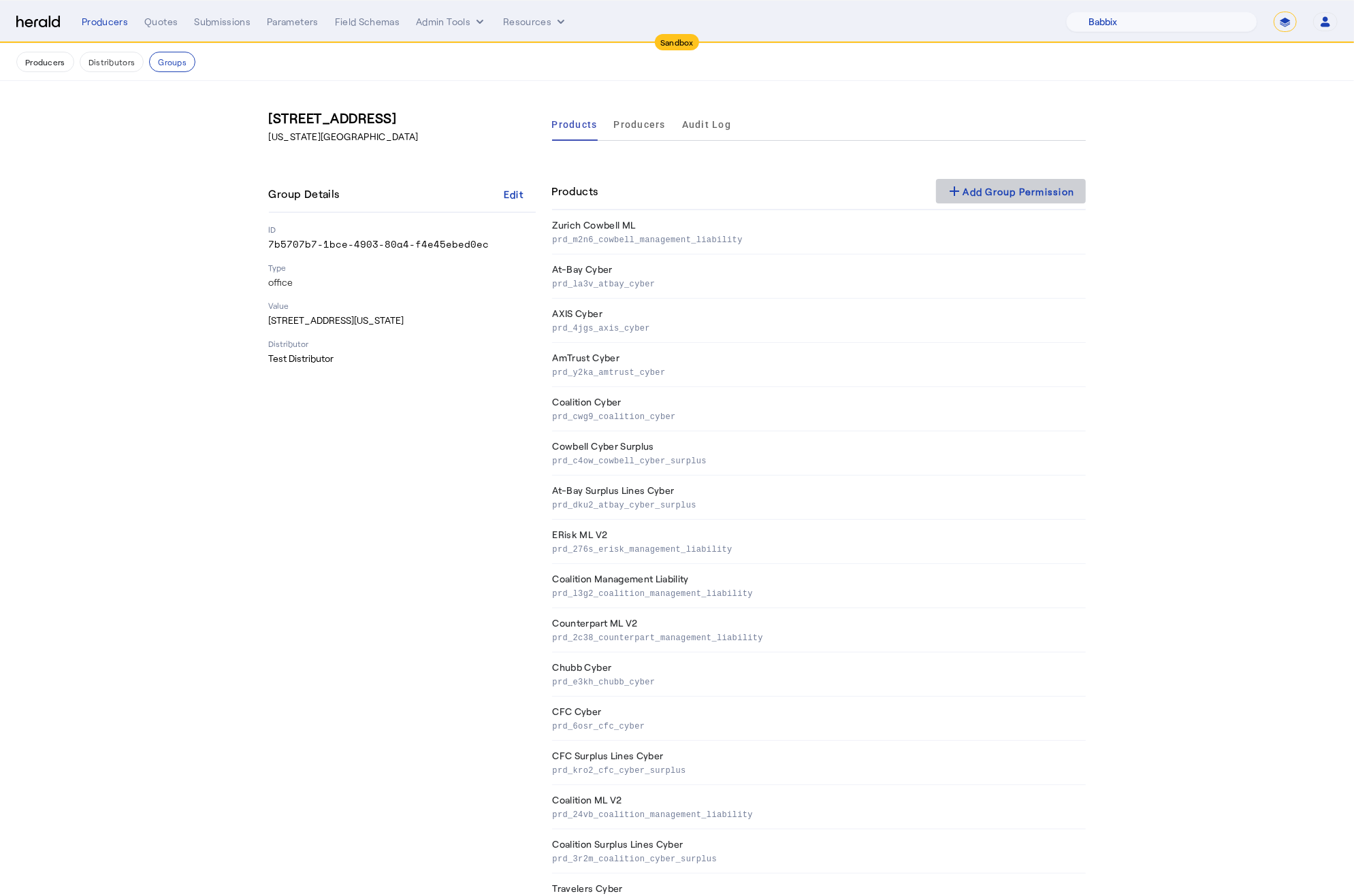
click at [1054, 195] on div "add Add Group Permission" at bounding box center [1010, 191] width 128 height 17
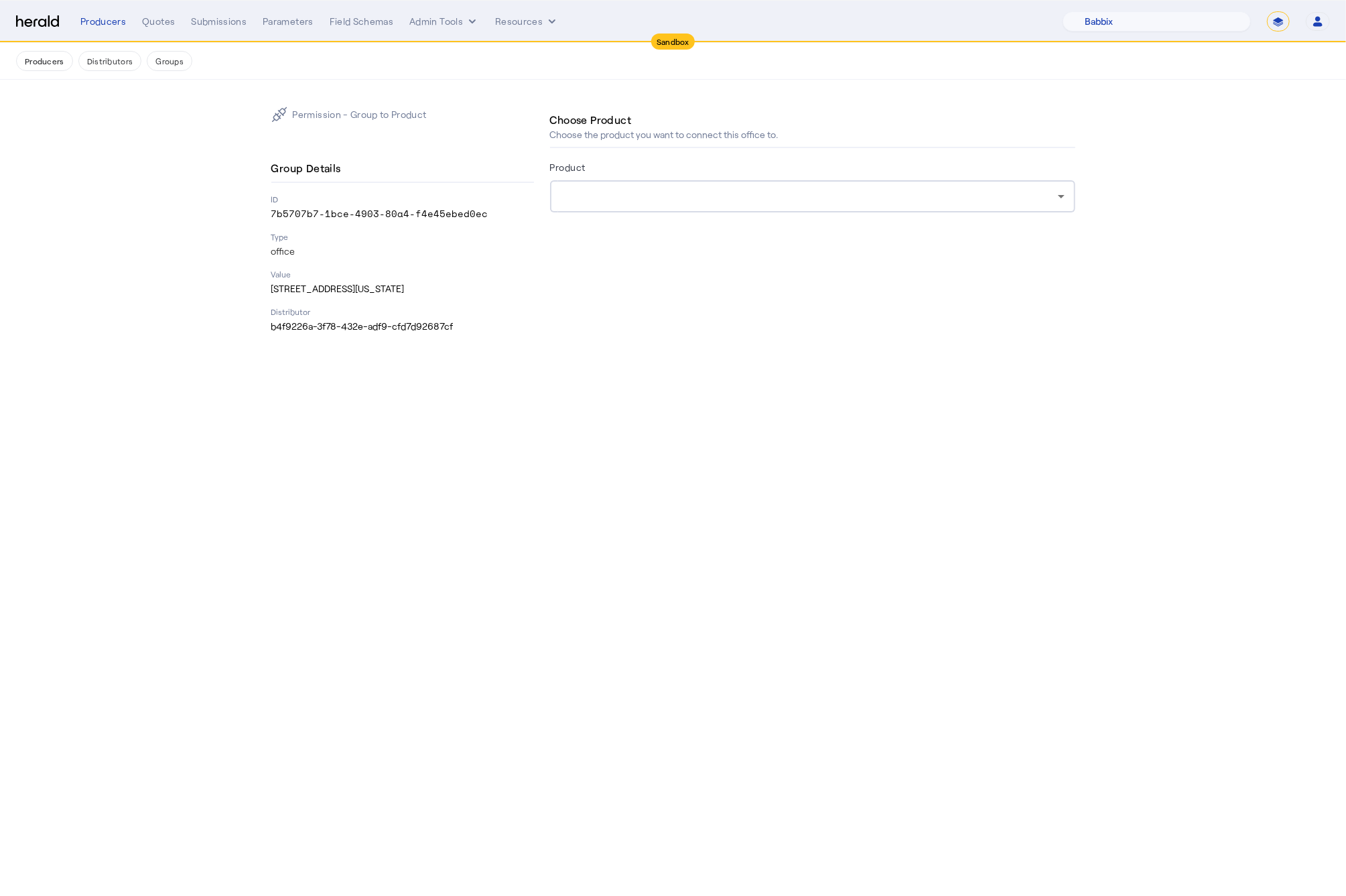
click at [696, 185] on div at bounding box center [813, 196] width 504 height 33
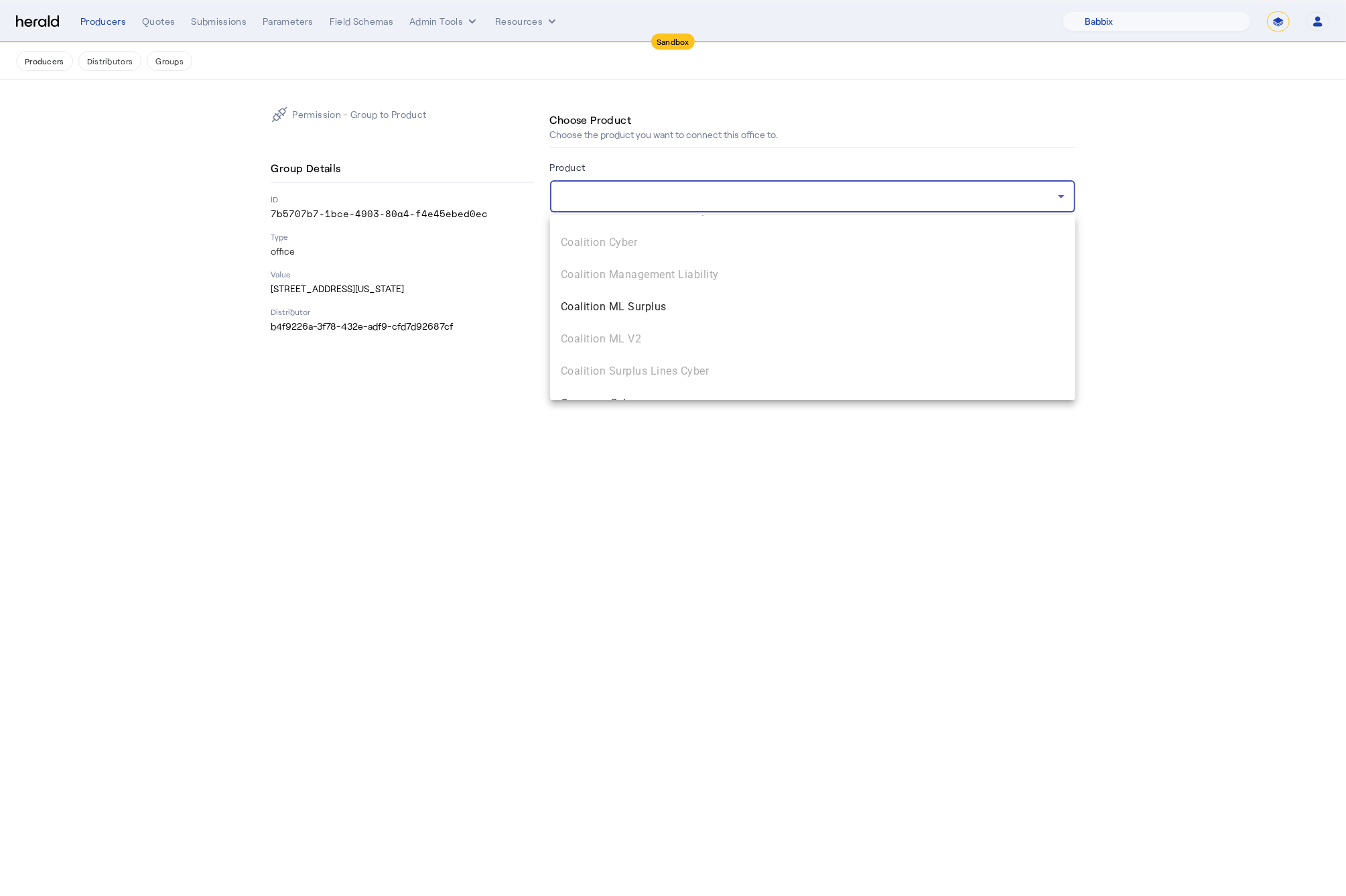
scroll to position [1070, 0]
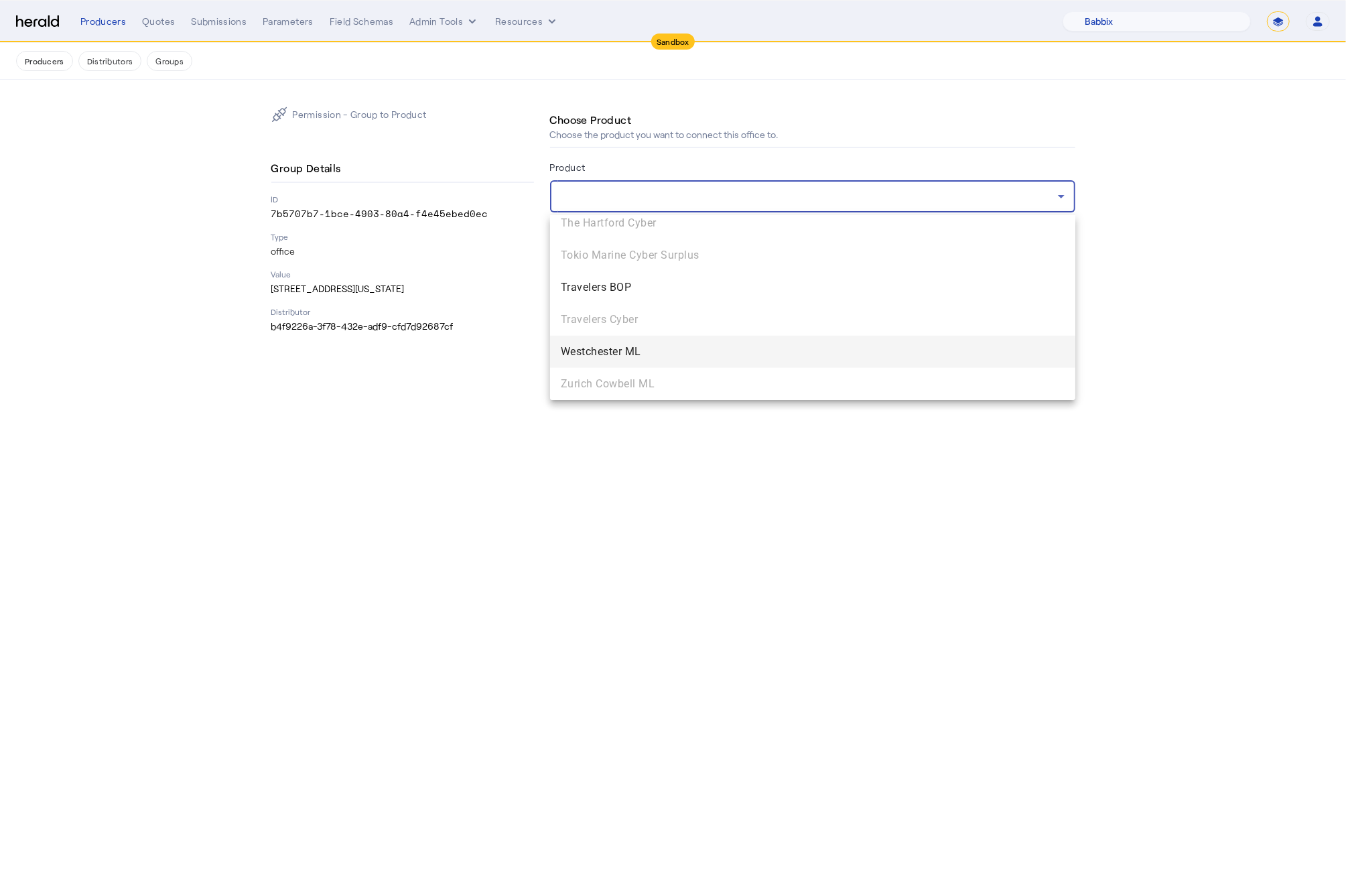
click at [644, 350] on span "Westchester ML" at bounding box center [813, 352] width 504 height 16
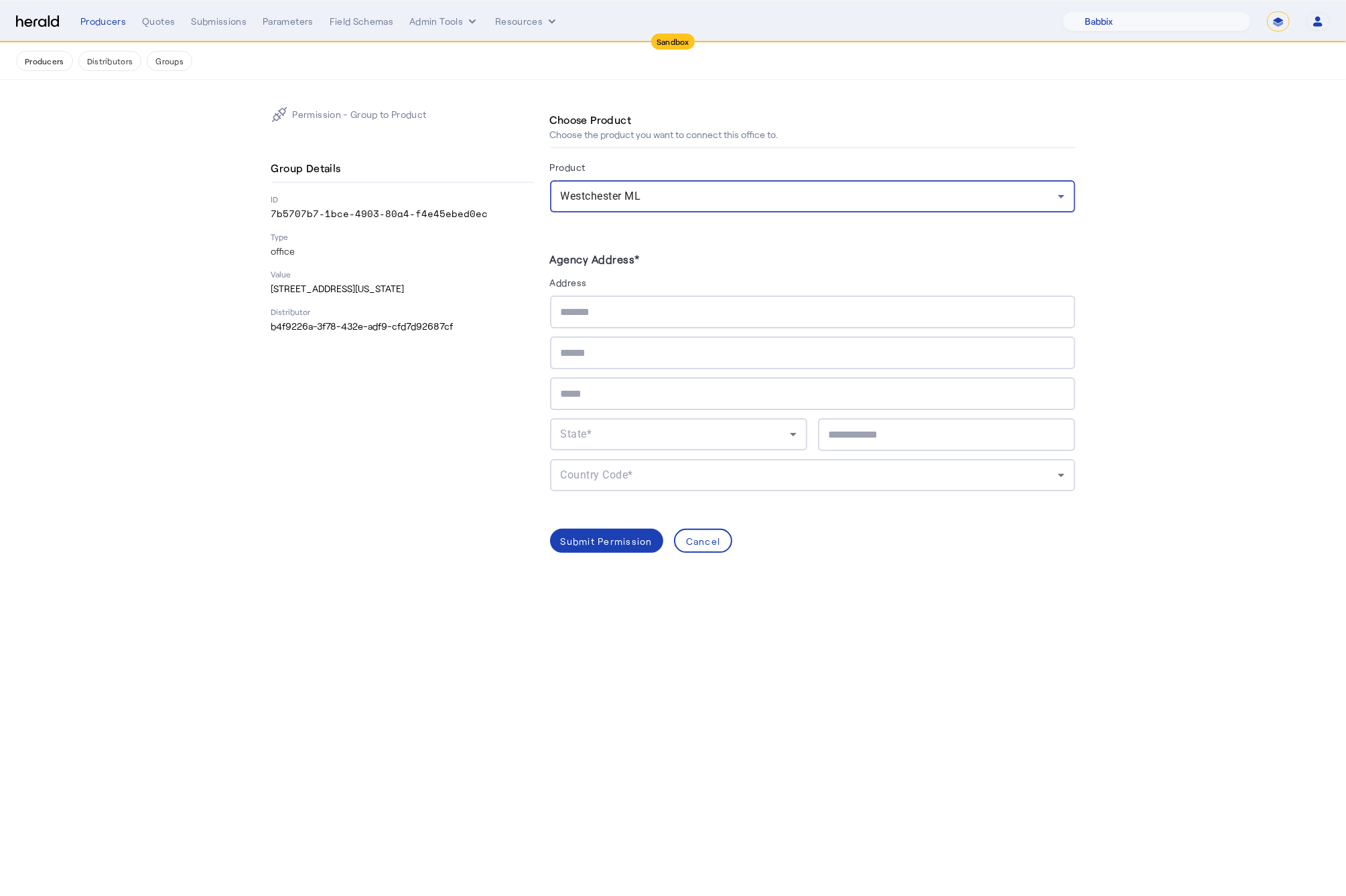
click at [592, 317] on input "text" at bounding box center [813, 312] width 504 height 16
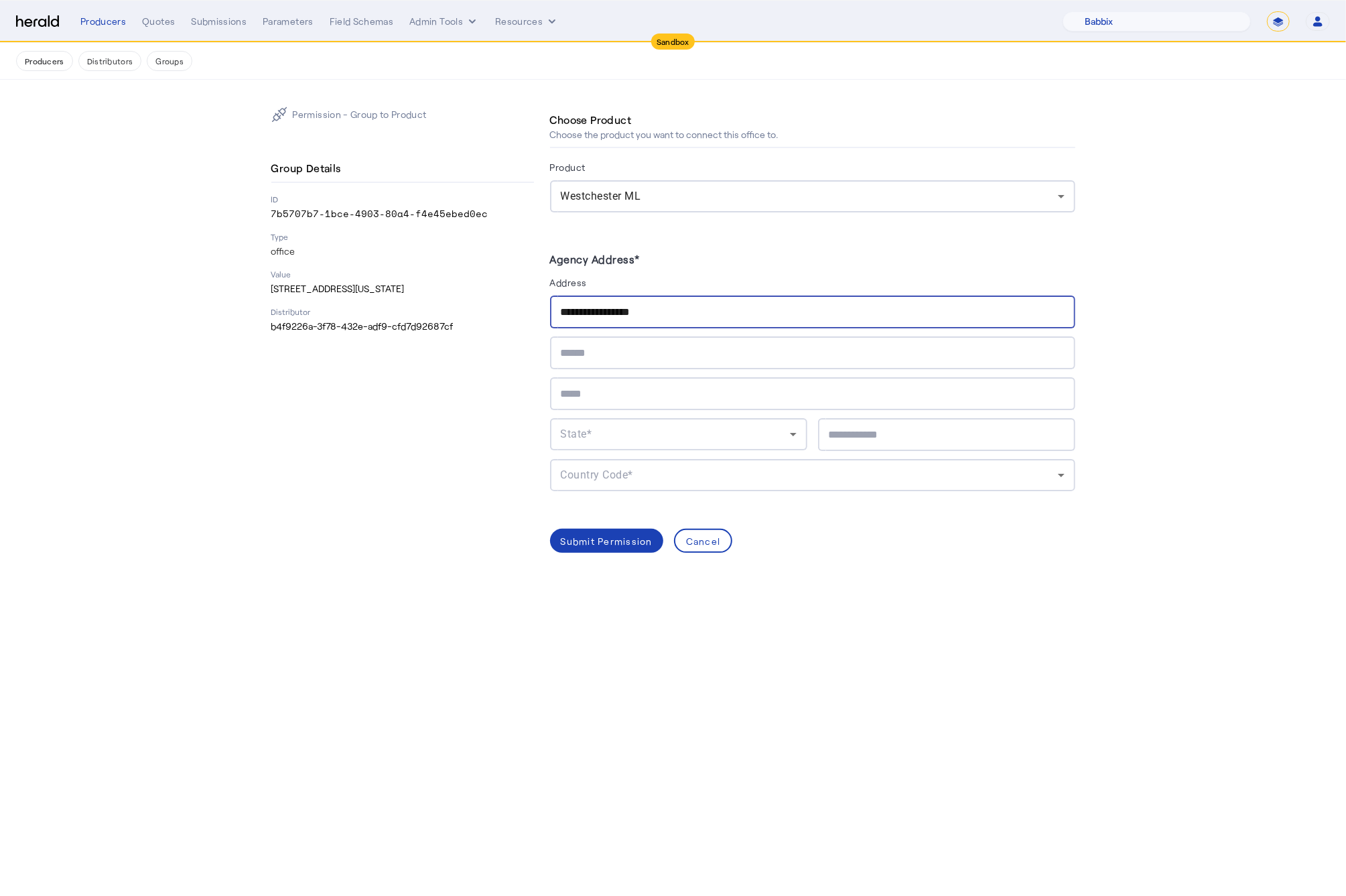
type input "**********"
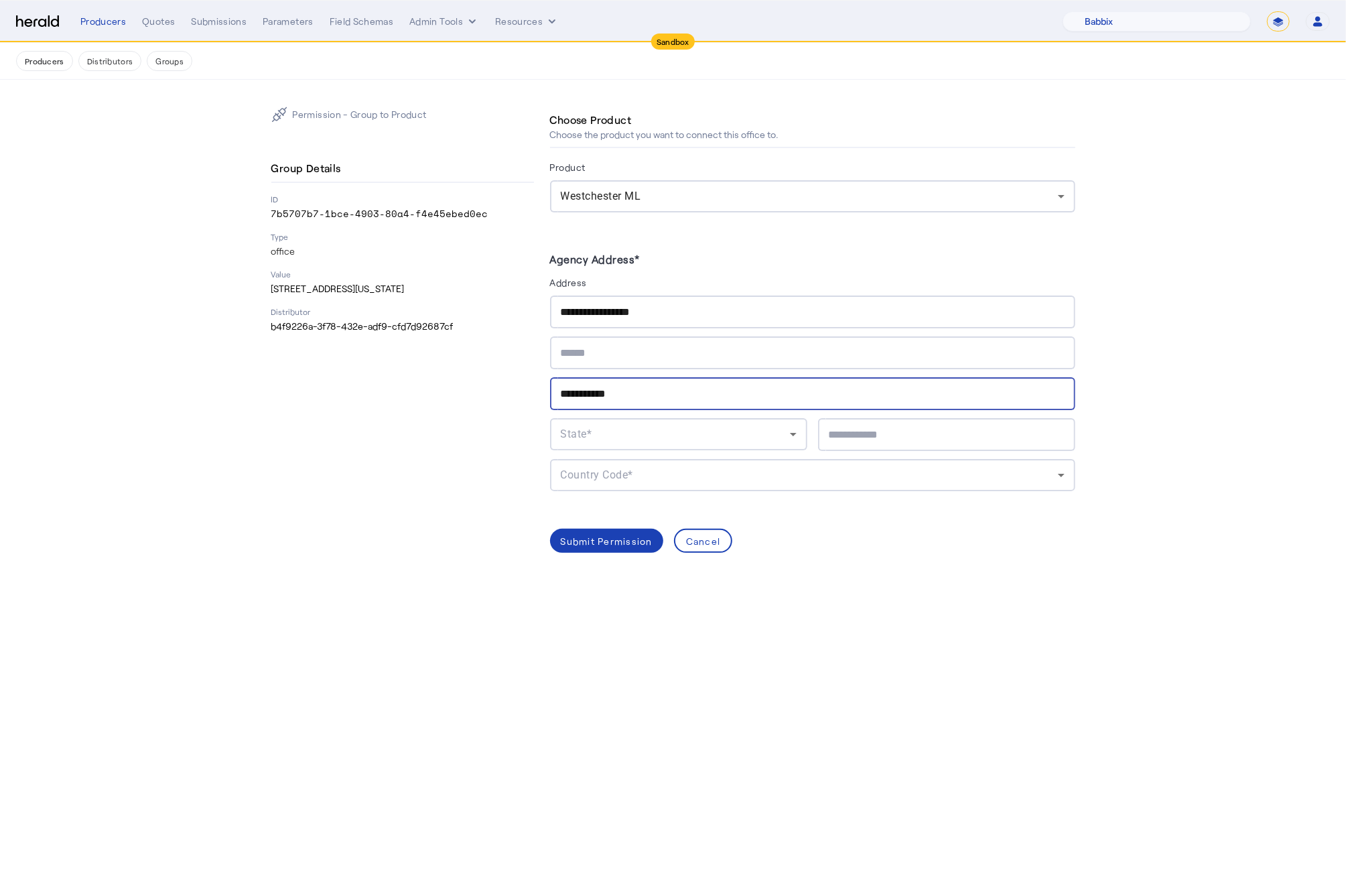
type input "**********"
type input "*****"
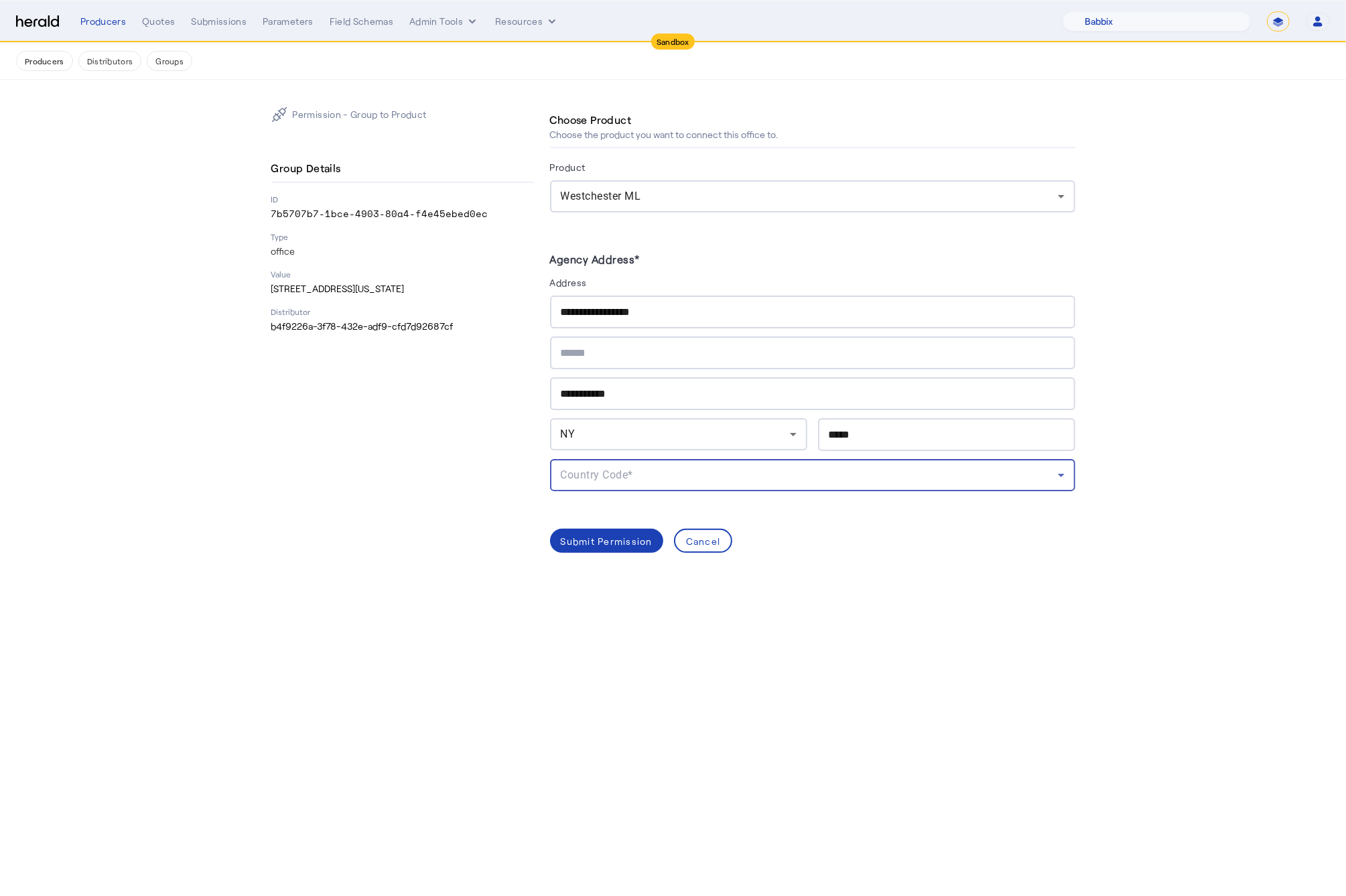
click at [868, 472] on div "Country Code*" at bounding box center [809, 475] width 497 height 16
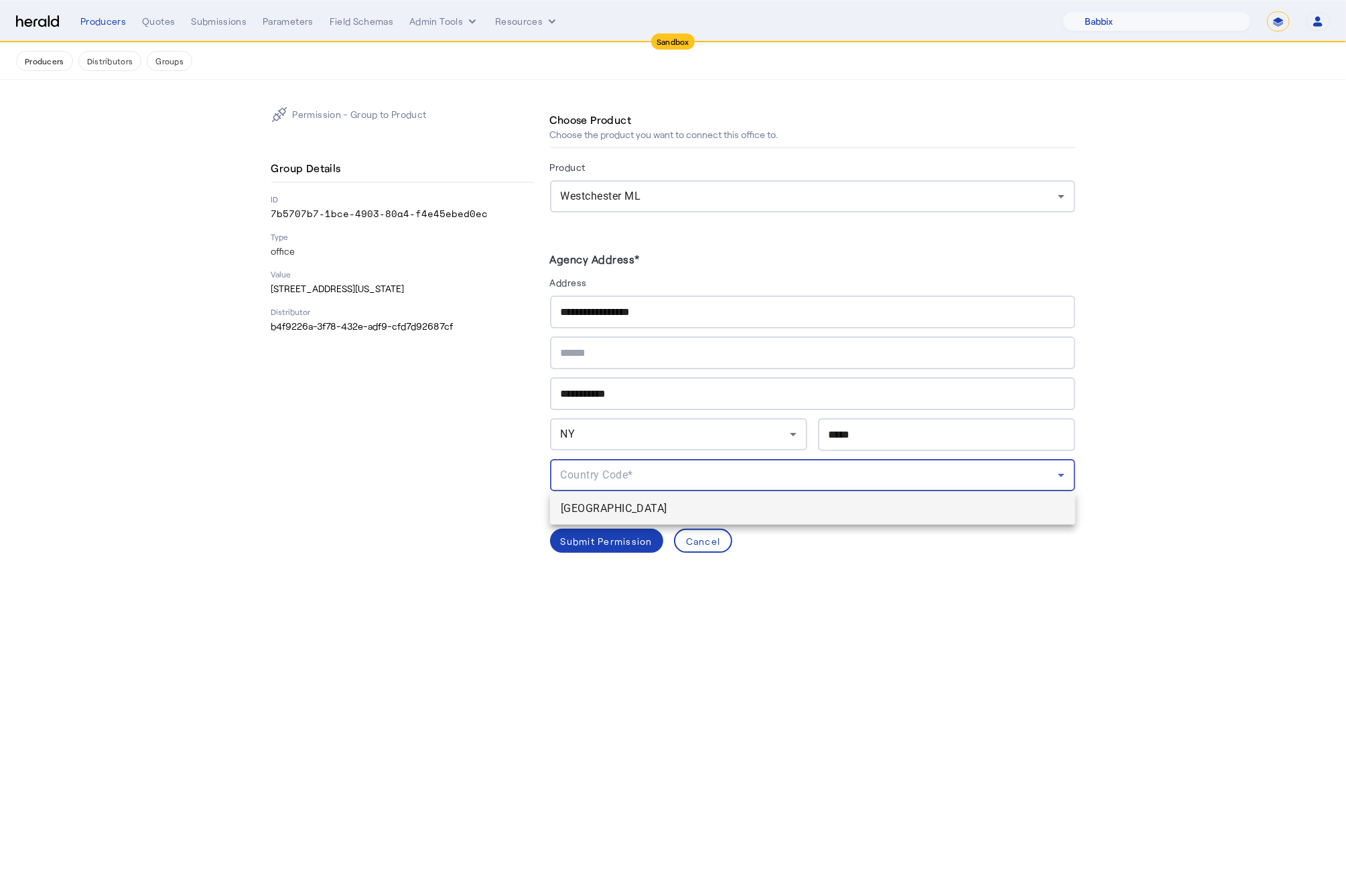
click at [664, 508] on span "[GEOGRAPHIC_DATA]" at bounding box center [813, 508] width 504 height 16
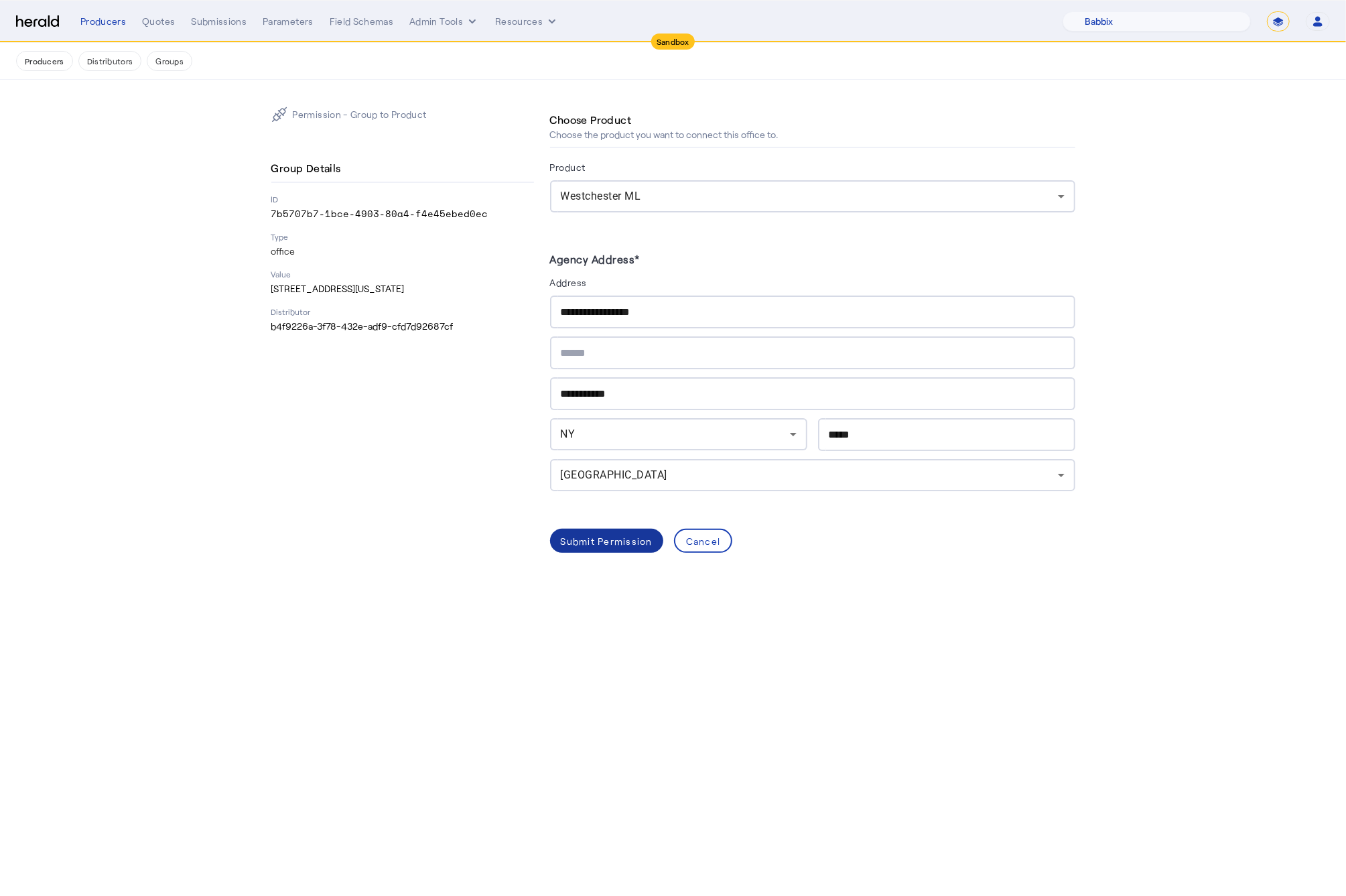
click at [632, 536] on div "Submit Permission" at bounding box center [606, 541] width 92 height 14
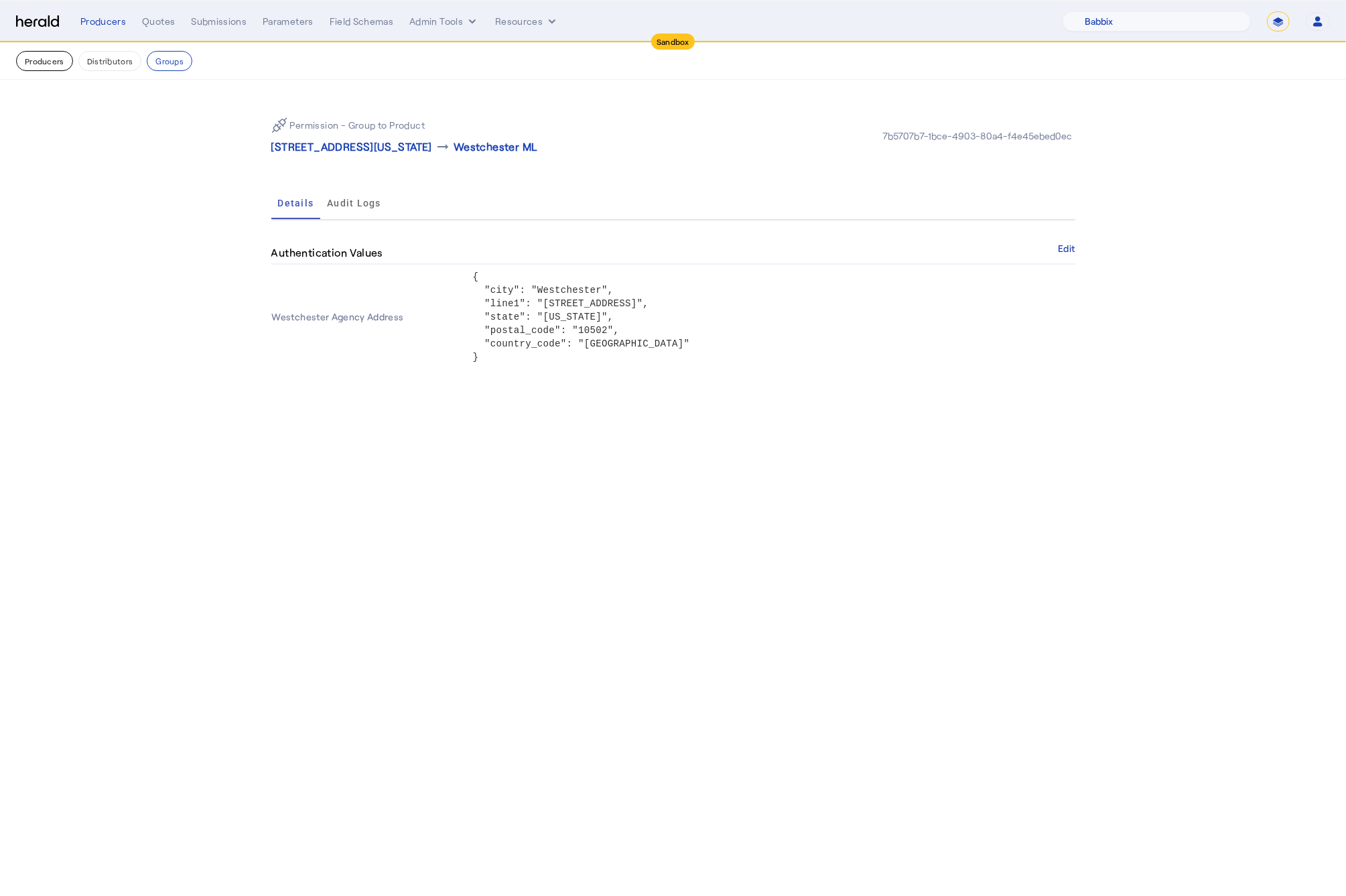
click at [38, 66] on button "Producers" at bounding box center [45, 60] width 57 height 20
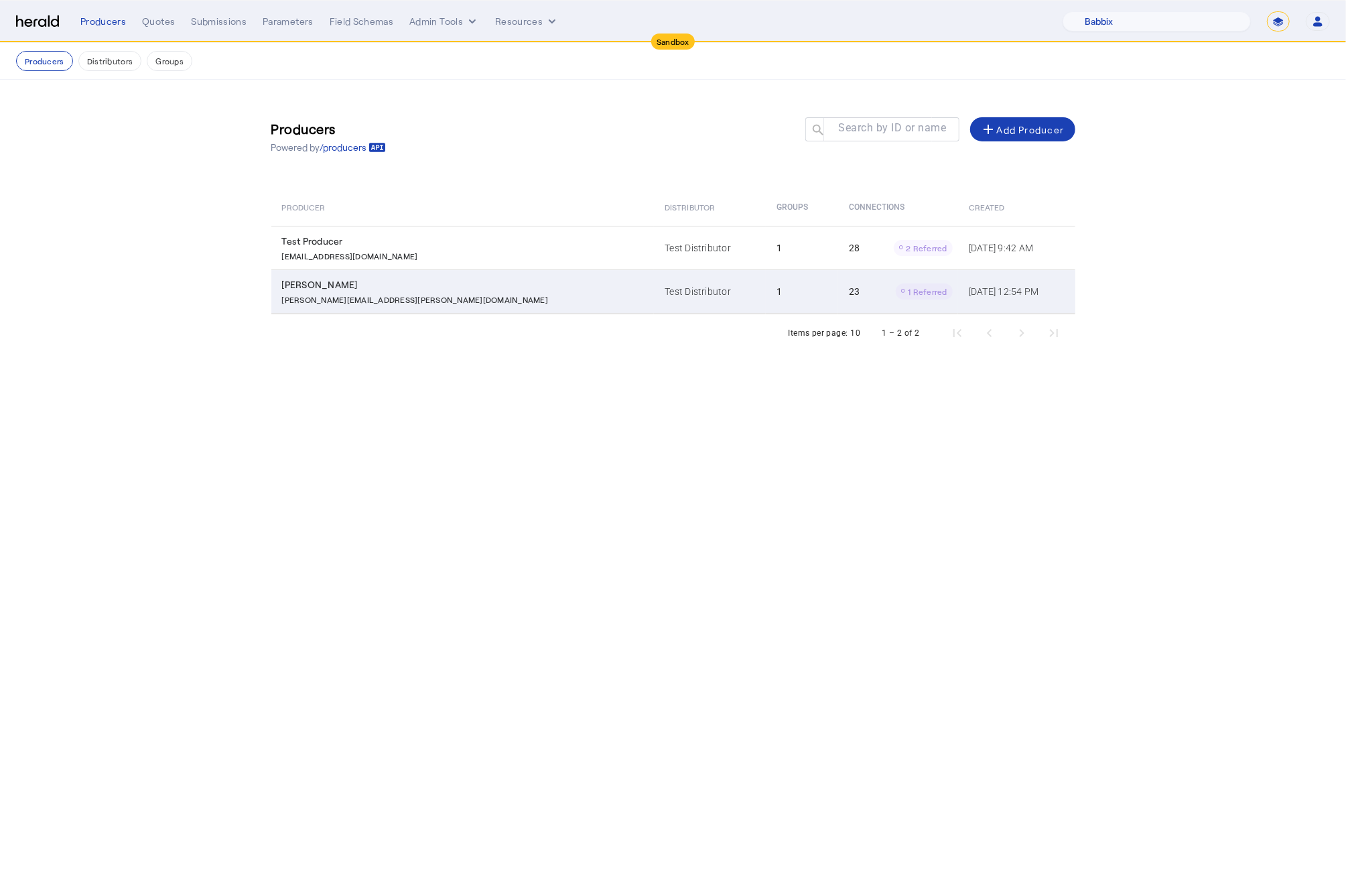
click at [654, 303] on td "Test Distributor" at bounding box center [710, 292] width 112 height 45
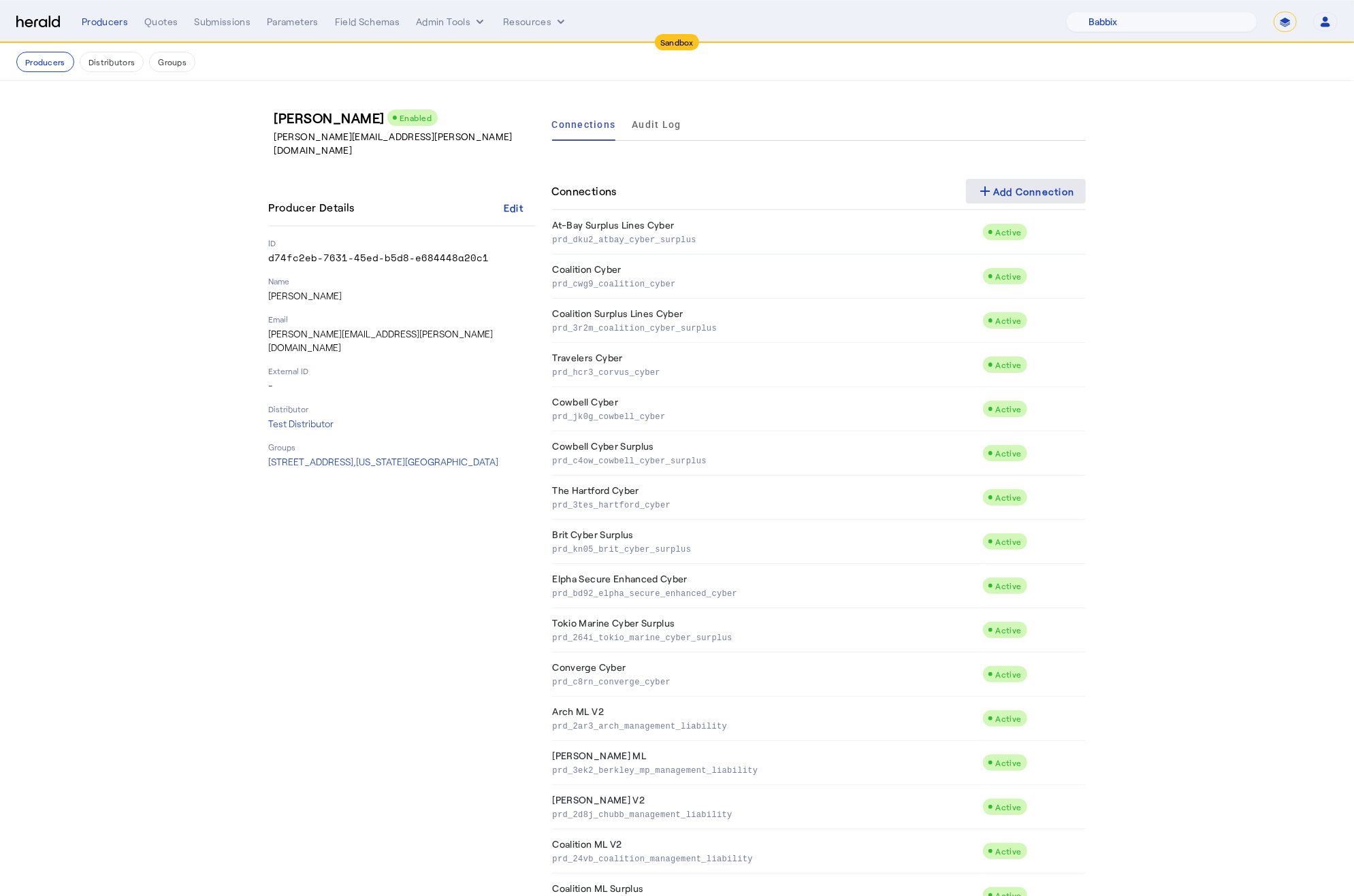
click at [1055, 199] on div "add Add Connection" at bounding box center [1026, 191] width 98 height 17
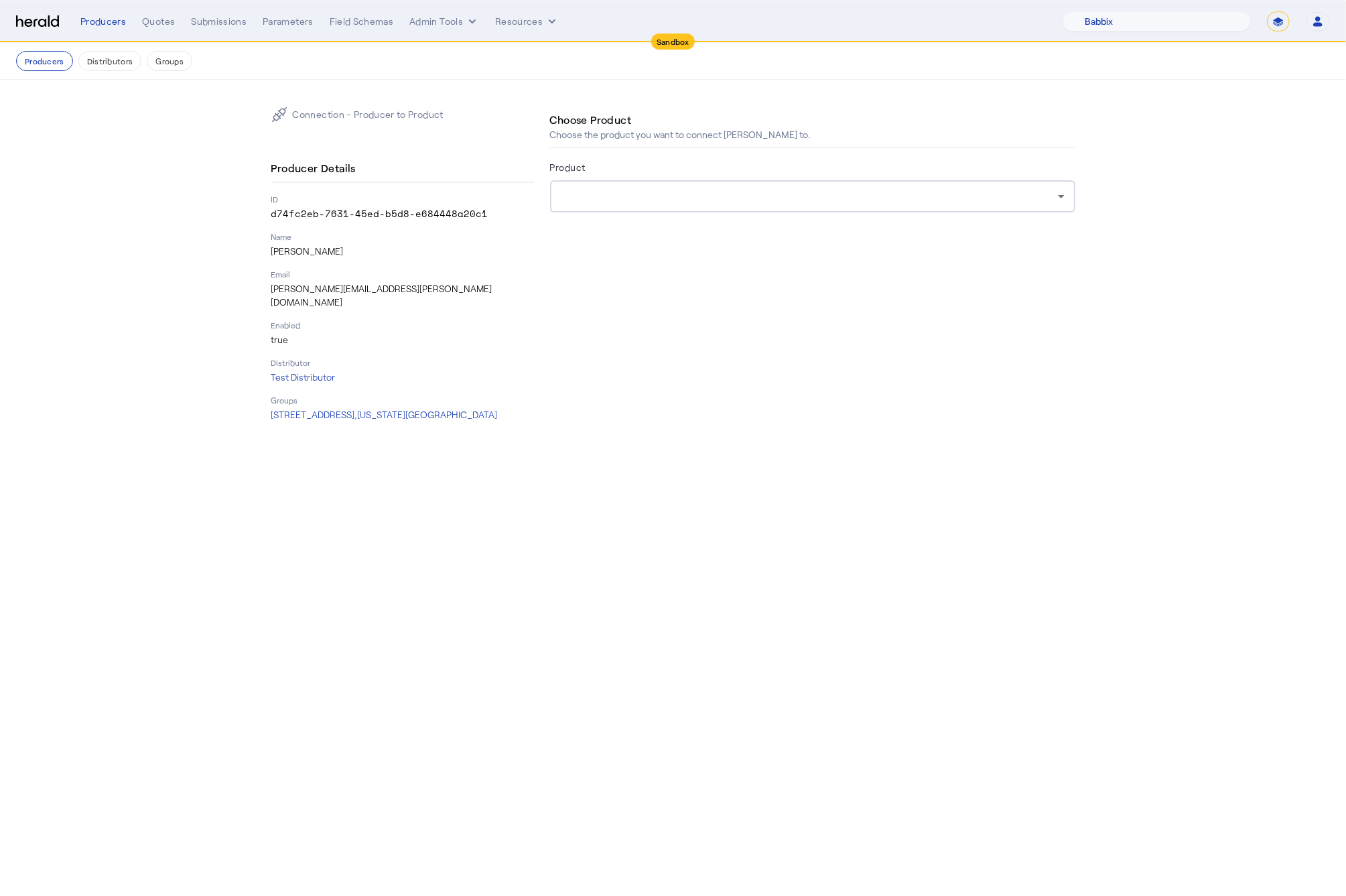
click at [787, 211] on div at bounding box center [813, 196] width 504 height 33
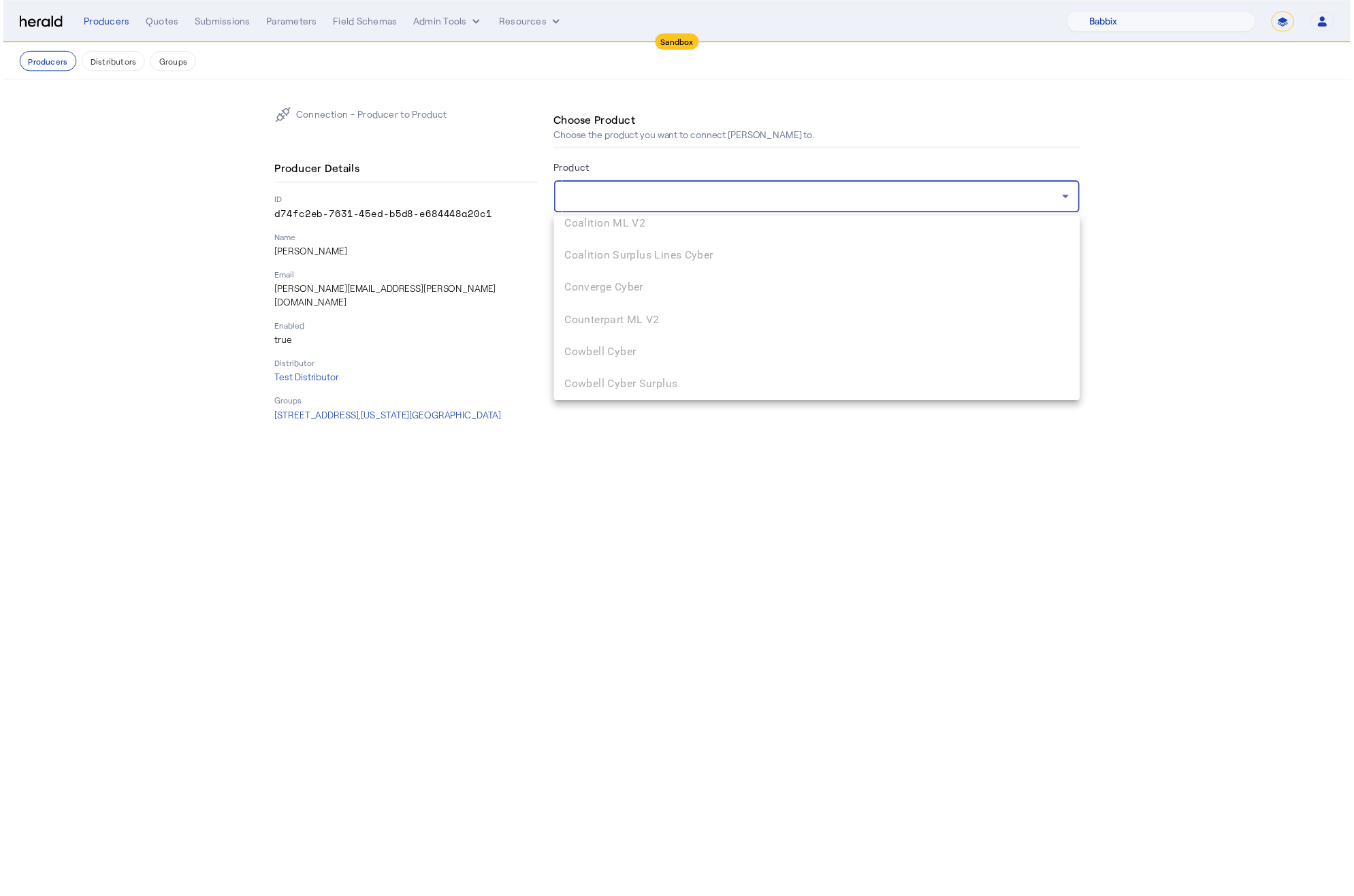
scroll to position [1087, 0]
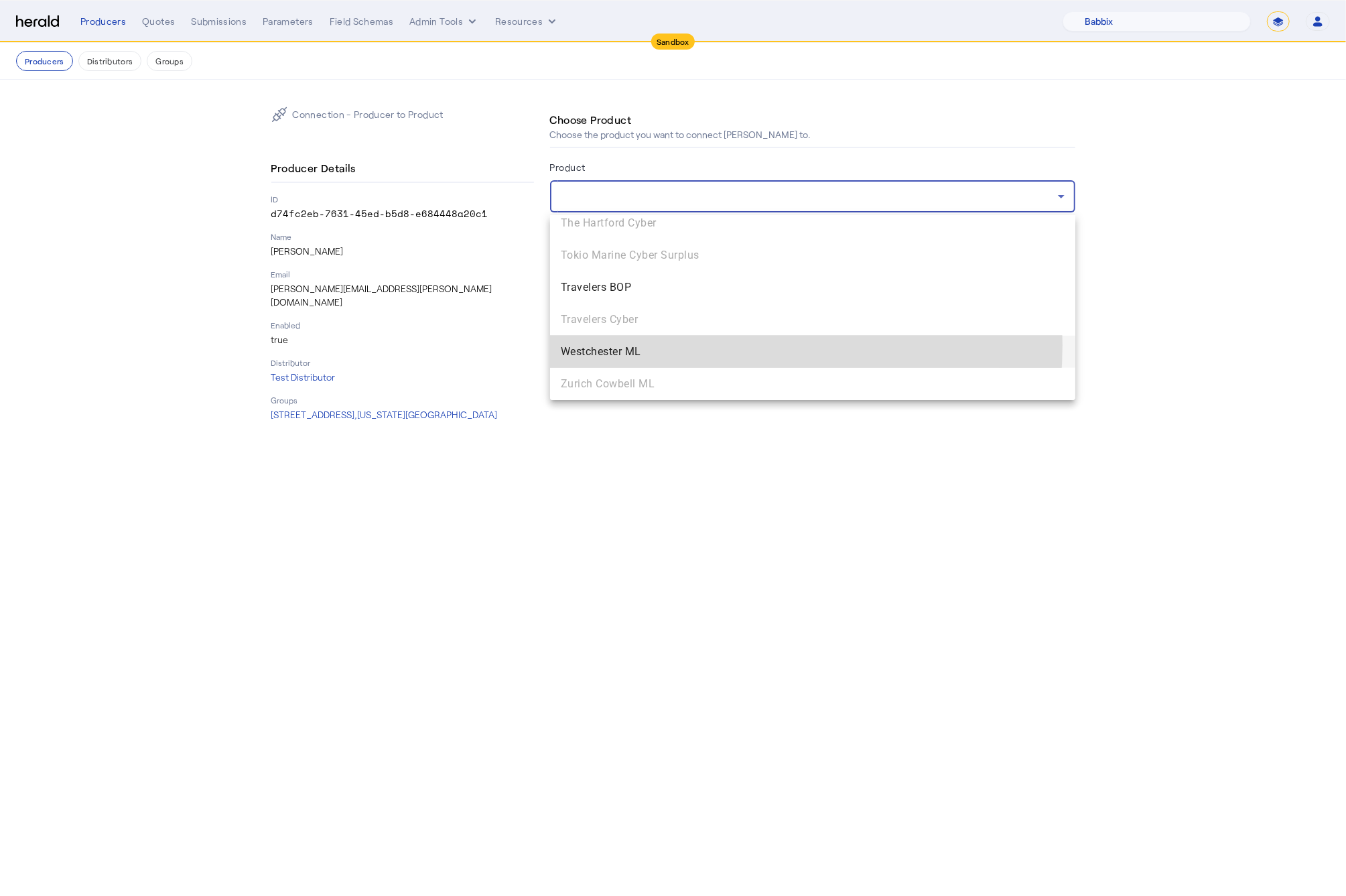
click at [690, 346] on span "Westchester ML" at bounding box center [813, 352] width 504 height 16
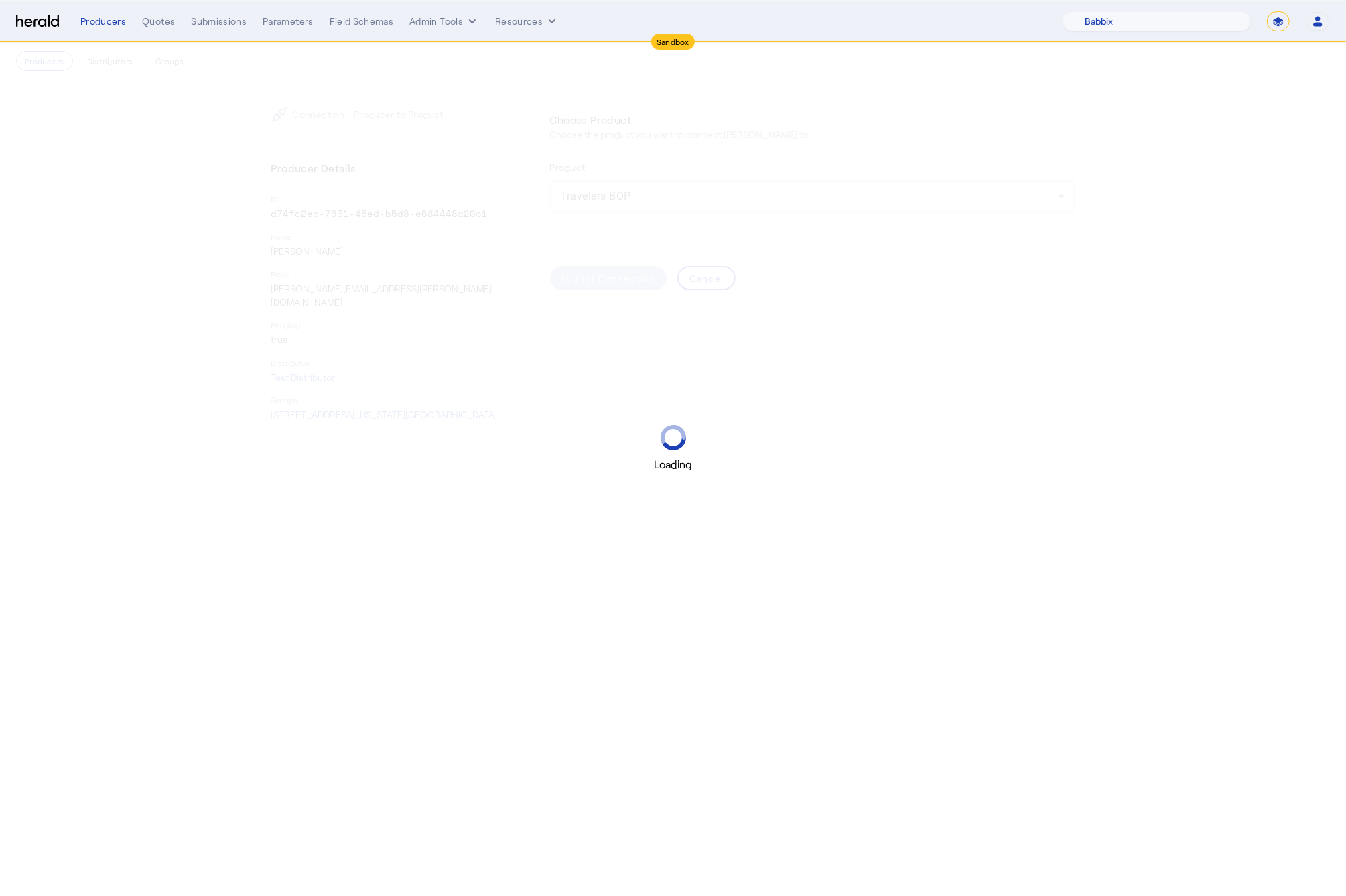
click at [1120, 478] on div "Loading" at bounding box center [673, 448] width 1346 height 896
click at [1030, 189] on div "Loading" at bounding box center [673, 448] width 1346 height 896
click at [1017, 189] on div "Loading" at bounding box center [666, 441] width 1333 height 882
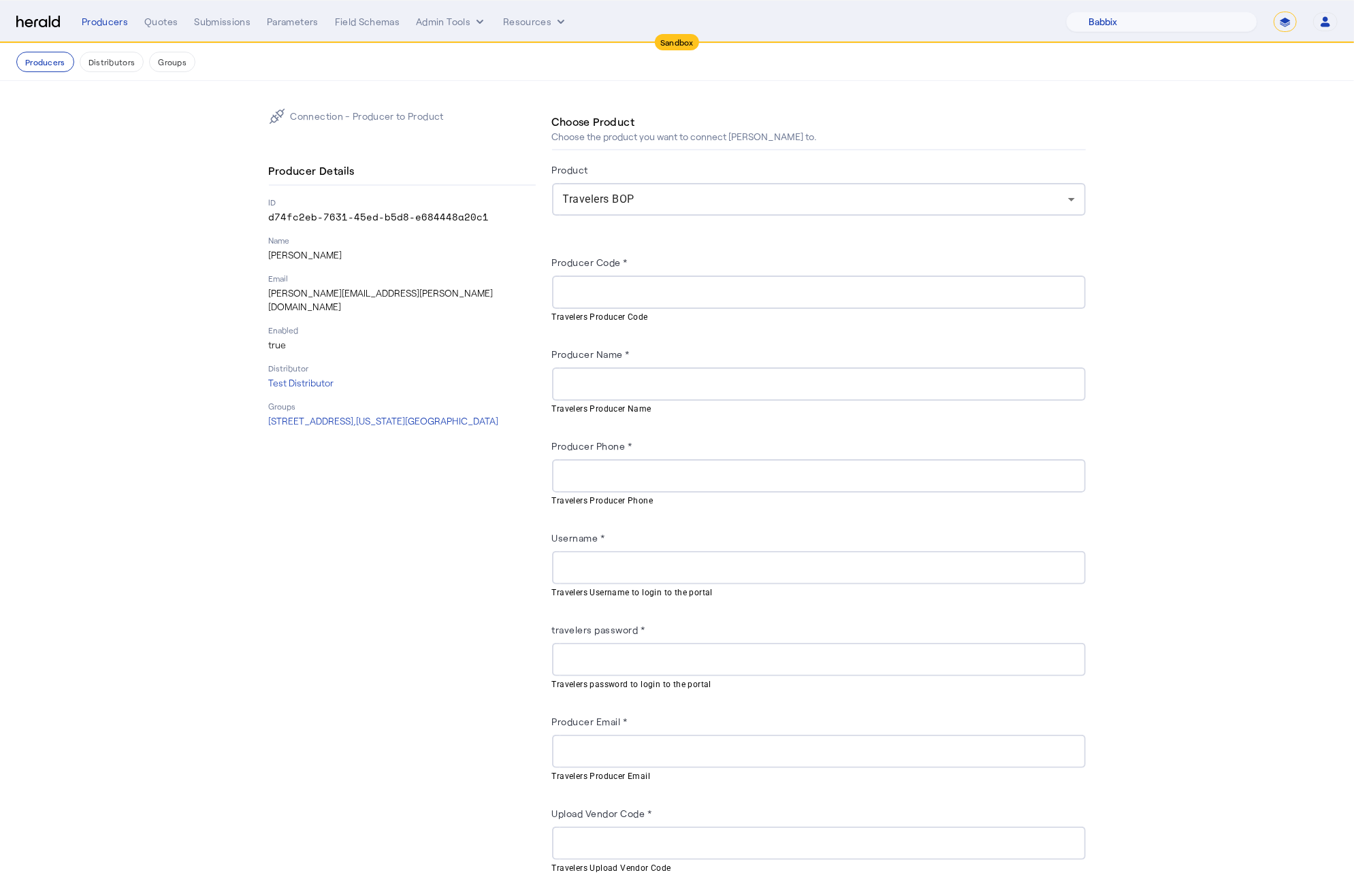
click at [977, 183] on div "Product" at bounding box center [818, 172] width 534 height 22
click at [936, 186] on div "Travelers BOP" at bounding box center [818, 199] width 512 height 33
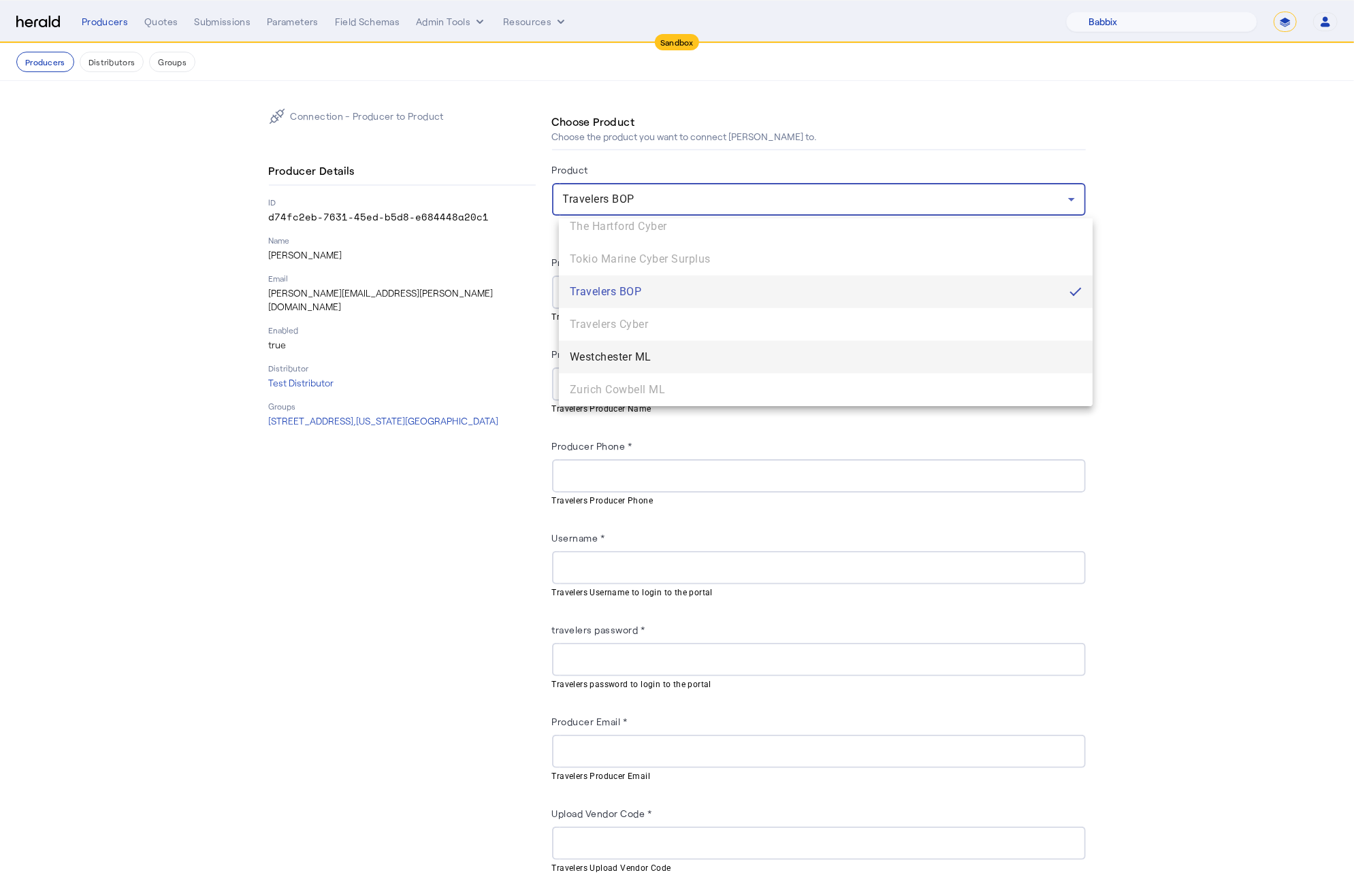
click at [714, 356] on span "Westchester ML" at bounding box center [825, 357] width 512 height 17
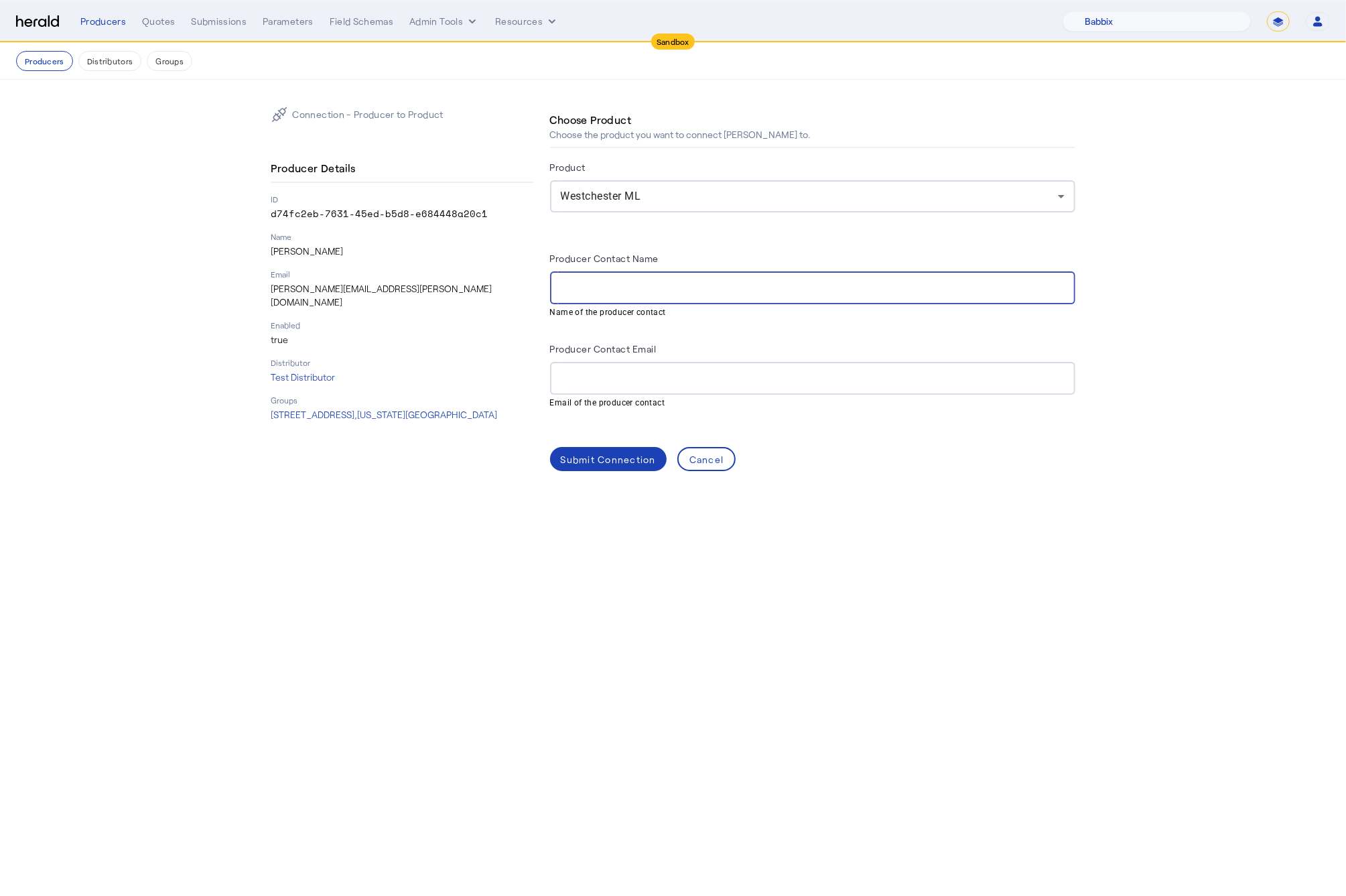
click at [602, 292] on input "Producer Contact Name" at bounding box center [813, 288] width 504 height 16
type input "**********"
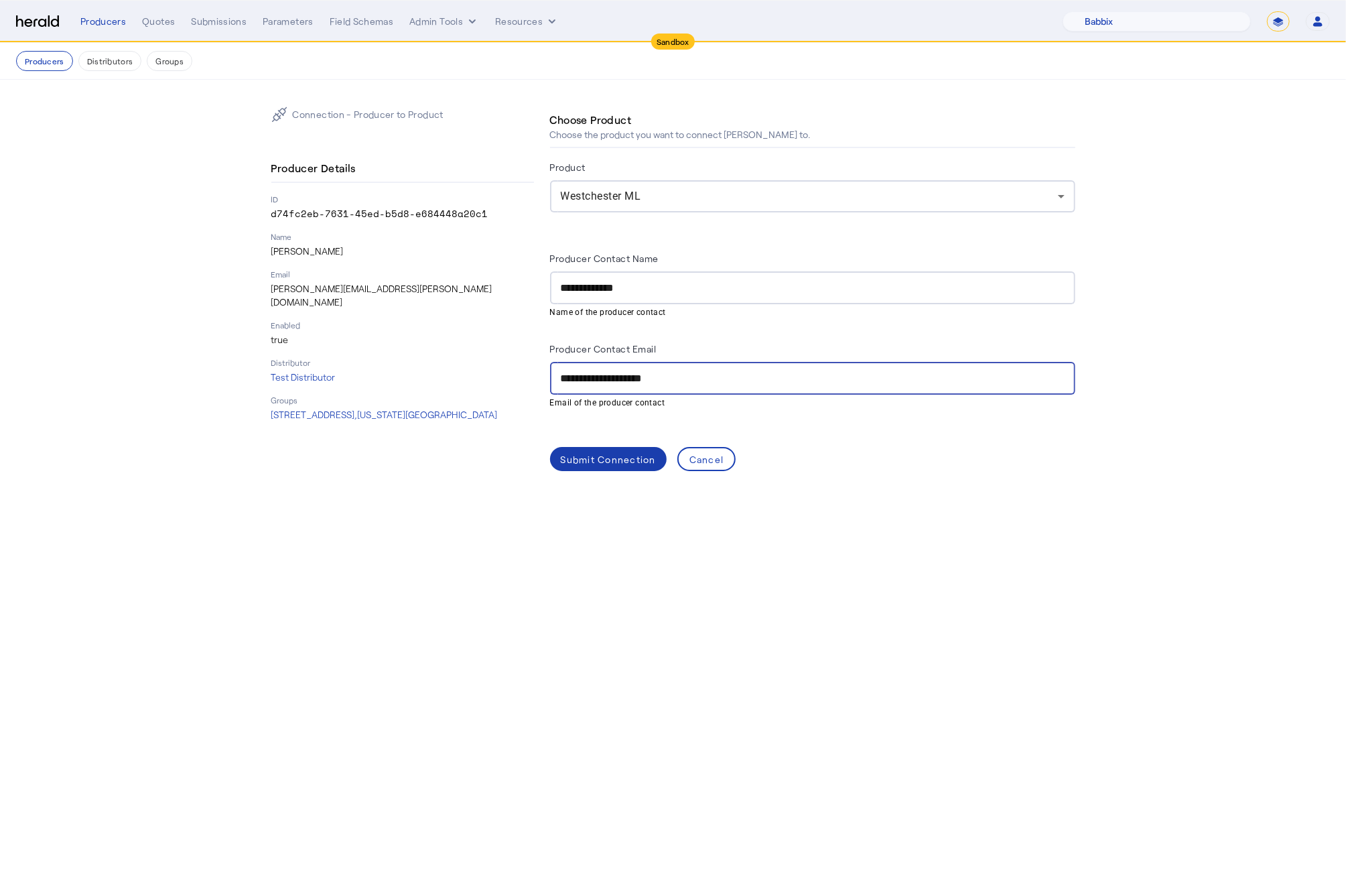
type input "**********"
click at [622, 465] on div "Submit Connection" at bounding box center [608, 460] width 95 height 14
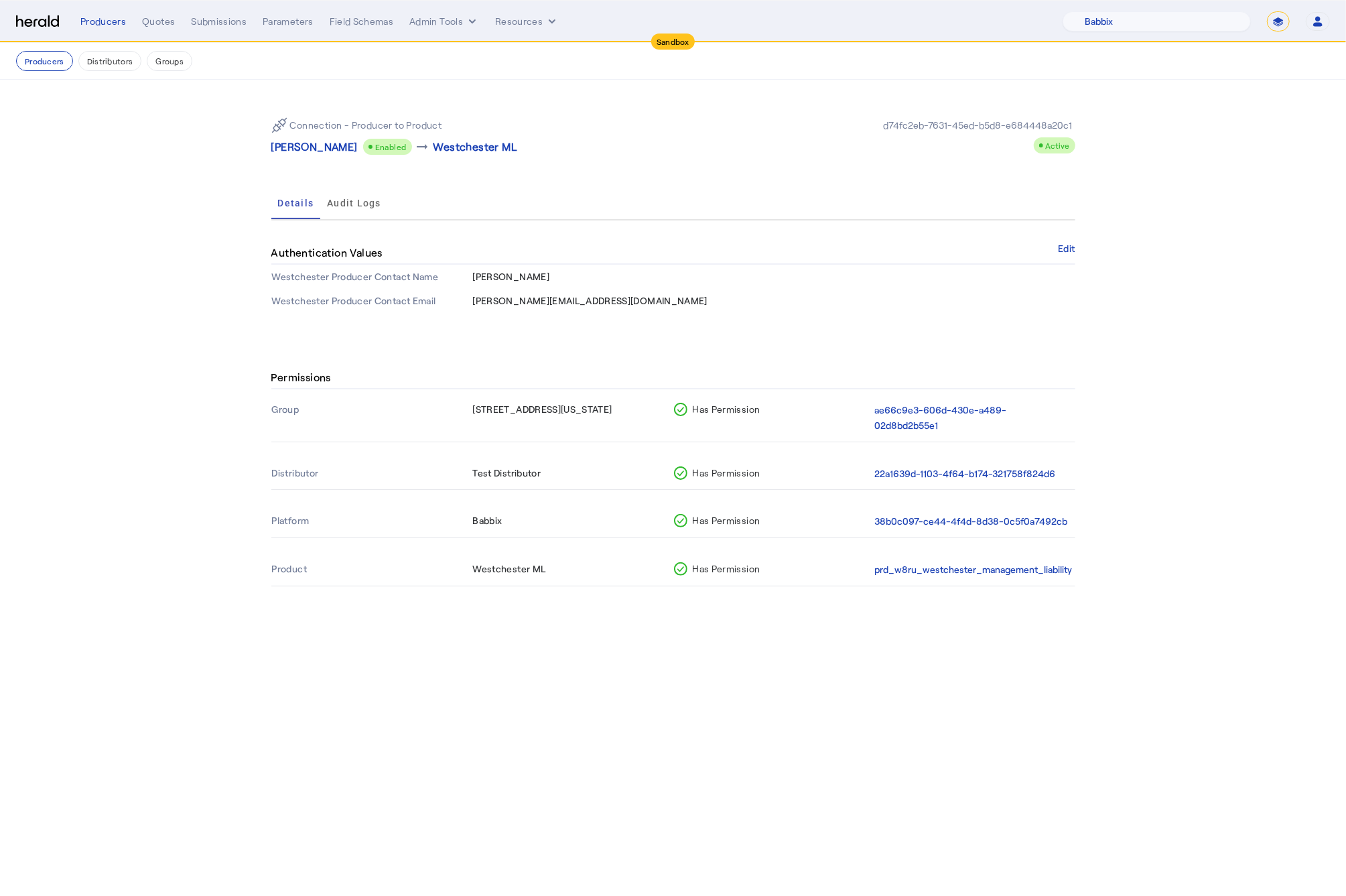
click at [44, 25] on img at bounding box center [38, 21] width 43 height 13
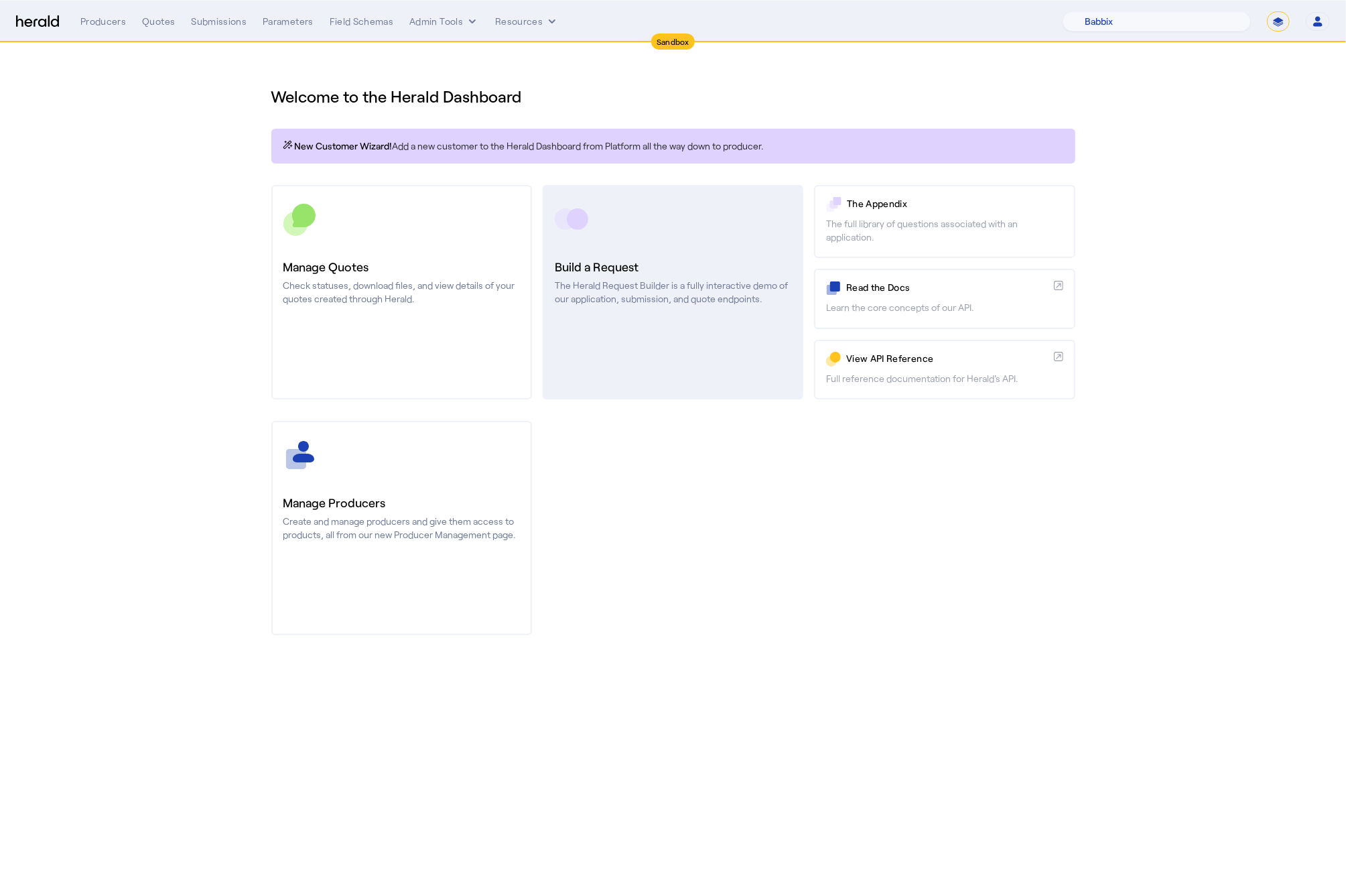
click at [621, 250] on link "Build a Request The Herald Request Builder is a fully interactive demo of our a…" at bounding box center [673, 292] width 261 height 214
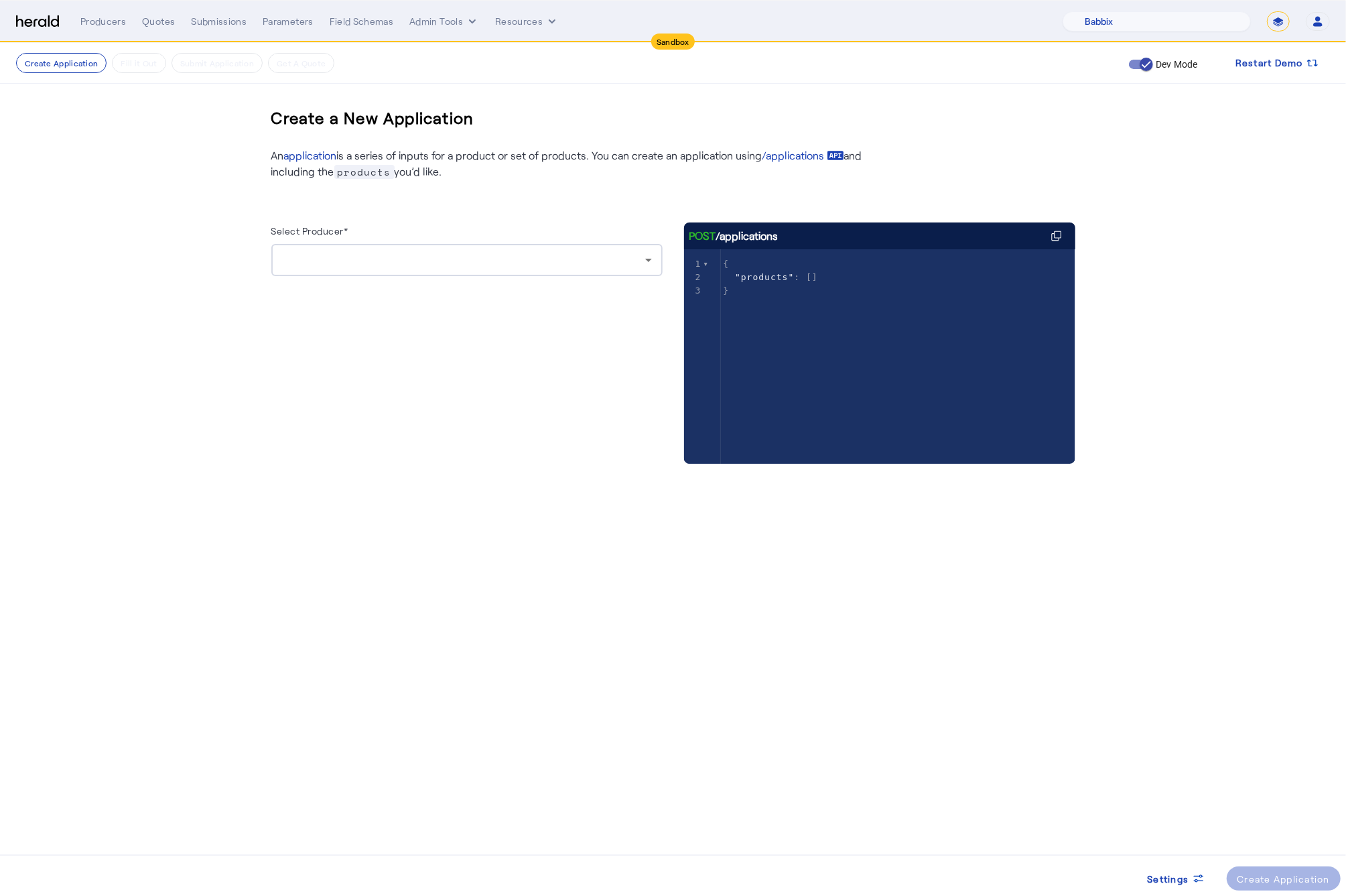
click at [486, 248] on div at bounding box center [466, 261] width 370 height 33
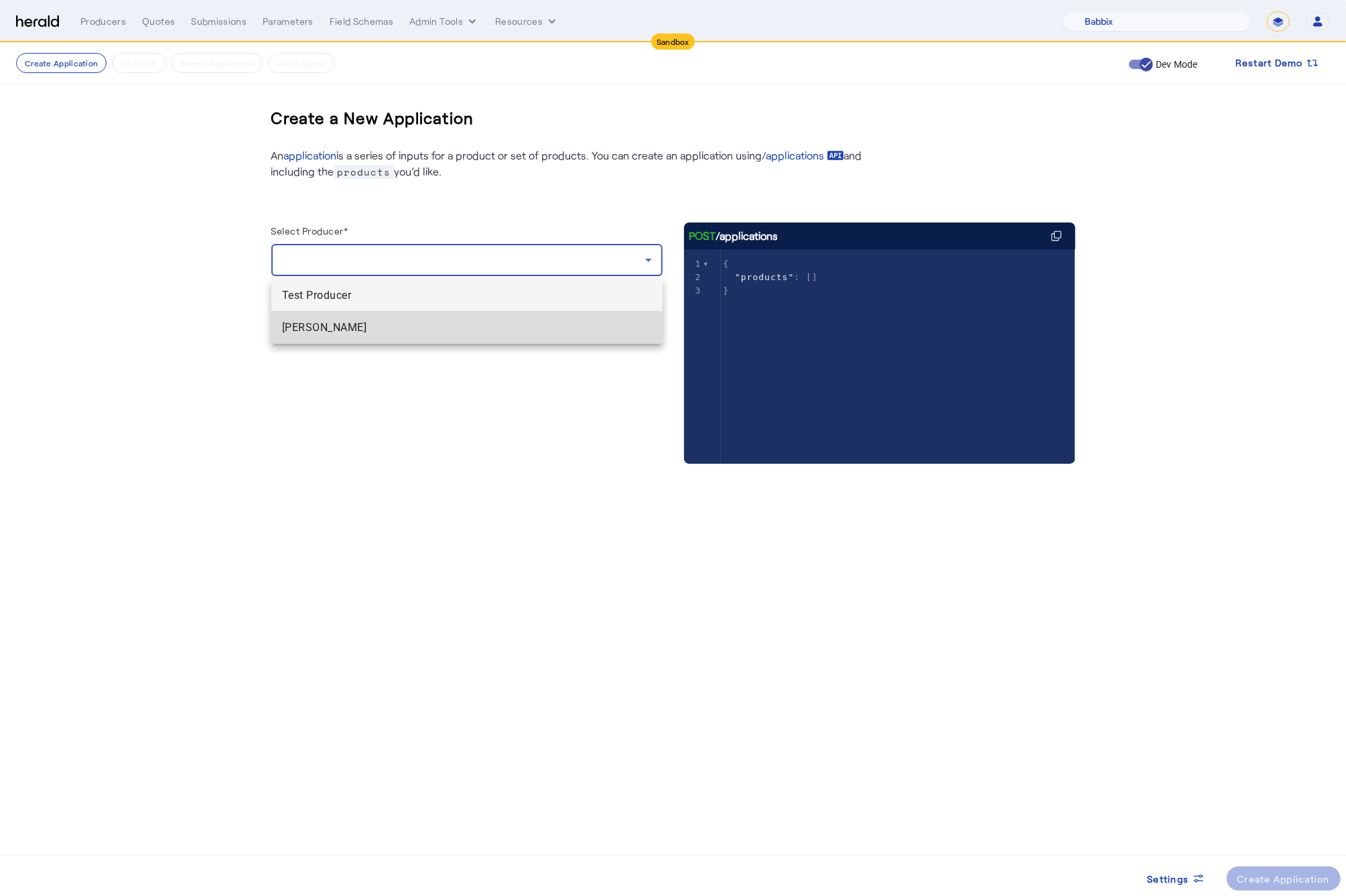
click at [385, 322] on span "Charles Babbage" at bounding box center [466, 328] width 370 height 16
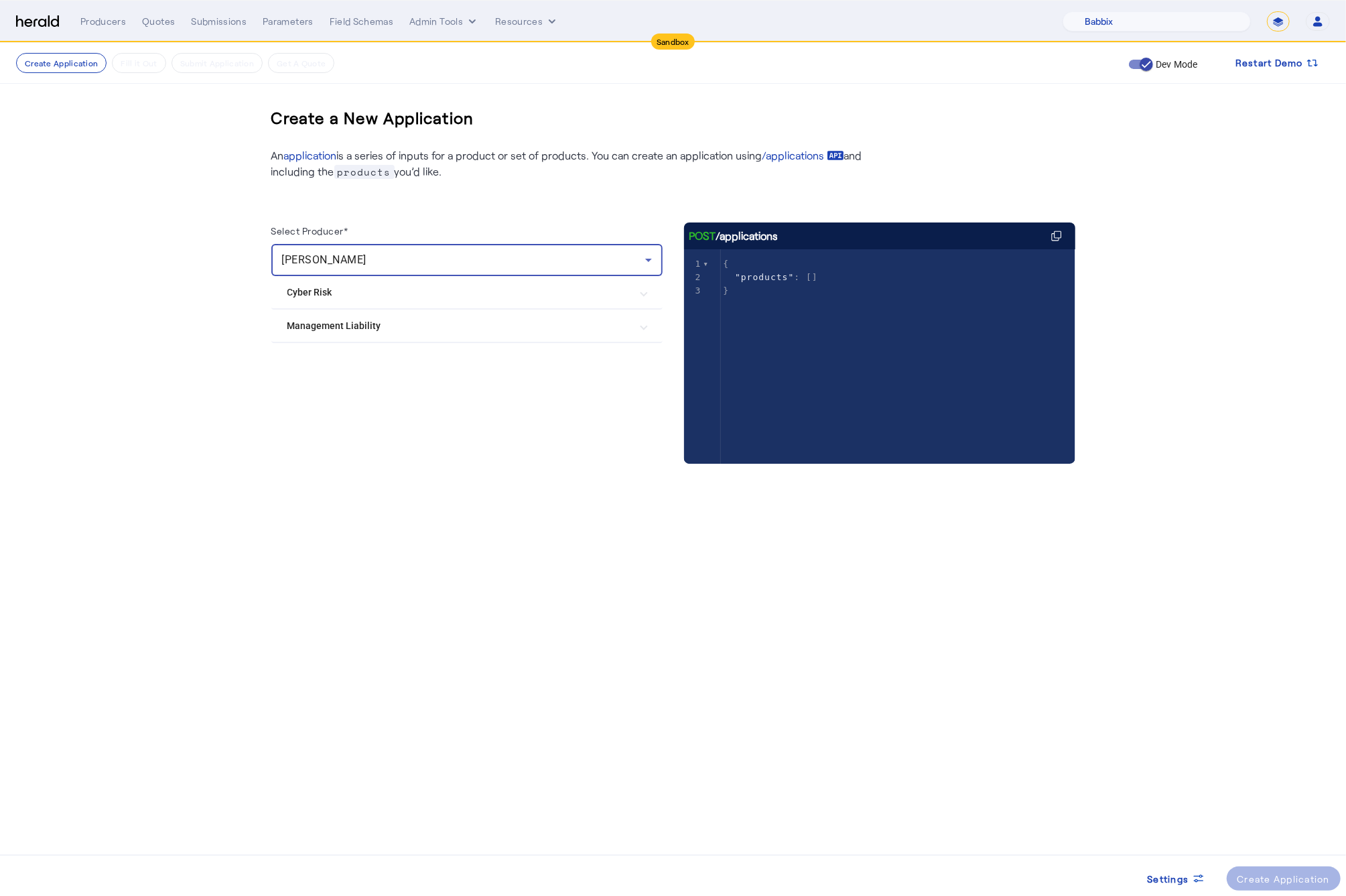
click at [487, 333] on mat-expansion-panel-header "Management Liability" at bounding box center [467, 326] width 391 height 33
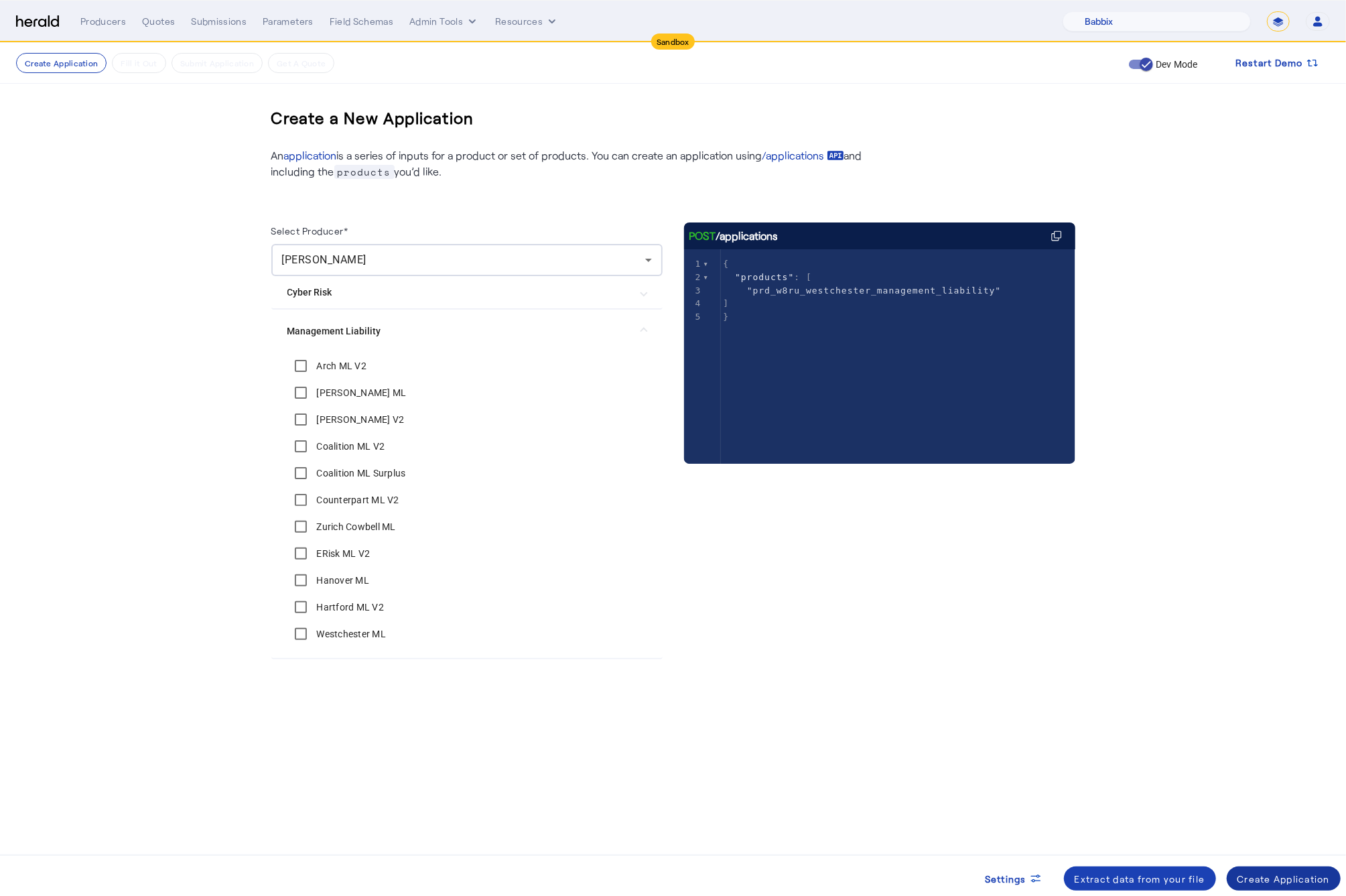
click at [1264, 874] on div "Create Application" at bounding box center [1284, 879] width 93 height 14
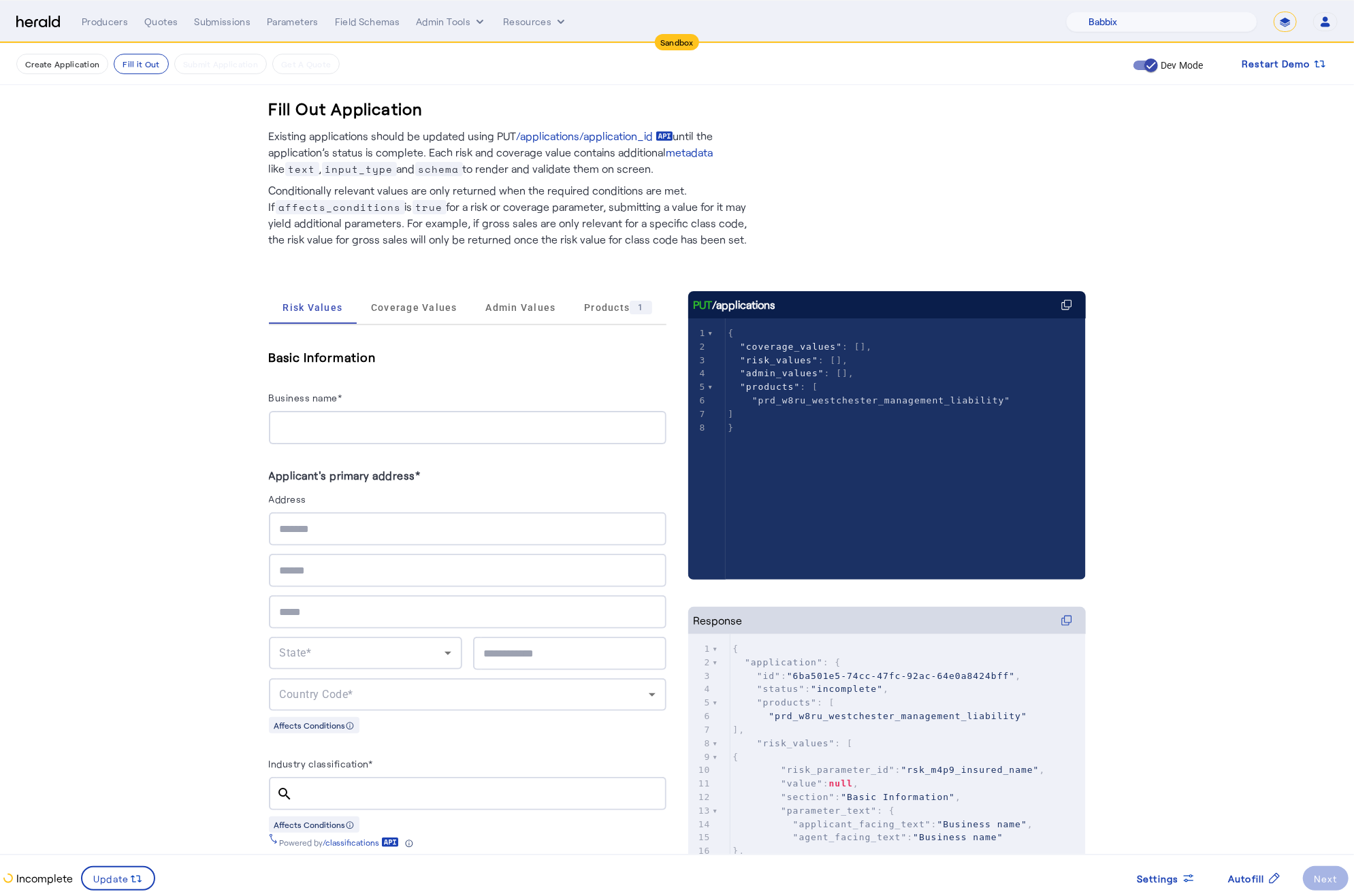
click at [320, 432] on input "Business name*" at bounding box center [467, 428] width 375 height 17
type input "**********"
type input "********"
type input "*****"
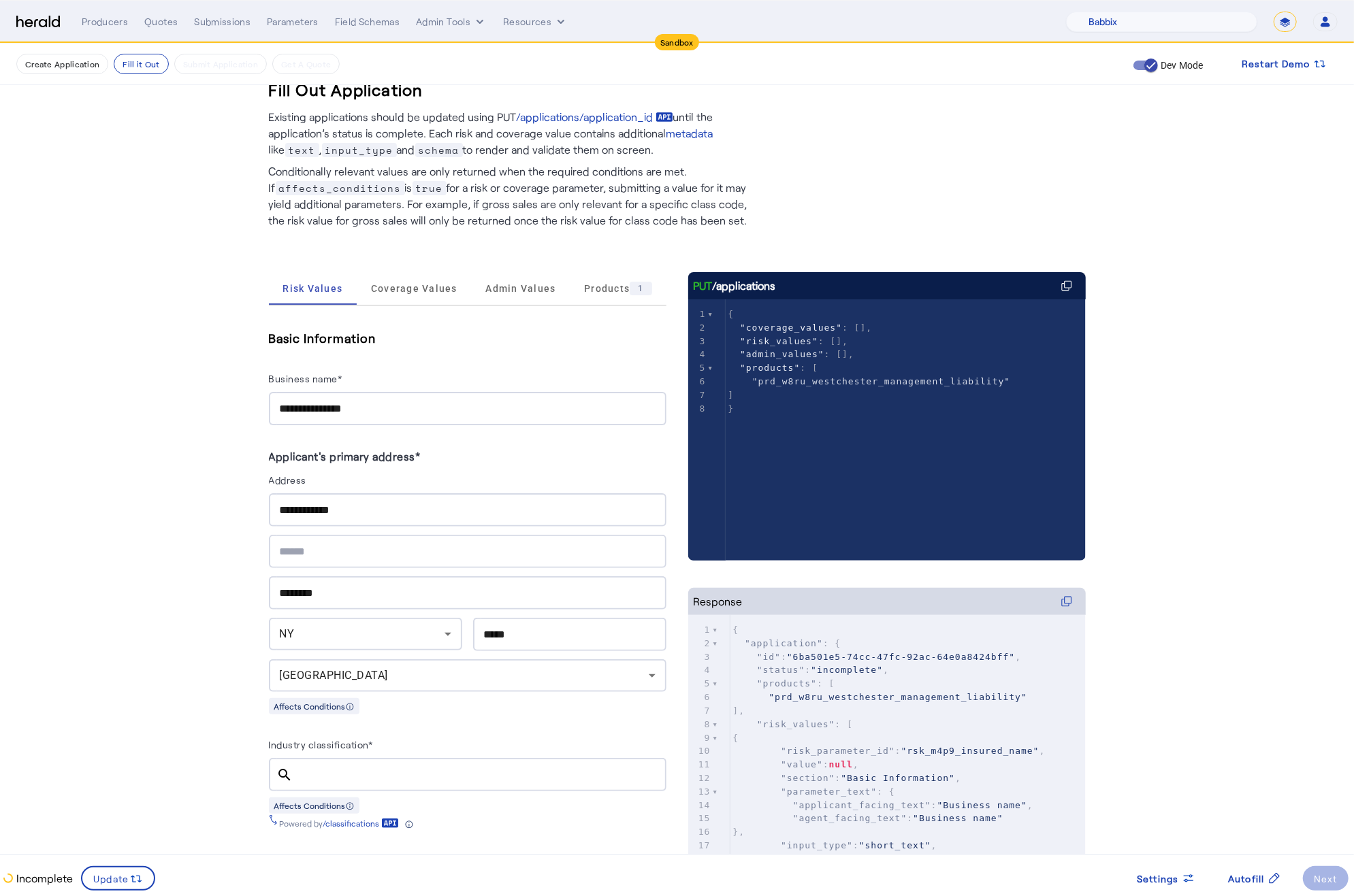
scroll to position [368, 0]
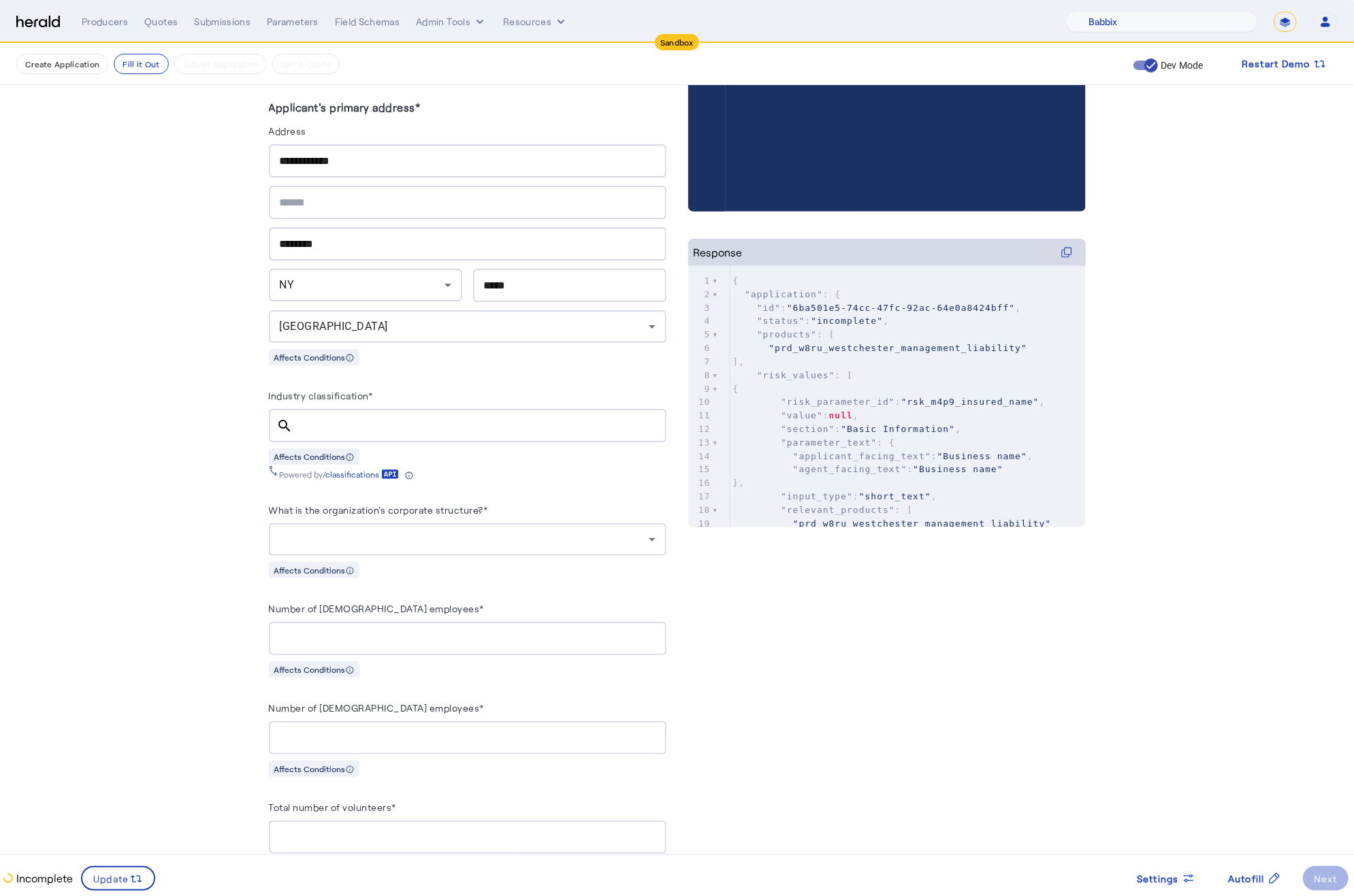
click at [346, 421] on input "Industry classification*" at bounding box center [479, 426] width 351 height 17
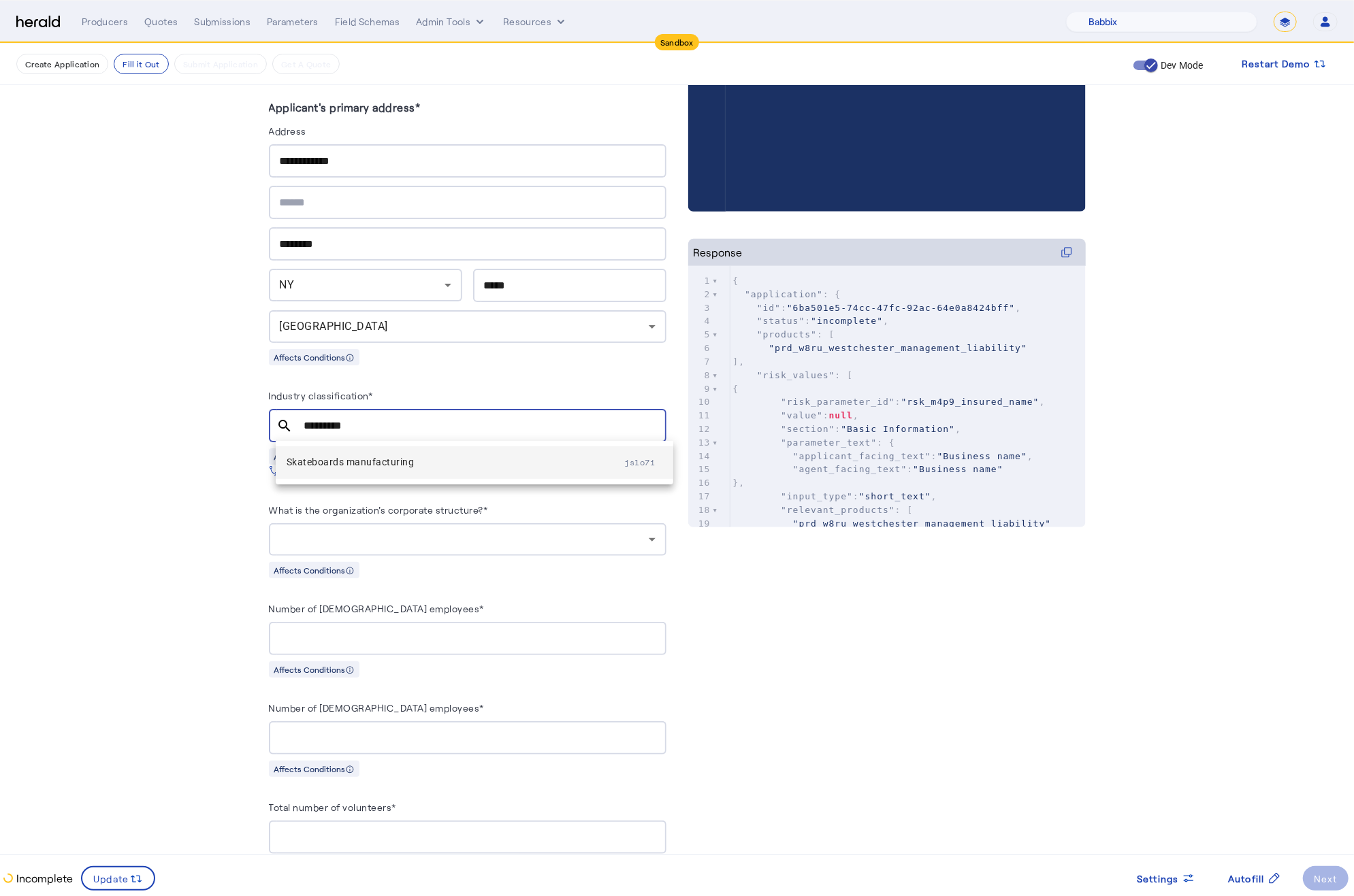
type input "*********"
click at [385, 463] on span "Skateboards manufacturing" at bounding box center [455, 461] width 338 height 17
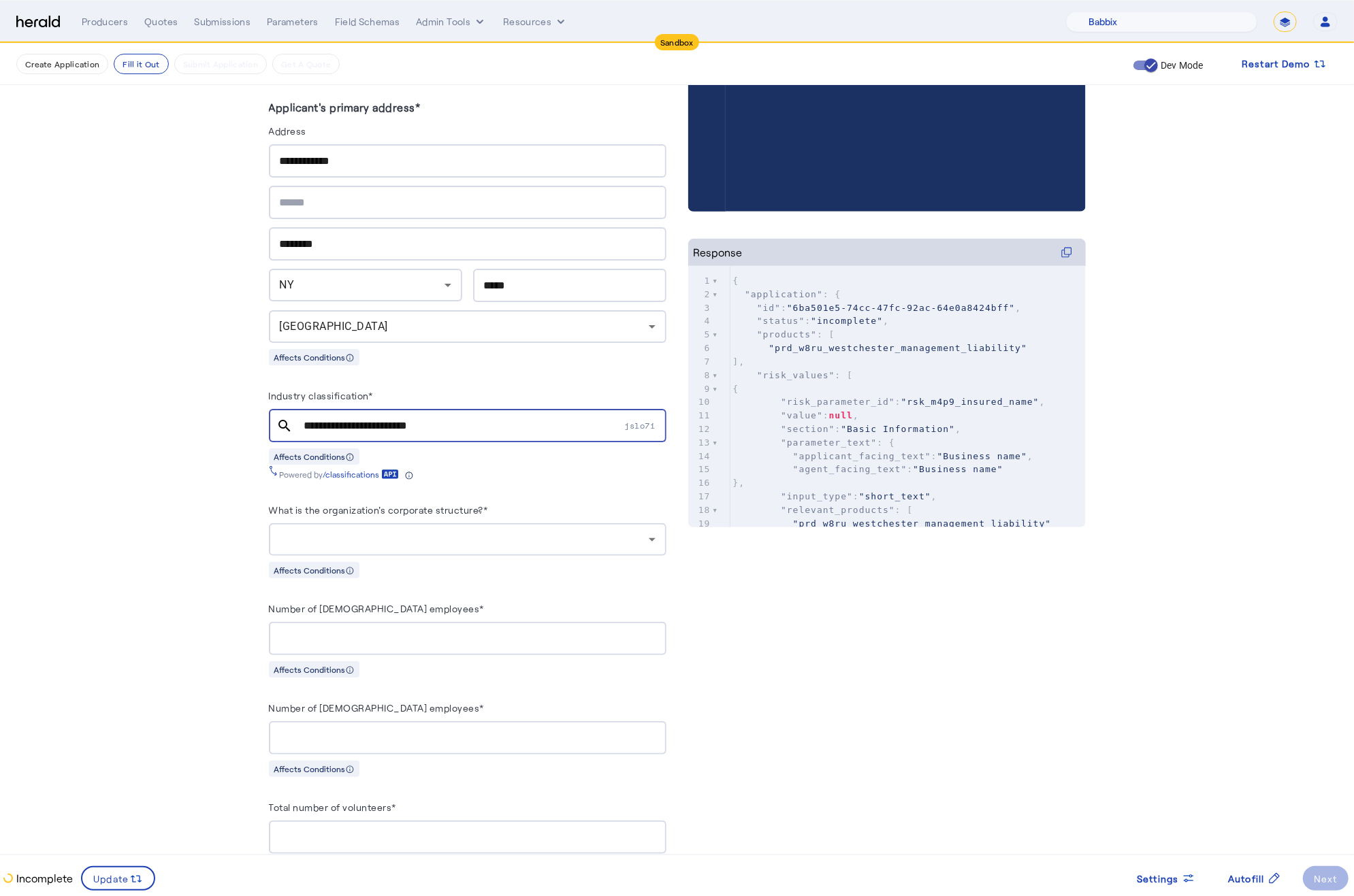
click at [515, 535] on div at bounding box center [464, 539] width 369 height 17
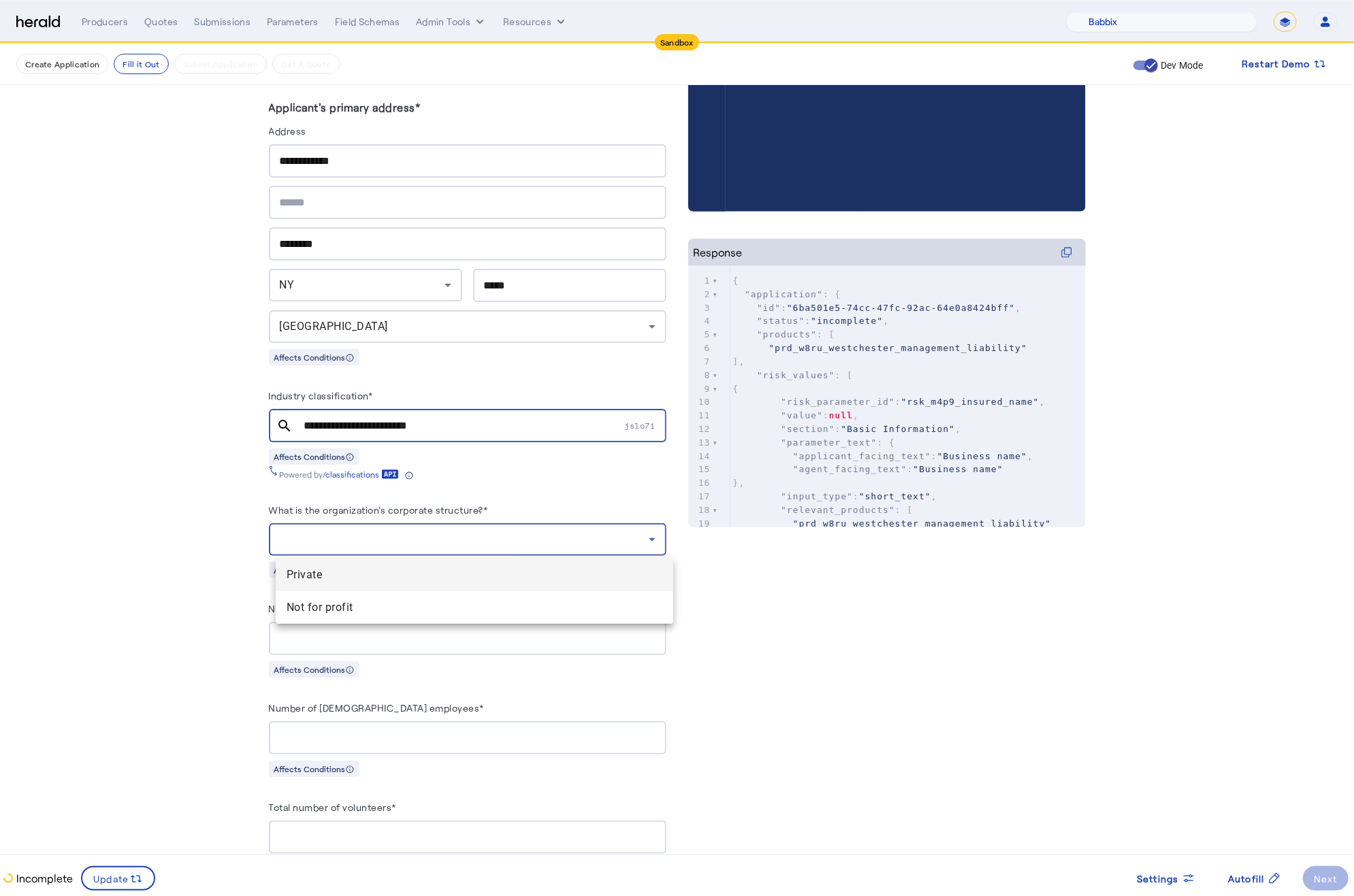
click at [403, 577] on span "Private" at bounding box center [474, 575] width 375 height 17
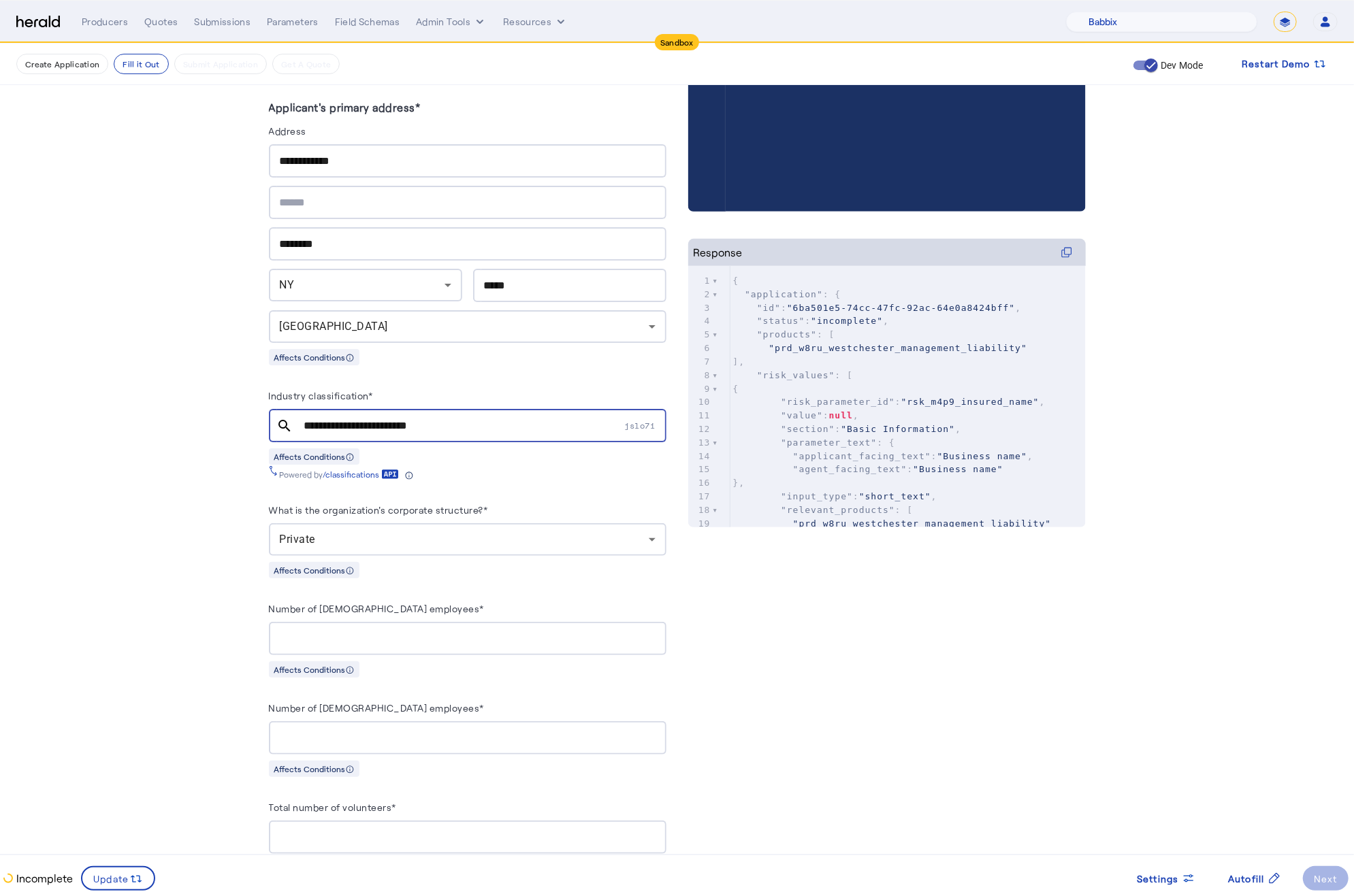
click at [417, 630] on div at bounding box center [467, 638] width 375 height 33
type input "**"
type input "*"
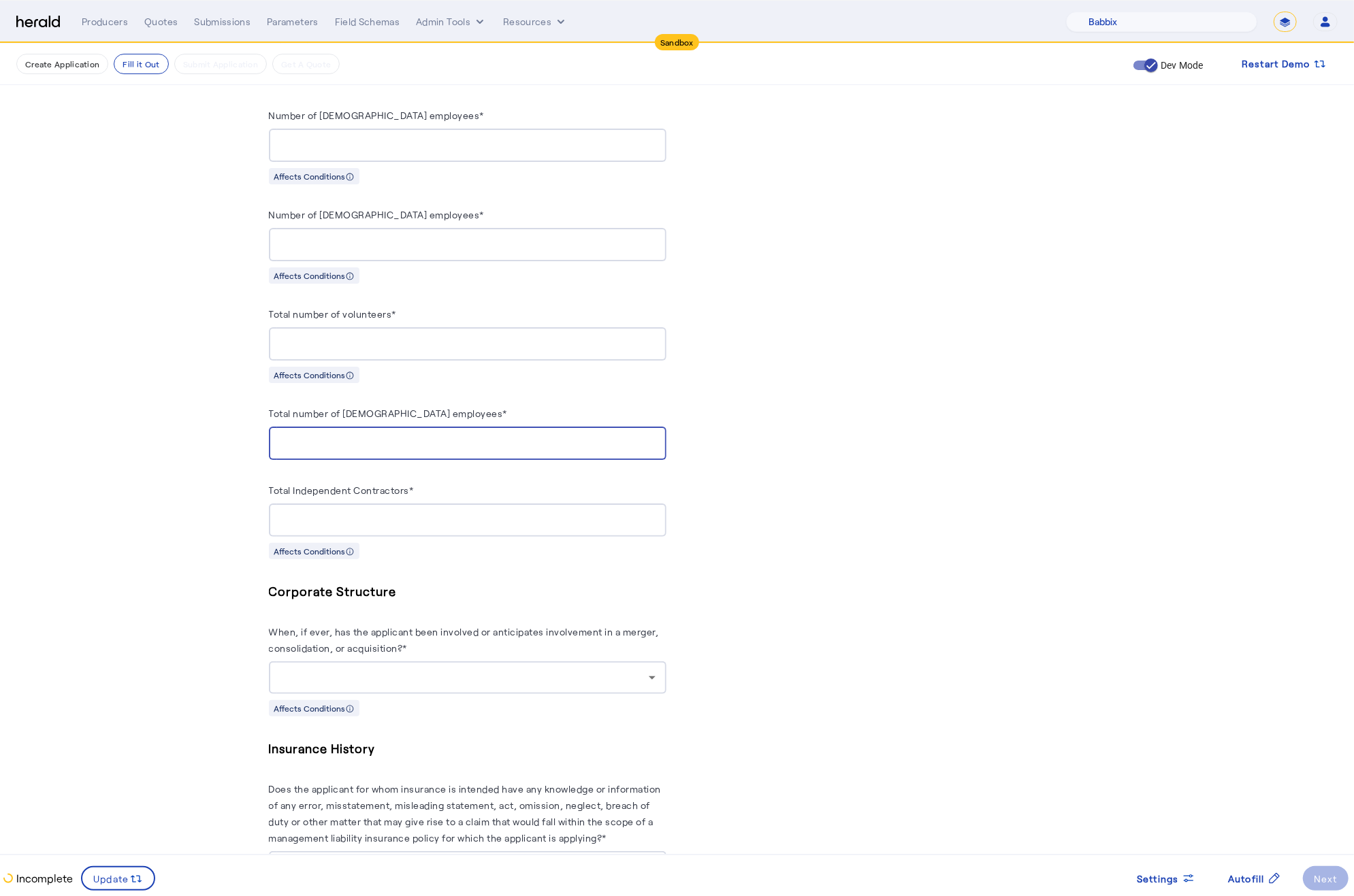
type input "*"
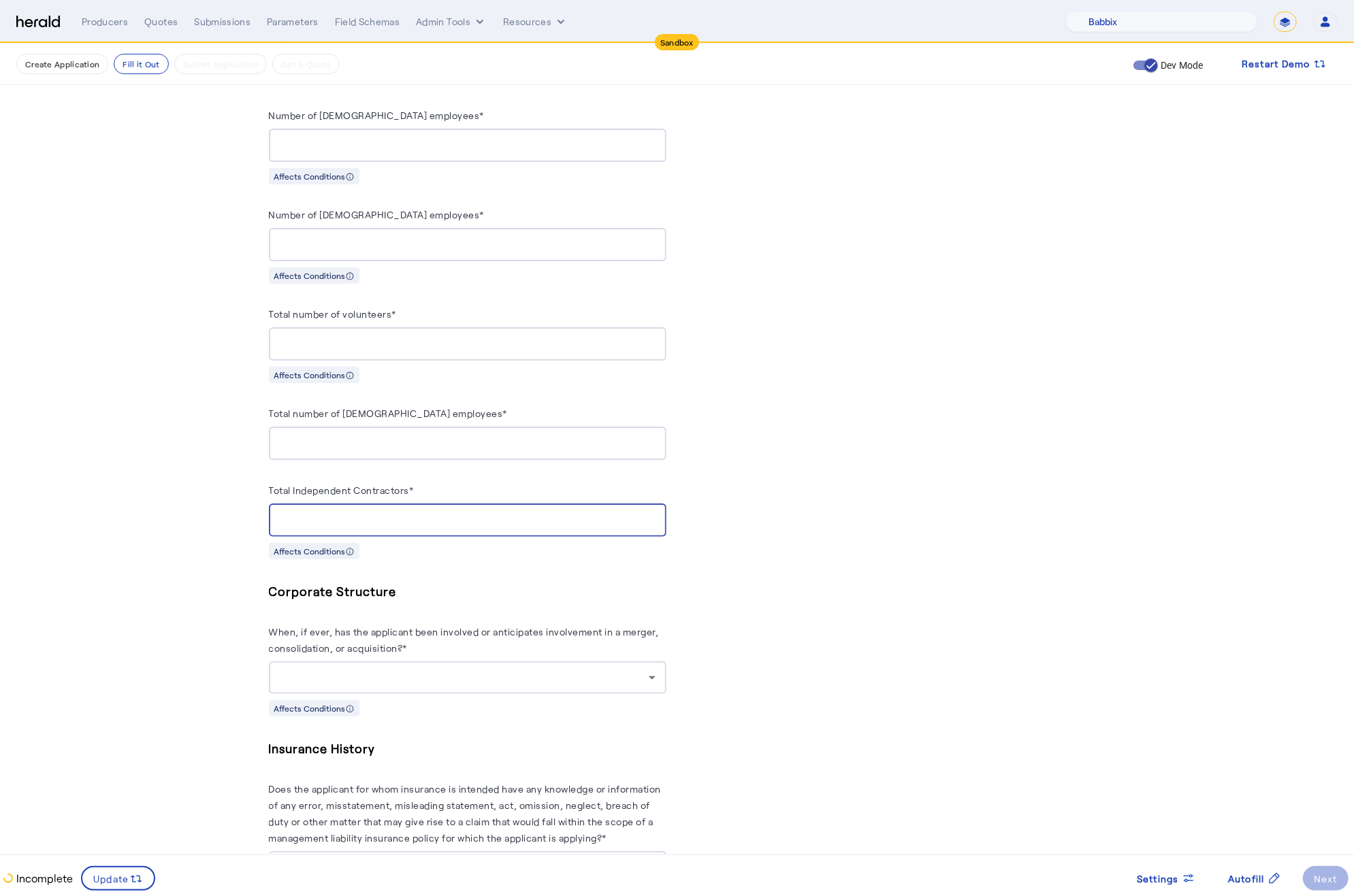
type input "*"
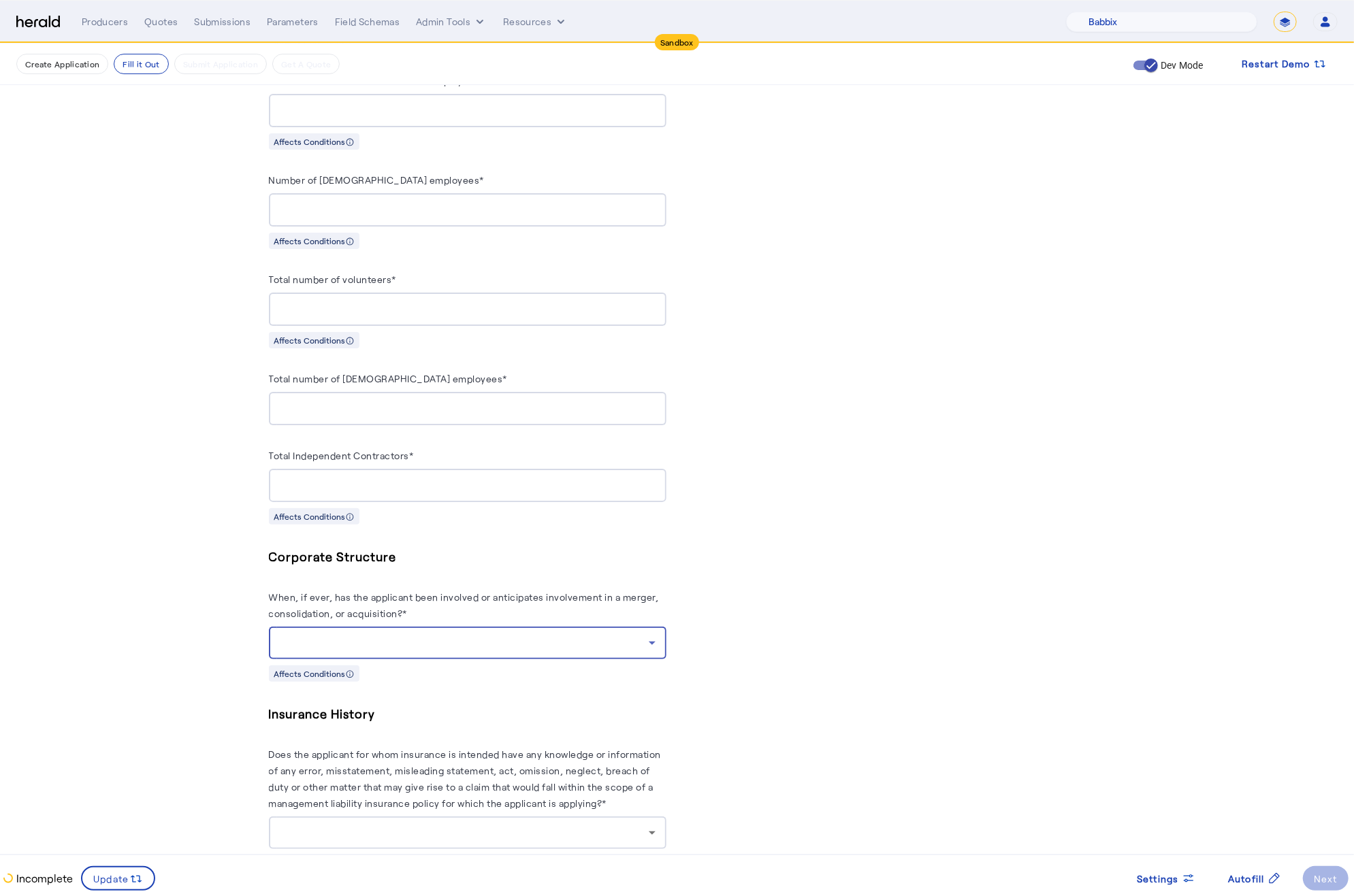
click at [628, 650] on div at bounding box center [464, 643] width 369 height 17
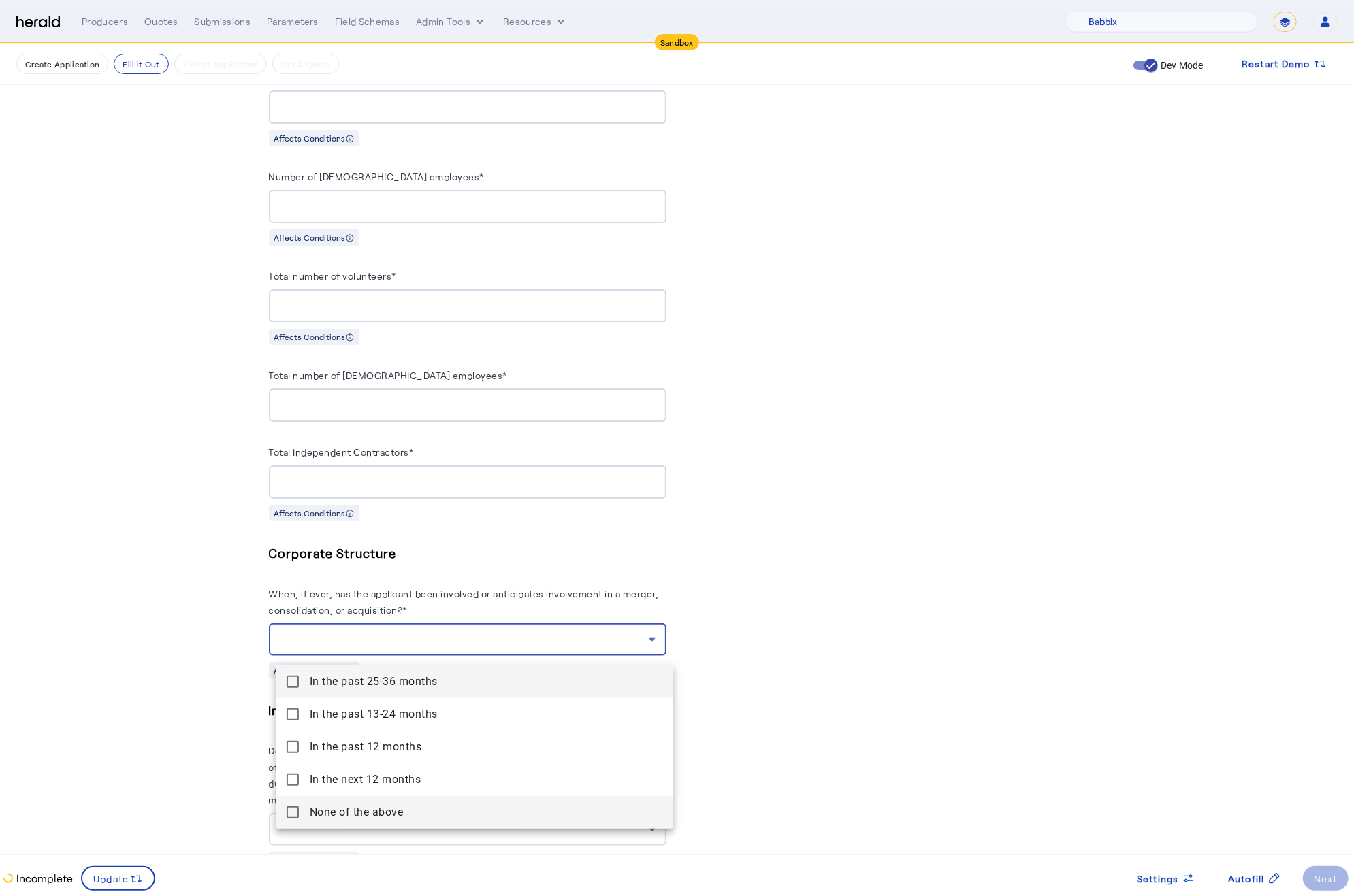
click at [284, 815] on above "None of the above" at bounding box center [475, 812] width 397 height 33
click at [158, 773] on div at bounding box center [677, 448] width 1354 height 896
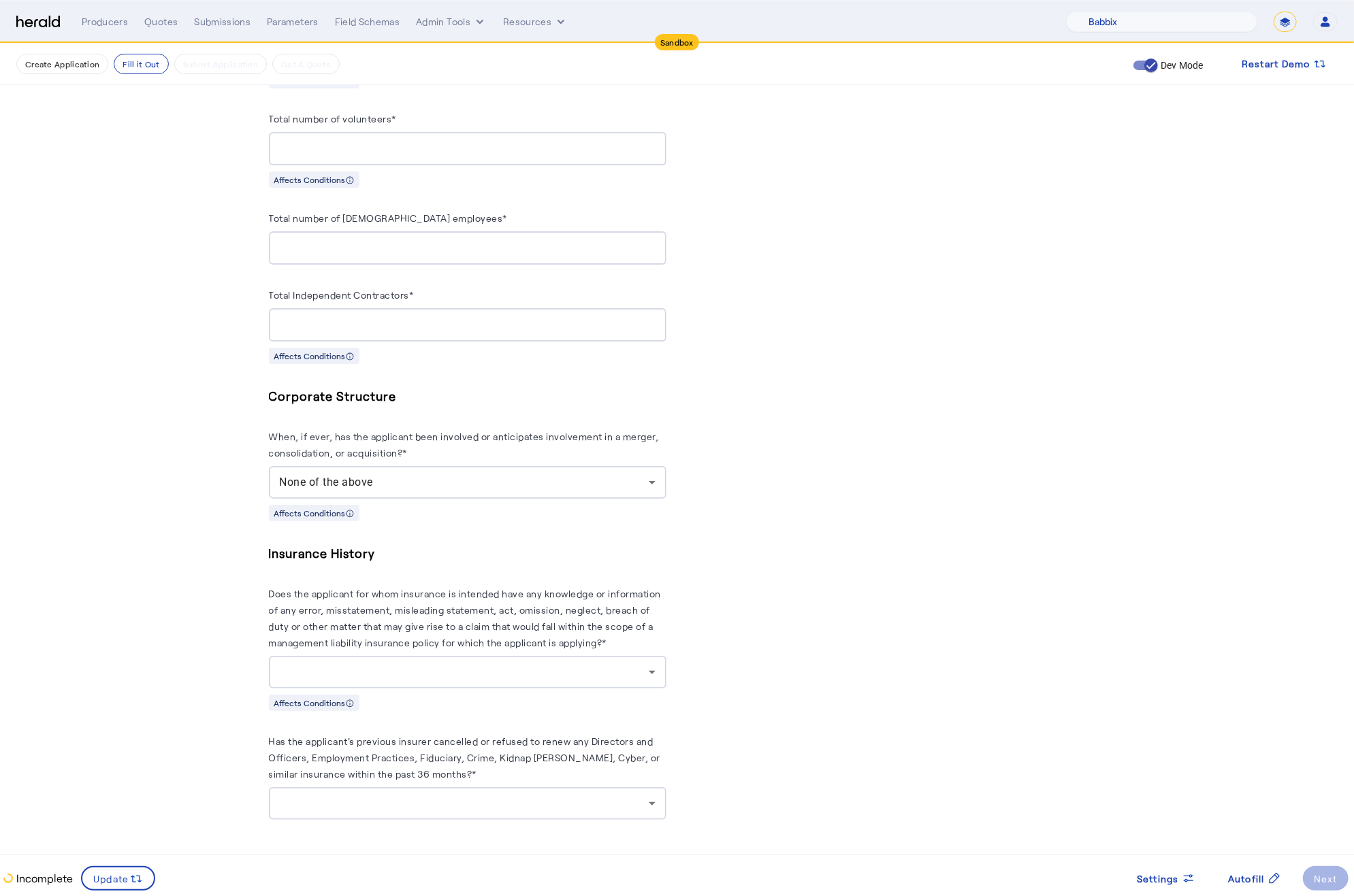
scroll to position [1065, 0]
click at [452, 693] on div "Insurance History Does the applicant for whom insurance is intended have any kn…" at bounding box center [468, 627] width 397 height 168
click at [455, 677] on div at bounding box center [464, 672] width 369 height 17
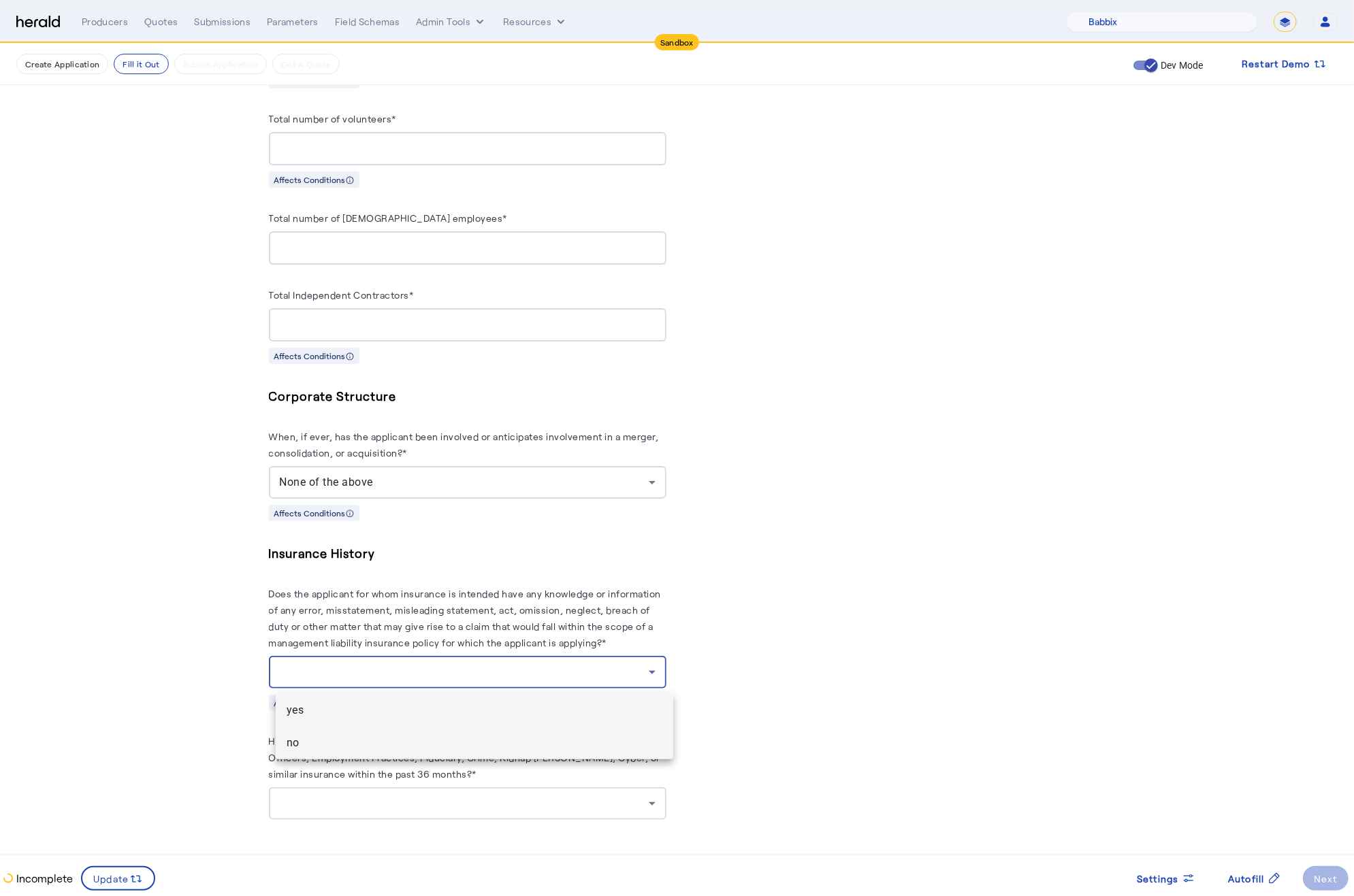
click at [323, 739] on span "no" at bounding box center [474, 743] width 375 height 17
click at [454, 804] on div at bounding box center [464, 804] width 369 height 17
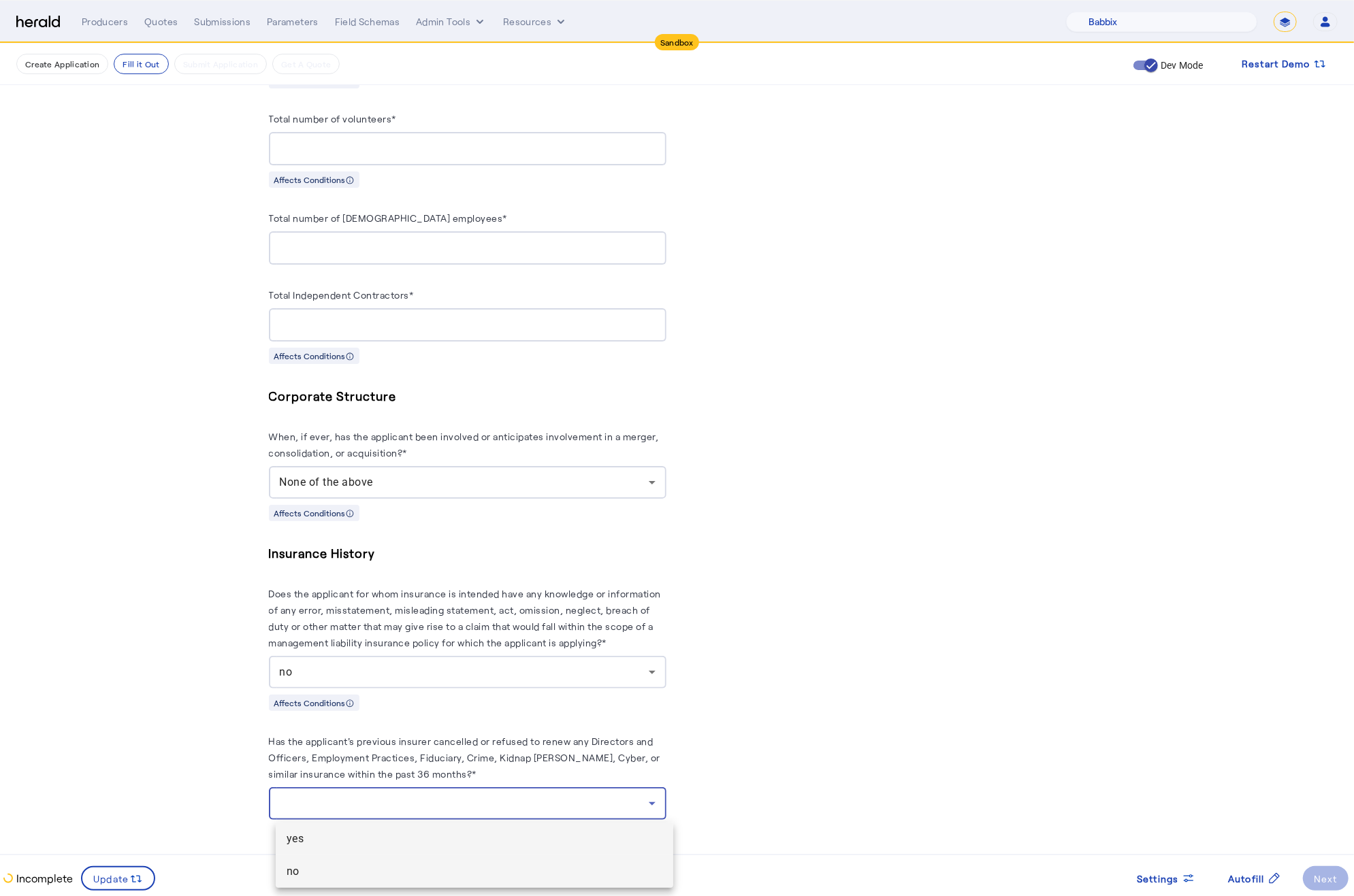
scroll to position [1071, 0]
click at [341, 865] on span "no" at bounding box center [474, 872] width 375 height 17
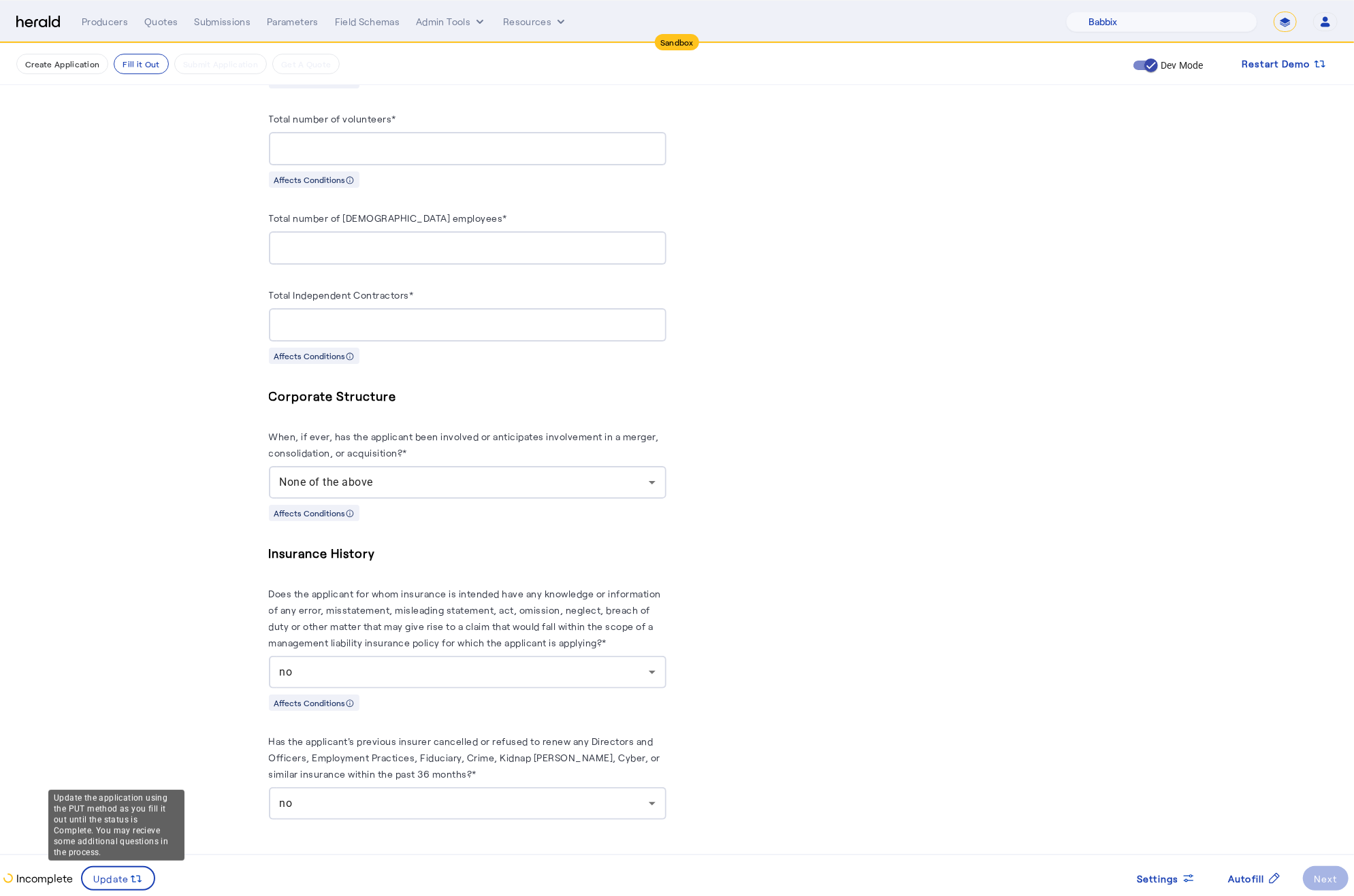
click at [78, 895] on div "Incomplete Update Settings Autofill Next" at bounding box center [677, 875] width 1354 height 42
click at [152, 877] on span at bounding box center [118, 879] width 71 height 33
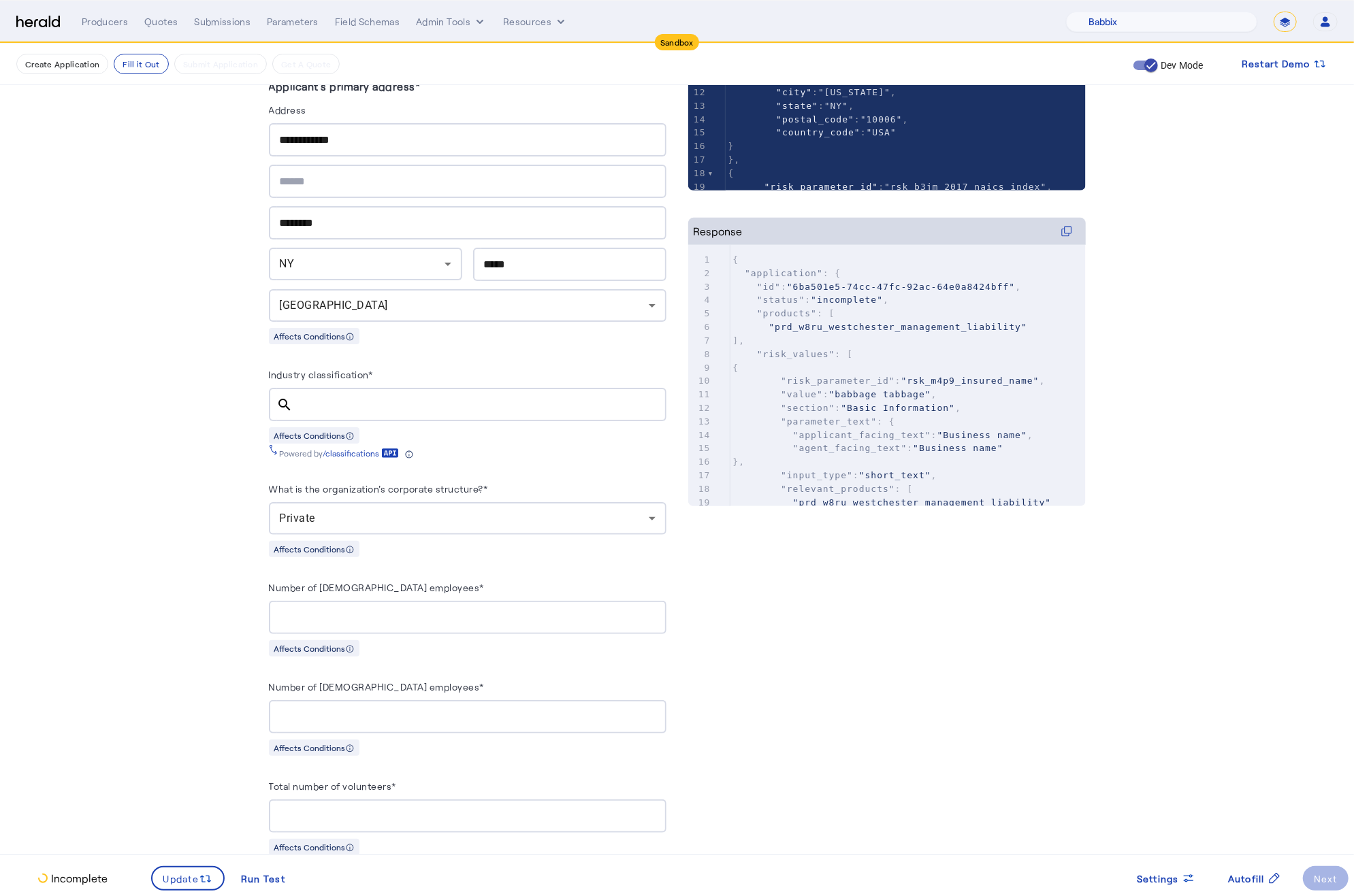
scroll to position [0, 0]
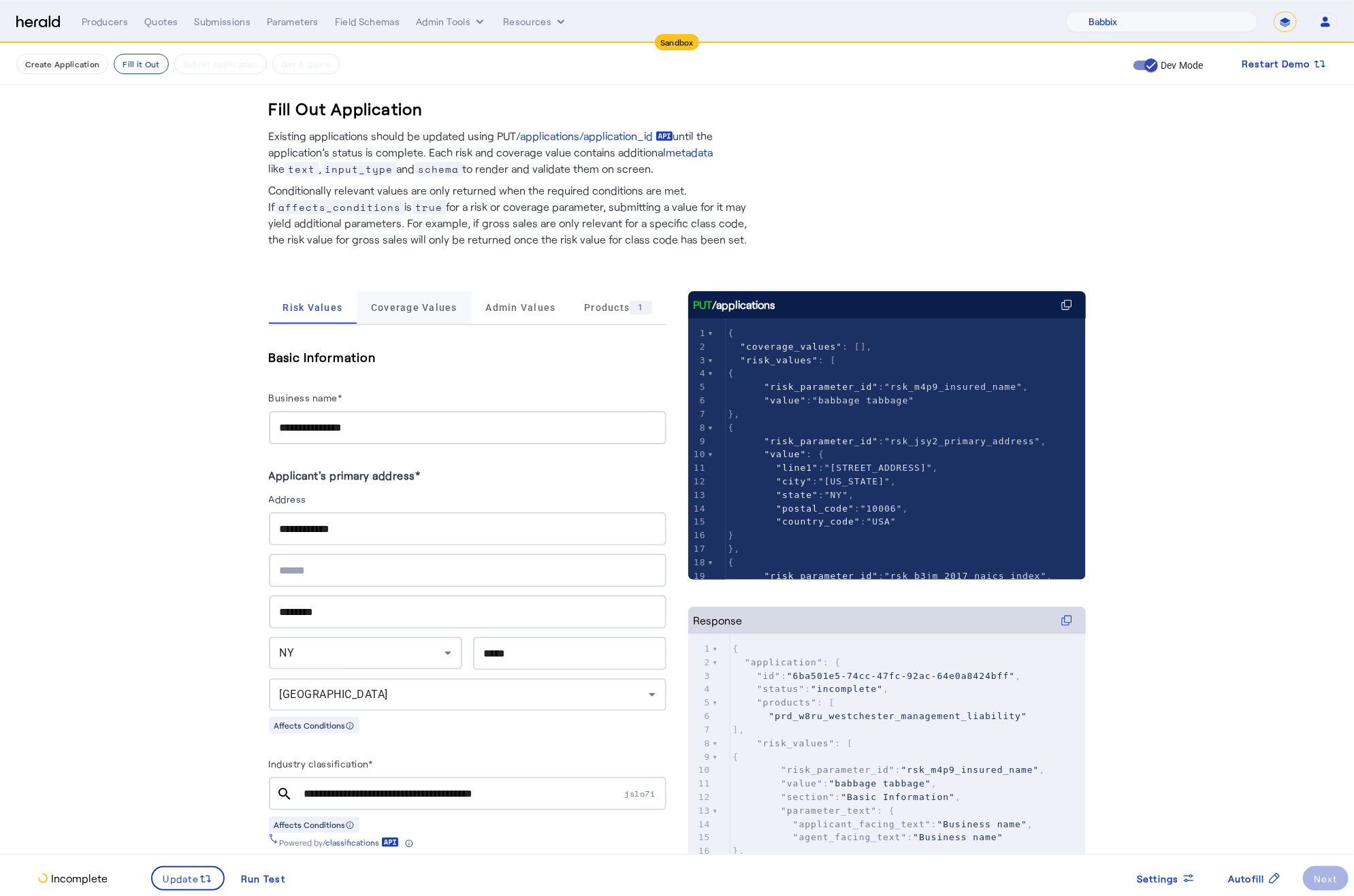
click at [397, 322] on span "Coverage Values" at bounding box center [414, 308] width 86 height 33
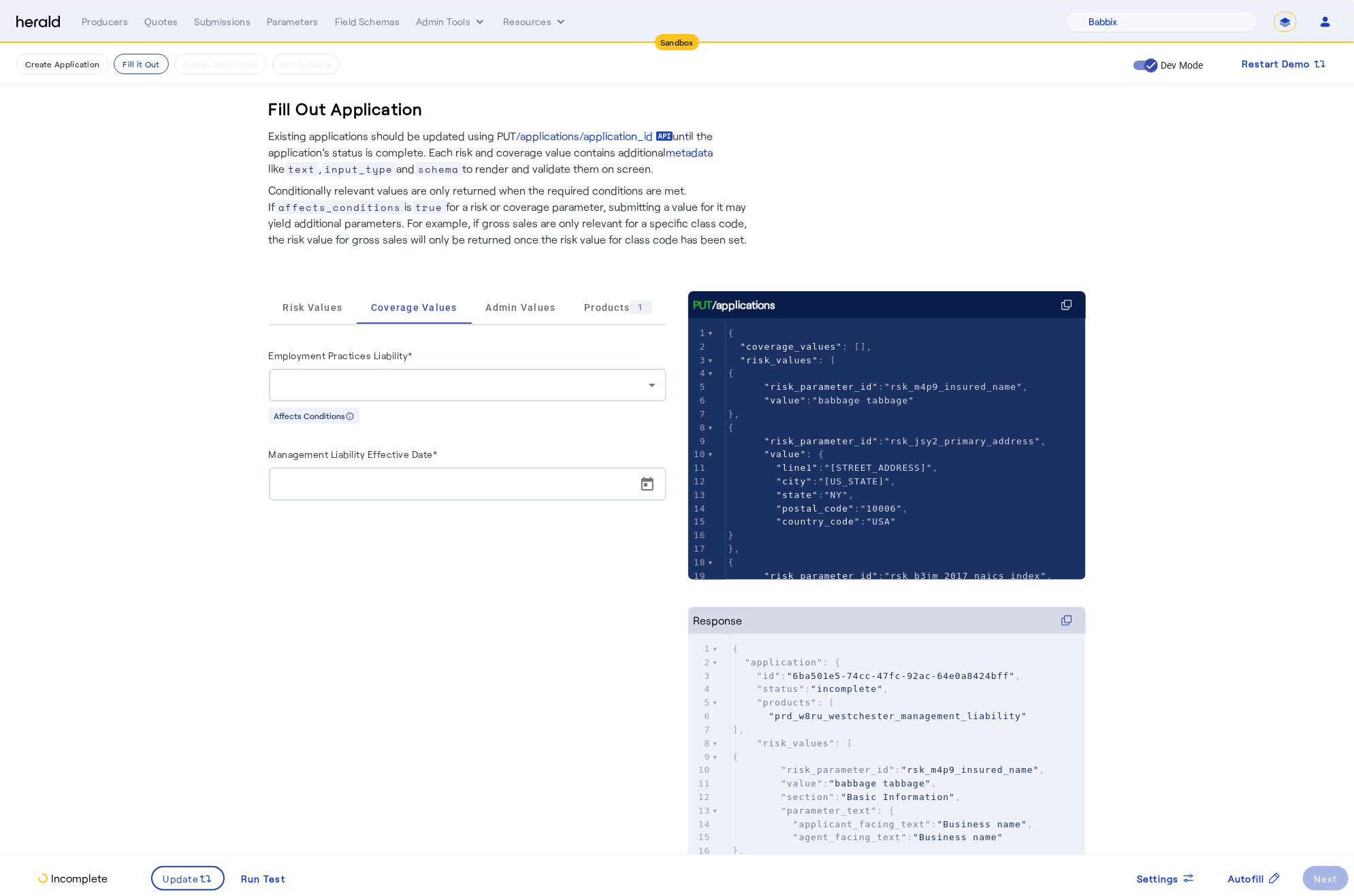
click at [555, 367] on div "Employment Practices Liability*" at bounding box center [468, 358] width 397 height 22
click at [473, 401] on div at bounding box center [467, 386] width 375 height 33
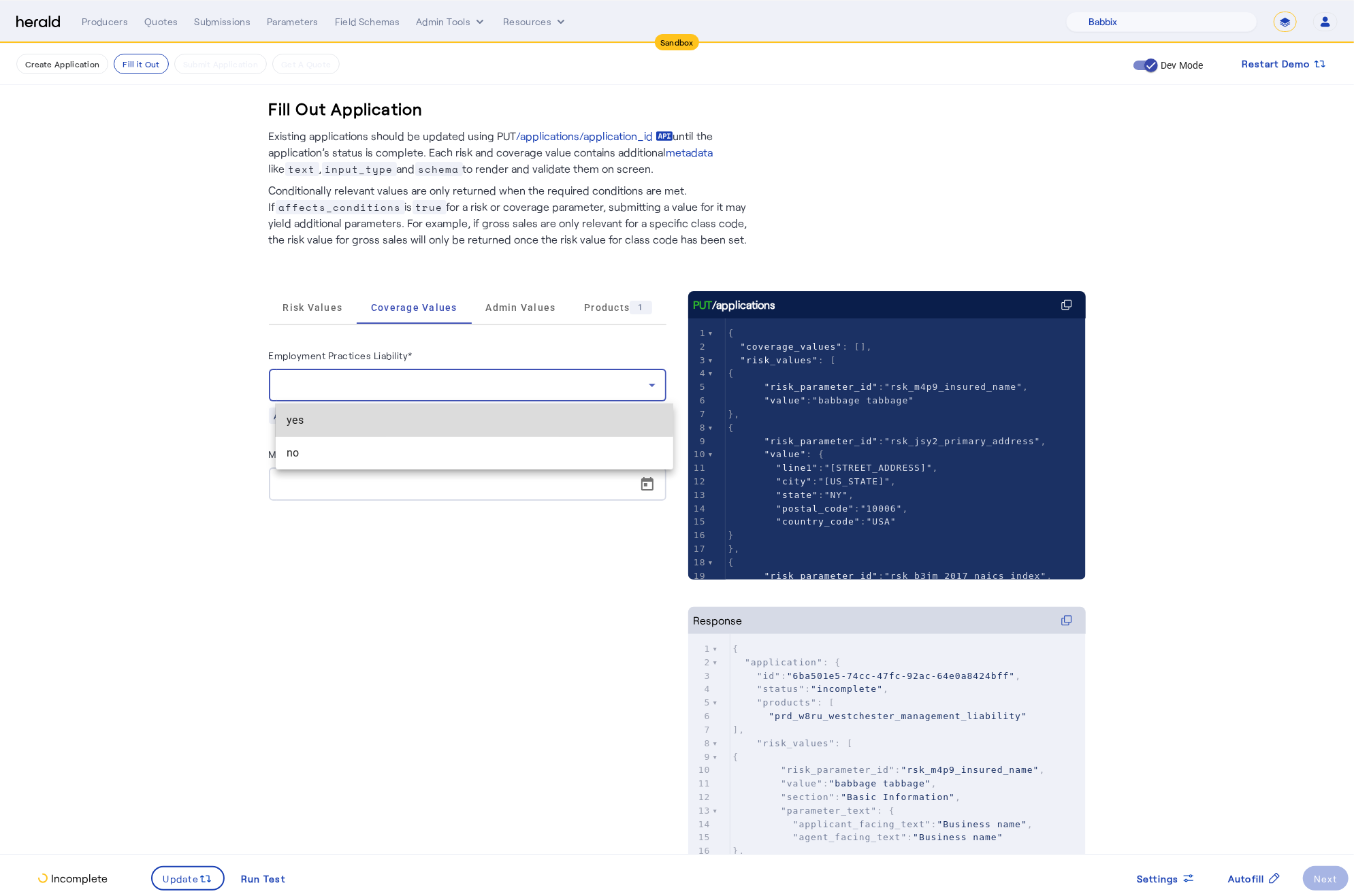
click at [443, 417] on span "yes" at bounding box center [474, 421] width 375 height 17
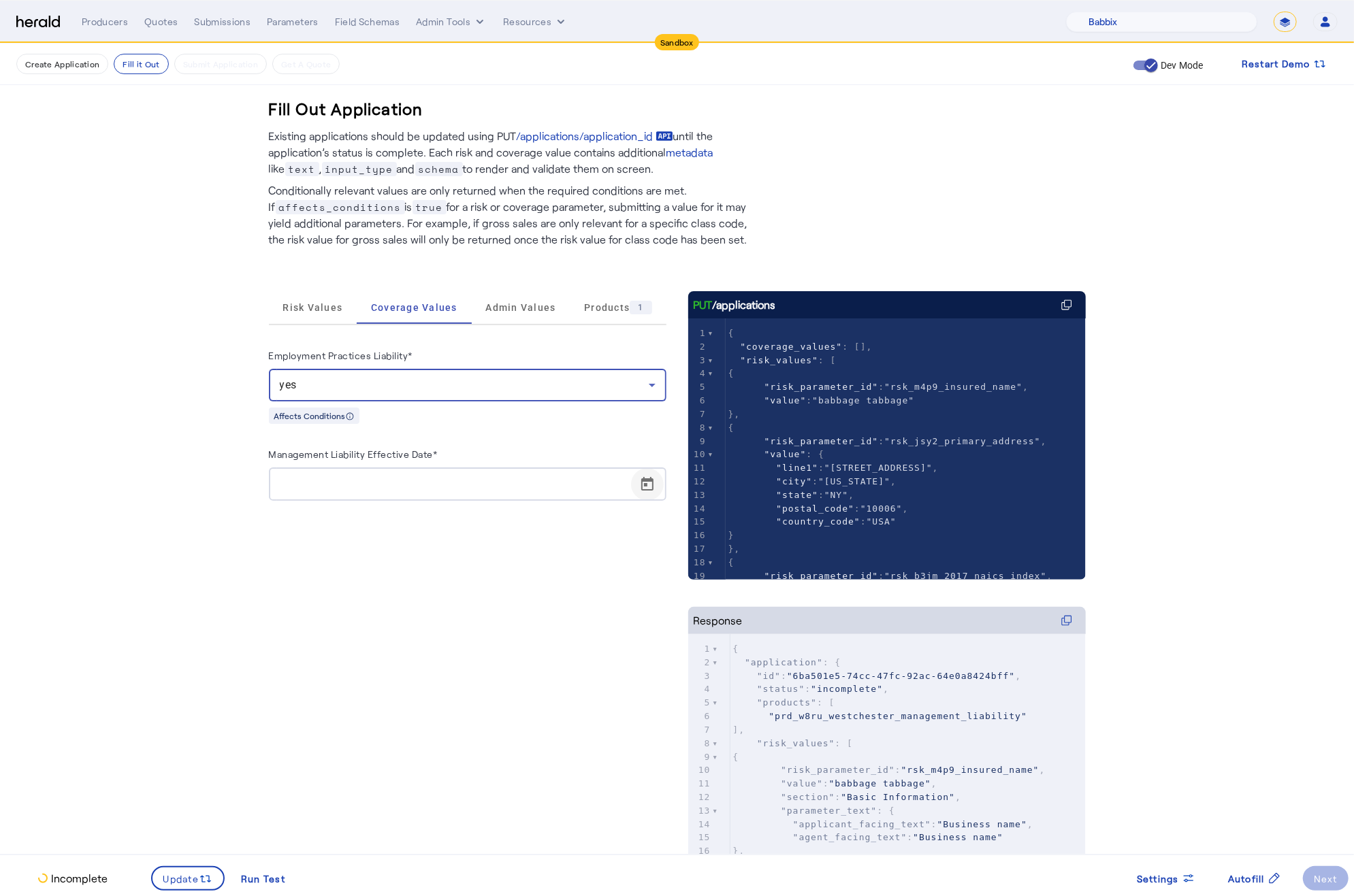
click at [664, 495] on span "Open calendar" at bounding box center [648, 485] width 33 height 33
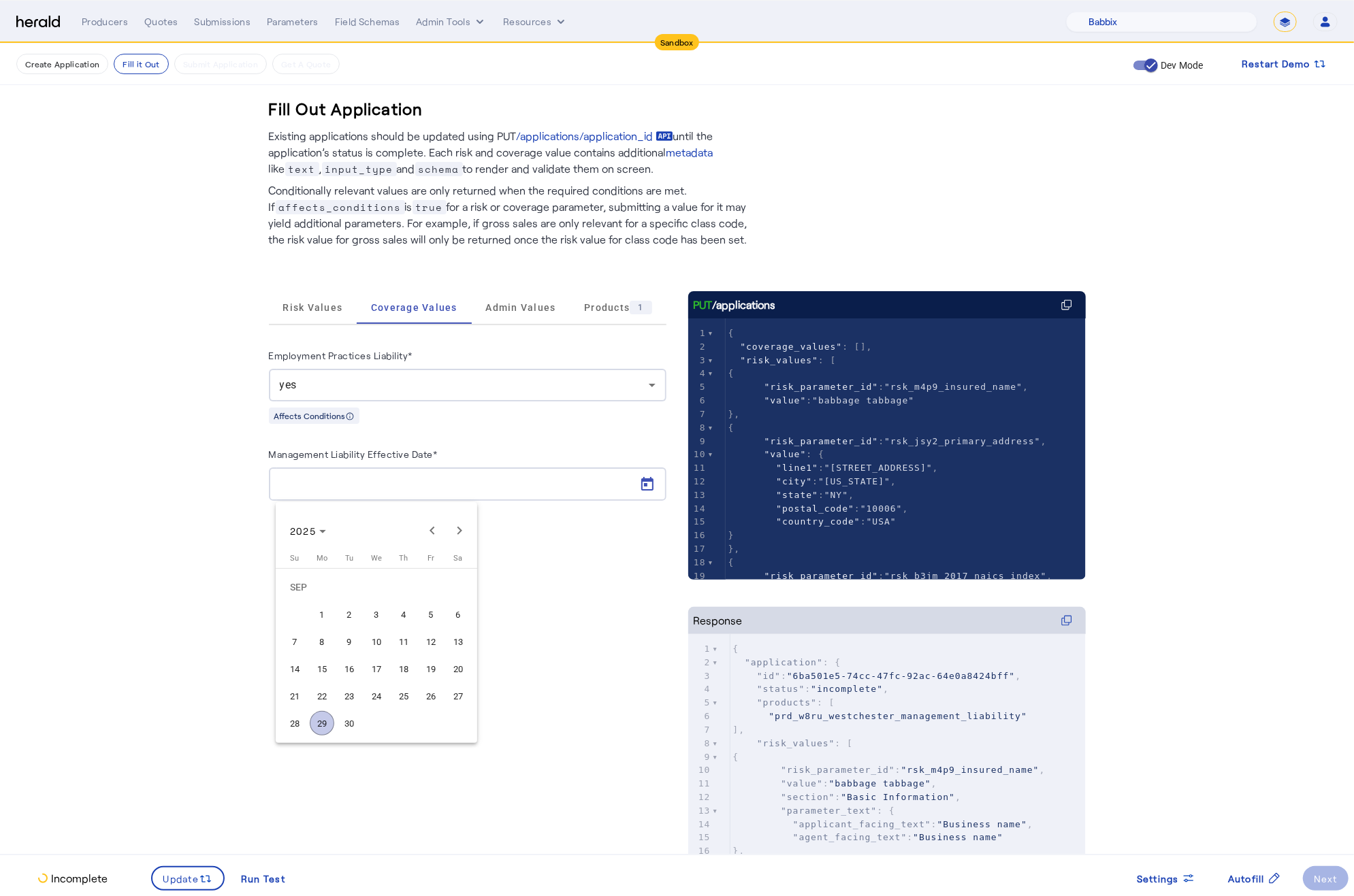
click at [337, 731] on button "30" at bounding box center [348, 723] width 27 height 27
type input "**********"
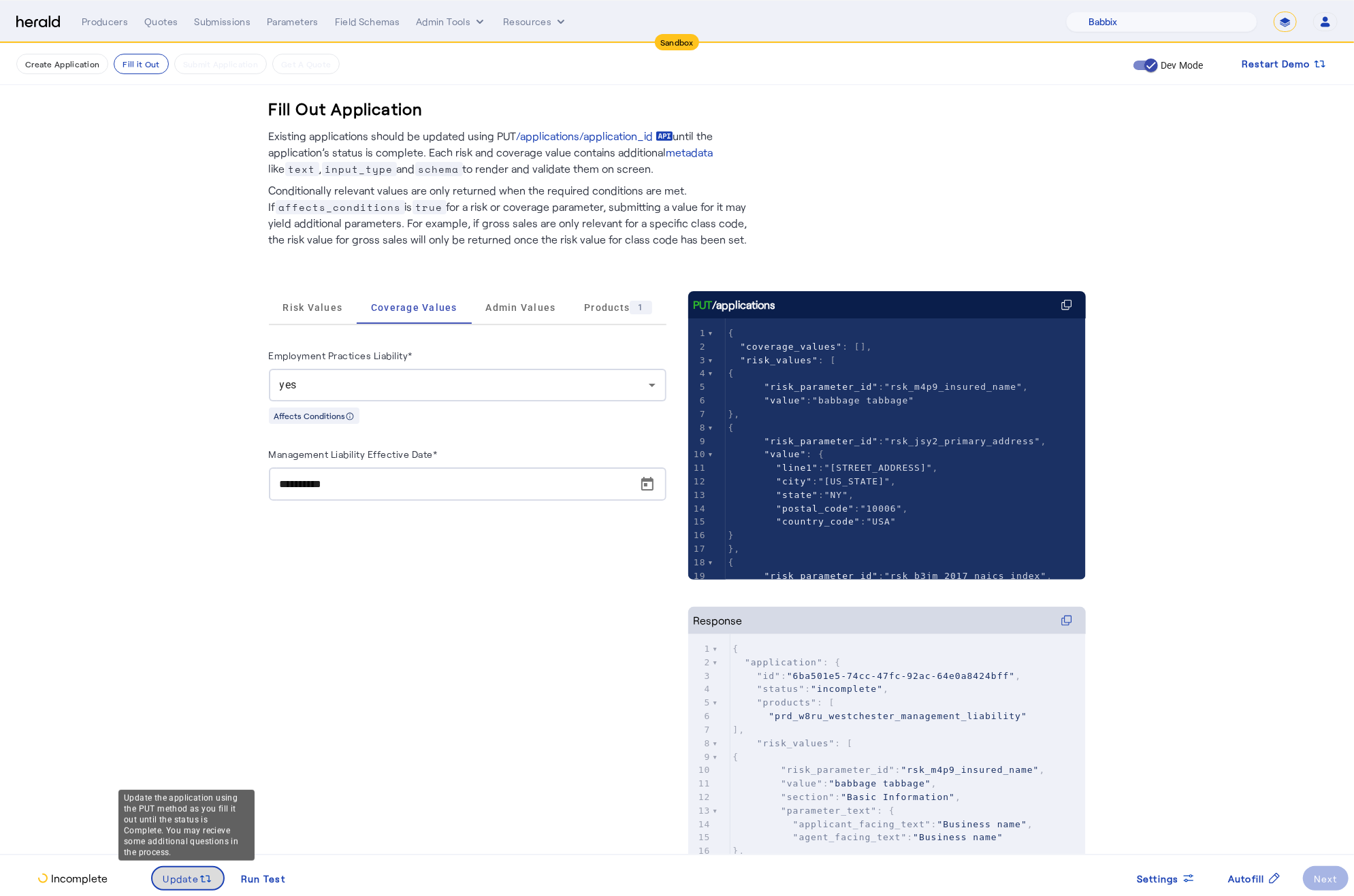
click at [181, 886] on span "Update" at bounding box center [181, 879] width 36 height 14
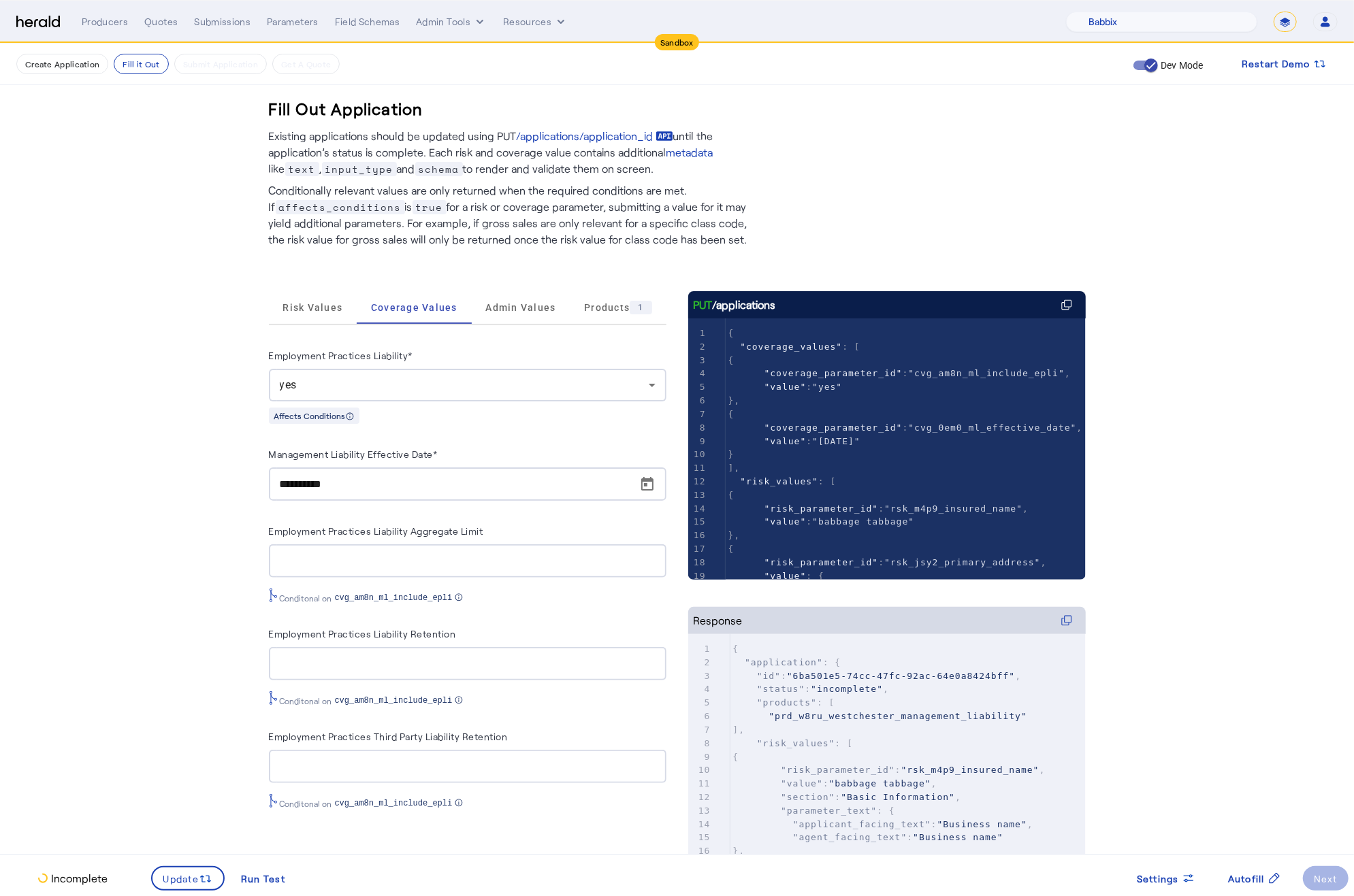
click at [335, 329] on div "**********" at bounding box center [468, 578] width 397 height 506
click at [329, 322] on span "Risk Values" at bounding box center [312, 308] width 60 height 33
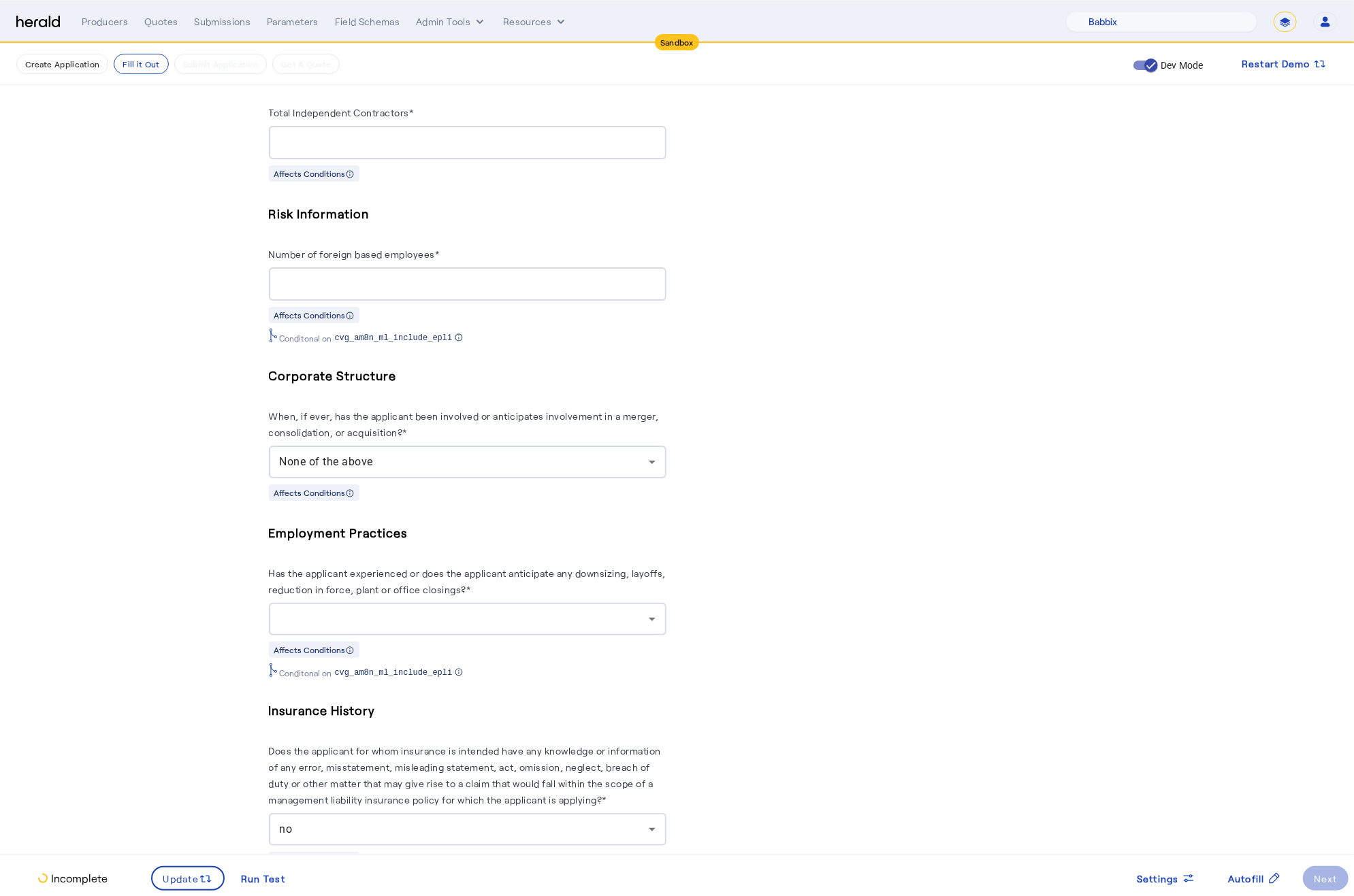
scroll to position [1089, 0]
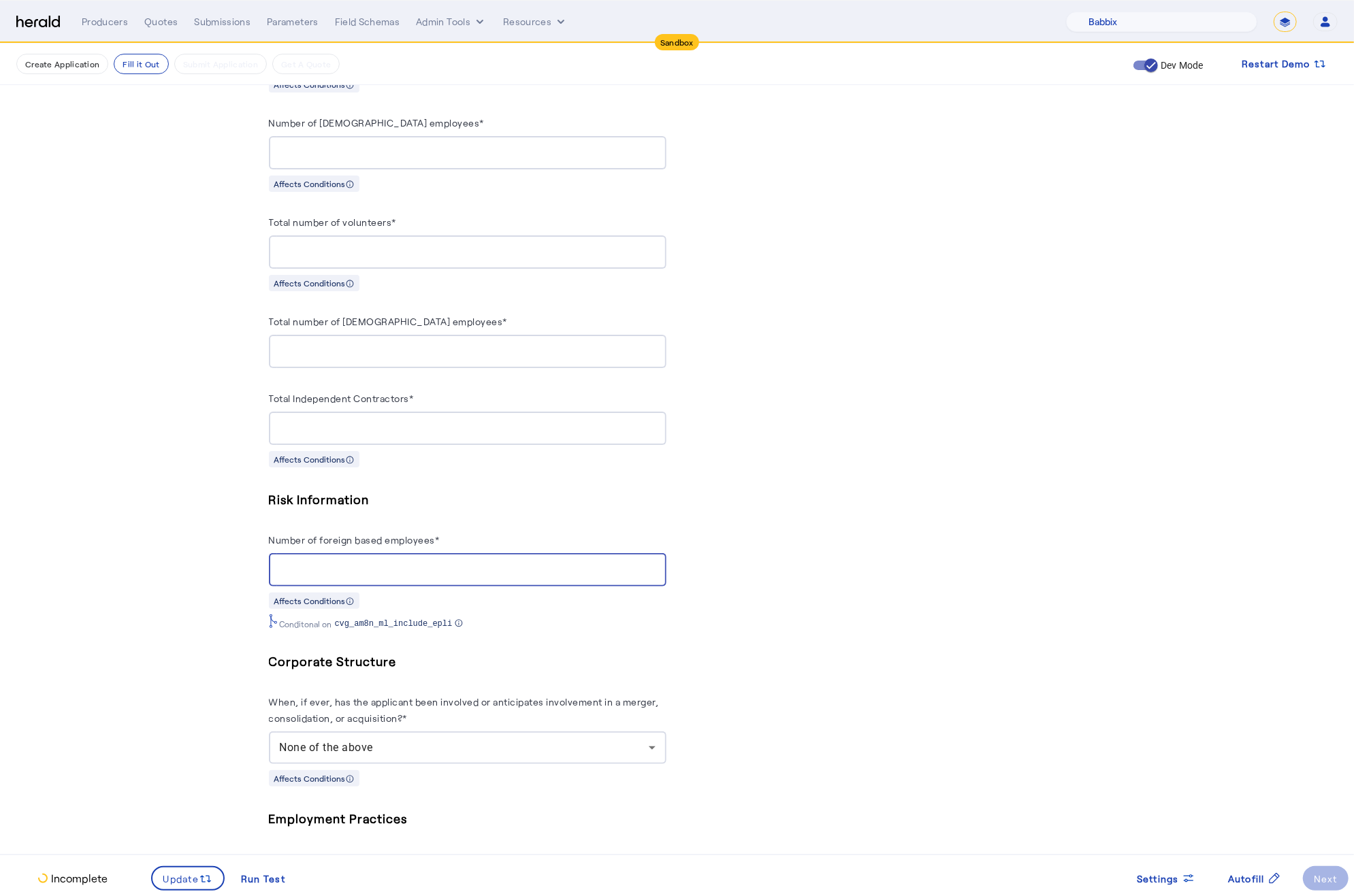
click at [405, 578] on input "Number of foreign based employees*" at bounding box center [467, 570] width 375 height 17
type input "*"
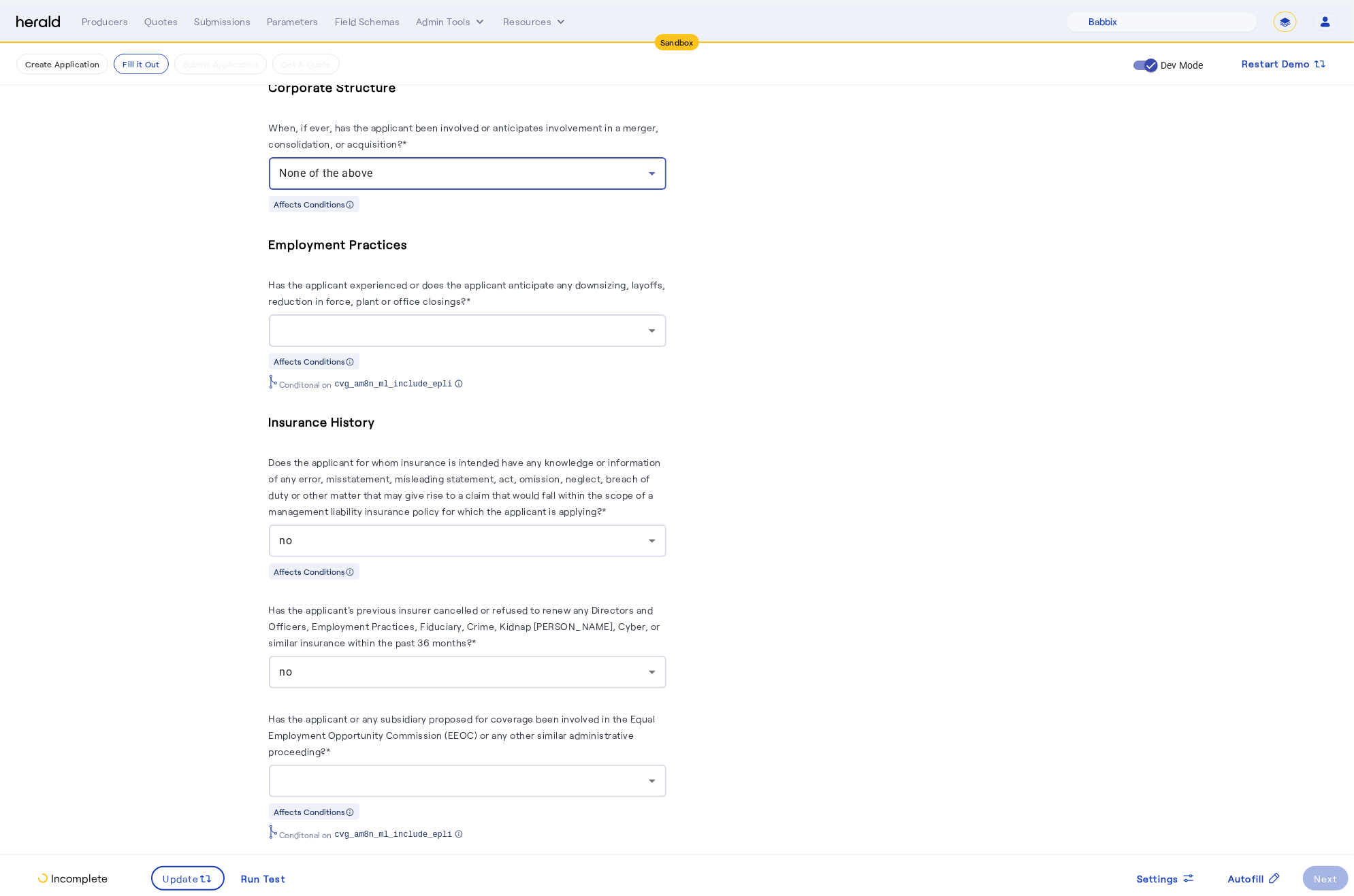
scroll to position [1664, 0]
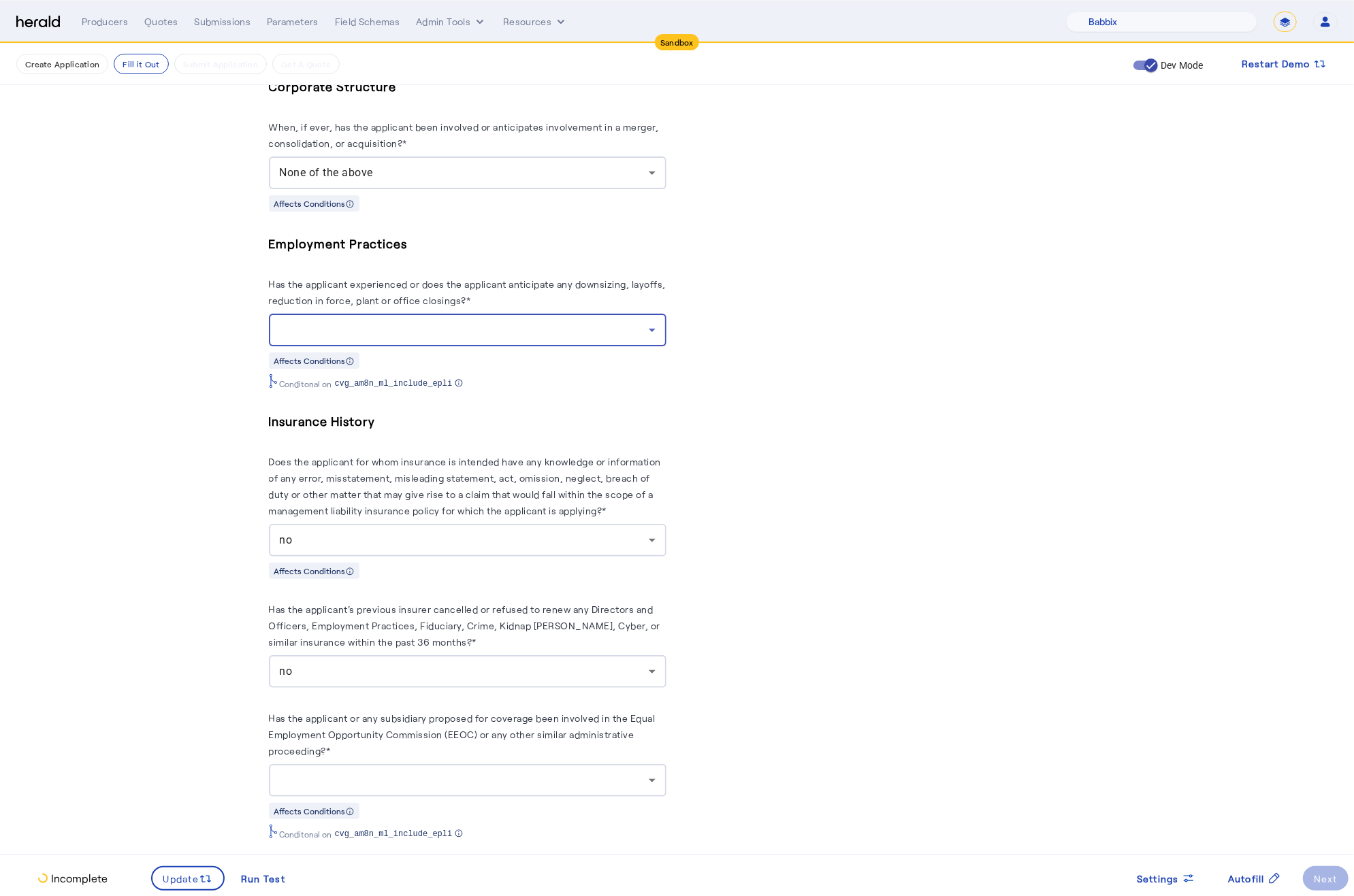
click at [491, 338] on div at bounding box center [464, 330] width 369 height 17
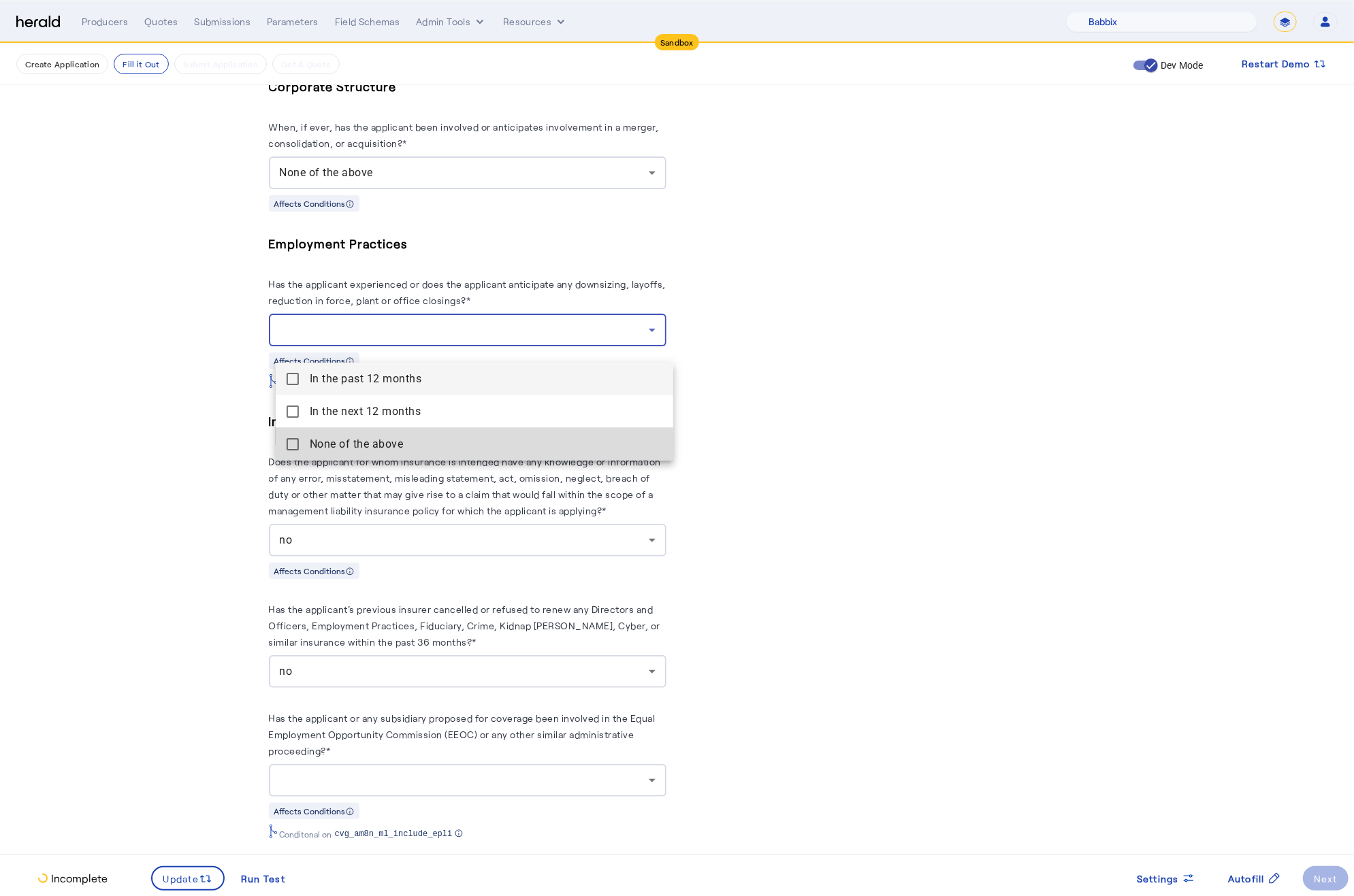
click at [322, 450] on span "None of the above" at bounding box center [486, 444] width 353 height 17
click at [179, 444] on div at bounding box center [677, 448] width 1354 height 896
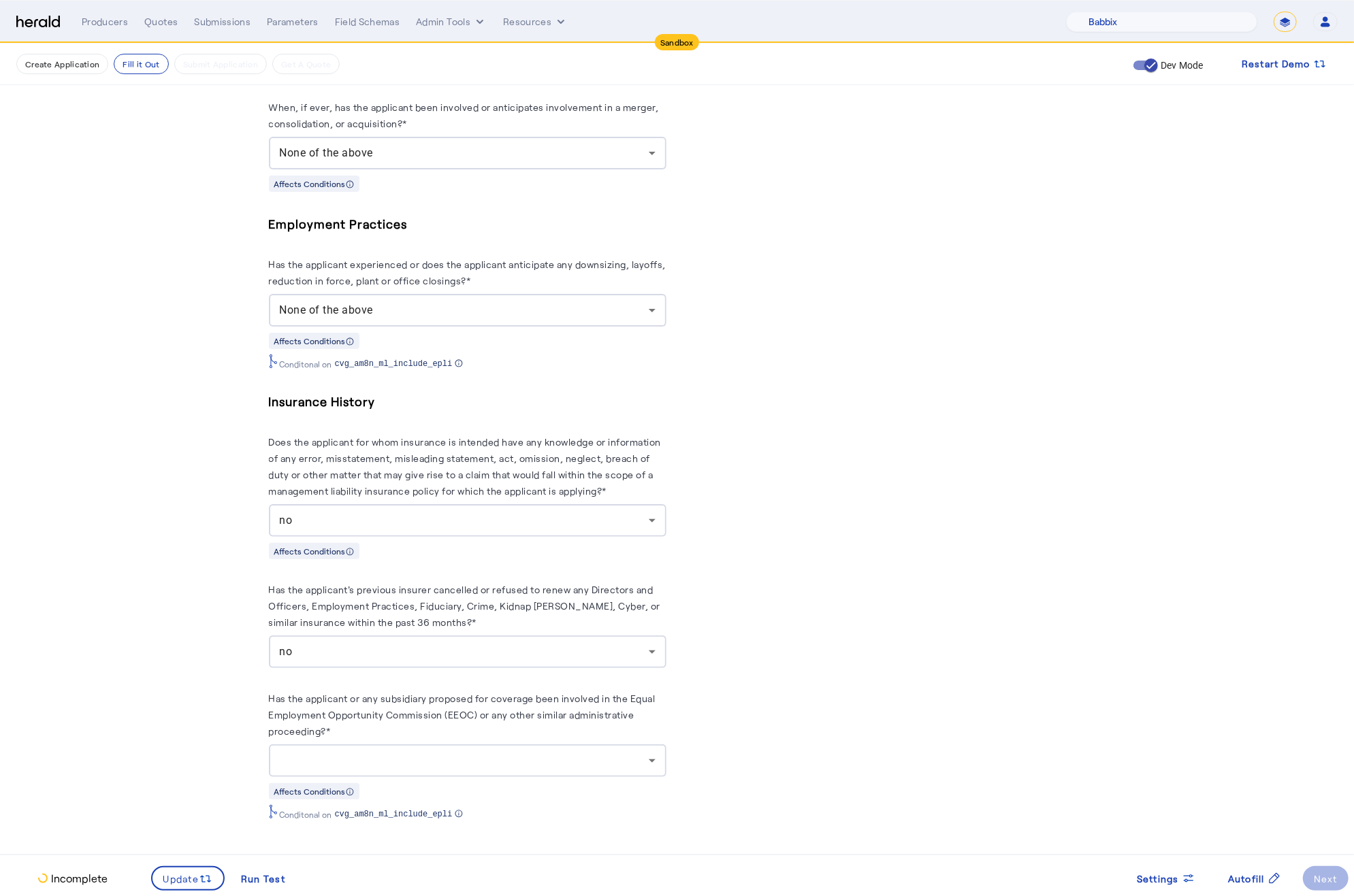
scroll to position [1708, 0]
click at [489, 740] on herald-label "Has the applicant or any subsidiary proposed for coverage been involved in the …" at bounding box center [468, 717] width 397 height 55
click at [462, 770] on div at bounding box center [467, 761] width 375 height 33
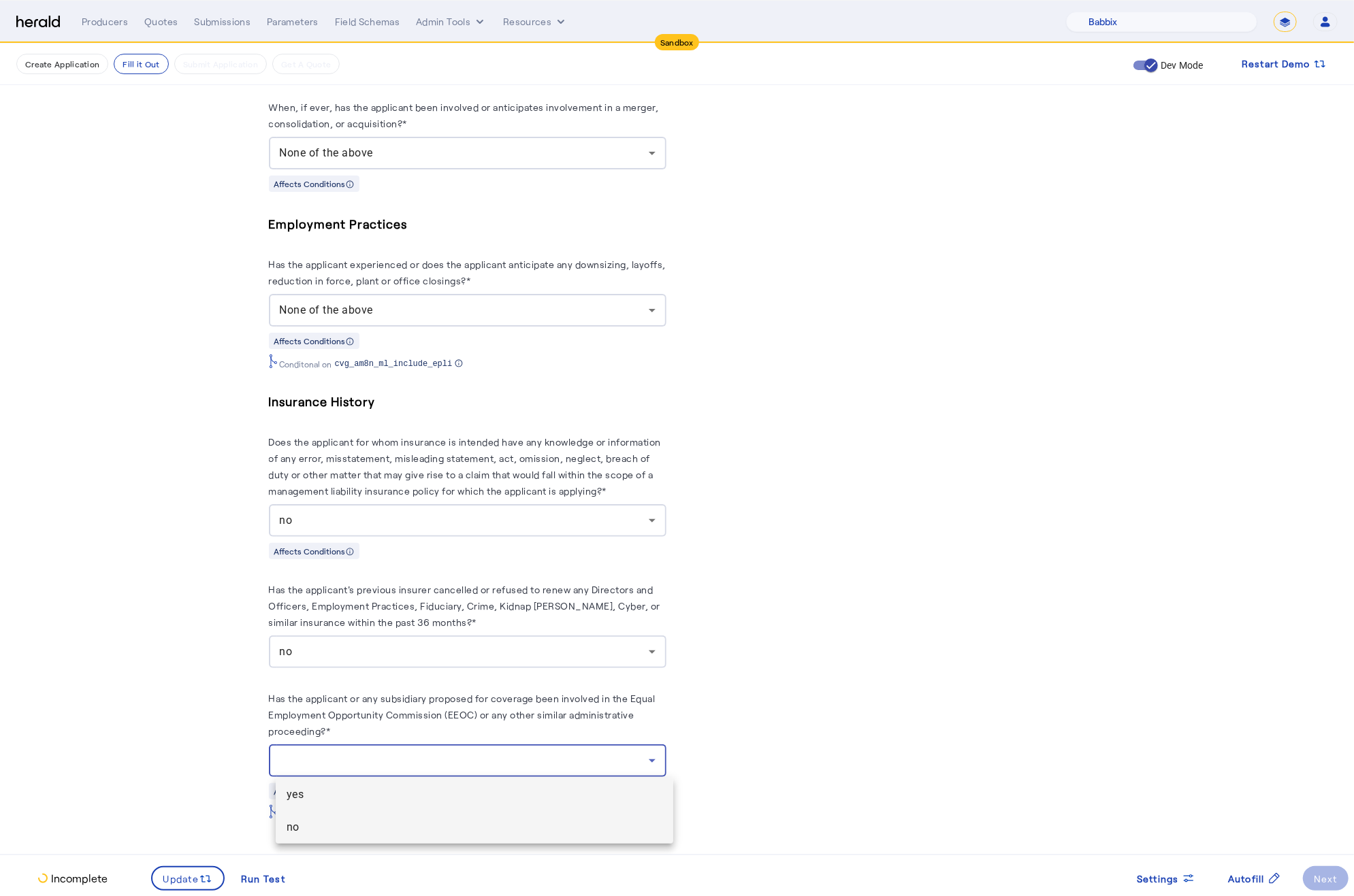
click at [322, 843] on mat-option "no" at bounding box center [475, 828] width 397 height 33
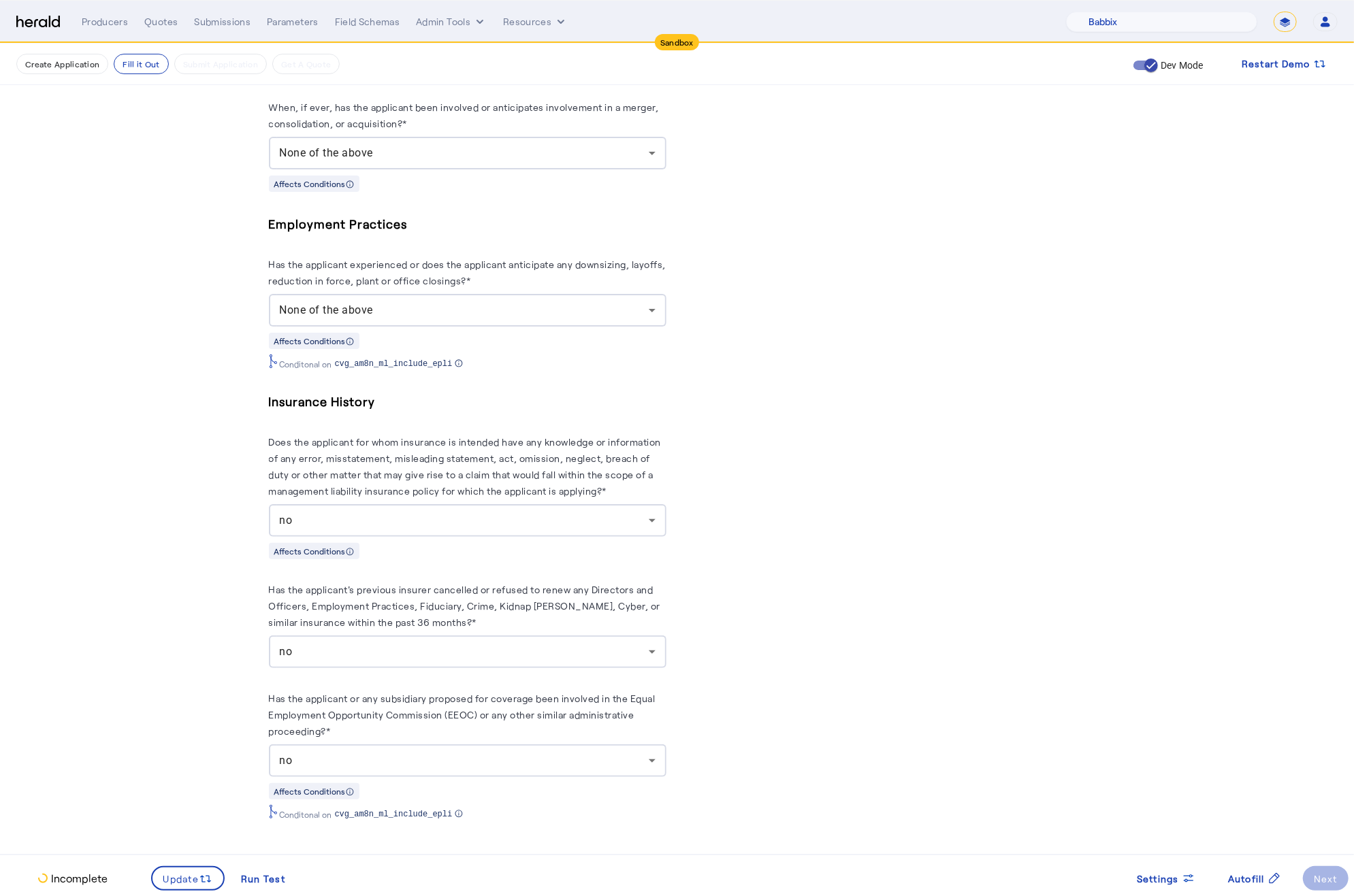
click at [203, 879] on icon at bounding box center [205, 879] width 14 height 14
drag, startPoint x: 805, startPoint y: 680, endPoint x: 818, endPoint y: 684, distance: 13.6
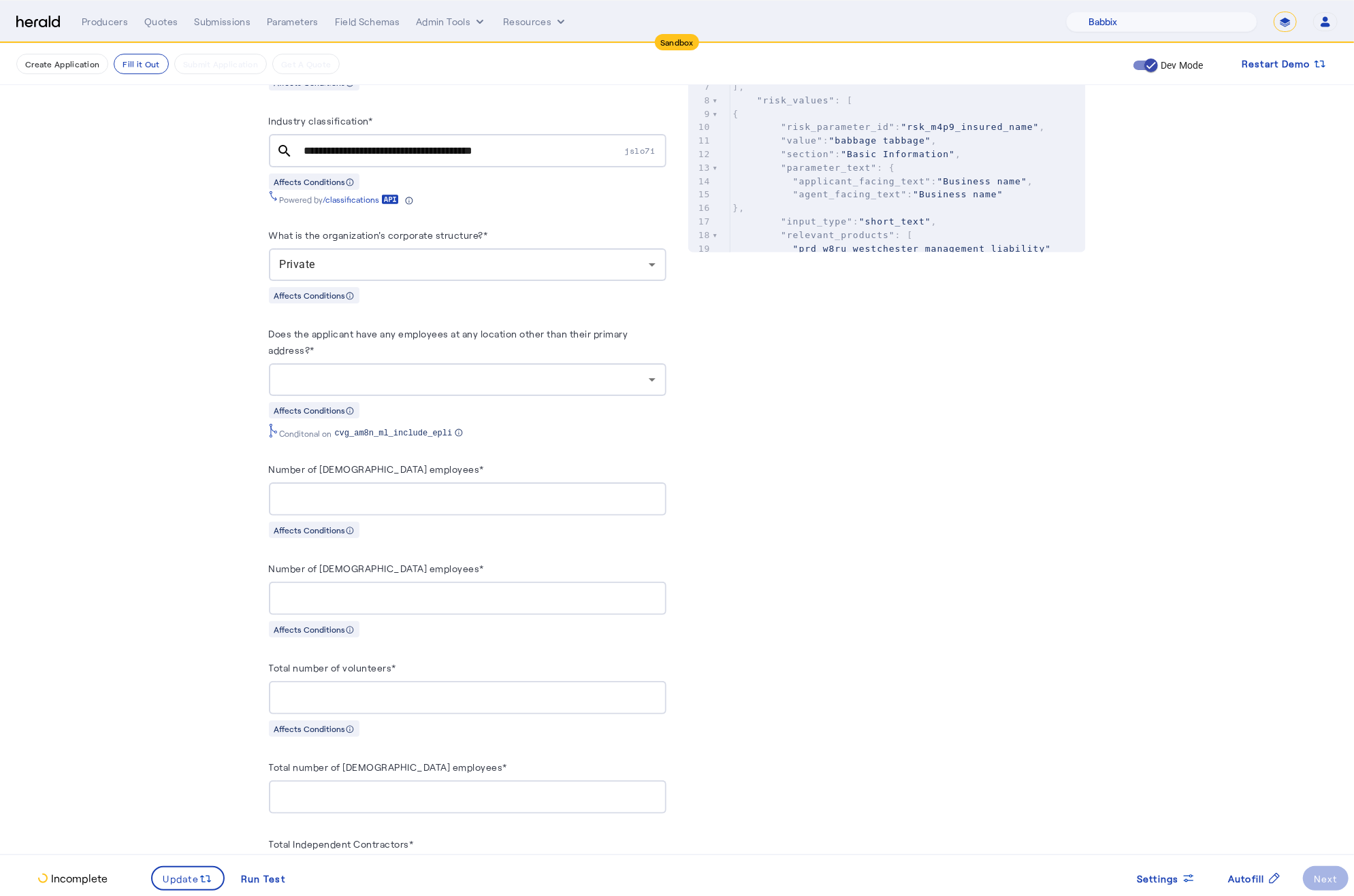
scroll to position [643, 0]
click at [547, 387] on div at bounding box center [464, 381] width 369 height 17
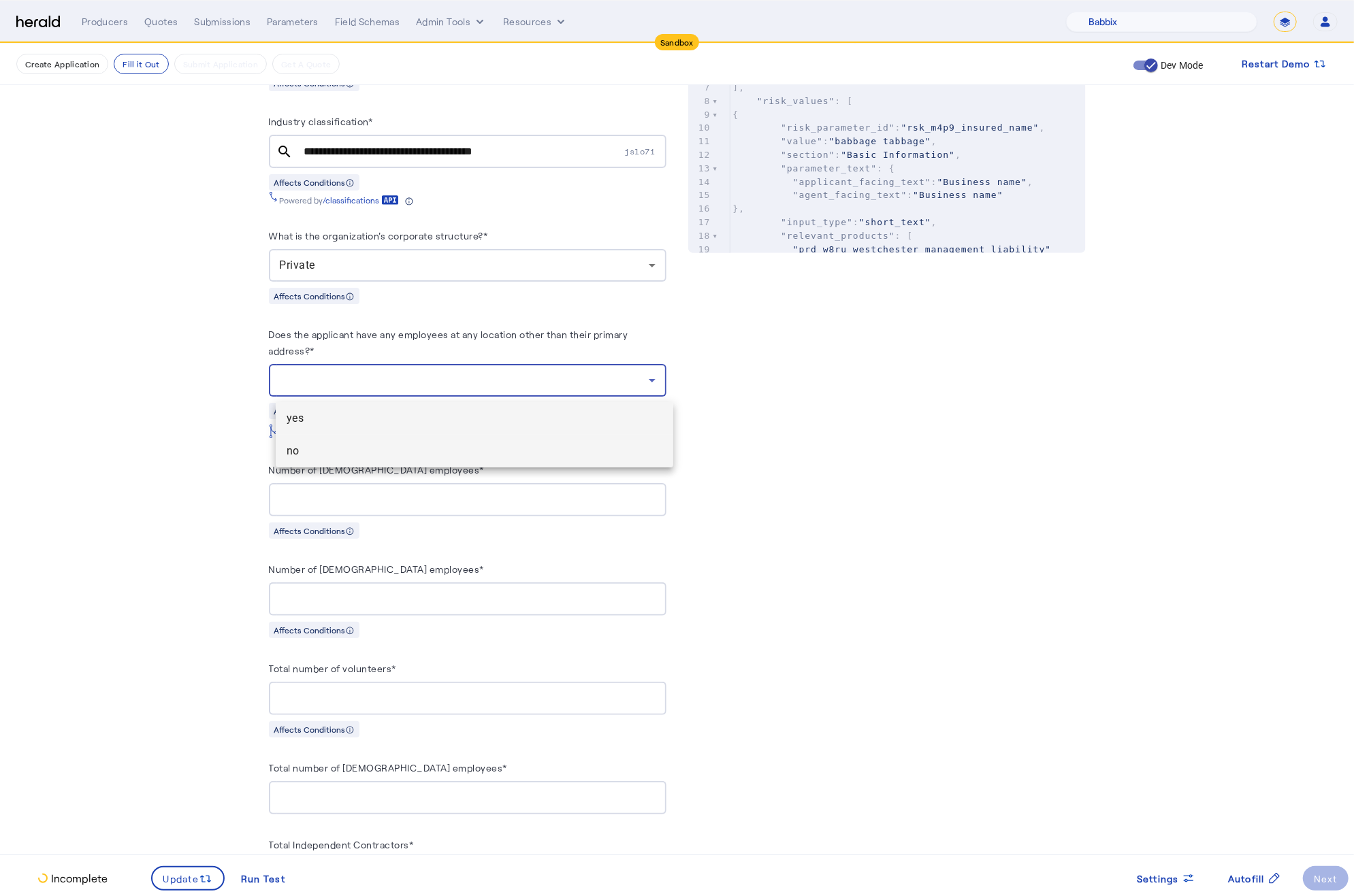
click at [320, 445] on span "no" at bounding box center [474, 451] width 375 height 17
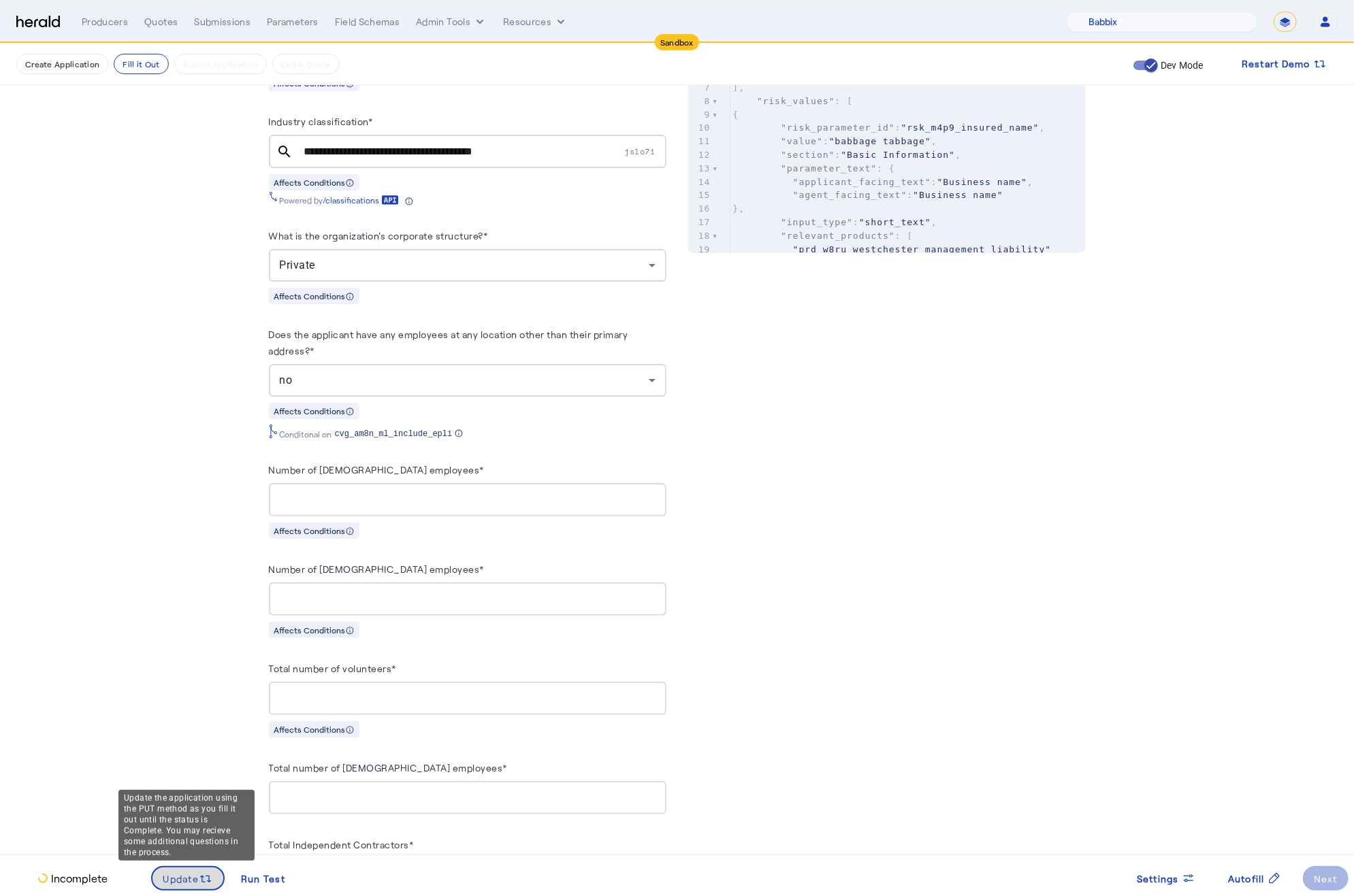
click at [185, 877] on span "Update" at bounding box center [181, 879] width 36 height 14
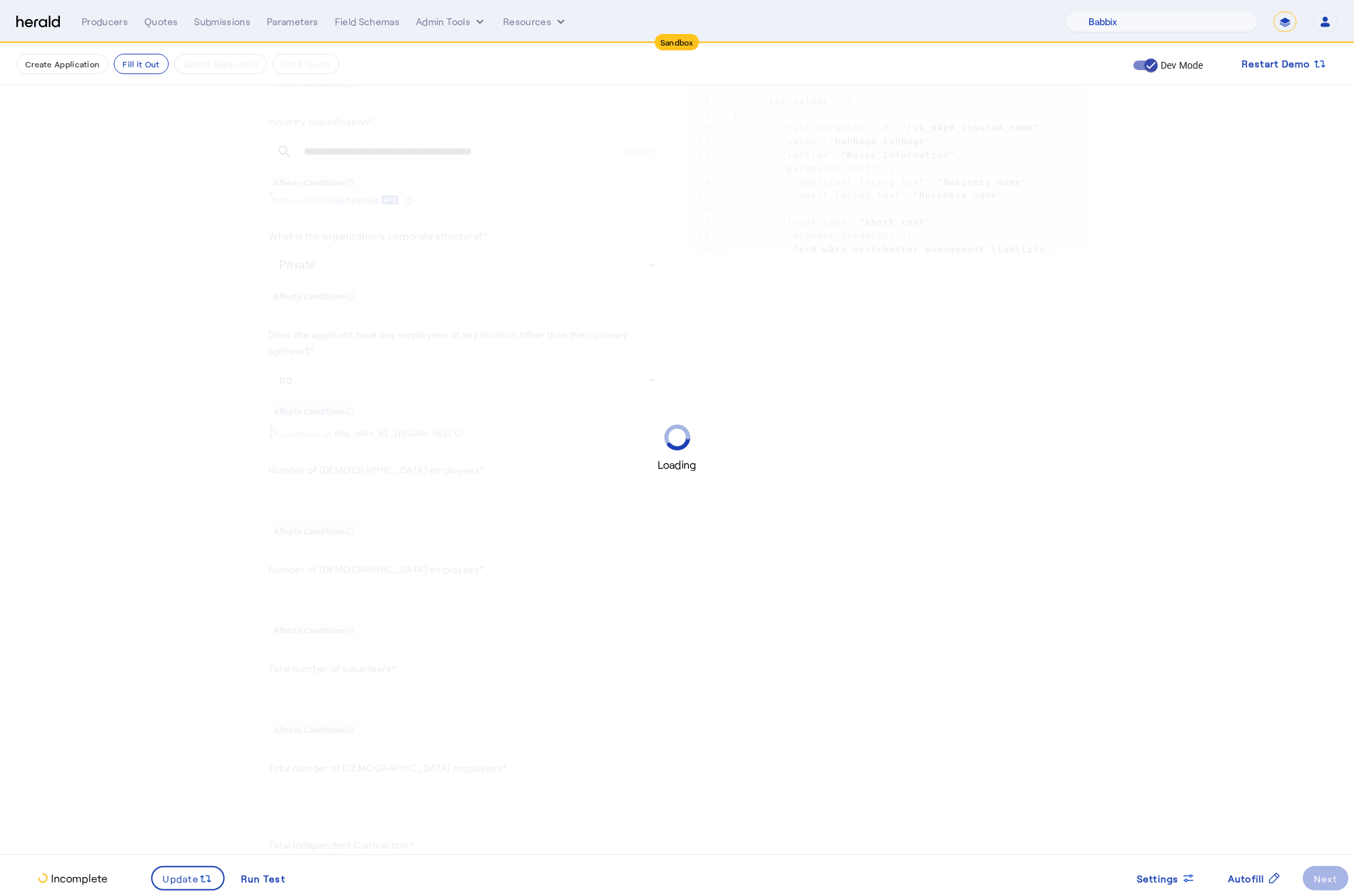
scroll to position [0, 0]
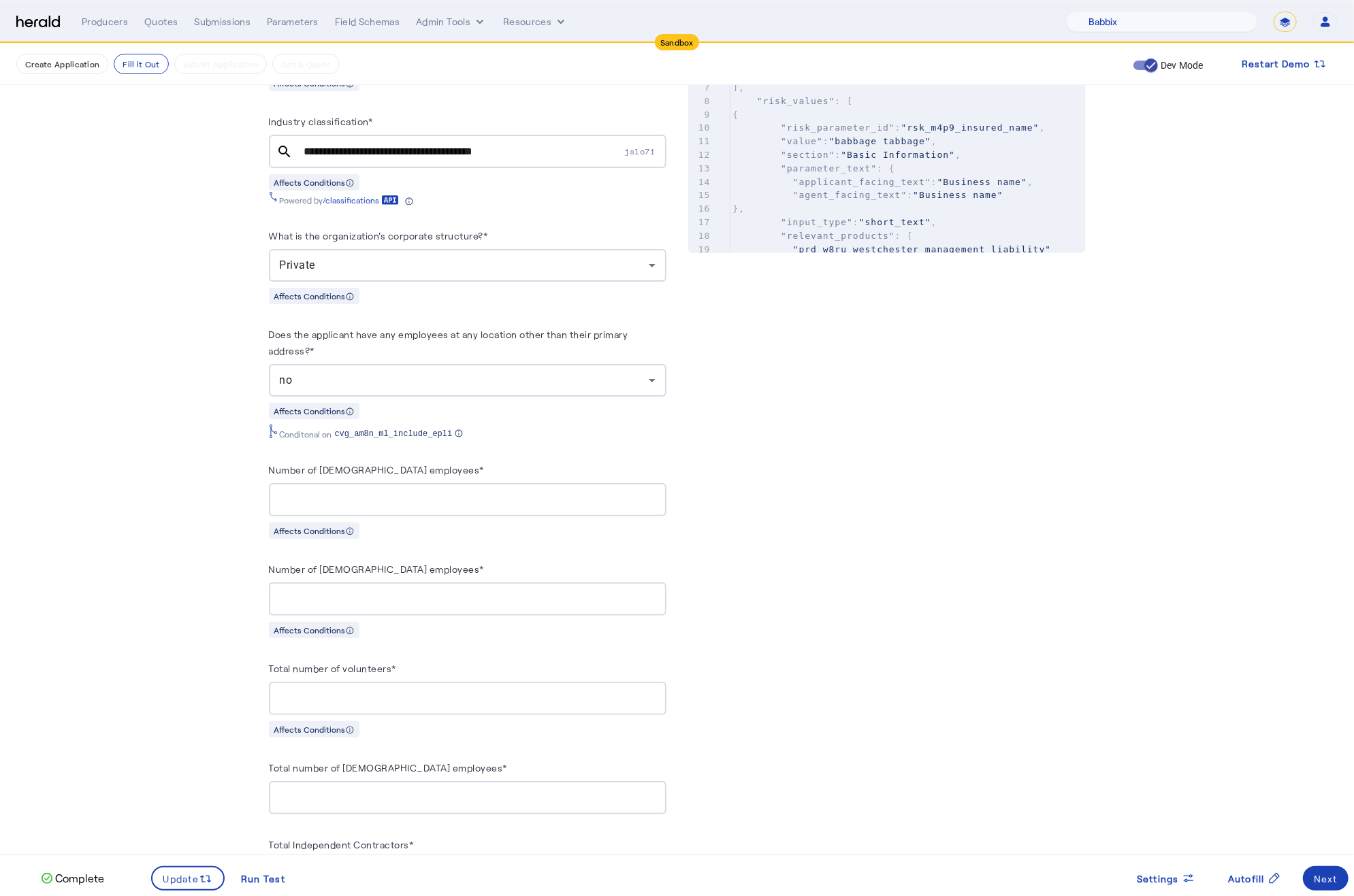
click at [152, 751] on fill-application-step "**********" at bounding box center [677, 669] width 1354 height 2536
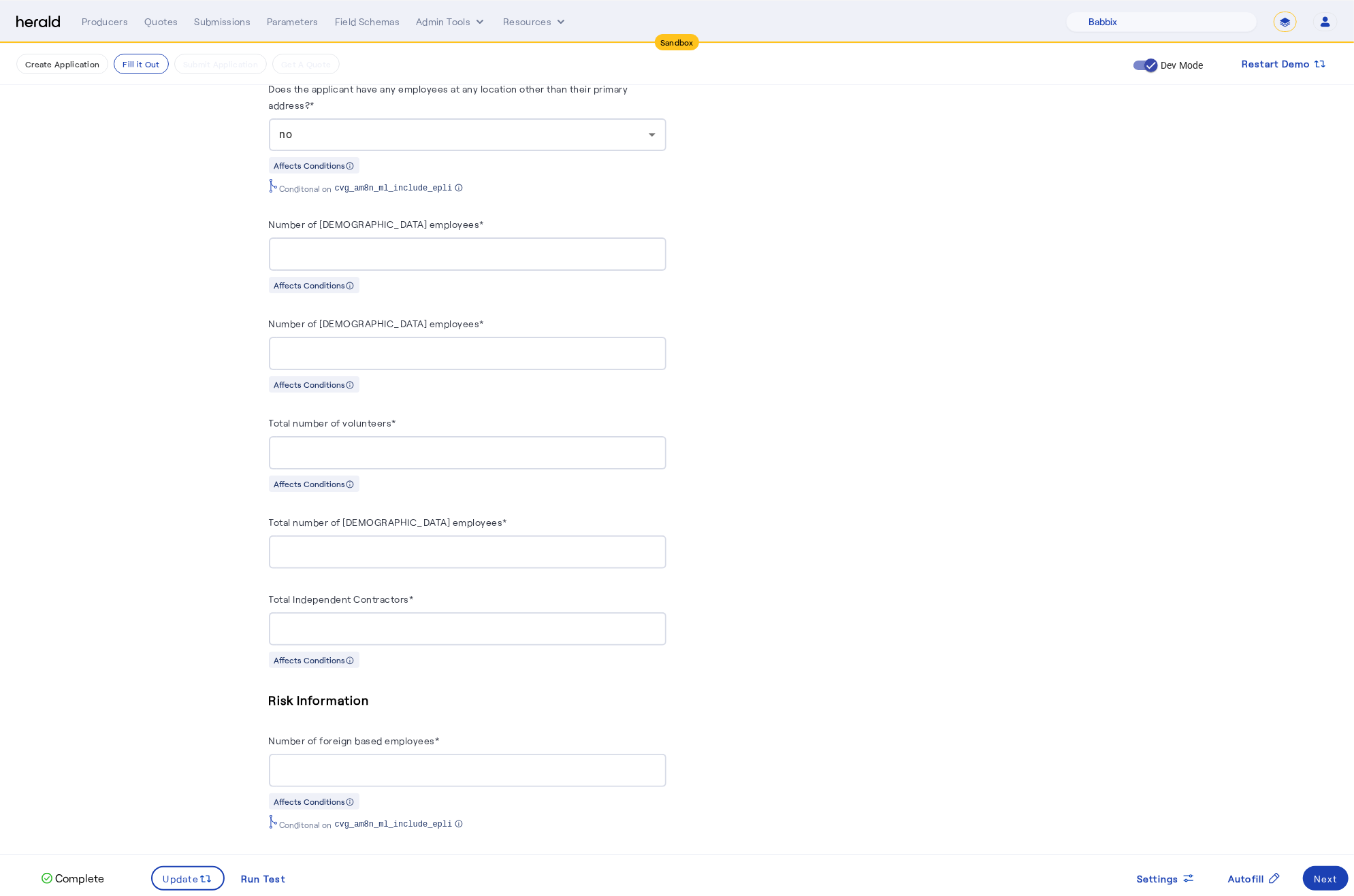
scroll to position [1212, 0]
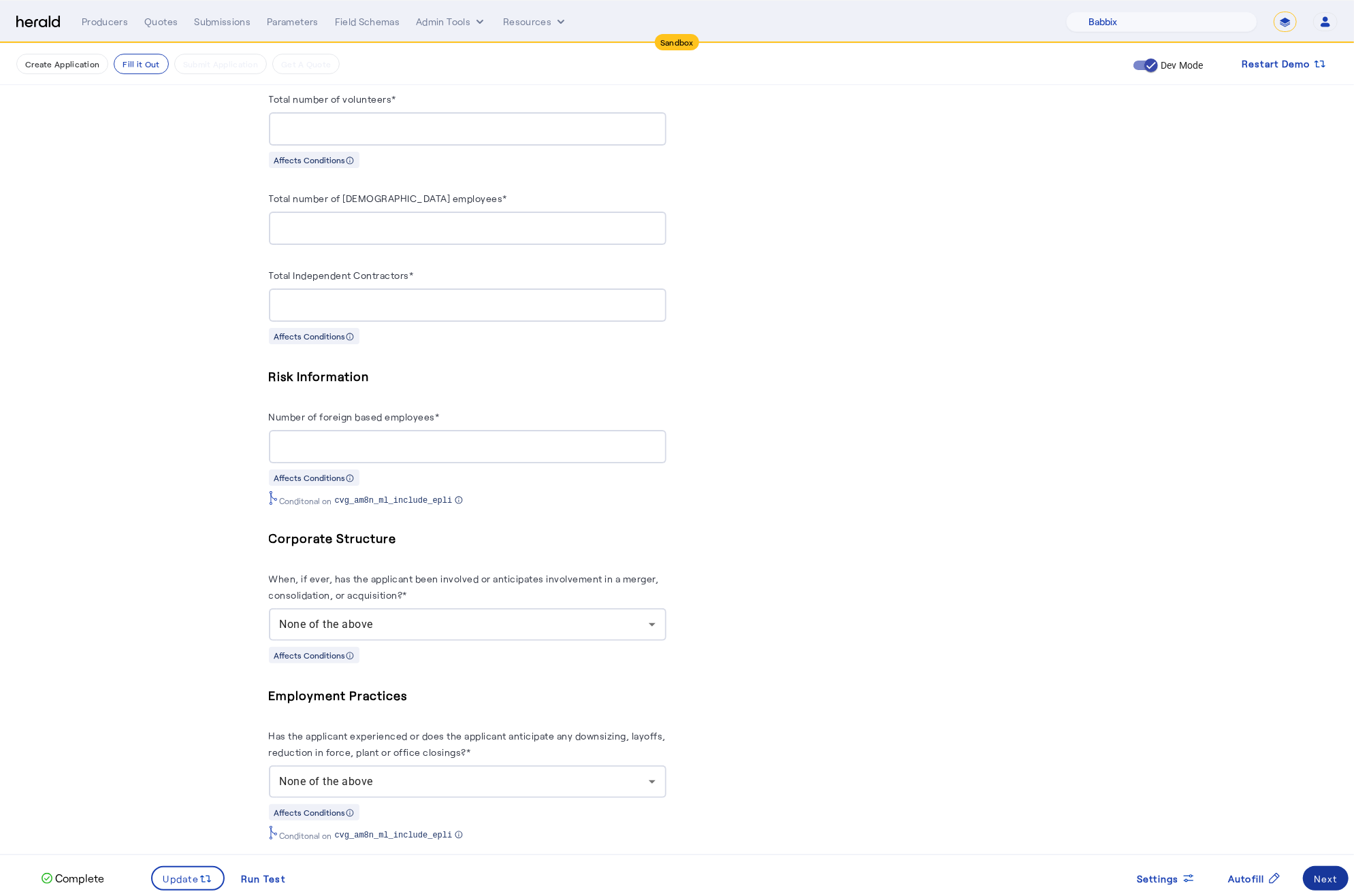
click at [1339, 876] on span at bounding box center [1325, 879] width 45 height 33
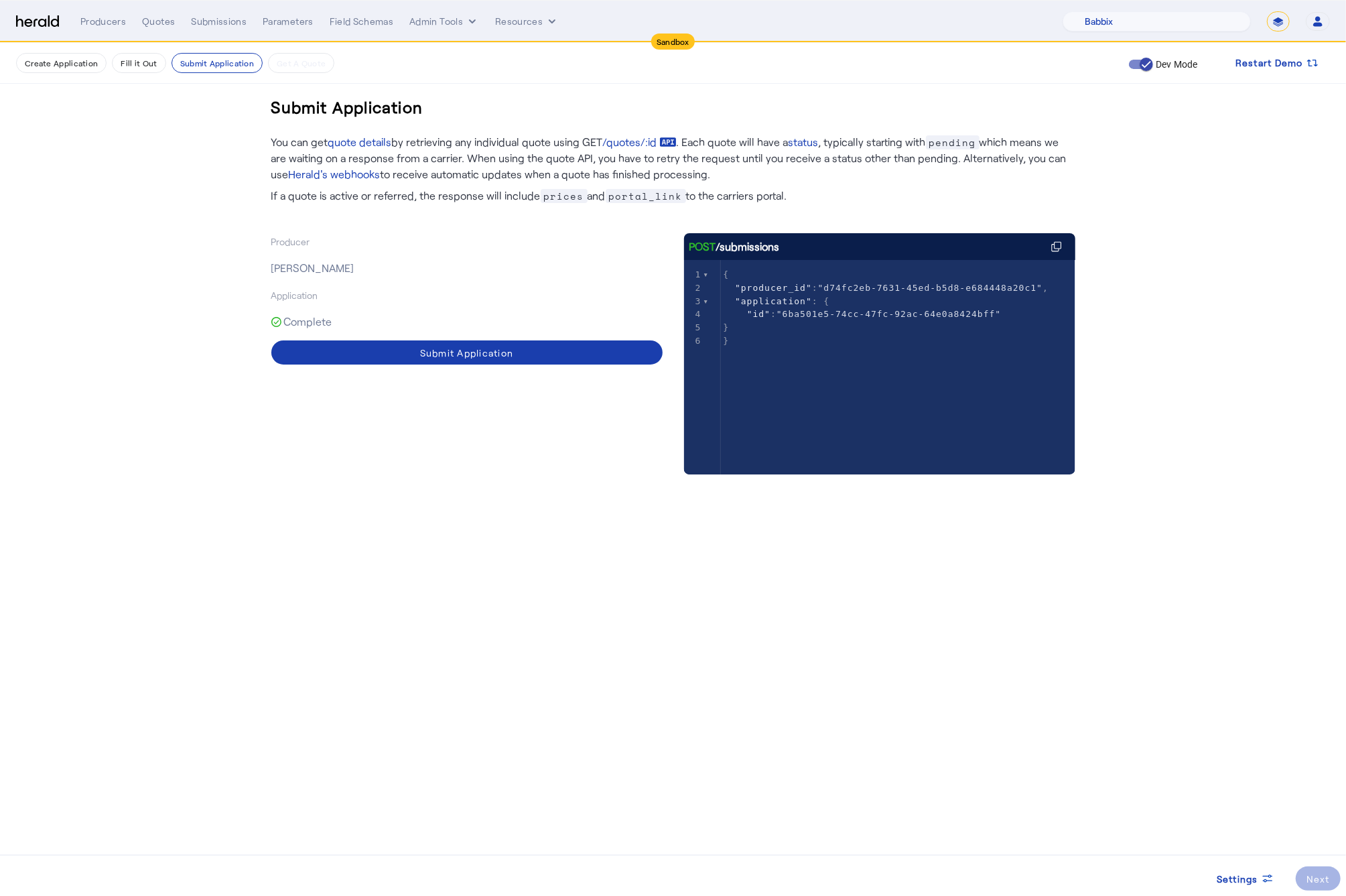
click at [435, 350] on div "Submit Application" at bounding box center [466, 352] width 93 height 14
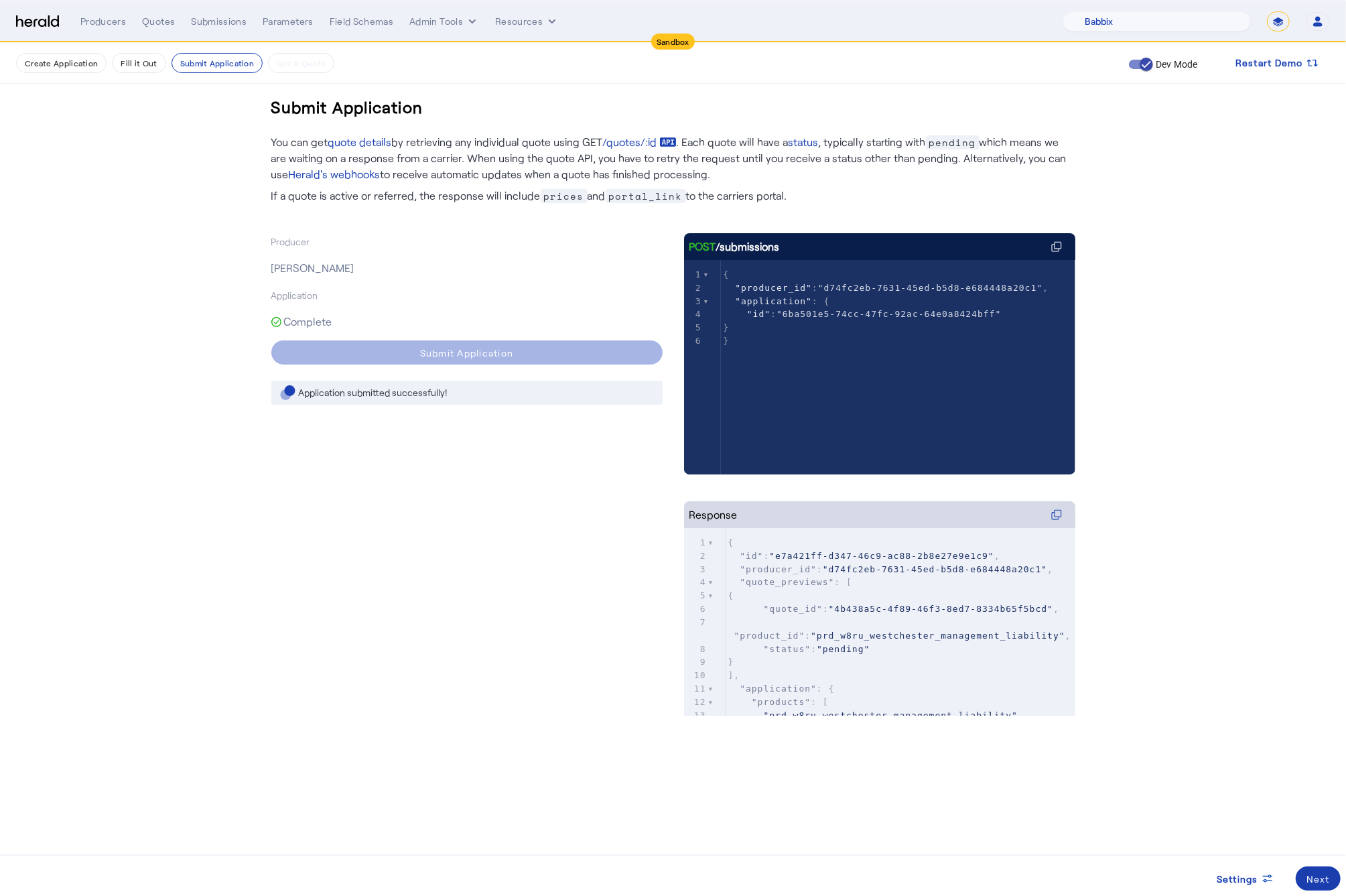
click at [1330, 882] on div "Next" at bounding box center [1318, 879] width 23 height 14
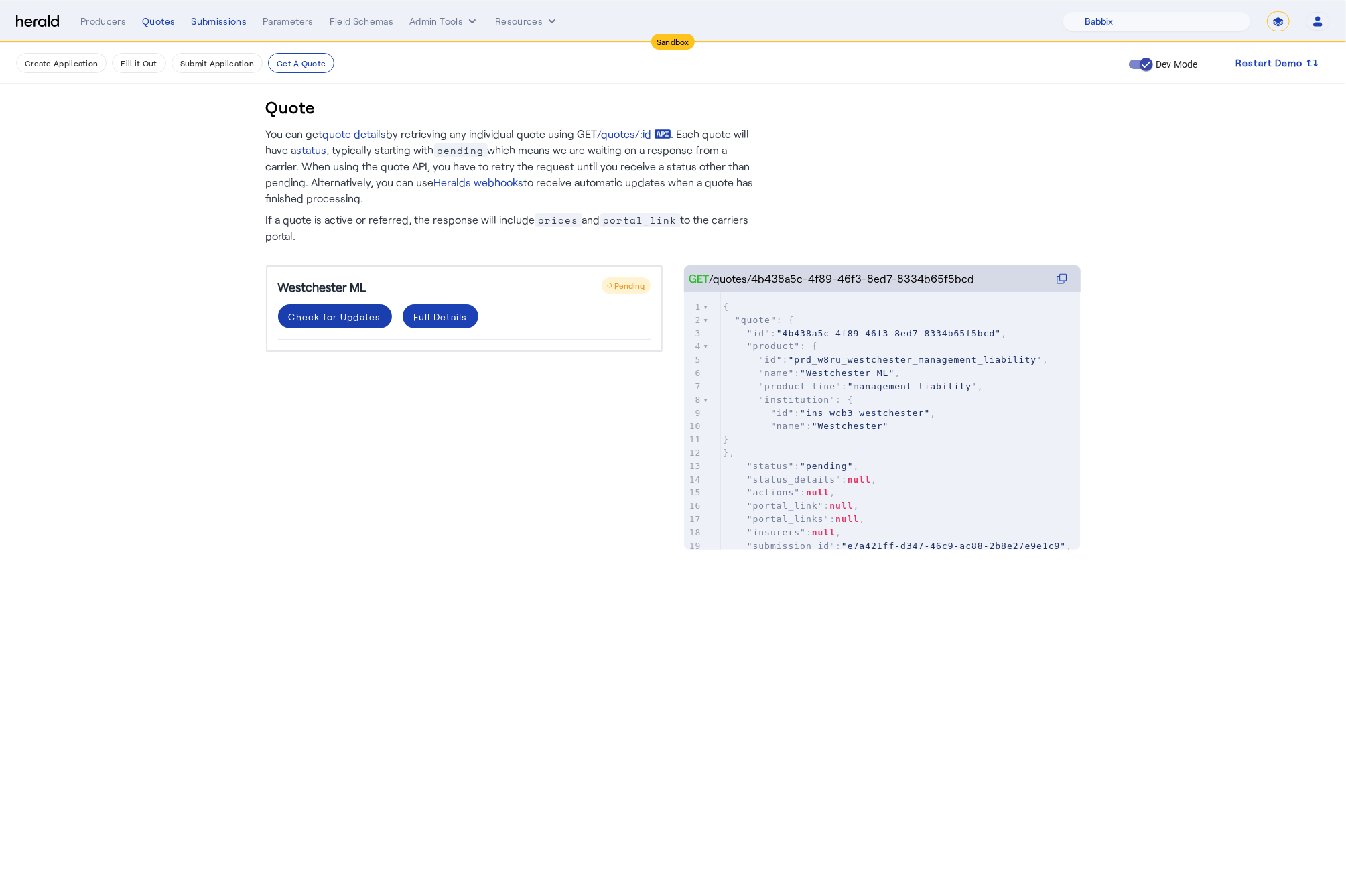
click at [351, 310] on div "Check for Updates" at bounding box center [335, 316] width 93 height 14
click at [324, 312] on div "Check for Updates" at bounding box center [335, 316] width 93 height 14
click at [325, 303] on span at bounding box center [334, 316] width 114 height 33
click at [448, 321] on div "Full Details" at bounding box center [440, 316] width 54 height 14
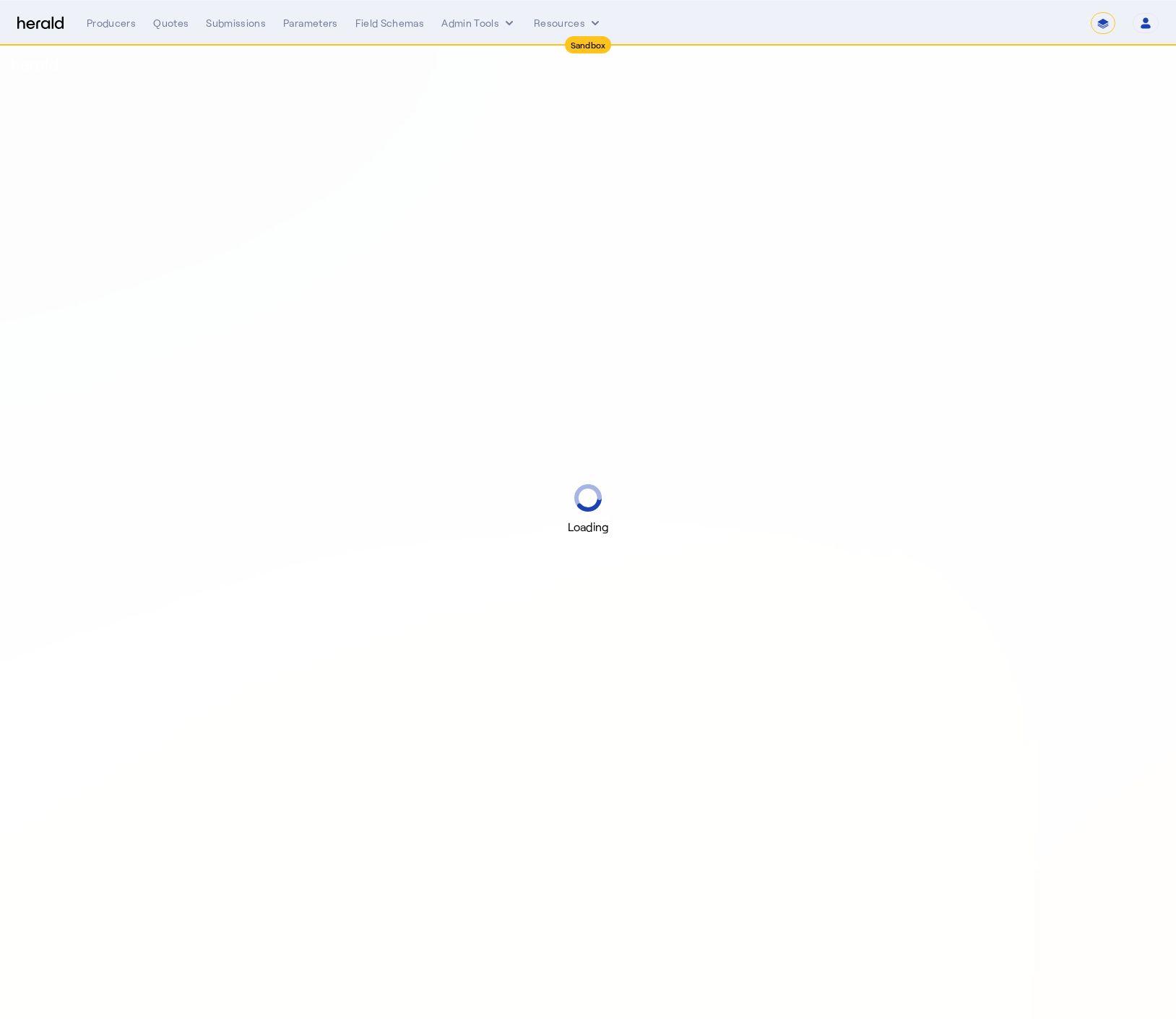
select select "*******"
select select "pfm_2v8p_herald_api"
select select "*******"
select select "pfm_2v8p_herald_api"
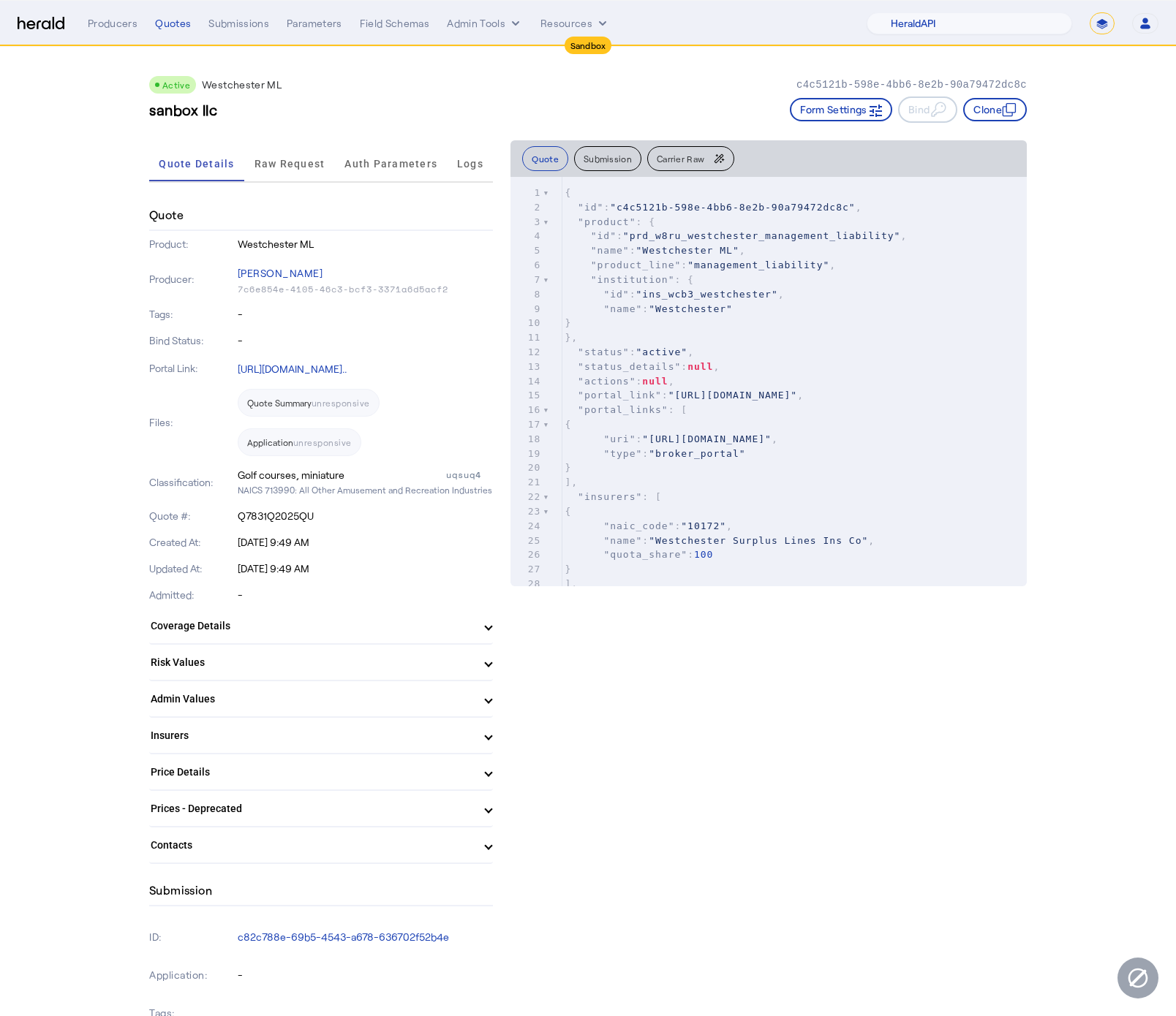
click at [42, 15] on div "Menu Producers Quotes Submissions Parameters Field Schemas Admin Tools Resource…" at bounding box center [588, 22] width 1140 height 22
click at [42, 19] on img at bounding box center [41, 23] width 47 height 14
click at [45, 20] on img at bounding box center [41, 23] width 47 height 14
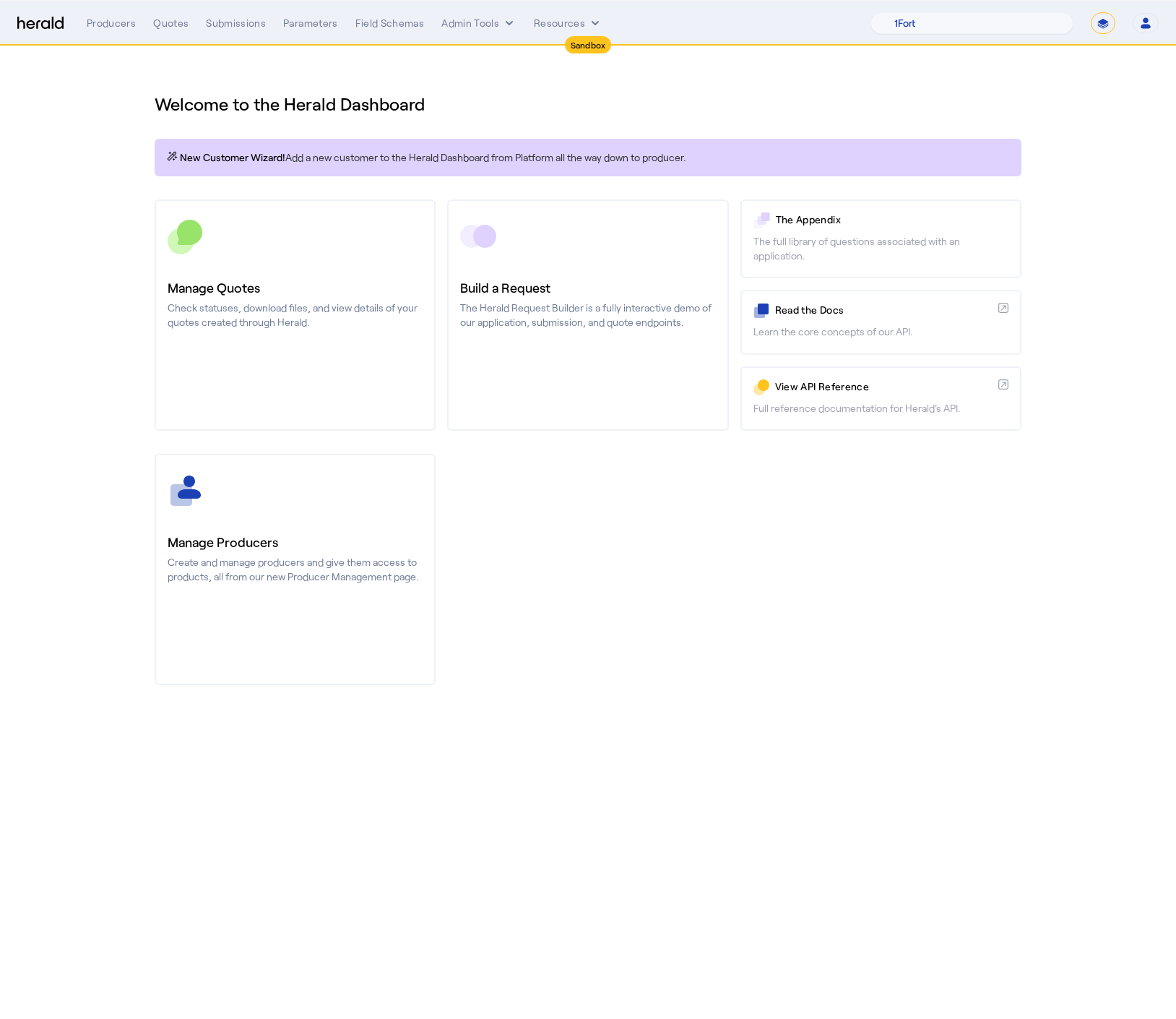
click at [552, 90] on div "Welcome to the Herald Dashboard" at bounding box center [588, 95] width 867 height 41
click at [736, 563] on div "Manage Producers Create and manage producers and give them access to products, …" at bounding box center [588, 570] width 867 height 231
click at [480, 35] on nav "Sandbox Menu Producers Quotes Submissions Parameters Field Schemas Admin Tools …" at bounding box center [588, 23] width 1176 height 44
click at [481, 24] on button "Admin Tools" at bounding box center [479, 23] width 75 height 15
click at [500, 62] on span "Platforms Manager" at bounding box center [505, 53] width 105 height 18
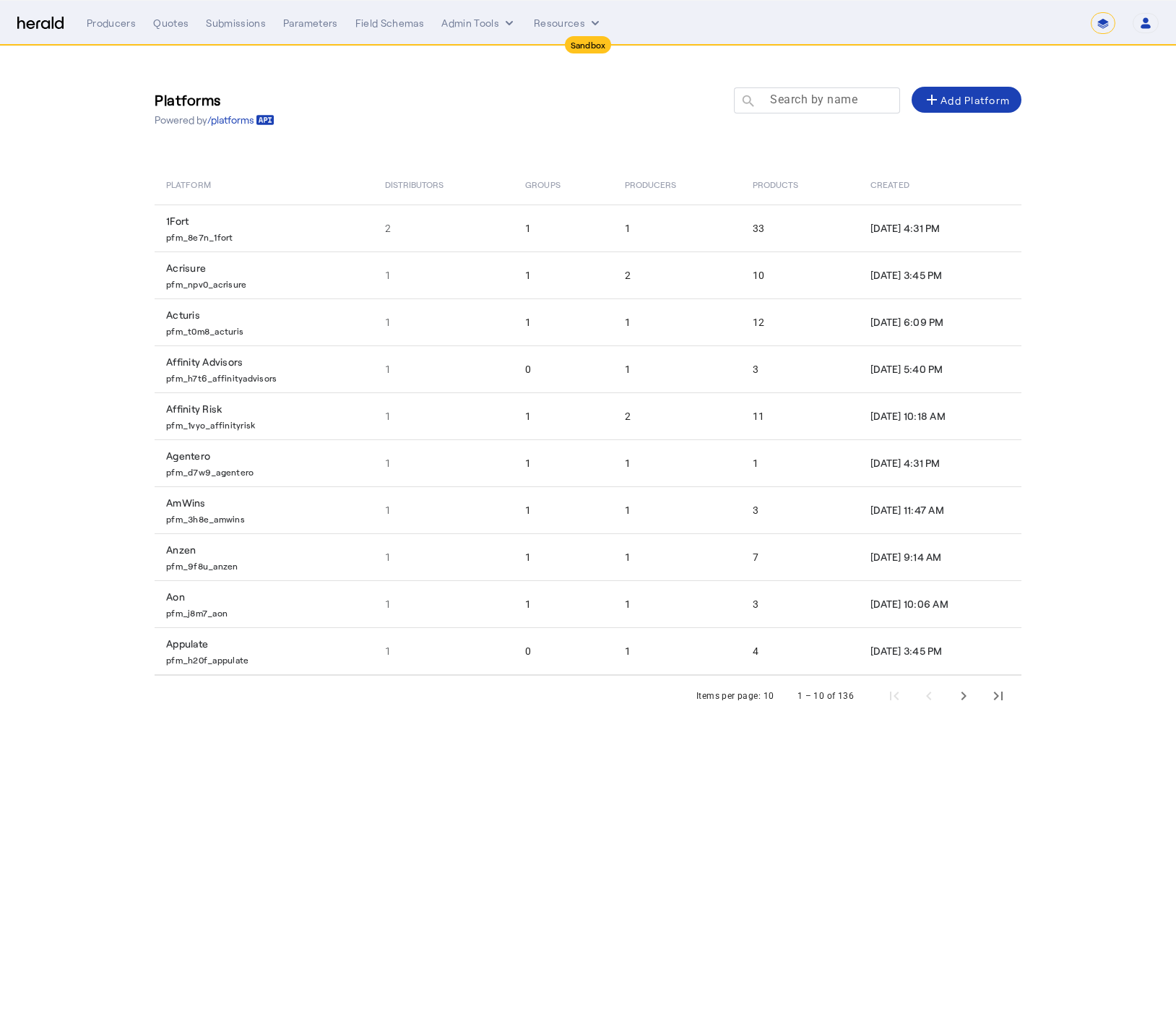
click at [797, 103] on mat-label "Search by name" at bounding box center [814, 99] width 88 height 14
click at [797, 103] on input "Search by name" at bounding box center [824, 99] width 130 height 18
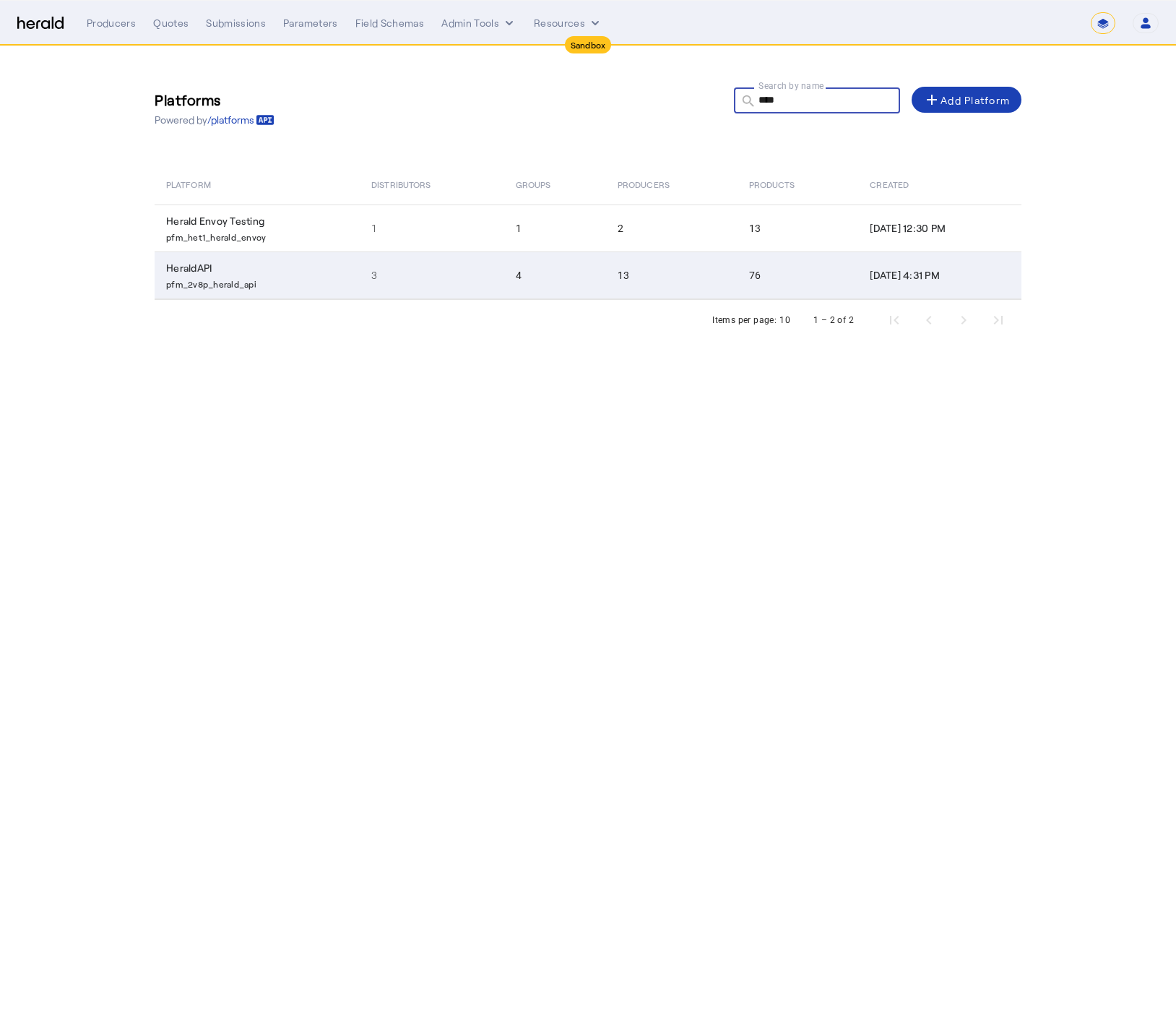
type input "****"
click at [312, 275] on td "HeraldAPI pfm_2v8p_herald_api" at bounding box center [257, 276] width 205 height 48
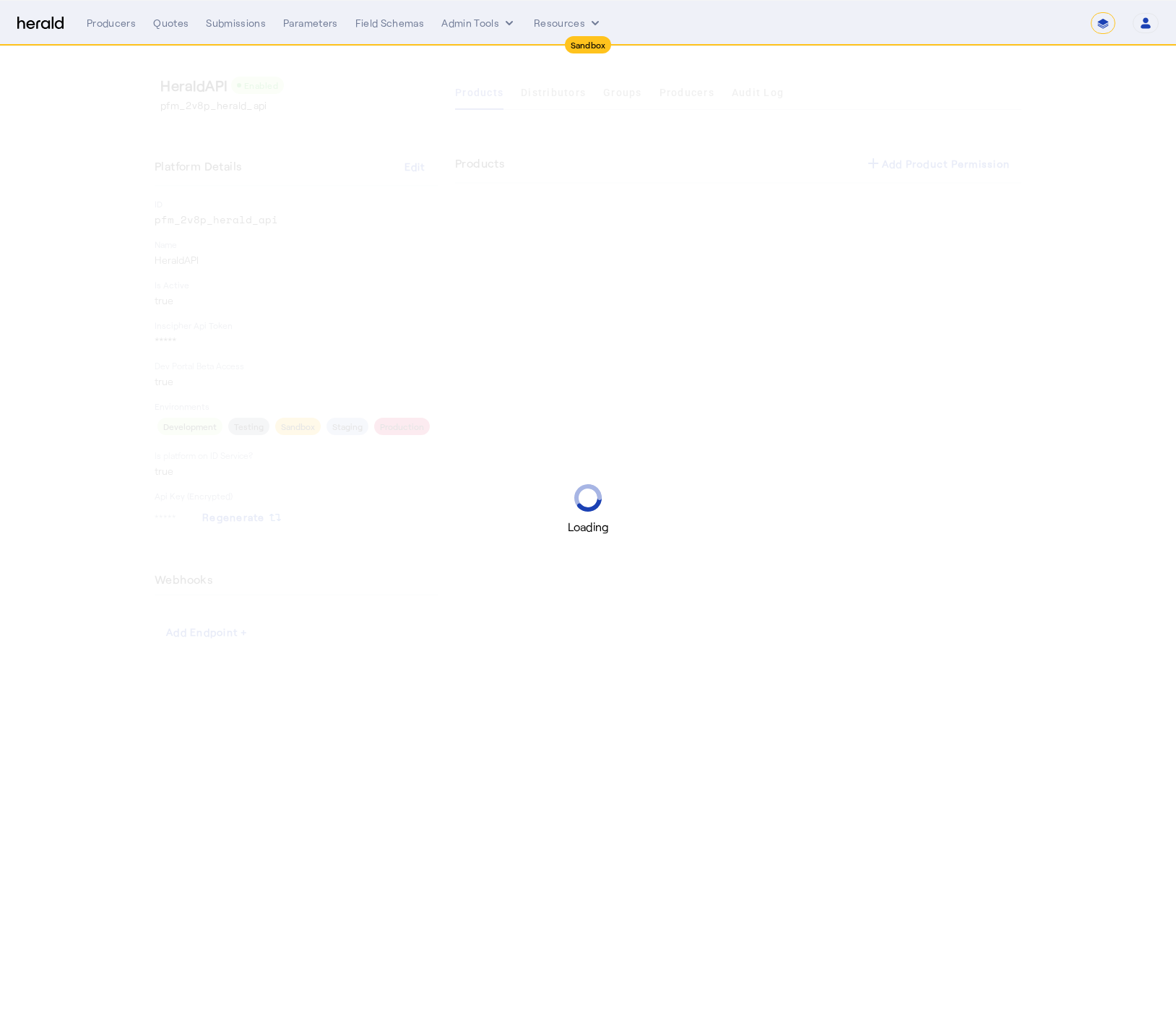
click at [538, 97] on div "Loading" at bounding box center [588, 510] width 1176 height 1019
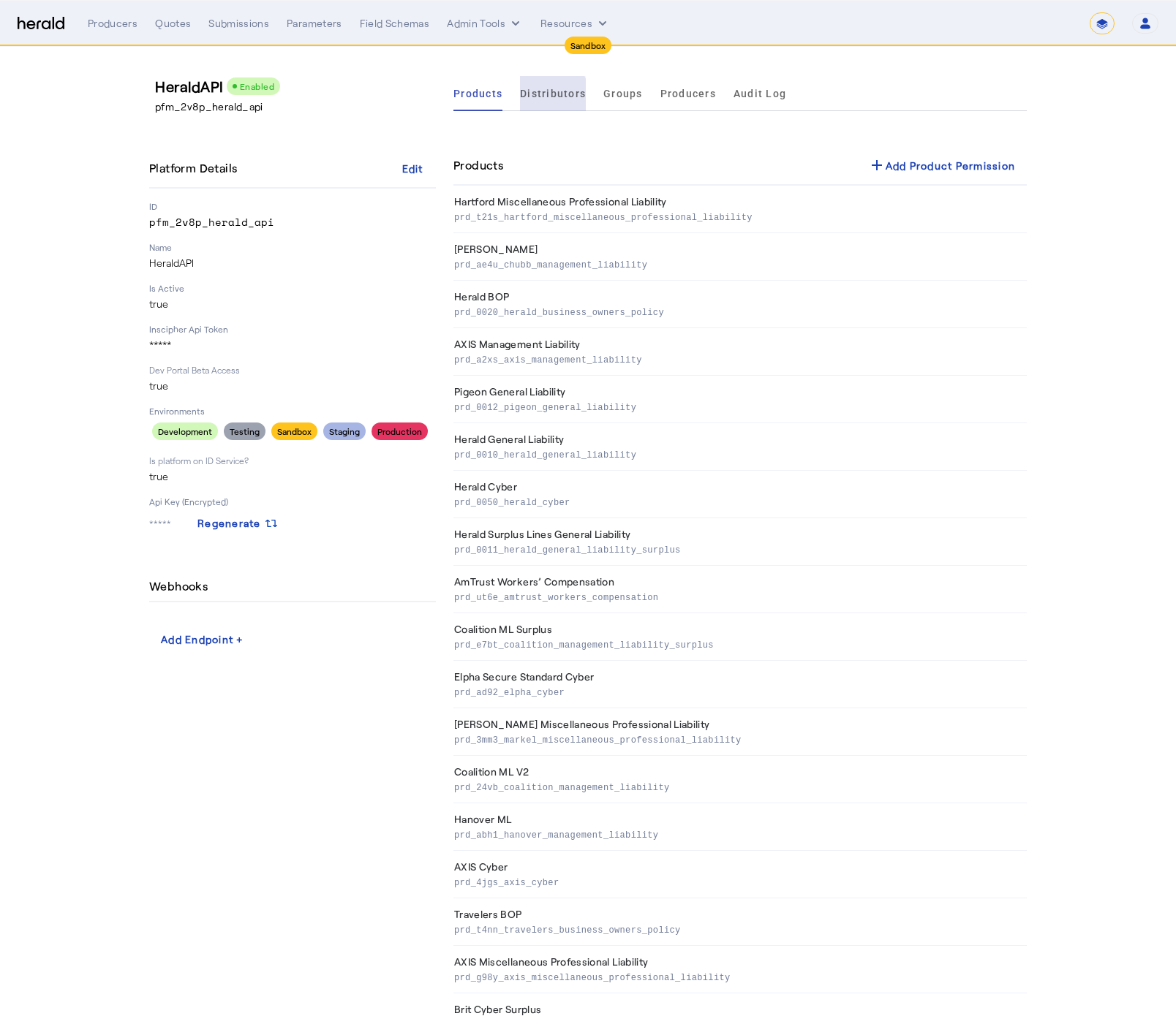
click at [545, 98] on span "Distributors" at bounding box center [553, 94] width 65 height 10
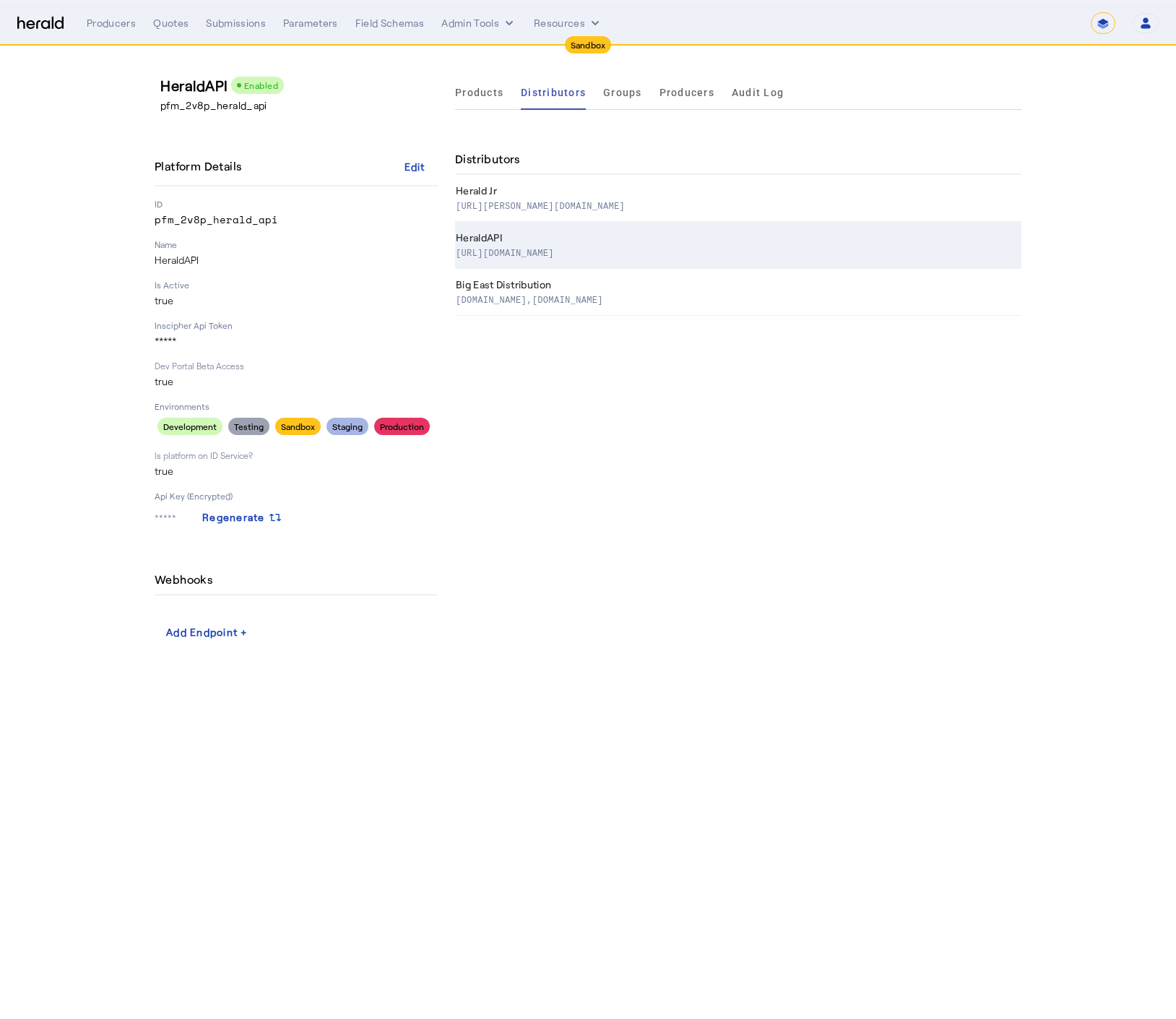
click at [587, 250] on p "https://www.heraldapi.com/" at bounding box center [736, 252] width 560 height 15
select select "pfm_2v8p_herald_api"
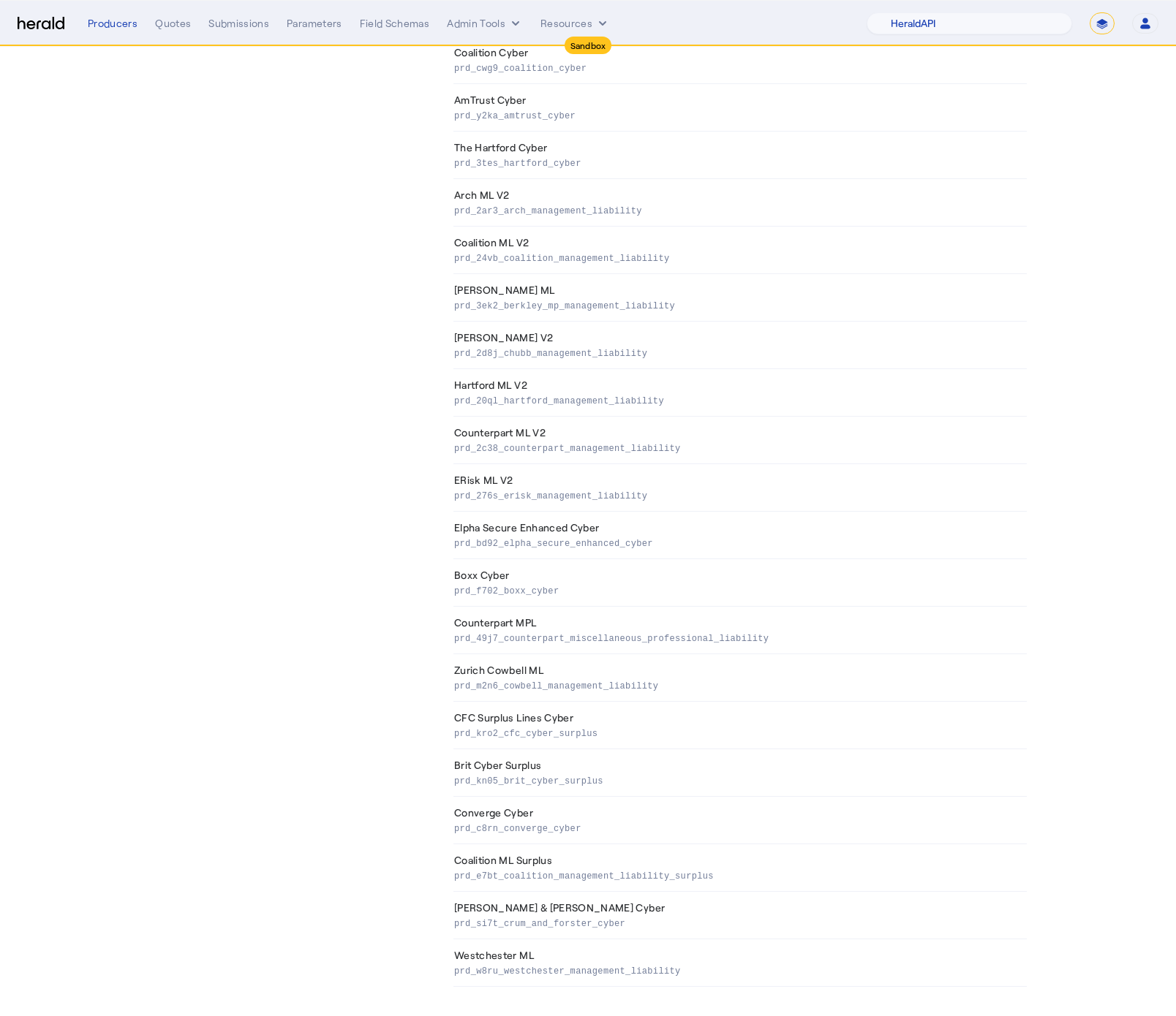
scroll to position [2870, 0]
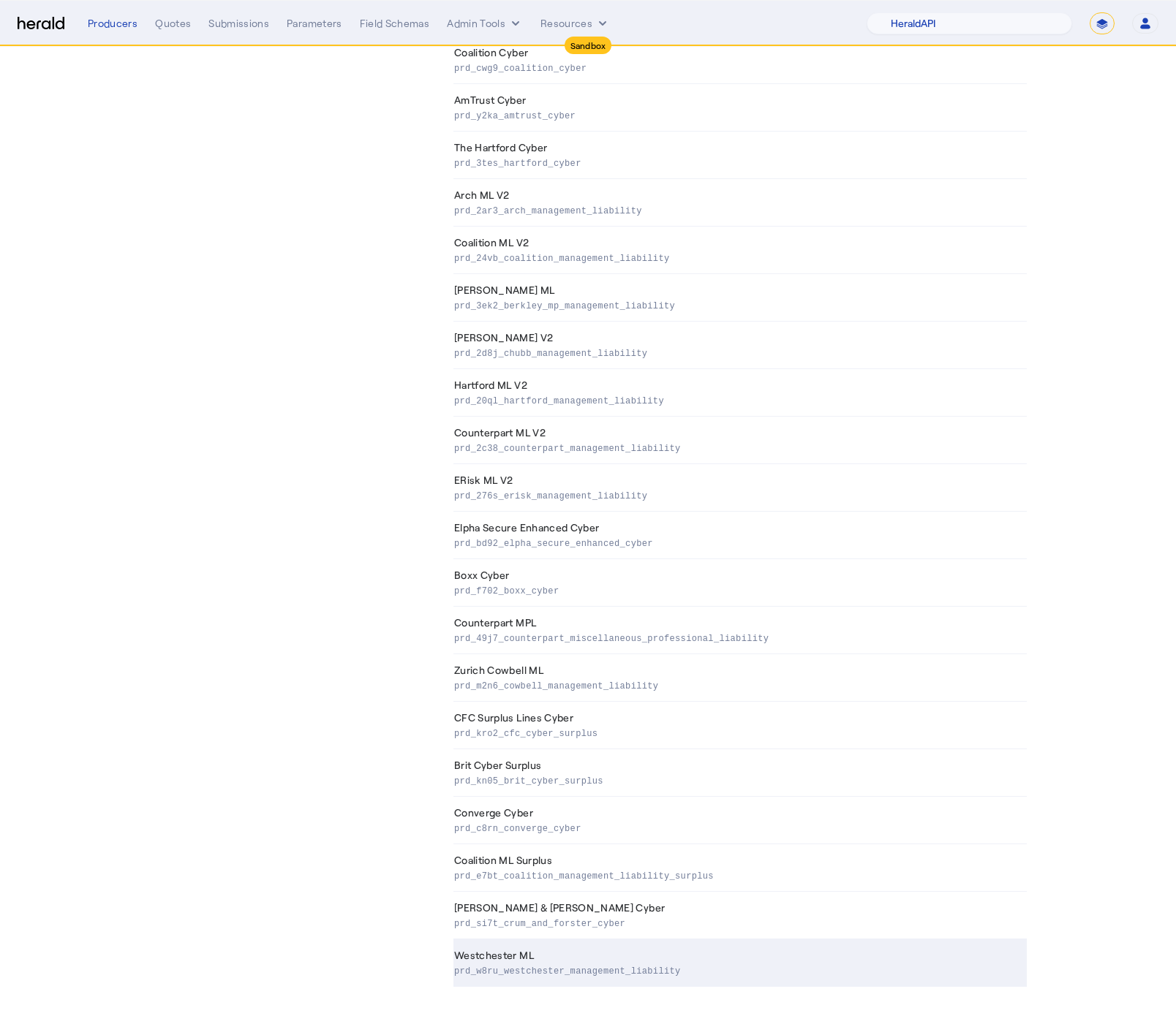
click at [647, 950] on td "Westchester ML prd_w8ru_westchester_management_liability" at bounding box center [740, 963] width 573 height 48
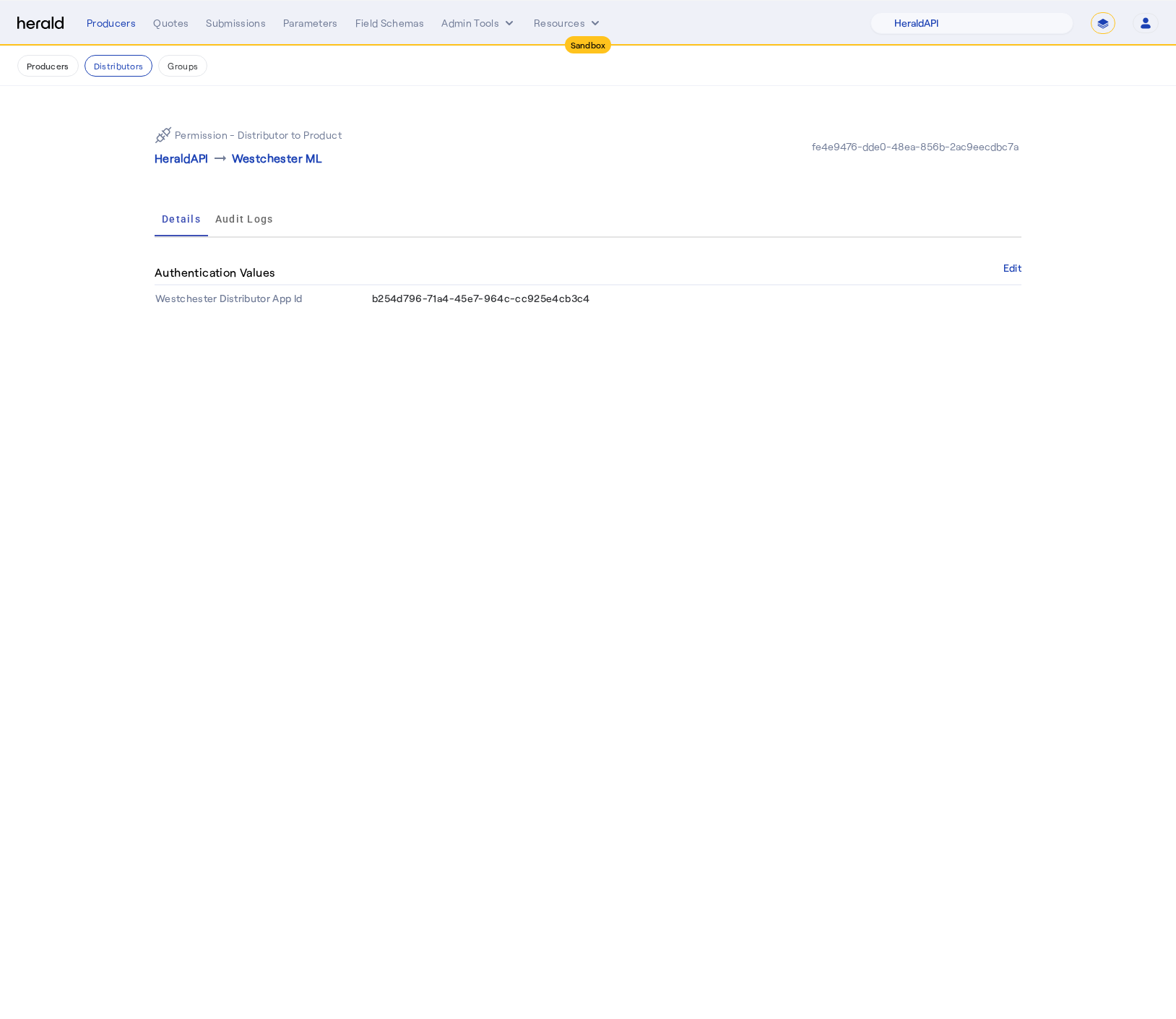
click at [488, 296] on span "b254d796-71a4-45e7-964c-cc925e4cb3c4" at bounding box center [482, 298] width 218 height 12
click at [197, 64] on button "Groups" at bounding box center [182, 65] width 49 height 21
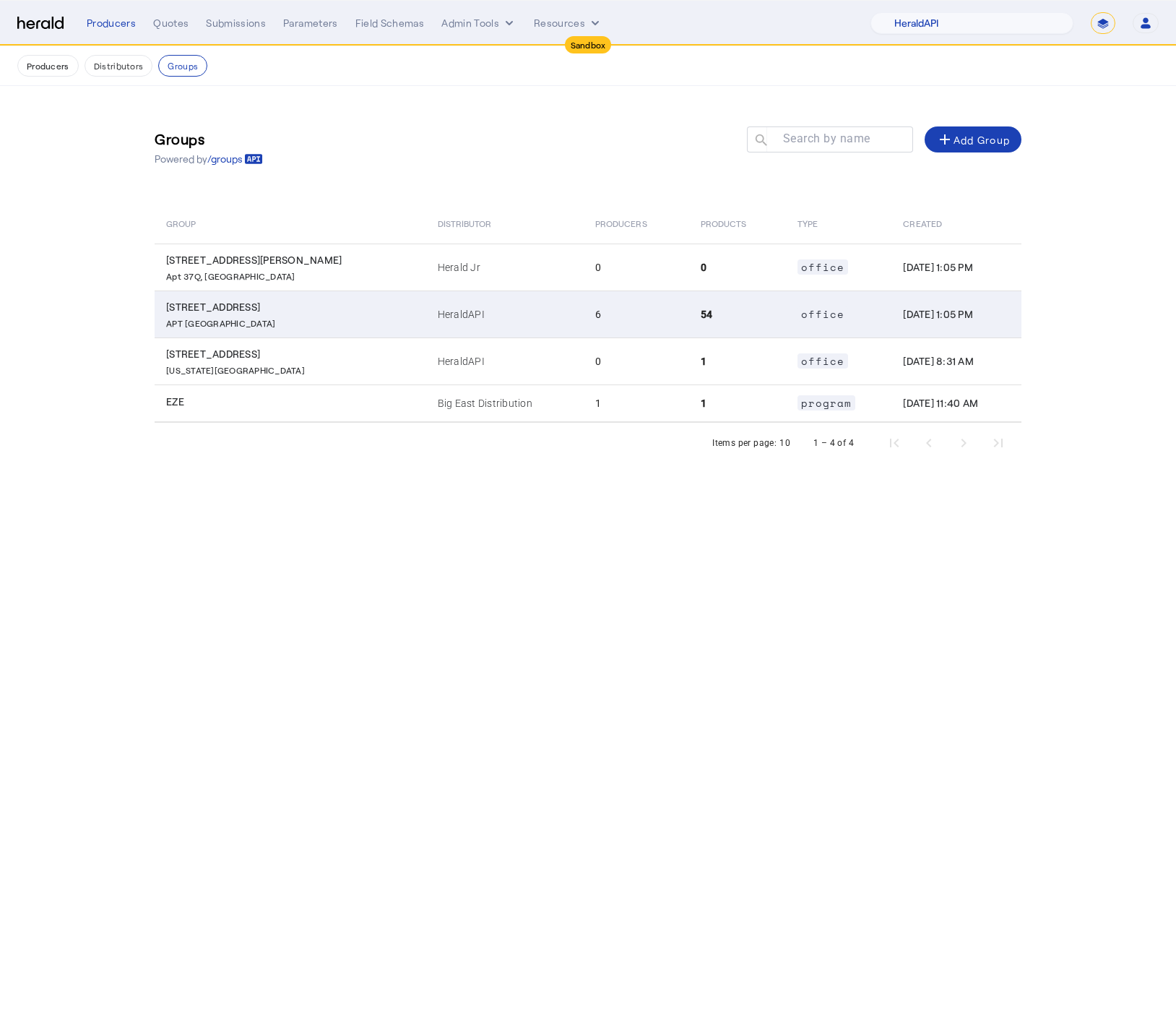
click at [445, 326] on td "HeraldAPI" at bounding box center [505, 313] width 157 height 47
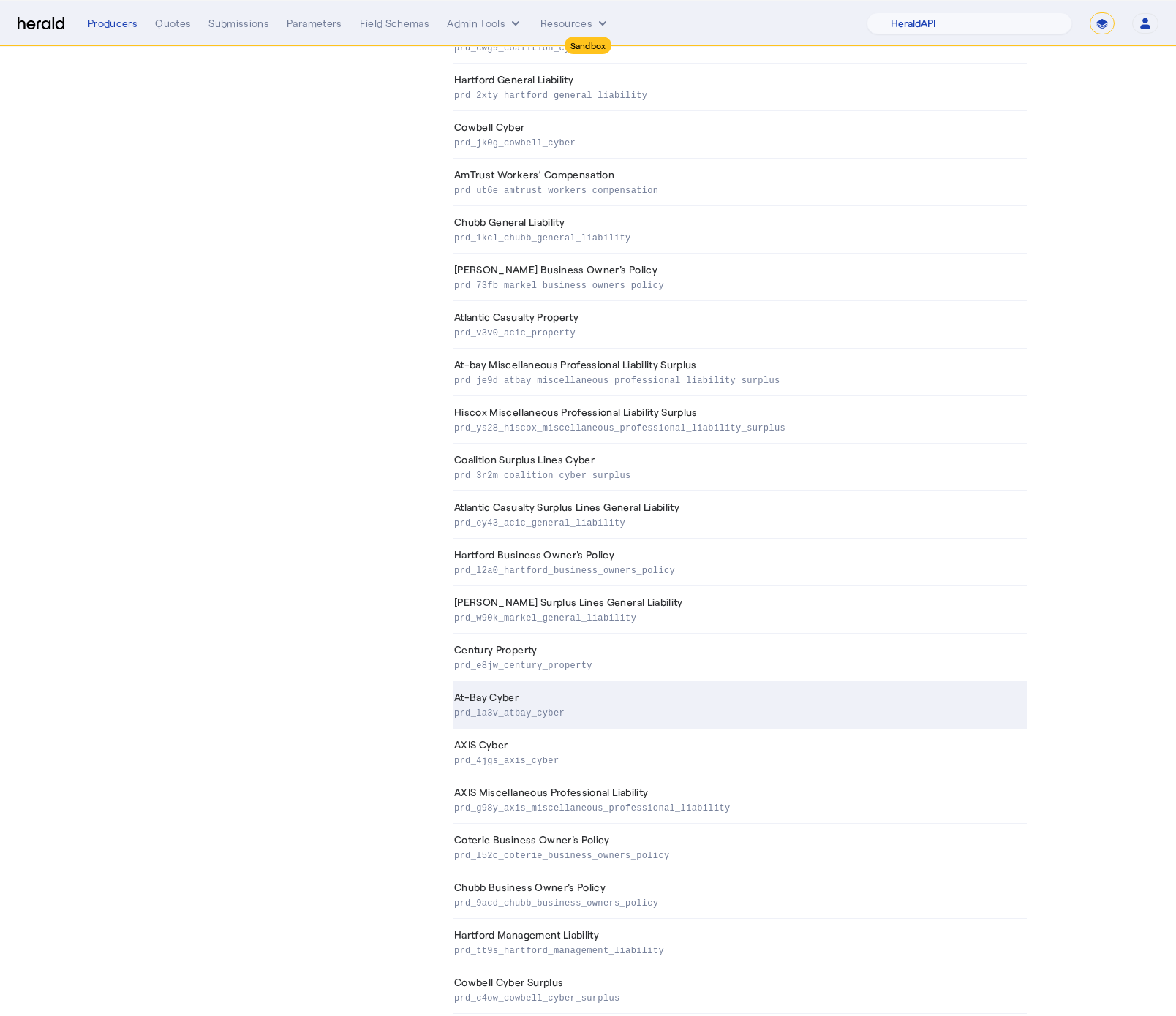
scroll to position [1820, 0]
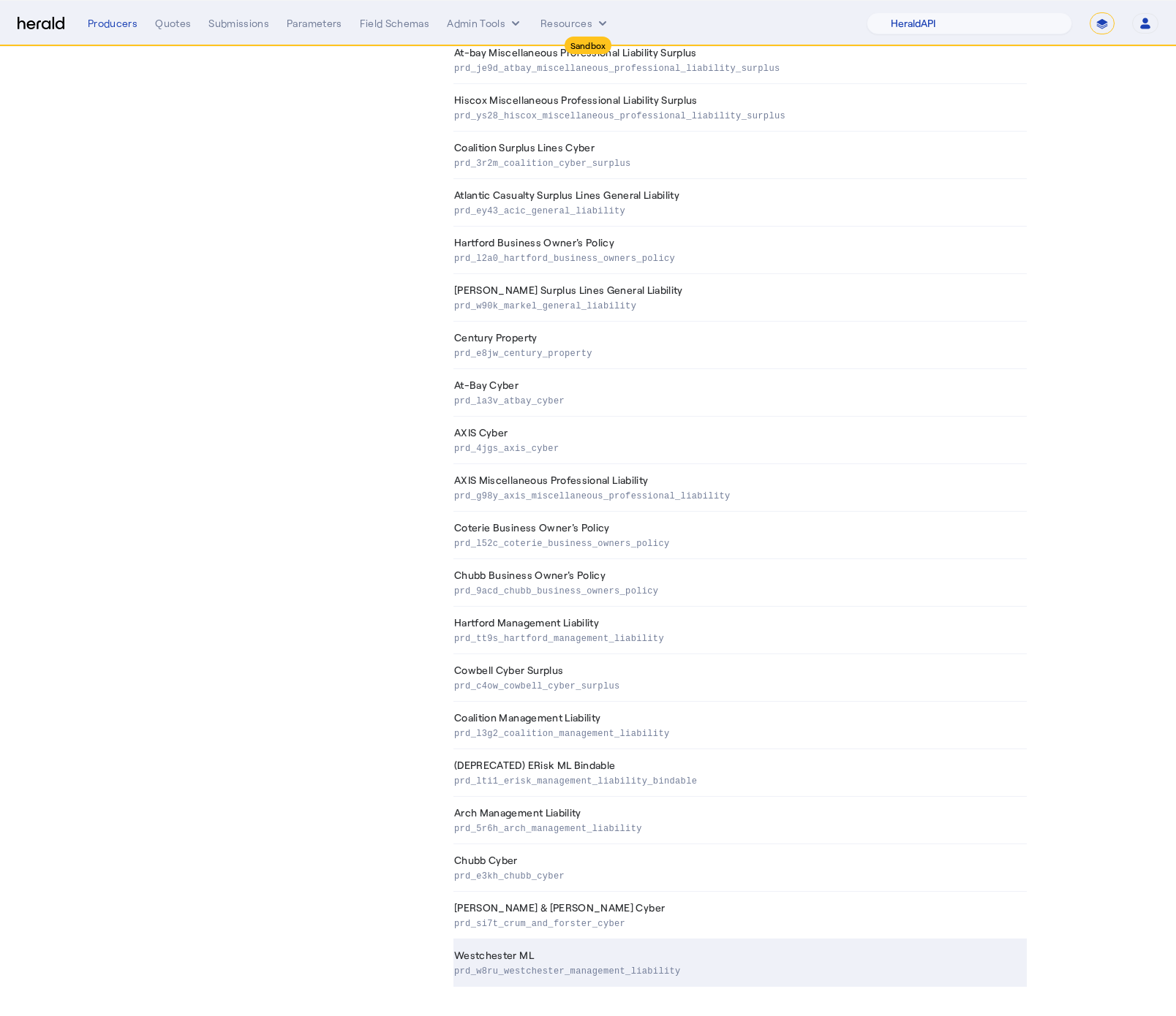
click at [625, 943] on td "Westchester ML prd_w8ru_westchester_management_liability" at bounding box center [740, 963] width 573 height 48
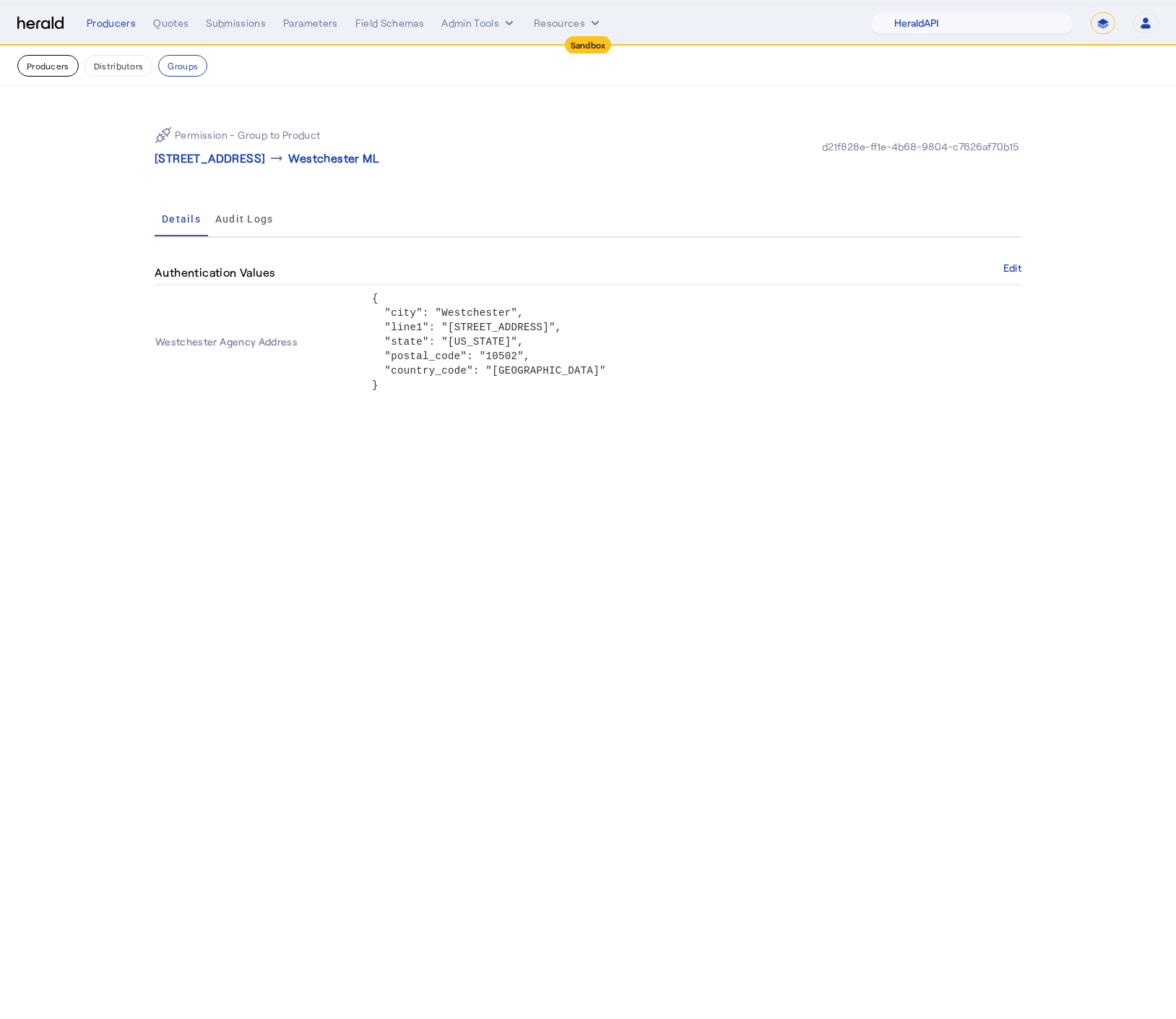
click at [44, 57] on button "Producers" at bounding box center [48, 65] width 61 height 21
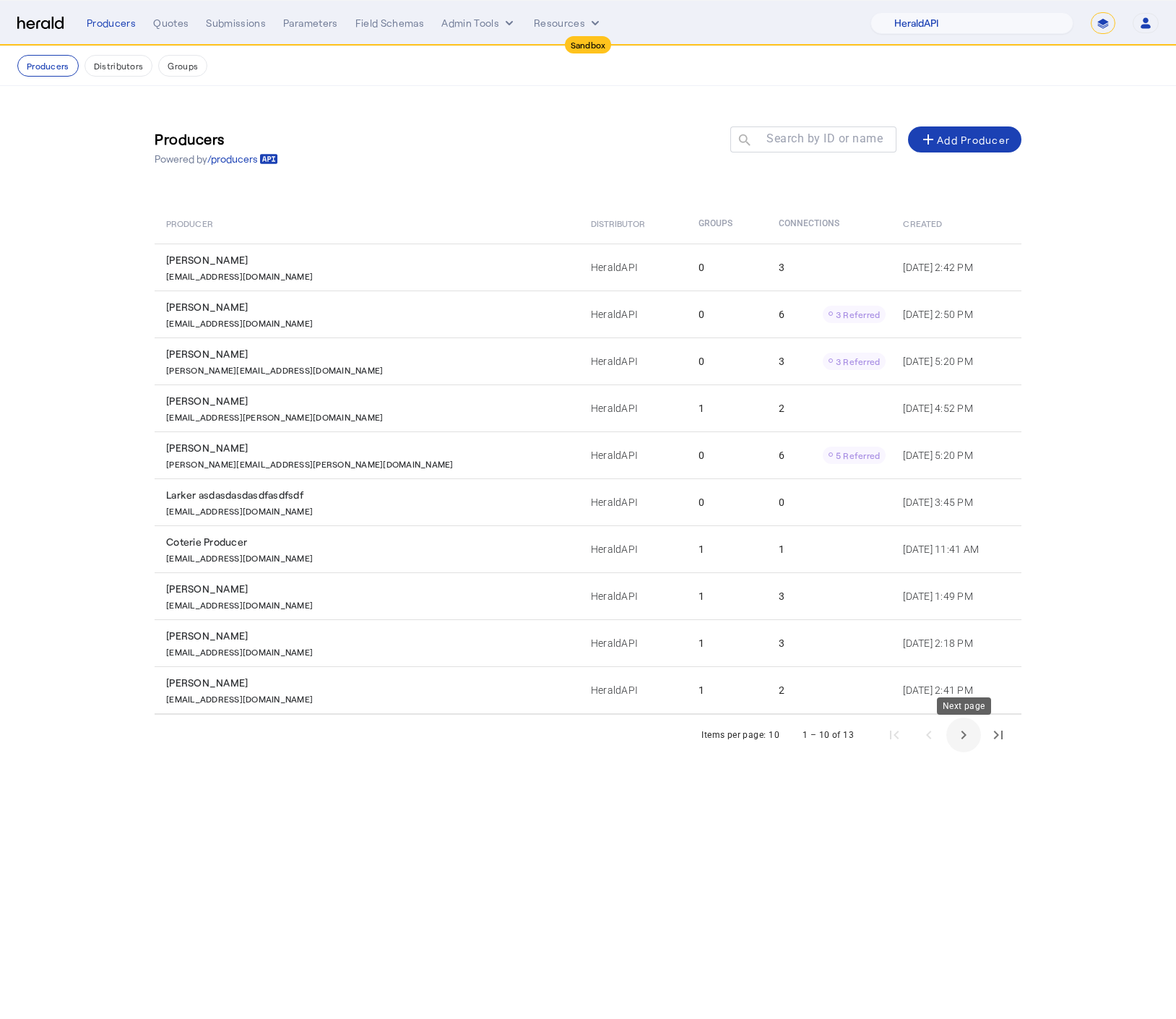
click at [969, 739] on span "Next page" at bounding box center [964, 735] width 35 height 35
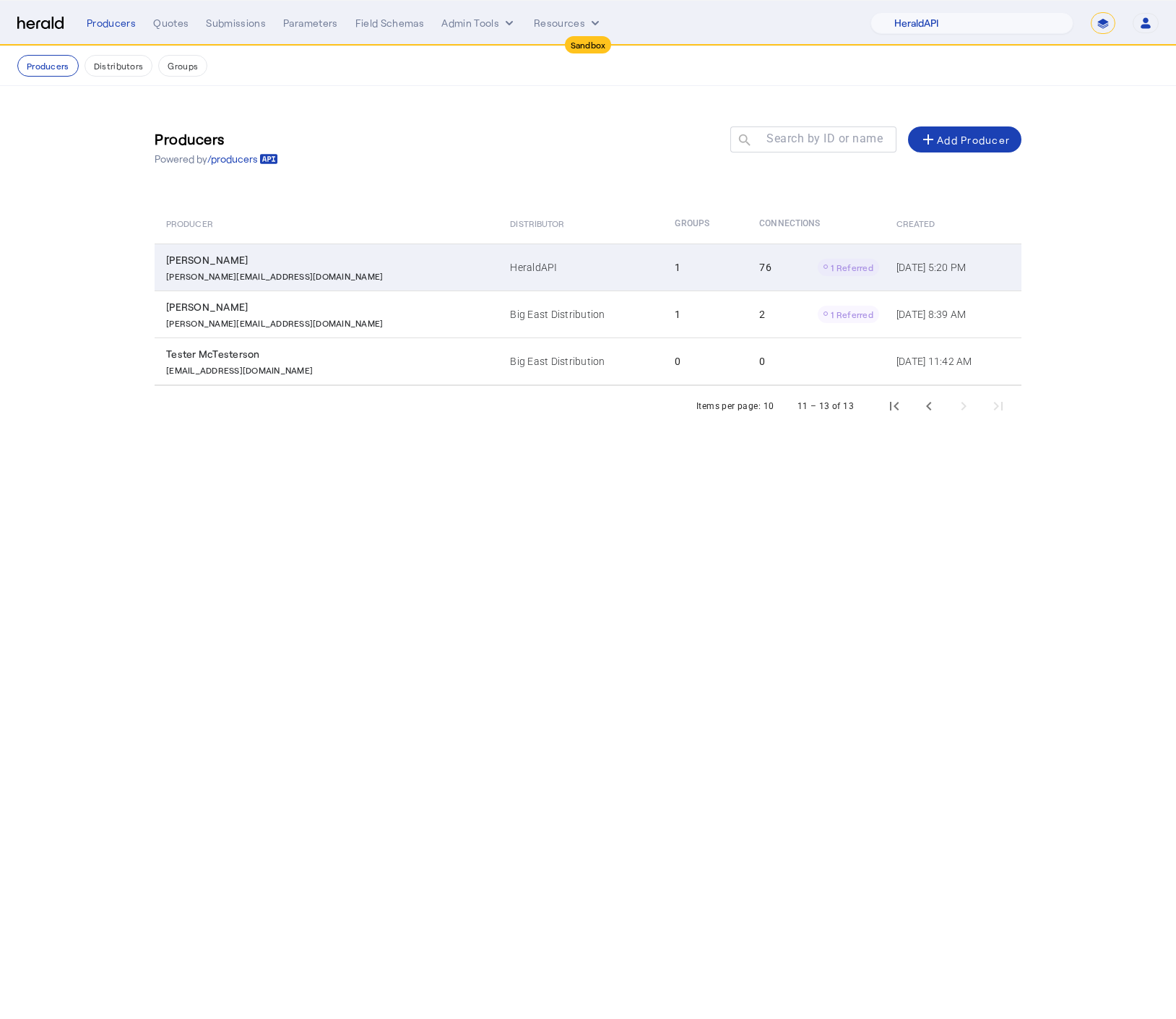
click at [664, 261] on td "1" at bounding box center [705, 266] width 84 height 47
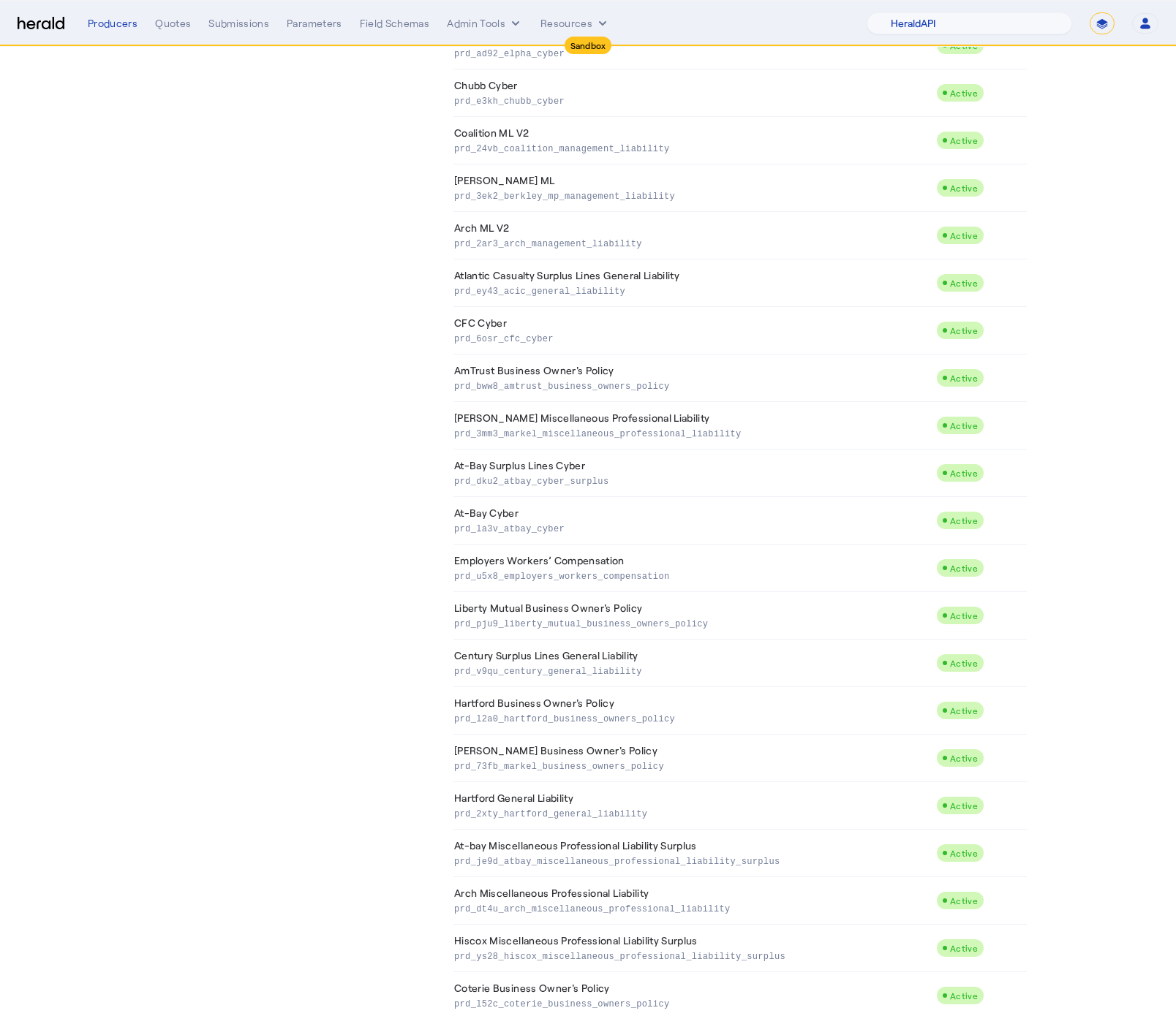
scroll to position [2870, 0]
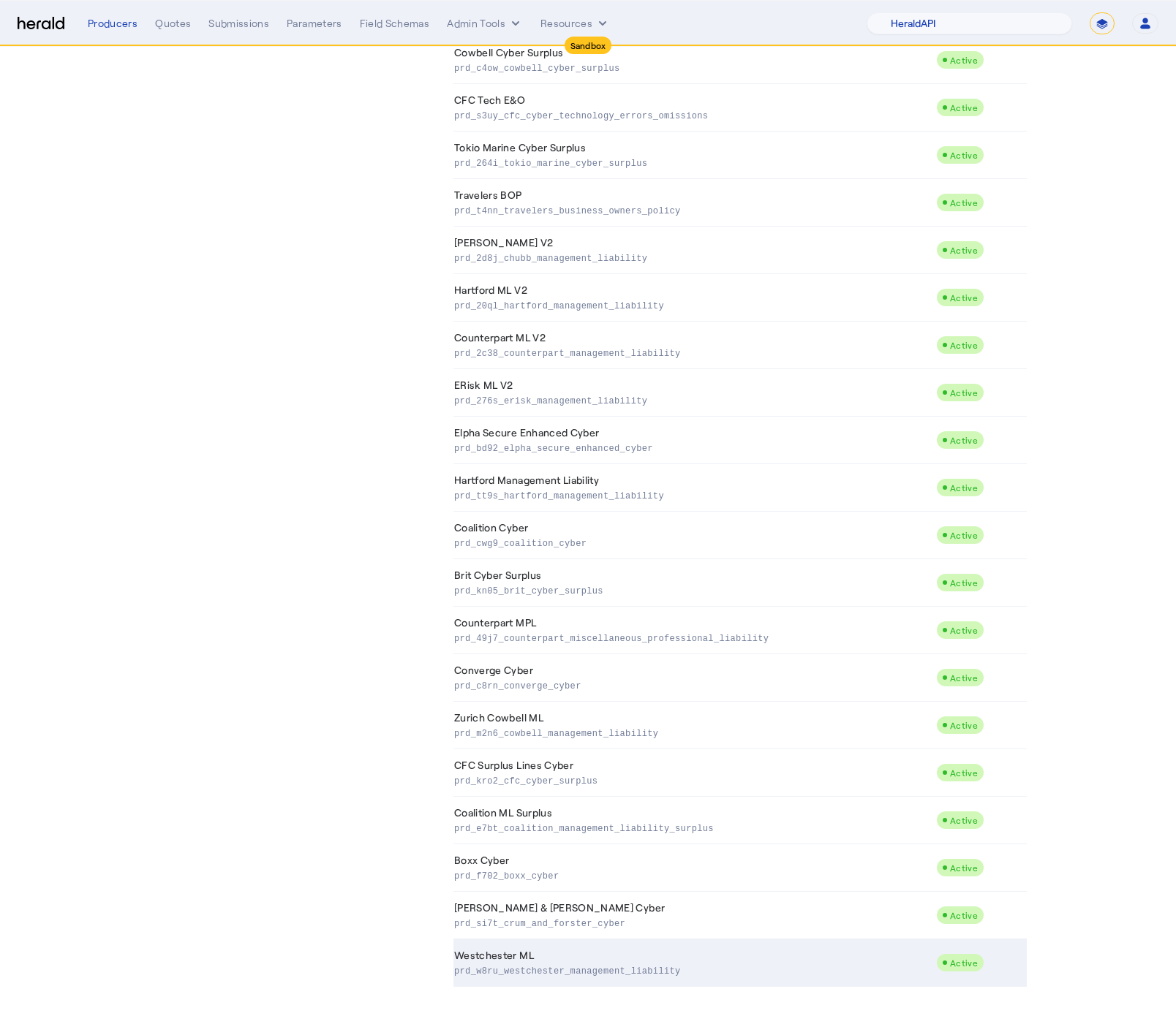
click at [590, 948] on td "Westchester ML prd_w8ru_westchester_management_liability" at bounding box center [695, 963] width 483 height 48
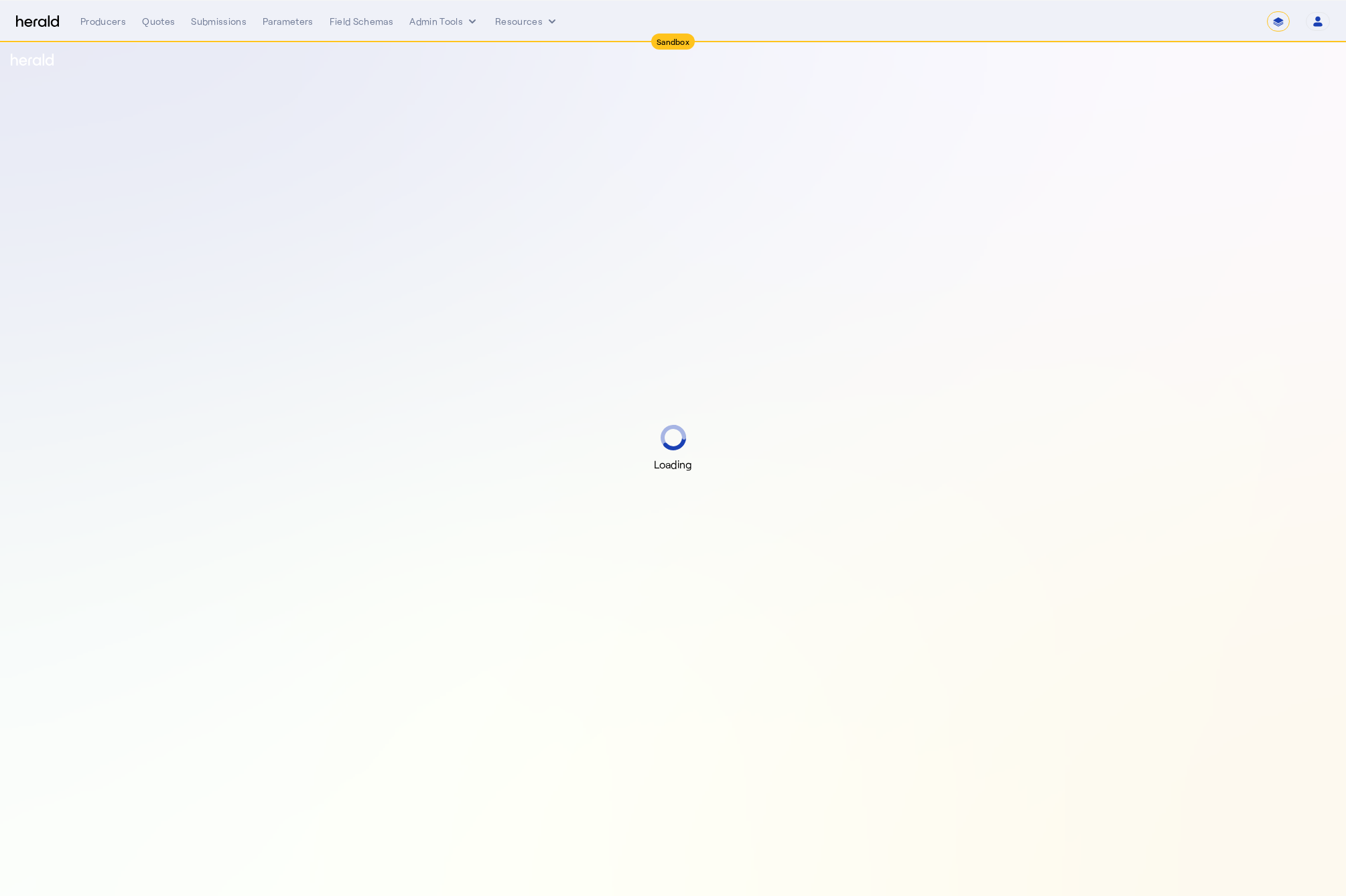
select select "*******"
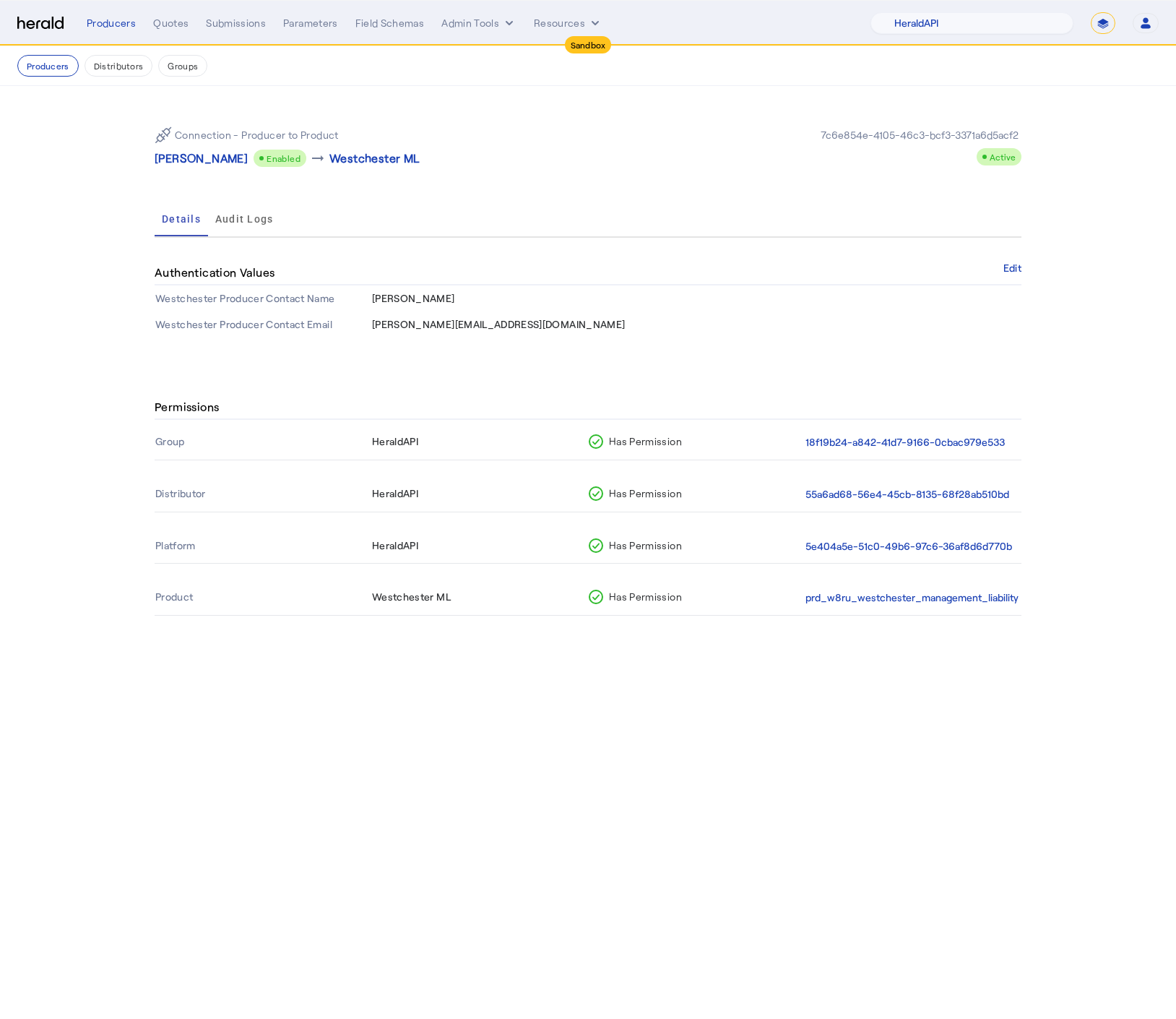
select select "pfm_2v8p_herald_api"
click at [51, 26] on img at bounding box center [41, 23] width 46 height 14
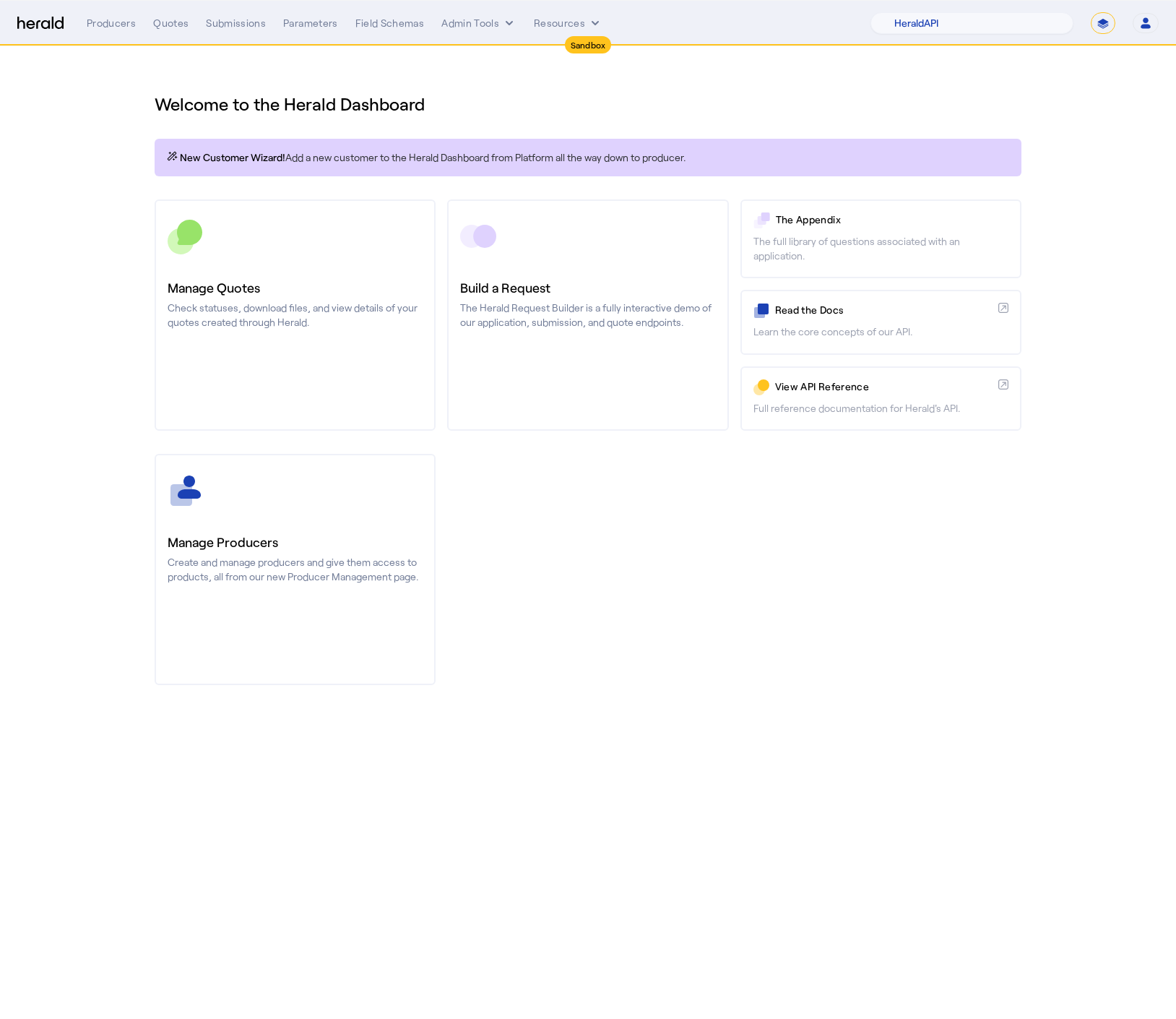
click at [319, 55] on div "Welcome to the Herald Dashboard New Customer Wizard! Add a new customer to the …" at bounding box center [588, 380] width 925 height 668
click at [170, 23] on div "Quotes" at bounding box center [171, 23] width 35 height 15
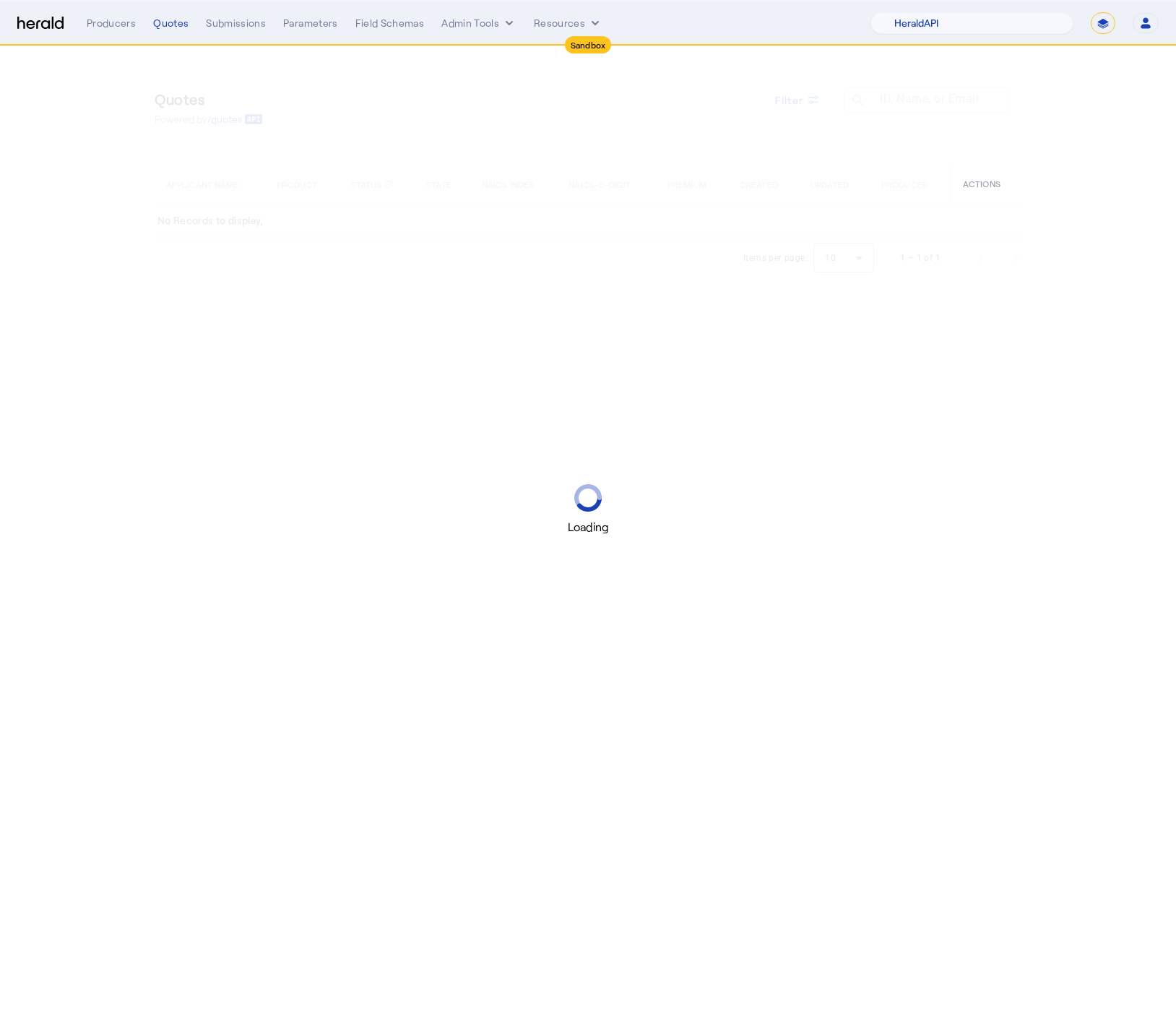
click at [1092, 29] on select "**********" at bounding box center [1103, 22] width 25 height 21
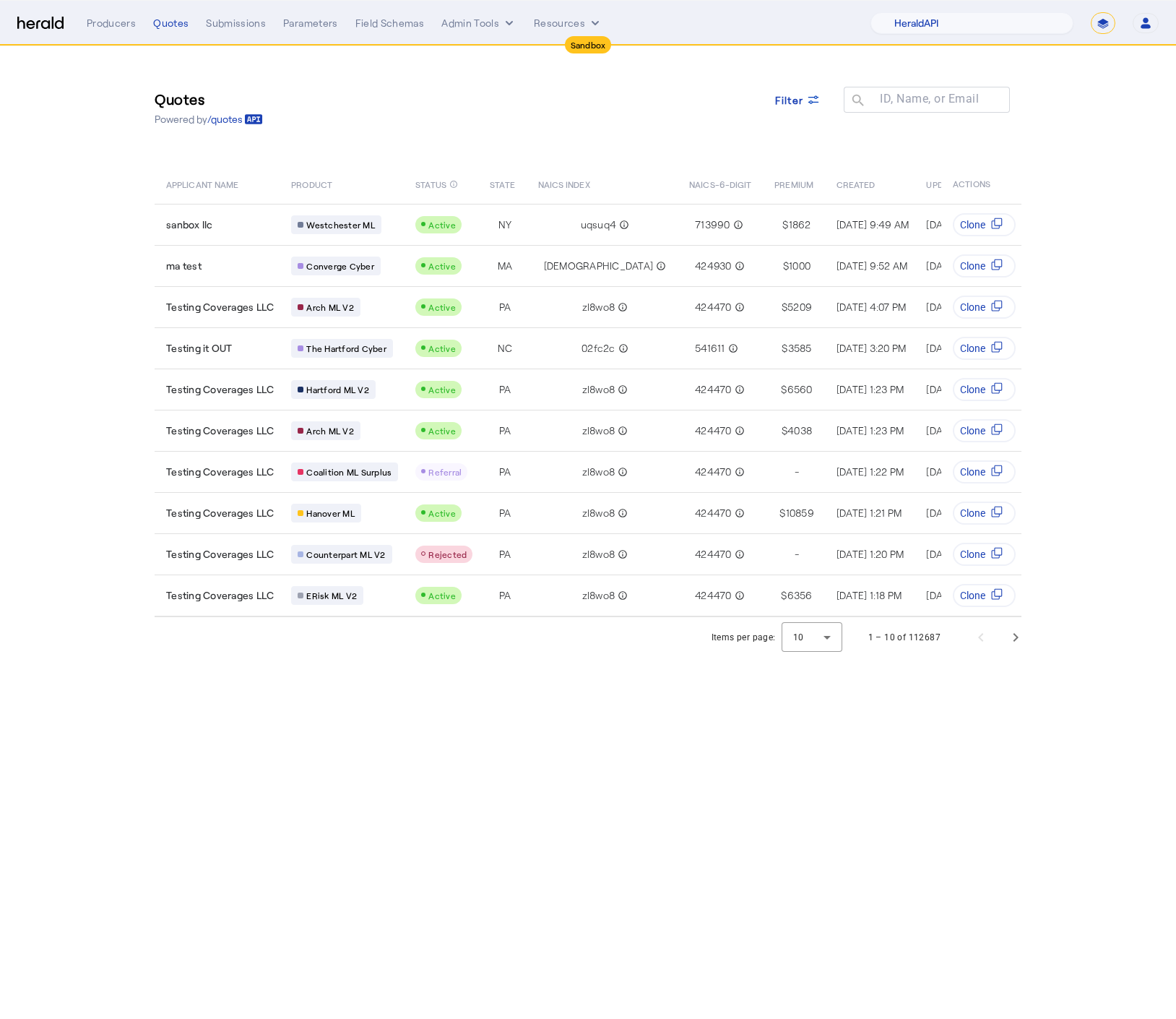
click at [1100, 18] on select "**********" at bounding box center [1103, 22] width 25 height 21
select select "**********"
click at [1091, 12] on select "**********" at bounding box center [1103, 22] width 25 height 21
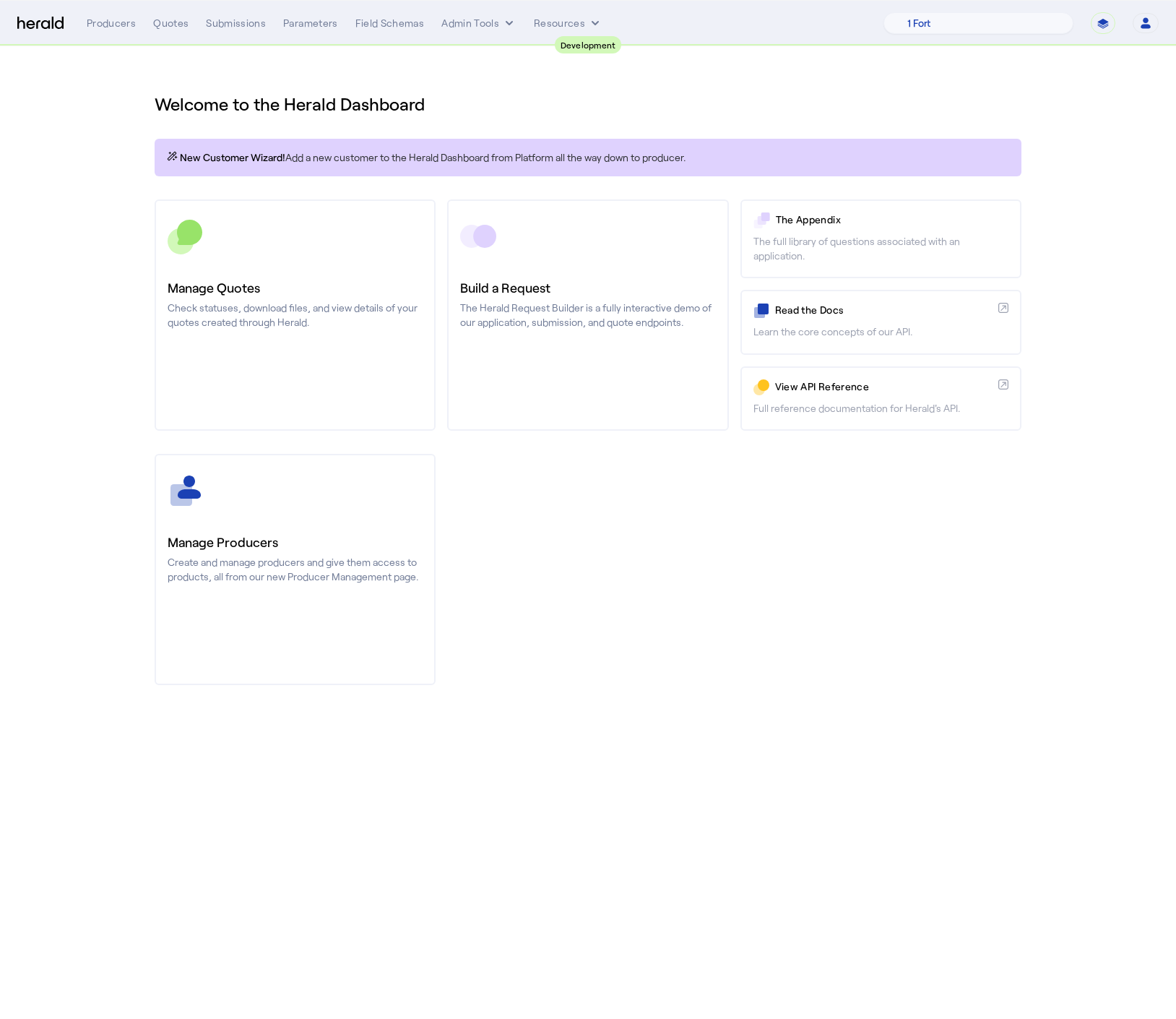
click at [208, 27] on div "Submissions" at bounding box center [236, 23] width 60 height 15
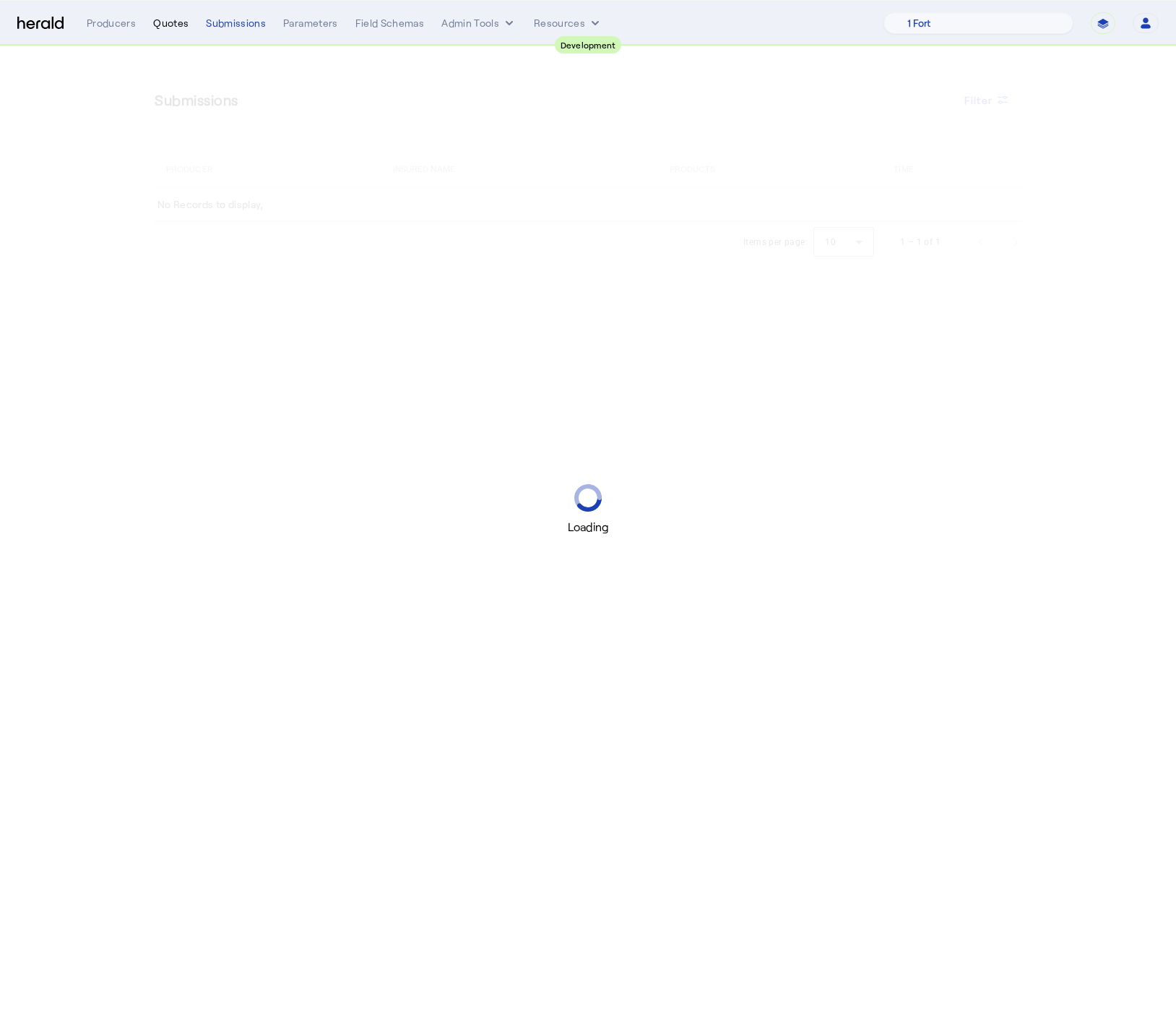
click at [174, 25] on div "Quotes" at bounding box center [171, 23] width 35 height 15
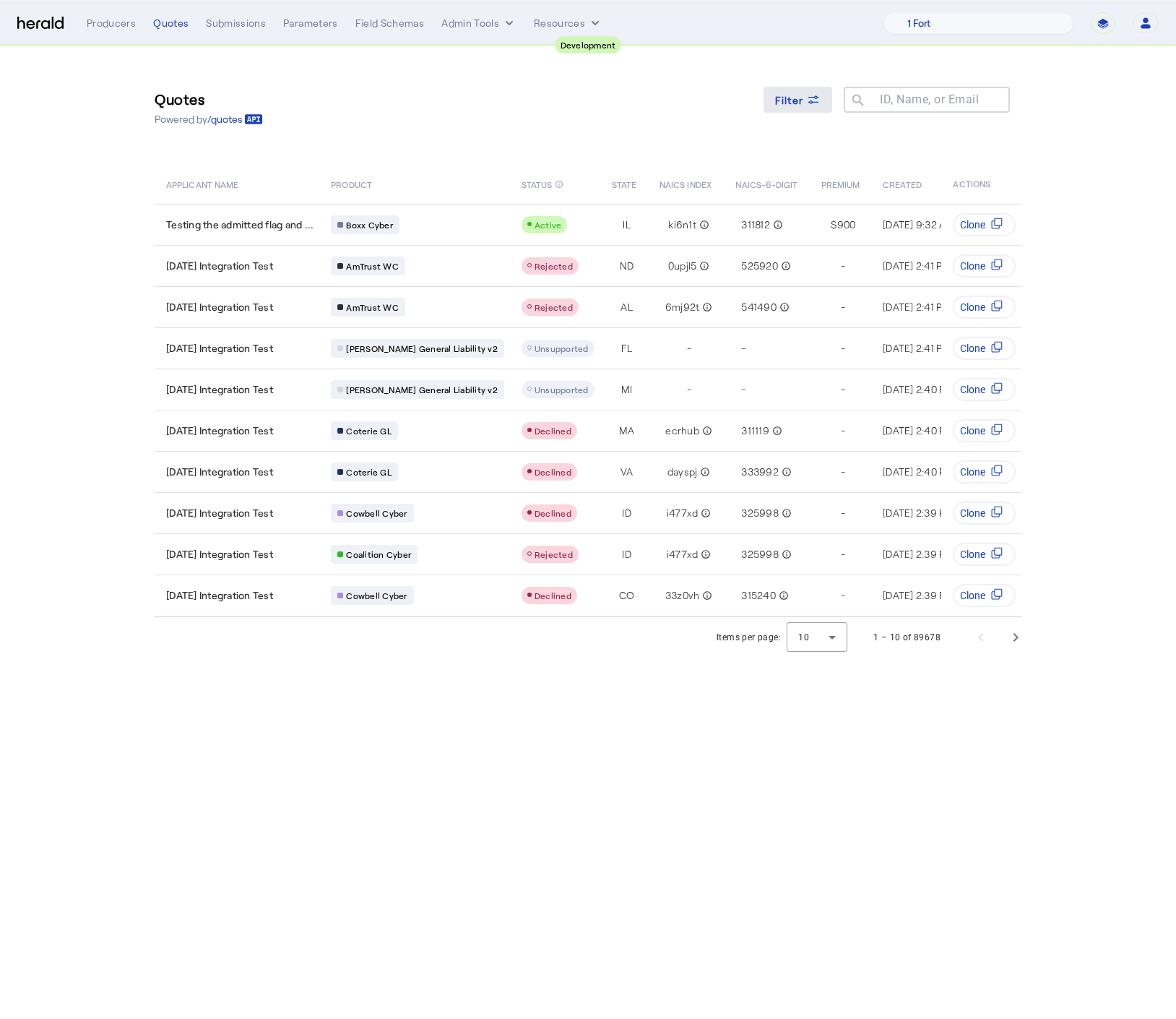
click at [802, 92] on span "Filter" at bounding box center [790, 100] width 29 height 15
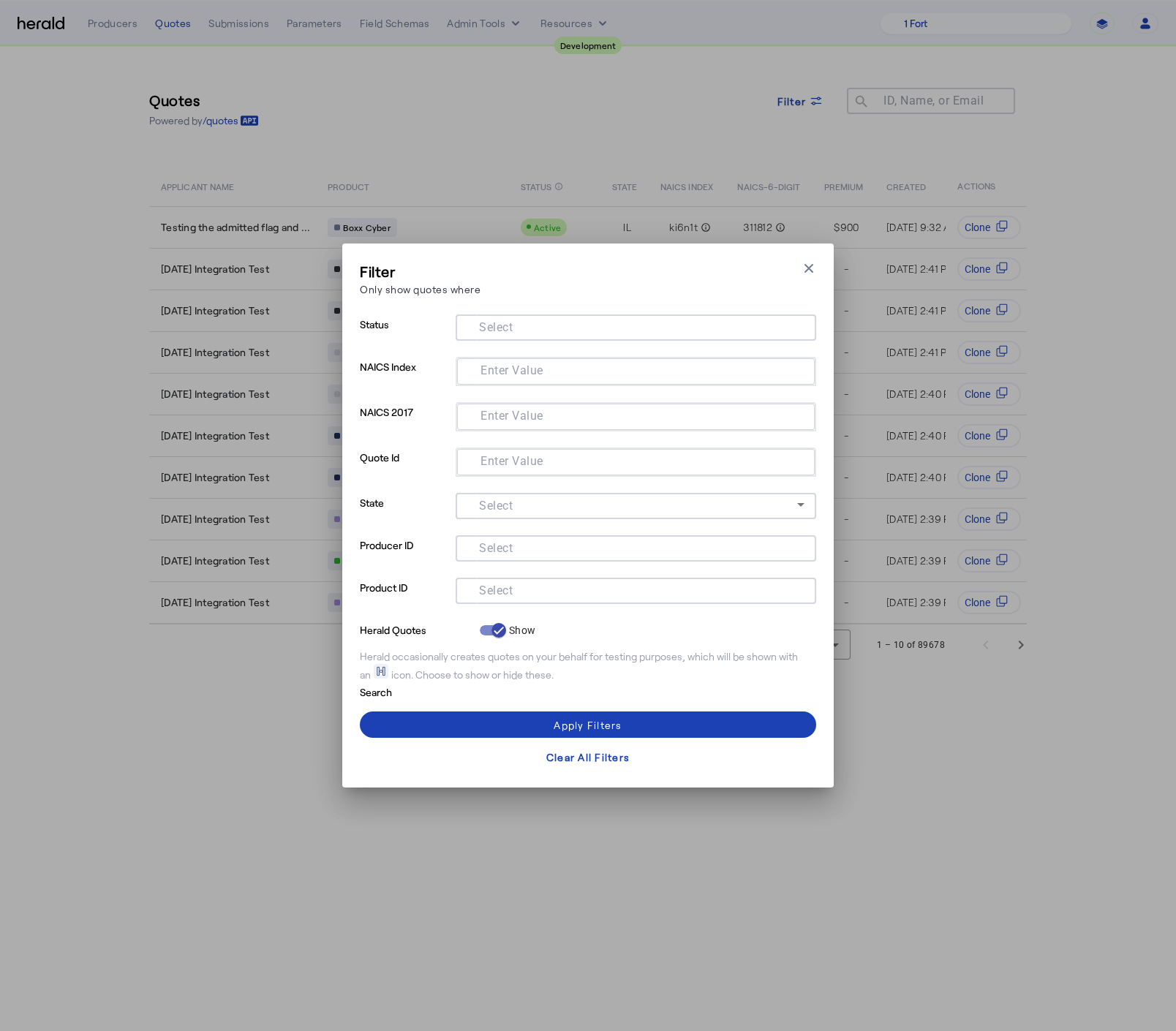
click at [528, 589] on input "Select" at bounding box center [632, 589] width 331 height 18
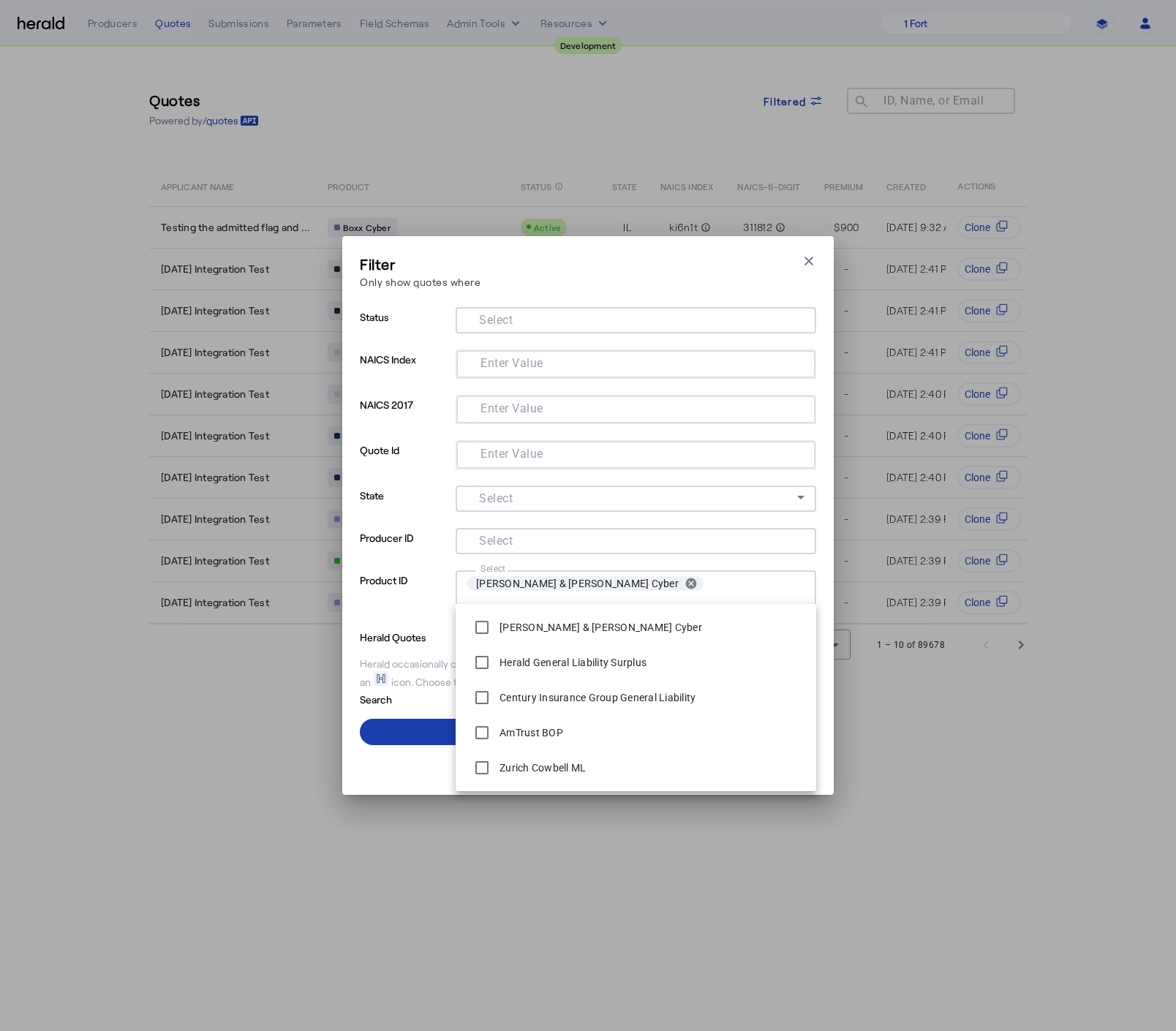
click at [431, 720] on span at bounding box center [588, 733] width 457 height 36
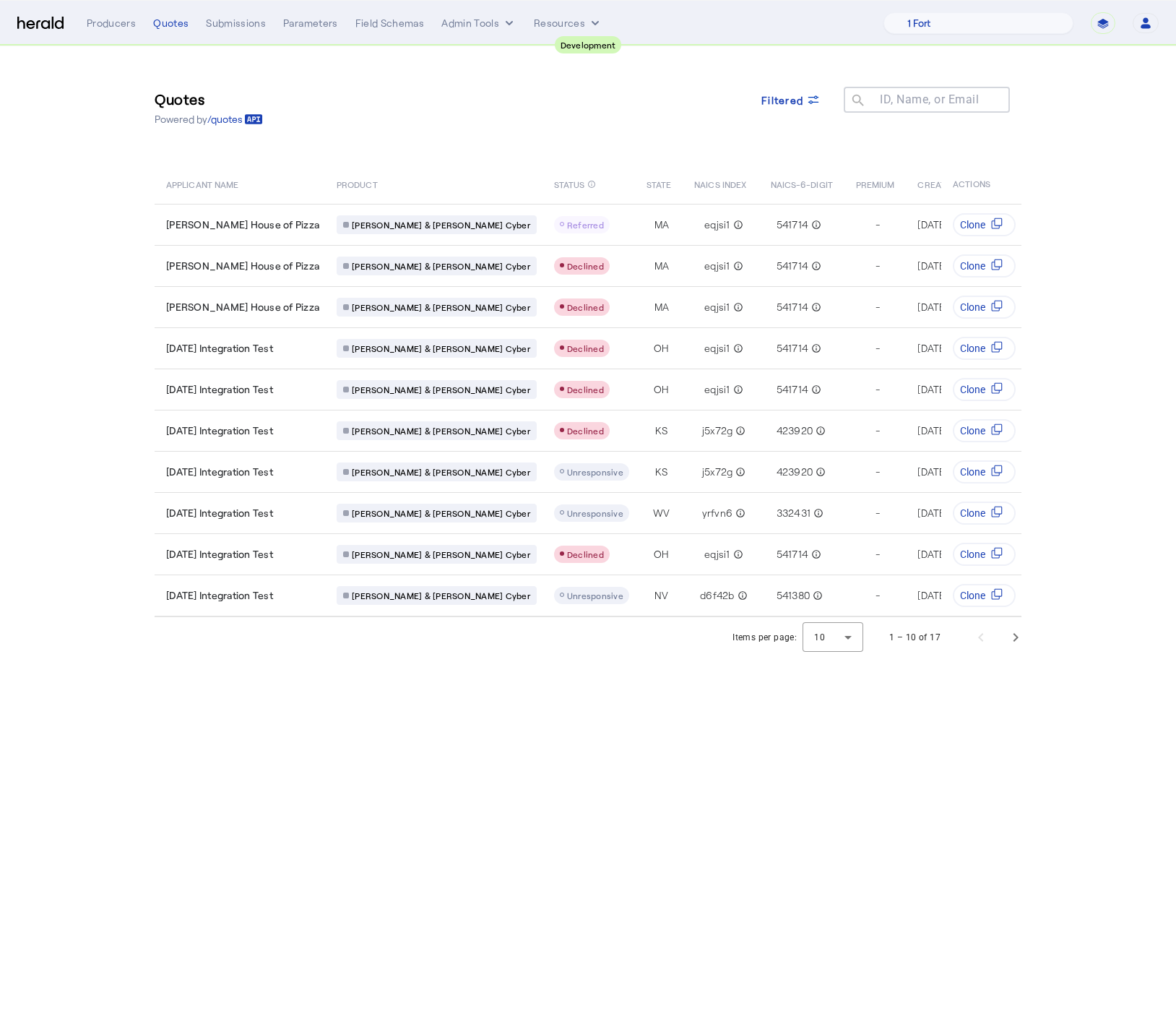
click at [675, 753] on body "**********" at bounding box center [588, 510] width 1176 height 1019
click at [1023, 644] on span "Next page" at bounding box center [1016, 638] width 35 height 35
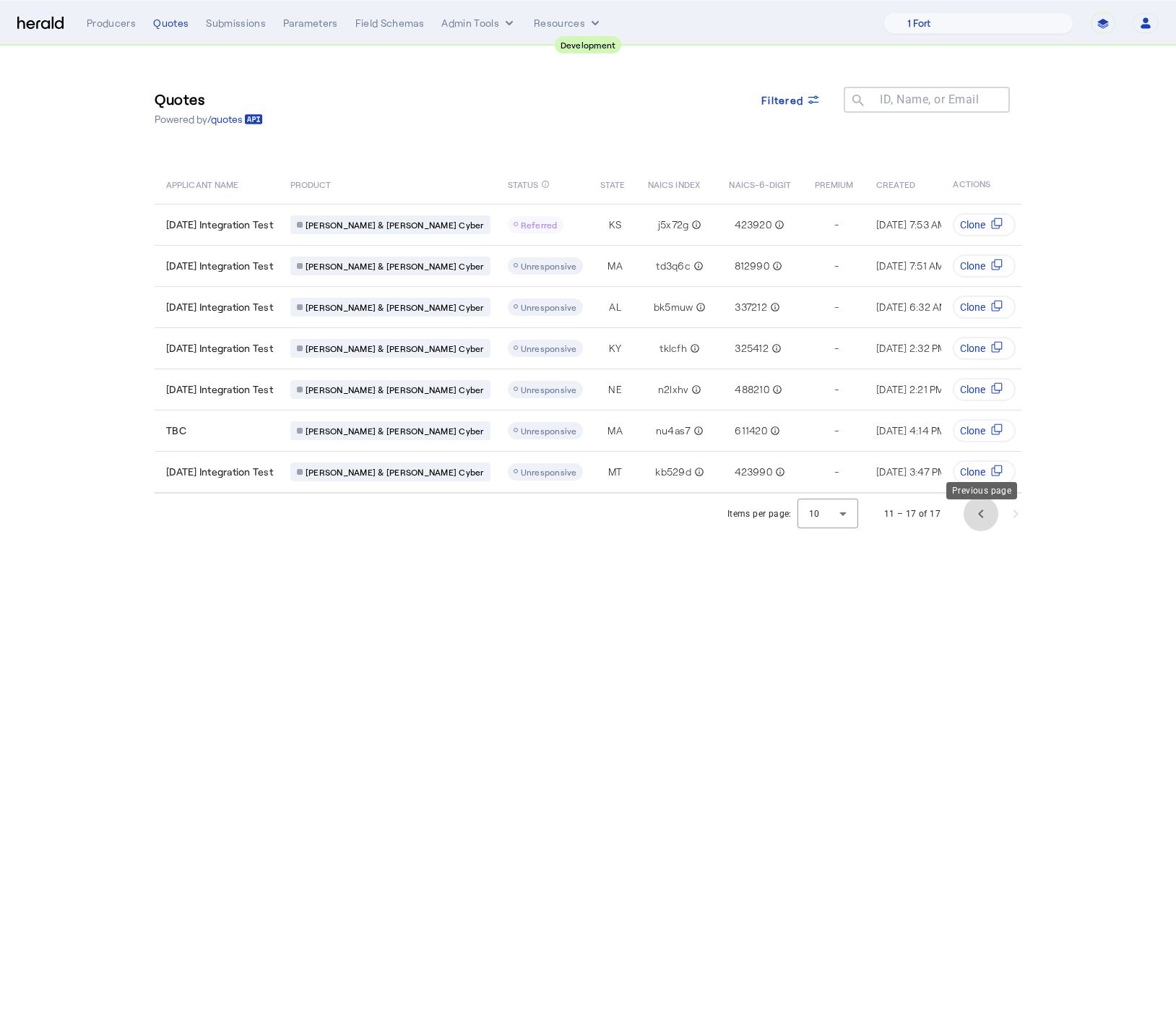
click at [972, 524] on span "Previous page" at bounding box center [982, 514] width 35 height 35
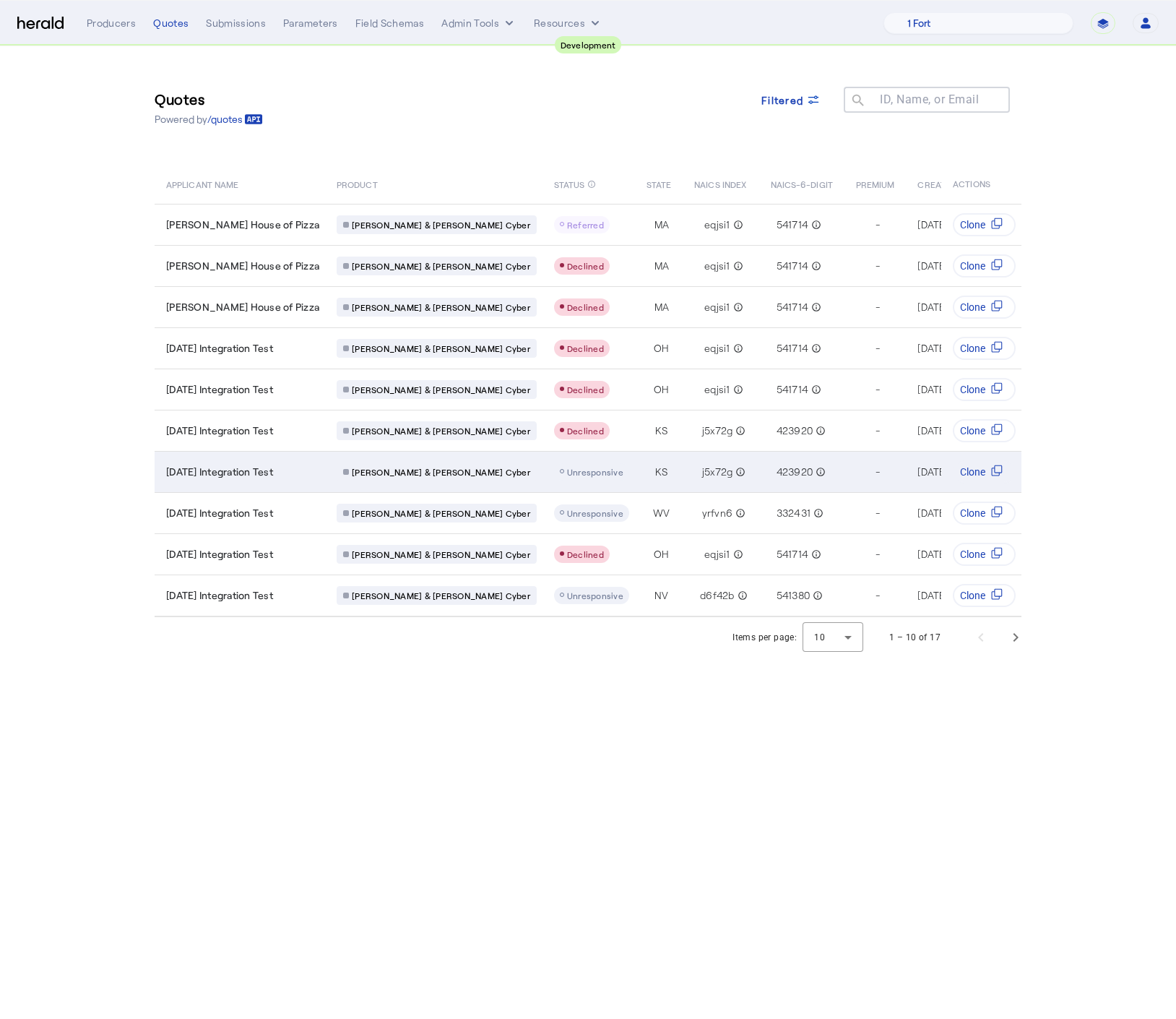
click at [271, 465] on span "[DATE] Integration Test" at bounding box center [220, 473] width 107 height 15
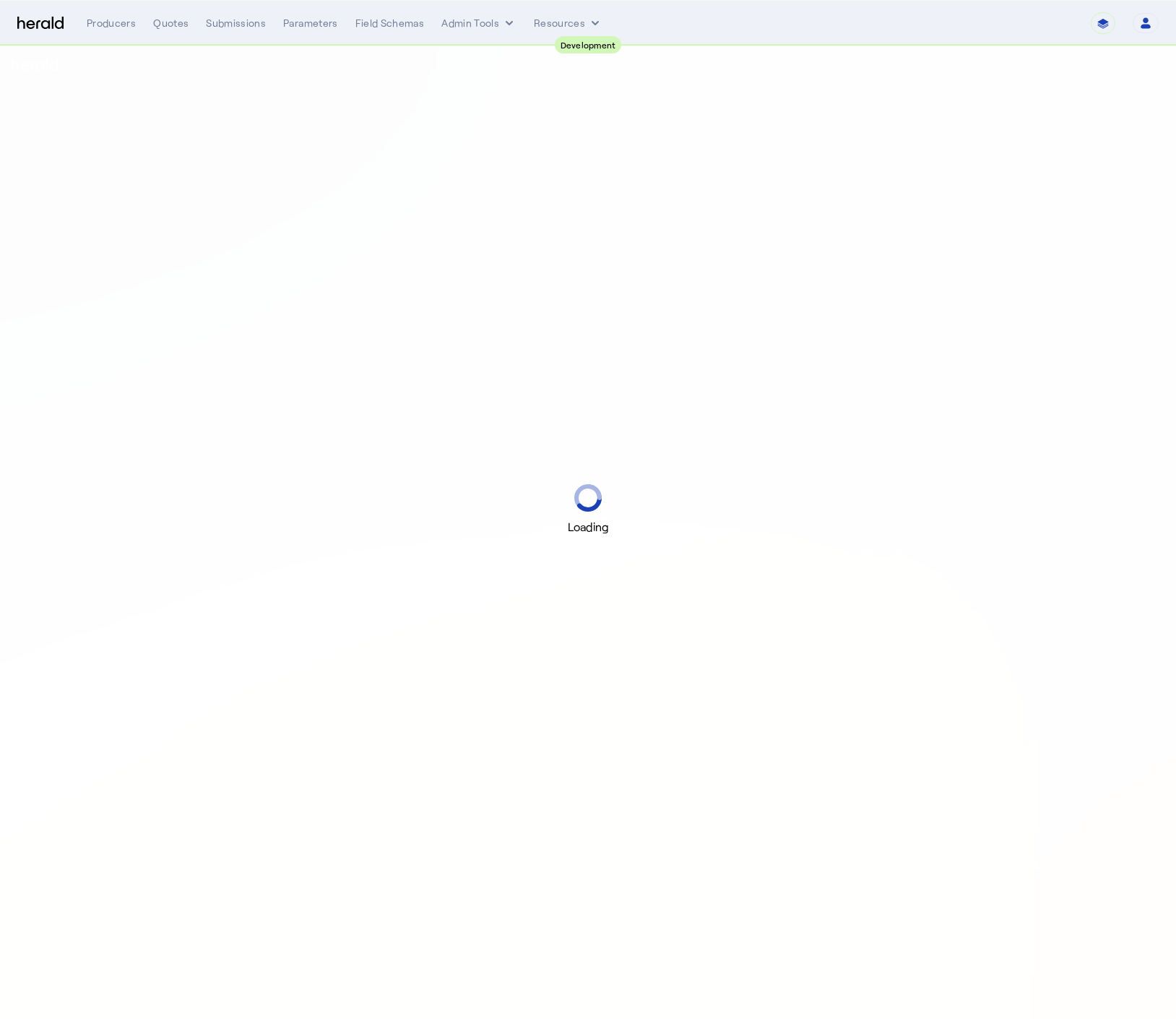
select select "pfm_2v8p_herald_api"
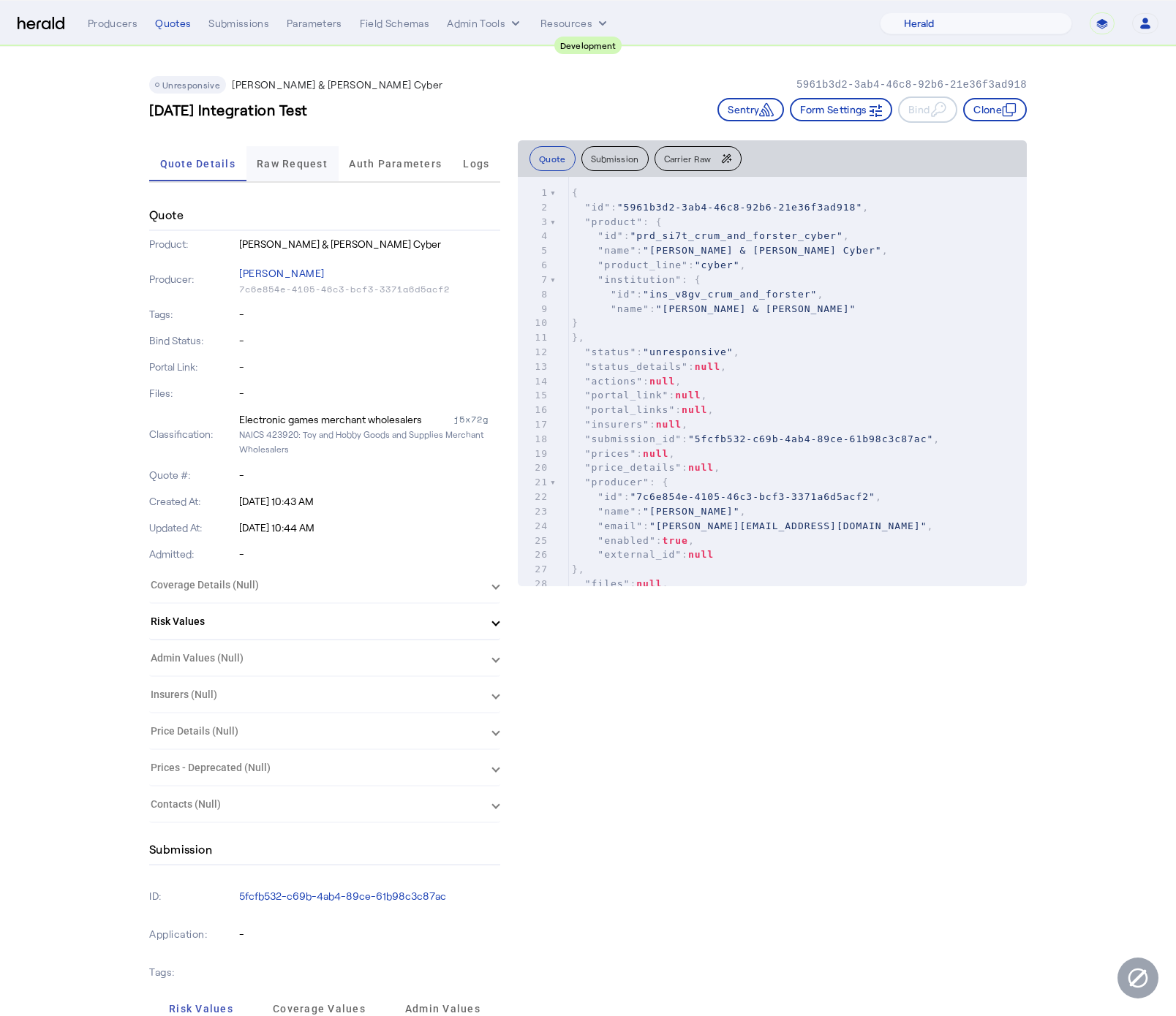
click at [287, 161] on span "Raw Request" at bounding box center [292, 164] width 71 height 10
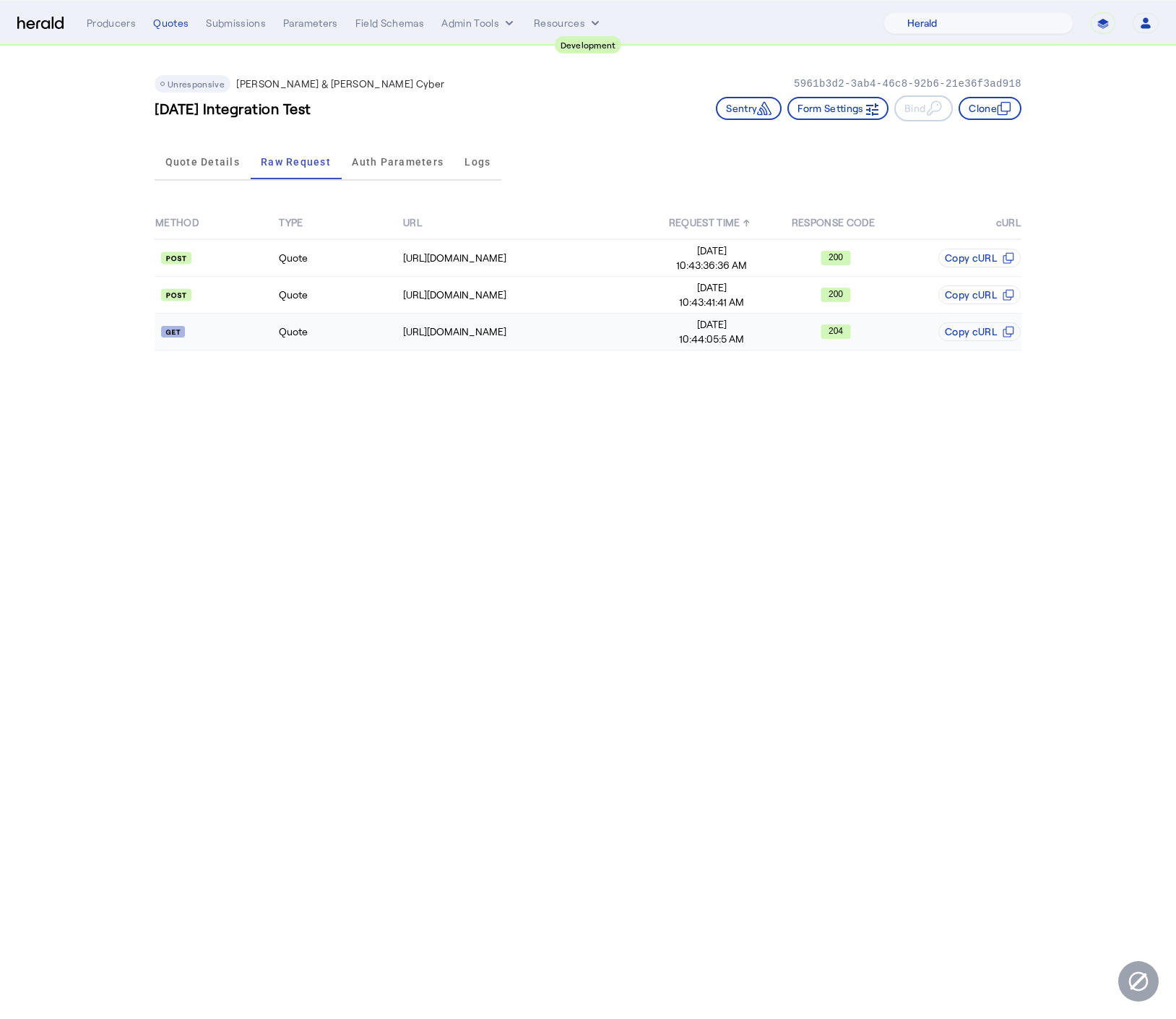
click at [405, 336] on div "[URL][DOMAIN_NAME]" at bounding box center [526, 332] width 247 height 15
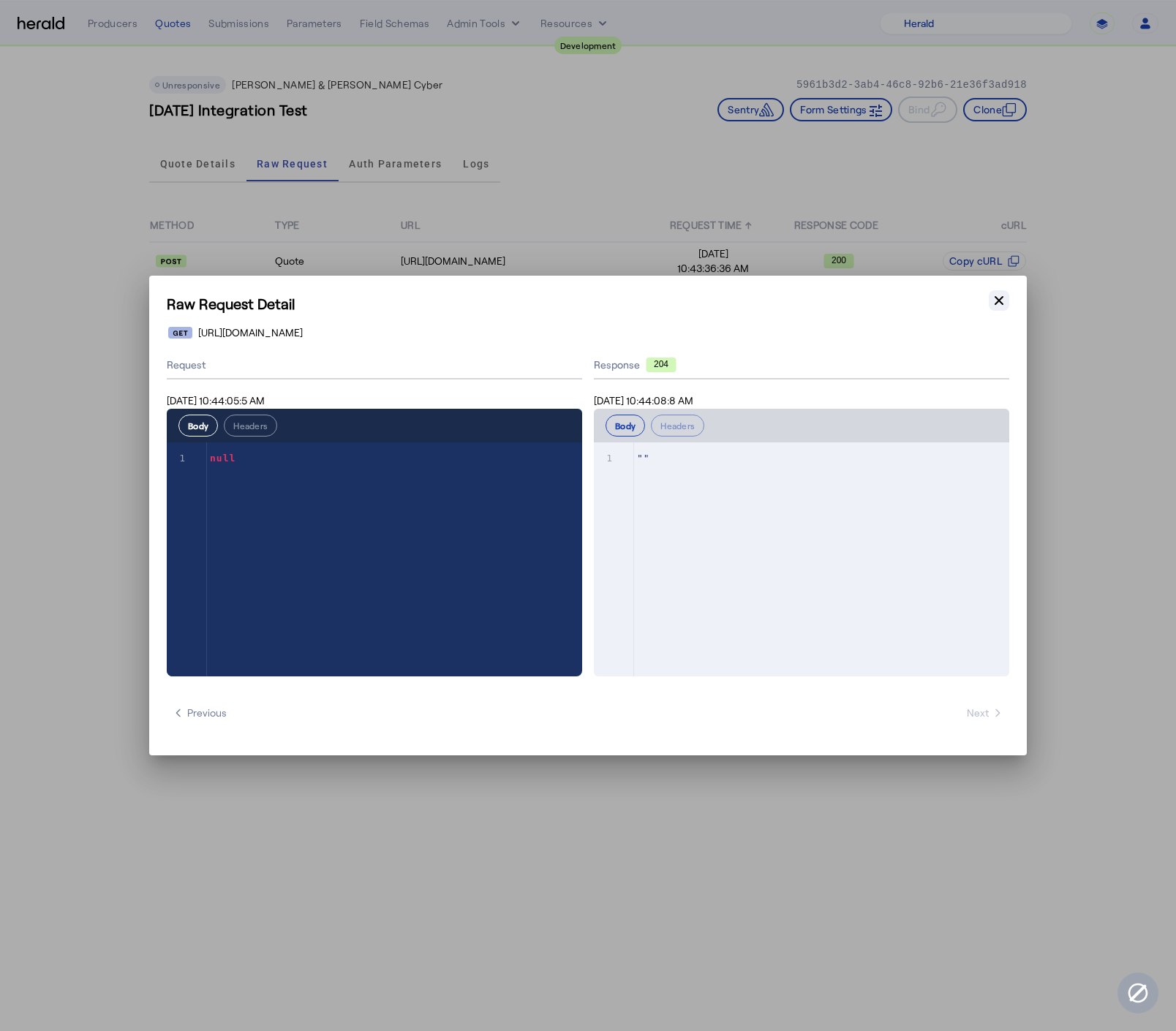
click at [996, 310] on button "Close modal" at bounding box center [999, 300] width 21 height 21
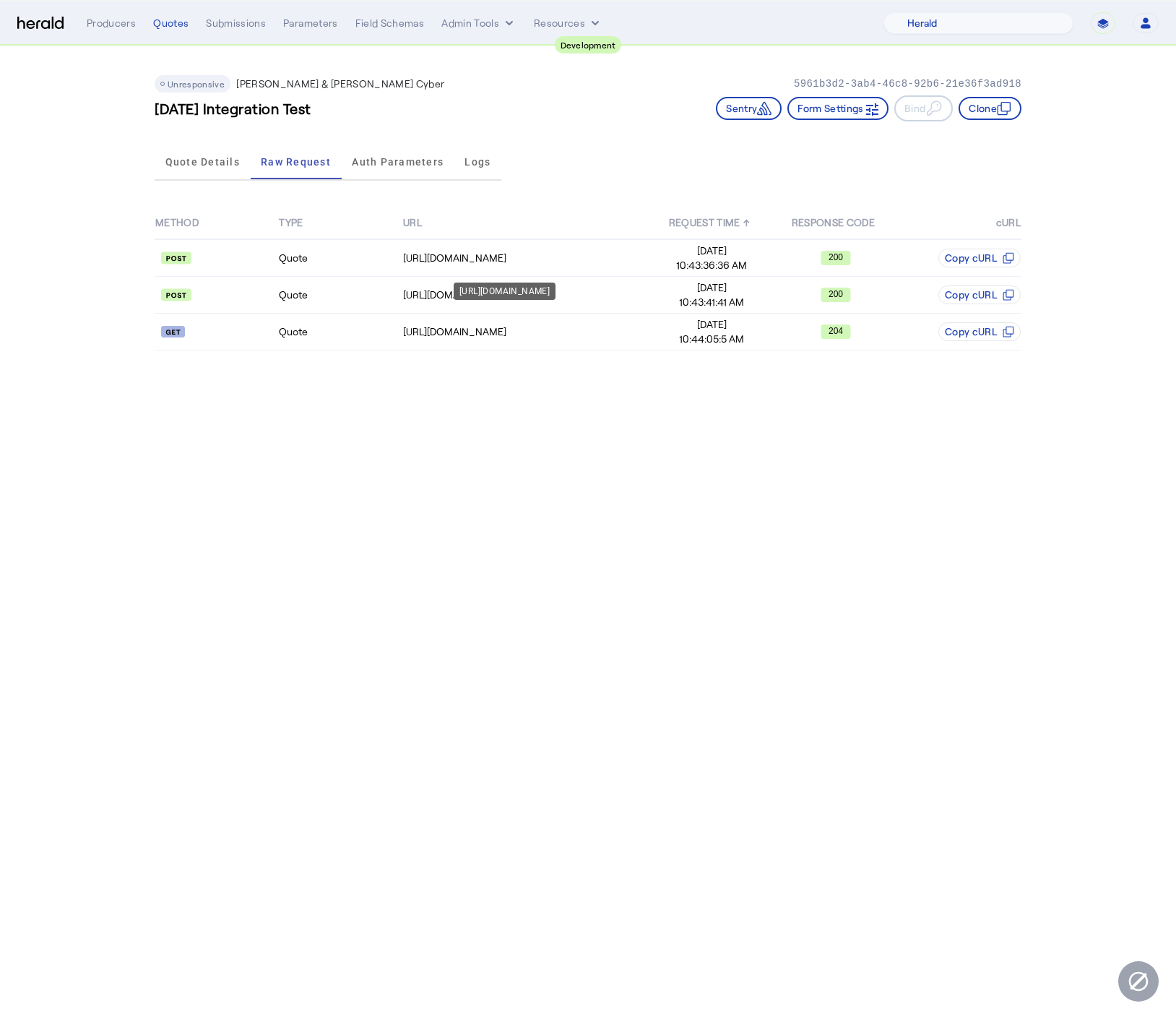
click at [482, 300] on div "[URL][DOMAIN_NAME]" at bounding box center [505, 291] width 102 height 18
click at [606, 300] on div "[URL][DOMAIN_NAME]" at bounding box center [526, 295] width 247 height 15
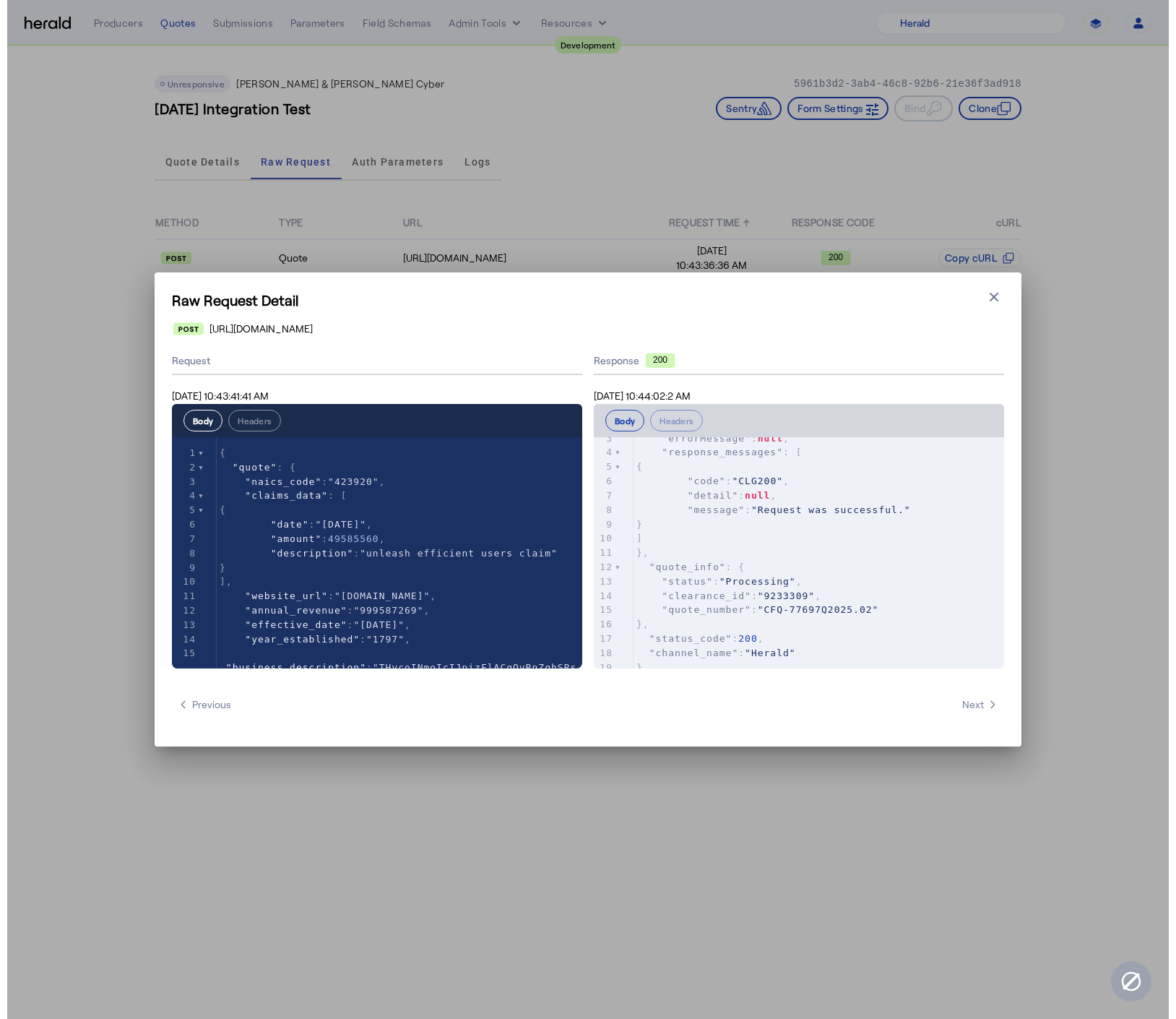
scroll to position [58, 0]
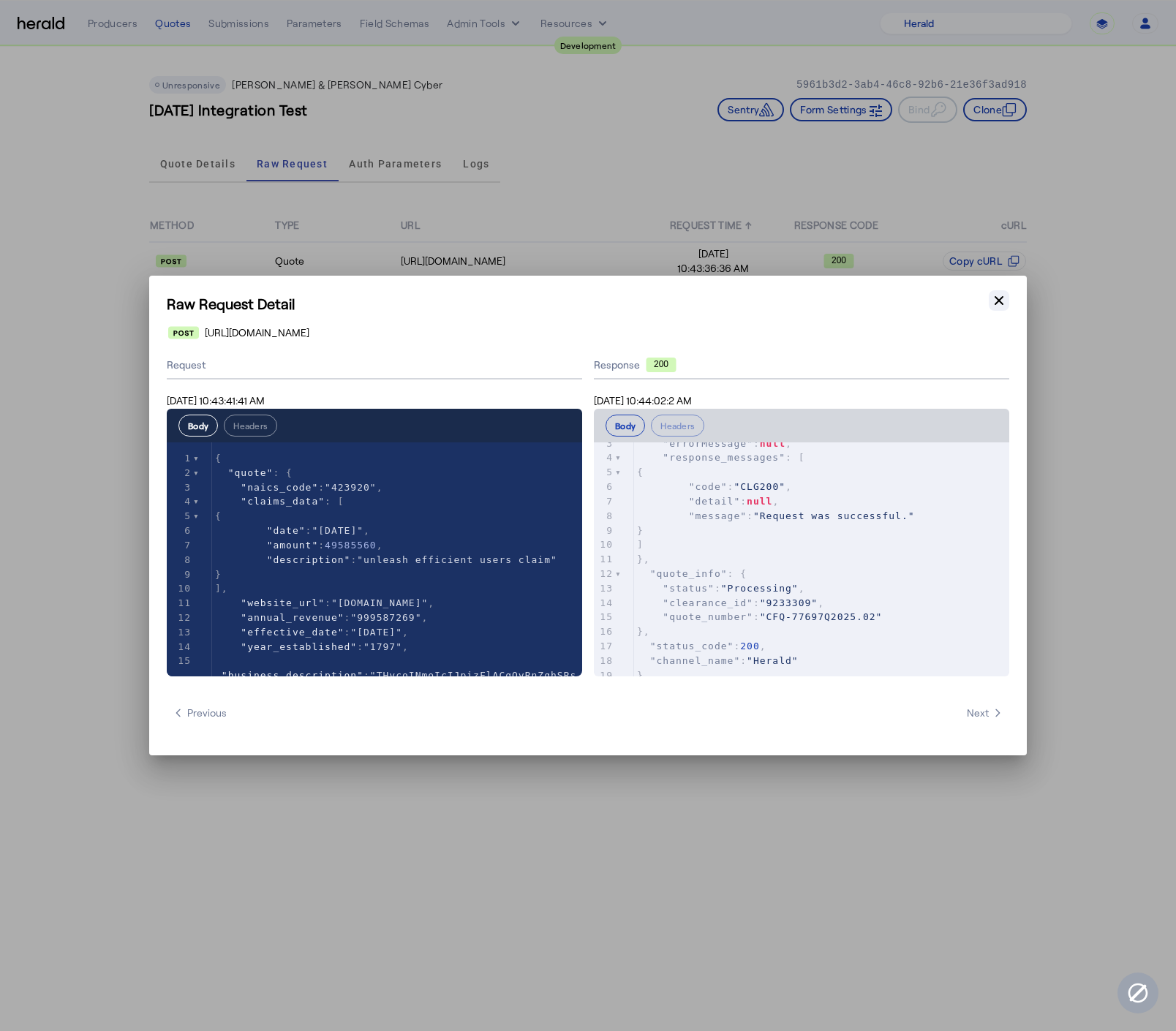
click at [993, 304] on icon "button" at bounding box center [999, 300] width 15 height 15
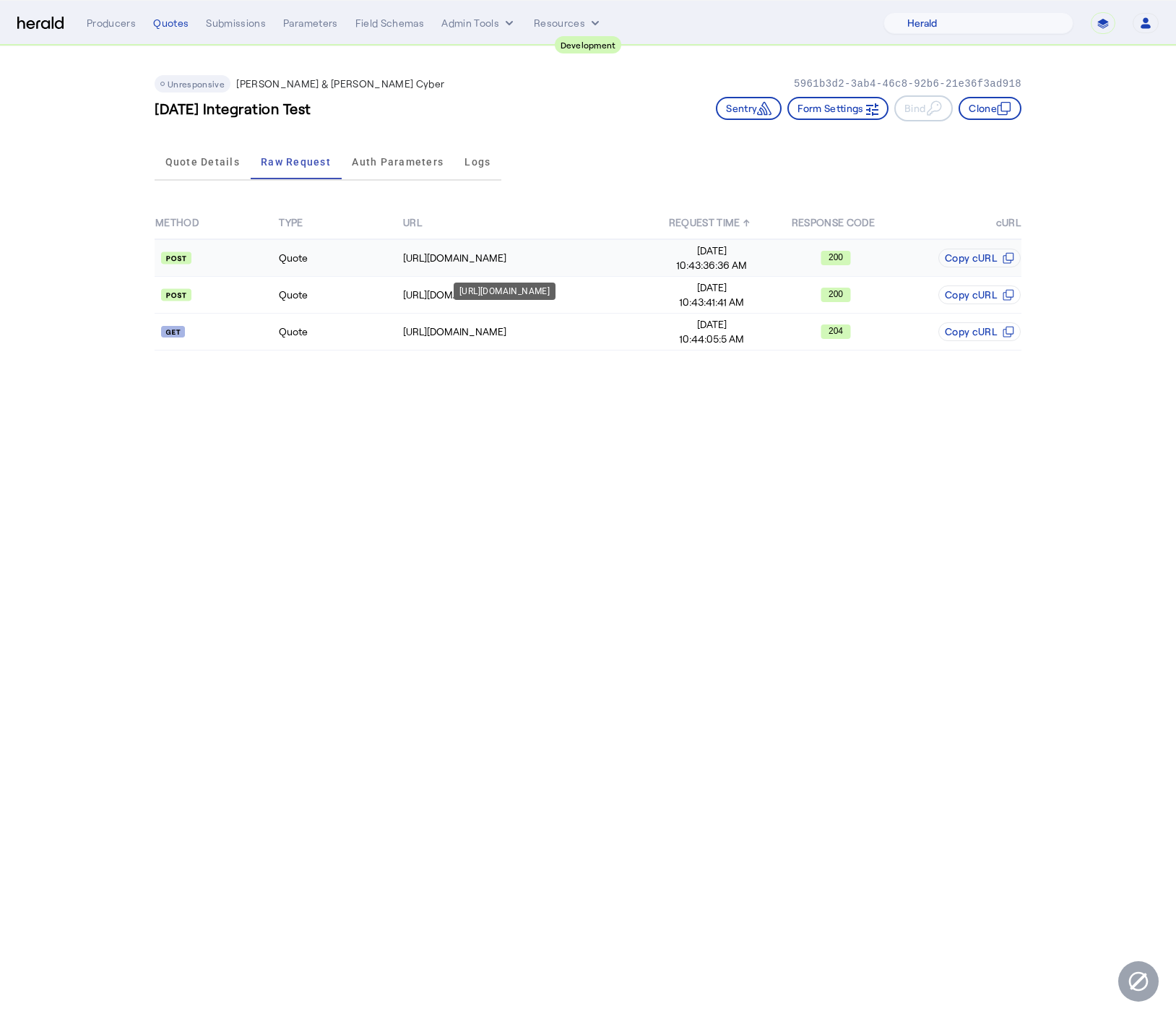
click at [486, 253] on div "[URL][DOMAIN_NAME]" at bounding box center [526, 258] width 247 height 15
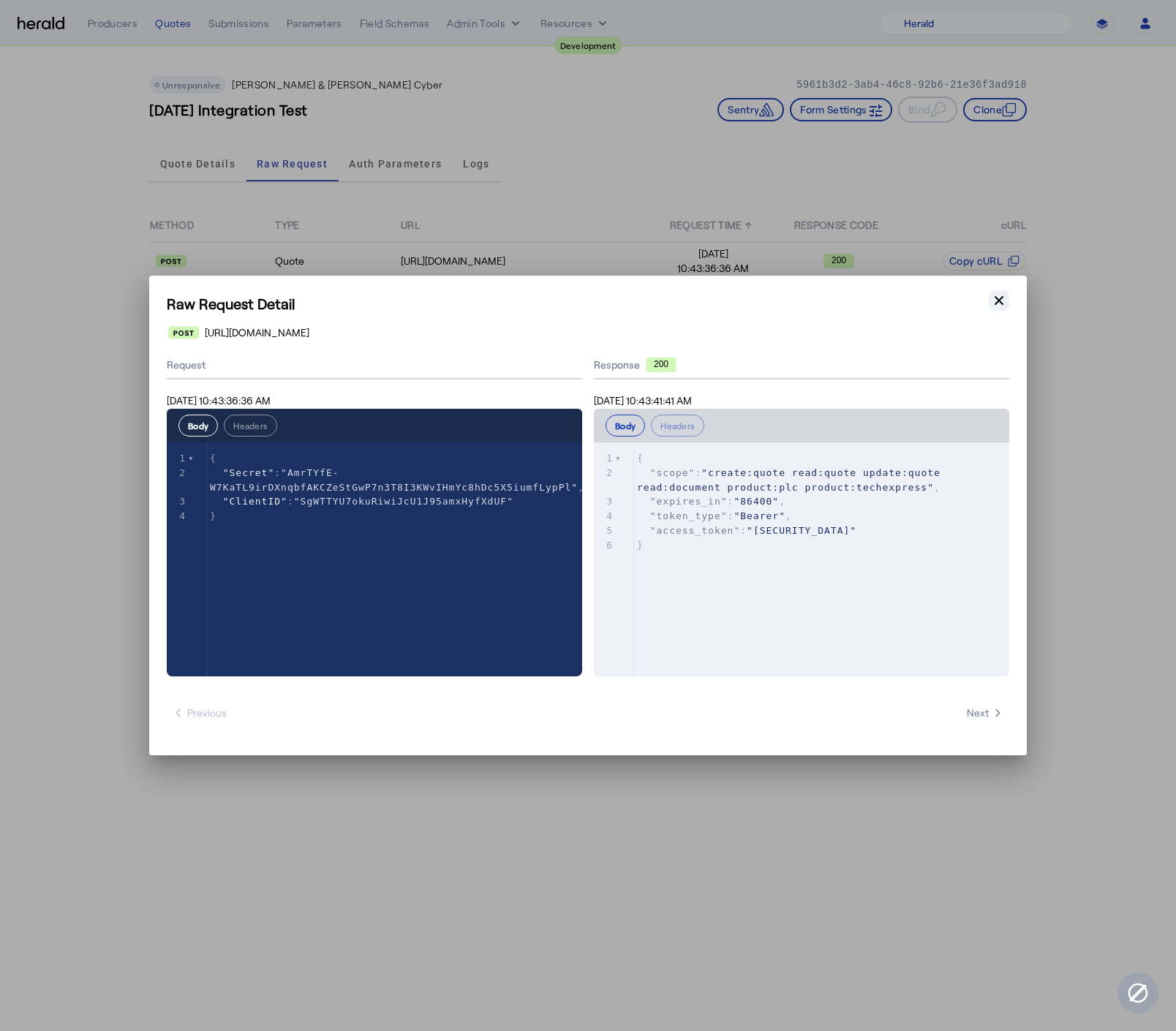
click at [996, 304] on icon "button" at bounding box center [999, 300] width 15 height 15
